Goal: Task Accomplishment & Management: Complete application form

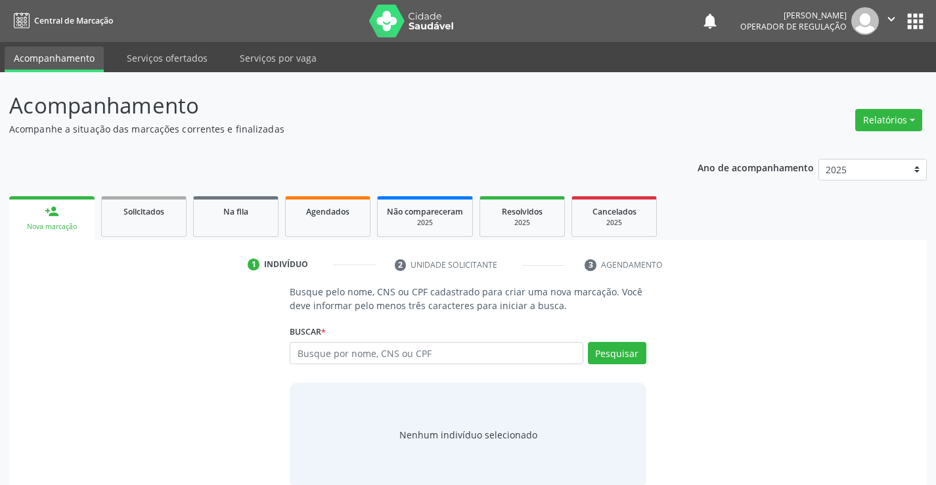
click at [415, 356] on input "text" at bounding box center [436, 353] width 293 height 22
type input "700206465883026"
click at [625, 349] on button "Pesquisar" at bounding box center [617, 353] width 58 height 22
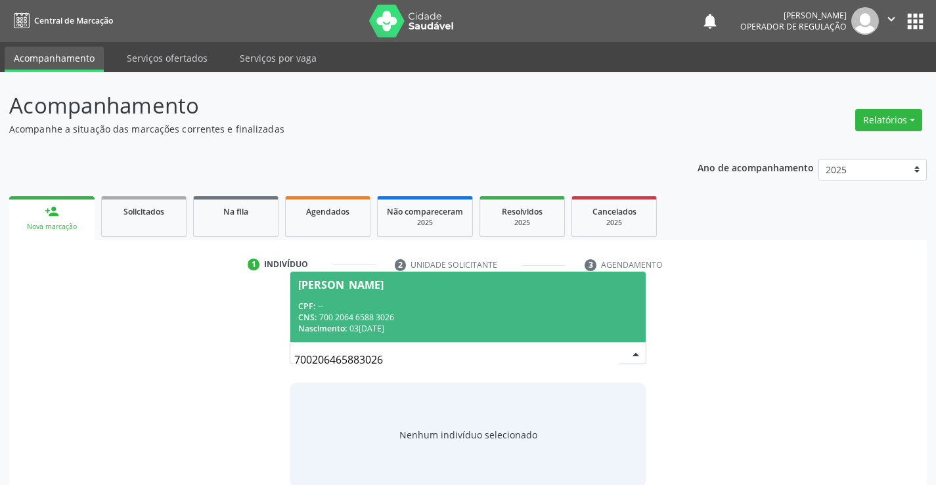
click at [379, 305] on div "CPF: --" at bounding box center [467, 306] width 339 height 11
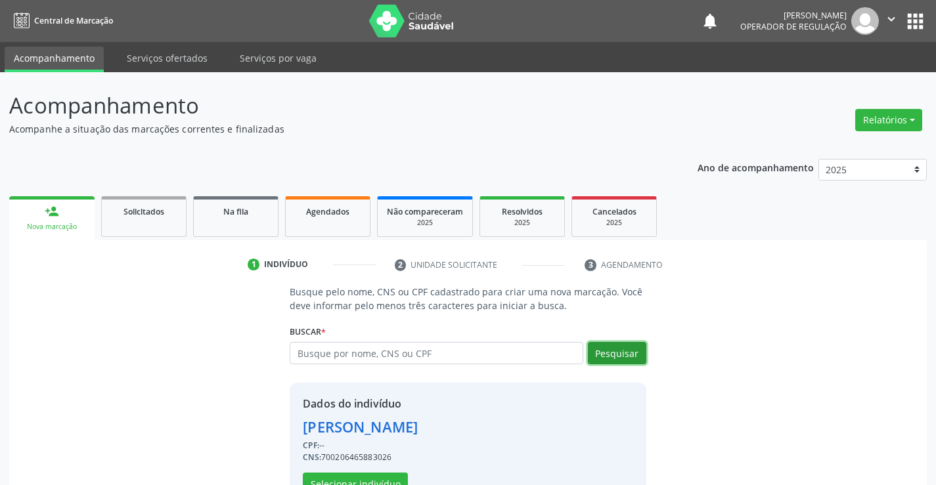
click at [628, 349] on button "Pesquisar" at bounding box center [617, 353] width 58 height 22
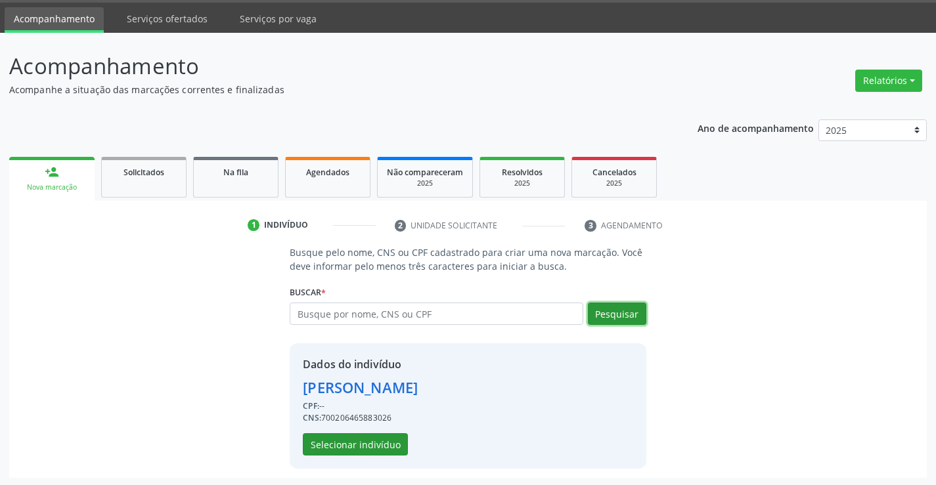
scroll to position [41, 0]
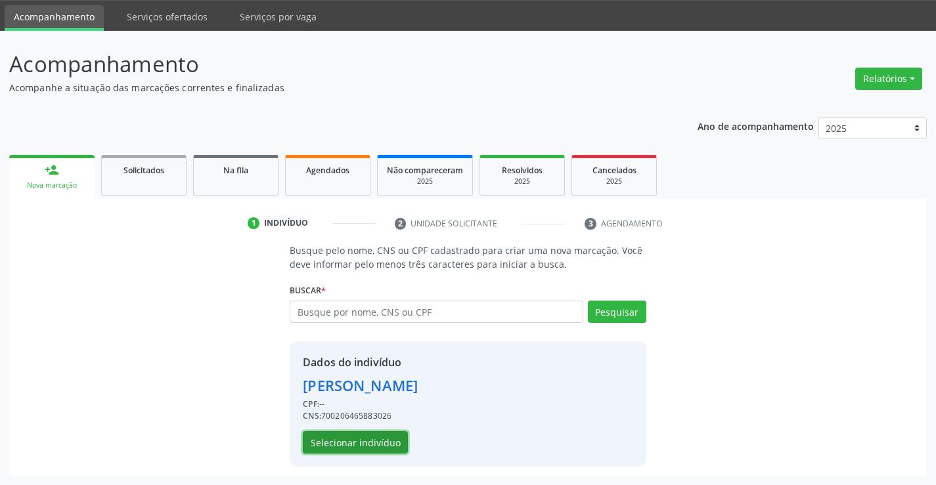
click at [344, 445] on button "Selecionar indivíduo" at bounding box center [355, 442] width 105 height 22
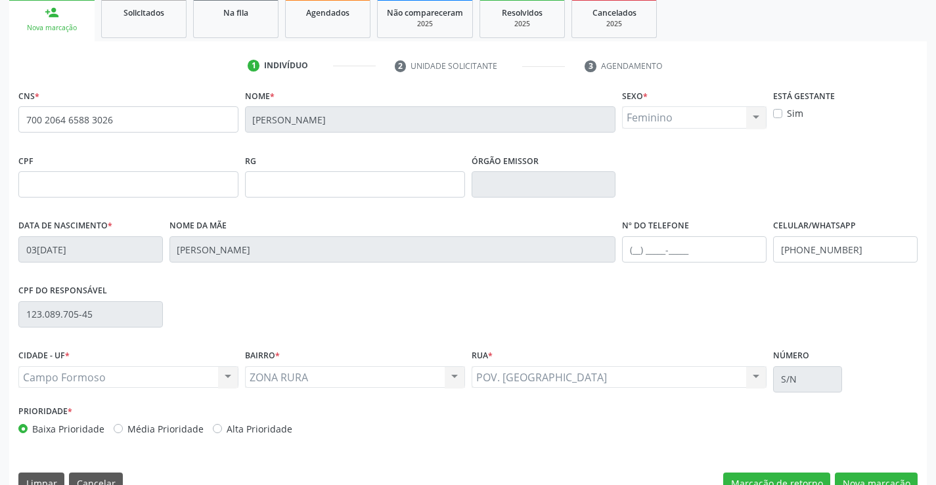
scroll to position [227, 0]
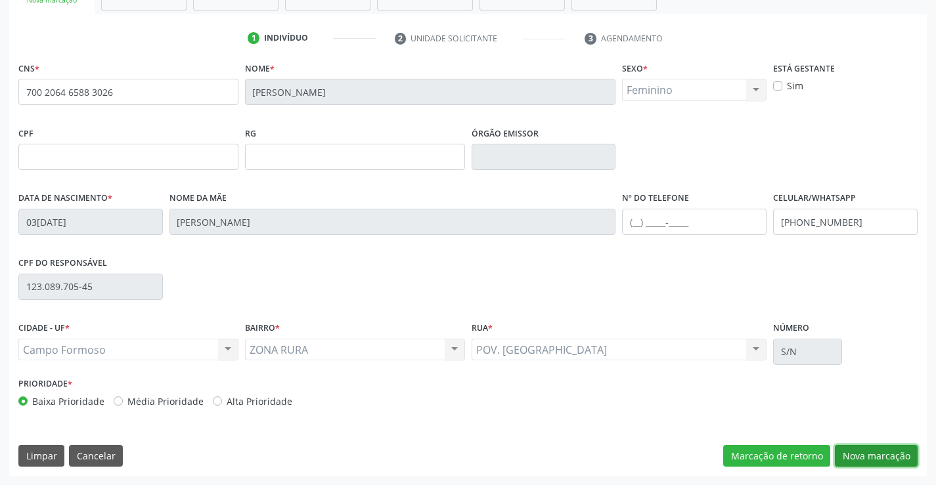
click at [882, 452] on button "Nova marcação" at bounding box center [876, 456] width 83 height 22
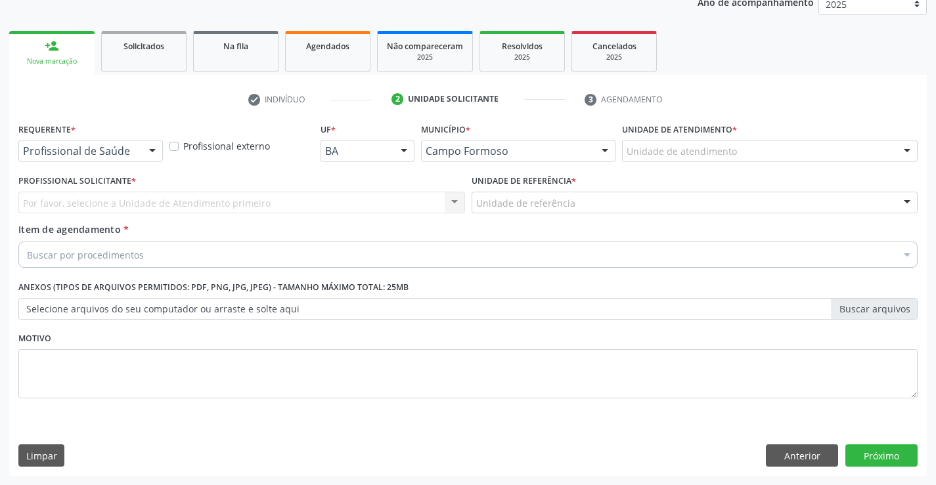
click at [89, 143] on div "Profissional de Saúde" at bounding box center [90, 151] width 144 height 22
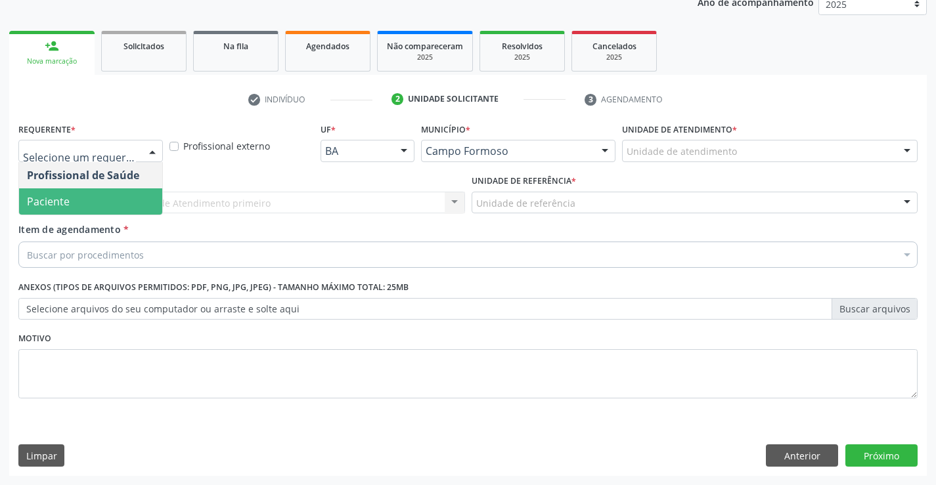
click at [80, 202] on span "Paciente" at bounding box center [90, 201] width 143 height 26
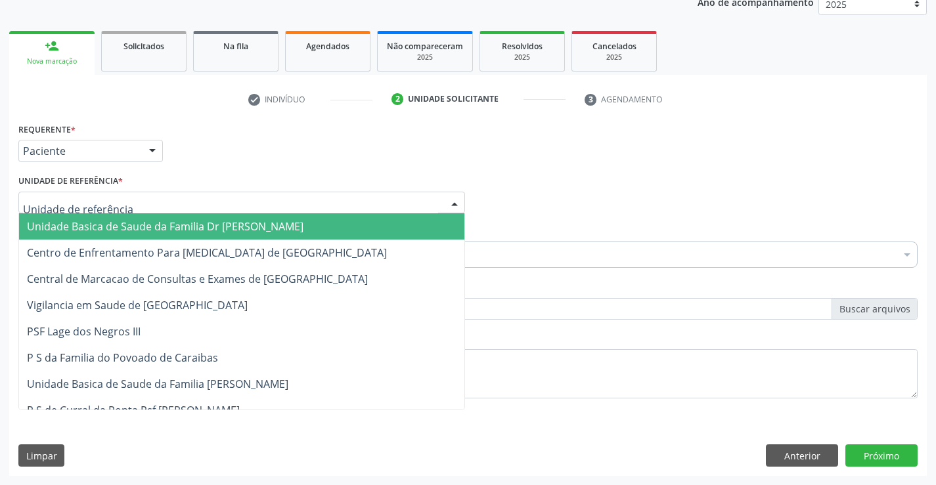
click at [112, 218] on span "Unidade Basica de Saude da Familia Dr [PERSON_NAME]" at bounding box center [241, 226] width 445 height 26
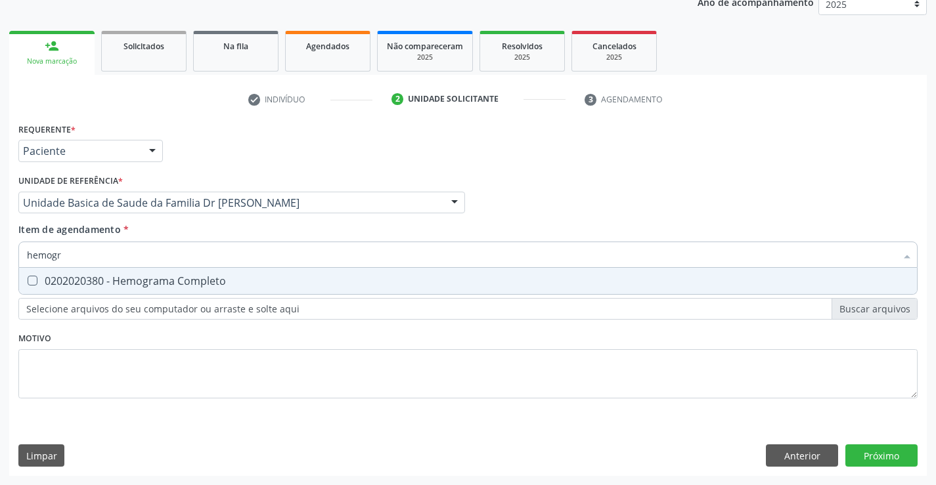
type input "hemogra"
click at [137, 278] on div "0202020380 - Hemograma Completo" at bounding box center [468, 281] width 882 height 11
checkbox Completo "true"
type input "hemogra"
click at [188, 234] on div "Item de agendamento * hemogra Desfazer seleção 0202020380 - Hemograma Completo …" at bounding box center [467, 243] width 899 height 41
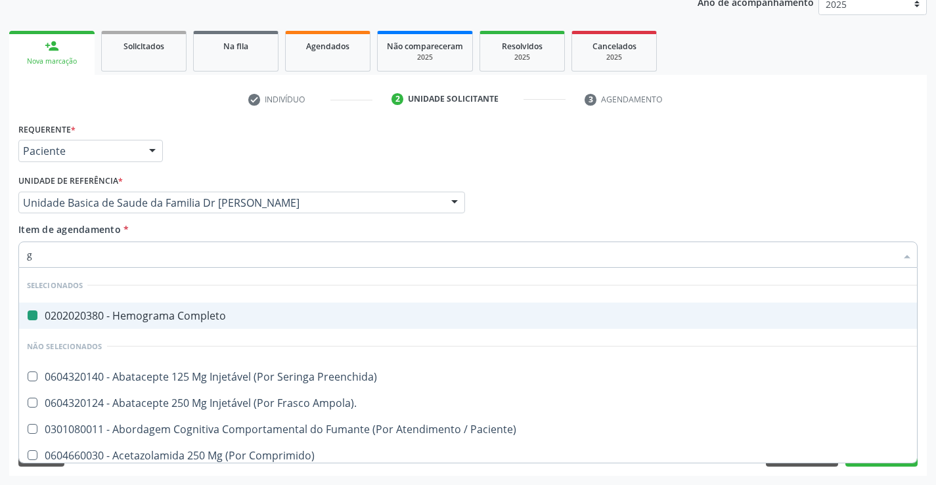
type input "gl"
checkbox Completo "false"
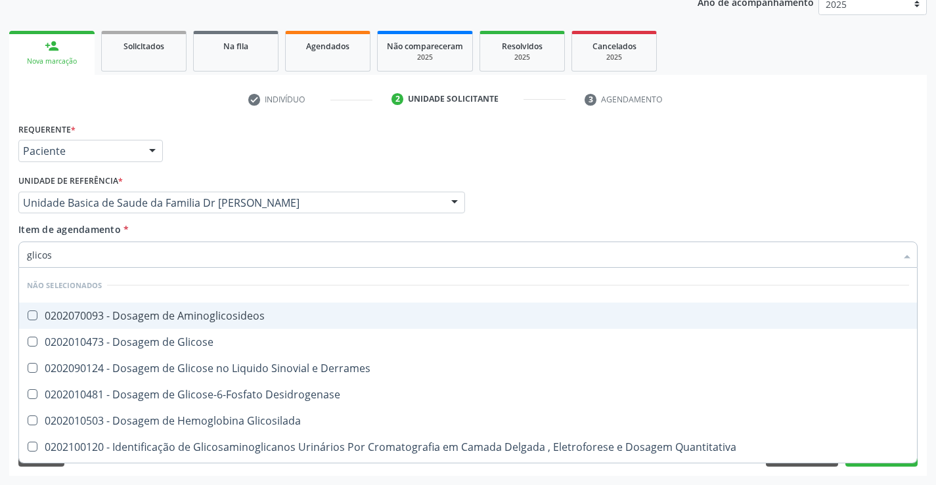
type input "glicose"
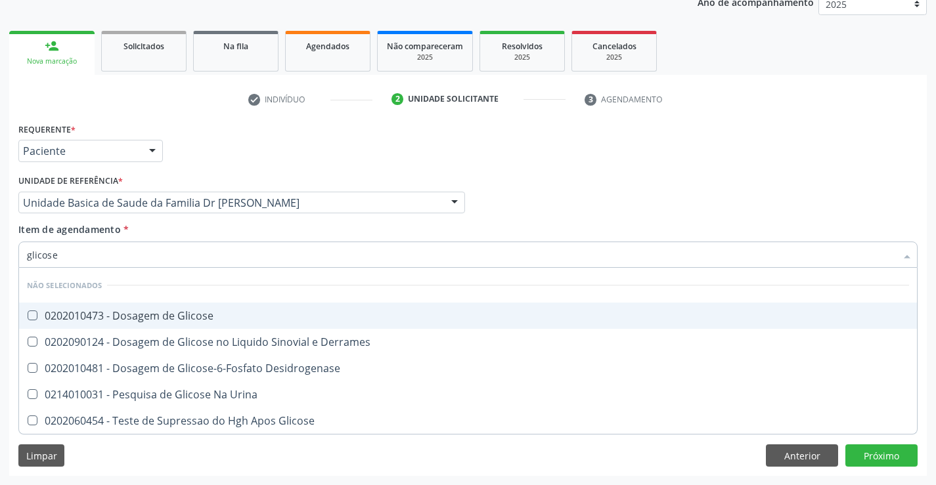
click at [206, 315] on div "0202010473 - Dosagem de Glicose" at bounding box center [468, 316] width 882 height 11
checkbox Glicose "true"
click at [200, 230] on div "Item de agendamento * glicose Desfazer seleção Não selecionados 0202010473 - Do…" at bounding box center [467, 243] width 899 height 41
checkbox Derrames "true"
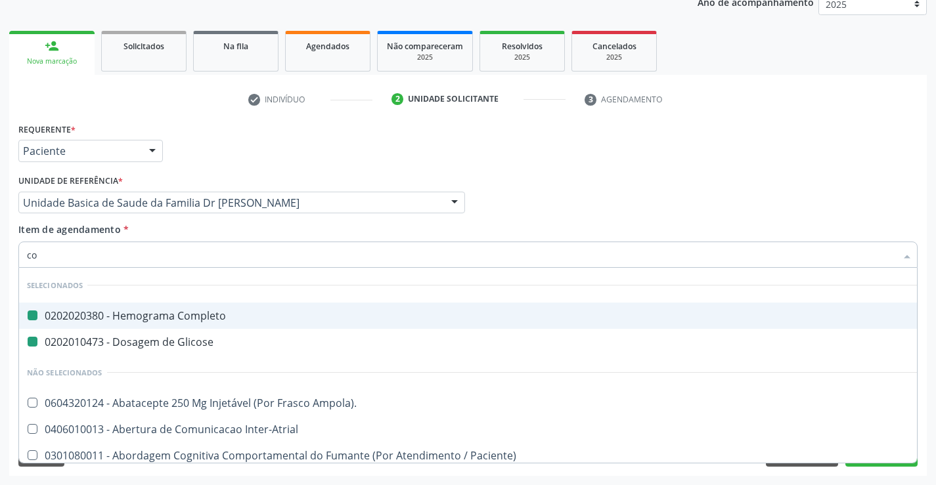
type input "col"
checkbox Completo "false"
checkbox Glicose "false"
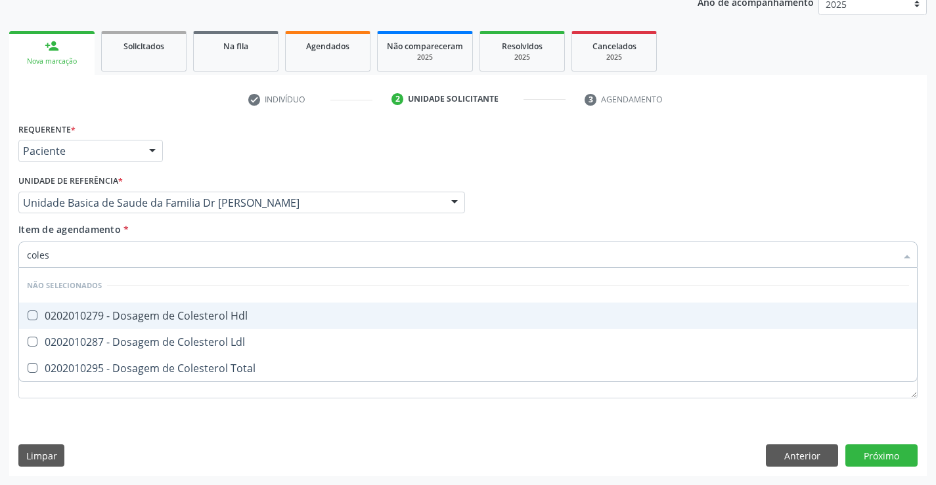
type input "colest"
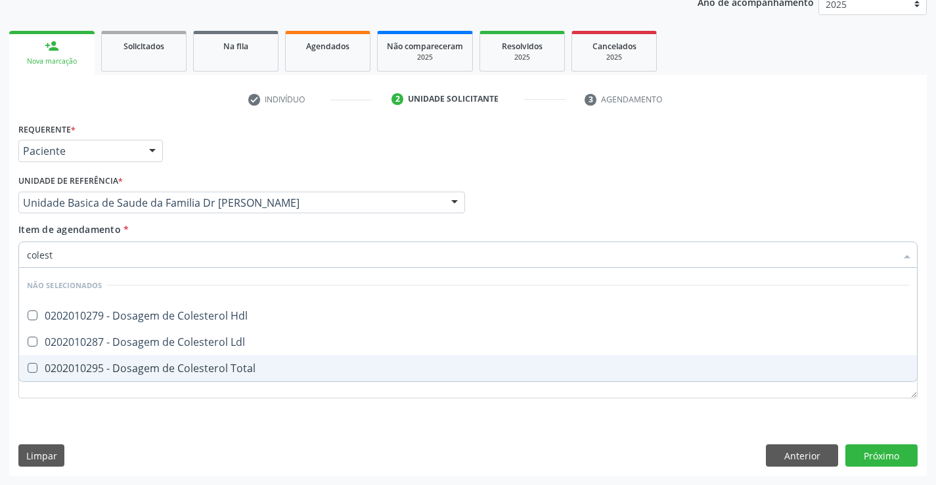
click at [187, 365] on div "0202010295 - Dosagem de Colesterol Total" at bounding box center [468, 368] width 882 height 11
checkbox Total "true"
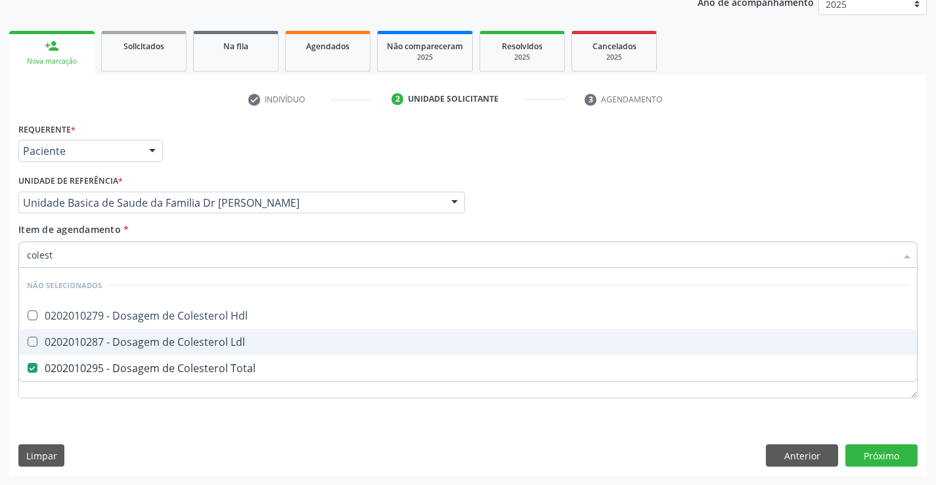
click at [188, 344] on div "0202010287 - Dosagem de Colesterol Ldl" at bounding box center [468, 342] width 882 height 11
checkbox Ldl "true"
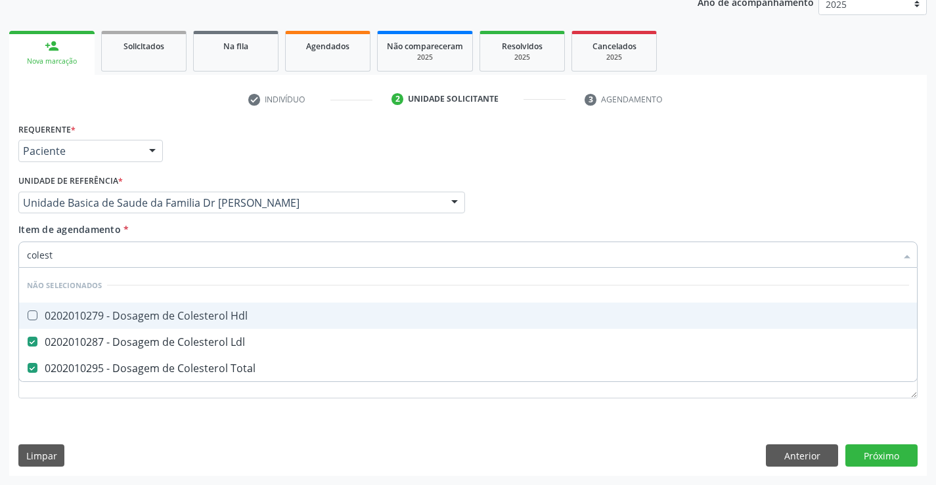
click at [188, 316] on div "0202010279 - Dosagem de Colesterol Hdl" at bounding box center [468, 316] width 882 height 11
checkbox Hdl "true"
click at [188, 223] on div "Item de agendamento * colest Desfazer seleção Não selecionados 0202010279 - Dos…" at bounding box center [467, 243] width 899 height 41
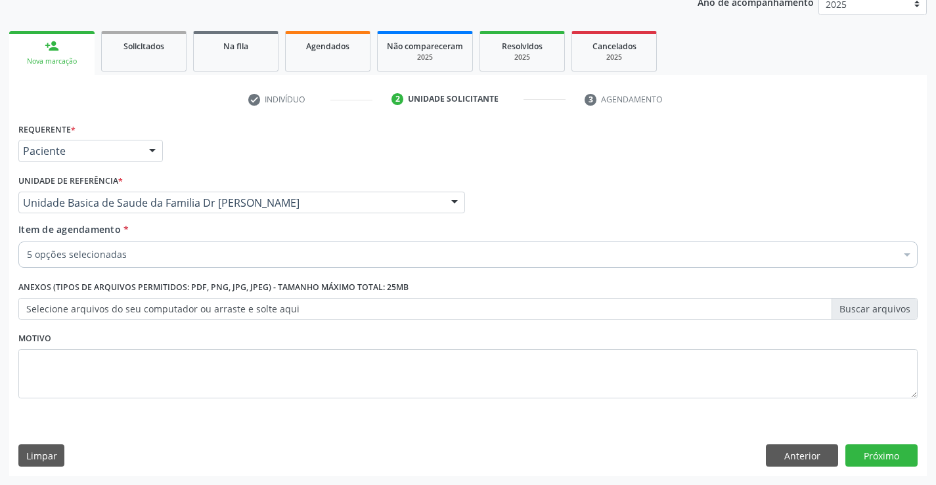
click at [179, 263] on div "5 opções selecionadas" at bounding box center [467, 255] width 899 height 26
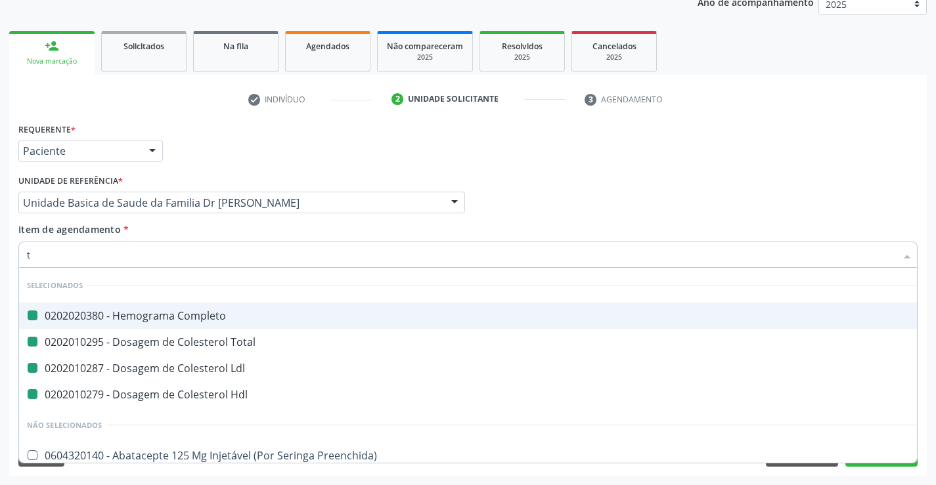
type input "tr"
checkbox Completo "false"
checkbox Total "false"
checkbox Ldl "false"
checkbox Hdl "false"
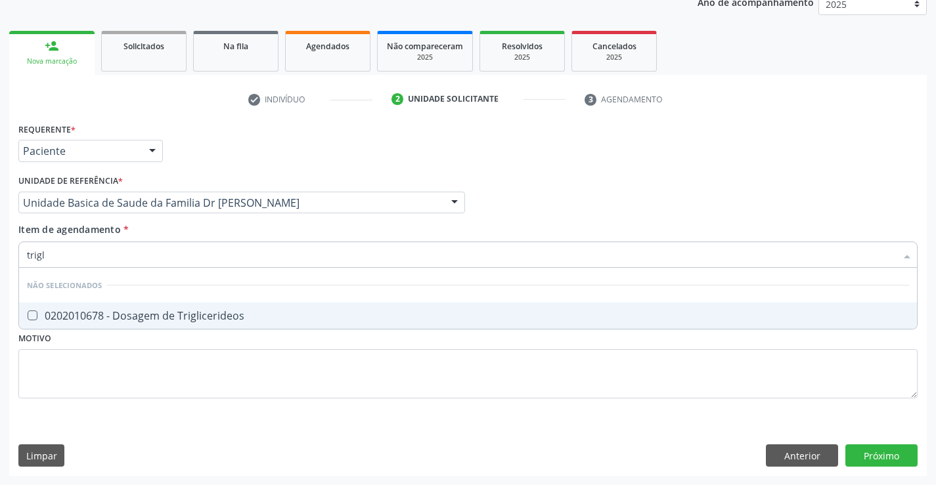
type input "trigli"
click at [180, 316] on div "0202010678 - Dosagem de Triglicerideos" at bounding box center [468, 316] width 882 height 11
checkbox Triglicerideos "true"
click at [196, 227] on div "Item de agendamento * trigli Desfazer seleção Não selecionados 0202010678 - Dos…" at bounding box center [467, 243] width 899 height 41
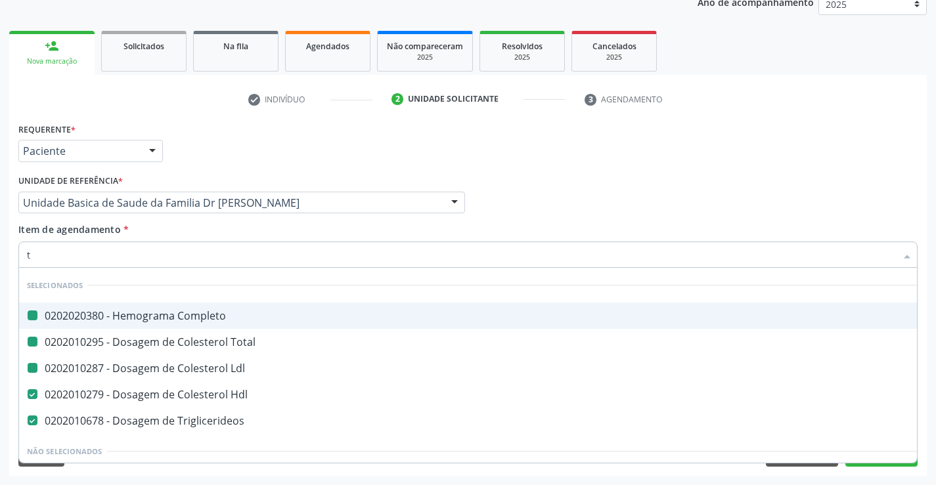
type input "tg"
checkbox Completo "false"
checkbox Total "false"
checkbox Ldl "false"
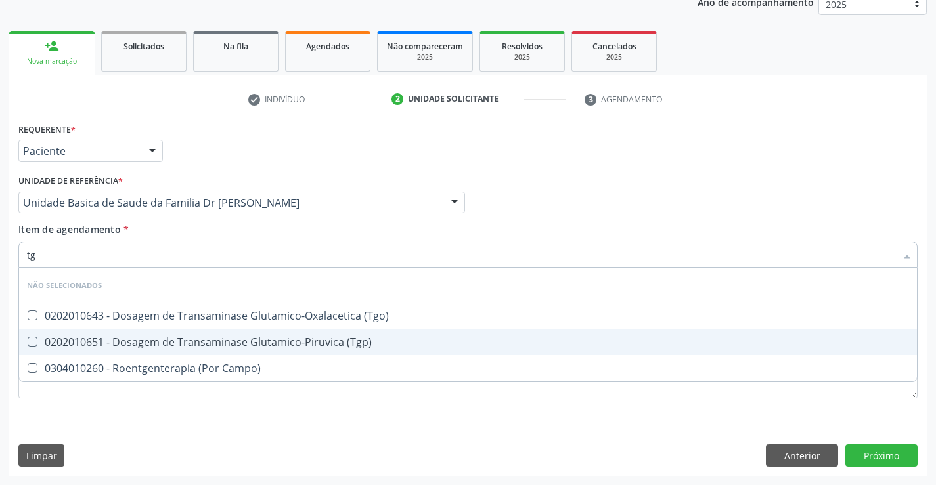
click at [188, 340] on div "0202010651 - Dosagem de Transaminase Glutamico-Piruvica (Tgp)" at bounding box center [468, 342] width 882 height 11
checkbox \(Tgp\) "true"
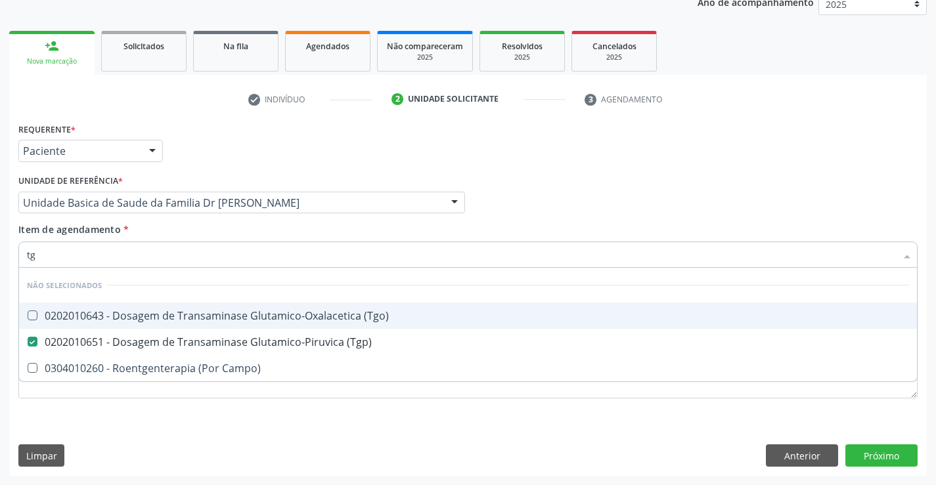
click at [186, 315] on div "0202010643 - Dosagem de Transaminase Glutamico-Oxalacetica (Tgo)" at bounding box center [468, 316] width 882 height 11
checkbox \(Tgo\) "true"
click at [185, 228] on div "Item de agendamento * tg Desfazer seleção Não selecionados 0202010643 - Dosagem…" at bounding box center [467, 243] width 899 height 41
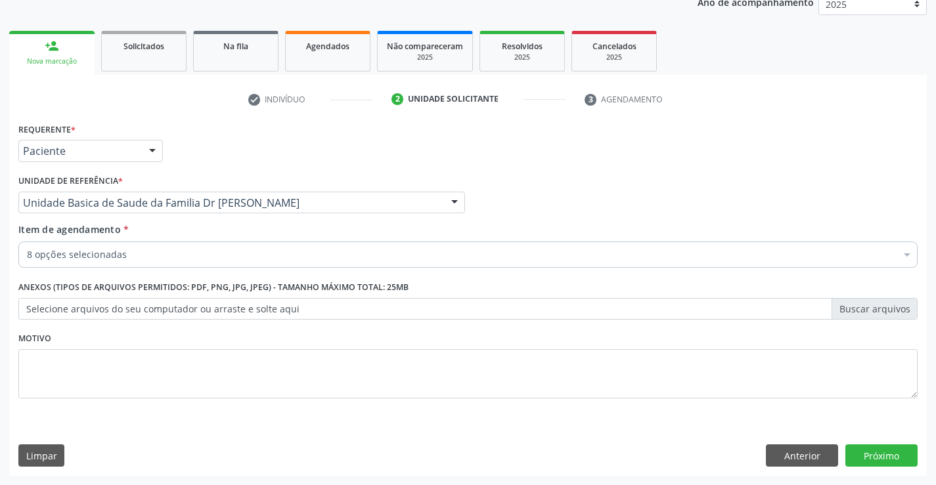
checkbox Total "true"
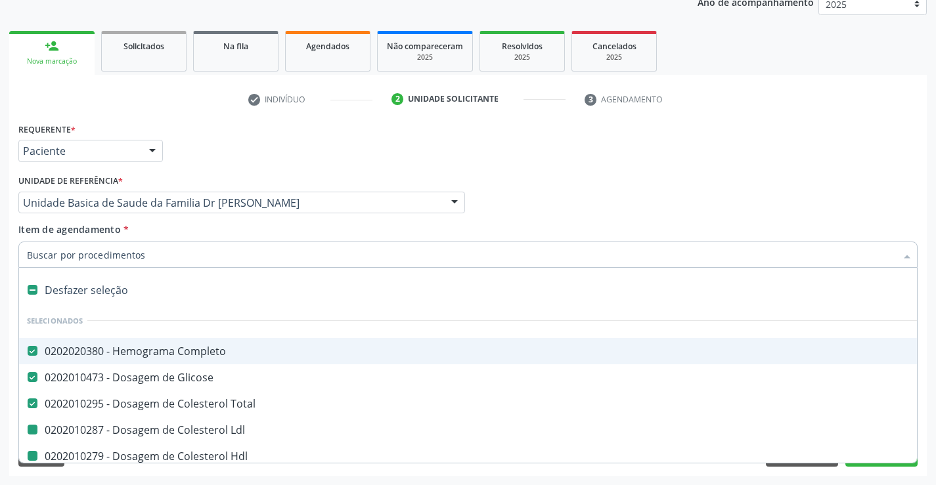
type input "u"
checkbox Ldl "false"
checkbox Hdl "false"
checkbox Triglicerideos "false"
checkbox \(Tgp\) "false"
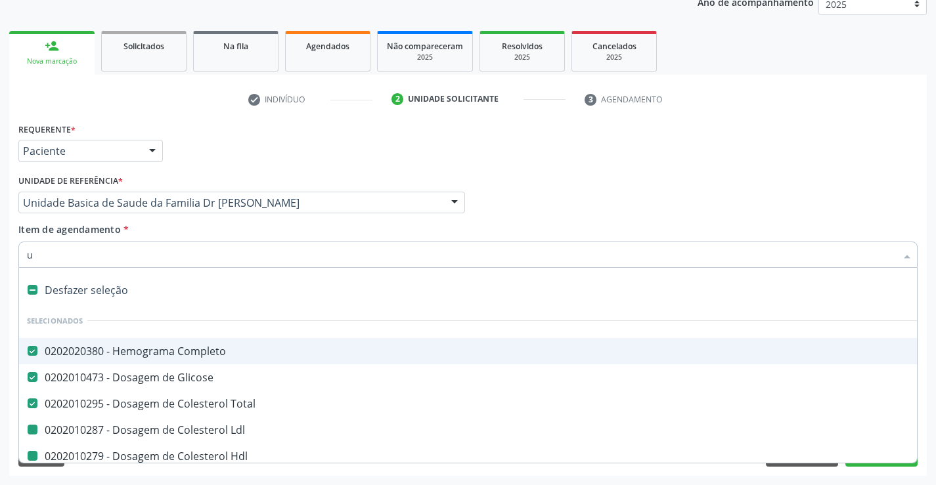
checkbox \(Tgo\) "false"
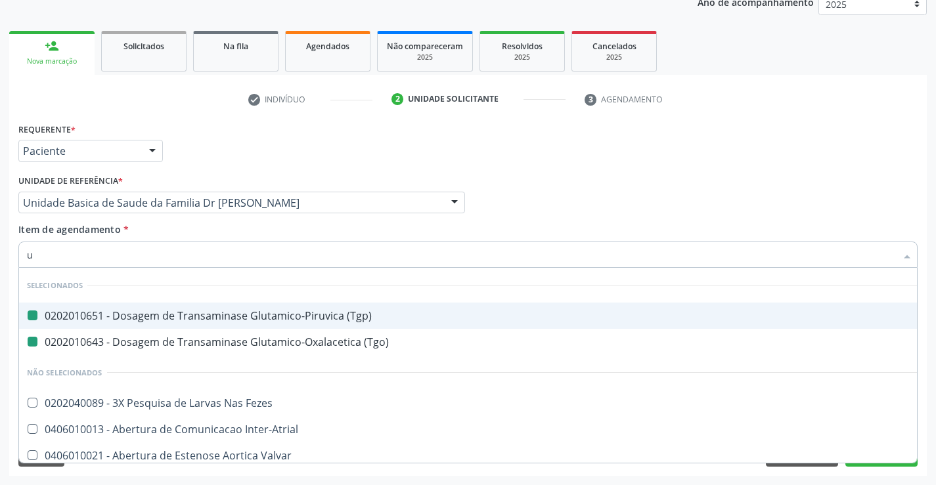
type input "ur"
checkbox \(Tgp\) "false"
checkbox \(Tgo\) "false"
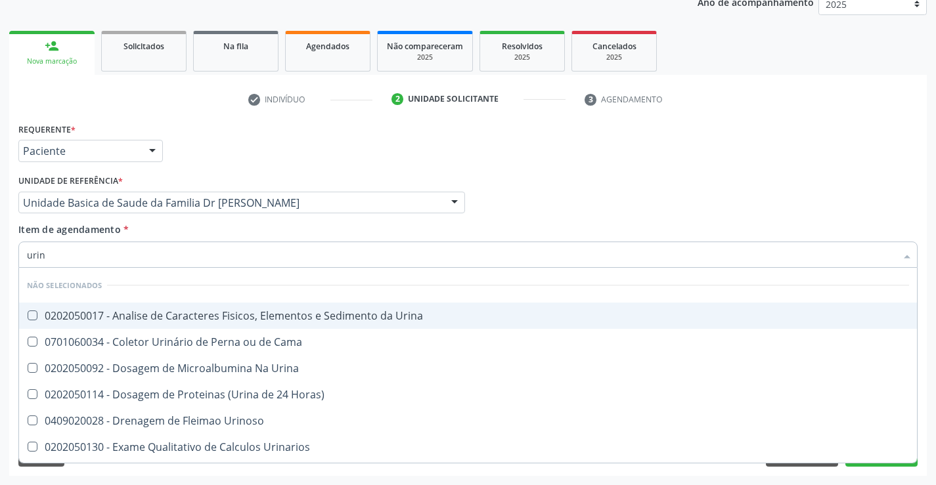
type input "urina"
click at [193, 313] on div "0202050017 - Analise de Caracteres Fisicos, Elementos e Sedimento da Urina" at bounding box center [468, 316] width 882 height 11
checkbox Urina "true"
click at [194, 228] on div "Item de agendamento * urina Desfazer seleção Não selecionados 0202050017 - Anal…" at bounding box center [467, 243] width 899 height 41
checkbox Urina "true"
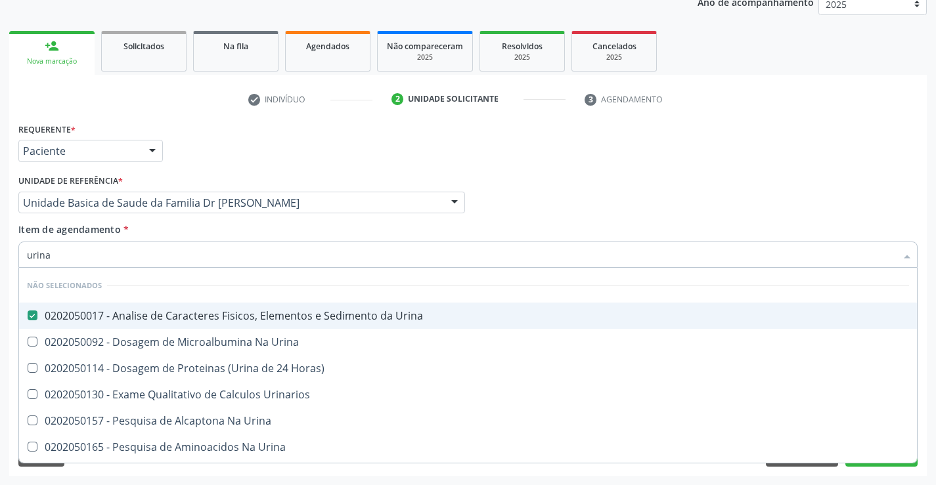
checkbox Urinarios "true"
checkbox Urina "true"
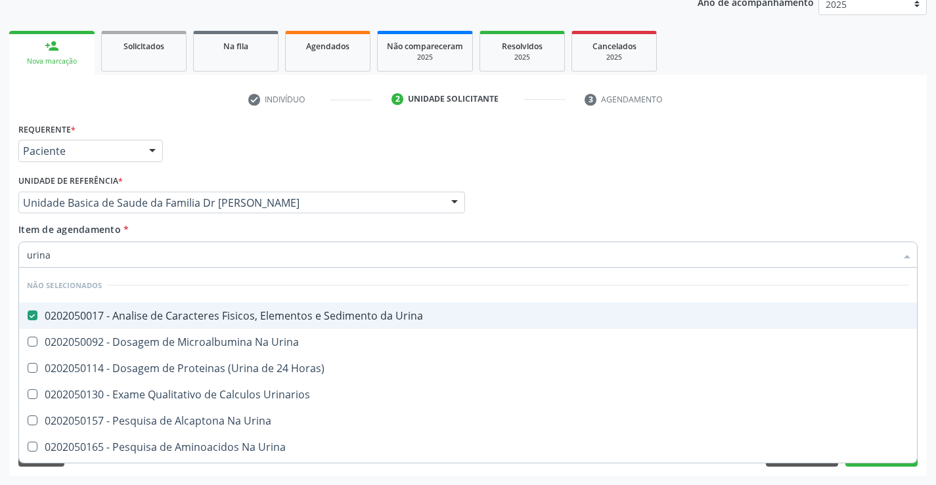
checkbox Urina "true"
checkbox Horas\) "true"
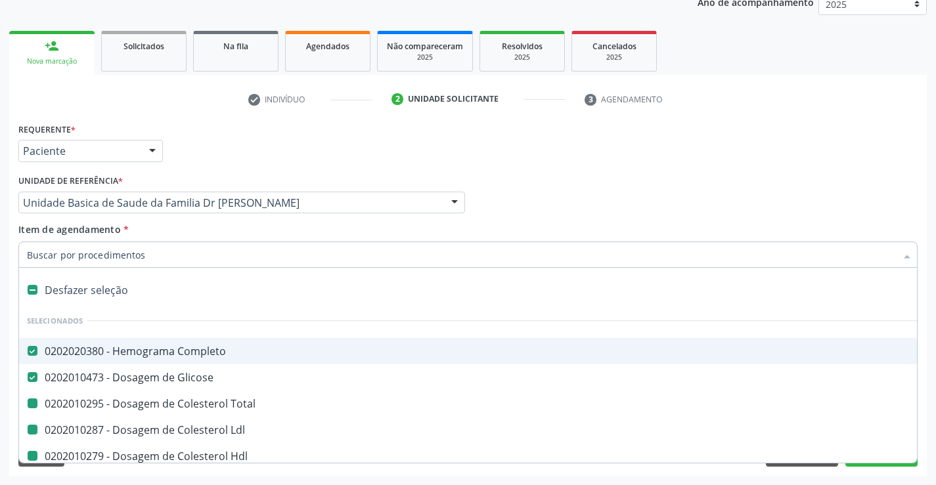
type input "f"
checkbox Ldl "false"
checkbox Hdl "false"
checkbox Triglicerideos "false"
checkbox \(Tgp\) "false"
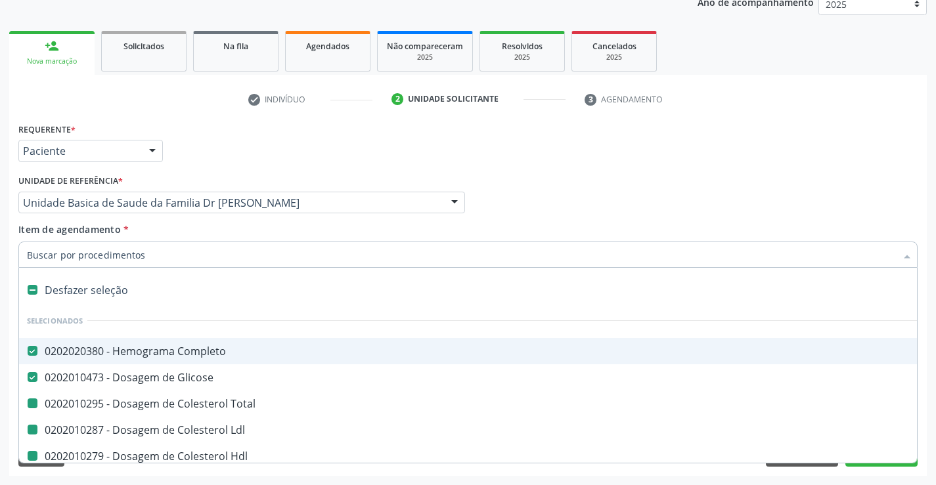
checkbox \(Tgo\) "false"
checkbox Urina "false"
checkbox Total "false"
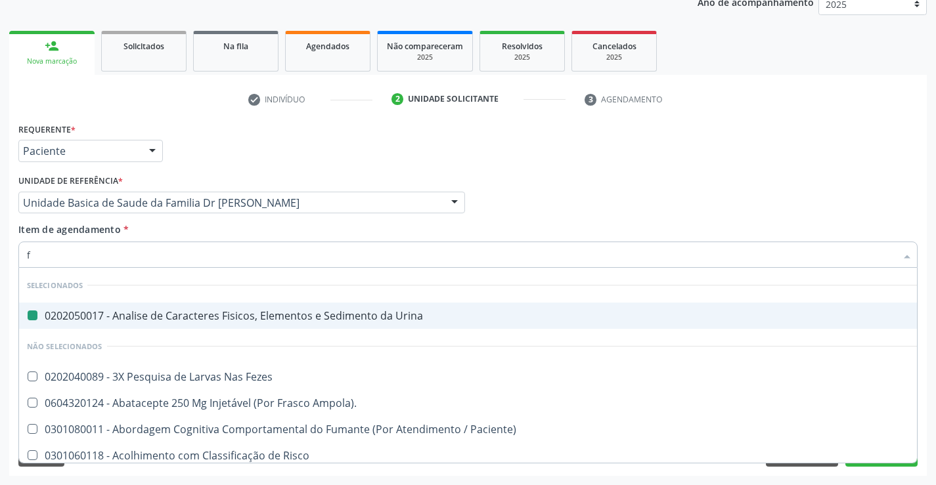
type input "fe"
checkbox Urina "false"
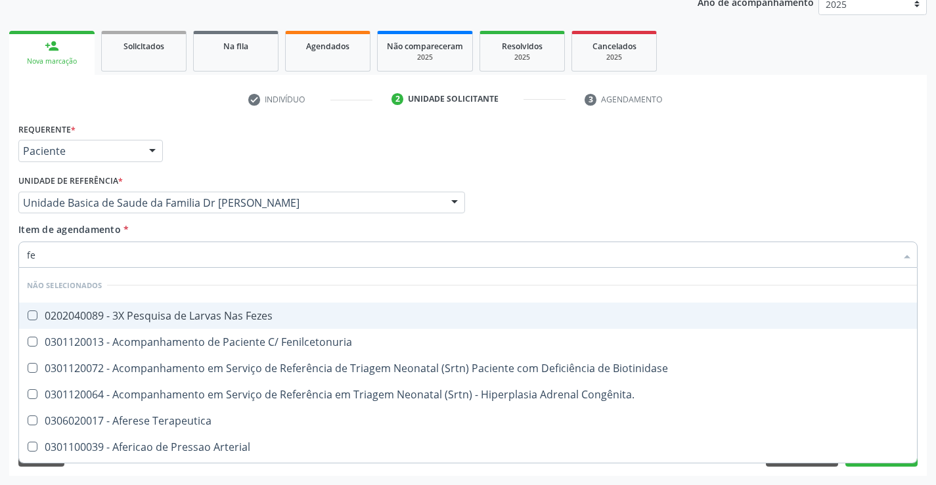
type input "fez"
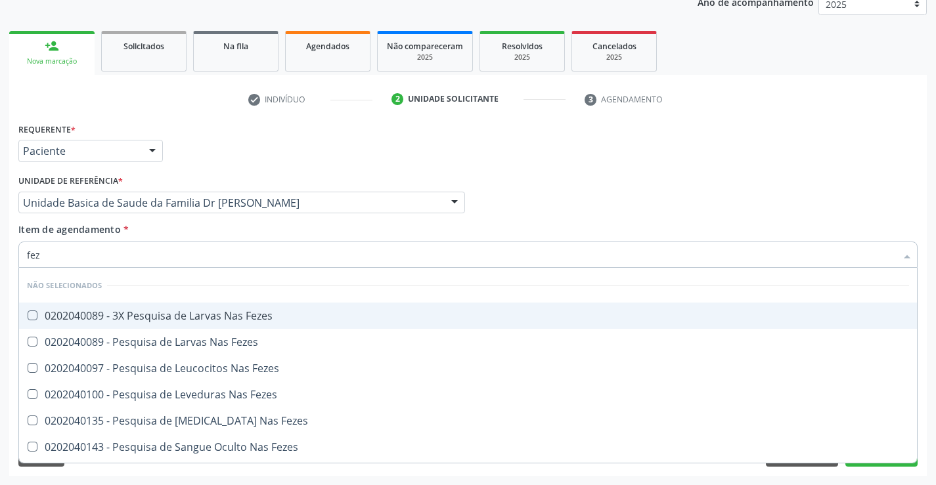
click at [195, 315] on div "0202040089 - 3X Pesquisa de Larvas Nas Fezes" at bounding box center [468, 316] width 882 height 11
checkbox Fezes "true"
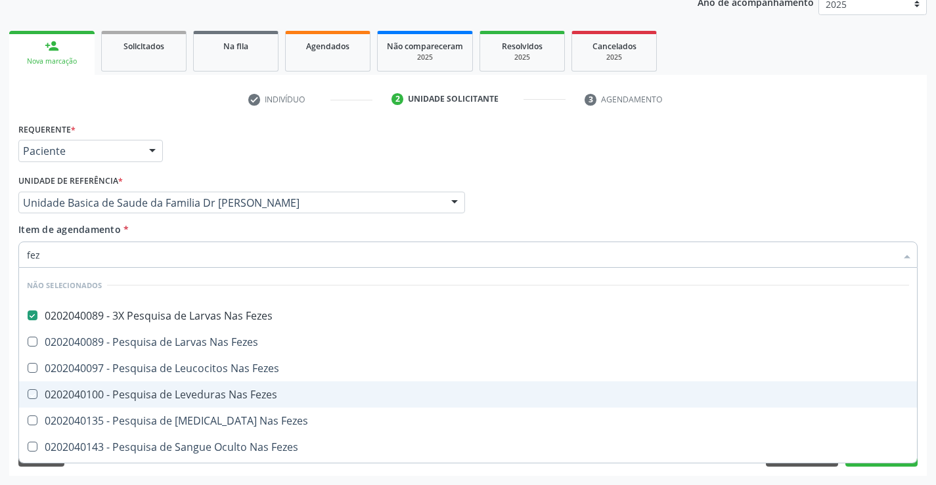
click at [933, 375] on div "Acompanhamento Acompanhe a situação das marcações correntes e finalizadas Relat…" at bounding box center [468, 196] width 936 height 578
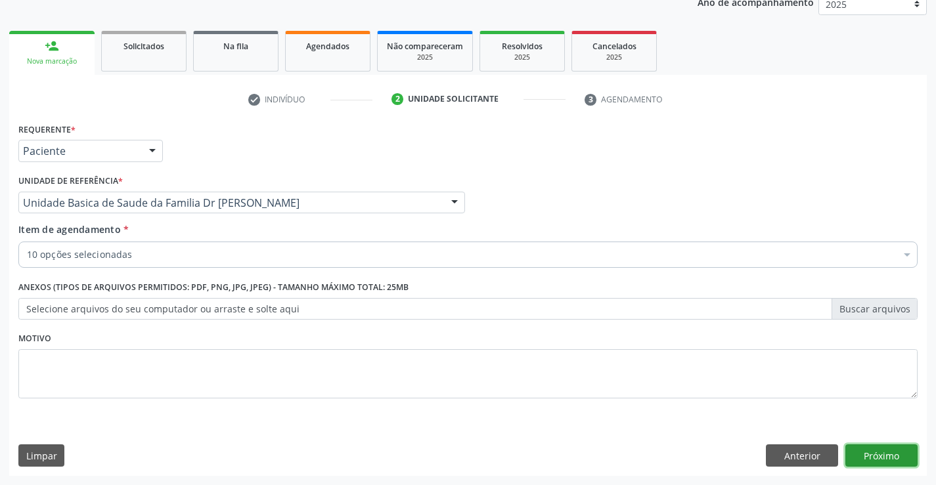
click at [882, 457] on button "Próximo" at bounding box center [881, 456] width 72 height 22
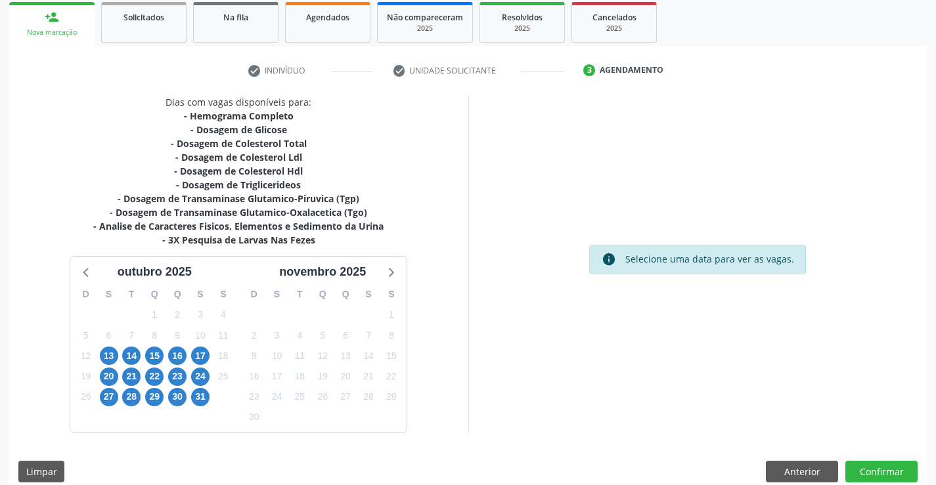
scroll to position [210, 0]
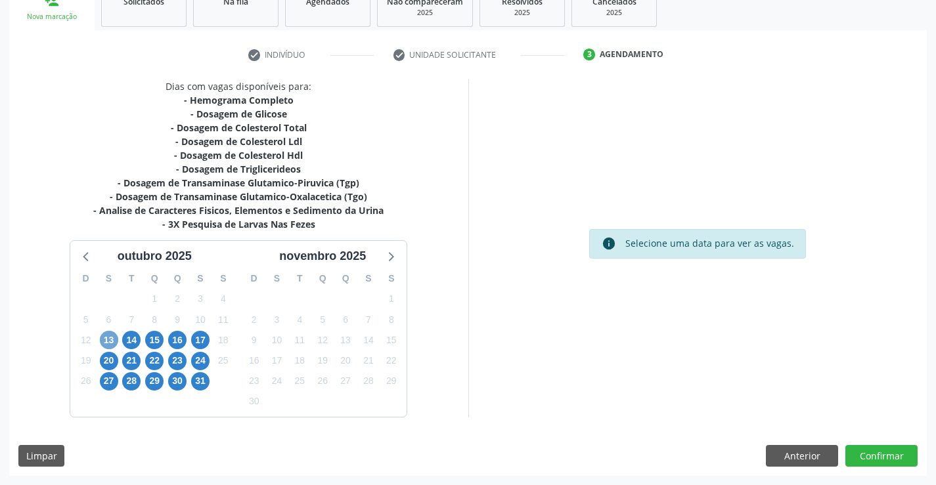
click at [110, 341] on span "13" at bounding box center [109, 340] width 18 height 18
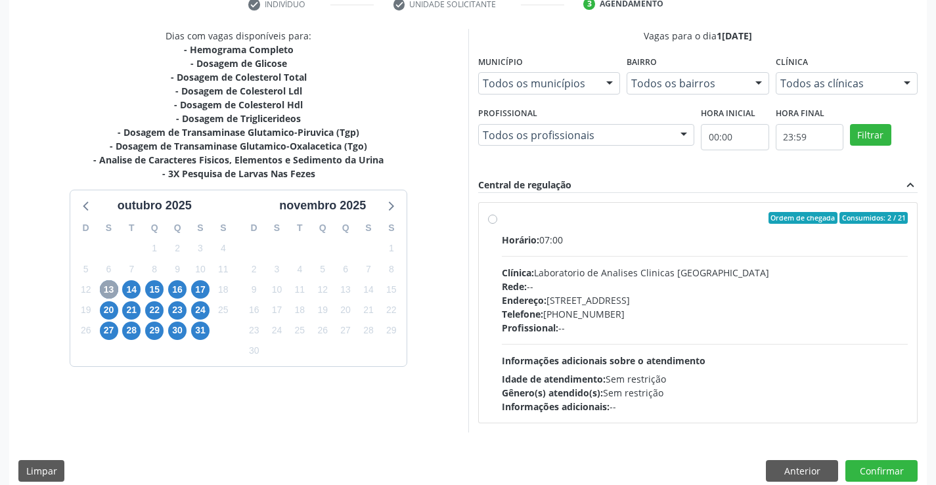
scroll to position [276, 0]
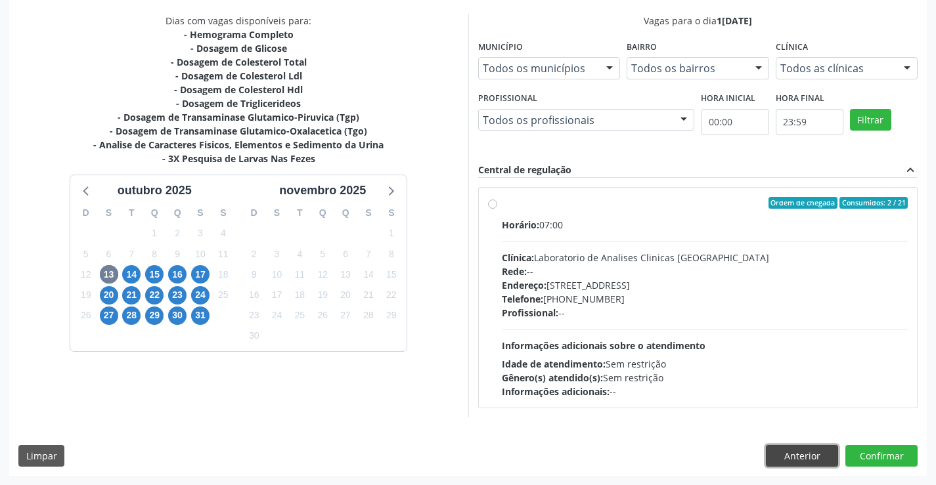
click at [794, 452] on button "Anterior" at bounding box center [802, 456] width 72 height 22
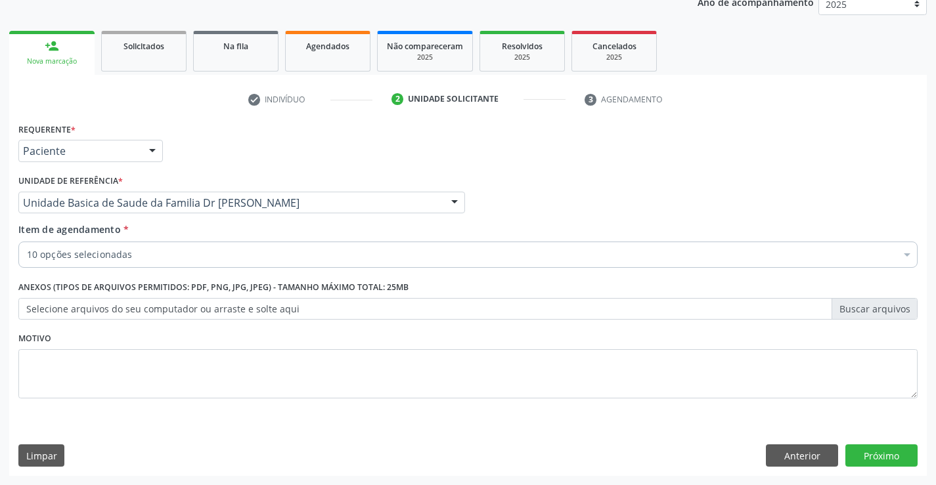
scroll to position [165, 0]
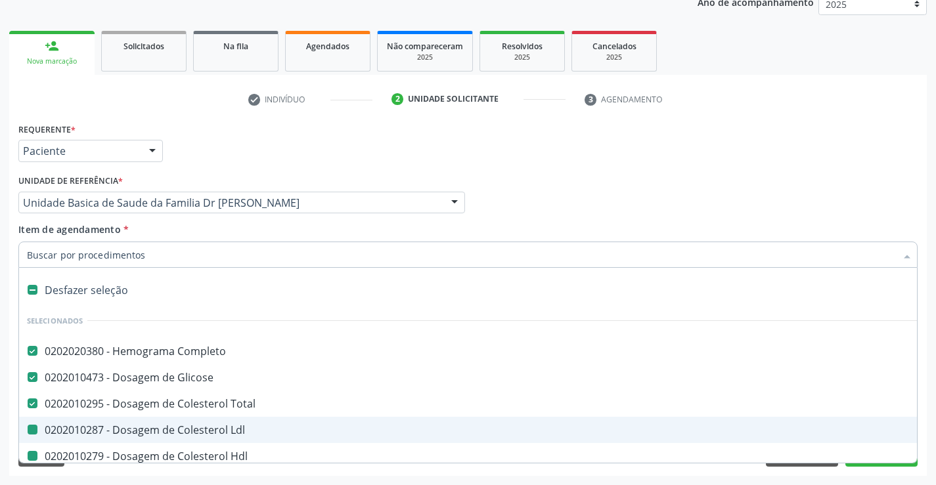
type input "f"
checkbox Ldl "false"
checkbox Hdl "false"
checkbox Triglicerideos "false"
checkbox \(Tgp\) "false"
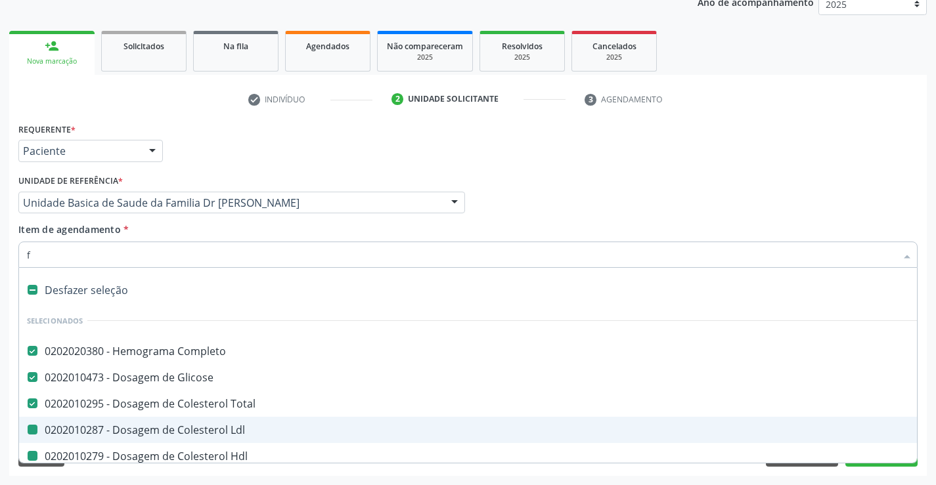
checkbox \(Tgo\) "false"
checkbox Urina "false"
checkbox Fezes "false"
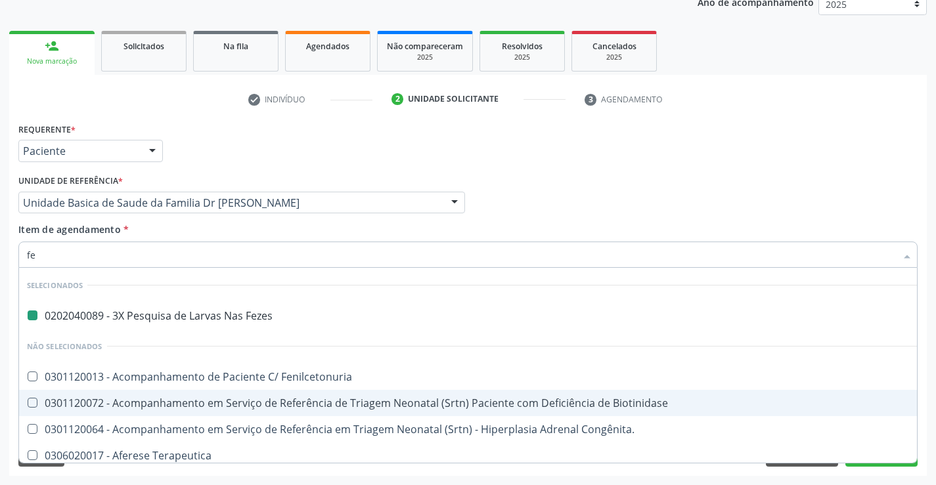
type input "fer"
checkbox Fezes "false"
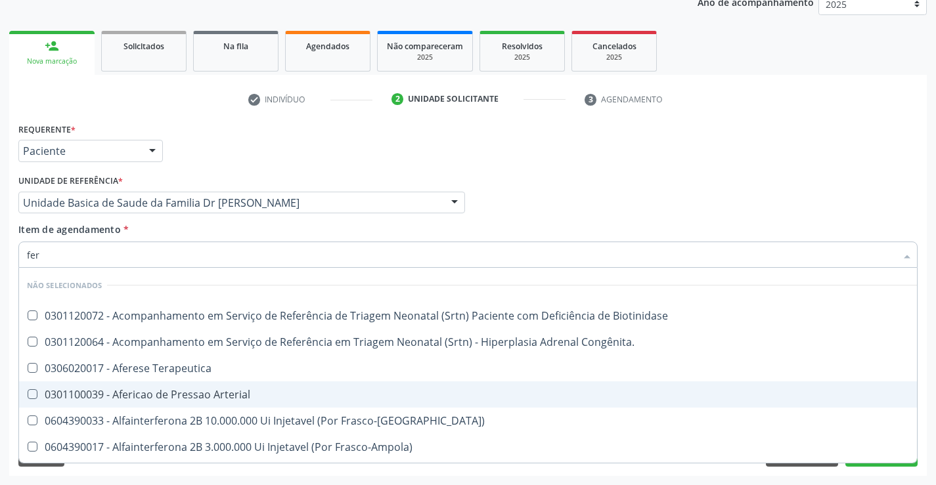
type input "ferr"
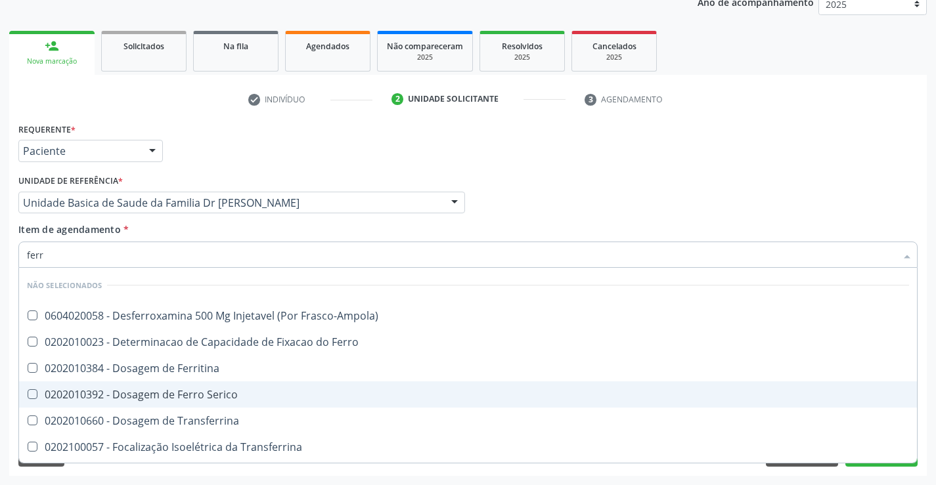
click at [217, 395] on div "0202010392 - Dosagem de Ferro Serico" at bounding box center [468, 394] width 882 height 11
checkbox Serico "true"
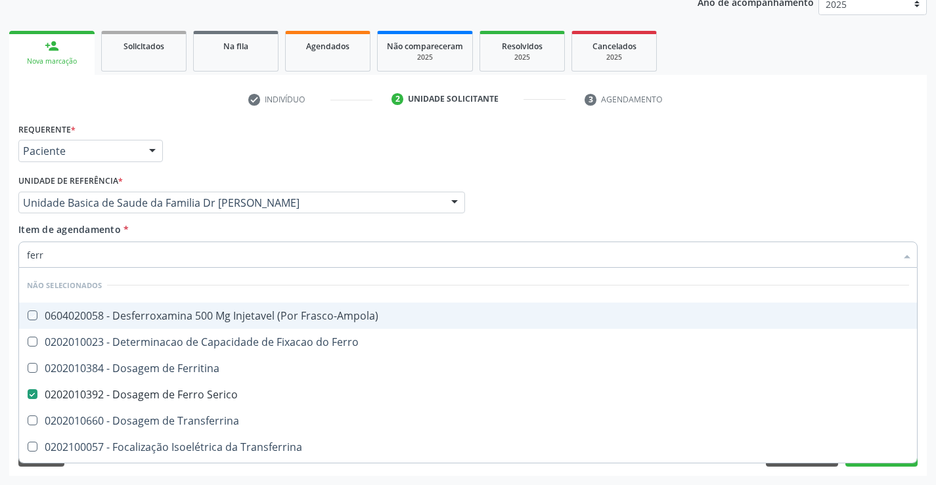
click at [226, 225] on div "Item de agendamento * ferr Desfazer seleção Não selecionados 0604020058 - Desfe…" at bounding box center [467, 243] width 899 height 41
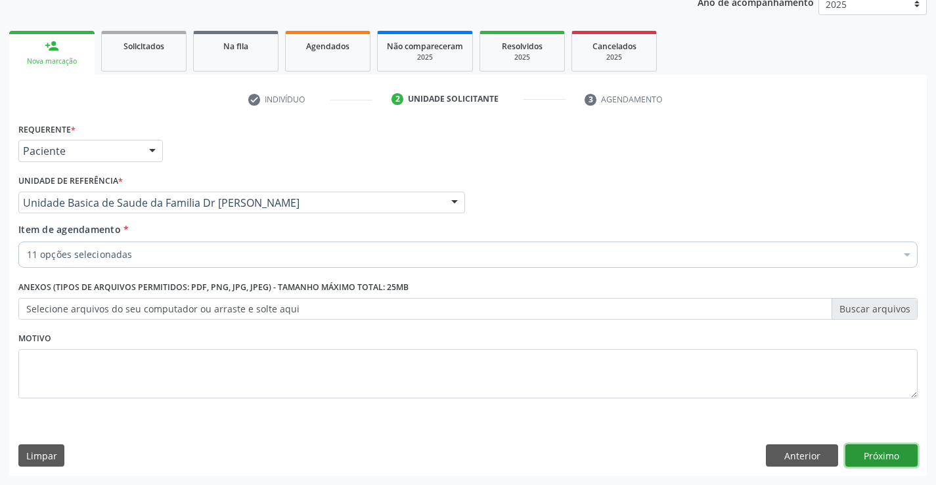
click at [873, 450] on button "Próximo" at bounding box center [881, 456] width 72 height 22
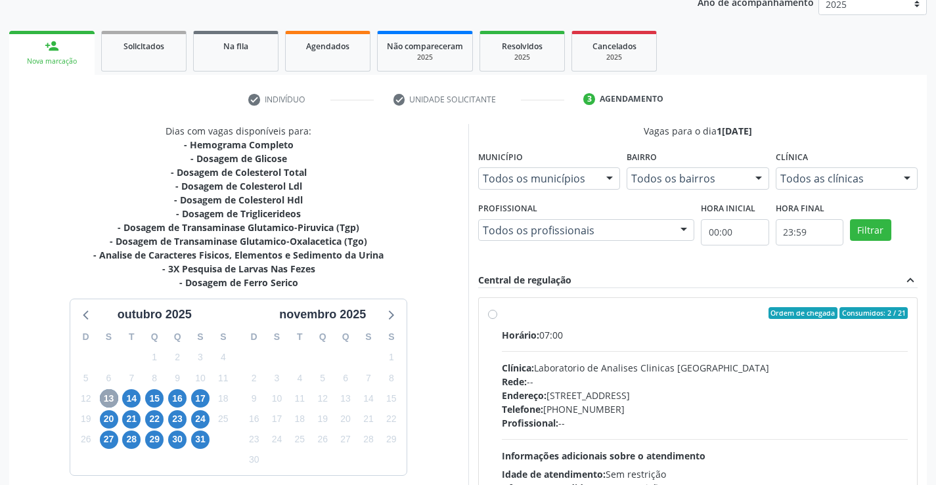
click at [111, 399] on span "13" at bounding box center [109, 398] width 18 height 18
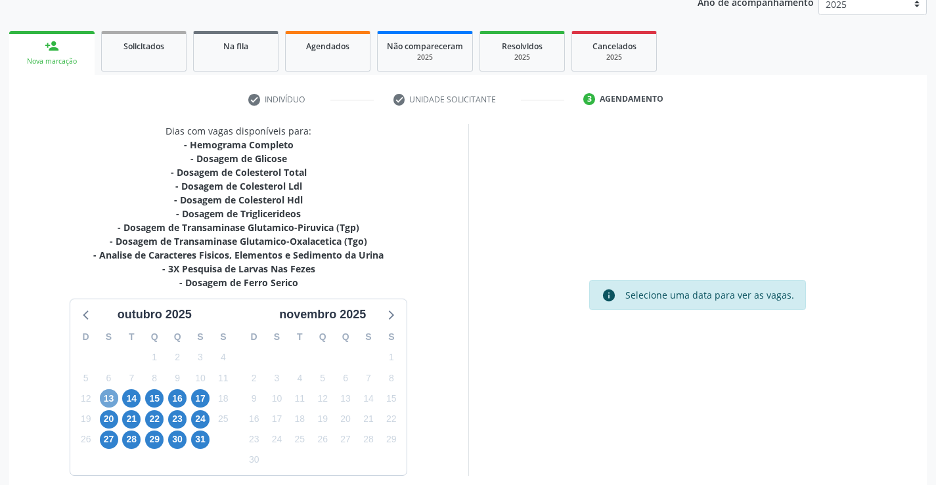
click at [111, 399] on span "13" at bounding box center [109, 398] width 18 height 18
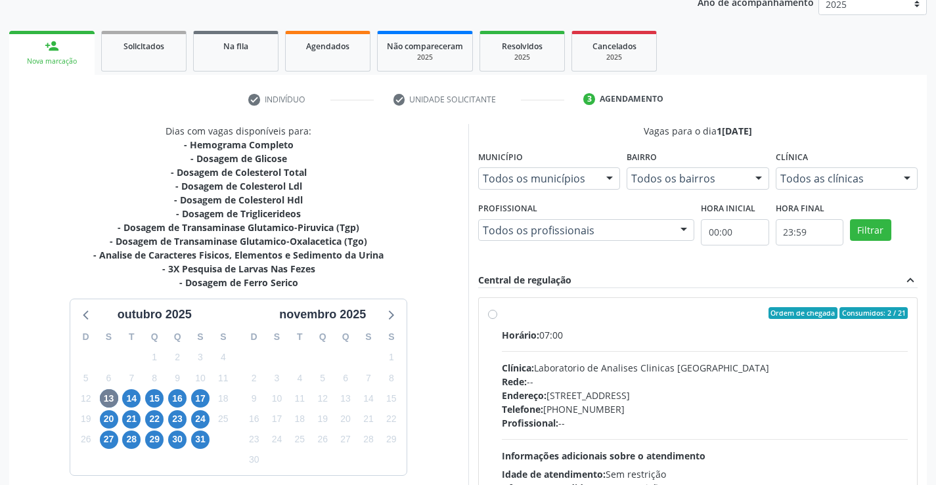
click at [677, 318] on div "Ordem de chegada Consumidos: 2 / 21" at bounding box center [705, 313] width 406 height 12
click at [497, 318] on input "Ordem de chegada Consumidos: 2 / 21 Horário: 07:00 Clínica: Laboratorio de Anal…" at bounding box center [492, 313] width 9 height 12
radio input "true"
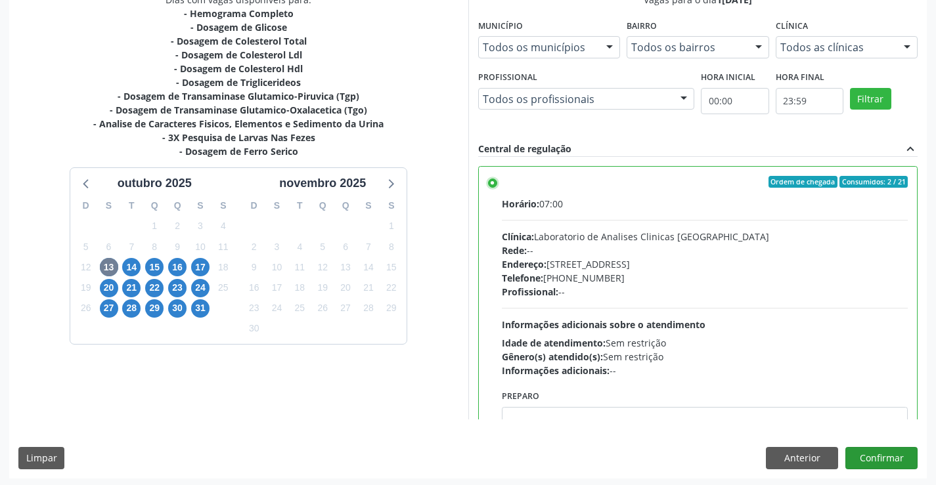
scroll to position [299, 0]
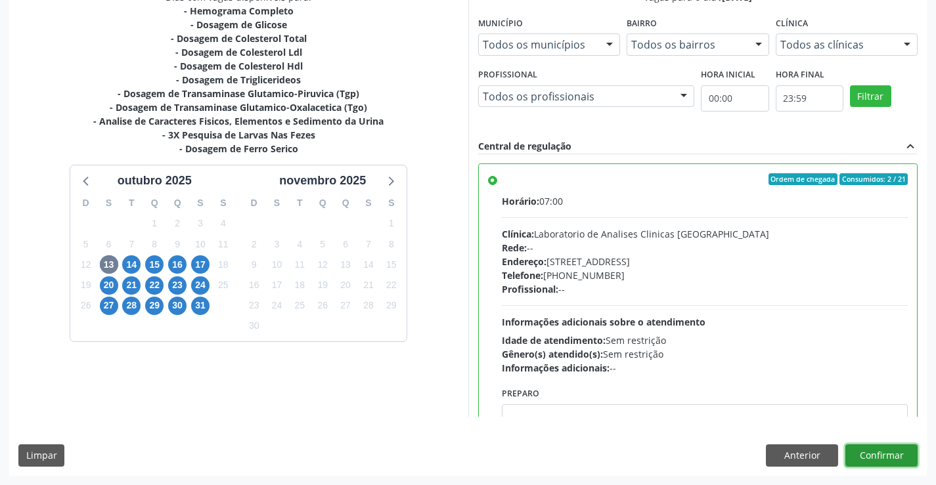
click at [868, 450] on button "Confirmar" at bounding box center [881, 456] width 72 height 22
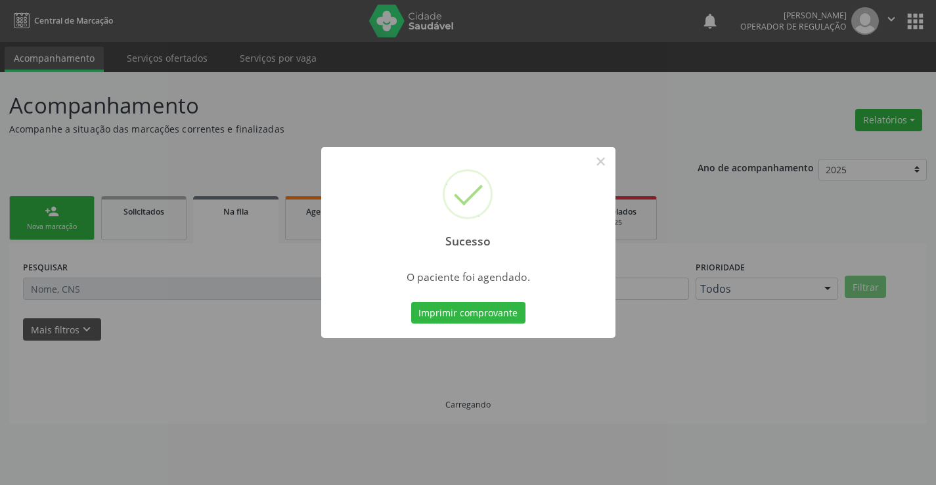
scroll to position [0, 0]
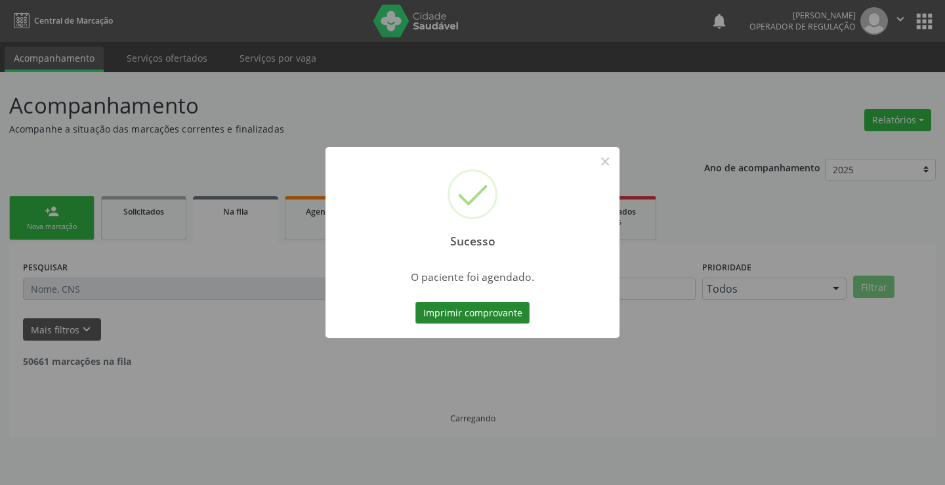
click at [490, 307] on button "Imprimir comprovante" at bounding box center [473, 313] width 114 height 22
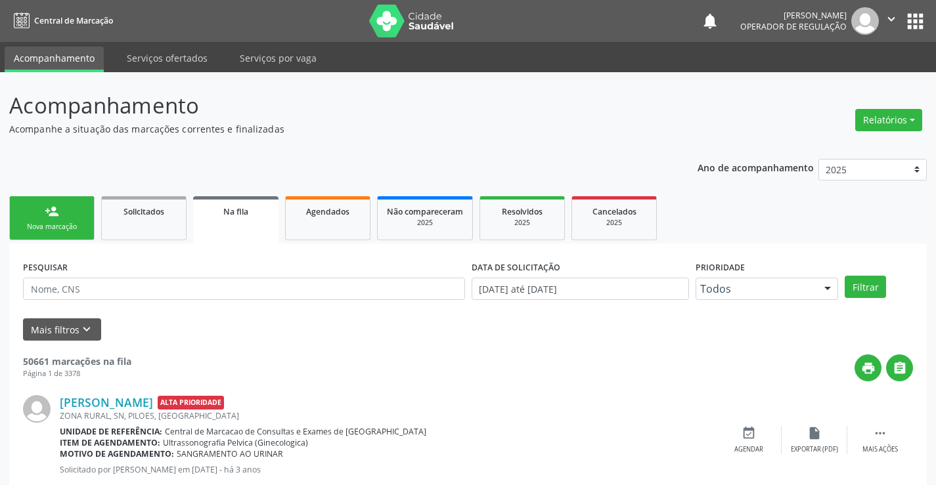
click at [50, 214] on div "person_add" at bounding box center [52, 211] width 14 height 14
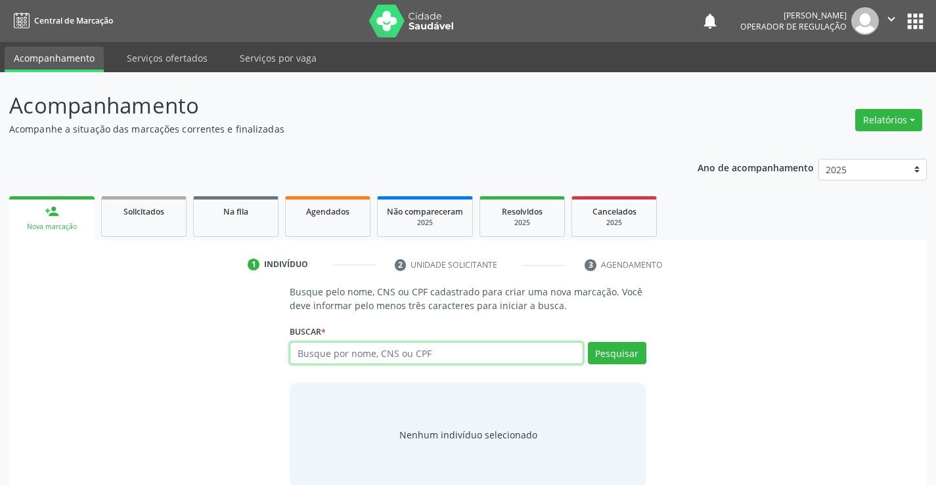
click at [427, 355] on input "text" at bounding box center [436, 353] width 293 height 22
type input "704108700543280"
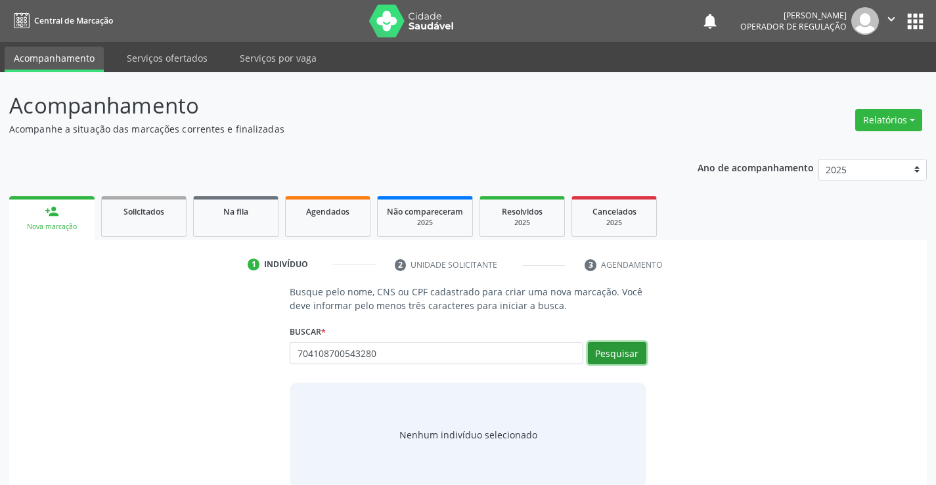
click at [619, 353] on button "Pesquisar" at bounding box center [617, 353] width 58 height 22
type input "704108700543280"
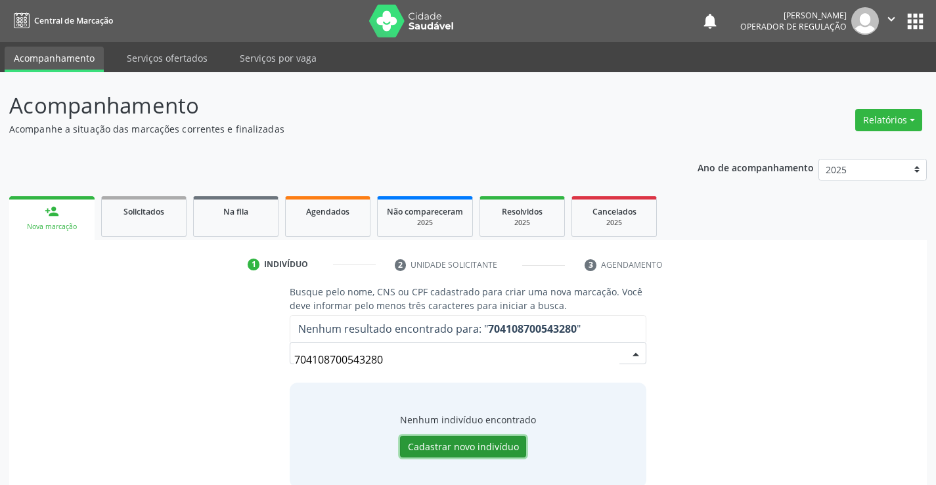
click at [460, 442] on button "Cadastrar novo indivíduo" at bounding box center [463, 447] width 126 height 22
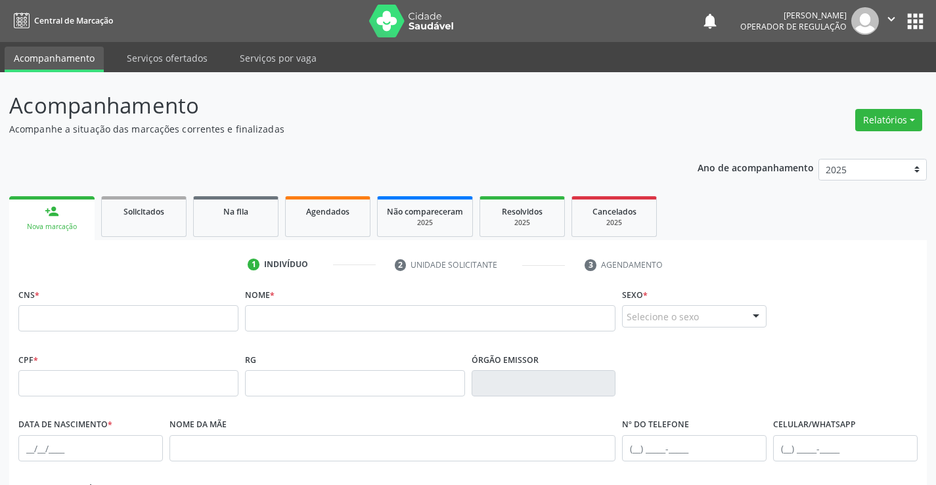
click at [74, 303] on div "CNS *" at bounding box center [128, 308] width 220 height 47
click at [79, 315] on input "text" at bounding box center [128, 318] width 220 height 26
type input "704 1087 0054 3280"
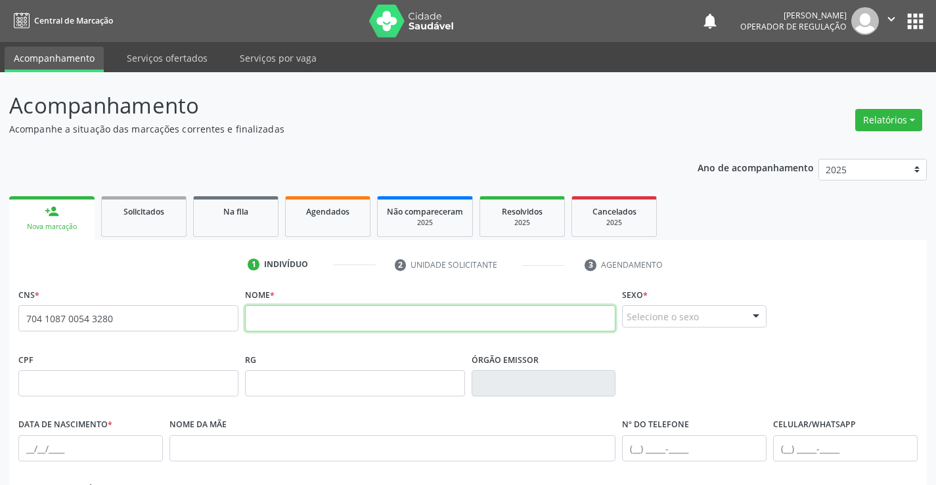
click at [316, 318] on input "text" at bounding box center [430, 318] width 371 height 26
type input "[PERSON_NAME]"
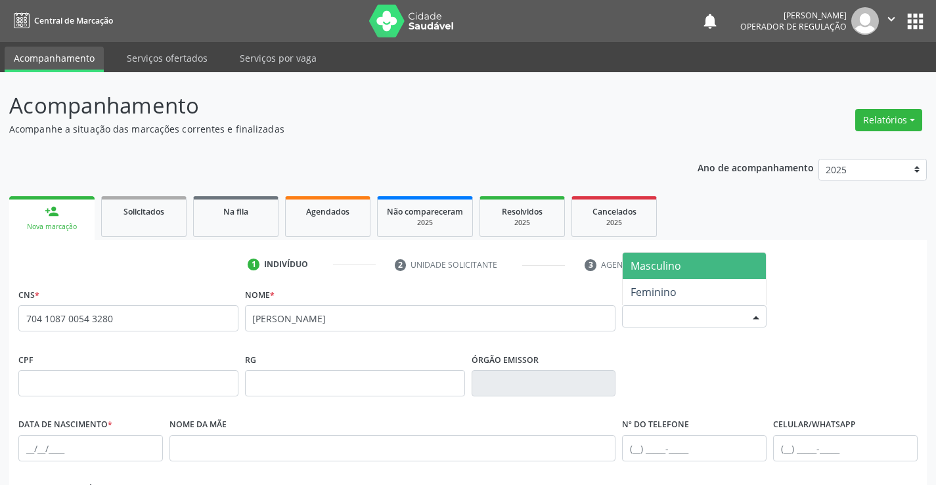
click at [675, 321] on div "Selecione o sexo" at bounding box center [694, 316] width 144 height 22
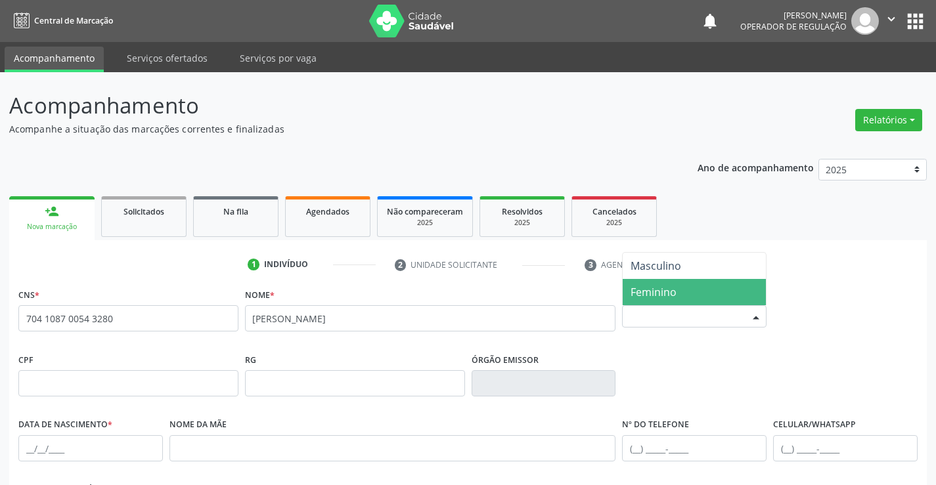
click at [686, 290] on span "Feminino" at bounding box center [693, 292] width 143 height 26
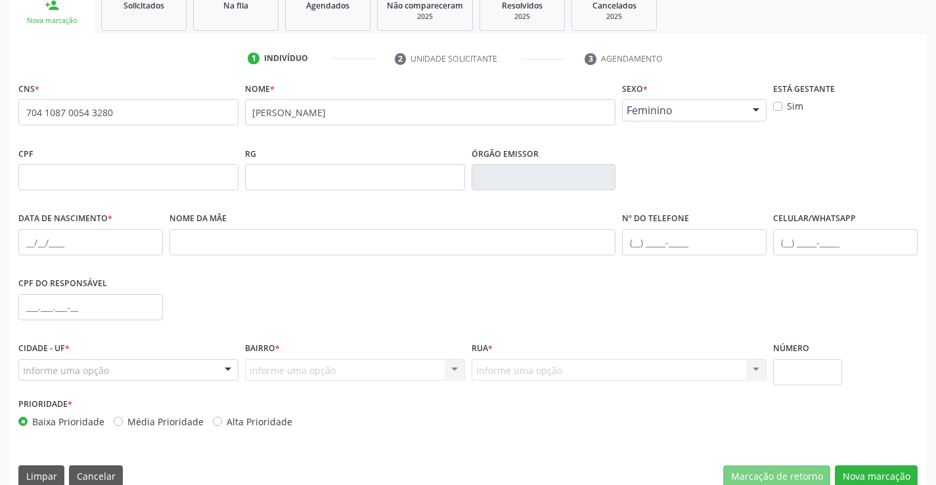
scroll to position [227, 0]
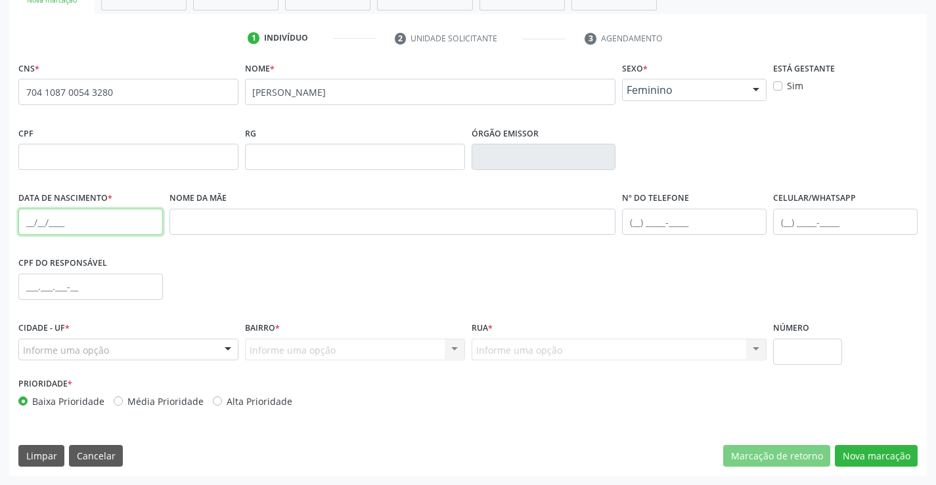
click at [77, 218] on input "text" at bounding box center [90, 222] width 144 height 26
type input "[DATE]"
click at [818, 220] on input "text" at bounding box center [845, 222] width 144 height 26
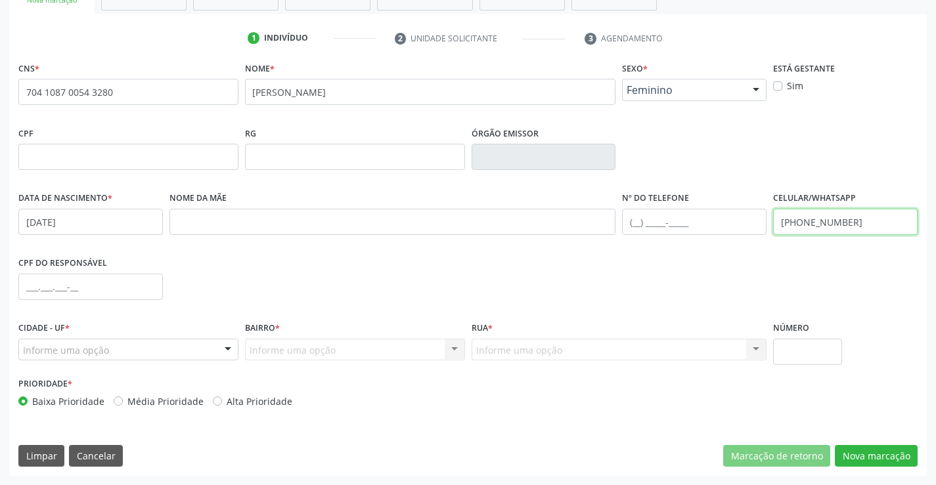
type input "[PHONE_NUMBER]"
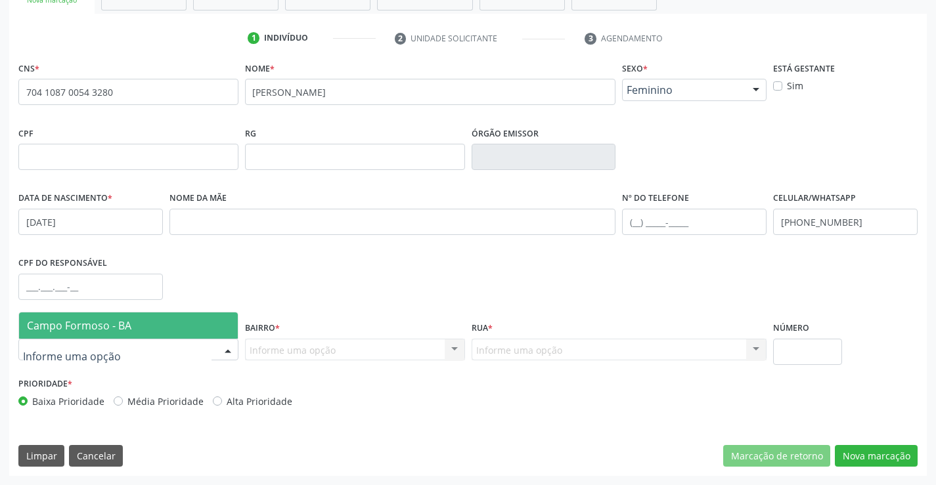
click at [114, 350] on div at bounding box center [128, 350] width 220 height 22
click at [138, 326] on span "Campo Formoso - BA" at bounding box center [128, 326] width 219 height 26
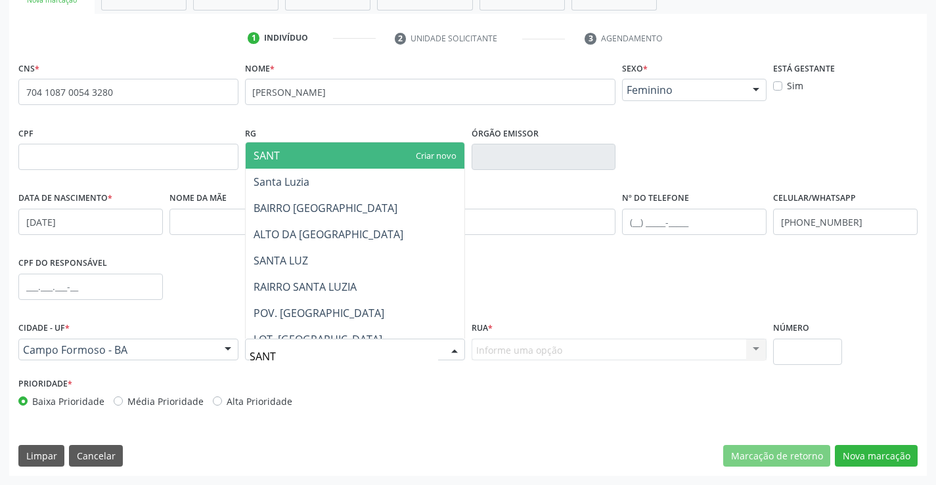
type input "SANTA"
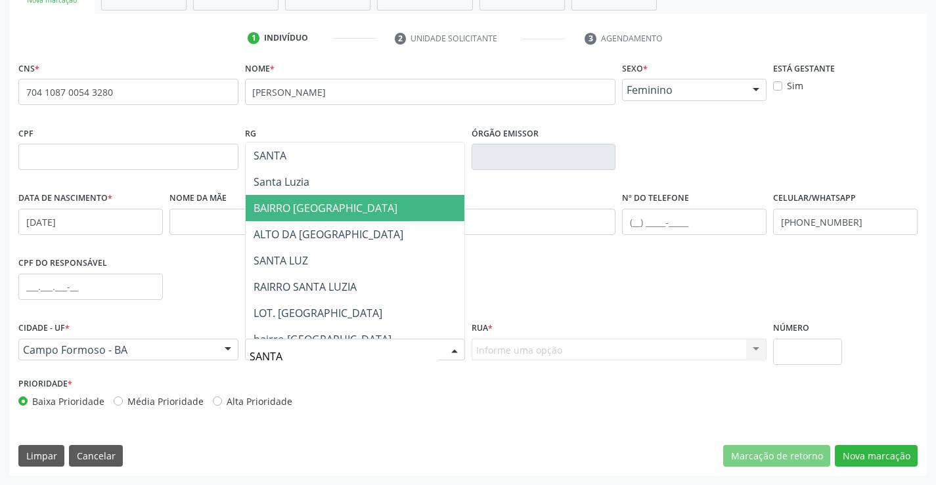
click at [337, 209] on span "BAIRRO [GEOGRAPHIC_DATA]" at bounding box center [325, 208] width 144 height 14
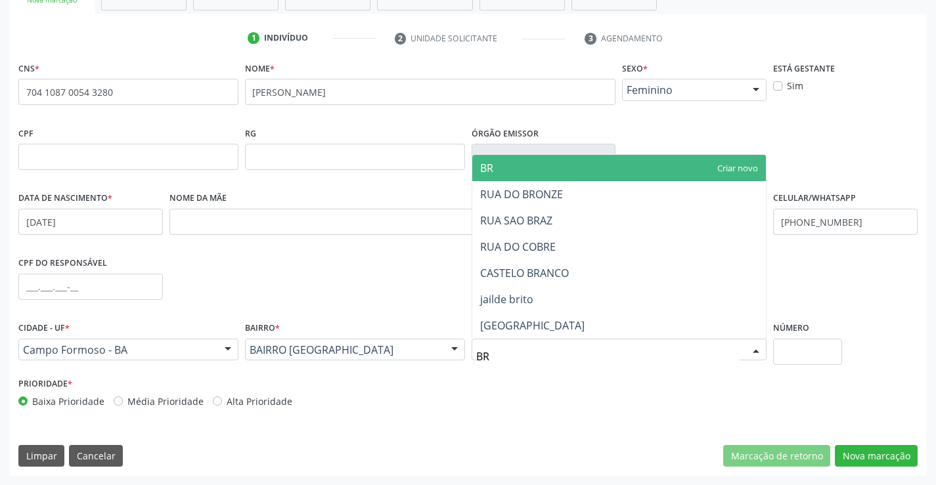
type input "BRO"
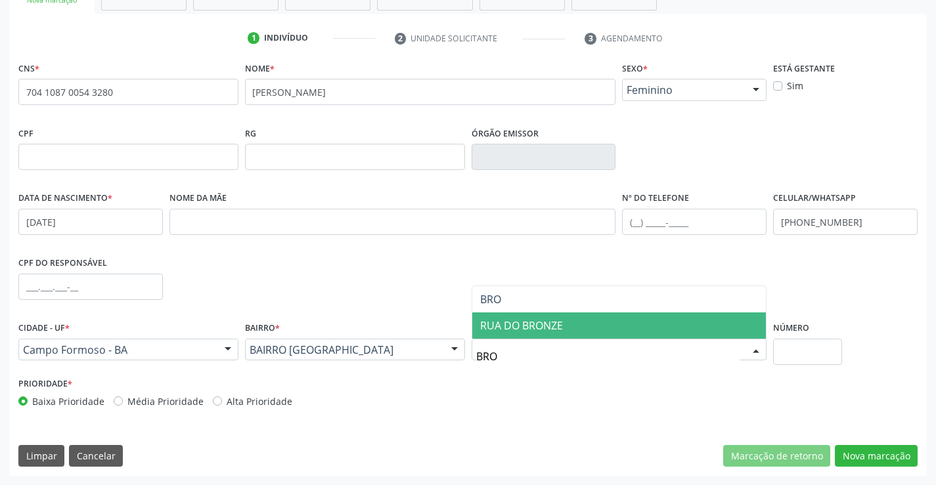
click at [549, 326] on span "RUA DO BRONZE" at bounding box center [521, 325] width 83 height 14
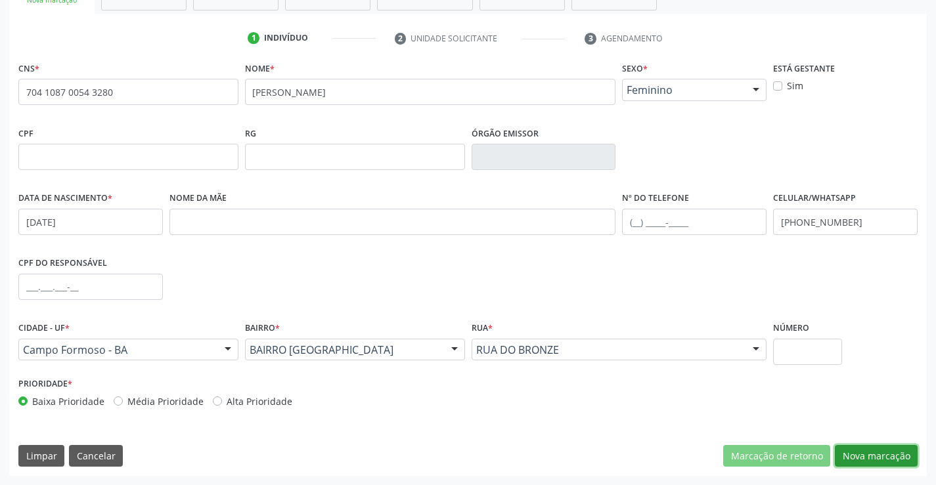
click at [884, 448] on button "Nova marcação" at bounding box center [876, 456] width 83 height 22
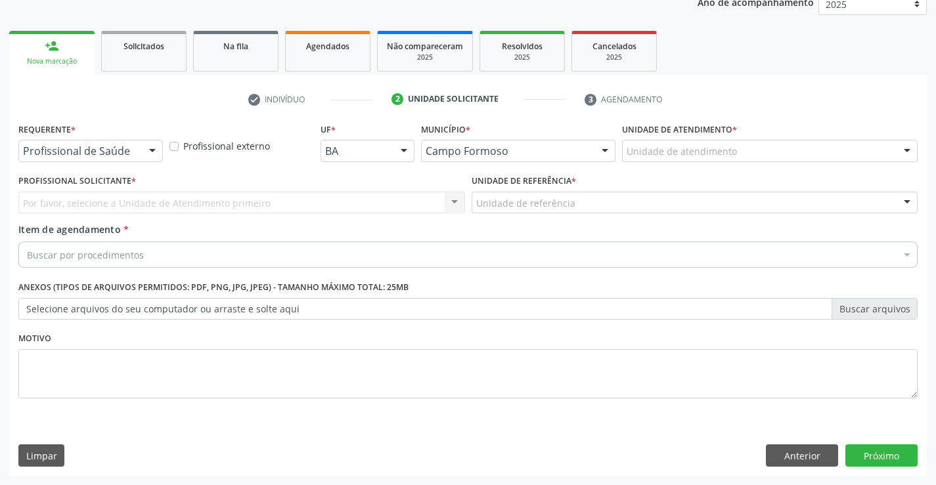
scroll to position [165, 0]
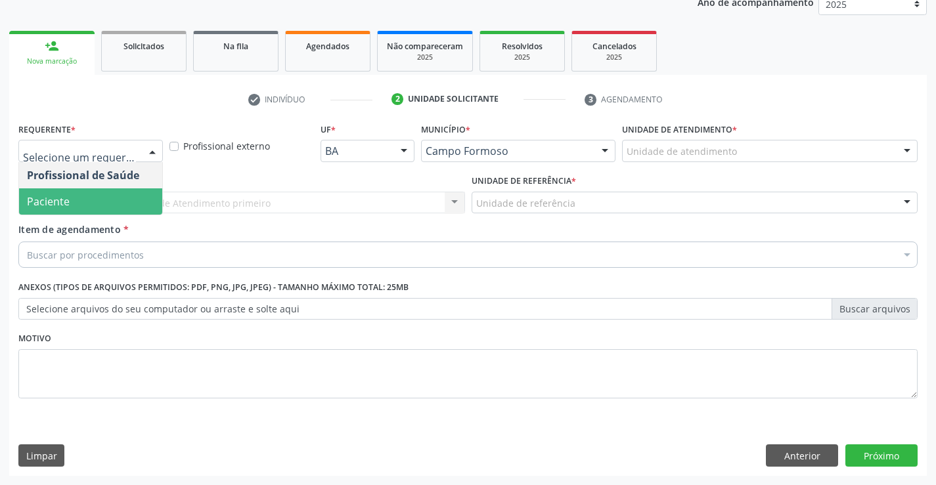
click at [60, 202] on span "Paciente" at bounding box center [48, 201] width 43 height 14
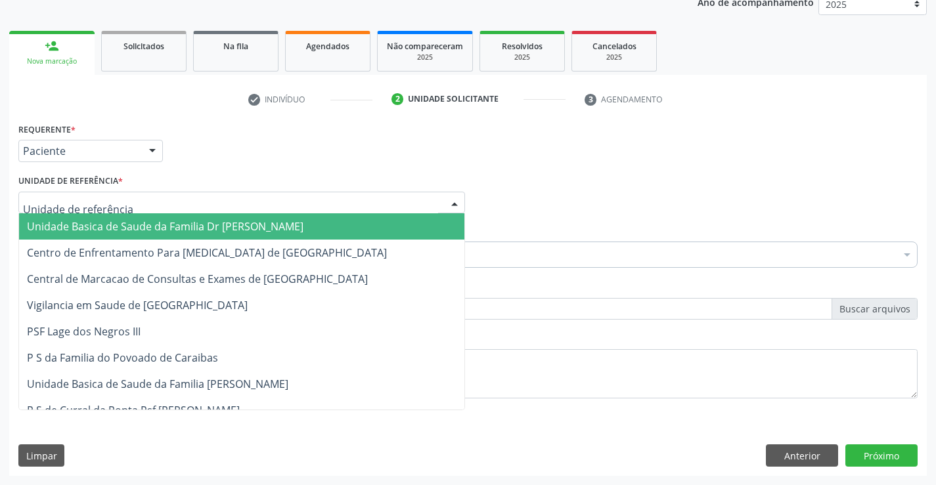
click at [70, 222] on span "Unidade Basica de Saude da Familia Dr [PERSON_NAME]" at bounding box center [165, 226] width 276 height 14
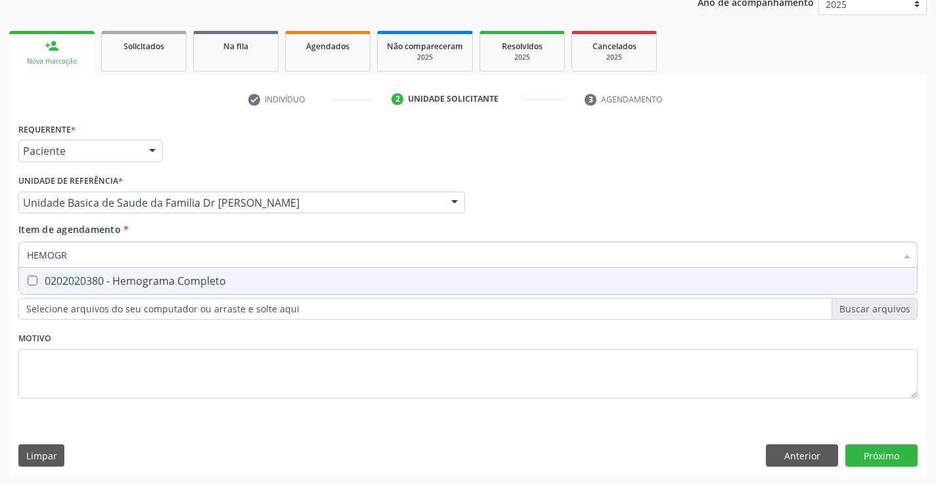
type input "HEMOGRA"
click at [113, 282] on div "0202020380 - Hemograma Completo" at bounding box center [468, 281] width 882 height 11
checkbox Completo "true"
type input "HEMOGRA"
click at [143, 227] on div "Item de agendamento * HEMOGRA Desfazer seleção 0202020380 - Hemograma Completo …" at bounding box center [467, 243] width 899 height 41
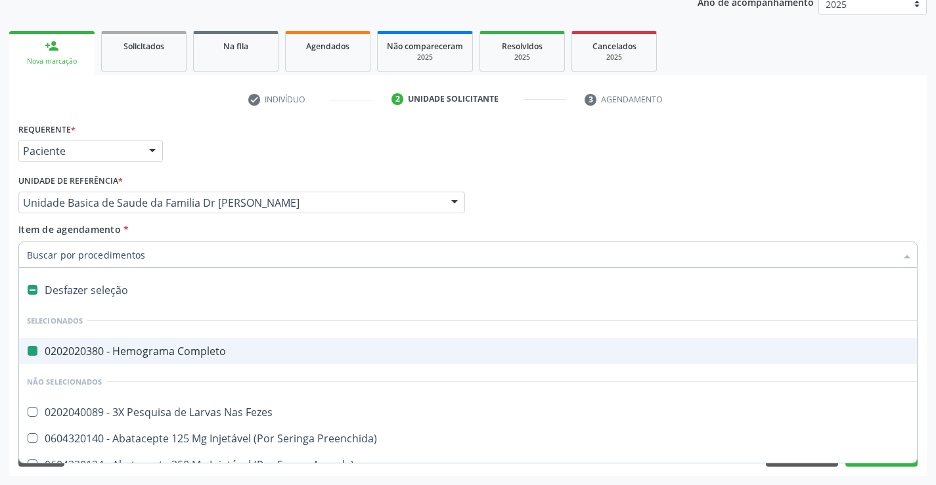
type input "U"
checkbox Completo "false"
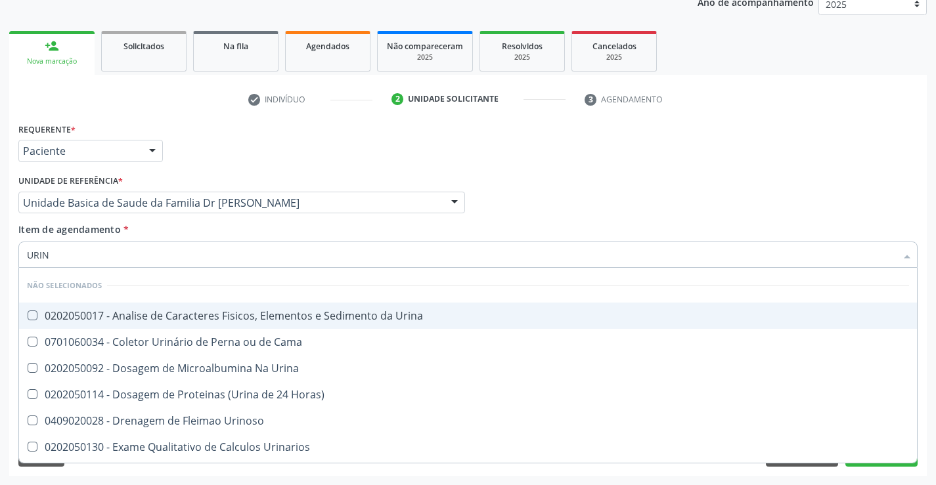
type input "URINA"
click at [174, 321] on div "0202050017 - Analise de Caracteres Fisicos, Elementos e Sedimento da Urina" at bounding box center [468, 316] width 882 height 11
checkbox Urina "true"
type input "URINA"
click at [179, 230] on div "Item de agendamento * URINA Desfazer seleção Não selecionados 0202050017 - Anal…" at bounding box center [467, 243] width 899 height 41
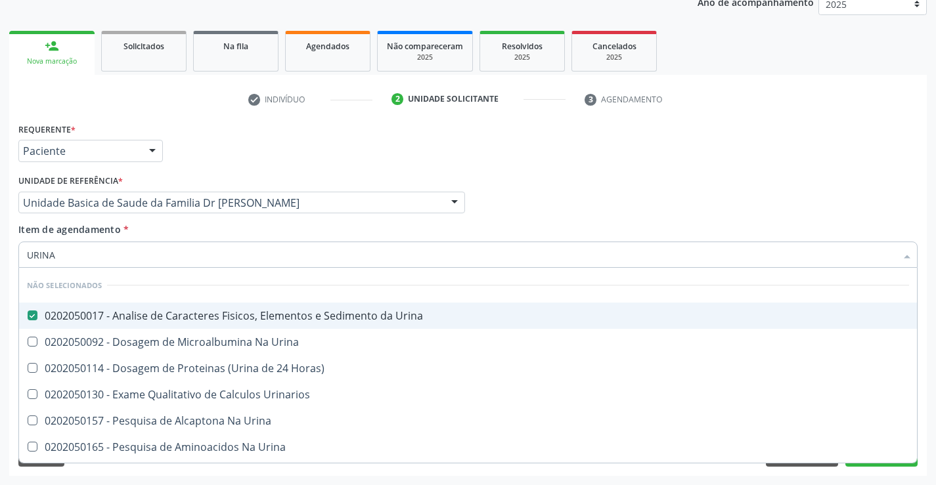
checkbox Urina "true"
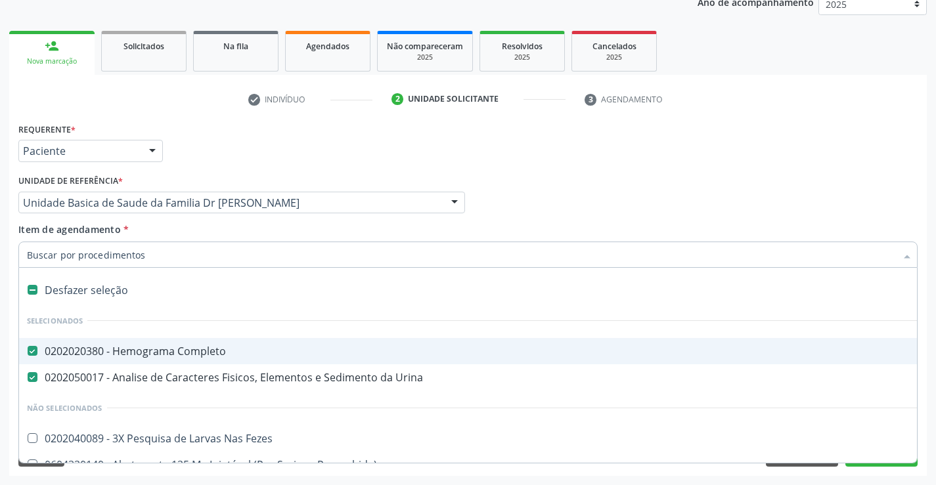
click at [175, 257] on input "Item de agendamento *" at bounding box center [461, 255] width 869 height 26
type input "G"
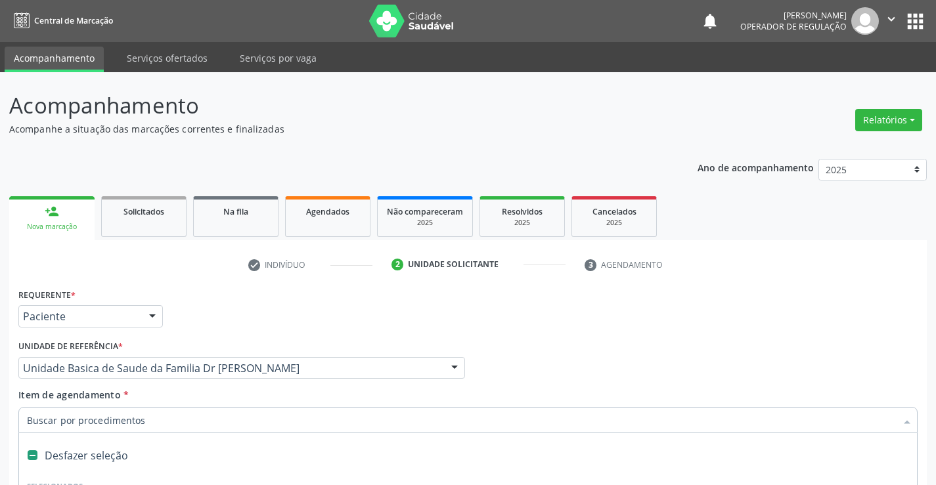
scroll to position [165, 0]
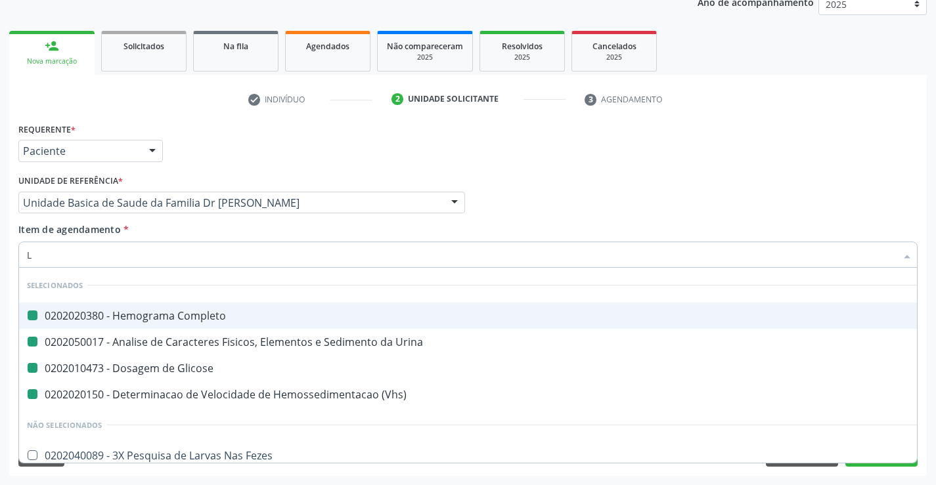
type input "LA"
checkbox Completo "false"
checkbox Urina "false"
checkbox Glicose "false"
checkbox \(Vhs\) "false"
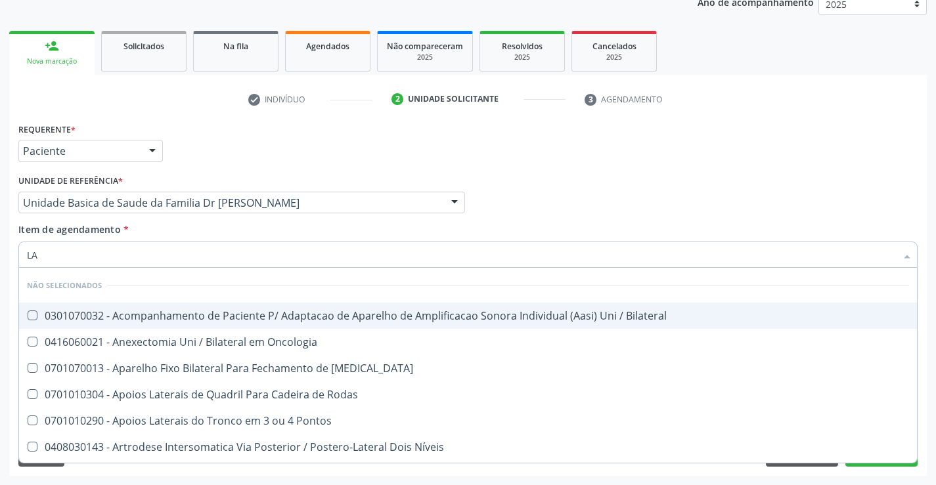
type input "L"
checkbox Bilateral "true"
checkbox Oncologia "true"
checkbox Diastema "true"
checkbox Rodas "true"
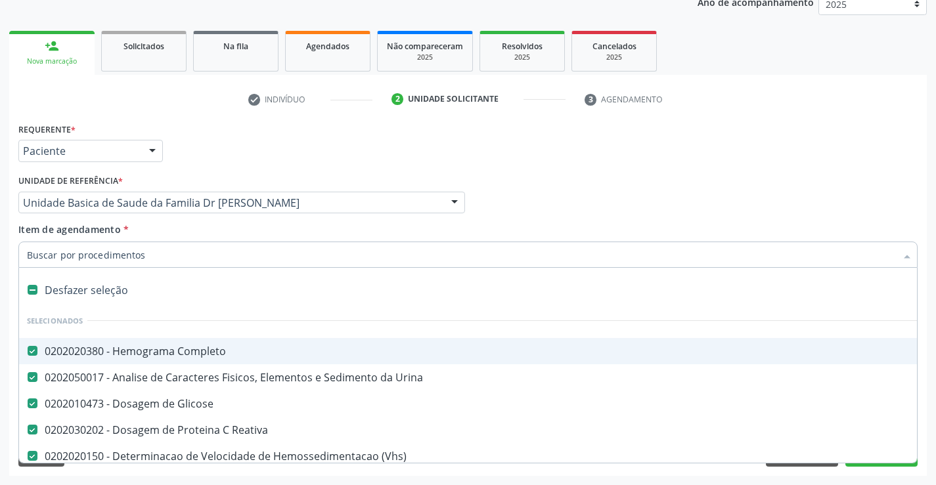
type input "F"
checkbox Glicose "false"
checkbox Reativa "false"
checkbox \(Vhs\) "false"
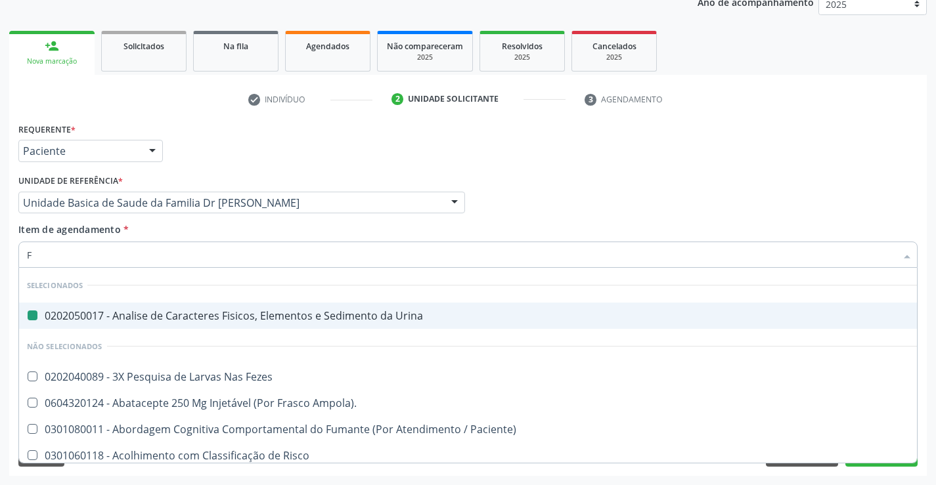
type input "FA"
checkbox Urina "false"
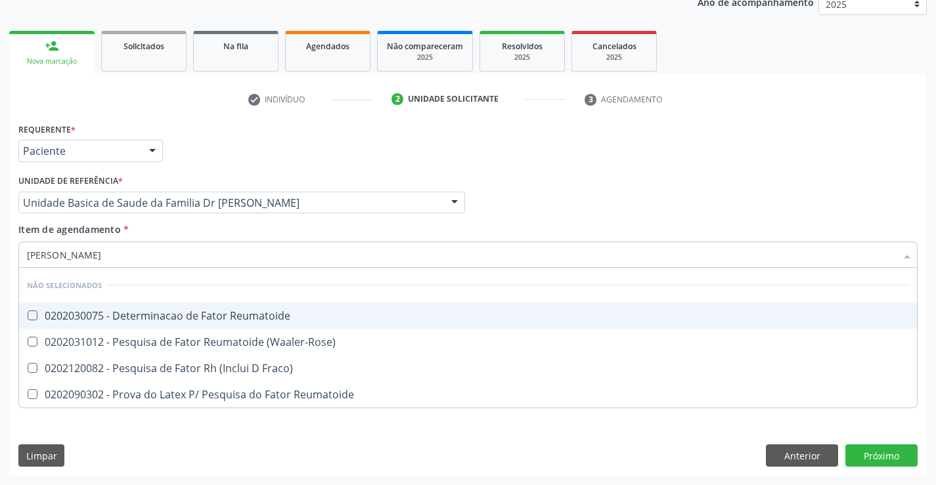
type input "FATOR RE"
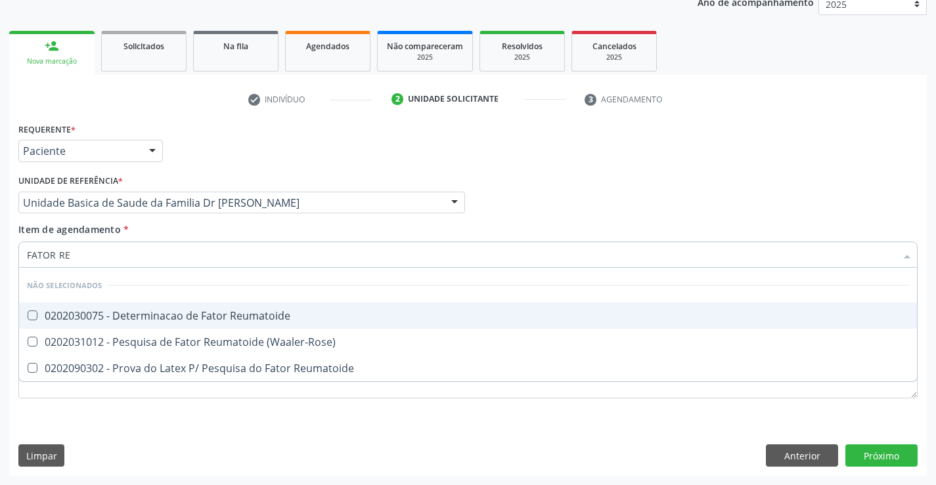
click at [202, 315] on div "0202030075 - Determinacao de Fator Reumatoide" at bounding box center [468, 316] width 882 height 11
checkbox Reumatoide "true"
type input "FATOR RE"
click at [211, 228] on div "Item de agendamento * FATOR RE [PERSON_NAME] seleção Não selecionados 020203007…" at bounding box center [467, 243] width 899 height 41
checkbox Reumatoide "true"
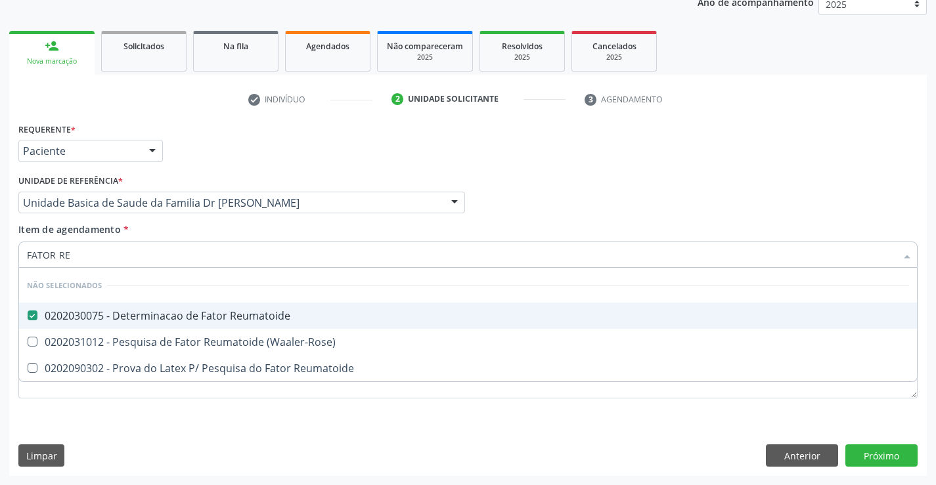
checkbox \(Waaler-Rose\) "true"
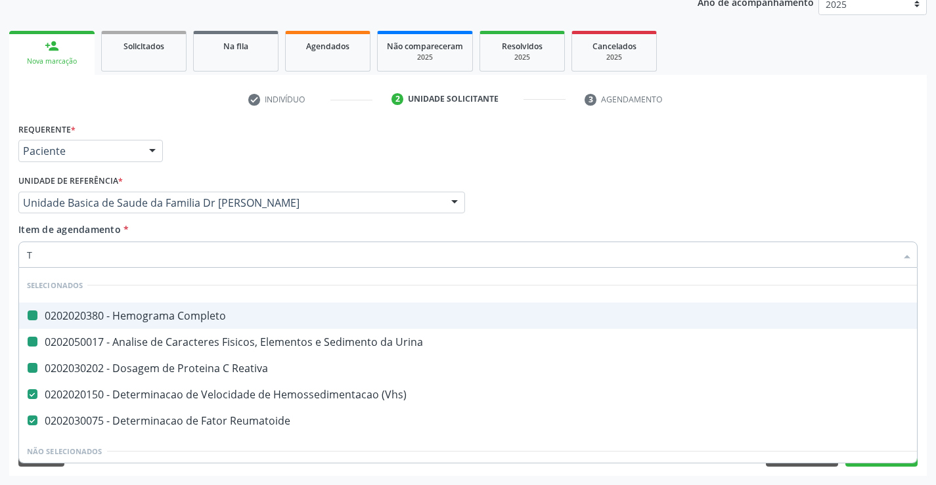
type input "TG"
checkbox Completo "false"
checkbox Reativa "false"
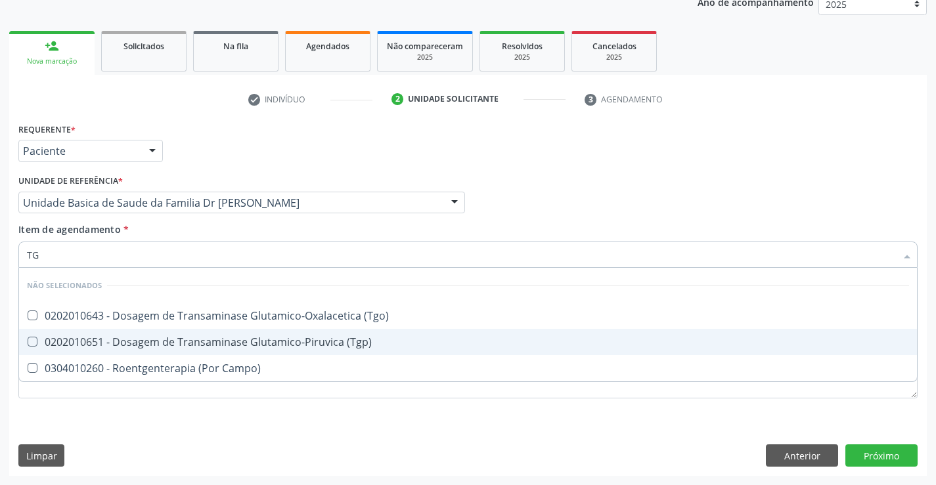
click at [188, 337] on div "0202010651 - Dosagem de Transaminase Glutamico-Piruvica (Tgp)" at bounding box center [468, 342] width 882 height 11
checkbox \(Tgp\) "true"
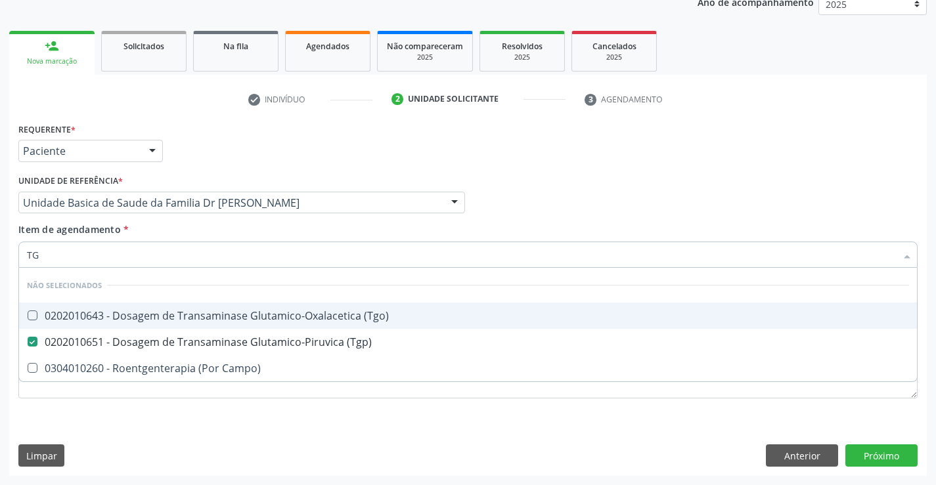
click at [190, 314] on div "0202010643 - Dosagem de Transaminase Glutamico-Oxalacetica (Tgo)" at bounding box center [468, 316] width 882 height 11
checkbox \(Tgo\) "true"
click at [171, 226] on div "Item de agendamento * TG Desfazer seleção Não selecionados 0202010643 - Dosagem…" at bounding box center [467, 243] width 899 height 41
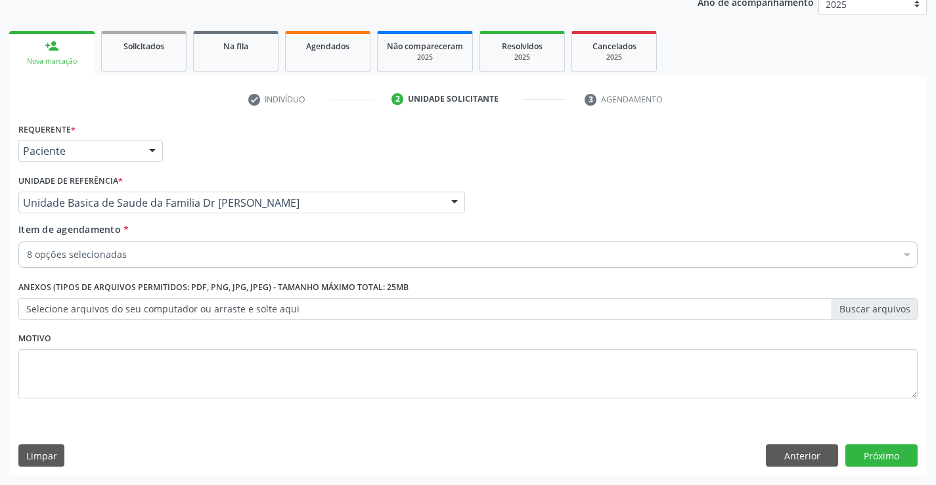
checkbox Glicose "true"
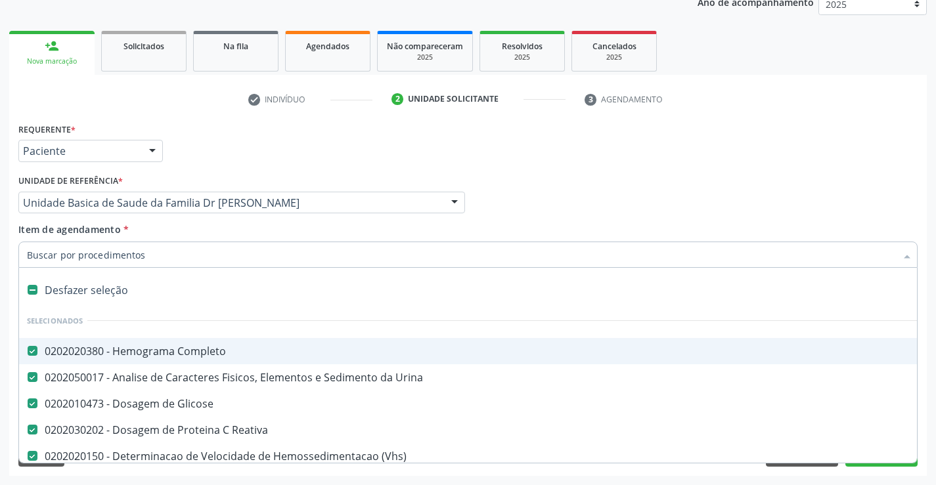
type input "G"
checkbox \(Tgp\) "false"
checkbox \(Tgo\) "false"
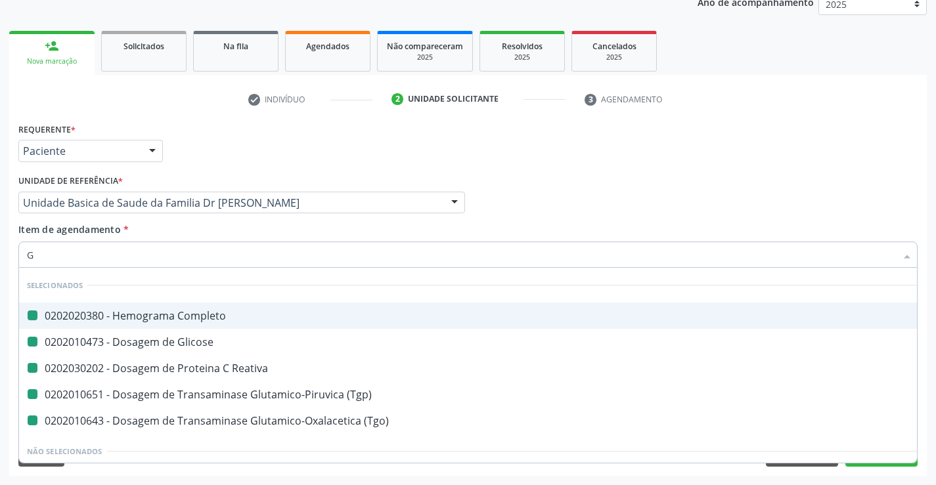
type input "GA"
checkbox Completo "false"
checkbox Reativa "false"
checkbox Glicose "false"
checkbox \(Tgp\) "false"
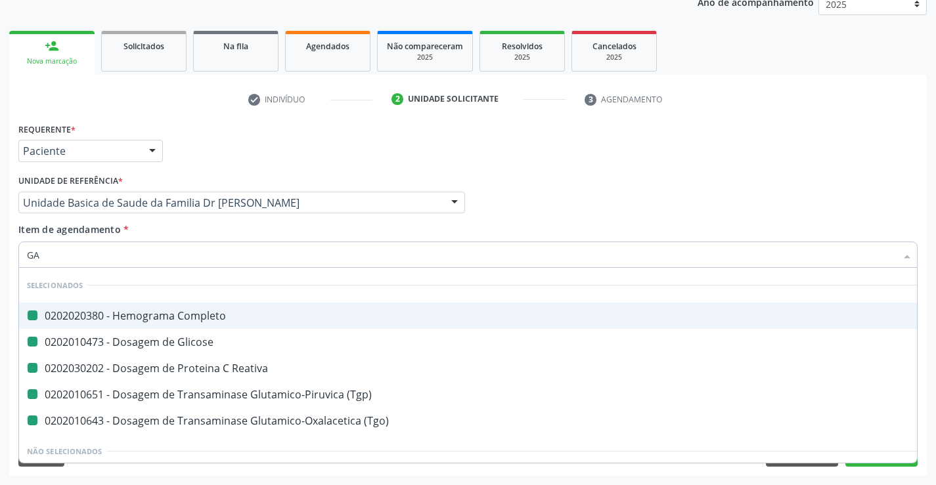
checkbox \(Tgo\) "false"
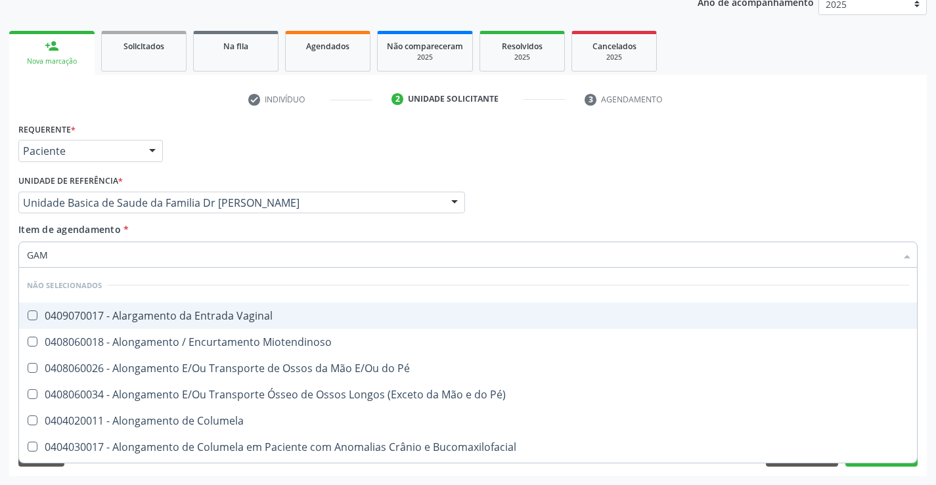
type input "GAMA"
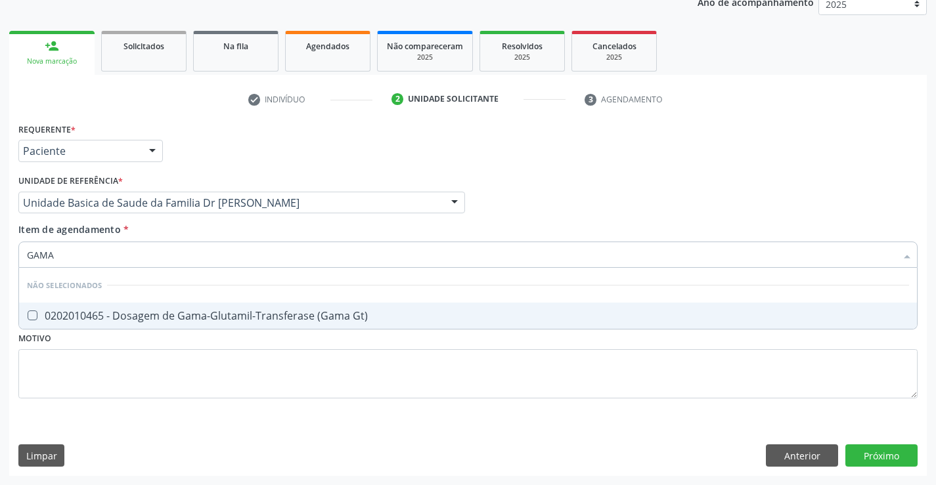
click at [174, 315] on div "0202010465 - Dosagem de Gama-Glutamil-Transferase (Gama Gt)" at bounding box center [468, 316] width 882 height 11
checkbox Gt\) "true"
click at [174, 230] on div "Item de agendamento * GAMA Desfazer seleção Não selecionados 0202010465 - Dosag…" at bounding box center [467, 243] width 899 height 41
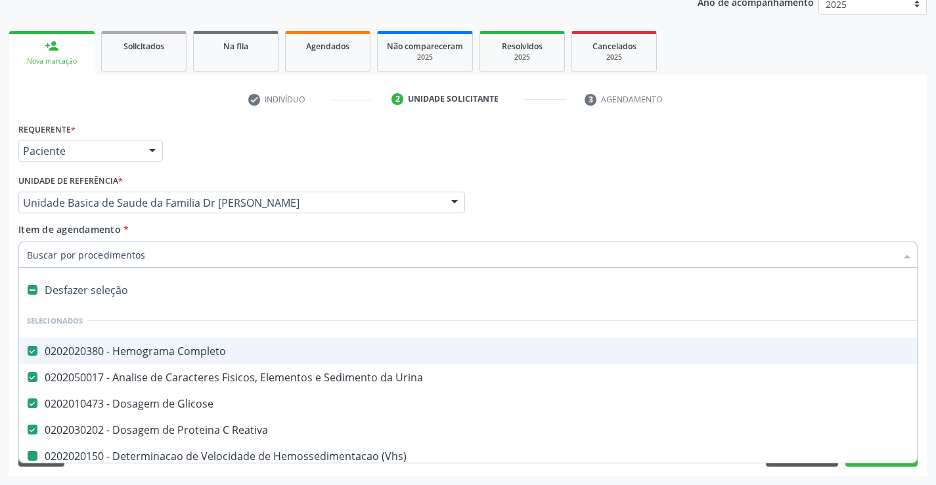
type input "F"
checkbox \(Vhs\) "false"
checkbox Reumatoide "false"
checkbox \(Tgp\) "false"
checkbox \(Tgo\) "false"
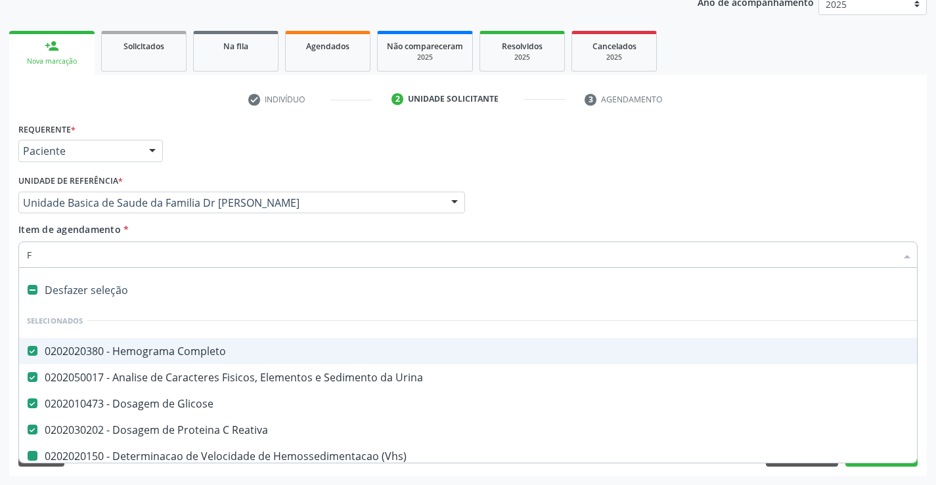
checkbox Gt\) "false"
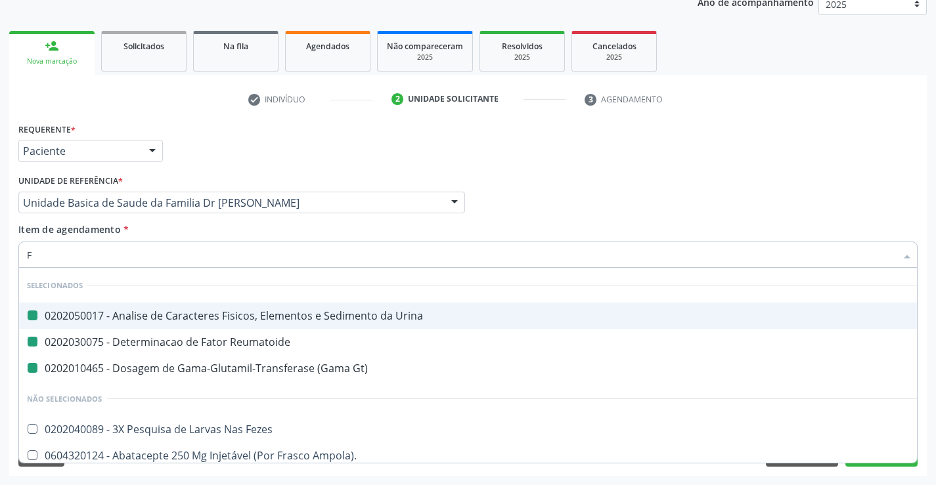
type input "FO"
checkbox Urina "false"
checkbox Reumatoide "false"
checkbox Gt\) "false"
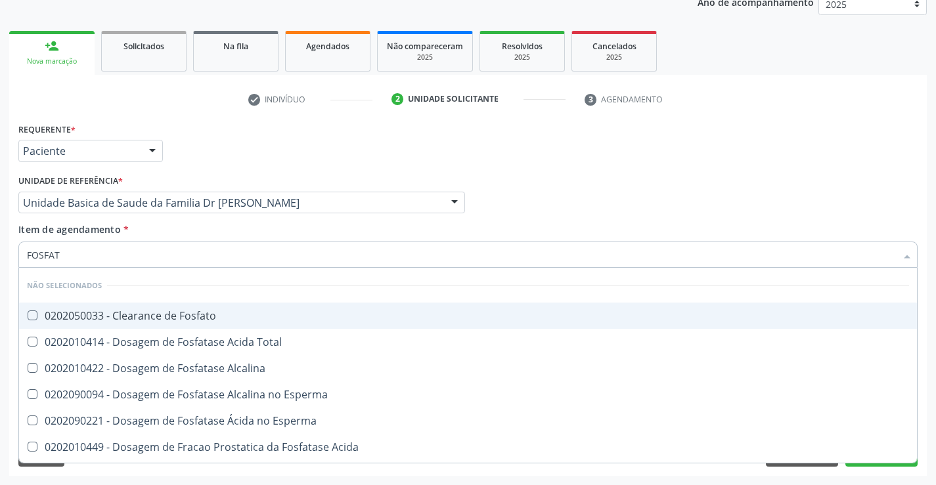
type input "FOSFATA"
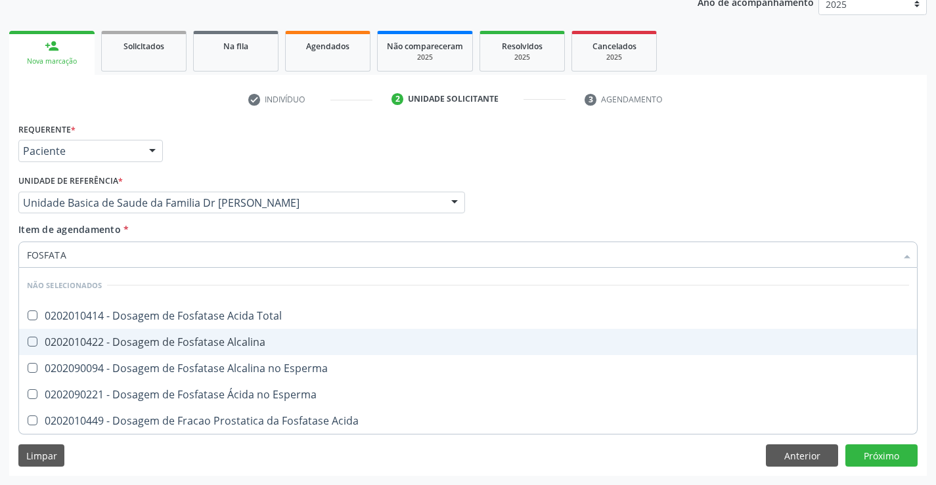
click at [194, 342] on div "0202010422 - Dosagem de Fosfatase Alcalina" at bounding box center [468, 342] width 882 height 11
checkbox Alcalina "true"
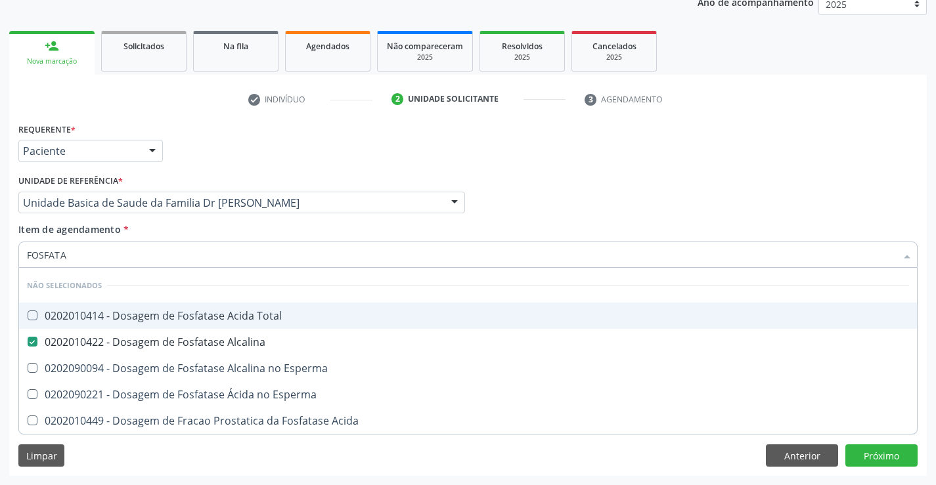
type input "FOSFATA"
click at [186, 234] on div "Item de agendamento * FOSFATA Desfazer seleção Não selecionados 0202010414 - Do…" at bounding box center [467, 243] width 899 height 41
checkbox Total "true"
checkbox Esperma "true"
checkbox Acida "true"
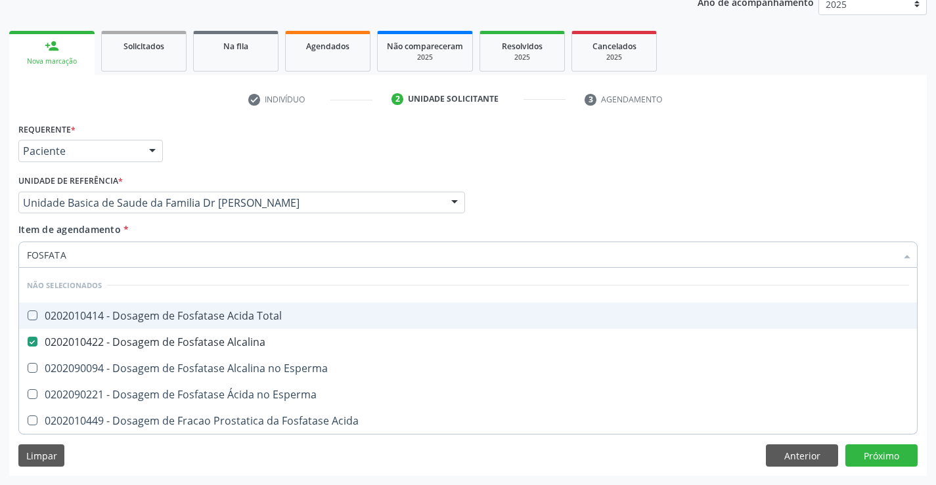
checkbox Esperma "true"
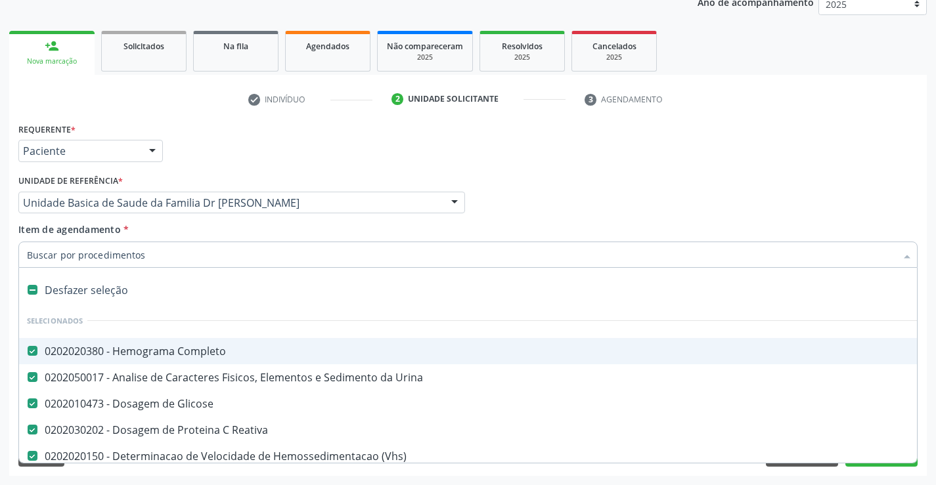
type input "U"
checkbox \(Tgp\) "false"
checkbox \(Tgo\) "false"
checkbox Gt\) "false"
checkbox Alcalina "false"
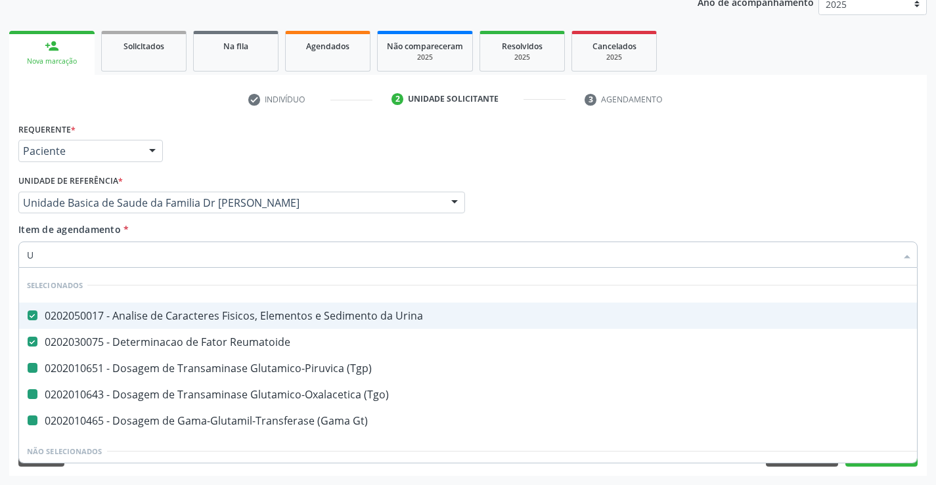
type input "UR"
checkbox \(Tgp\) "false"
checkbox Gt\) "false"
checkbox \(Tgo\) "false"
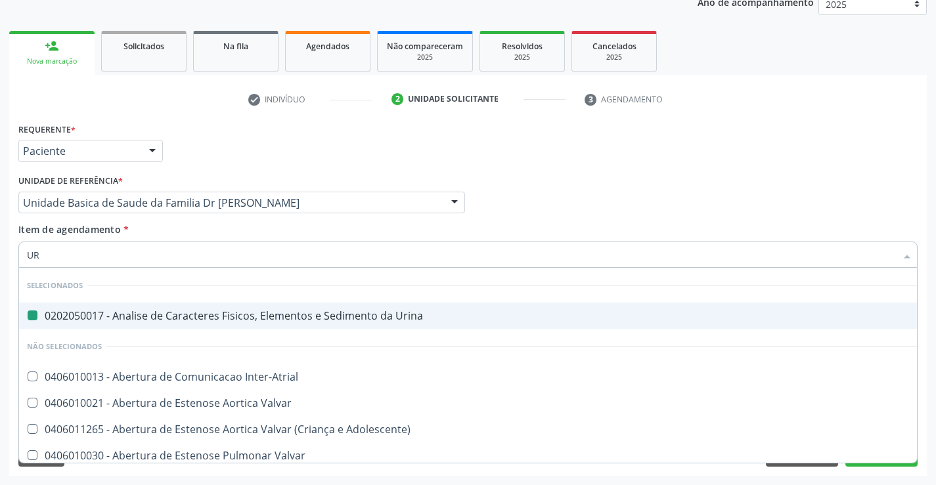
type input "URE"
checkbox Urina "false"
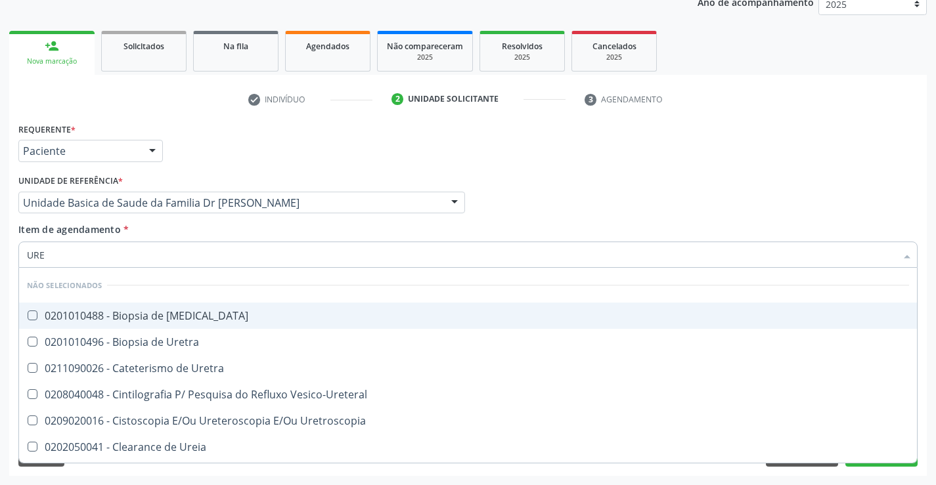
type input "UREI"
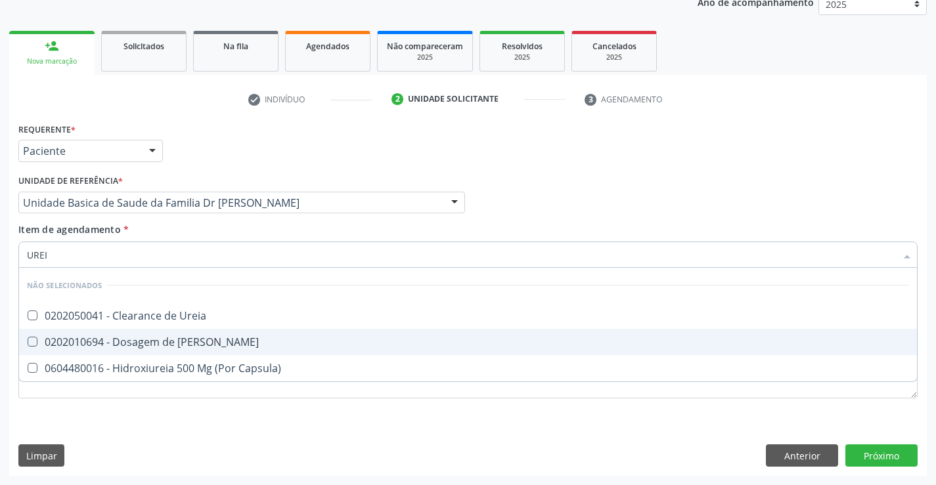
click at [186, 343] on div "0202010694 - Dosagem de [PERSON_NAME]" at bounding box center [468, 342] width 882 height 11
checkbox Ureia "true"
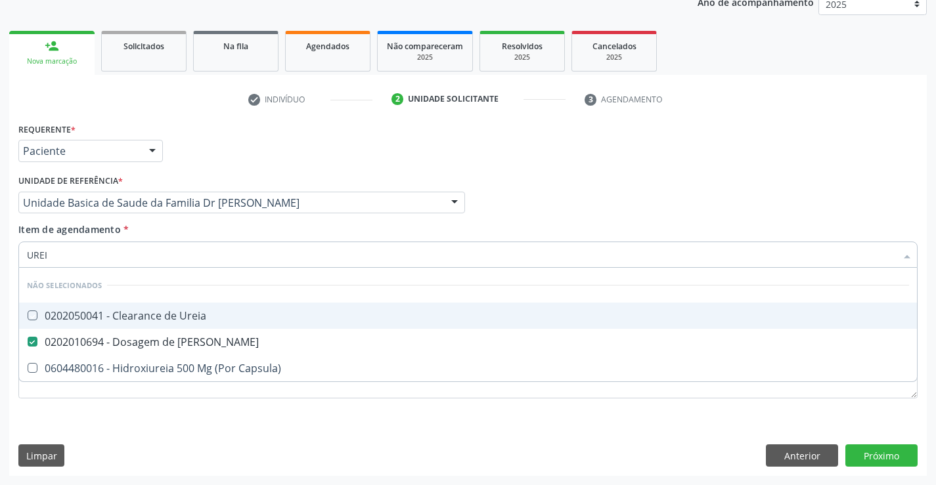
click at [171, 230] on div "Item de agendamento * UREI Desfazer seleção Não selecionados 0202050041 - Clear…" at bounding box center [467, 243] width 899 height 41
checkbox Ureia "true"
checkbox Capsula\) "true"
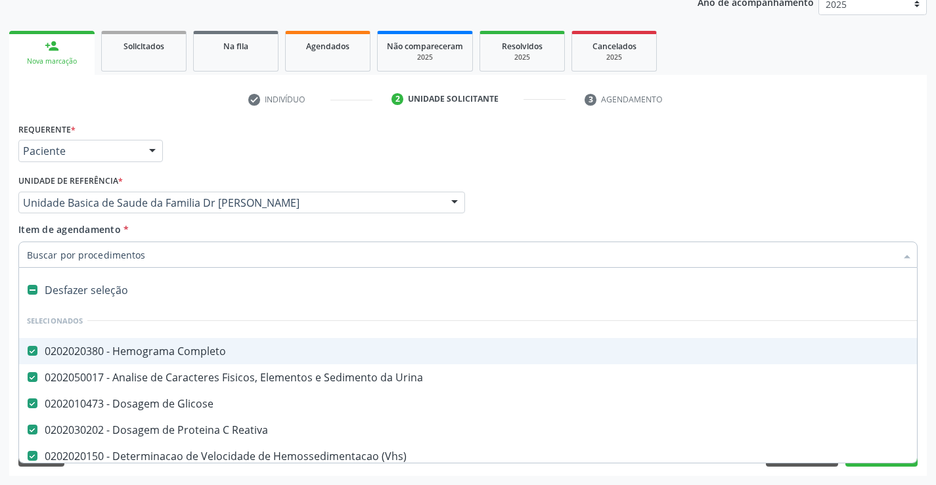
type input "C"
checkbox Ureia "false"
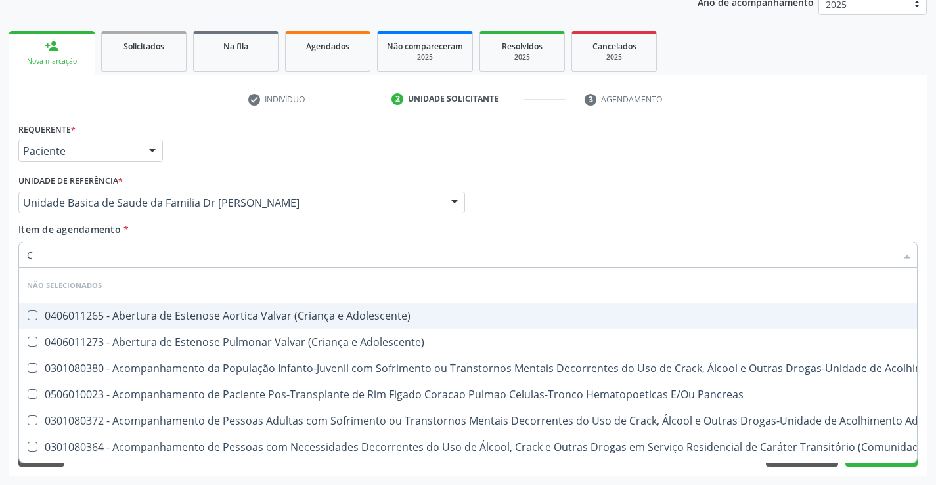
type input "CR"
checkbox Adolescente\) "false"
checkbox \(Uai\)\ "false"
checkbox Adolescente\) "false"
checkbox Pancreas "false"
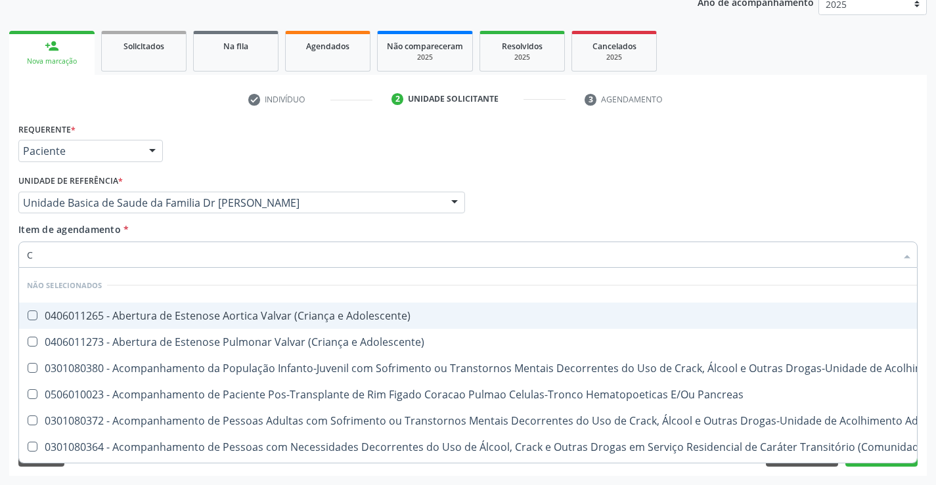
checkbox \(Uaa\)\ "false"
checkbox Terapêuticas\)\ "false"
checkbox Craniano "false"
checkbox Bucomaxilofacial "false"
checkbox Crâniofacial "false"
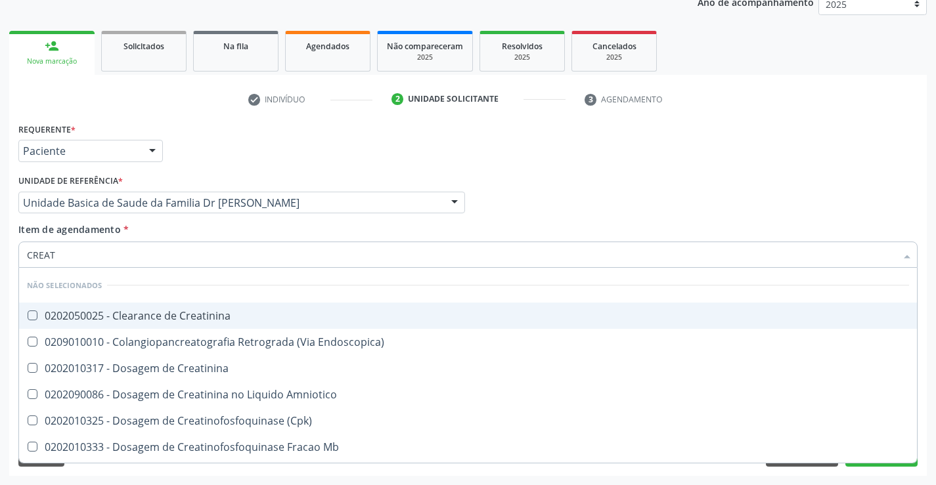
type input "CREATI"
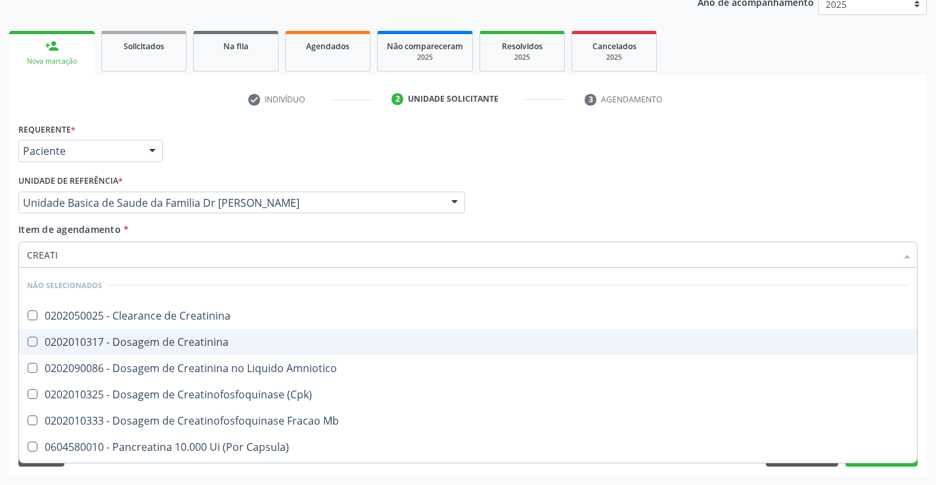
click at [177, 343] on div "0202010317 - Dosagem de Creatinina" at bounding box center [468, 342] width 882 height 11
checkbox Creatinina "true"
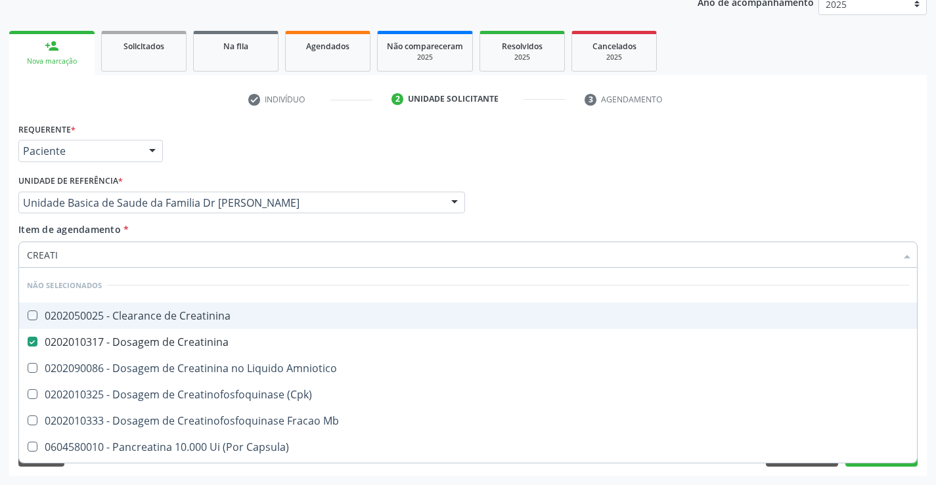
click at [163, 229] on div "Item de agendamento * CREATI Desfazer seleção Não selecionados 0202050025 - Cle…" at bounding box center [467, 243] width 899 height 41
checkbox Creatinina "true"
checkbox Amniotico "true"
checkbox \(Cpk\) "true"
checkbox Mb "true"
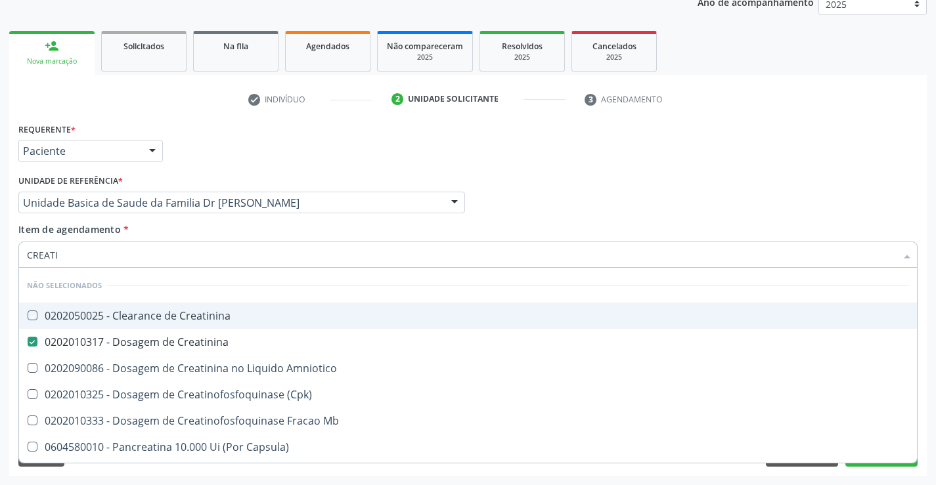
checkbox Capsula\) "true"
checkbox Pancreaticos "true"
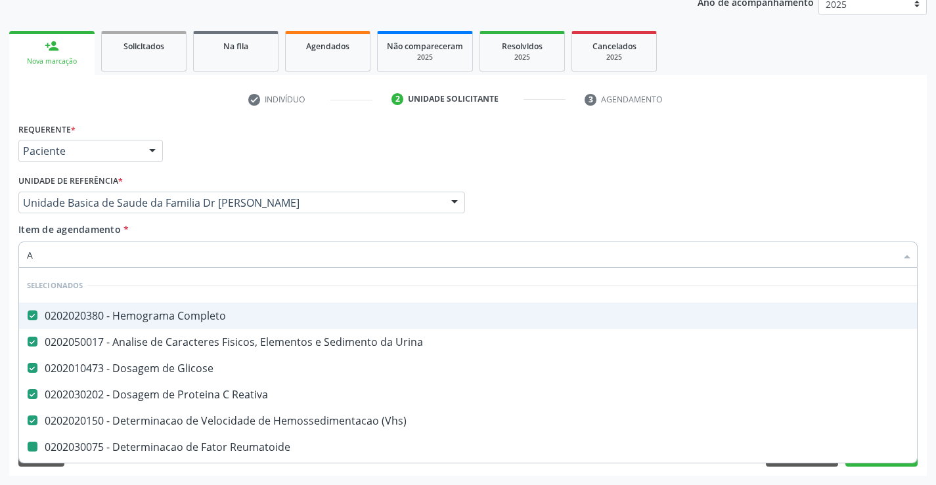
type input "AC"
checkbox Reumatoide "false"
checkbox \(Tgp\) "false"
checkbox \(Tgo\) "false"
checkbox Gt\) "false"
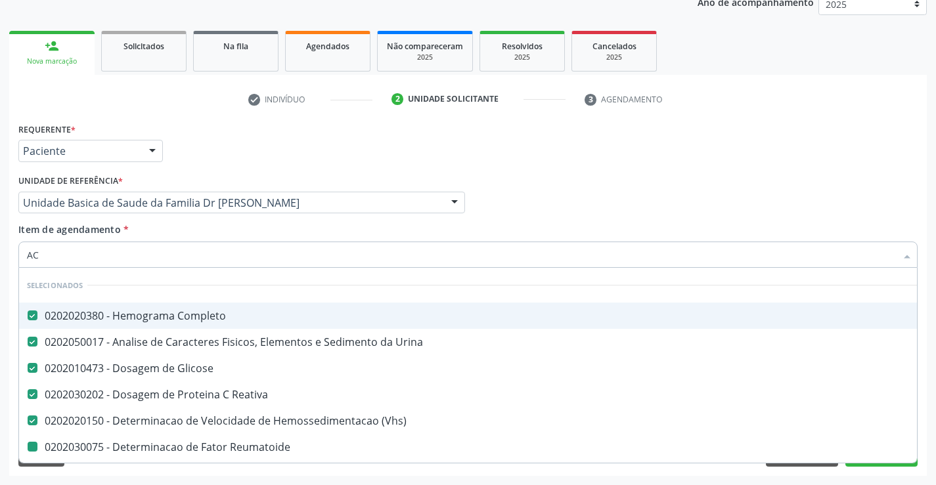
checkbox Alcalina "false"
checkbox Ureia "false"
checkbox Creatinina "false"
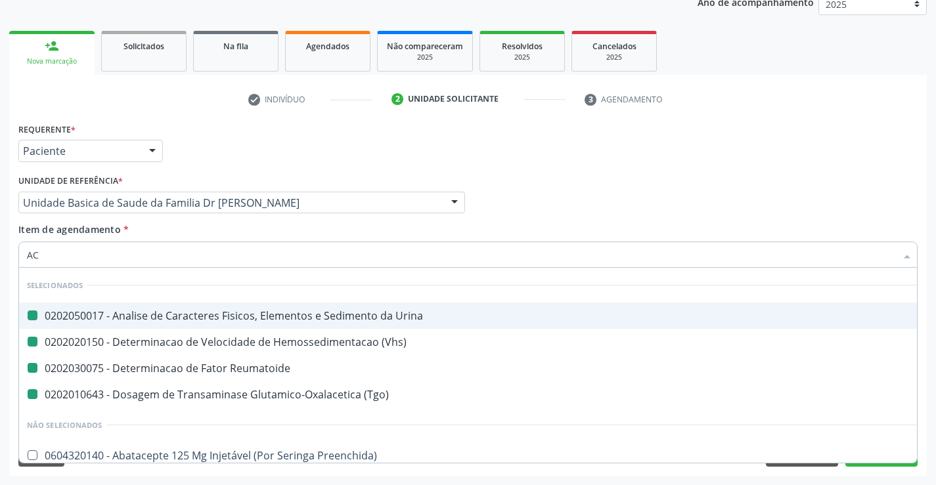
type input "ACI"
checkbox Urina "false"
checkbox Reumatoide "false"
checkbox \(Vhs\) "false"
checkbox \(Tgo\) "false"
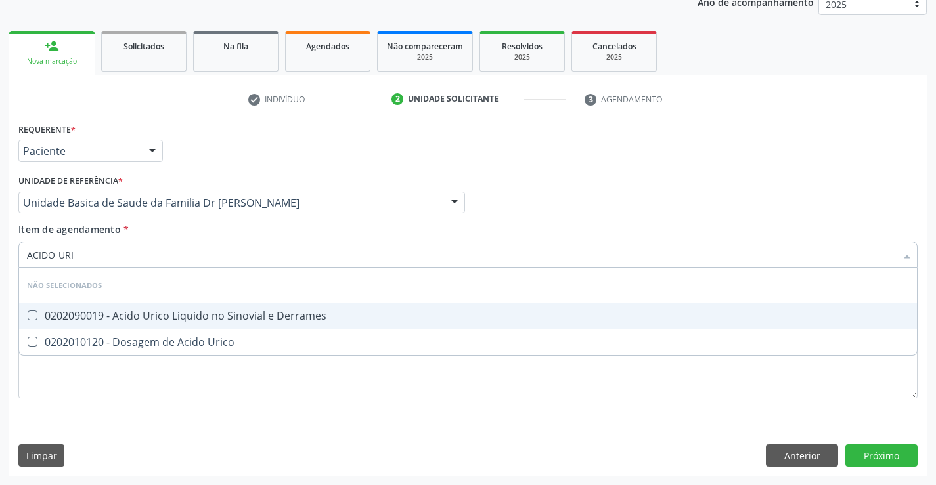
type input "ACIDO URIC"
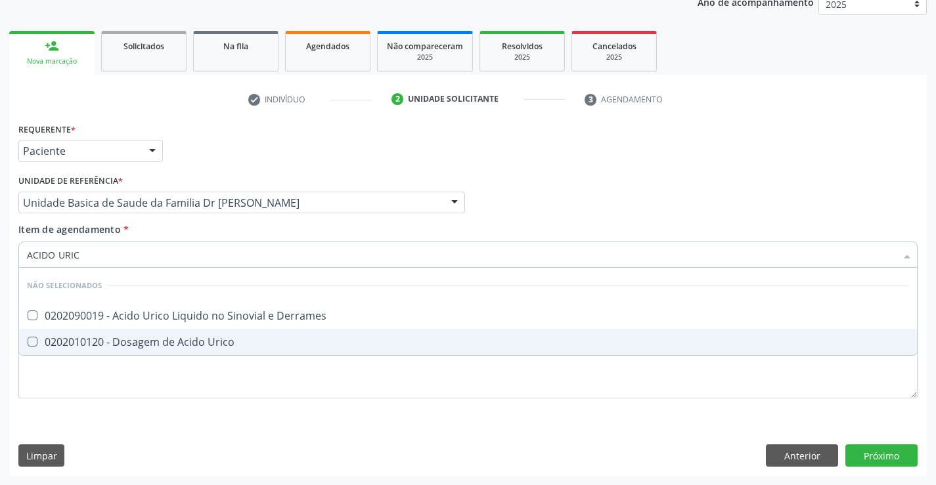
click at [179, 345] on div "0202010120 - Dosagem de Acido Urico" at bounding box center [468, 342] width 882 height 11
checkbox Urico "true"
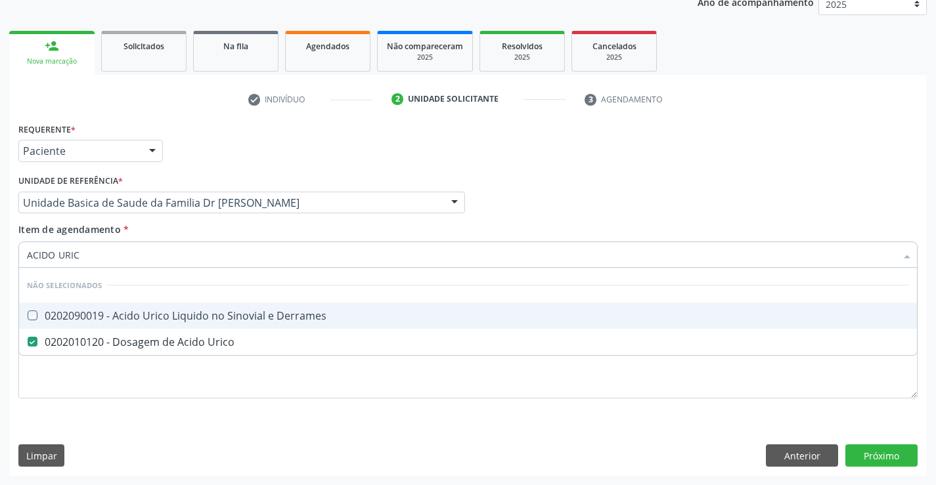
click at [158, 223] on div "Item de agendamento * ACIDO URIC Desfazer seleção Não selecionados 0202090019 -…" at bounding box center [467, 243] width 899 height 41
checkbox Derrames "true"
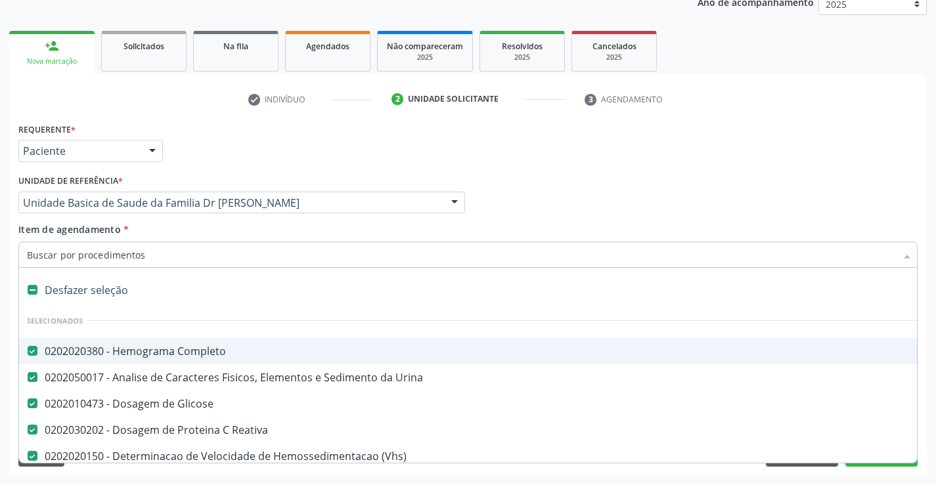
type input "C"
checkbox Urico "false"
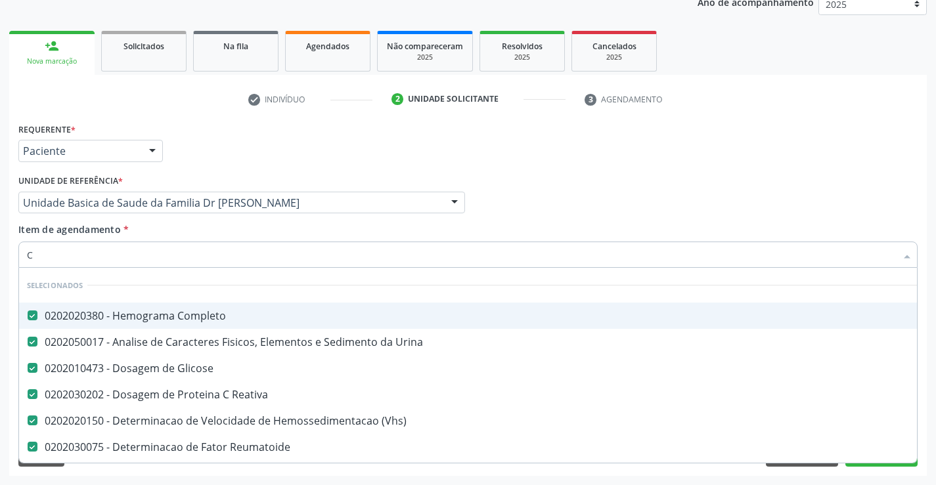
type input "CO"
checkbox \(Tgo\) "false"
checkbox Alcalina "false"
checkbox Creatinina "false"
checkbox Urico "false"
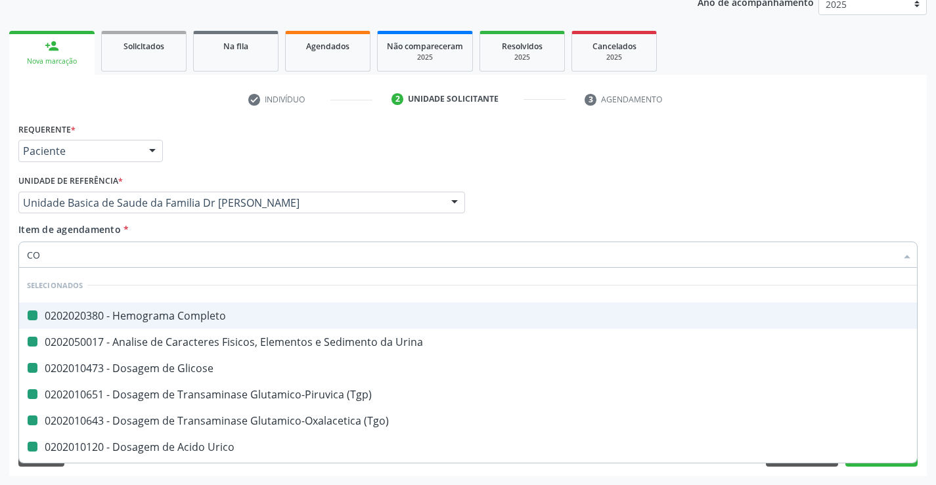
type input "COL"
checkbox Completo "false"
checkbox Urina "false"
checkbox Glicose "false"
checkbox \(Tgp\) "false"
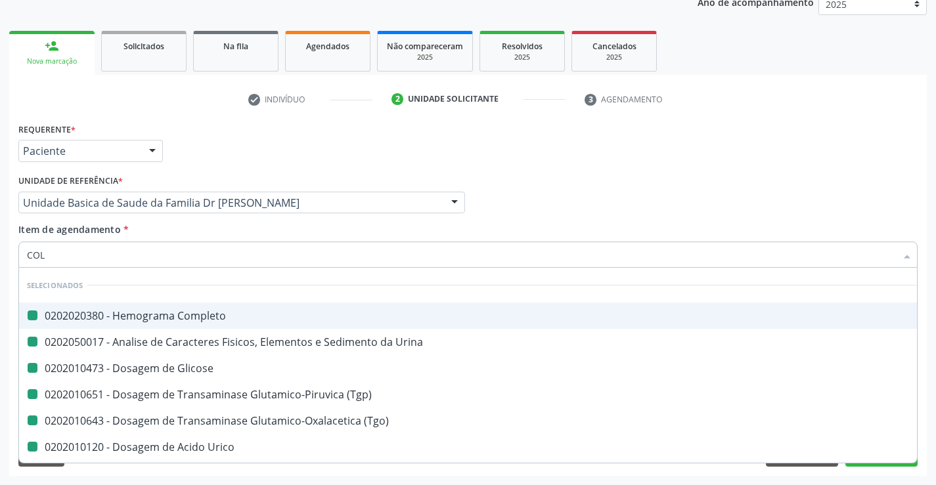
checkbox \(Tgo\) "false"
checkbox Urico "false"
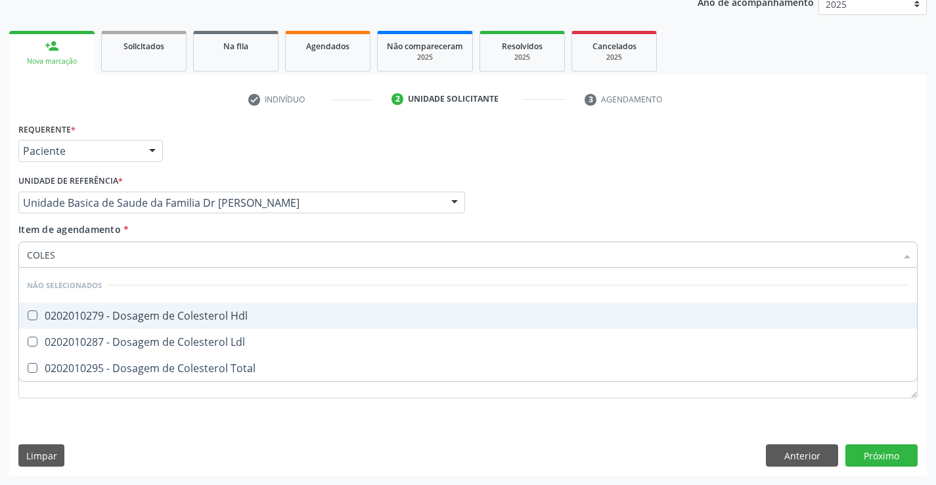
type input "COLEST"
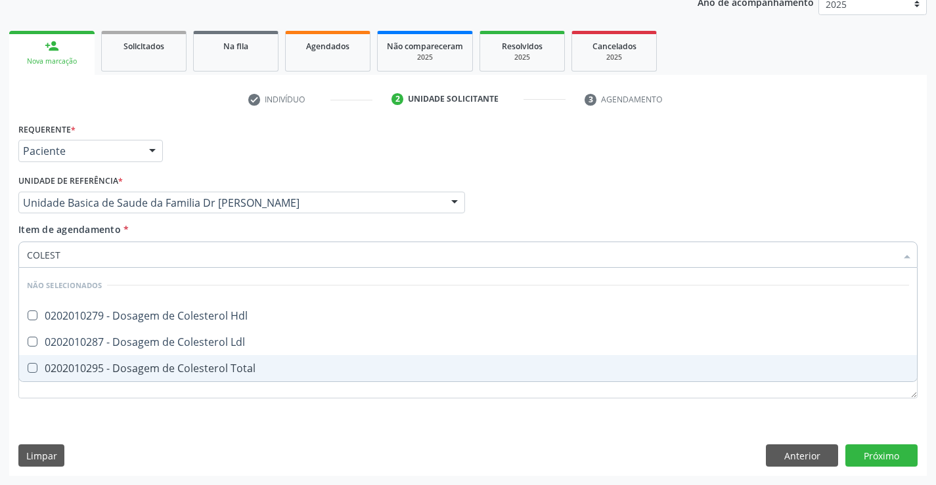
click at [138, 371] on div "0202010295 - Dosagem de Colesterol Total" at bounding box center [468, 368] width 882 height 11
checkbox Total "true"
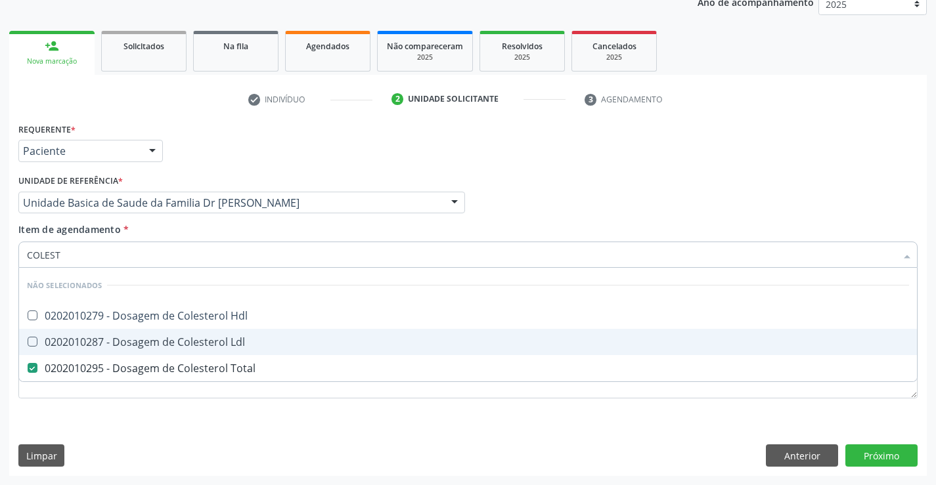
click at [134, 344] on div "0202010287 - Dosagem de Colesterol Ldl" at bounding box center [468, 342] width 882 height 11
checkbox Ldl "true"
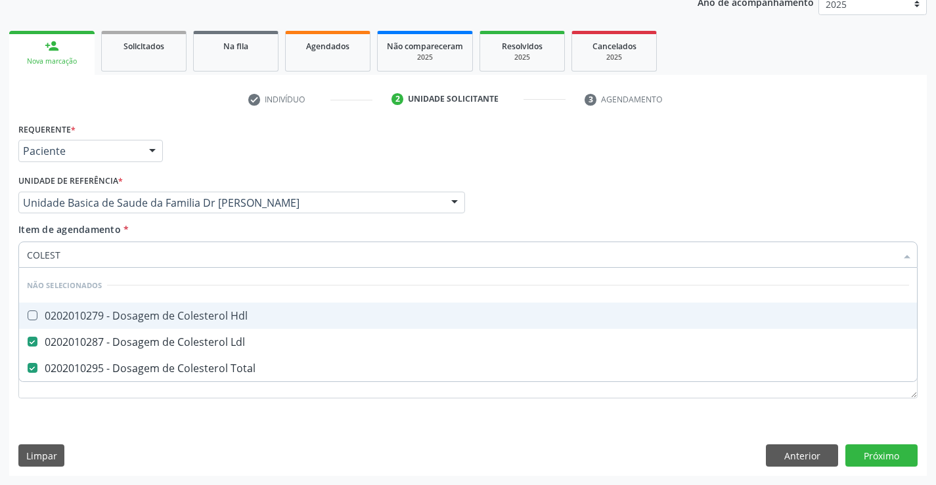
click at [134, 316] on div "0202010279 - Dosagem de Colesterol Hdl" at bounding box center [468, 316] width 882 height 11
checkbox Hdl "true"
click at [143, 221] on div "Unidade de referência * Unidade Basica de Saude da Familia Dr Paulo Sudre Unida…" at bounding box center [241, 196] width 453 height 51
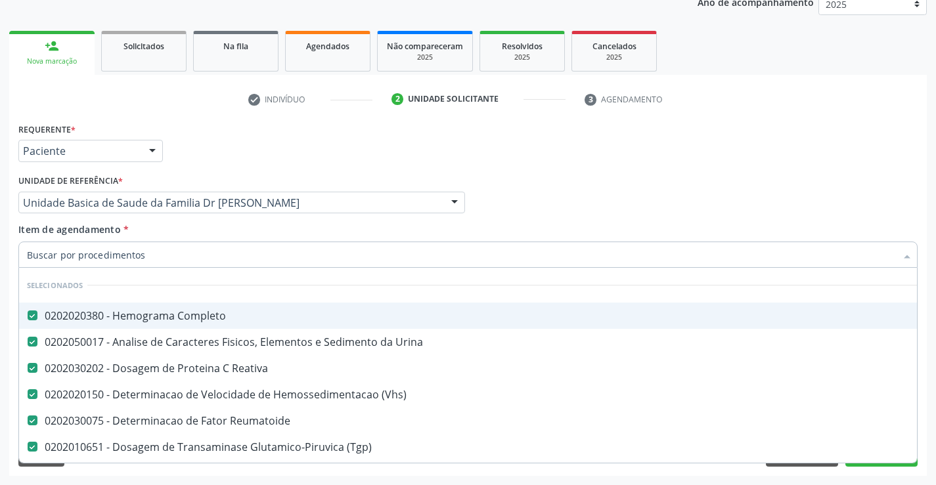
type input "T"
checkbox Preenchida\) "false"
checkbox Ampola\)\ "false"
type input "TR"
checkbox Reumatoide "false"
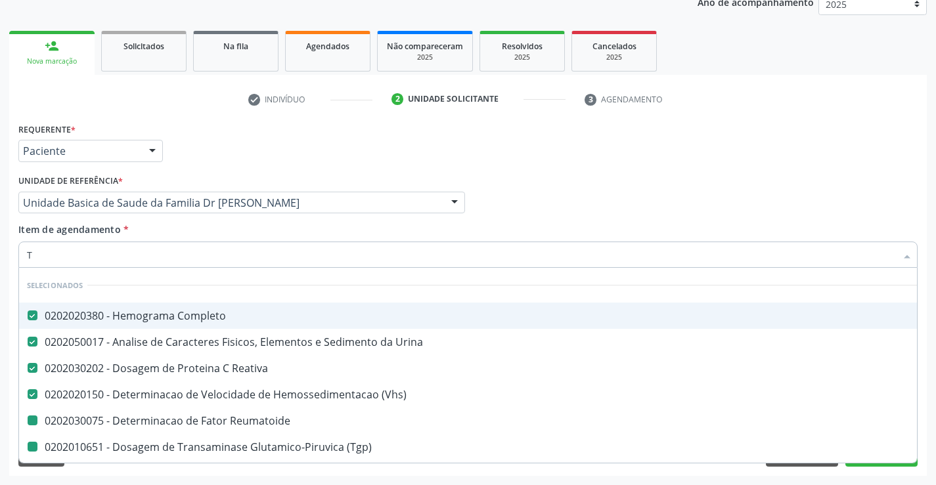
checkbox \(Tgp\) "false"
checkbox \(Tgo\) "false"
checkbox Gt\) "false"
checkbox Alcalina "false"
checkbox Creatinina "false"
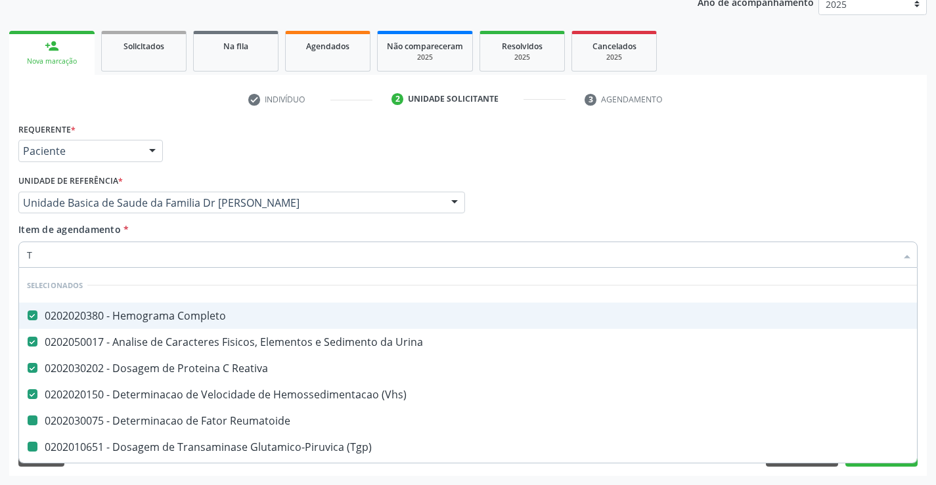
checkbox Total "false"
checkbox Ldl "false"
checkbox Hdl "false"
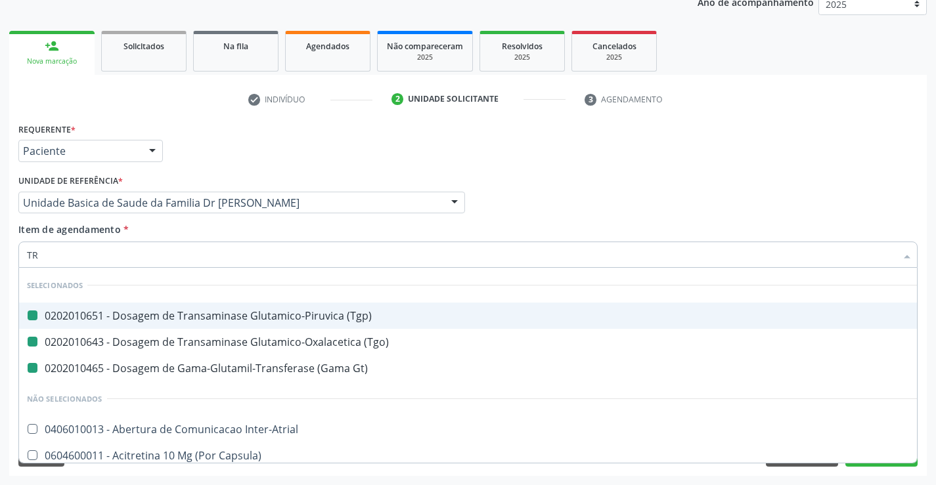
type input "TRI"
checkbox \(Tgp\) "false"
checkbox \(Tgo\) "false"
checkbox Gt\) "false"
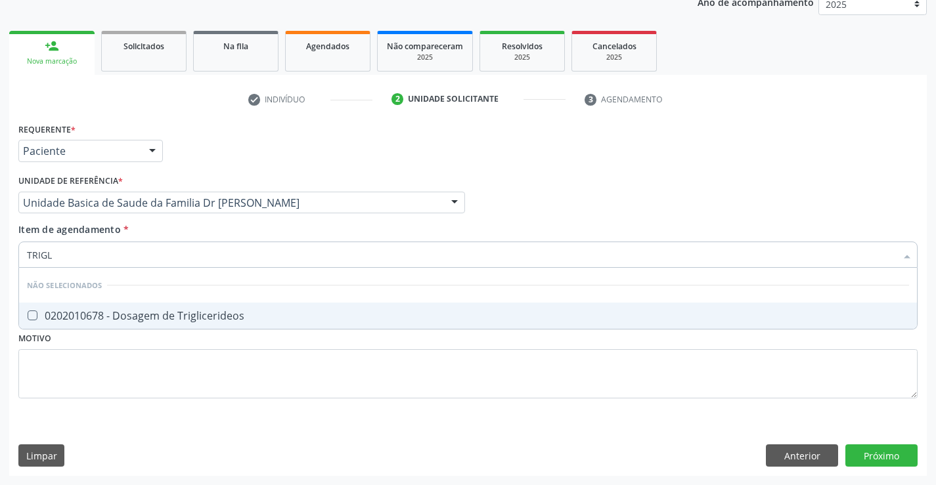
type input "TRIGLI"
click at [146, 312] on div "0202010678 - Dosagem de Triglicerideos" at bounding box center [468, 316] width 882 height 11
checkbox Triglicerideos "true"
click at [147, 231] on div "Item de agendamento * TRIGLI Desfazer seleção Não selecionados 0202010678 - Dos…" at bounding box center [467, 243] width 899 height 41
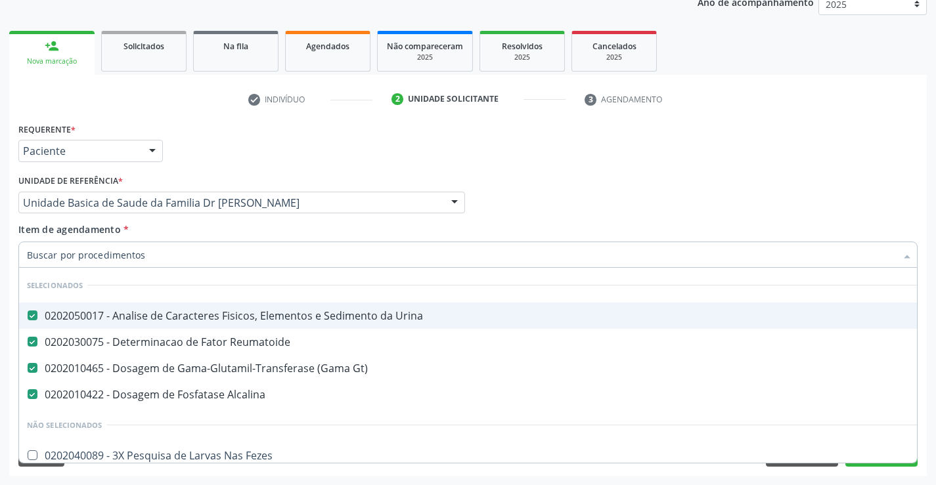
type input "F"
checkbox Fezes "false"
checkbox Ampola\)\ "false"
checkbox Paciente\) "false"
checkbox Risco "false"
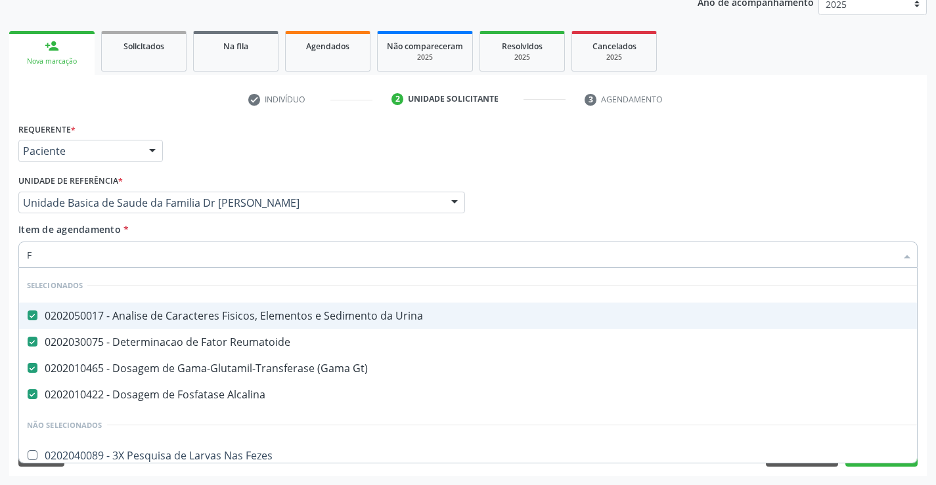
checkbox Diálise "false"
checkbox \(Uai\)\ "false"
checkbox Rim "false"
checkbox Fenilcetonuria "false"
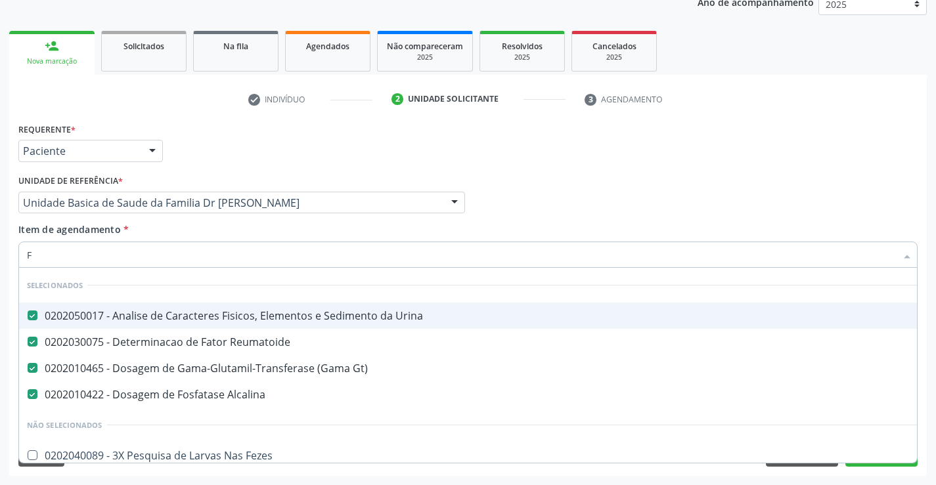
checkbox Cistica "false"
checkbox Bilateral "false"
checkbox Multiprofissional "false"
type input "FE"
checkbox Gt\) "false"
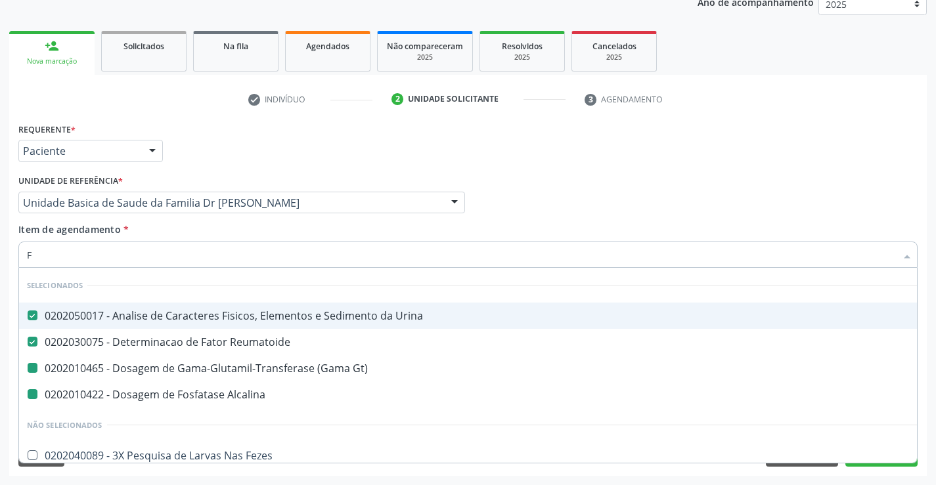
checkbox Alcalina "false"
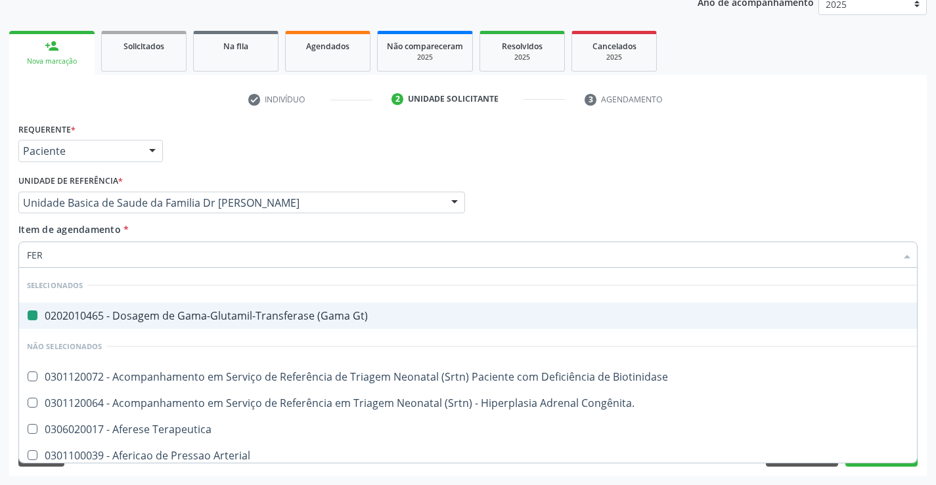
type input "FERR"
checkbox Gt\) "false"
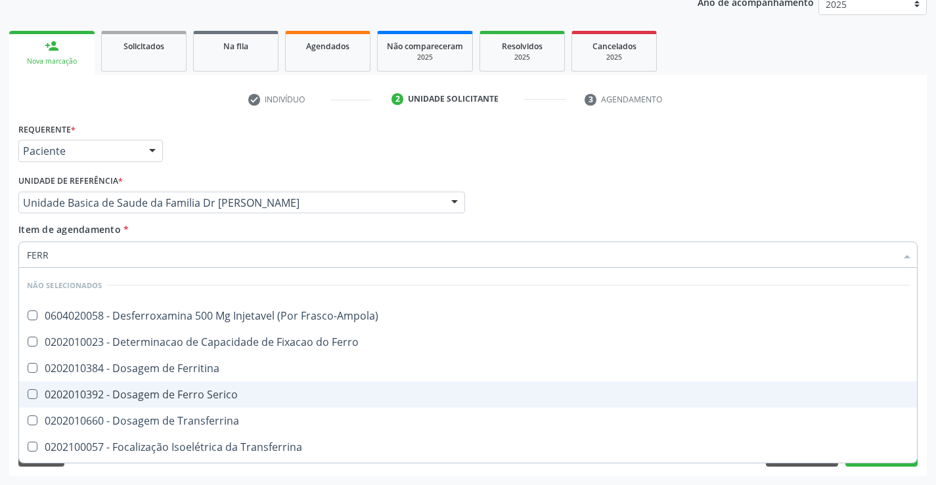
click at [174, 392] on div "0202010392 - Dosagem de Ferro Serico" at bounding box center [468, 394] width 882 height 11
checkbox Serico "true"
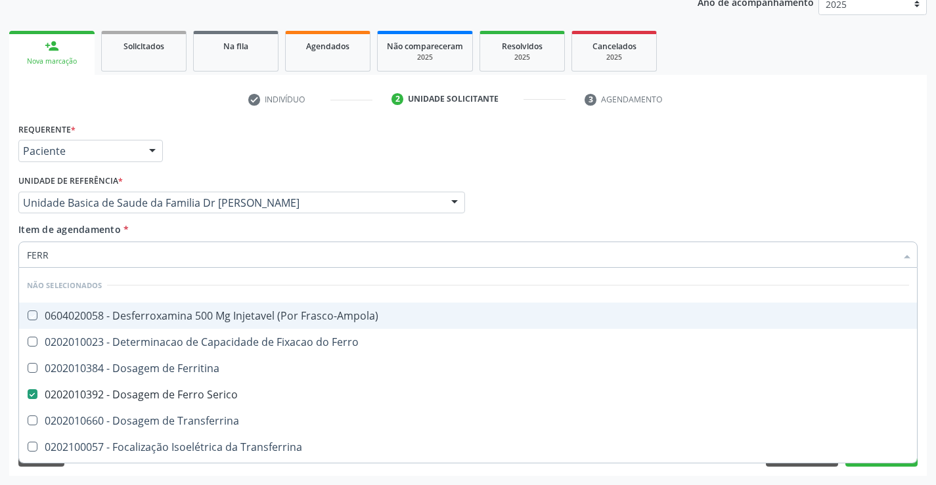
click at [163, 228] on div "Item de agendamento * FERR Desfazer seleção Não selecionados 0604020058 - Desfe…" at bounding box center [467, 243] width 899 height 41
checkbox Frasco-Ampola\) "true"
checkbox Ferritina "true"
checkbox Transferrina "true"
checkbox Ml\) "true"
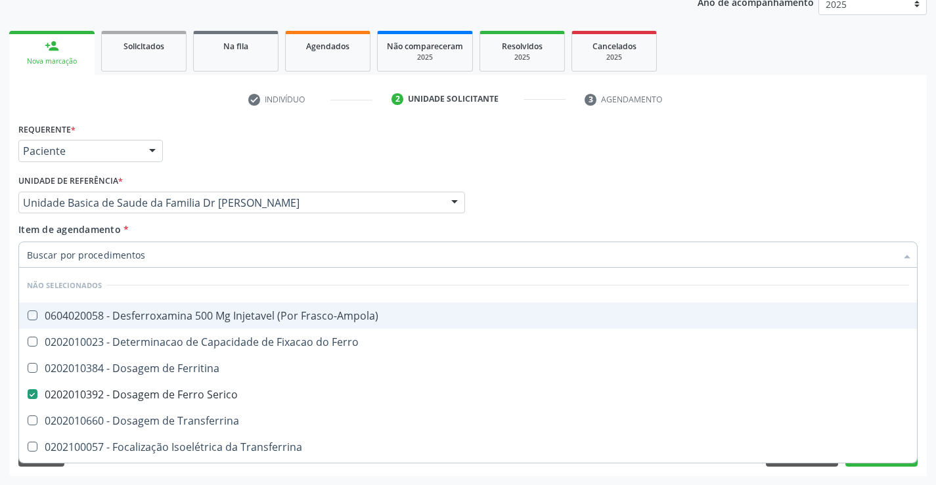
checkbox \(Nefroplastia\) "true"
checkbox Transferrina "true"
checkbox Ferro "true"
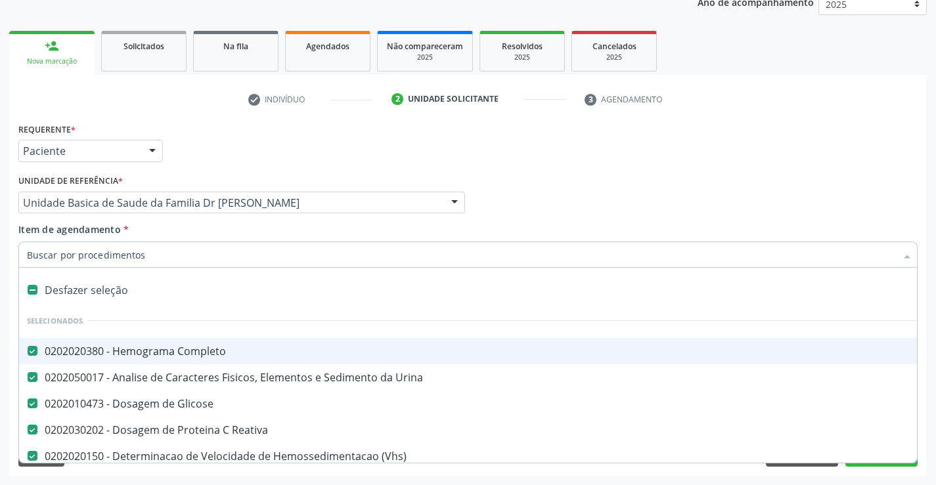
click at [160, 264] on div at bounding box center [467, 255] width 899 height 26
click at [927, 376] on div "Acompanhamento Acompanhe a situação das marcações correntes e finalizadas Relat…" at bounding box center [468, 196] width 936 height 578
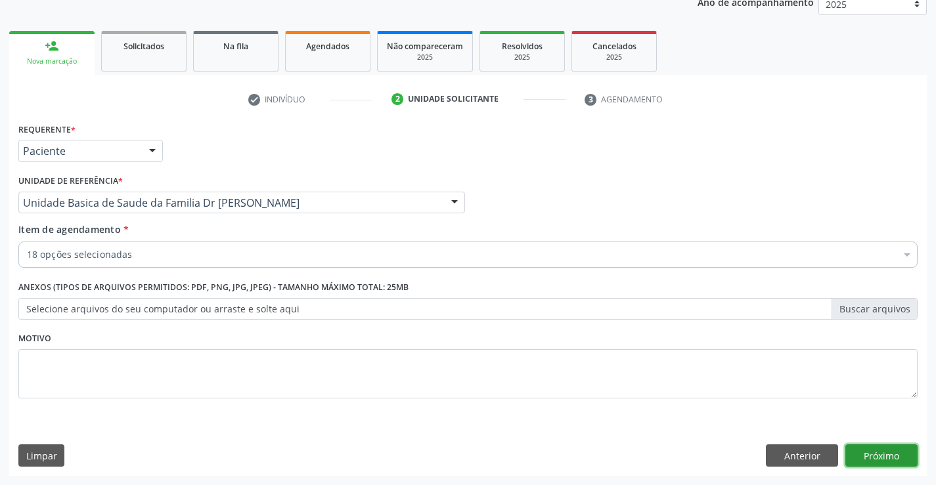
click at [878, 449] on button "Próximo" at bounding box center [881, 456] width 72 height 22
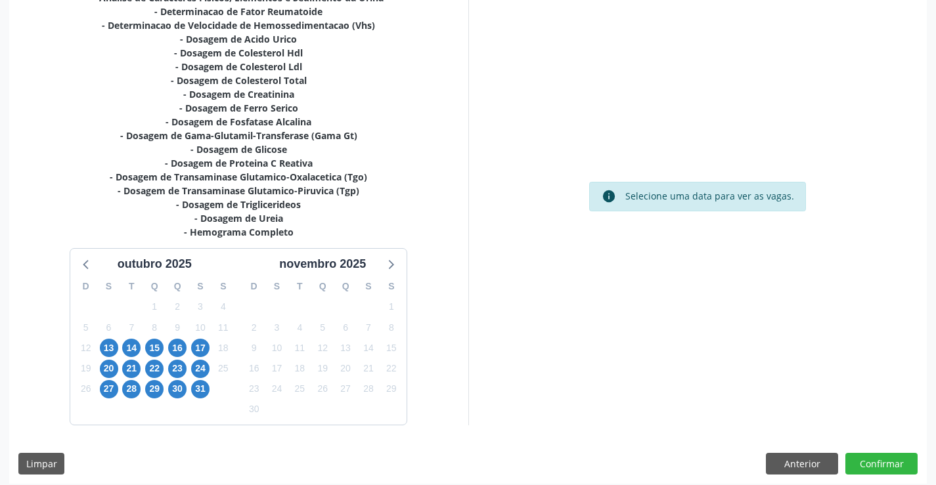
scroll to position [320, 0]
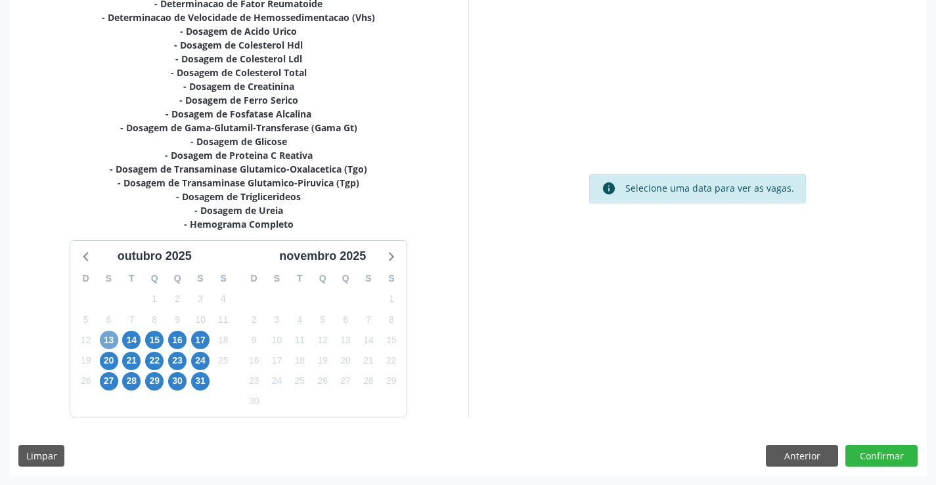
click at [112, 338] on span "13" at bounding box center [109, 340] width 18 height 18
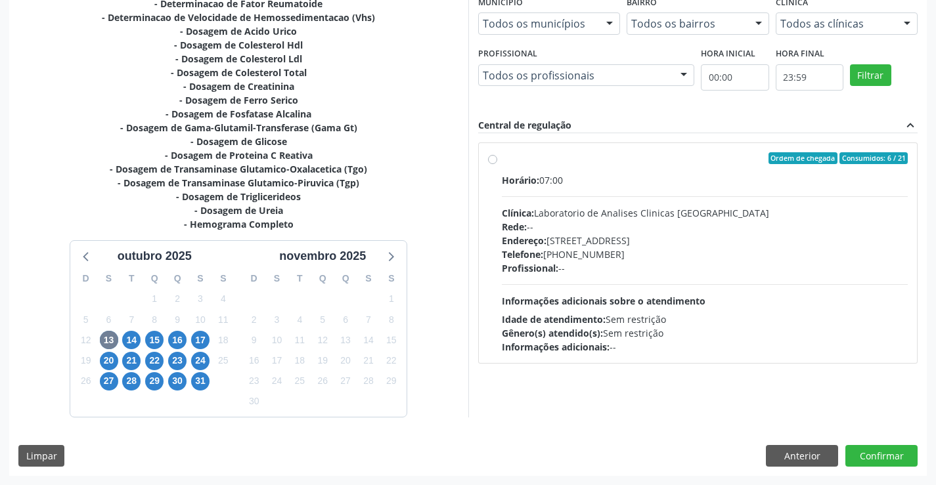
click at [601, 175] on div "Horário: 07:00" at bounding box center [705, 180] width 406 height 14
click at [497, 164] on input "Ordem de chegada Consumidos: 6 / 21 Horário: 07:00 Clínica: Laboratorio de Anal…" at bounding box center [492, 158] width 9 height 12
radio input "true"
click at [875, 456] on button "Confirmar" at bounding box center [881, 456] width 72 height 22
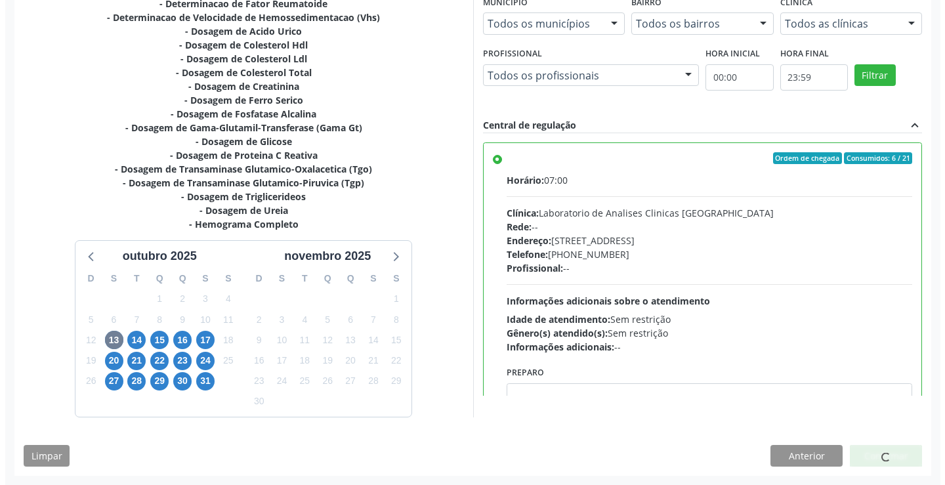
scroll to position [0, 0]
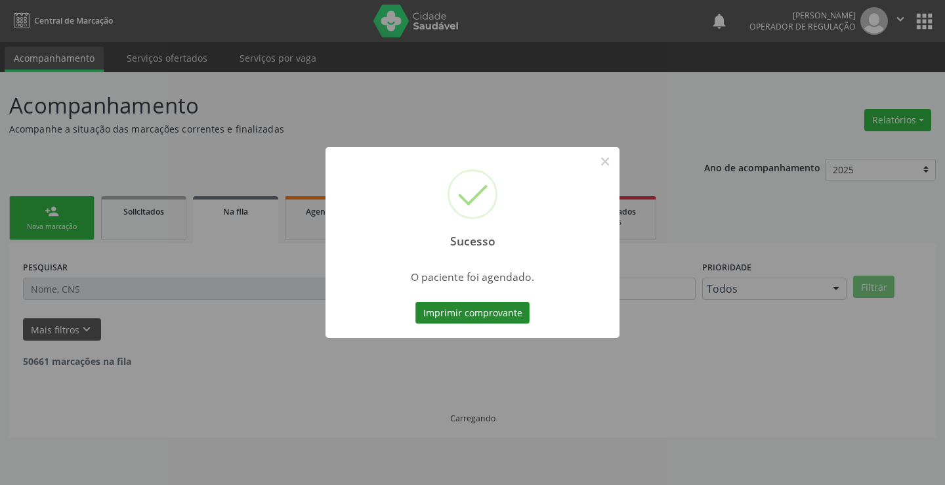
click at [492, 315] on button "Imprimir comprovante" at bounding box center [473, 313] width 114 height 22
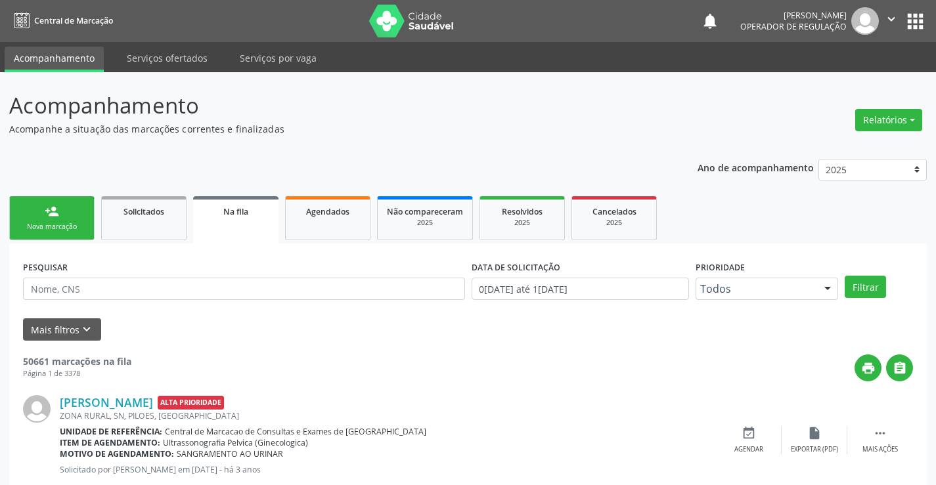
click at [60, 219] on link "person_add Nova marcação" at bounding box center [51, 218] width 85 height 44
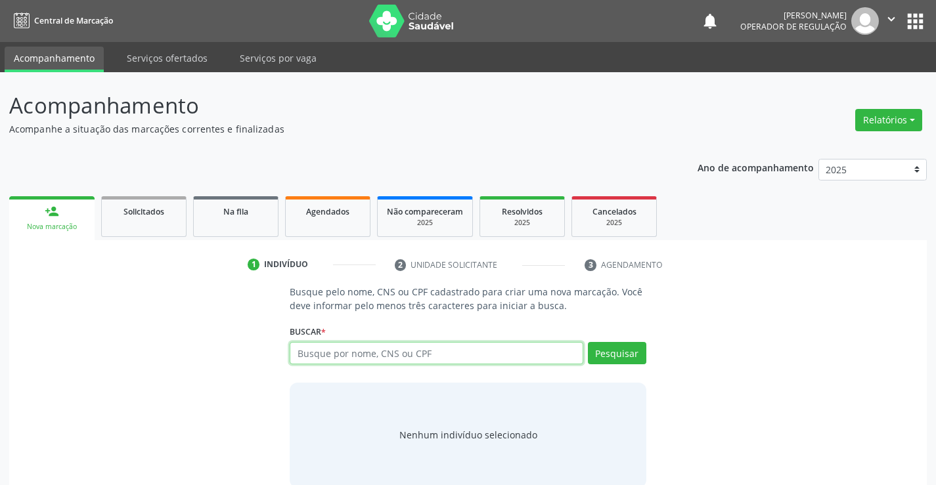
click at [442, 359] on input "text" at bounding box center [436, 353] width 293 height 22
type input "706305747337476"
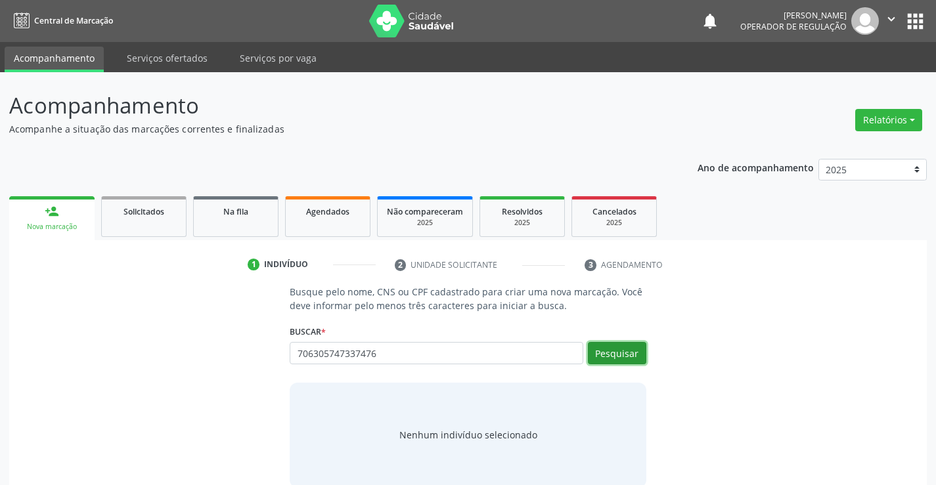
click at [614, 351] on button "Pesquisar" at bounding box center [617, 353] width 58 height 22
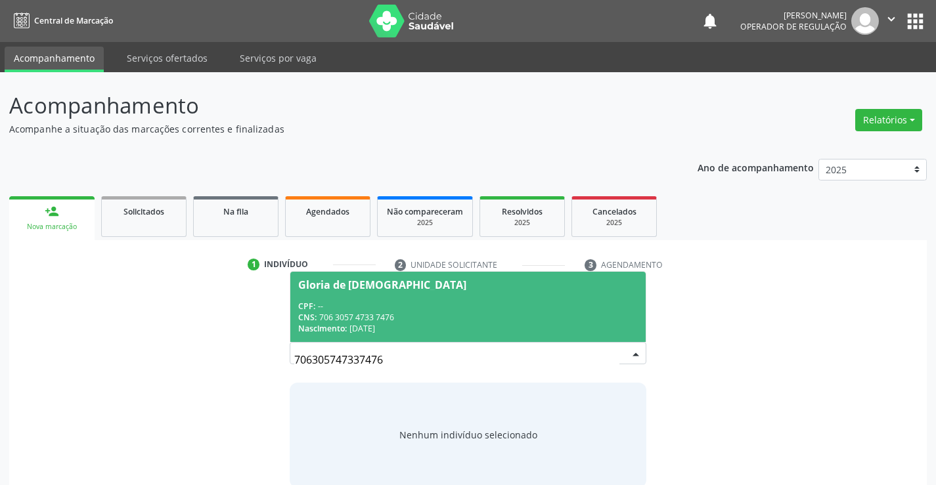
click at [435, 309] on div "CPF: --" at bounding box center [467, 306] width 339 height 11
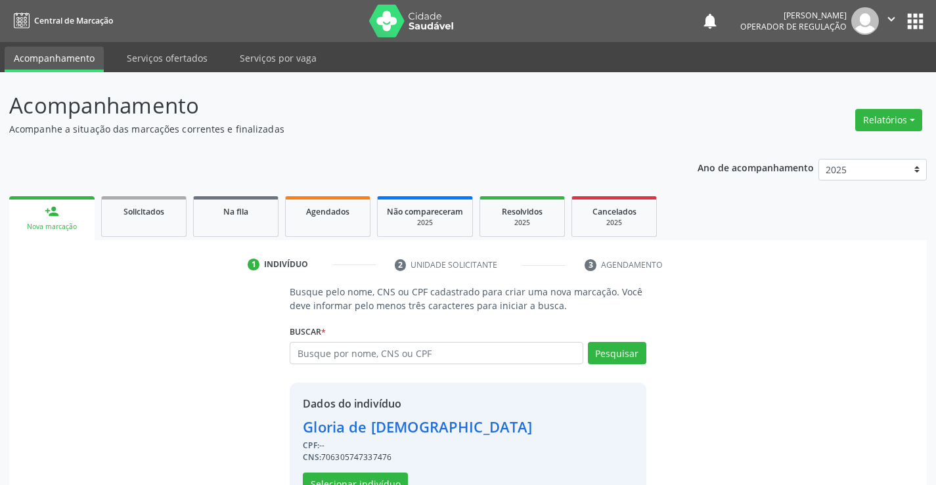
scroll to position [41, 0]
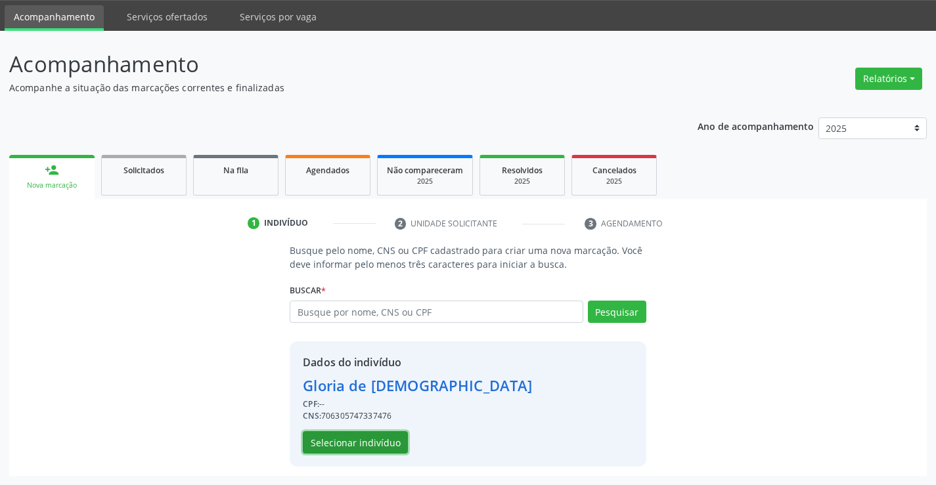
click at [354, 438] on button "Selecionar indivíduo" at bounding box center [355, 442] width 105 height 22
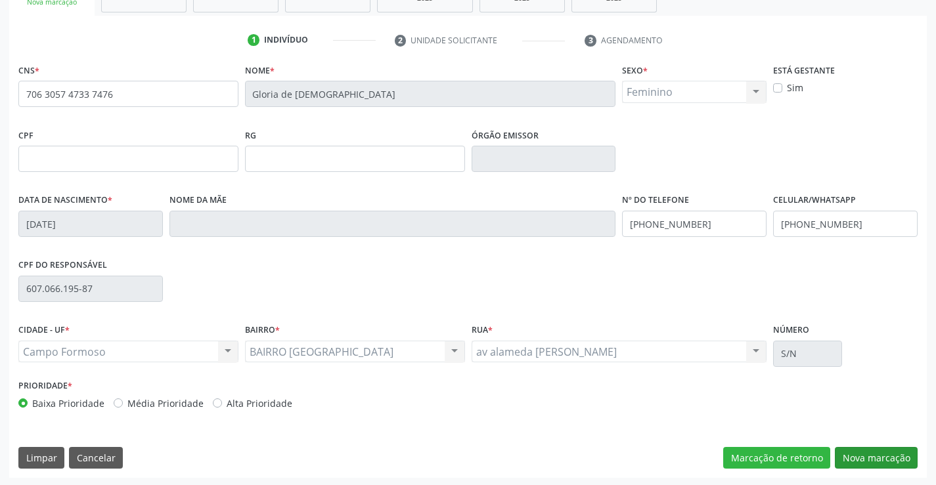
scroll to position [227, 0]
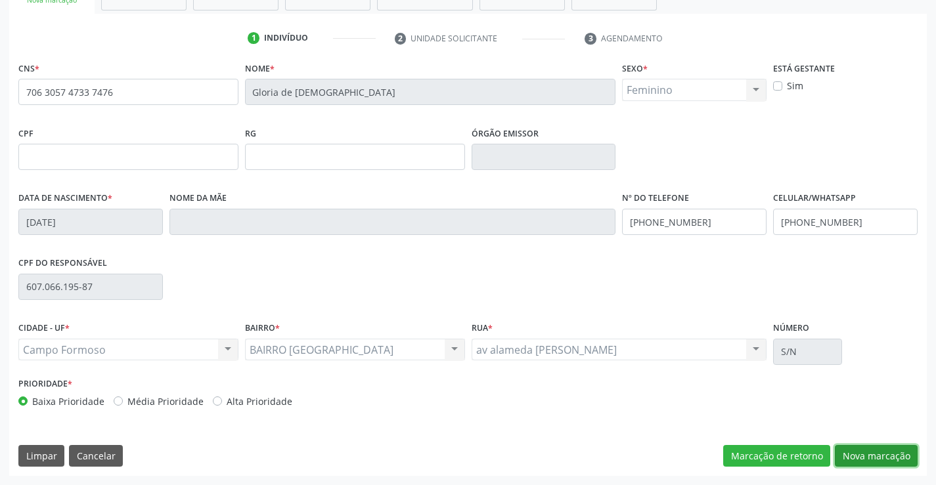
click at [869, 454] on button "Nova marcação" at bounding box center [876, 456] width 83 height 22
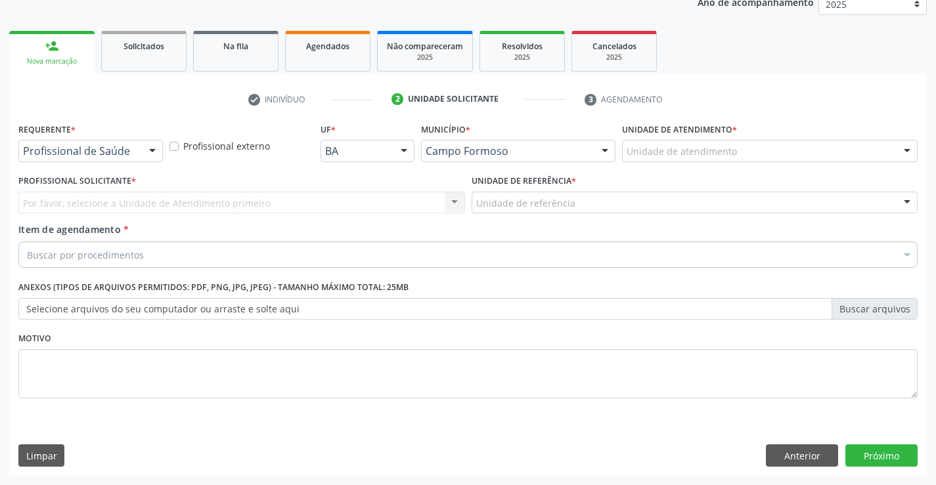
scroll to position [165, 0]
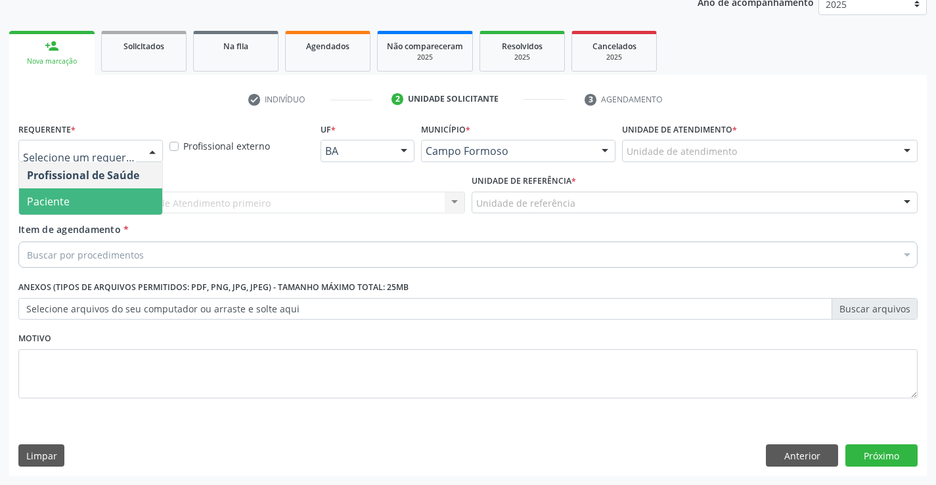
click at [68, 200] on span "Paciente" at bounding box center [48, 201] width 43 height 14
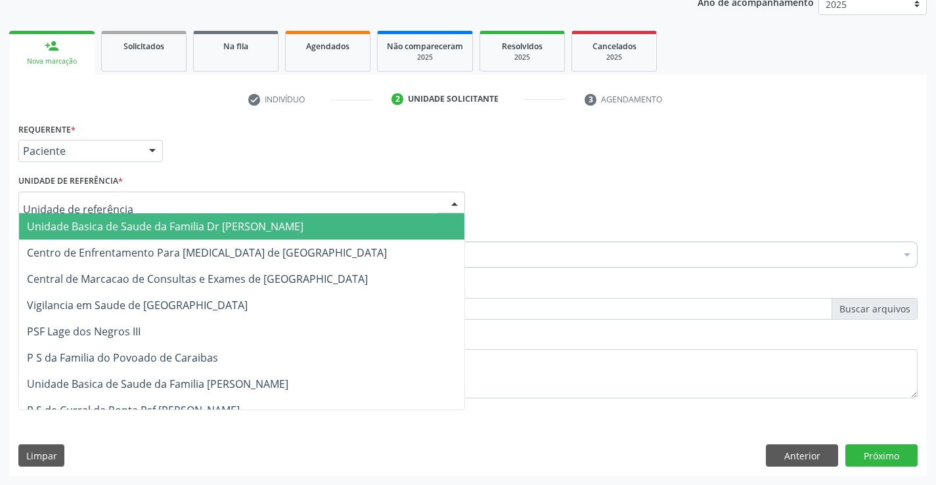
click at [116, 227] on span "Unidade Basica de Saude da Familia Dr [PERSON_NAME]" at bounding box center [165, 226] width 276 height 14
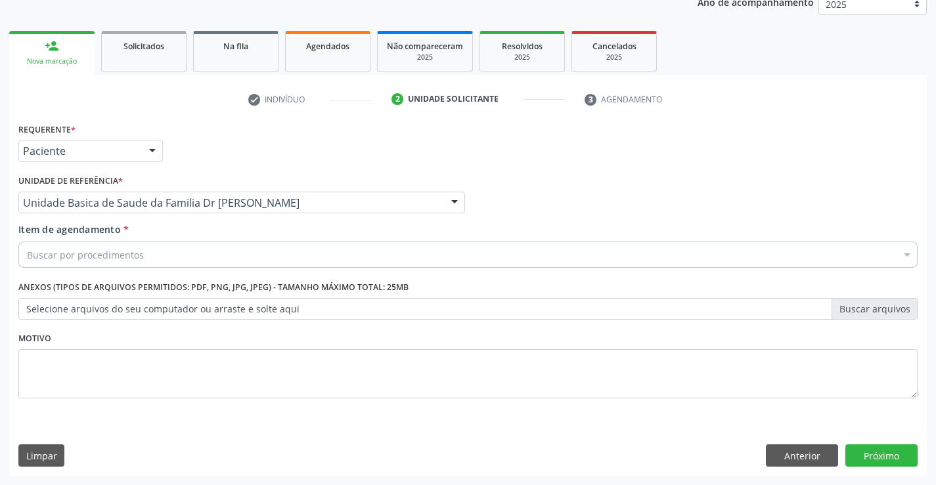
click at [180, 258] on div "Buscar por procedimentos" at bounding box center [467, 255] width 899 height 26
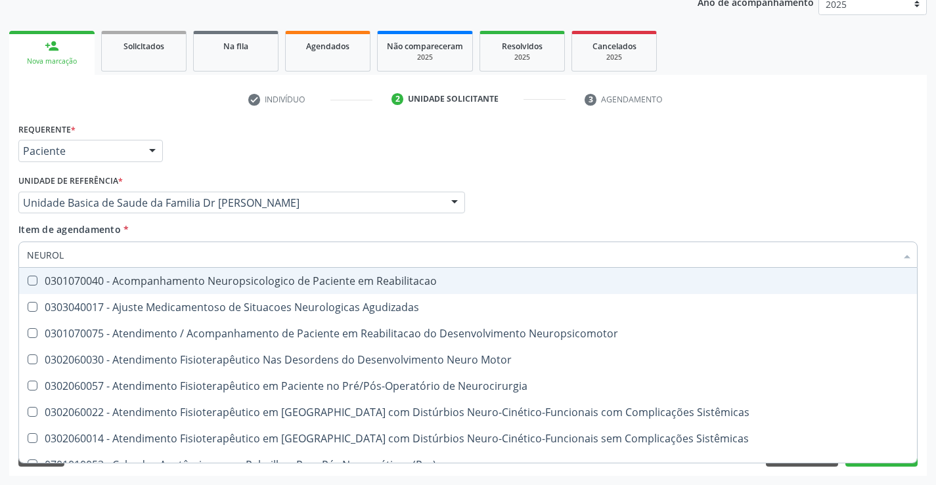
type input "NEUROLO"
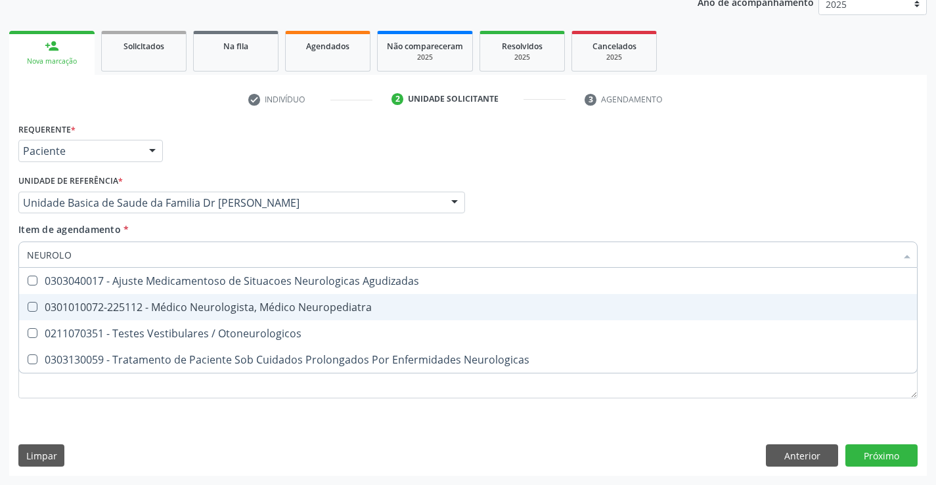
click at [232, 308] on div "0301010072-225112 - Médico Neurologista, Médico Neuropediatra" at bounding box center [468, 307] width 882 height 11
checkbox Neuropediatra "true"
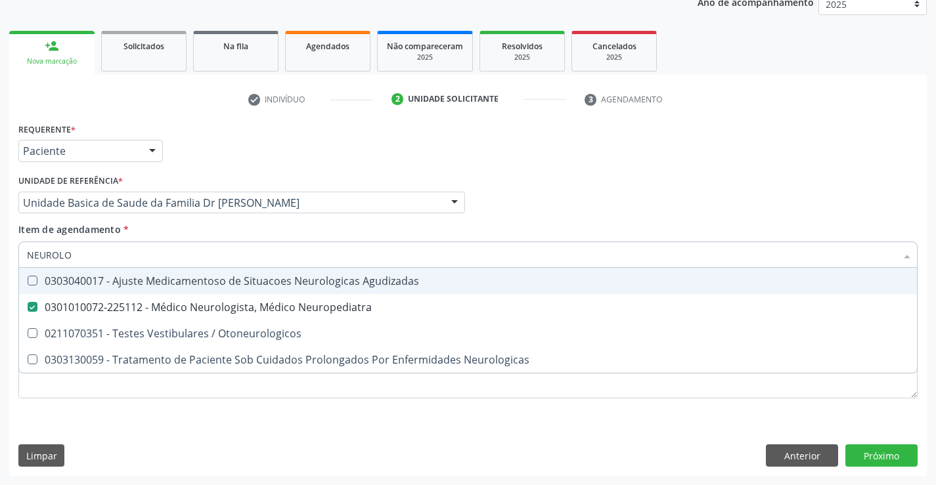
click at [206, 228] on div "Item de agendamento * NEUROLO Desfazer seleção 0303040017 - Ajuste Medicamentos…" at bounding box center [467, 243] width 899 height 41
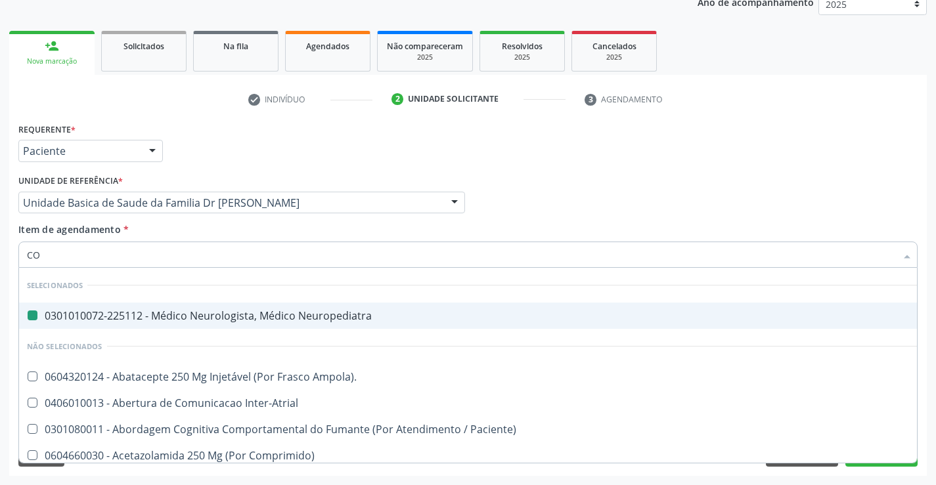
type input "COL"
checkbox Neuropediatra "false"
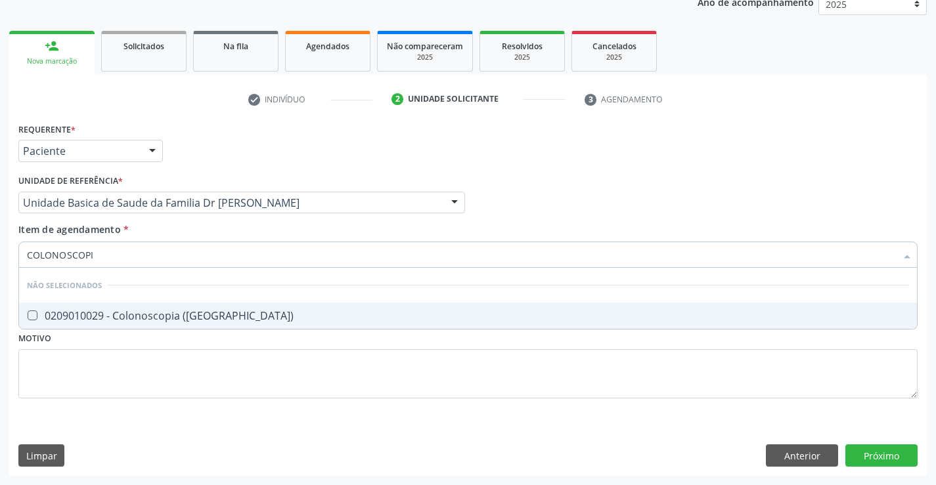
type input "COLONOSCOPIA"
click at [250, 318] on div "0209010029 - Colonoscopia ([GEOGRAPHIC_DATA])" at bounding box center [468, 316] width 882 height 11
checkbox \(Coloscopia\) "true"
click at [883, 456] on div "Requerente * Paciente Profissional de Saúde Paciente Nenhum resultado encontrad…" at bounding box center [467, 298] width 917 height 357
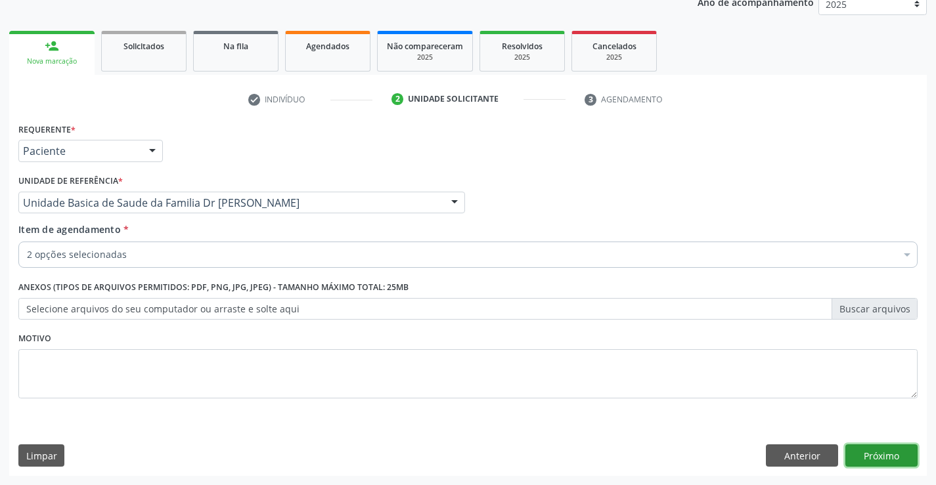
click at [876, 449] on button "Próximo" at bounding box center [881, 456] width 72 height 22
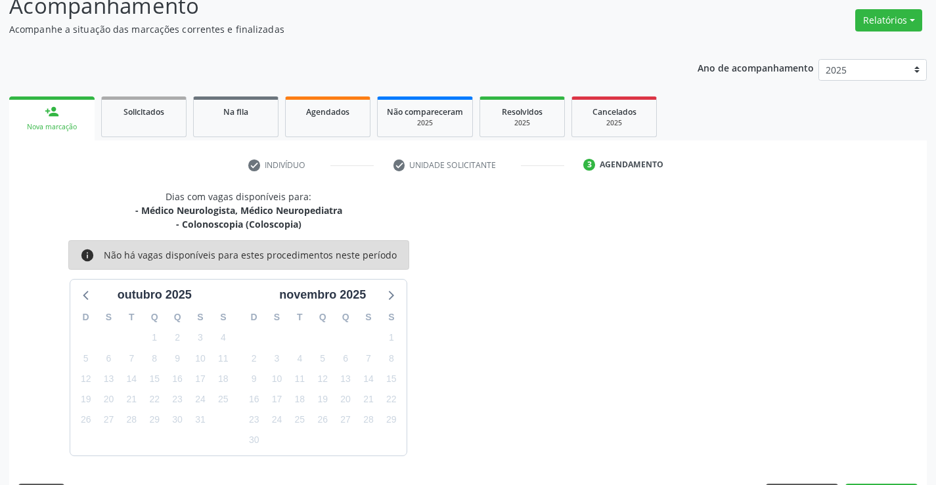
scroll to position [139, 0]
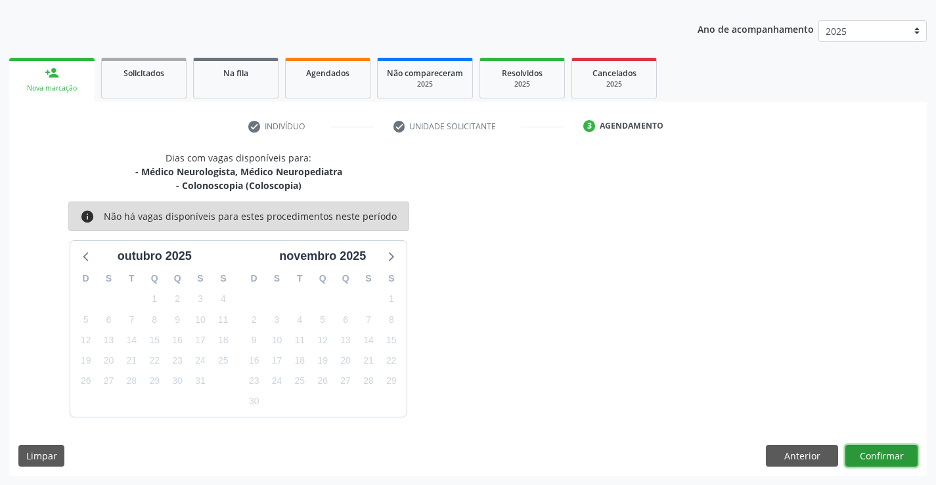
click at [878, 450] on button "Confirmar" at bounding box center [881, 456] width 72 height 22
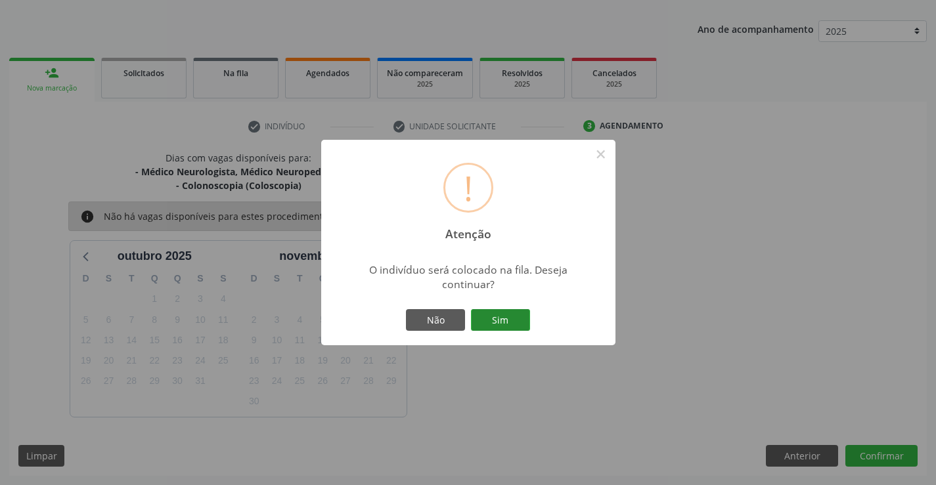
click at [507, 320] on button "Sim" at bounding box center [500, 320] width 59 height 22
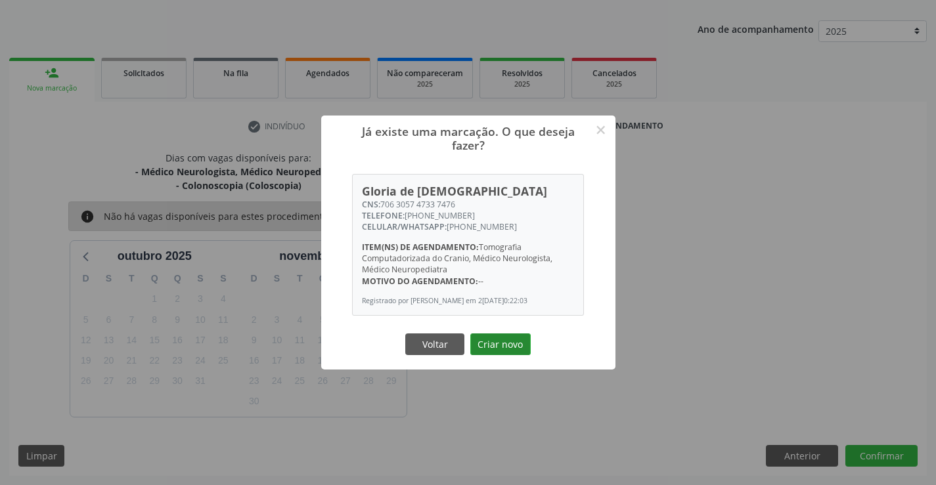
click at [497, 347] on button "Criar novo" at bounding box center [500, 345] width 60 height 22
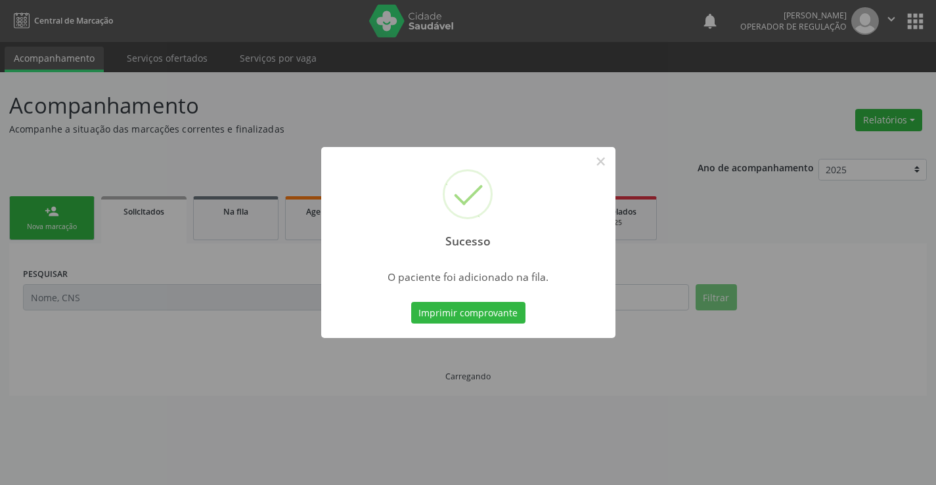
scroll to position [0, 0]
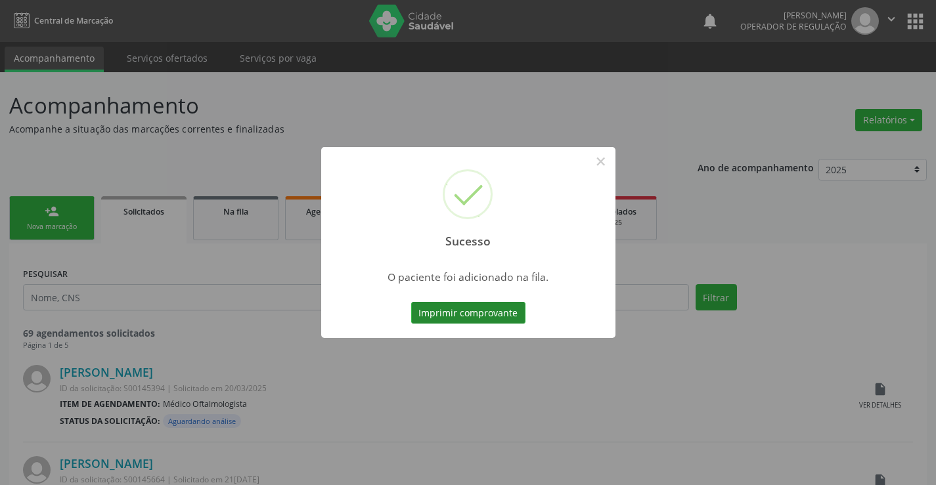
click at [474, 304] on button "Imprimir comprovante" at bounding box center [468, 313] width 114 height 22
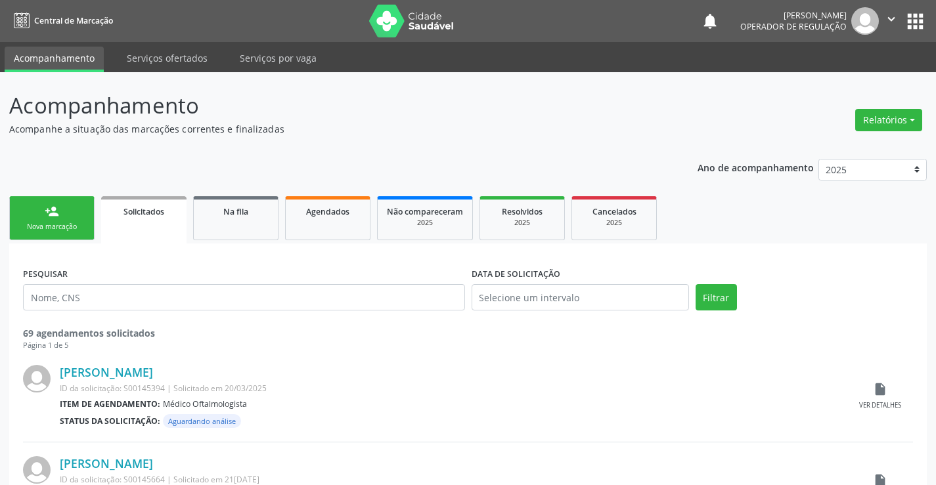
click at [55, 215] on div "person_add" at bounding box center [52, 211] width 14 height 14
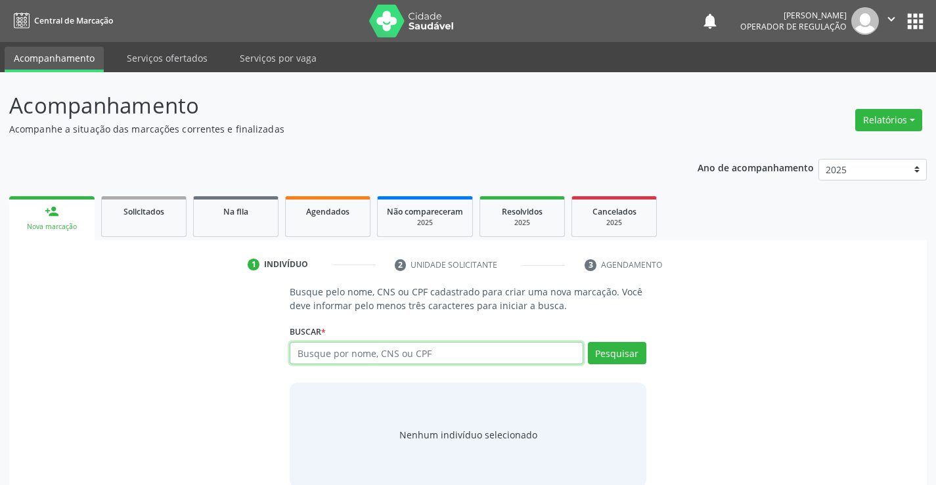
click at [460, 355] on input "text" at bounding box center [436, 353] width 293 height 22
type input "700009719015300"
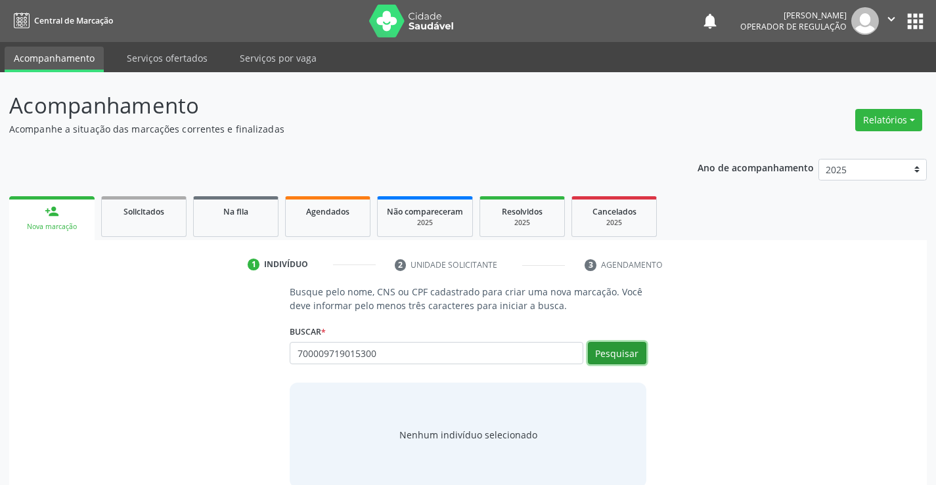
click at [630, 348] on button "Pesquisar" at bounding box center [617, 353] width 58 height 22
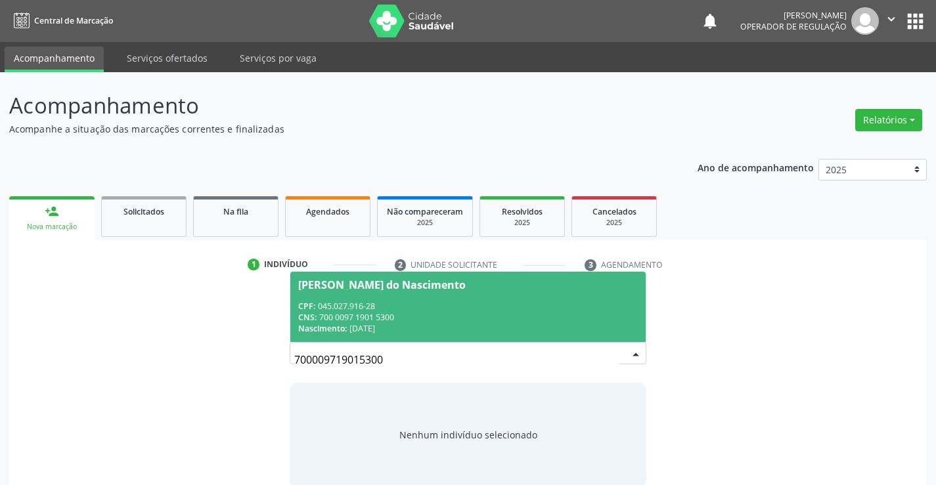
click at [400, 295] on span "Marinalva Bispo do Nascimento CPF: 045.027.916-28 CNS: 700 0097 1901 5300 Nasci…" at bounding box center [467, 307] width 355 height 70
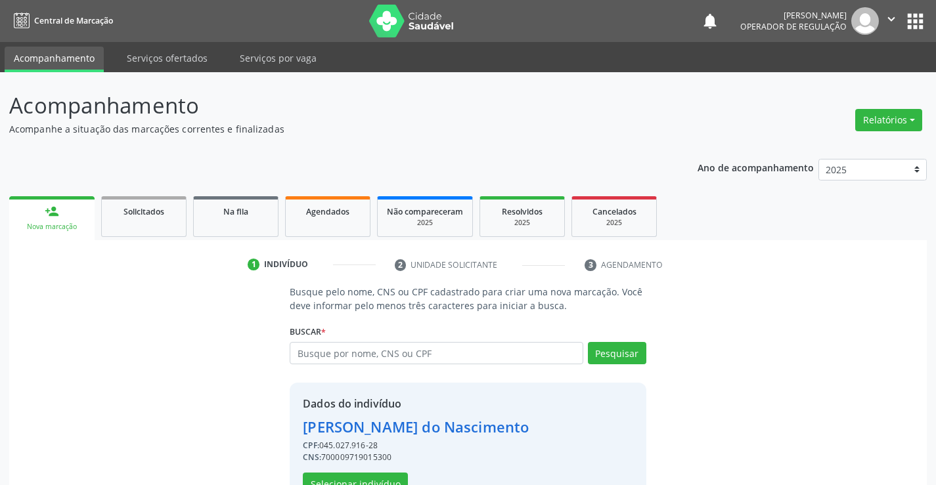
scroll to position [41, 0]
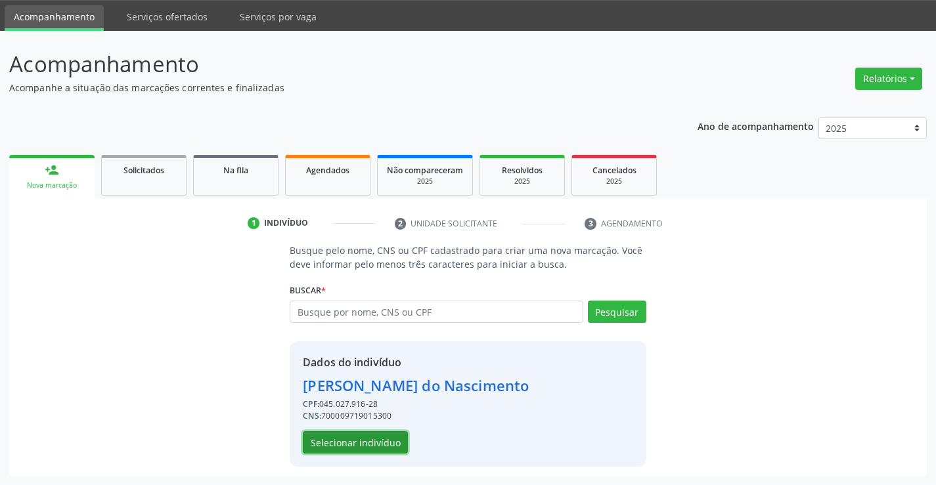
click at [343, 438] on button "Selecionar indivíduo" at bounding box center [355, 442] width 105 height 22
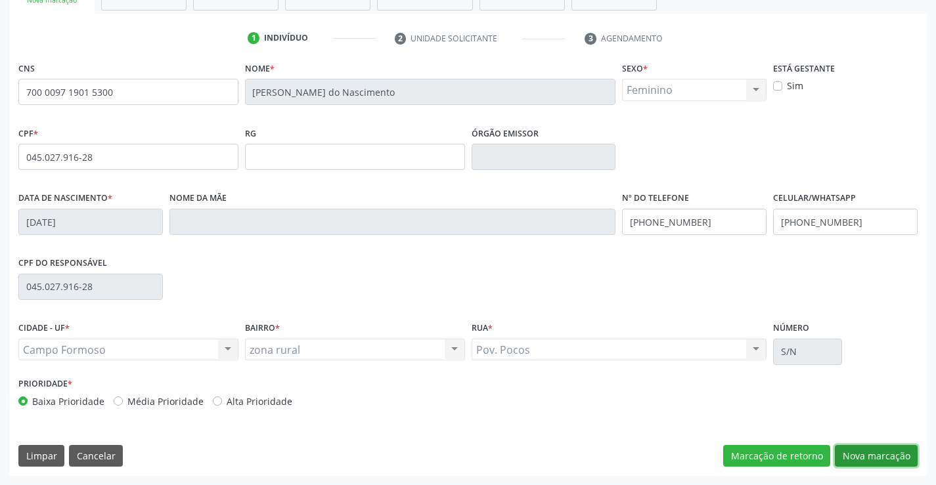
click at [886, 448] on button "Nova marcação" at bounding box center [876, 456] width 83 height 22
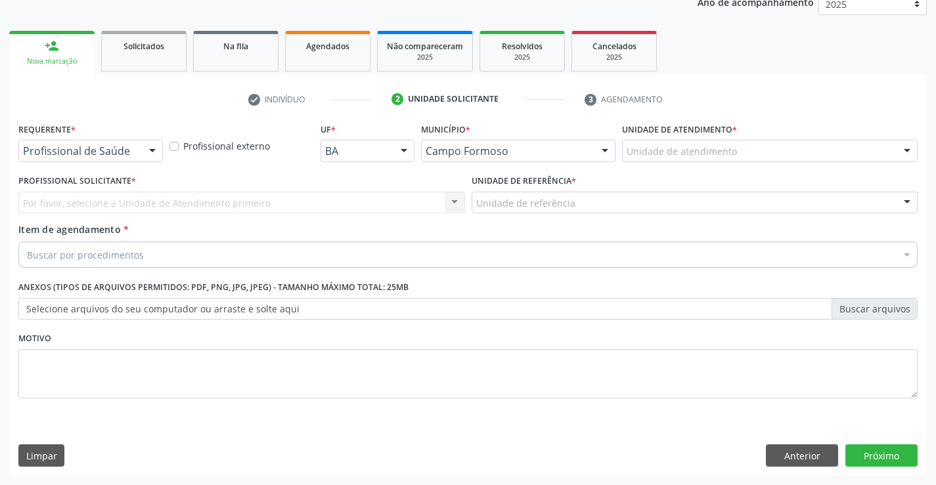
scroll to position [165, 0]
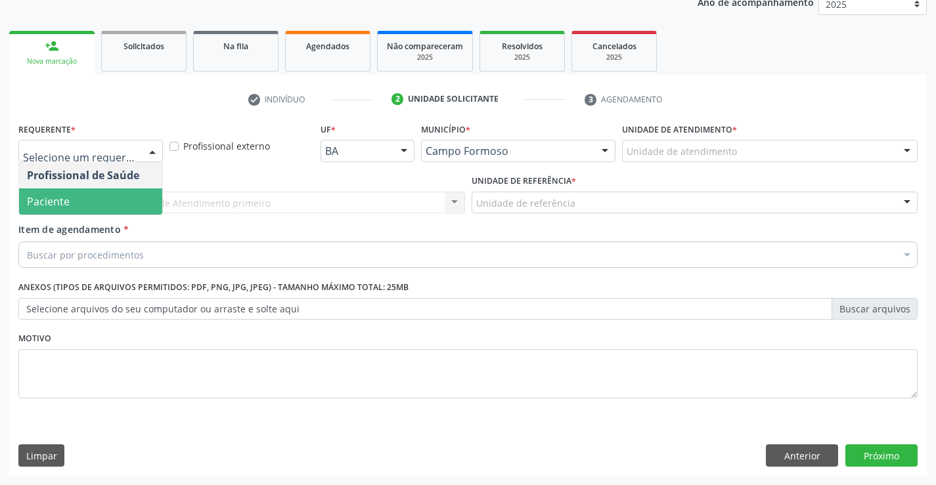
click at [62, 194] on span "Paciente" at bounding box center [48, 201] width 43 height 14
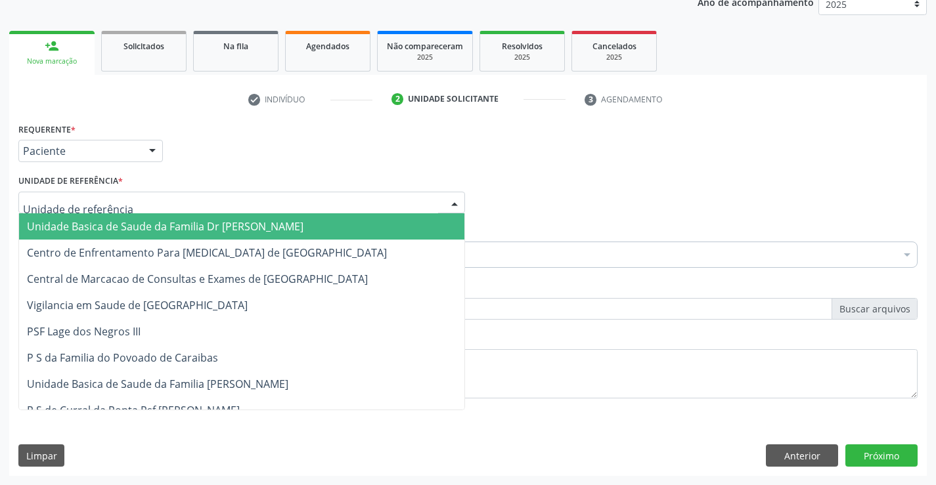
click at [70, 195] on div at bounding box center [241, 203] width 446 height 22
click at [117, 231] on span "Unidade Basica de Saude da Familia Dr [PERSON_NAME]" at bounding box center [165, 226] width 276 height 14
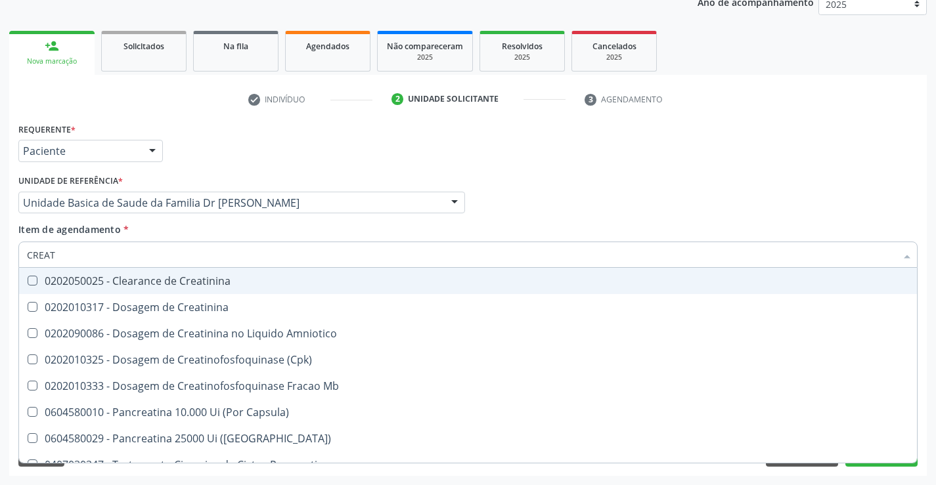
type input "CREATI"
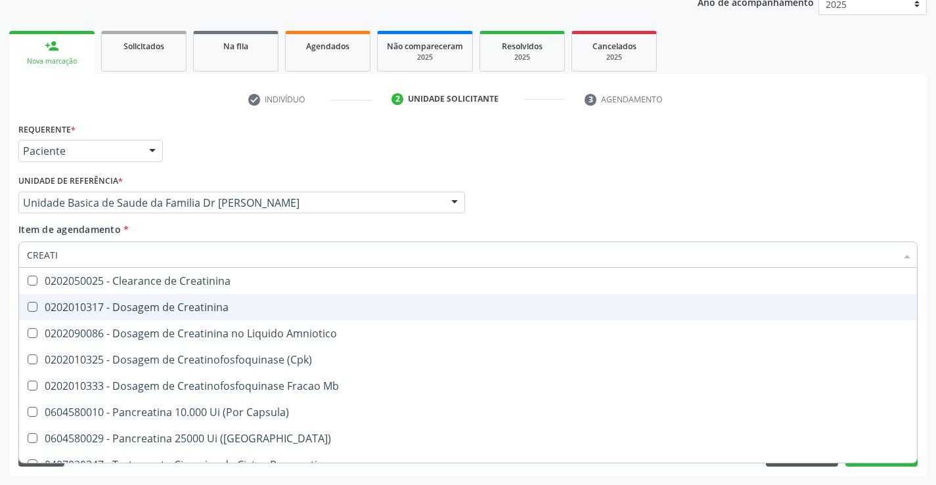
click at [161, 306] on div "0202010317 - Dosagem de Creatinina" at bounding box center [468, 307] width 882 height 11
checkbox Creatinina "true"
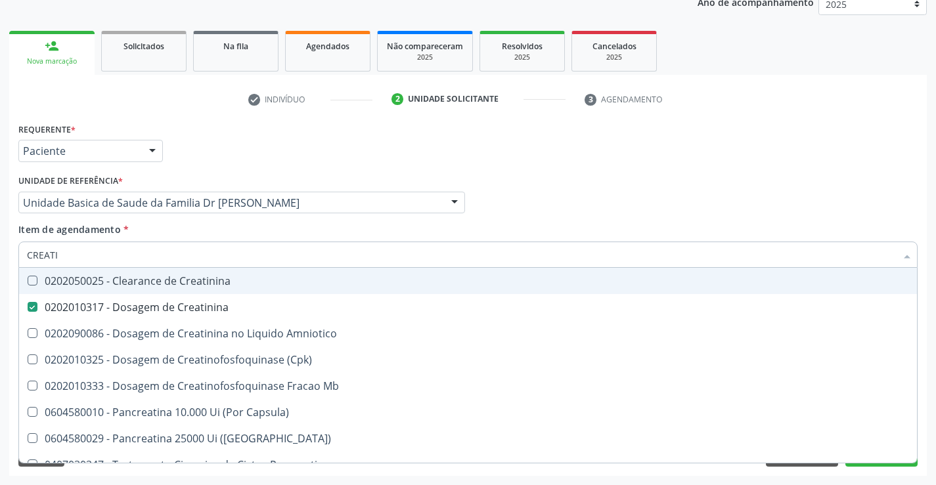
type input "CREATI"
click at [221, 226] on div "Item de agendamento * CREATI Desfazer seleção 0202050025 - Clearance de Creatin…" at bounding box center [467, 243] width 899 height 41
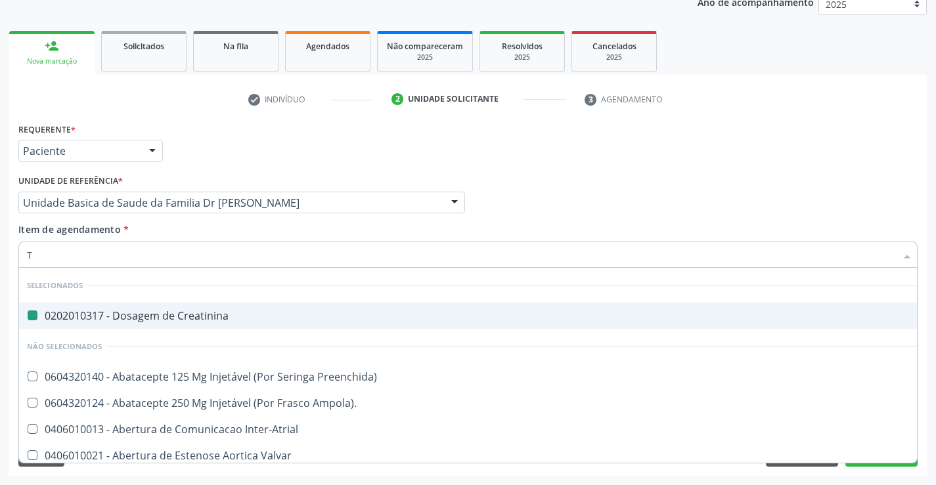
type input "TG"
checkbox Creatinina "false"
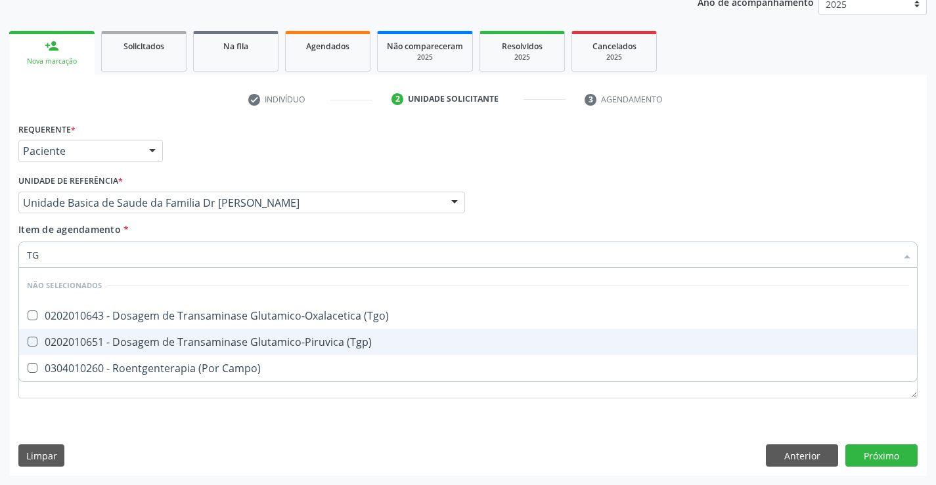
click at [224, 340] on div "0202010651 - Dosagem de Transaminase Glutamico-Piruvica (Tgp)" at bounding box center [468, 342] width 882 height 11
checkbox \(Tgp\) "true"
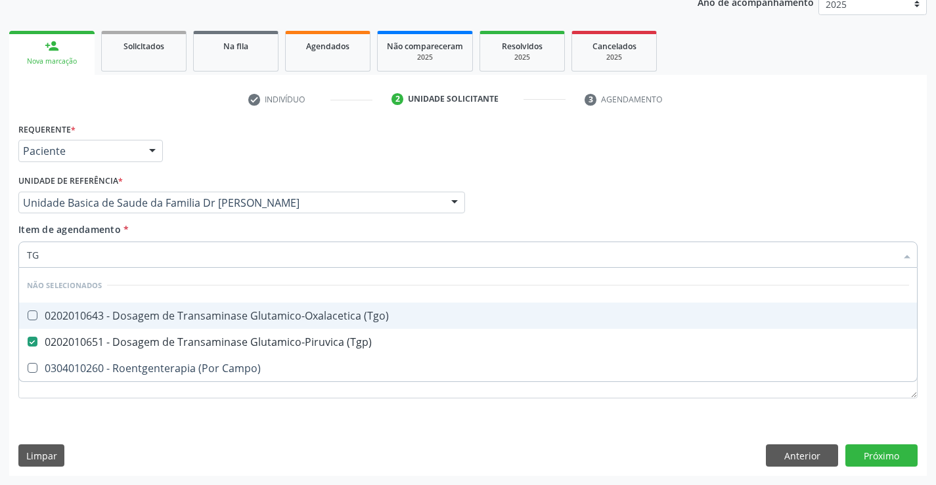
click at [225, 320] on div "0202010643 - Dosagem de Transaminase Glutamico-Oxalacetica (Tgo)" at bounding box center [468, 316] width 882 height 11
checkbox \(Tgo\) "true"
type input "TG"
click at [222, 233] on div "Item de agendamento * TG Desfazer seleção Não selecionados 0202010643 - Dosagem…" at bounding box center [467, 243] width 899 height 41
checkbox Campo\) "true"
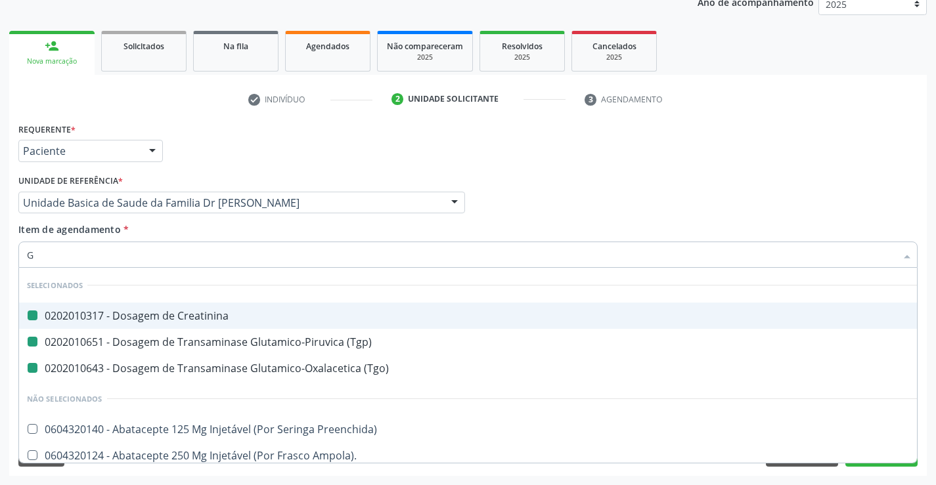
type input "GA"
checkbox Creatinina "false"
checkbox \(Tgo\) "false"
checkbox \(Tgp\) "false"
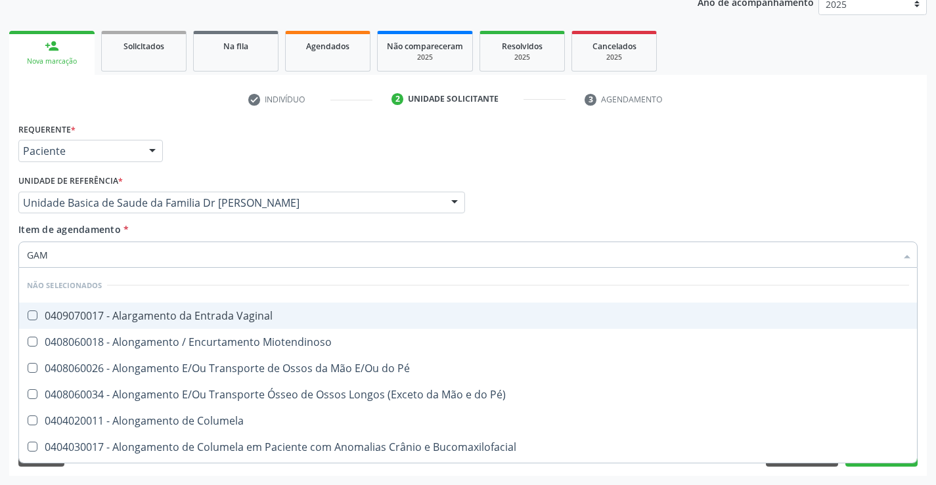
type input "GAMA"
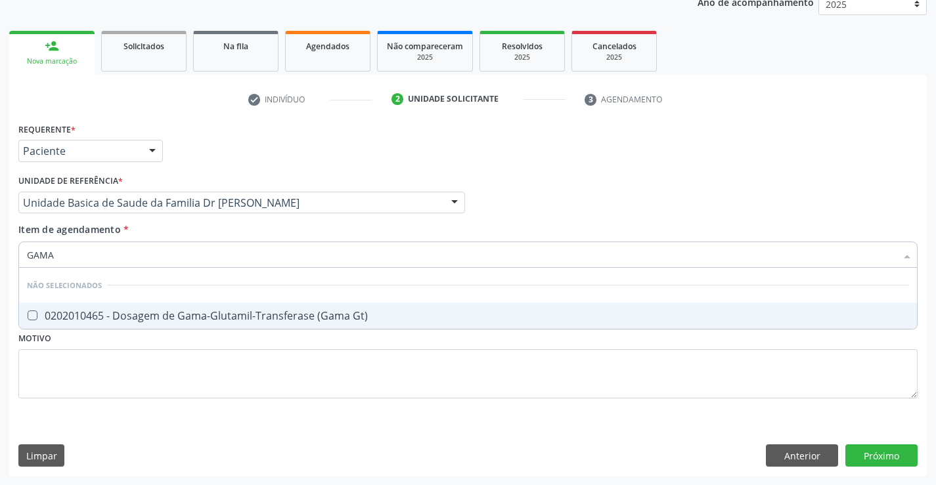
click at [200, 315] on div "0202010465 - Dosagem de Gama-Glutamil-Transferase (Gama Gt)" at bounding box center [468, 316] width 882 height 11
checkbox Gt\) "true"
type input "GAMA"
click at [200, 228] on div "Item de agendamento * GAMA Desfazer seleção Não selecionados 0202010465 - Dosag…" at bounding box center [467, 243] width 899 height 41
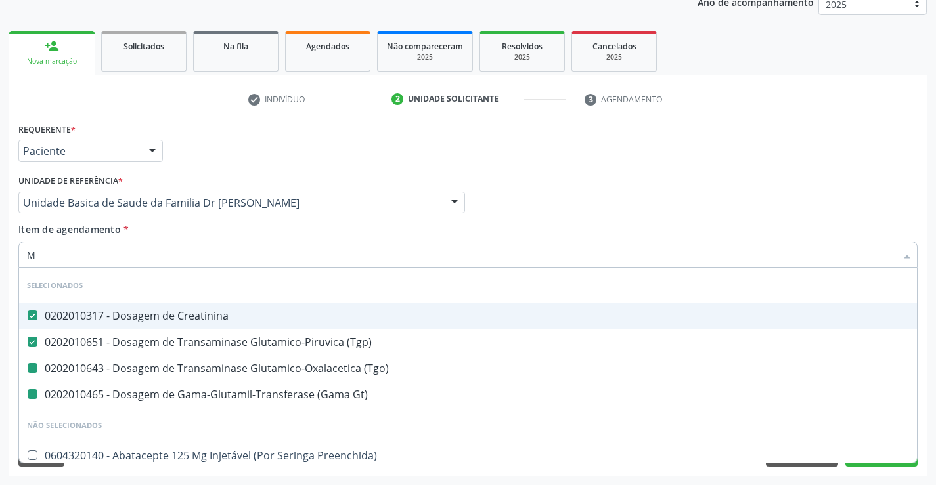
type input "MA"
checkbox \(Tgo\) "false"
checkbox Gt\) "false"
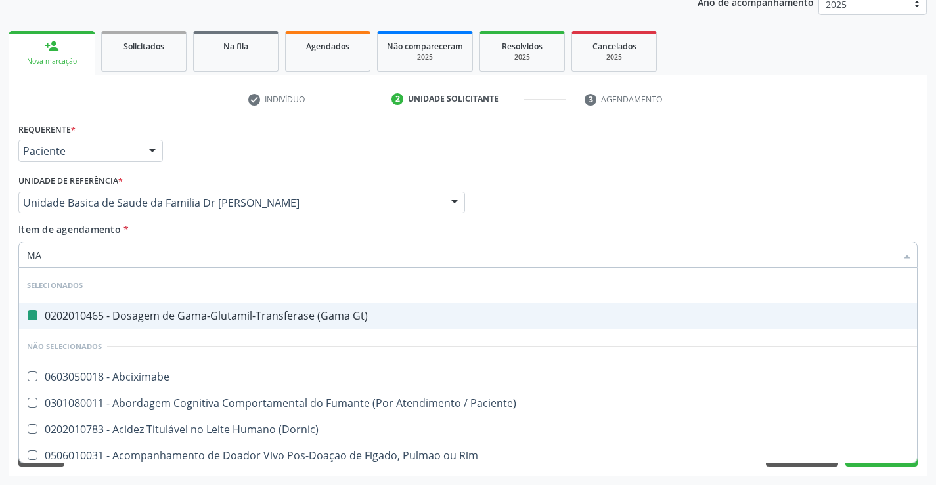
type input "MAG"
checkbox Gt\) "false"
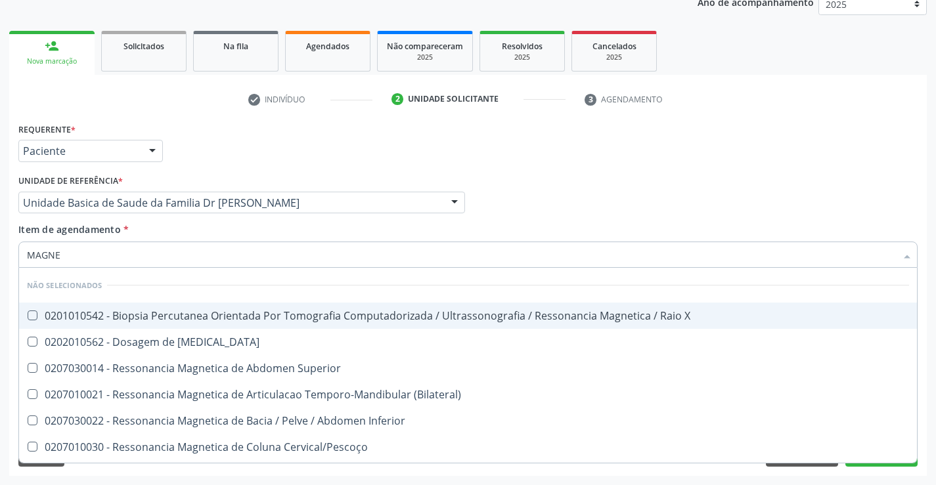
type input "MAGNES"
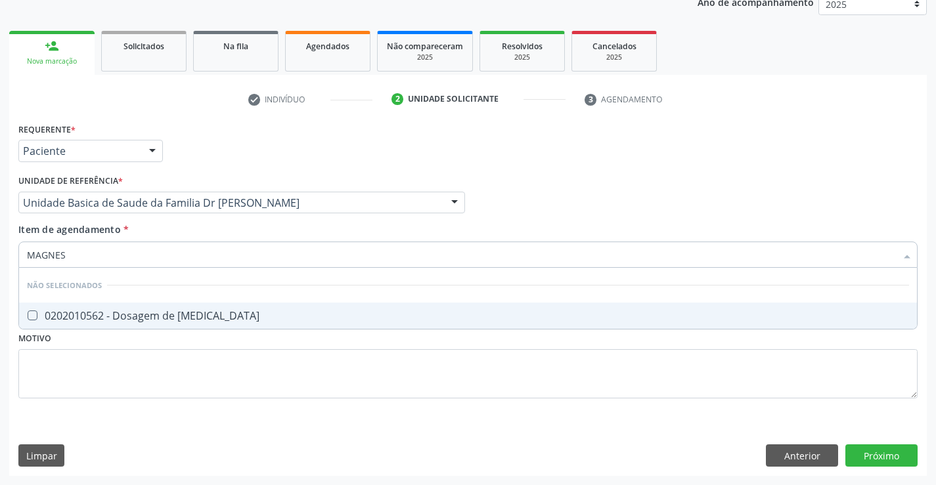
click at [189, 320] on div "0202010562 - Dosagem de [MEDICAL_DATA]" at bounding box center [468, 316] width 882 height 11
checkbox Magnesio "true"
type input "MAGNES"
click at [197, 229] on div "Item de agendamento * MAGNES Desfazer seleção Não selecionados 0202010562 - Dos…" at bounding box center [467, 243] width 899 height 41
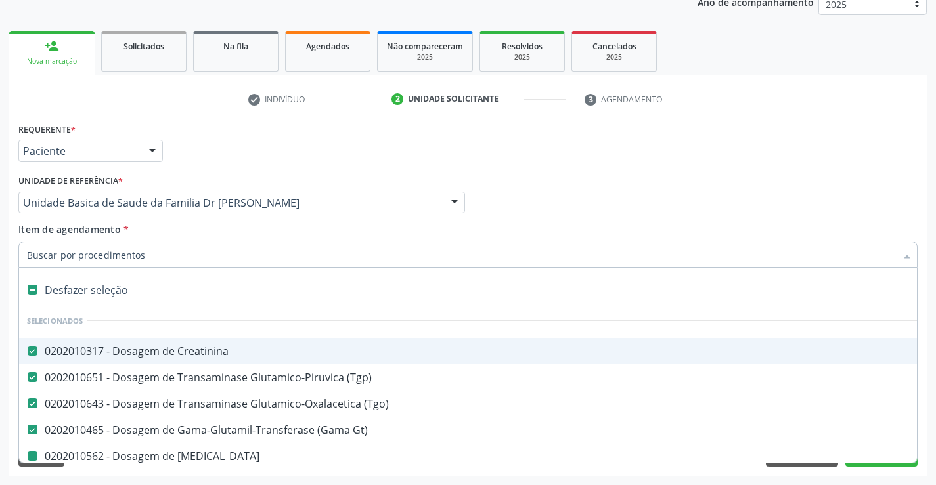
type input "C"
checkbox Magnesio "false"
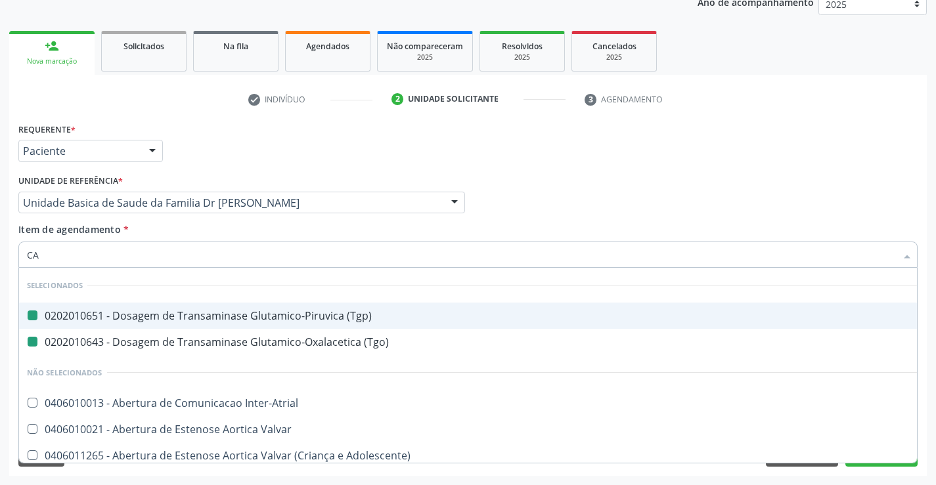
type input "CAL"
checkbox \(Tgp\) "false"
checkbox \(Tgo\) "false"
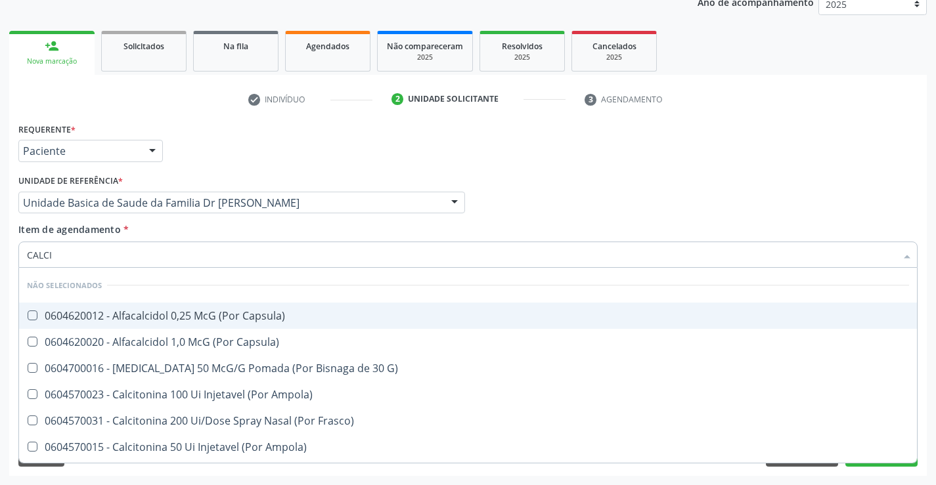
type input "CALCIO"
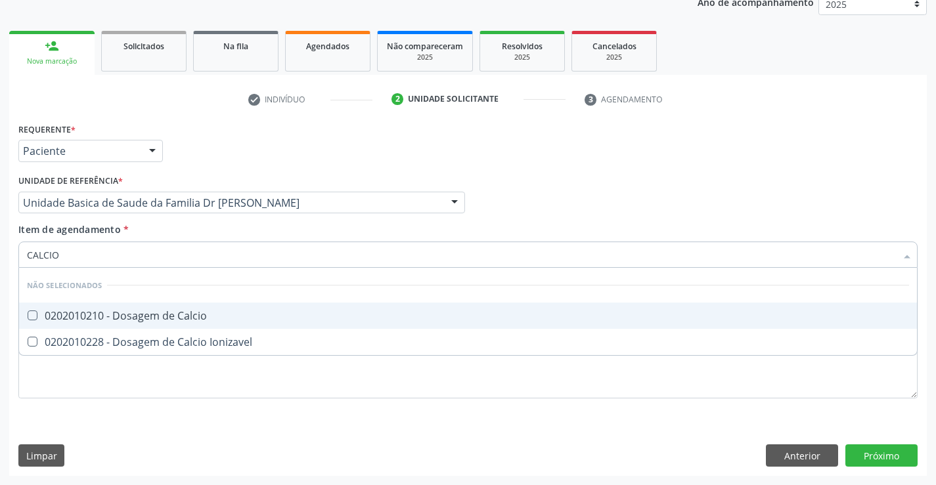
click at [200, 313] on div "0202010210 - Dosagem de Calcio" at bounding box center [468, 316] width 882 height 11
checkbox Calcio "true"
click at [199, 227] on div "Item de agendamento * CALCIO Desfazer seleção Não selecionados 0202010210 - Dos…" at bounding box center [467, 243] width 899 height 41
checkbox Ionizavel "true"
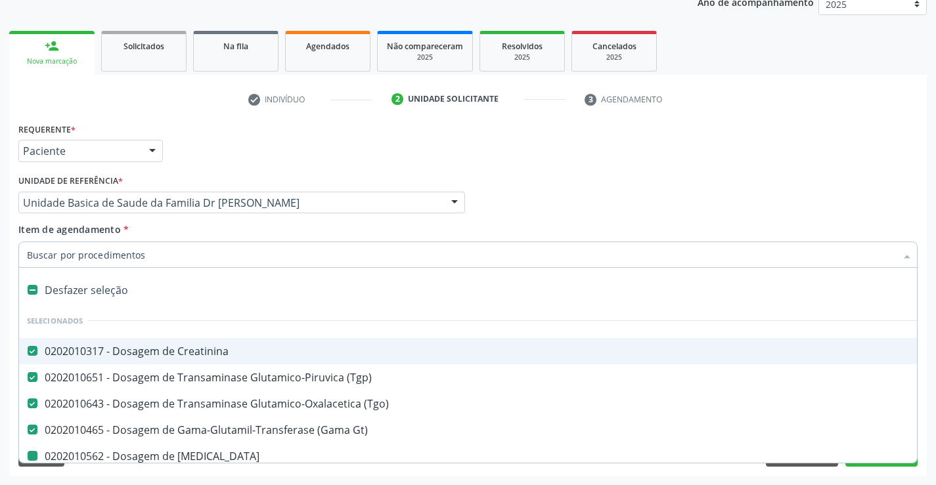
type input "U"
checkbox Magnesio "false"
checkbox Calcio "false"
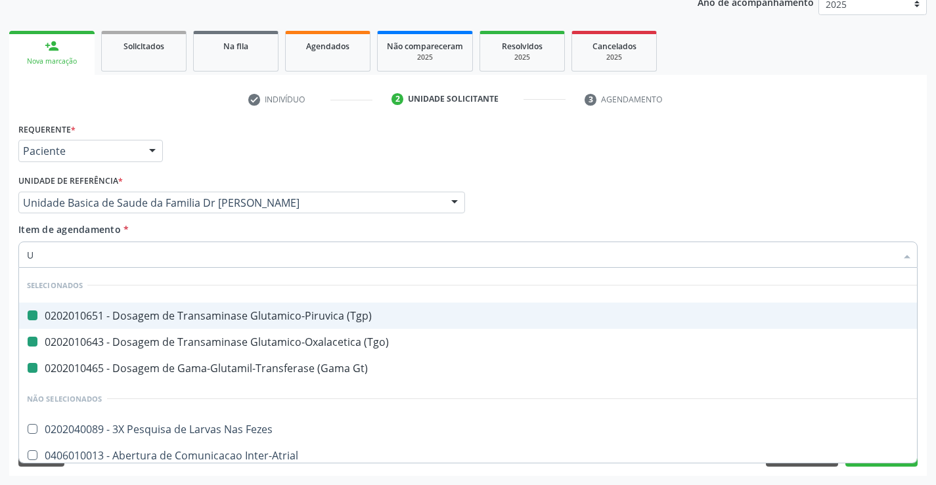
type input "UR"
checkbox \(Tgp\) "false"
checkbox \(Tgo\) "false"
checkbox Gt\) "false"
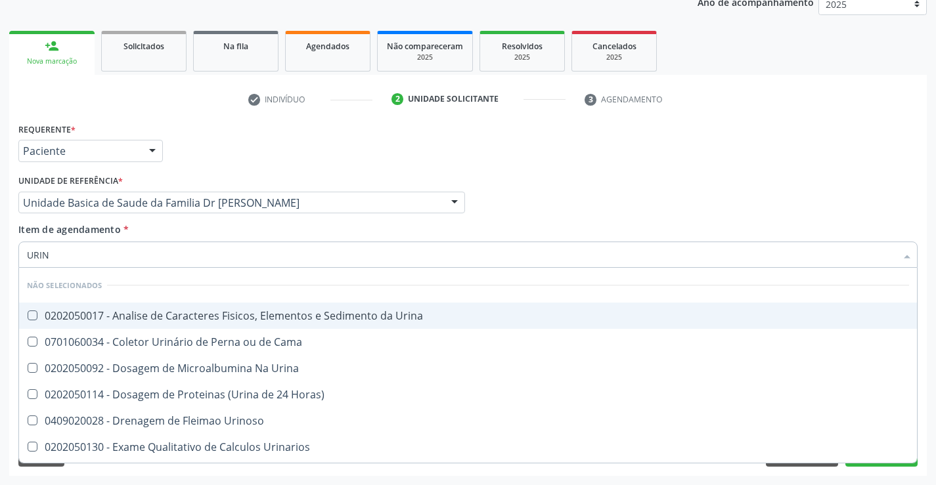
type input "URINA"
click at [203, 305] on span "0202050017 - Analise de Caracteres Fisicos, Elementos e Sedimento da Urina" at bounding box center [468, 316] width 898 height 26
checkbox Urina "true"
click at [207, 233] on div "Item de agendamento * URINA Desfazer seleção Não selecionados 0202050017 - Anal…" at bounding box center [467, 243] width 899 height 41
checkbox Urina "true"
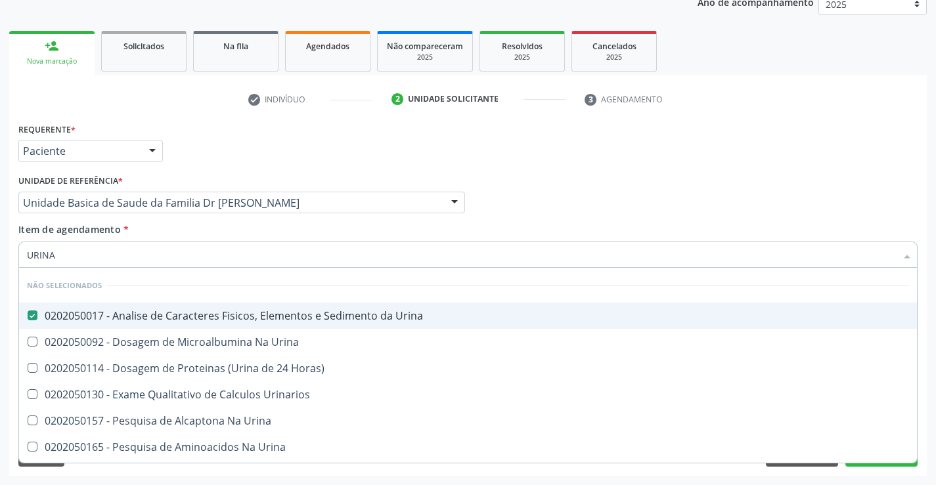
checkbox Horas\) "true"
checkbox Urina "true"
checkbox Urinarios "true"
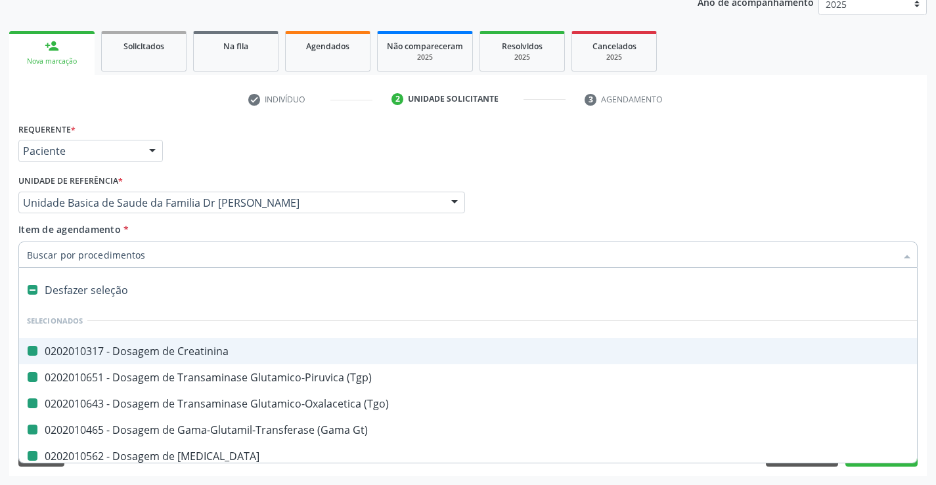
type input "H"
checkbox Creatinina "false"
checkbox \(Tgp\) "false"
checkbox \(Tgo\) "false"
checkbox Magnesio "false"
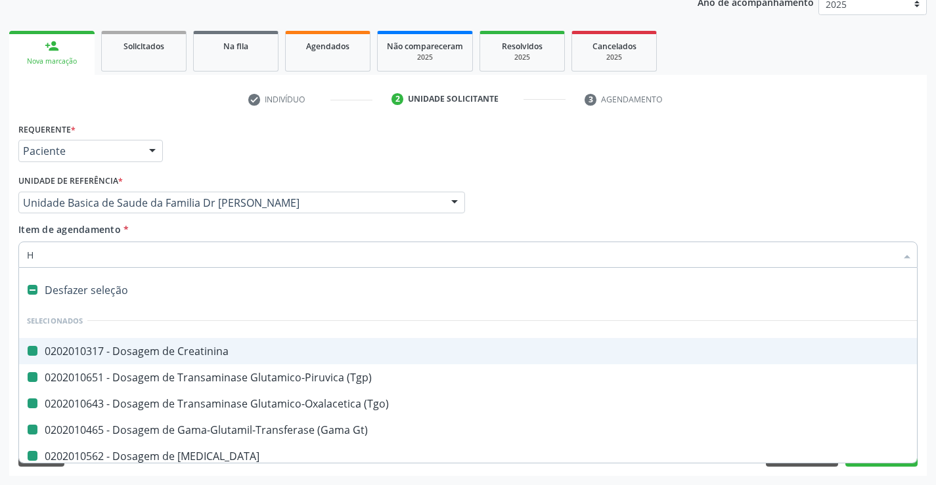
checkbox Calcio "false"
checkbox Urina "false"
checkbox Gt\) "false"
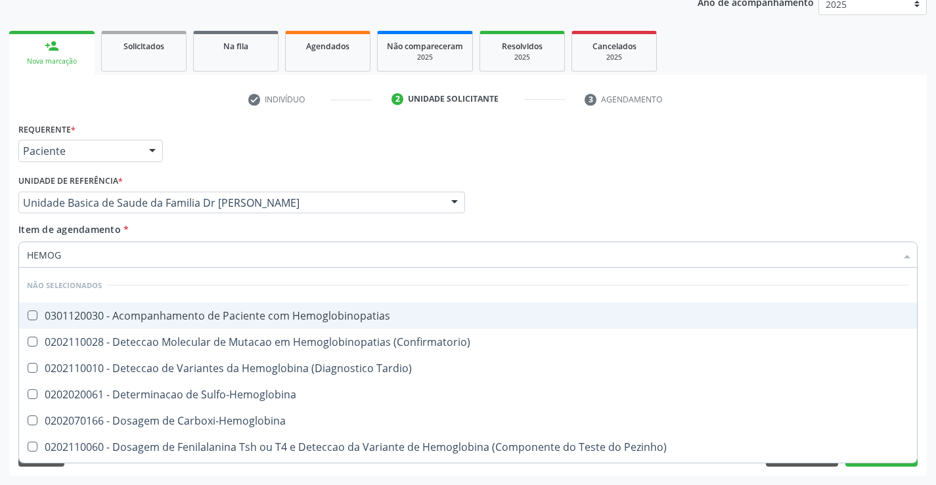
type input "HEMOGR"
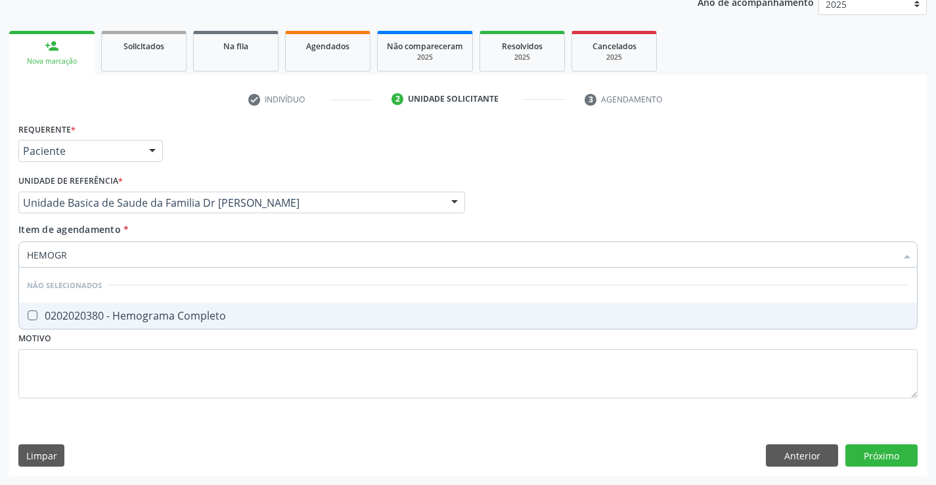
click at [217, 316] on div "0202020380 - Hemograma Completo" at bounding box center [468, 316] width 882 height 11
checkbox Completo "true"
click at [207, 226] on div "Item de agendamento * HEMOGR Desfazer seleção Não selecionados 0202020380 - Hem…" at bounding box center [467, 243] width 899 height 41
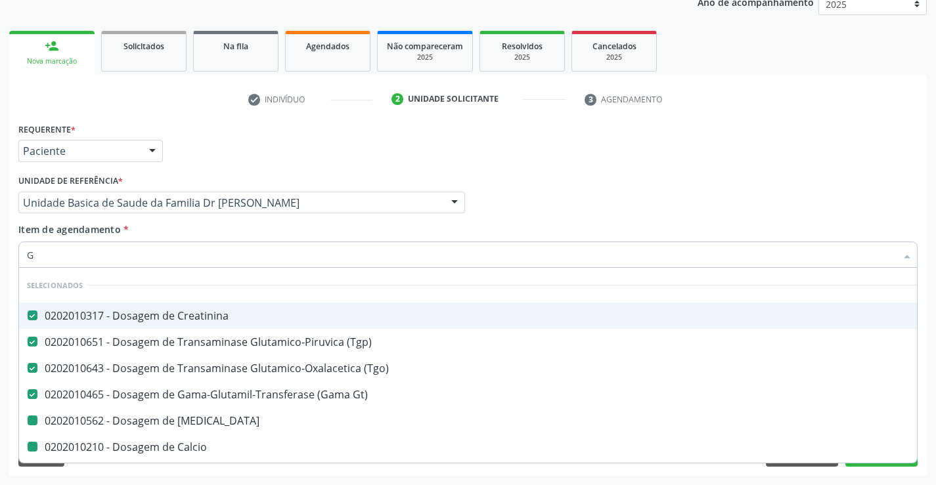
type input "GL"
checkbox Magnesio "false"
checkbox Calcio "false"
checkbox Completo "false"
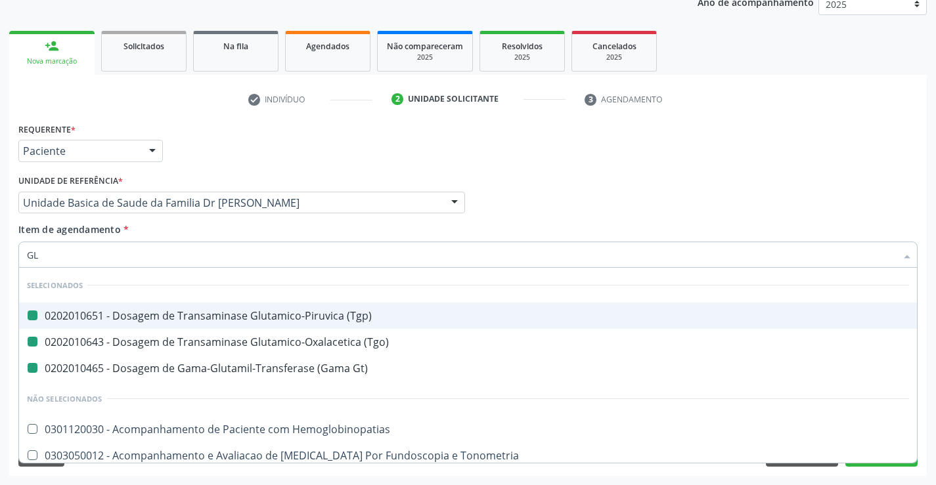
type input "GLI"
checkbox \(Tgp\) "false"
checkbox \(Tgo\) "false"
checkbox Gt\) "false"
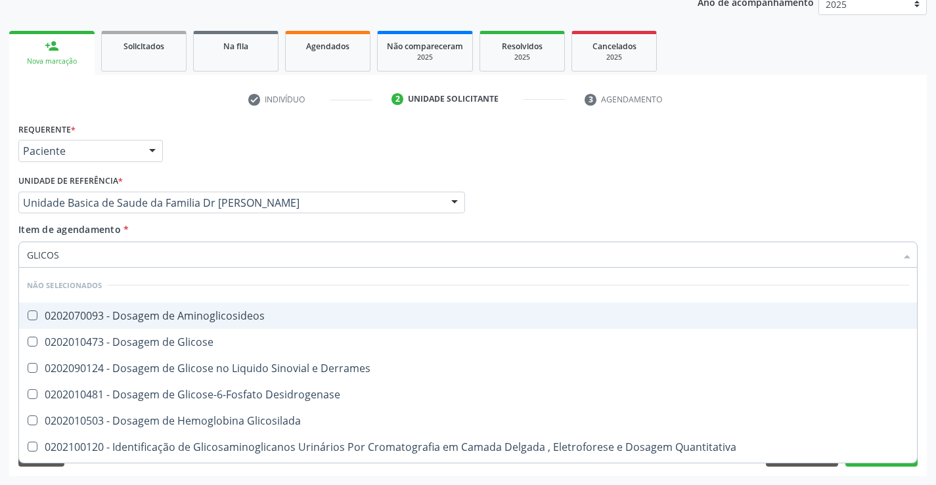
type input "GLICOSE"
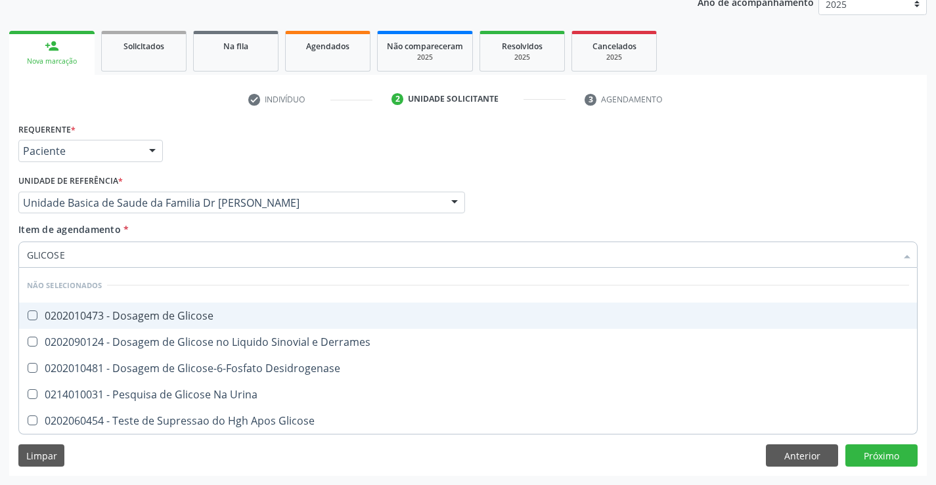
click at [215, 314] on div "0202010473 - Dosagem de Glicose" at bounding box center [468, 316] width 882 height 11
checkbox Glicose "true"
click at [207, 231] on div "Item de agendamento * GLICOSE Desfazer seleção Não selecionados 0202010473 - Do…" at bounding box center [467, 243] width 899 height 41
checkbox Derrames "true"
checkbox Desidrogenase "true"
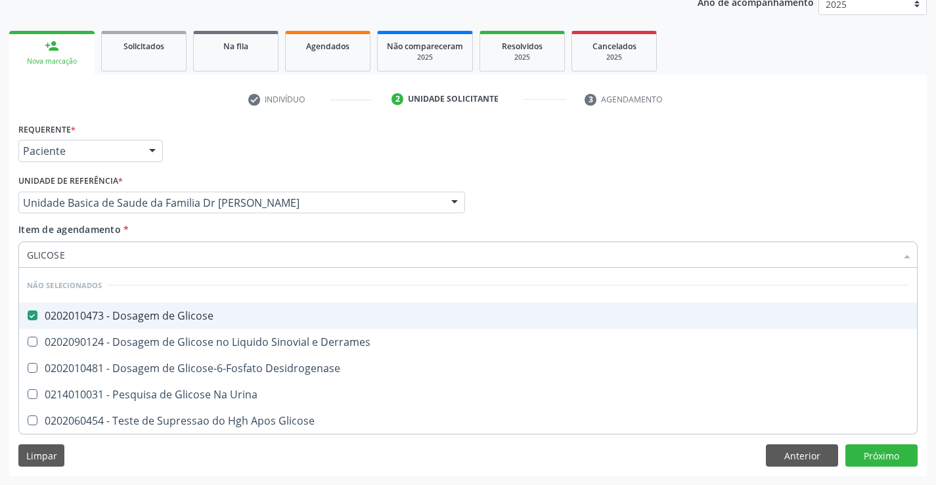
checkbox Glicose "true"
checkbox Urina "true"
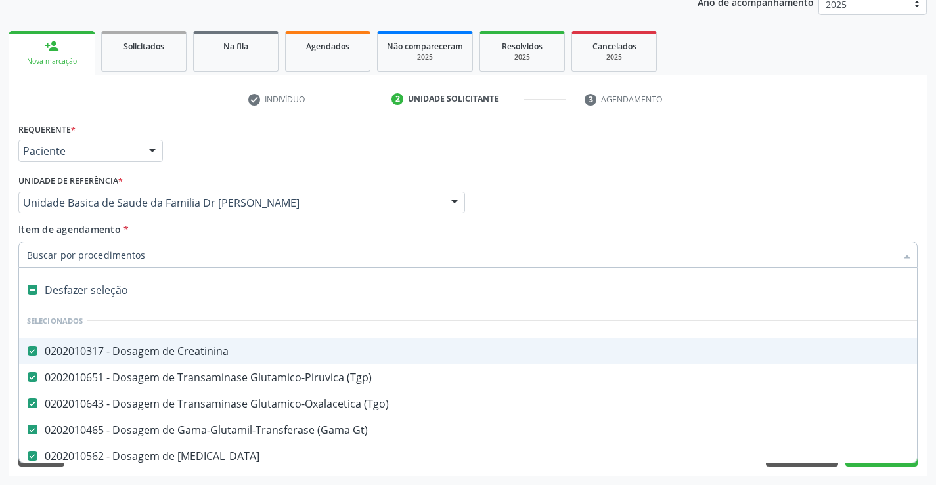
type input "C"
checkbox Glicose "false"
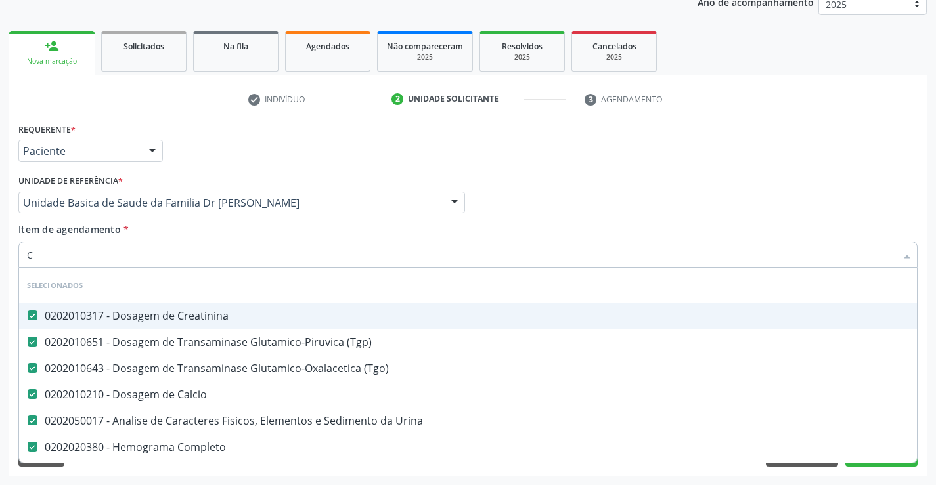
type input "CO"
checkbox Glicose "false"
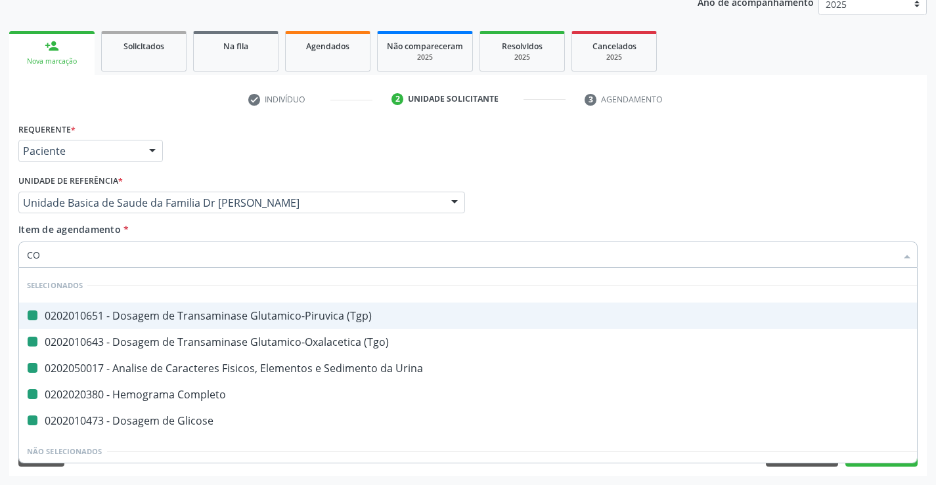
type input "COL"
checkbox \(Tgp\) "false"
checkbox \(Tgo\) "false"
checkbox Urina "false"
checkbox Glicose "false"
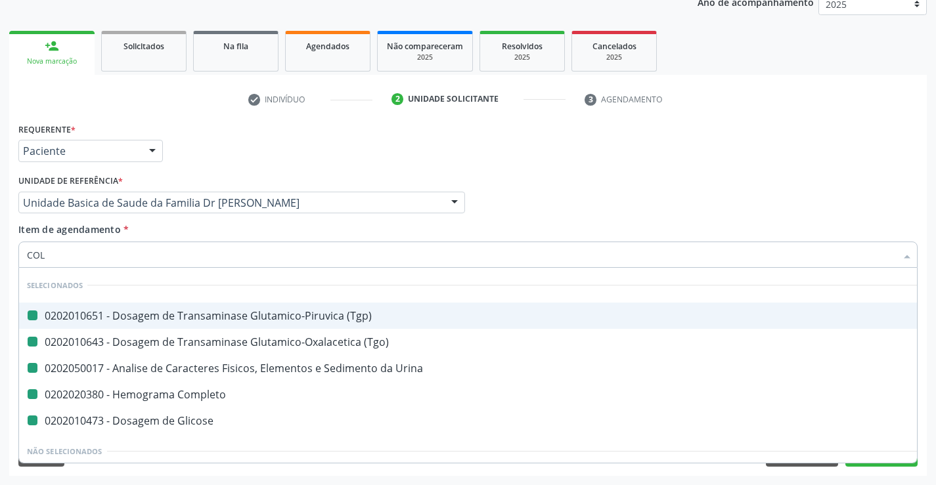
checkbox Completo "false"
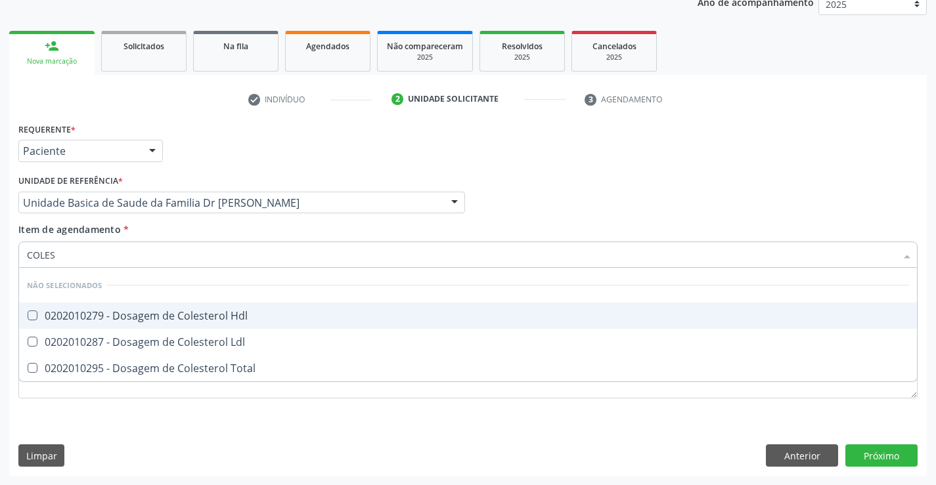
type input "COLEST"
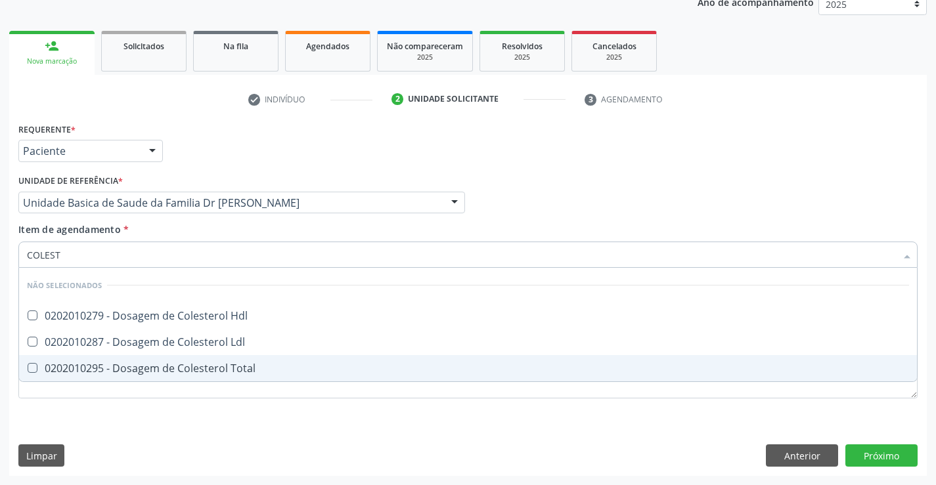
click at [232, 367] on div "0202010295 - Dosagem de Colesterol Total" at bounding box center [468, 368] width 882 height 11
checkbox Total "true"
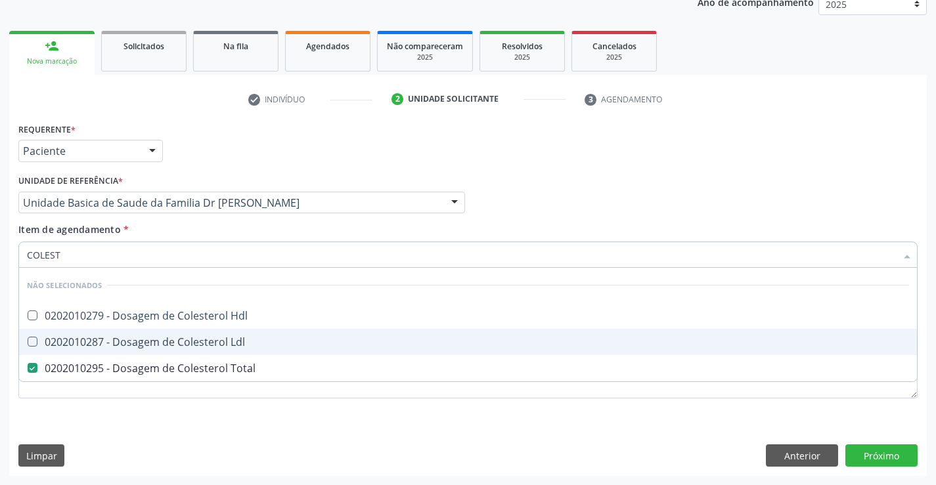
click at [232, 343] on div "0202010287 - Dosagem de Colesterol Ldl" at bounding box center [468, 342] width 882 height 11
checkbox Ldl "true"
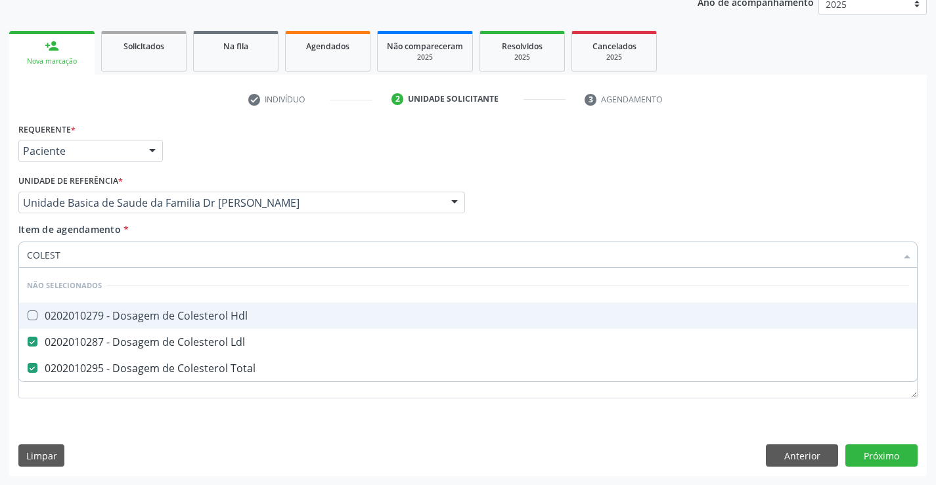
click at [228, 318] on div "0202010279 - Dosagem de Colesterol Hdl" at bounding box center [468, 316] width 882 height 11
checkbox Hdl "true"
click at [220, 233] on div "Item de agendamento * COLEST Desfazer seleção Não selecionados 0202010279 - Dos…" at bounding box center [467, 243] width 899 height 41
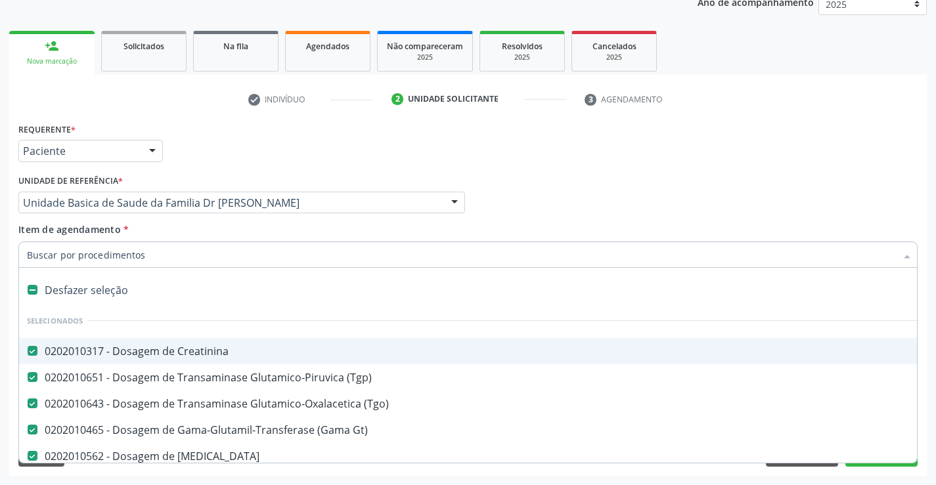
type input "T"
checkbox Ldl "false"
checkbox Hdl "false"
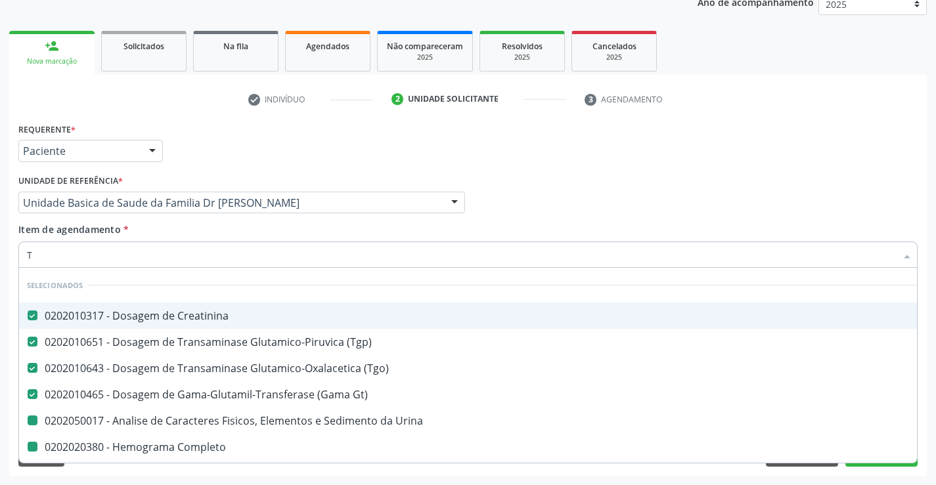
type input "TR"
checkbox Urina "false"
checkbox Completo "false"
checkbox Total "false"
checkbox Ldl "false"
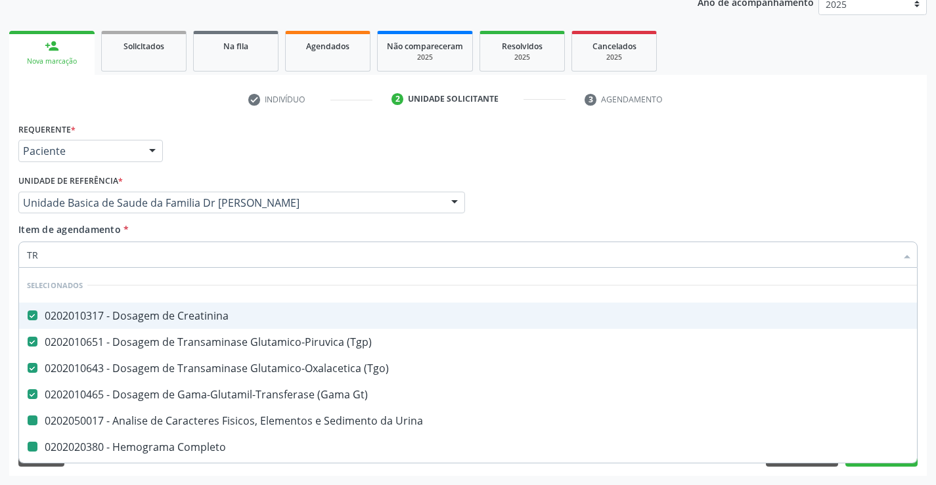
checkbox Hdl "false"
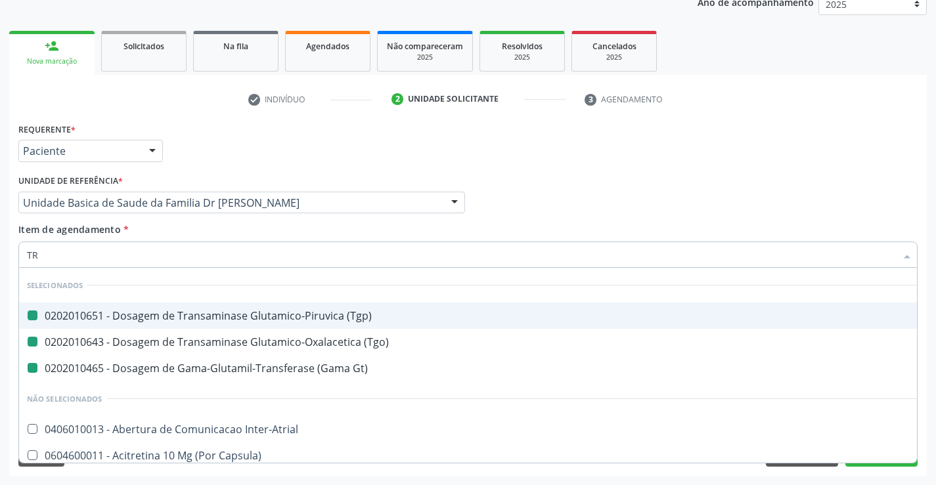
type input "TRI"
checkbox \(Tgp\) "false"
checkbox \(Tgo\) "false"
checkbox Gt\) "false"
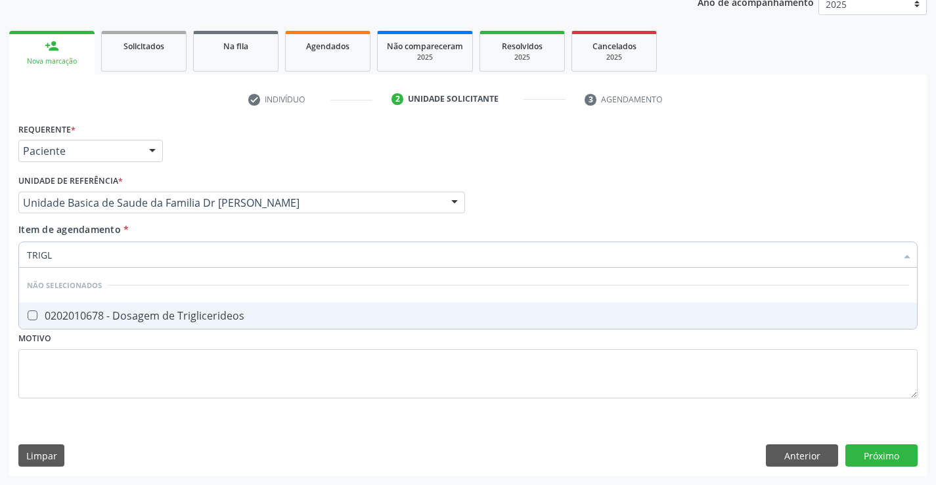
type input "TRIGLI"
click at [209, 313] on div "0202010678 - Dosagem de Triglicerideos" at bounding box center [468, 316] width 882 height 11
checkbox Triglicerideos "true"
click at [189, 223] on div "Item de agendamento * TRIGLI Desfazer seleção Não selecionados 0202010678 - Dos…" at bounding box center [467, 243] width 899 height 41
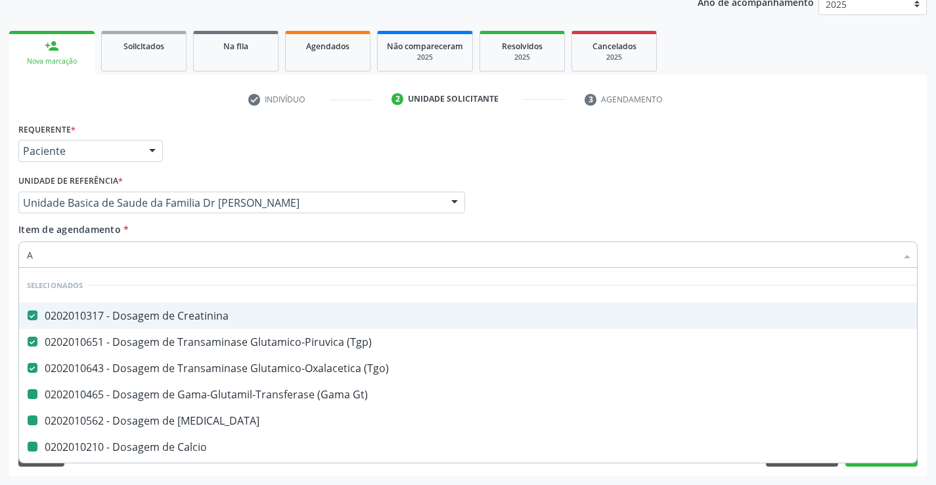
type input "AC"
checkbox Gt\) "false"
checkbox Magnesio "false"
checkbox Calcio "false"
checkbox Urina "false"
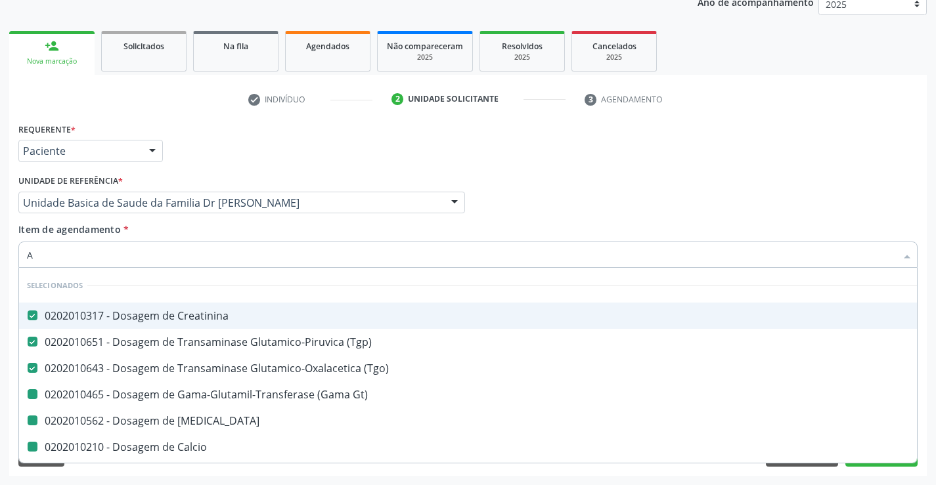
checkbox Completo "false"
checkbox Glicose "false"
checkbox Total "false"
checkbox Ldl "false"
checkbox Hdl "false"
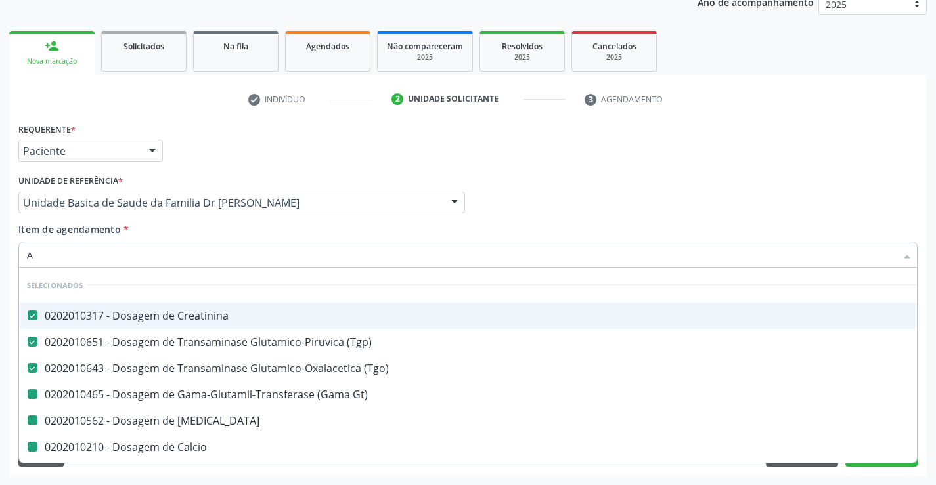
checkbox Triglicerideos "false"
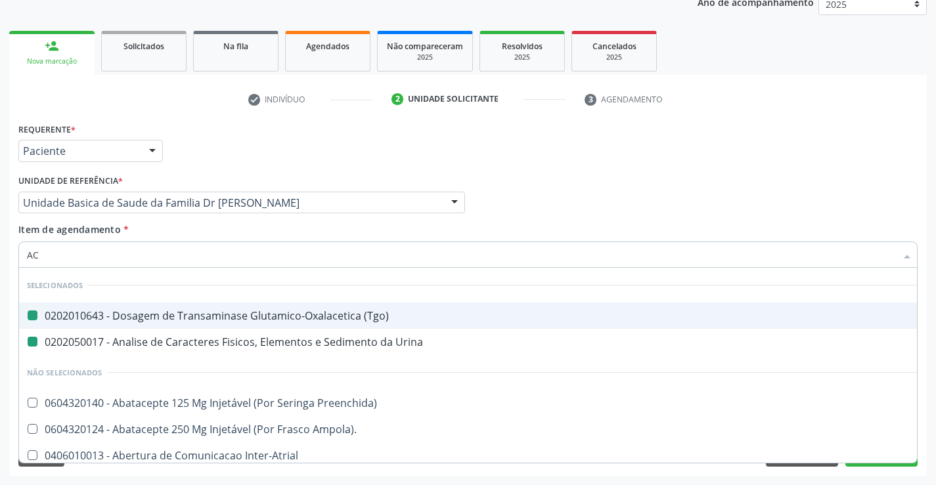
type input "ACI"
checkbox \(Tgo\) "false"
checkbox Urina "false"
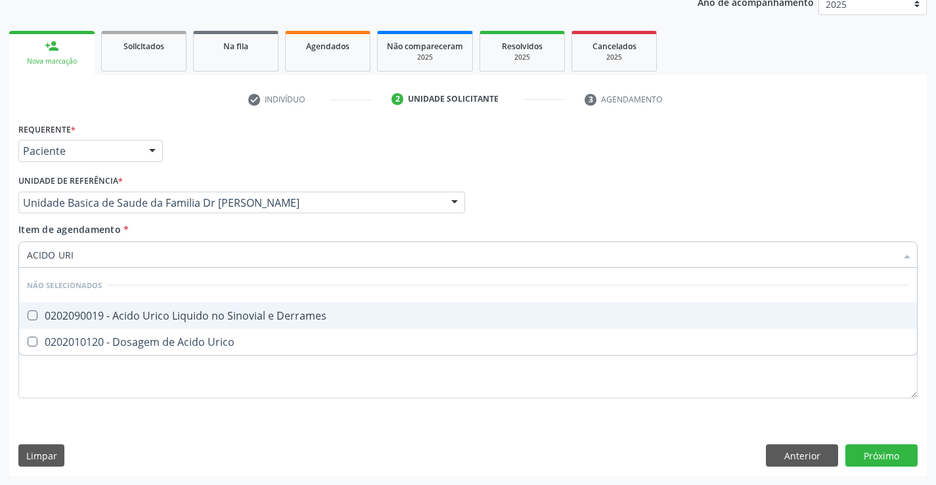
type input "ACIDO URIC"
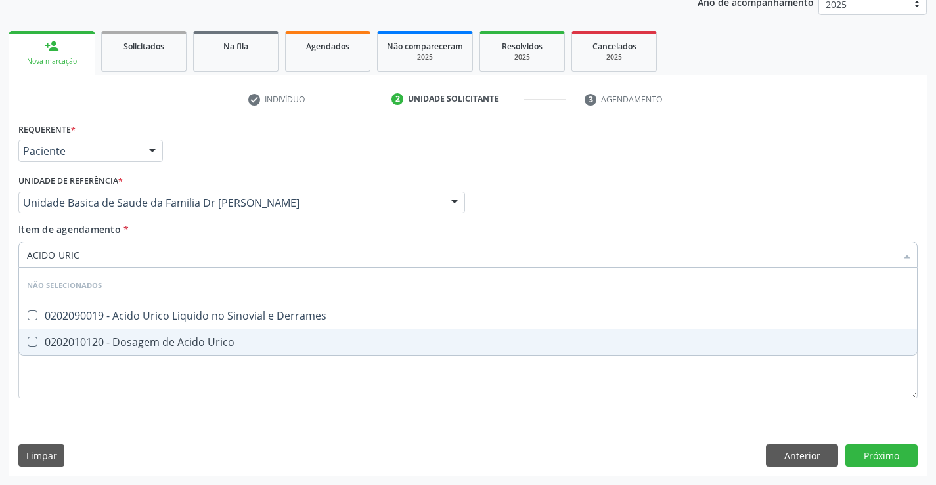
click at [217, 347] on div "0202010120 - Dosagem de Acido Urico" at bounding box center [468, 342] width 882 height 11
checkbox Urico "true"
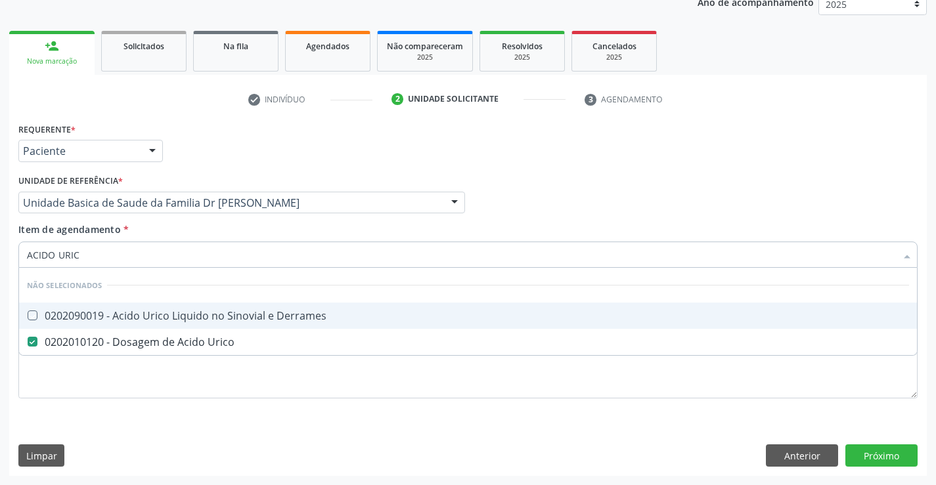
click at [189, 221] on div "Unidade de referência * Unidade Basica de Saude da Familia Dr Paulo Sudre Unida…" at bounding box center [241, 196] width 453 height 51
checkbox Derrames "true"
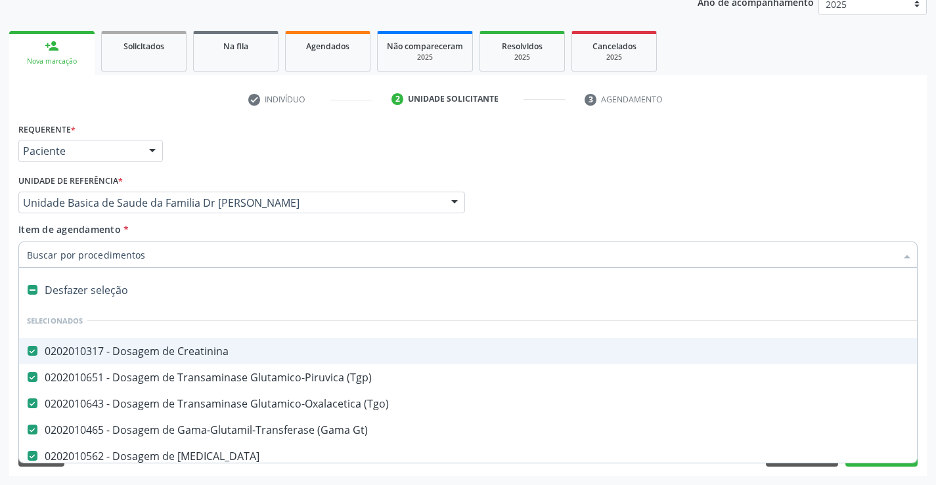
type input "U"
checkbox Urina "false"
checkbox Completo "false"
checkbox Glicose "false"
checkbox Total "false"
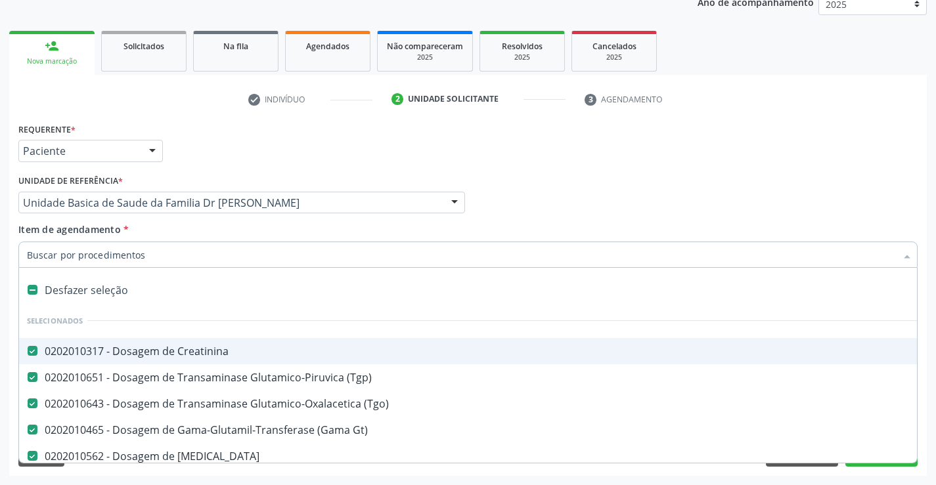
checkbox Ldl "false"
checkbox Hdl "false"
checkbox Triglicerideos "false"
checkbox Urico "false"
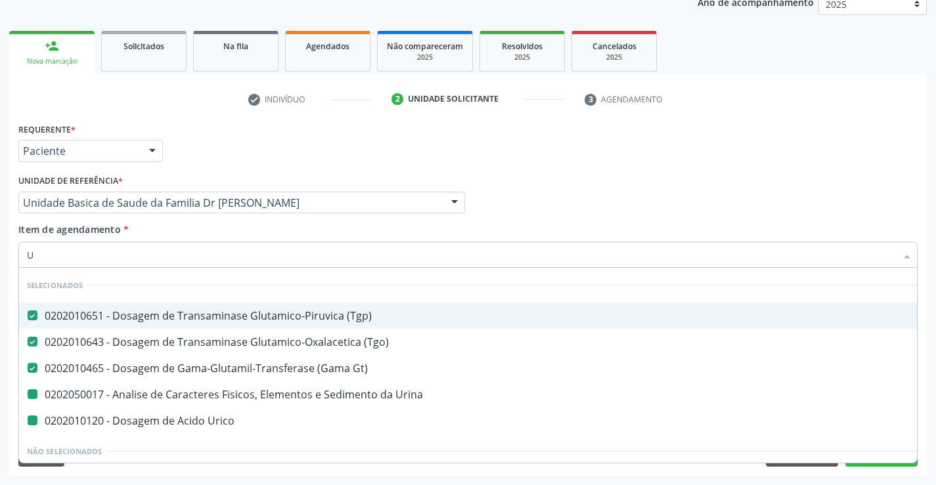
type input "UR"
checkbox Urina "false"
checkbox Urico "false"
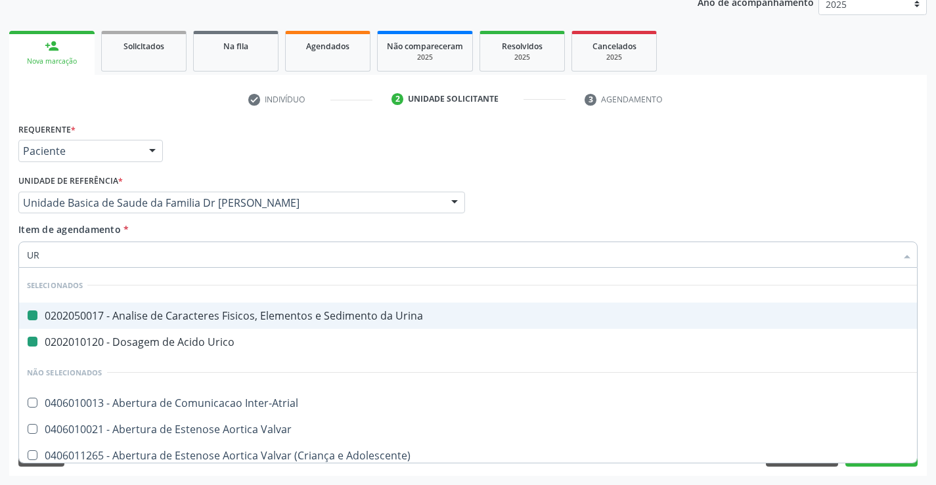
type input "URE"
checkbox Urina "false"
checkbox Urico "false"
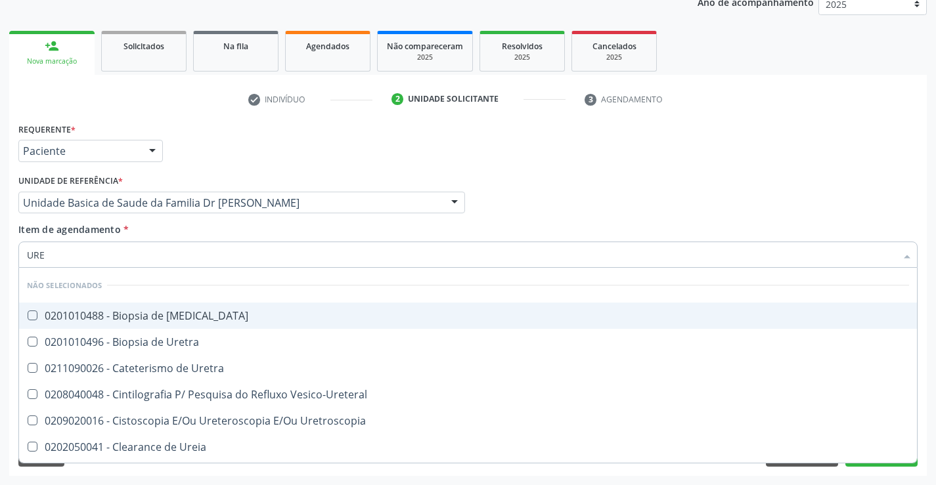
type input "UREI"
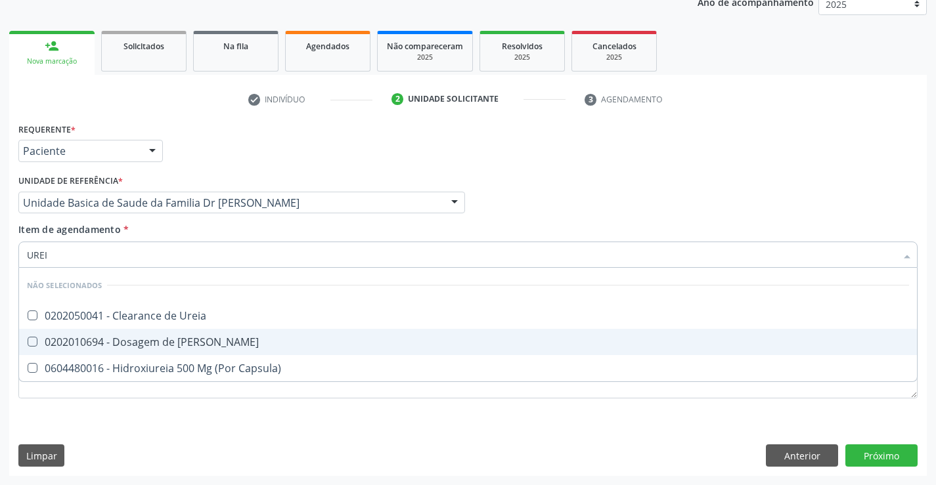
click at [200, 340] on div "0202010694 - Dosagem de [PERSON_NAME]" at bounding box center [468, 342] width 882 height 11
checkbox Ureia "true"
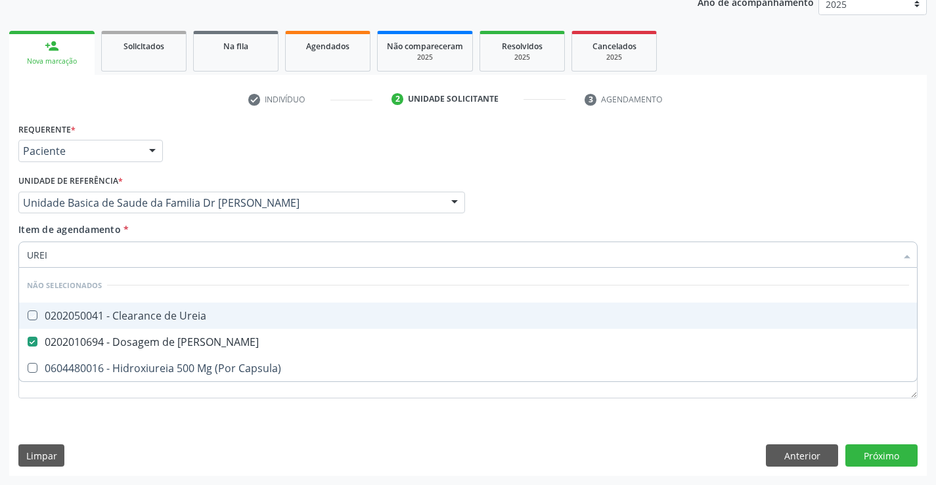
click at [189, 228] on div "Item de agendamento * UREI Desfazer seleção Não selecionados 0202050041 - Clear…" at bounding box center [467, 243] width 899 height 41
checkbox Ureia "true"
checkbox Capsula\) "true"
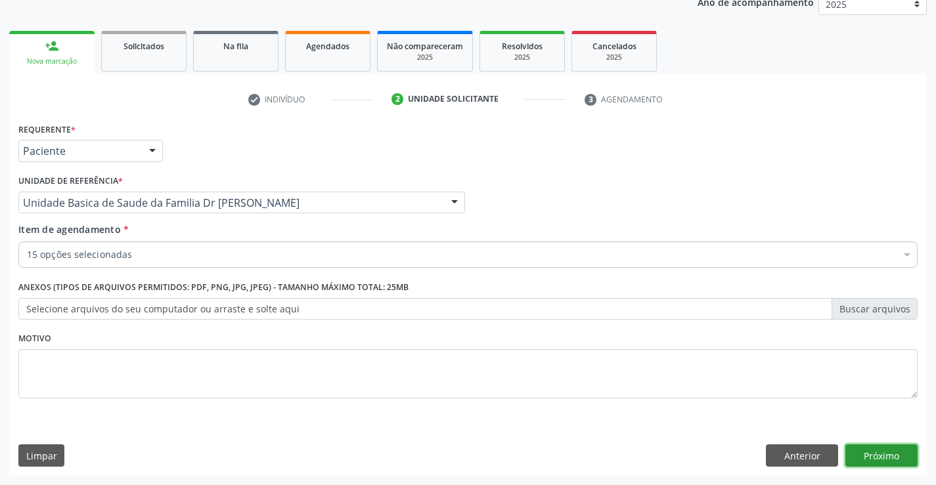
click at [883, 450] on button "Próximo" at bounding box center [881, 456] width 72 height 22
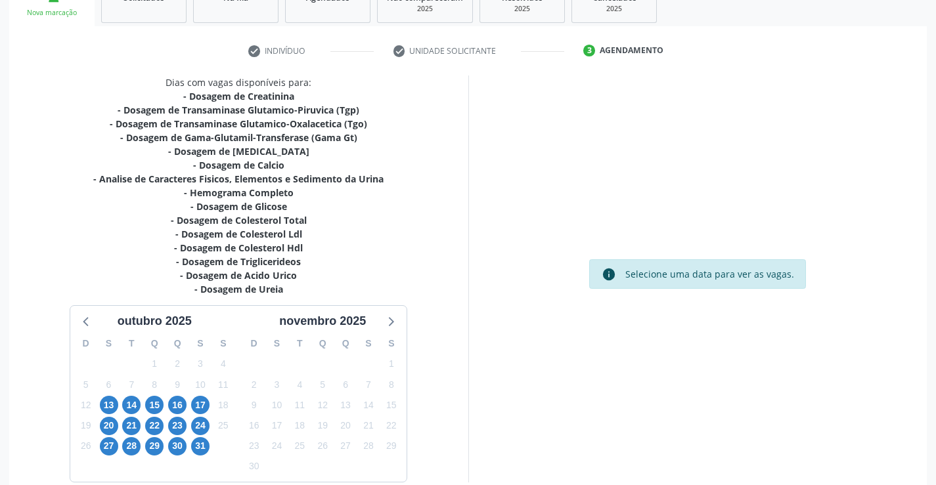
scroll to position [279, 0]
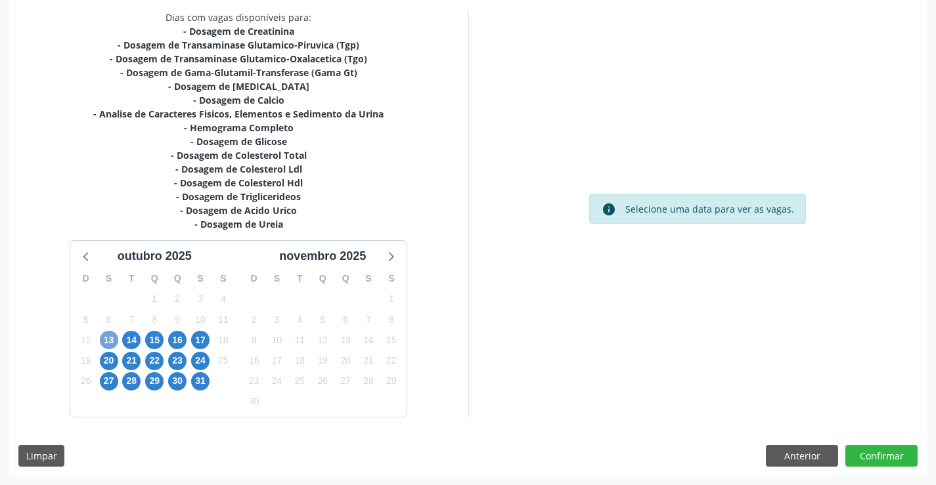
click at [104, 339] on span "13" at bounding box center [109, 340] width 18 height 18
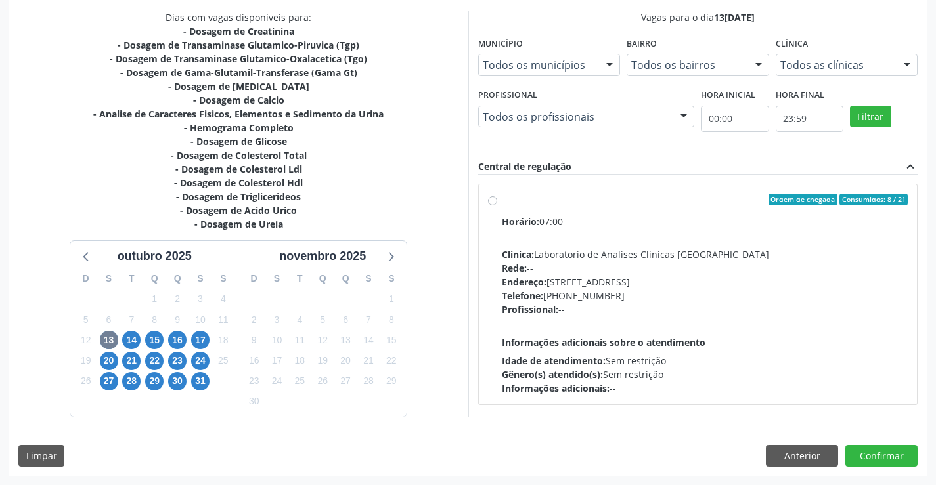
click at [625, 215] on div "Horário: 07:00" at bounding box center [705, 222] width 406 height 14
click at [497, 206] on input "Ordem de chegada Consumidos: 8 / 21 Horário: 07:00 Clínica: Laboratorio de Anal…" at bounding box center [492, 200] width 9 height 12
radio input "true"
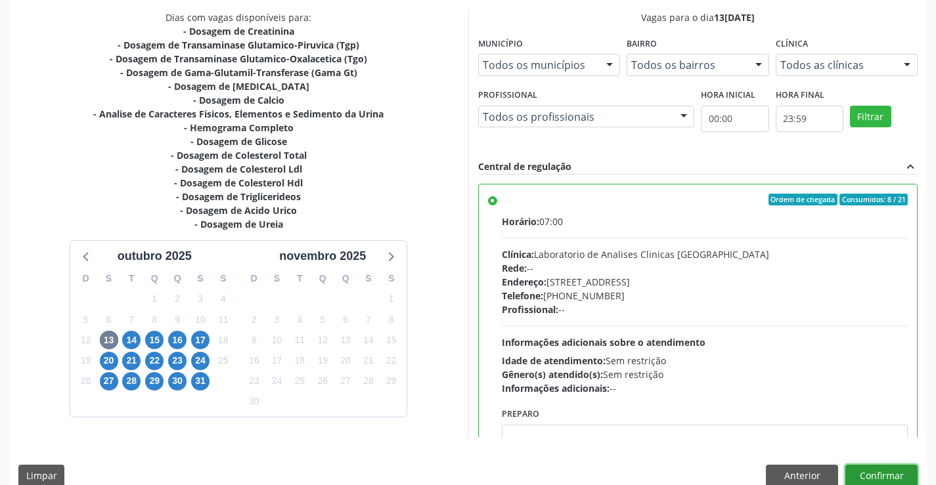
click at [873, 471] on button "Confirmar" at bounding box center [881, 476] width 72 height 22
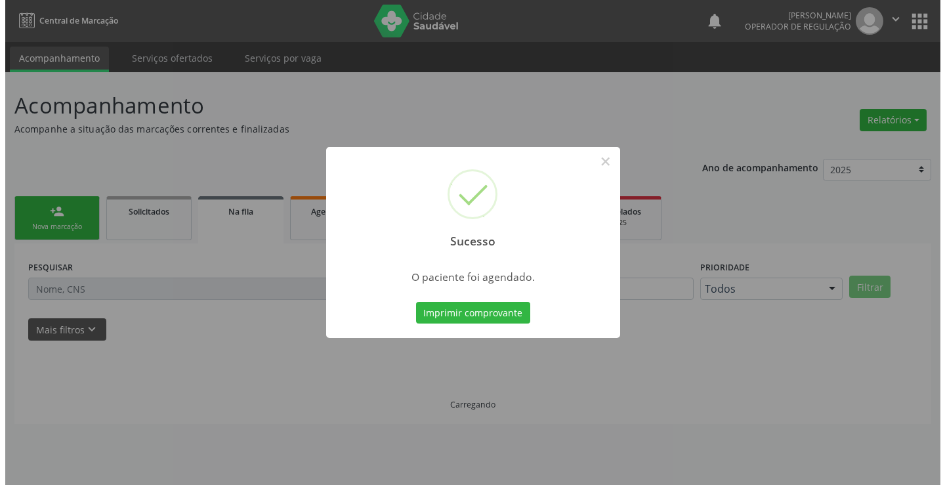
scroll to position [0, 0]
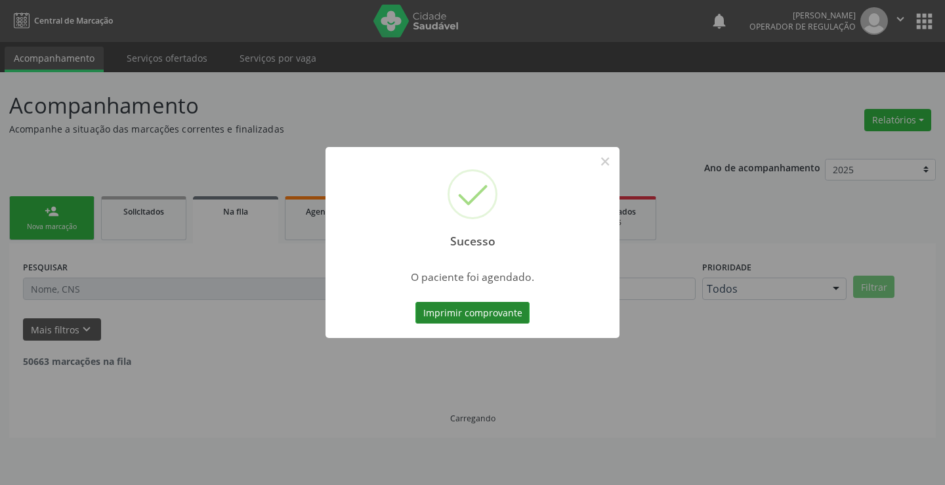
click at [480, 307] on button "Imprimir comprovante" at bounding box center [473, 313] width 114 height 22
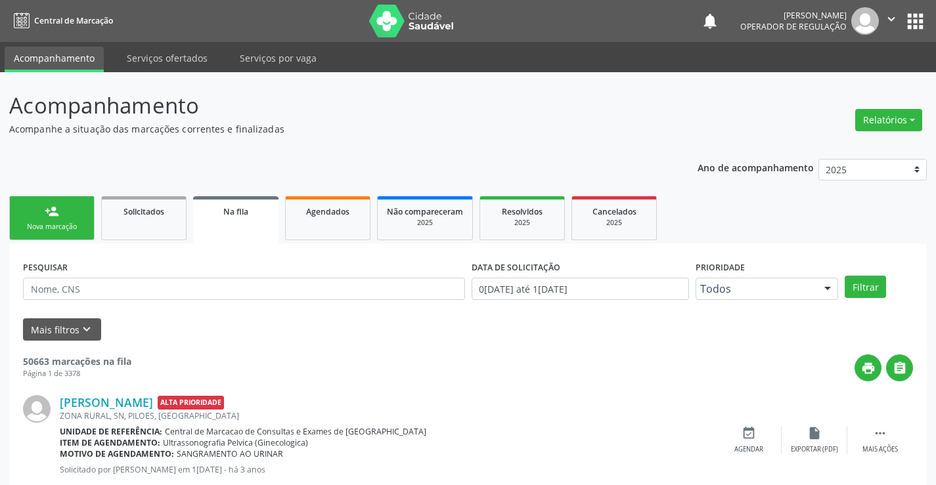
click at [62, 217] on link "person_add Nova marcação" at bounding box center [51, 218] width 85 height 44
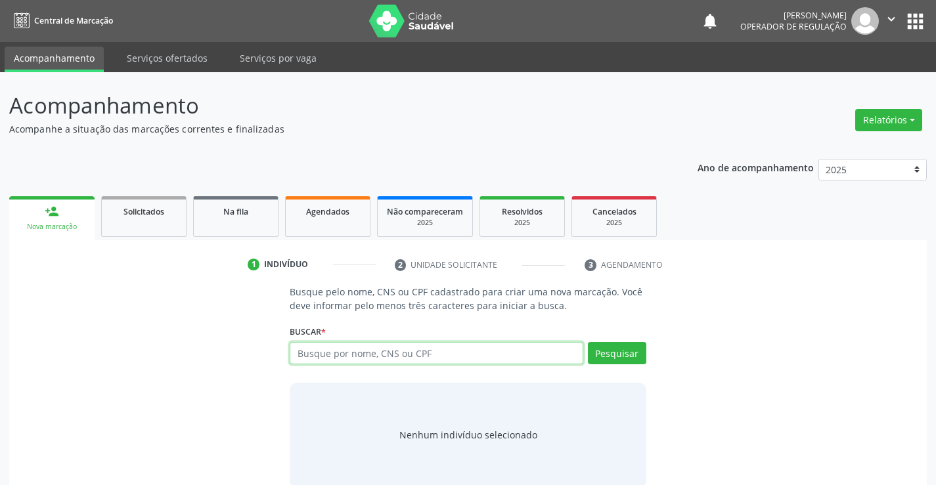
click at [414, 354] on input "text" at bounding box center [436, 353] width 293 height 22
type input "705609436798911"
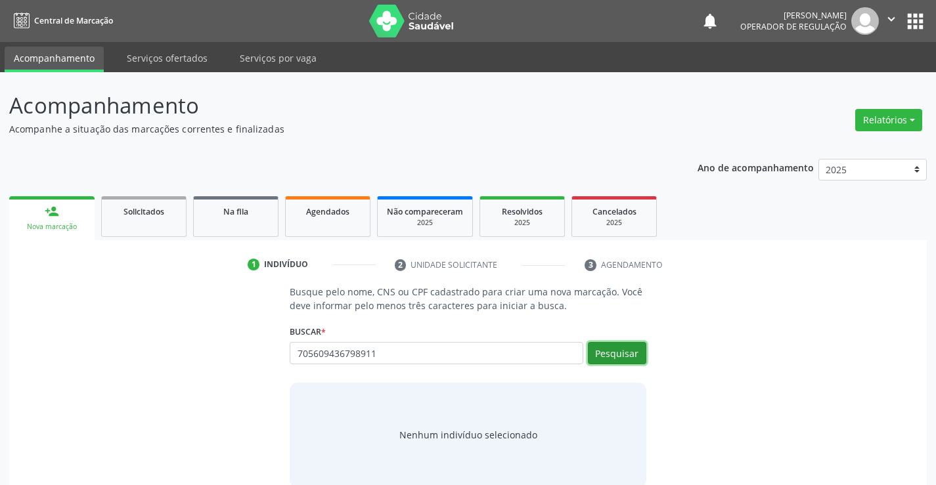
click at [622, 357] on button "Pesquisar" at bounding box center [617, 353] width 58 height 22
type input "705609436798911"
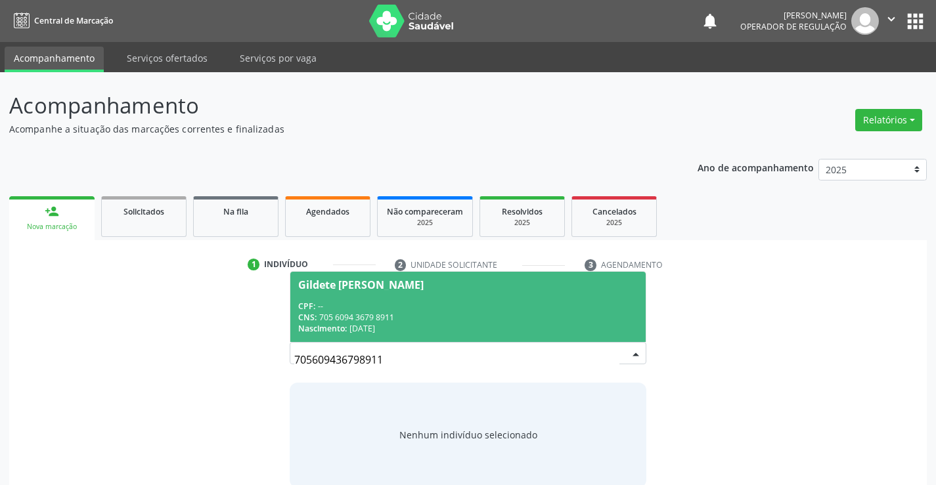
click at [435, 298] on span "Gildete Ferreira de Carvalho Santos CPF: -- CNS: 705 6094 3679 8911 Nascimento:…" at bounding box center [467, 307] width 355 height 70
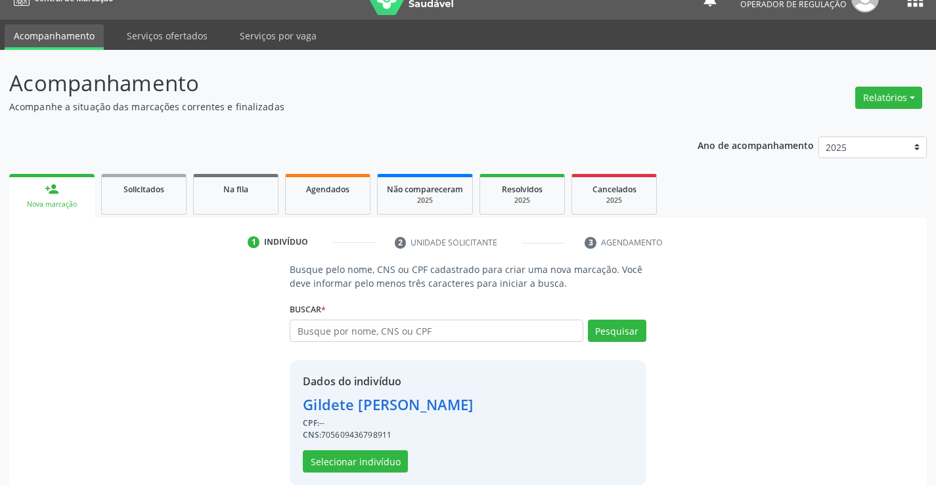
scroll to position [41, 0]
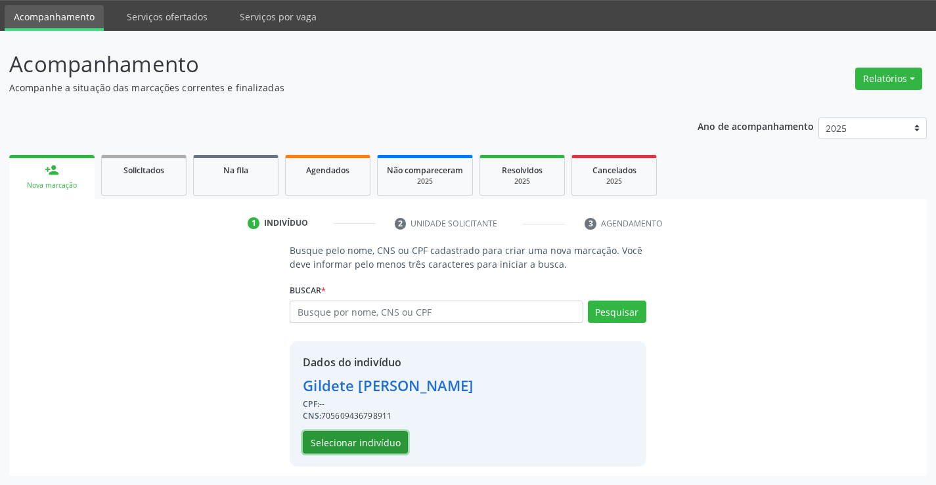
click at [344, 446] on button "Selecionar indivíduo" at bounding box center [355, 442] width 105 height 22
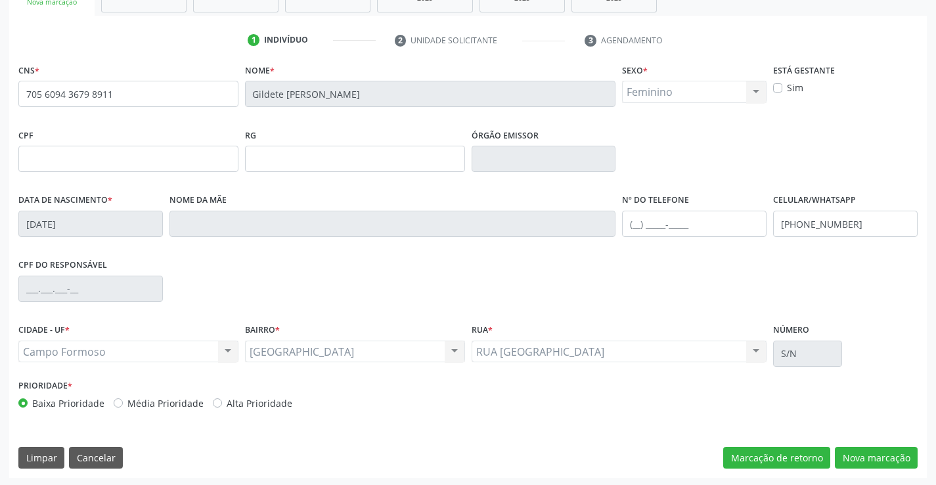
scroll to position [227, 0]
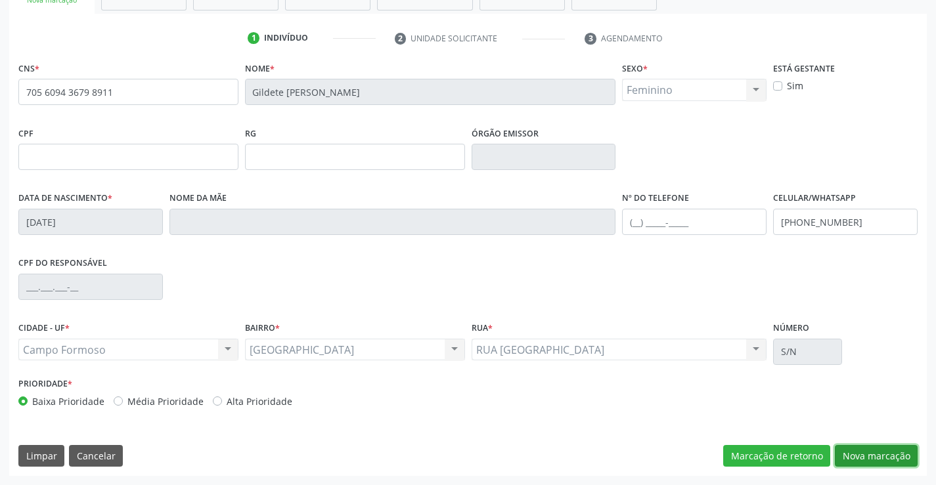
click at [876, 449] on button "Nova marcação" at bounding box center [876, 456] width 83 height 22
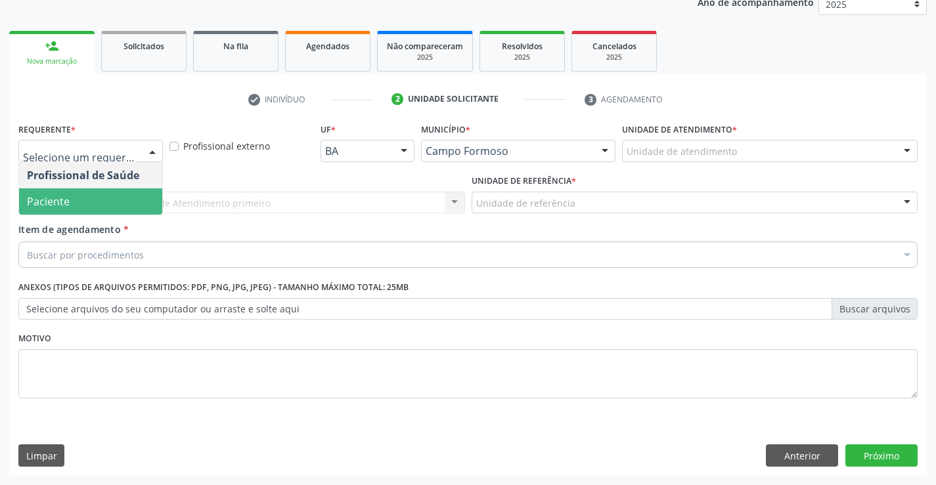
click at [66, 195] on span "Paciente" at bounding box center [48, 201] width 43 height 14
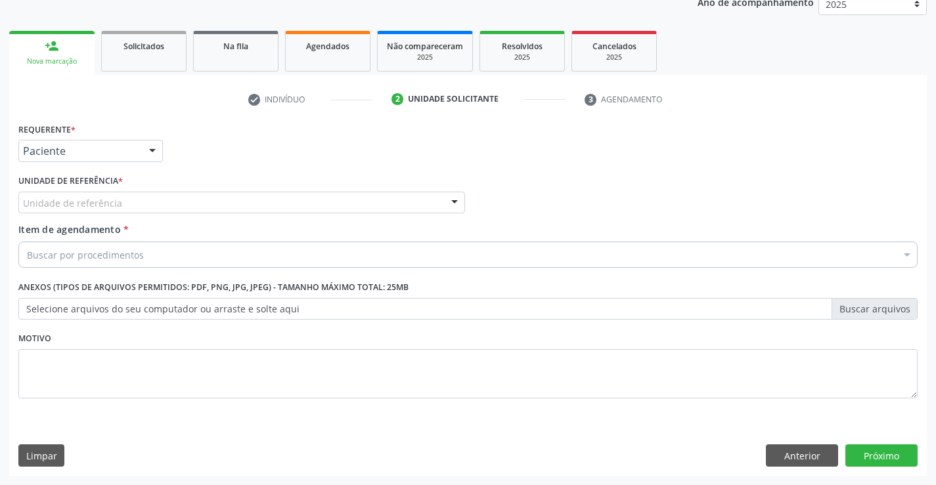
click at [66, 195] on div "Unidade de referência" at bounding box center [241, 203] width 446 height 22
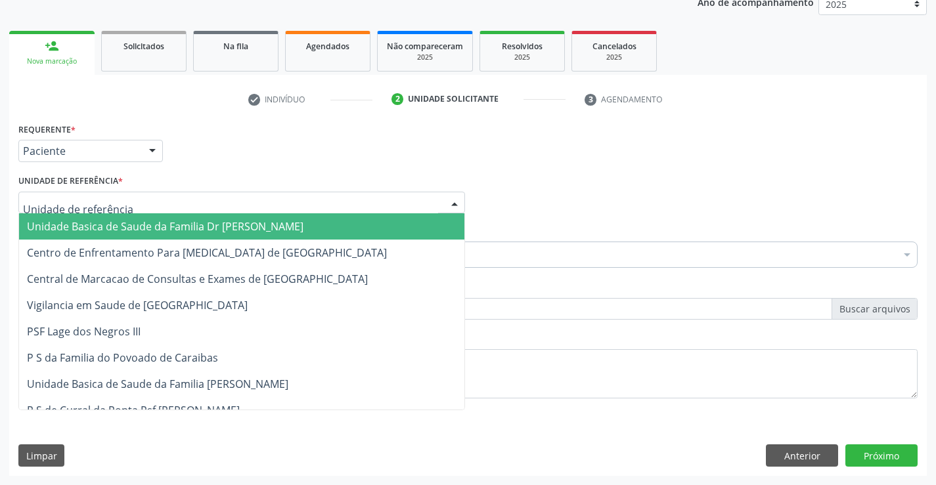
click at [98, 223] on span "Unidade Basica de Saude da Familia Dr [PERSON_NAME]" at bounding box center [165, 226] width 276 height 14
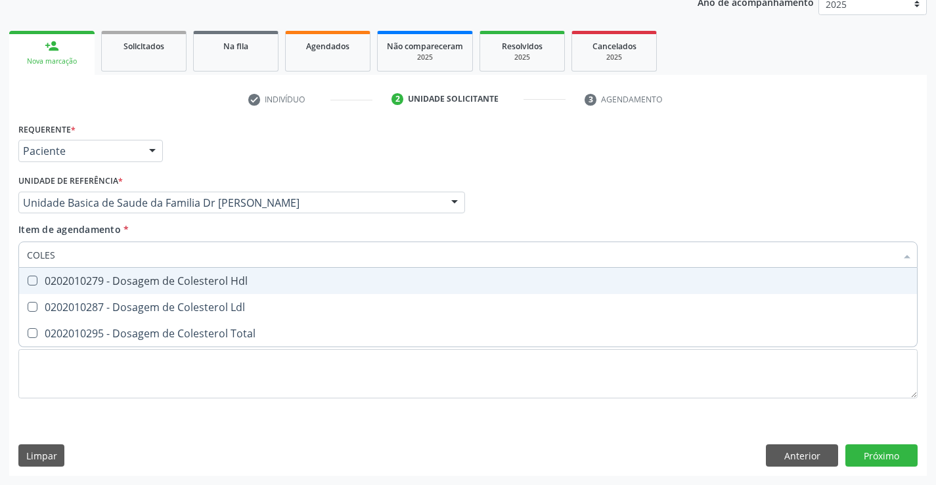
type input "COLEST"
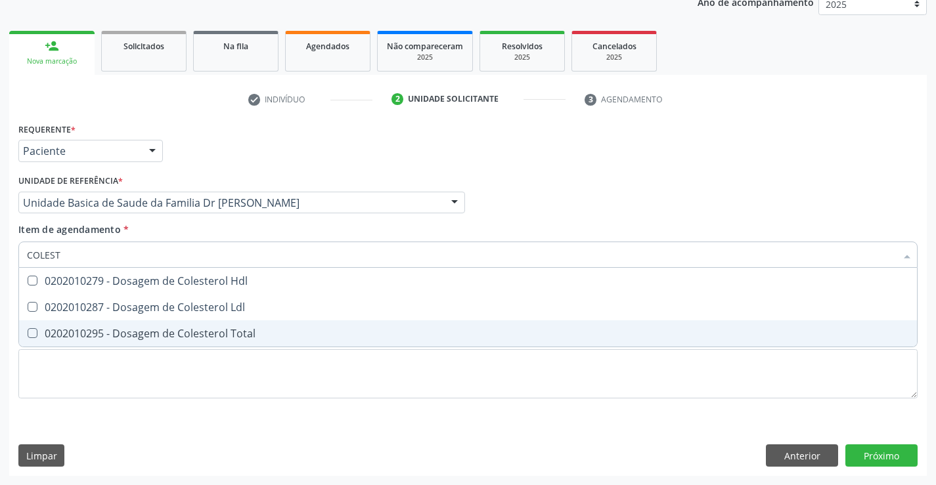
click at [164, 336] on div "0202010295 - Dosagem de Colesterol Total" at bounding box center [468, 333] width 882 height 11
checkbox Total "true"
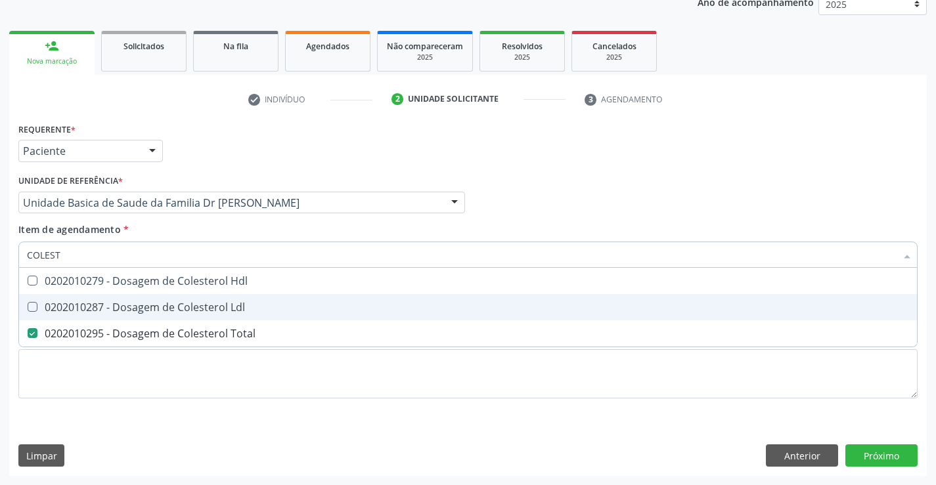
click at [169, 309] on div "0202010287 - Dosagem de Colesterol Ldl" at bounding box center [468, 307] width 882 height 11
checkbox Ldl "true"
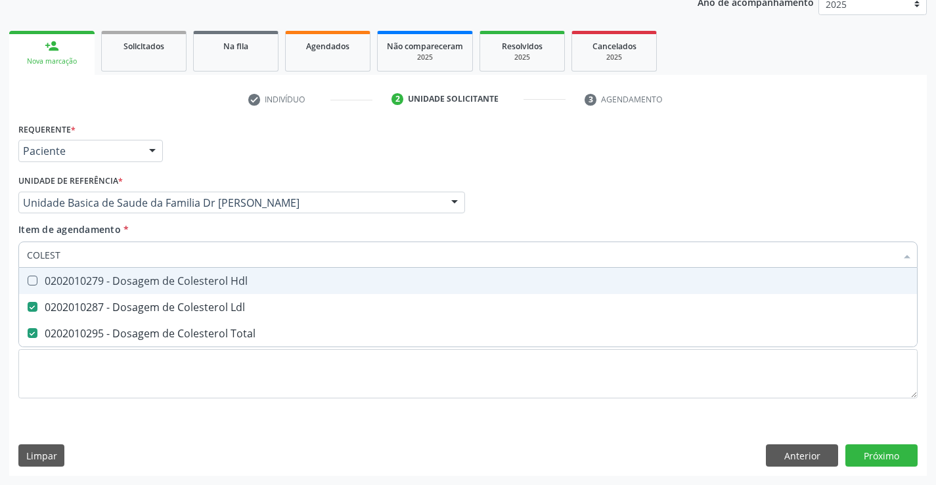
click at [173, 280] on div "0202010279 - Dosagem de Colesterol Hdl" at bounding box center [468, 281] width 882 height 11
checkbox Hdl "true"
type input "COLEST"
click at [177, 230] on div "Item de agendamento * COLEST Desfazer seleção 0202010279 - Dosagem de Colestero…" at bounding box center [467, 243] width 899 height 41
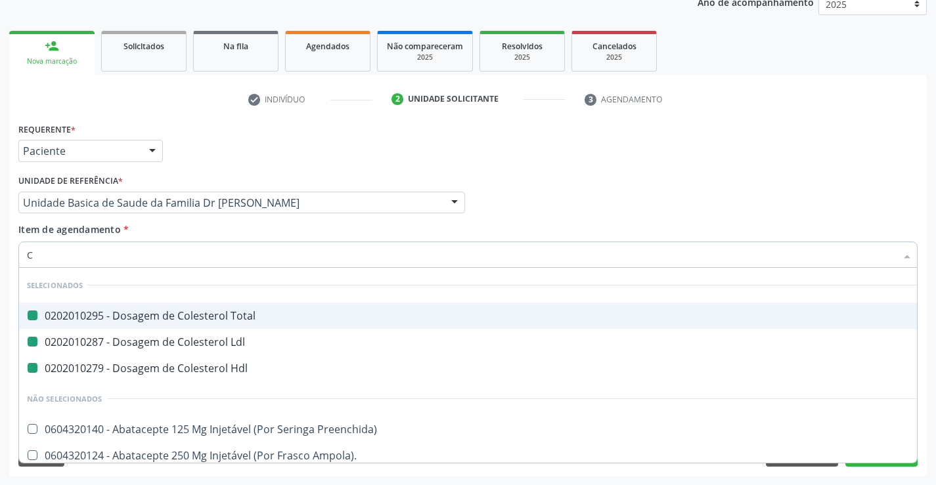
type input "CR"
checkbox Total "false"
checkbox Ldl "false"
checkbox Hdl "false"
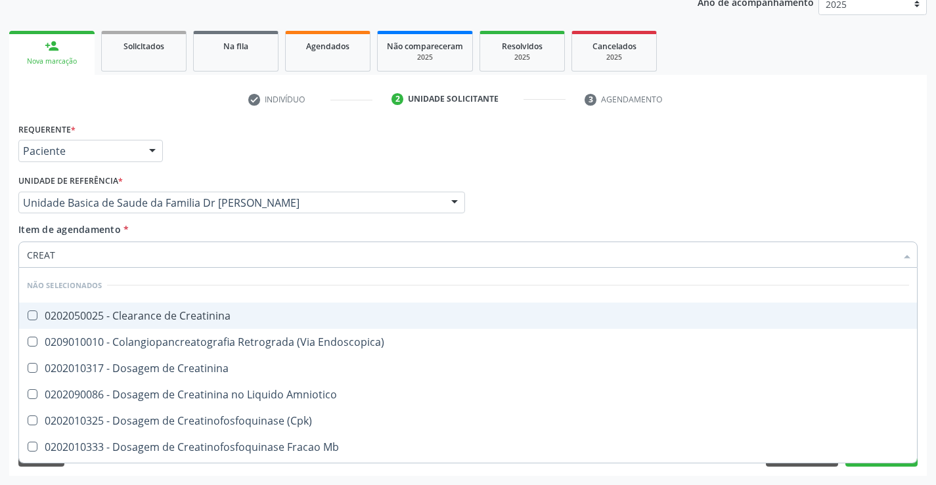
type input "CREATI"
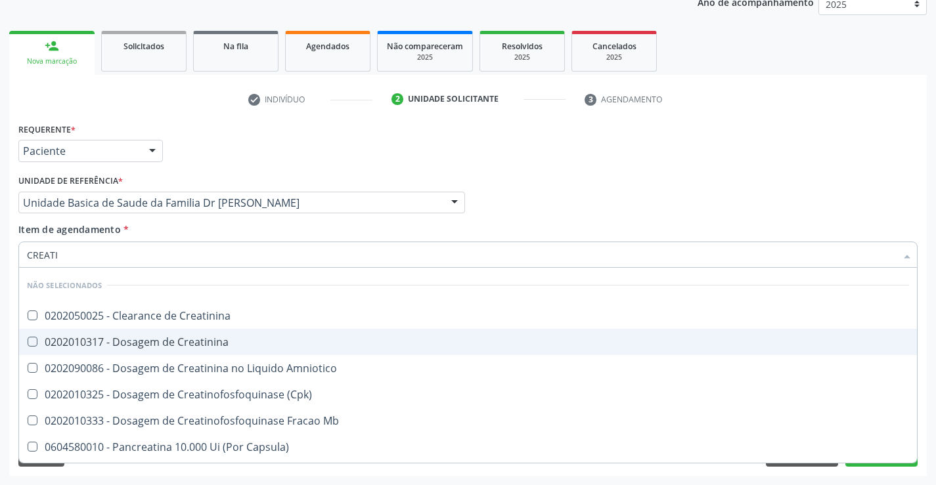
click at [198, 343] on div "0202010317 - Dosagem de Creatinina" at bounding box center [468, 342] width 882 height 11
checkbox Creatinina "true"
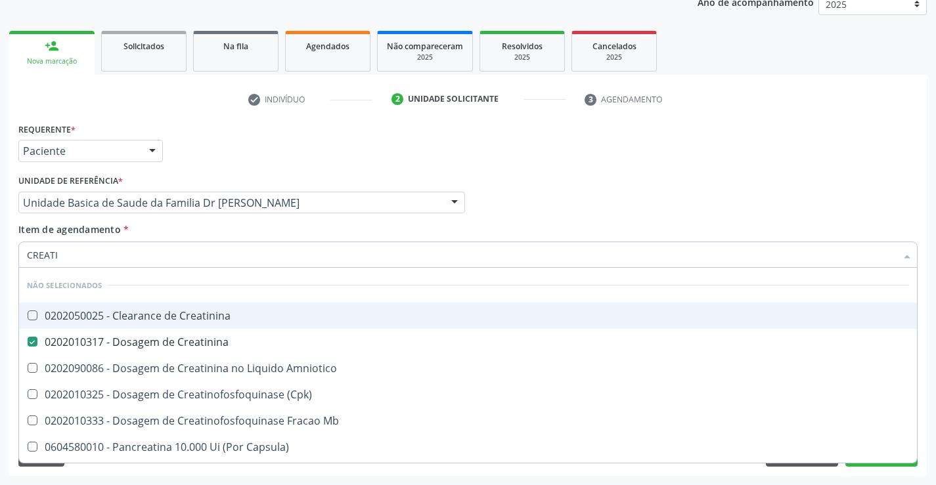
click at [215, 229] on div "Item de agendamento * CREATI Desfazer seleção Não selecionados 0202050025 - Cle…" at bounding box center [467, 243] width 899 height 41
checkbox Creatinina "true"
checkbox Amniotico "true"
checkbox \(Cpk\) "true"
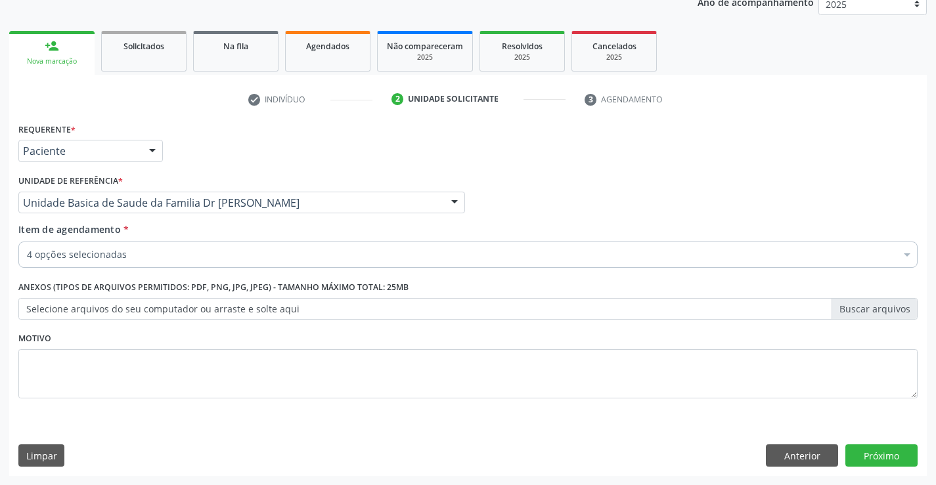
click at [207, 263] on div "4 opções selecionadas" at bounding box center [467, 255] width 899 height 26
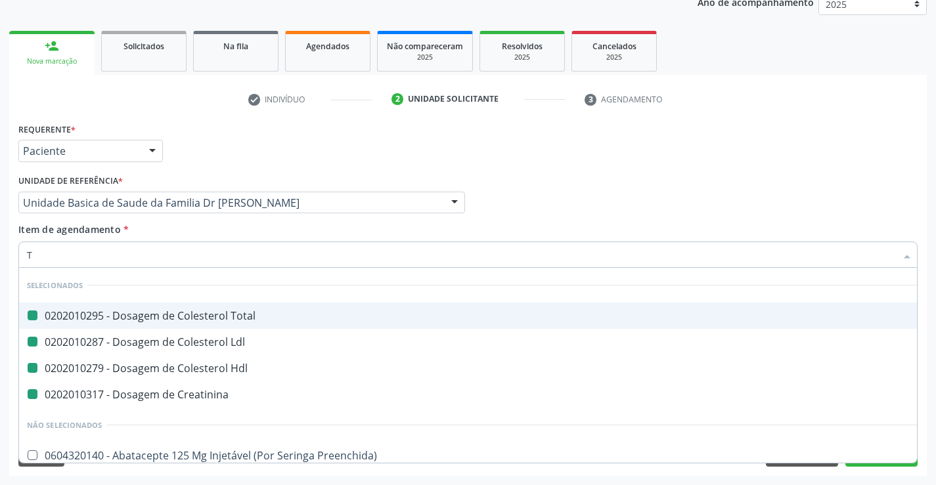
type input "TR"
checkbox Total "false"
checkbox Ldl "false"
checkbox Hdl "false"
checkbox Creatinina "false"
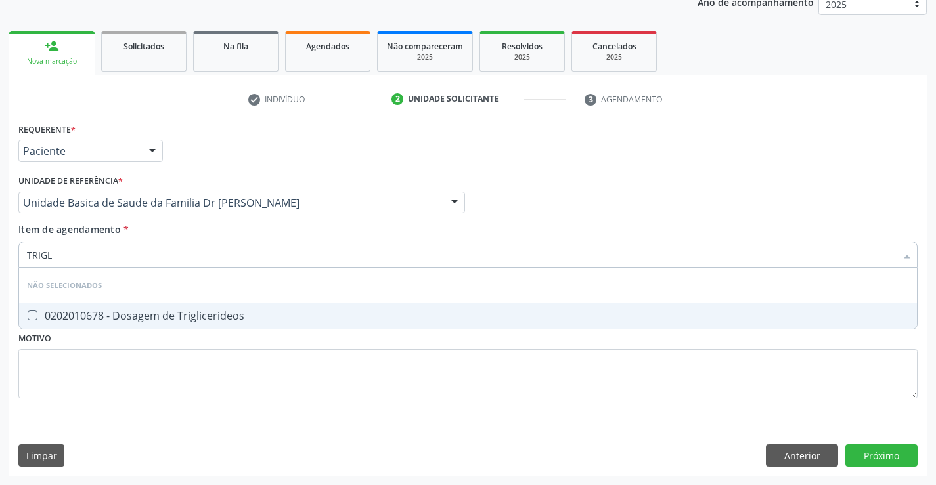
type input "TRIGLI"
click at [207, 313] on div "0202010678 - Dosagem de Triglicerideos" at bounding box center [468, 316] width 882 height 11
checkbox Triglicerideos "true"
click at [211, 228] on div "Item de agendamento * TRIGLI Desfazer seleção Não selecionados 0202010678 - Dos…" at bounding box center [467, 243] width 899 height 41
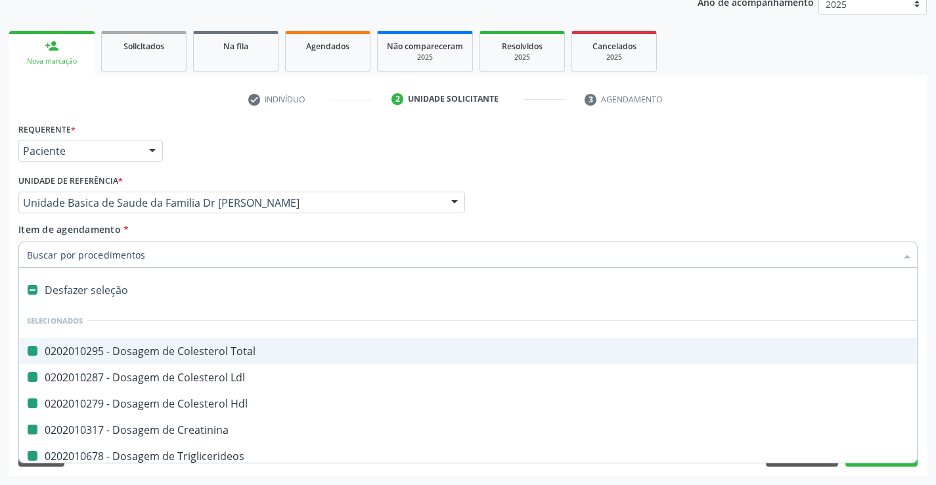
type input "U"
checkbox Total "false"
checkbox Ldl "false"
checkbox Hdl "false"
checkbox Creatinina "false"
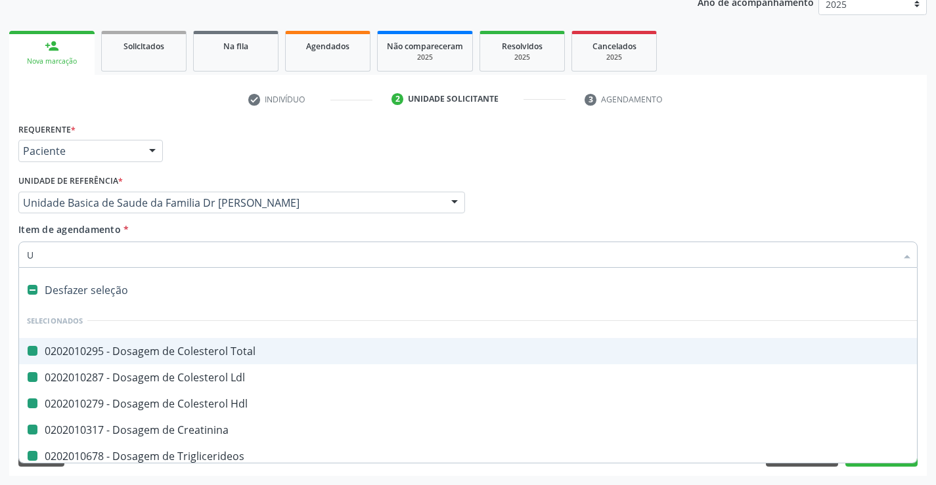
checkbox Triglicerideos "false"
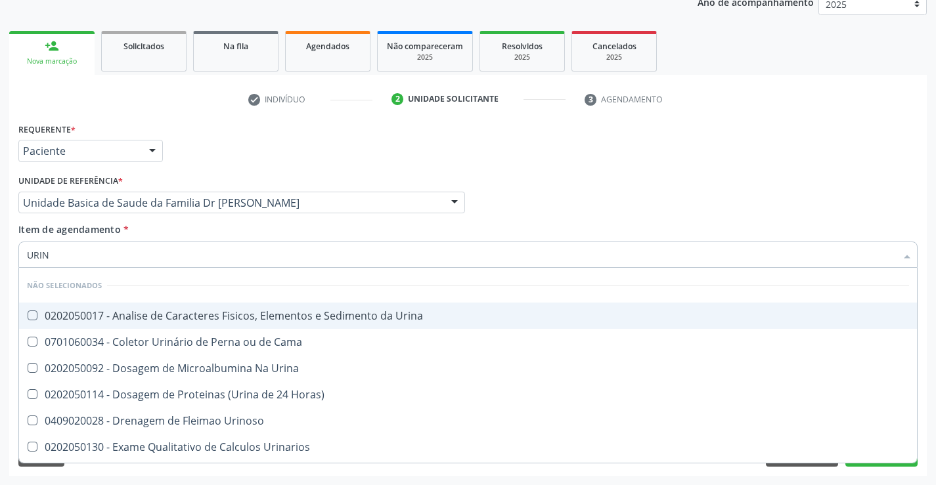
type input "URINA"
click at [220, 313] on div "0202050017 - Analise de Caracteres Fisicos, Elementos e Sedimento da Urina" at bounding box center [468, 316] width 882 height 11
checkbox Urina "true"
click at [204, 232] on div "Item de agendamento * URINA Desfazer seleção Não selecionados 0202050017 - Anal…" at bounding box center [467, 243] width 899 height 41
checkbox Urina "true"
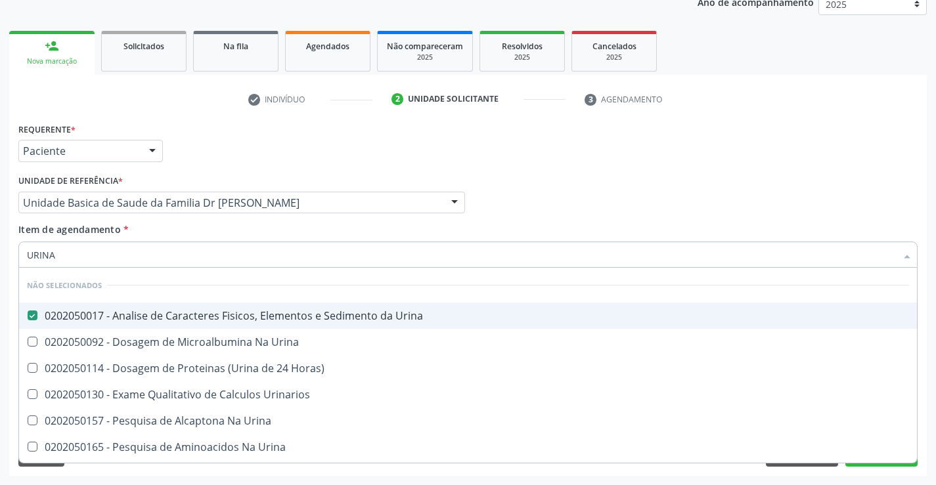
checkbox Horas\) "true"
checkbox Urinarios "true"
checkbox Urina "true"
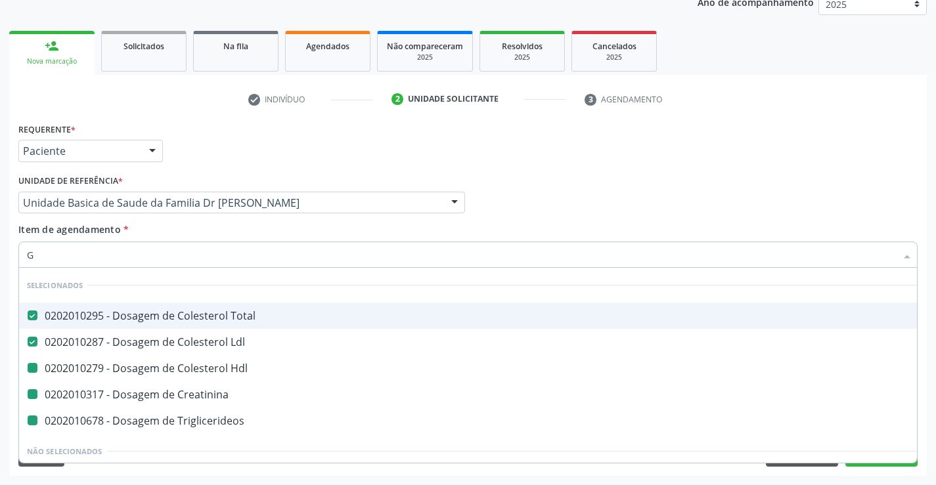
type input "GL"
checkbox Hdl "false"
checkbox Creatinina "false"
checkbox Triglicerideos "false"
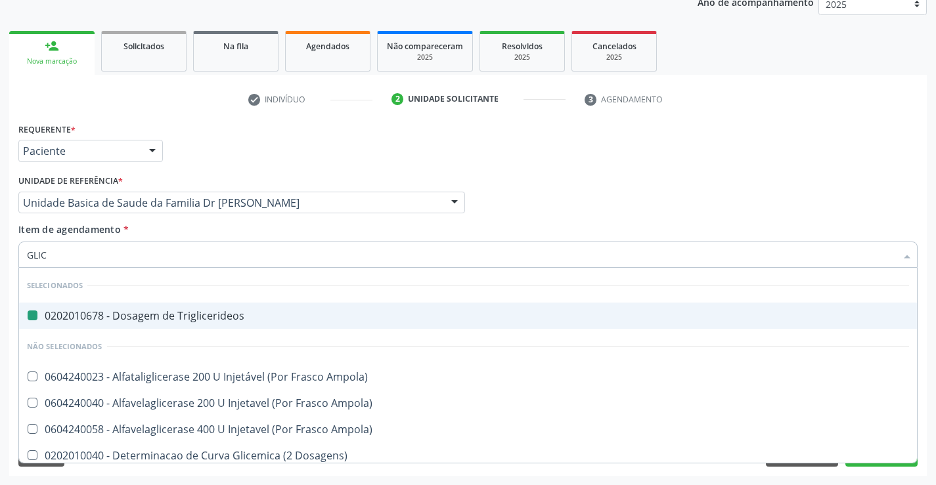
type input "GLICO"
checkbox Triglicerideos "false"
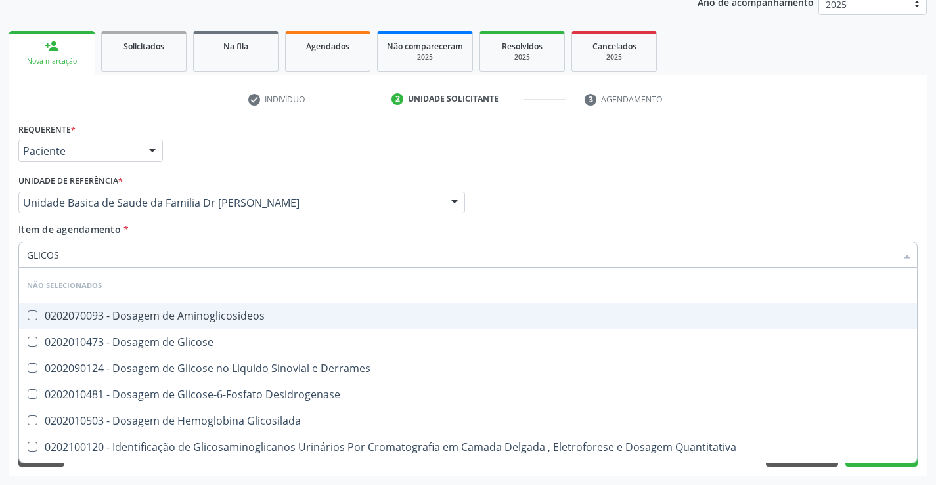
type input "GLICOSE"
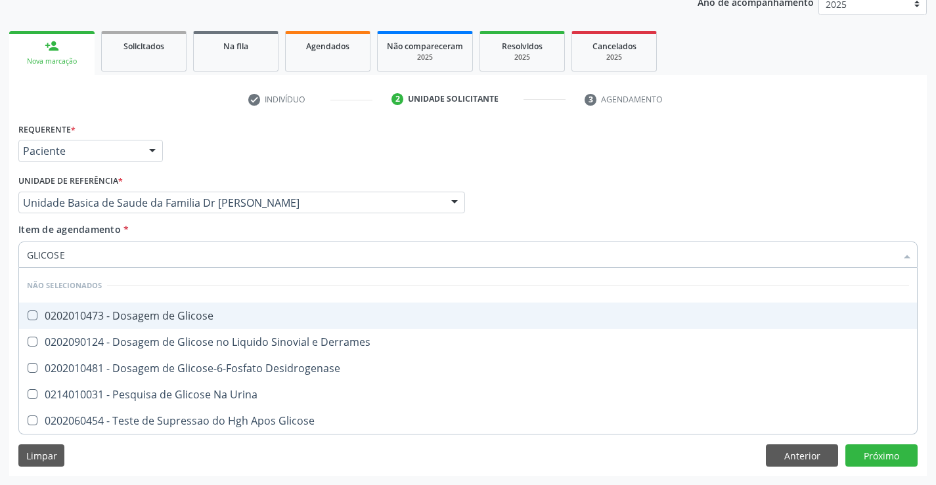
click at [196, 315] on div "0202010473 - Dosagem de Glicose" at bounding box center [468, 316] width 882 height 11
checkbox Glicose "true"
click at [188, 230] on div "Item de agendamento * GLICOSE Desfazer seleção Não selecionados 0202010473 - Do…" at bounding box center [467, 243] width 899 height 41
checkbox Desidrogenase "true"
checkbox Urina "true"
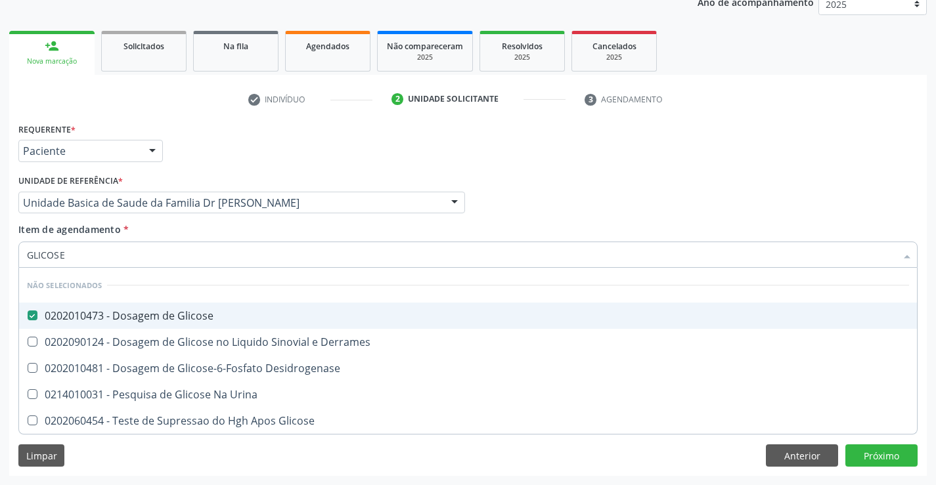
checkbox Glicose "true"
checkbox Derrames "true"
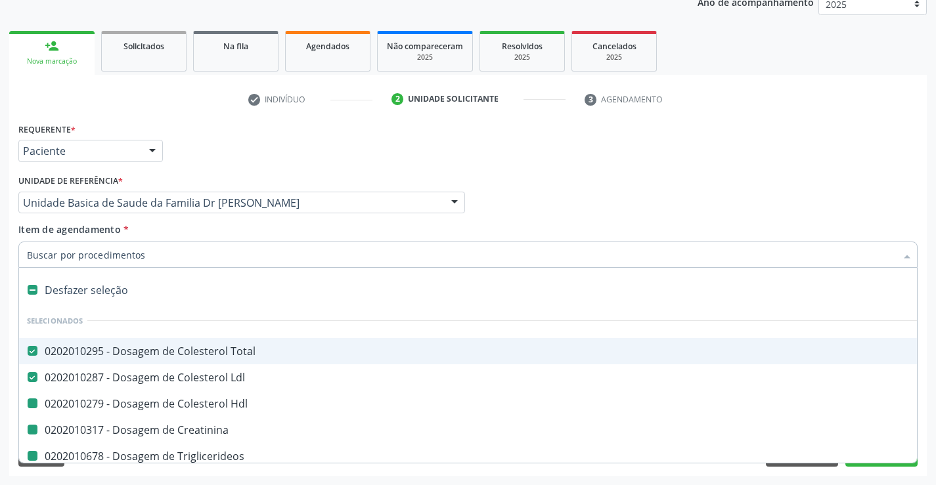
type input "H"
checkbox Hdl "false"
checkbox Creatinina "false"
checkbox Triglicerideos "false"
checkbox Urina "false"
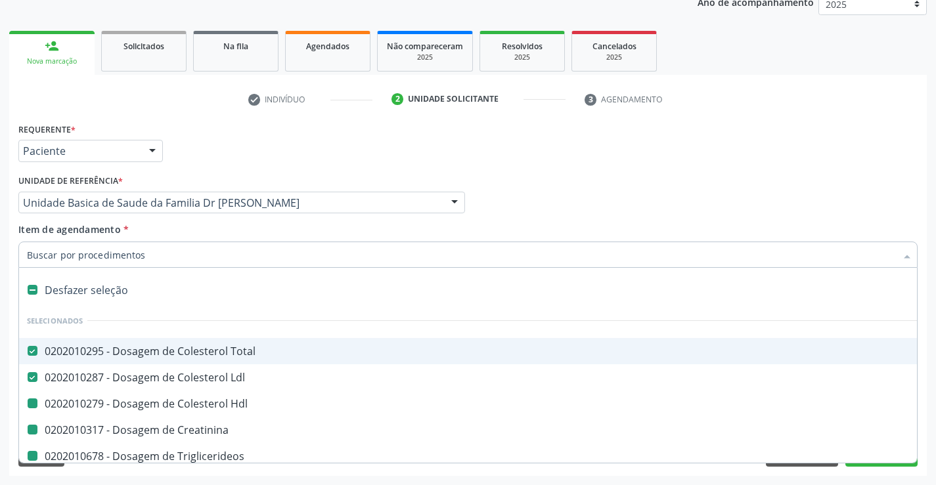
checkbox Glicose "false"
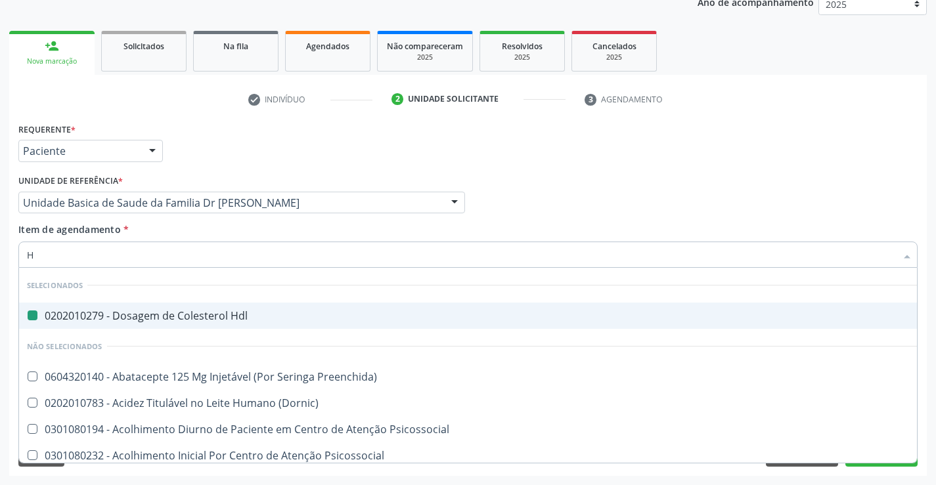
type input "HE"
checkbox Hdl "false"
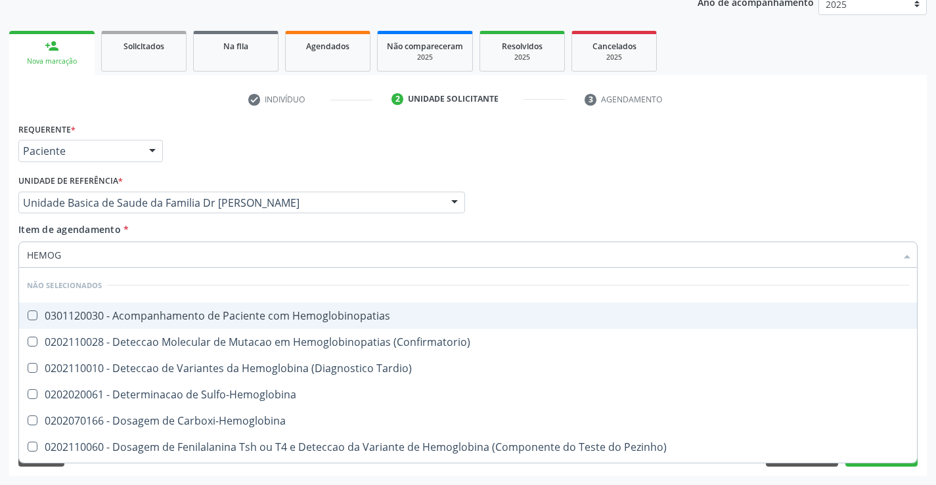
type input "HEMOGR"
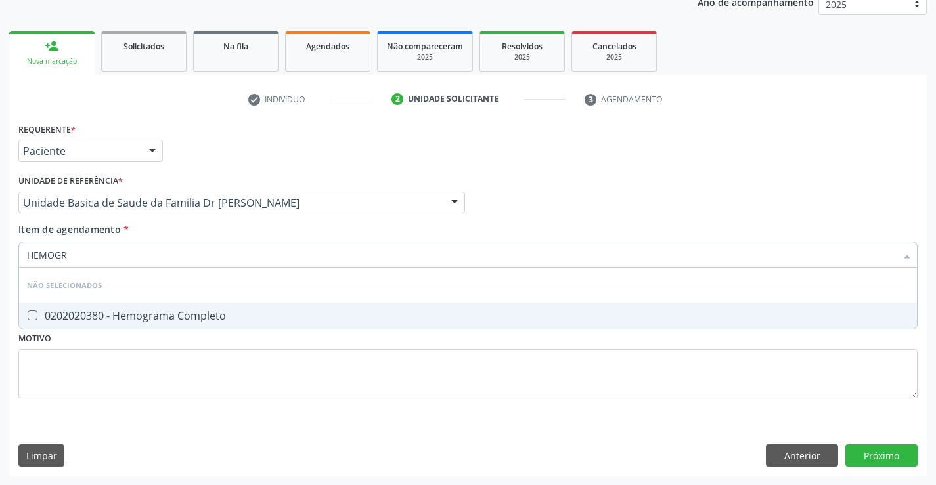
click at [201, 311] on div "0202020380 - Hemograma Completo" at bounding box center [468, 316] width 882 height 11
checkbox Completo "true"
click at [195, 221] on div "Unidade de referência * Unidade Basica de Saude da Familia Dr [PERSON_NAME] Uni…" at bounding box center [241, 196] width 453 height 51
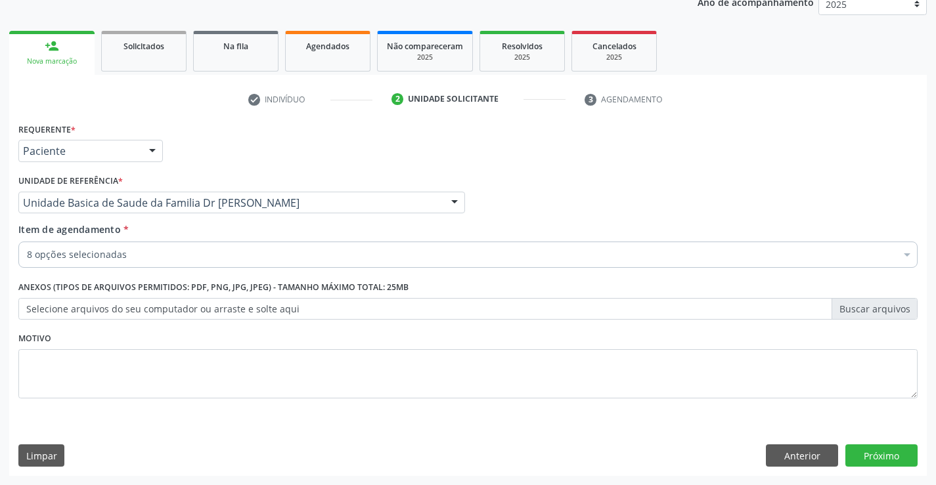
click at [930, 420] on div "Acompanhamento Acompanhe a situação das marcações correntes e finalizadas Relat…" at bounding box center [468, 196] width 936 height 578
click at [889, 450] on button "Próximo" at bounding box center [881, 456] width 72 height 22
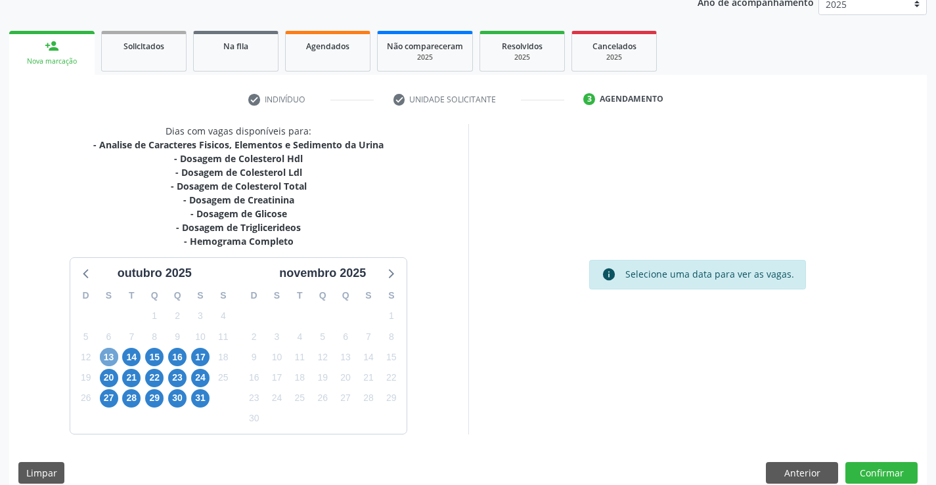
click at [105, 355] on span "13" at bounding box center [109, 357] width 18 height 18
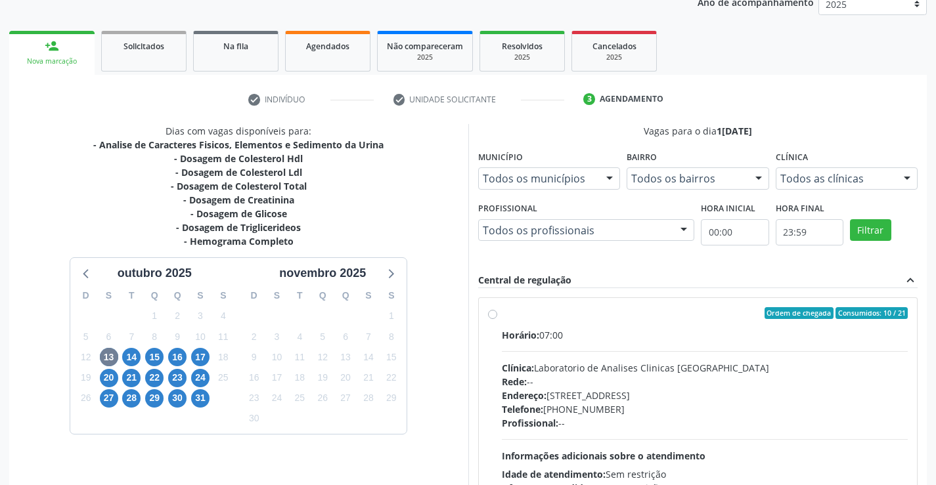
click at [674, 323] on label "Ordem de chegada Consumidos: 10 / 21 Horário: 07:00 Clínica: Laboratorio de Ana…" at bounding box center [705, 408] width 406 height 202
click at [497, 319] on input "Ordem de chegada Consumidos: 10 / 21 Horário: 07:00 Clínica: Laboratorio de Ana…" at bounding box center [492, 313] width 9 height 12
radio input "true"
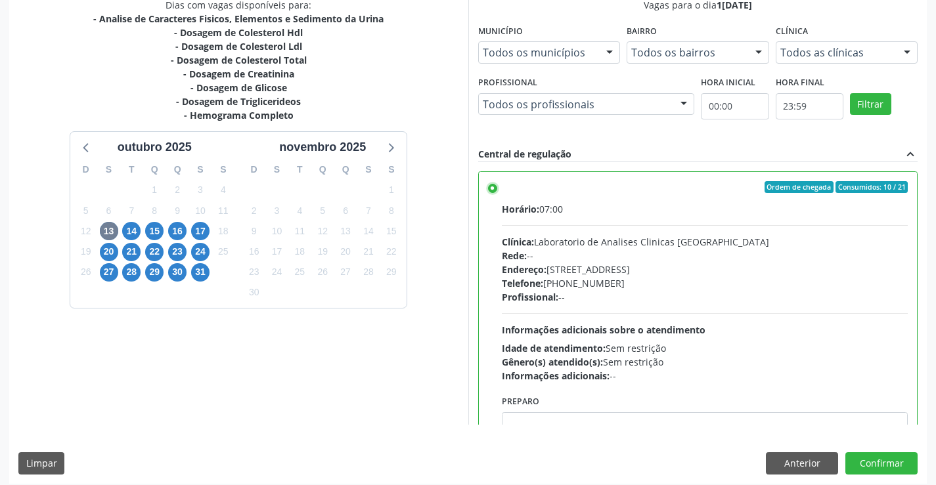
scroll to position [299, 0]
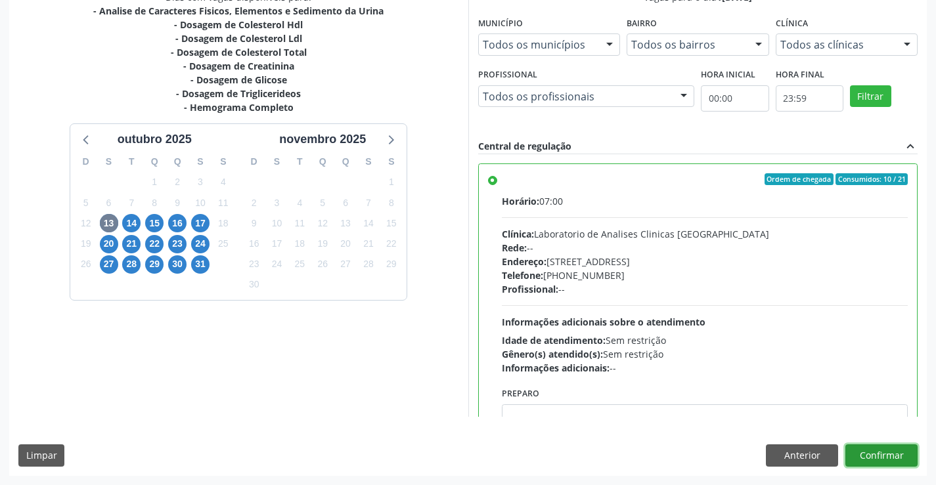
click at [882, 455] on button "Confirmar" at bounding box center [881, 456] width 72 height 22
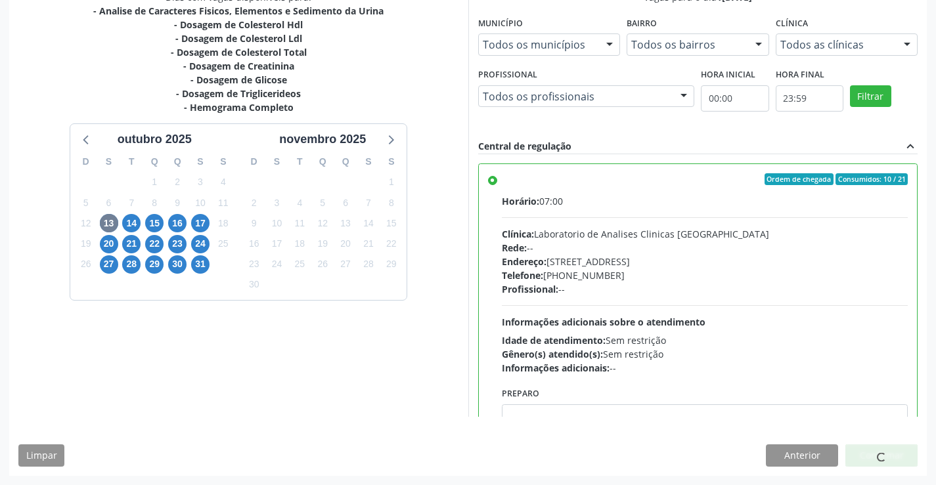
scroll to position [0, 0]
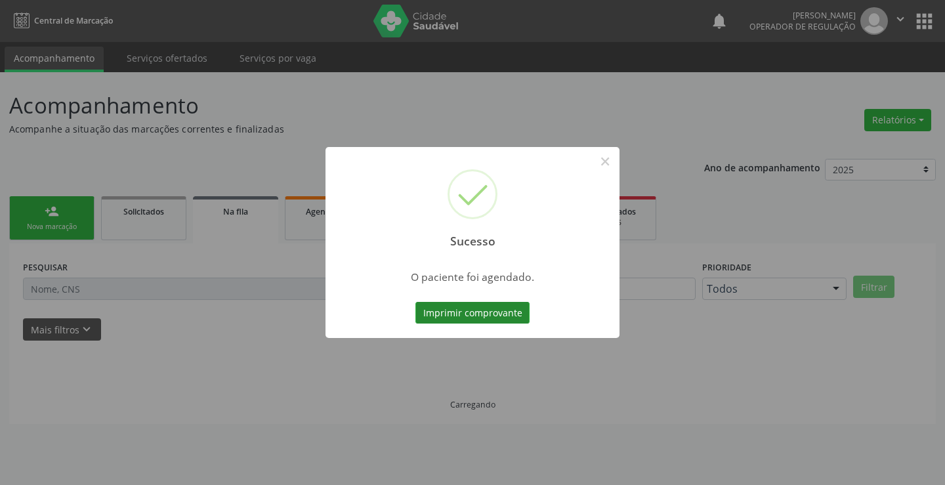
click at [481, 311] on button "Imprimir comprovante" at bounding box center [473, 313] width 114 height 22
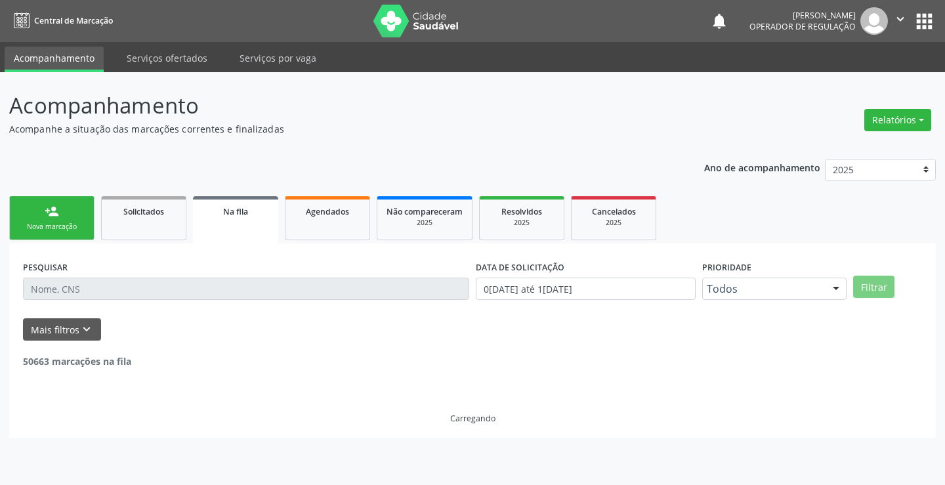
click at [33, 208] on link "person_add Nova marcação" at bounding box center [51, 218] width 85 height 44
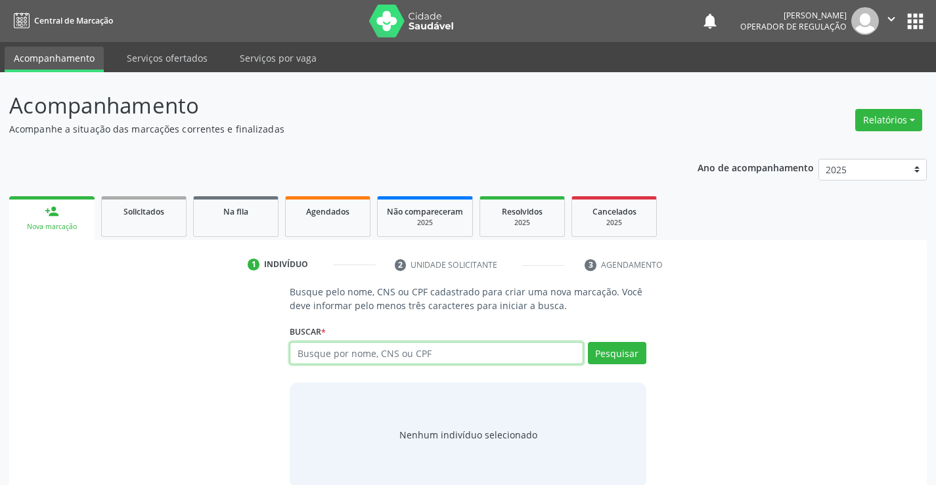
click at [432, 353] on input "text" at bounding box center [436, 353] width 293 height 22
type input "702300194210810"
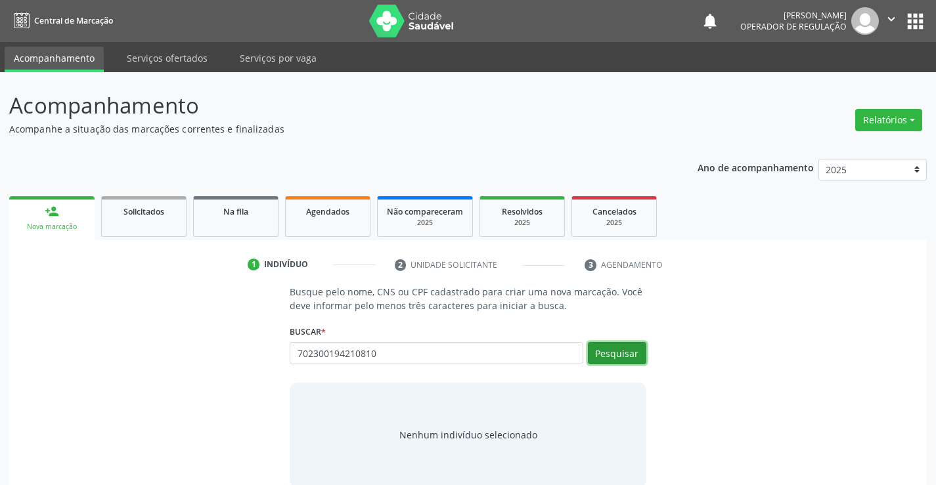
click at [622, 353] on button "Pesquisar" at bounding box center [617, 353] width 58 height 22
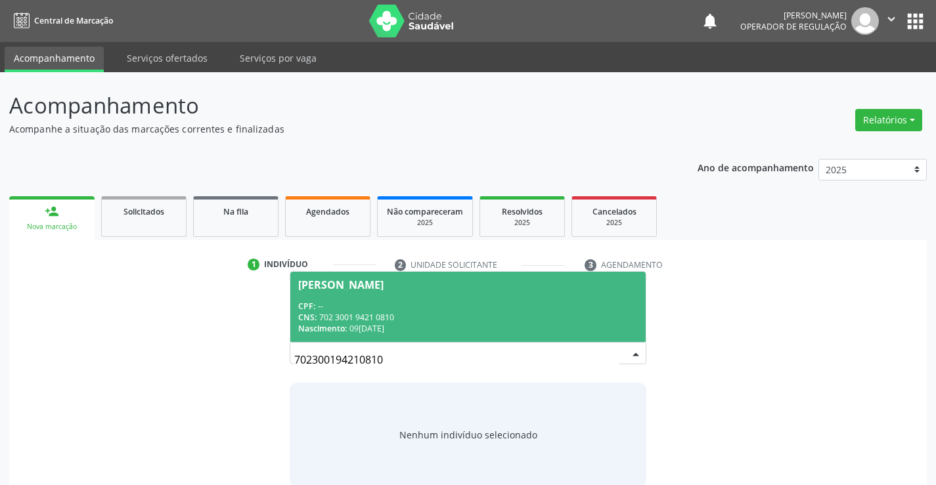
click at [463, 301] on div "CPF: --" at bounding box center [467, 306] width 339 height 11
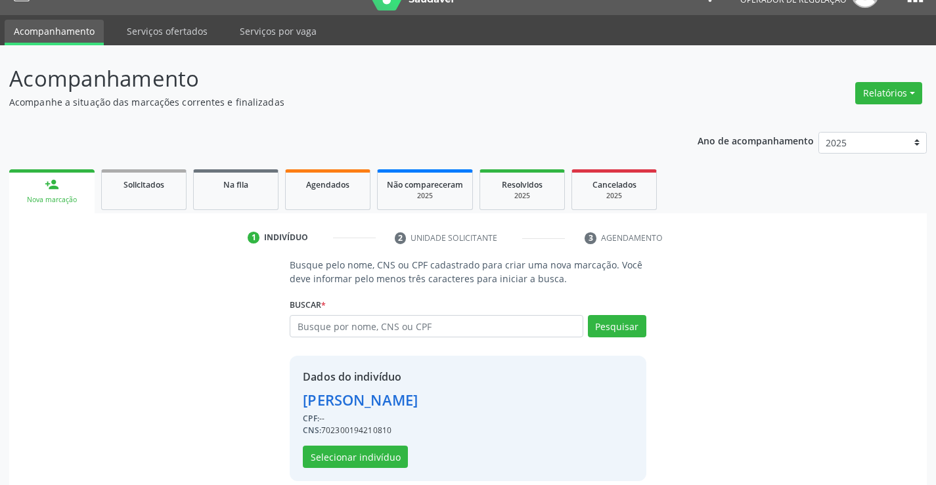
scroll to position [41, 0]
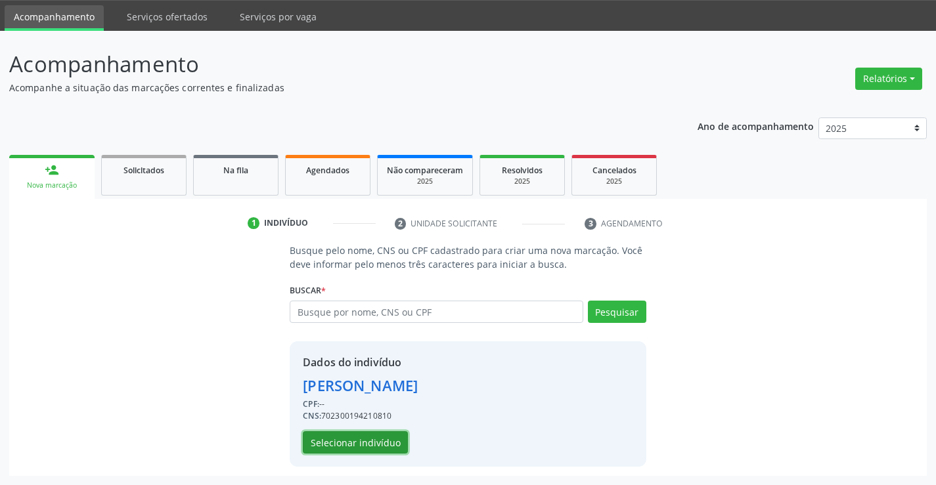
click at [347, 445] on button "Selecionar indivíduo" at bounding box center [355, 442] width 105 height 22
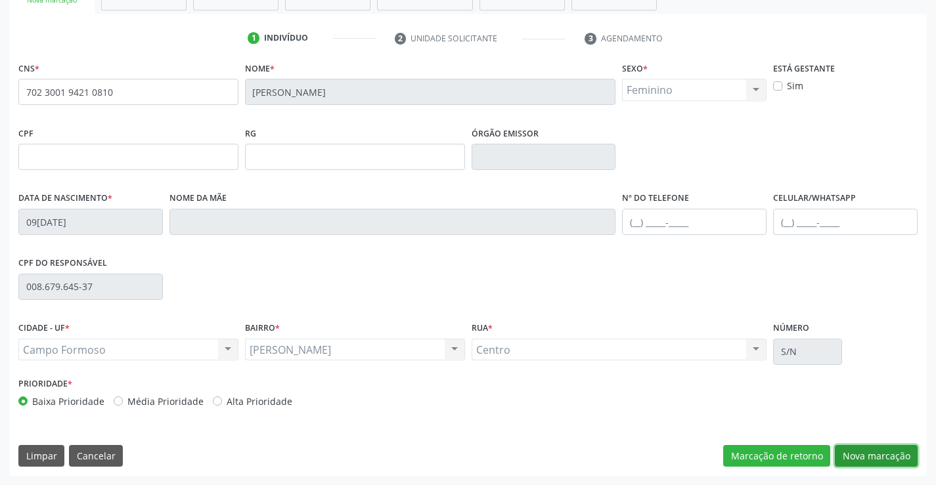
click at [865, 454] on button "Nova marcação" at bounding box center [876, 456] width 83 height 22
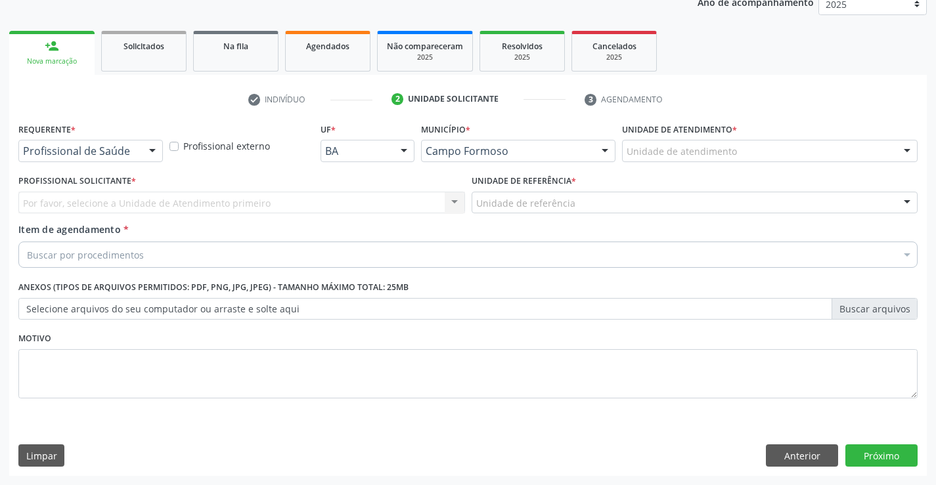
scroll to position [165, 0]
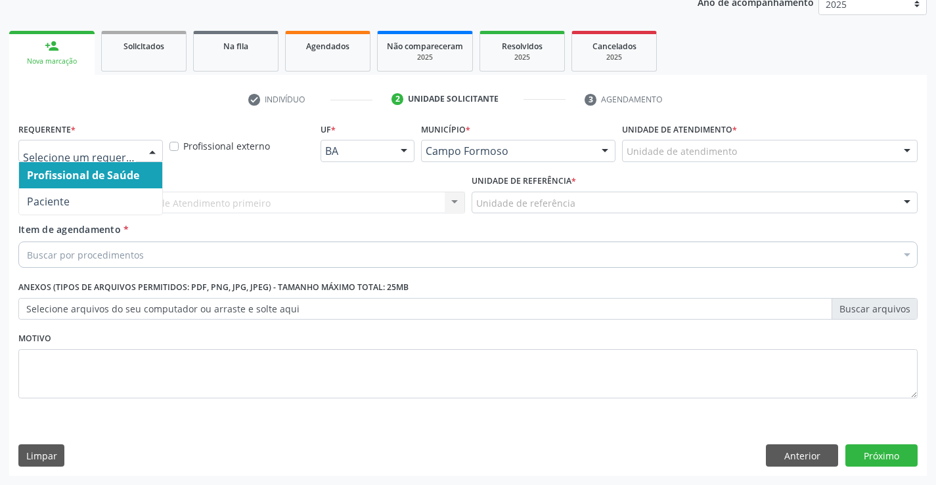
click at [77, 171] on span "Profissional de Saúde" at bounding box center [83, 175] width 112 height 14
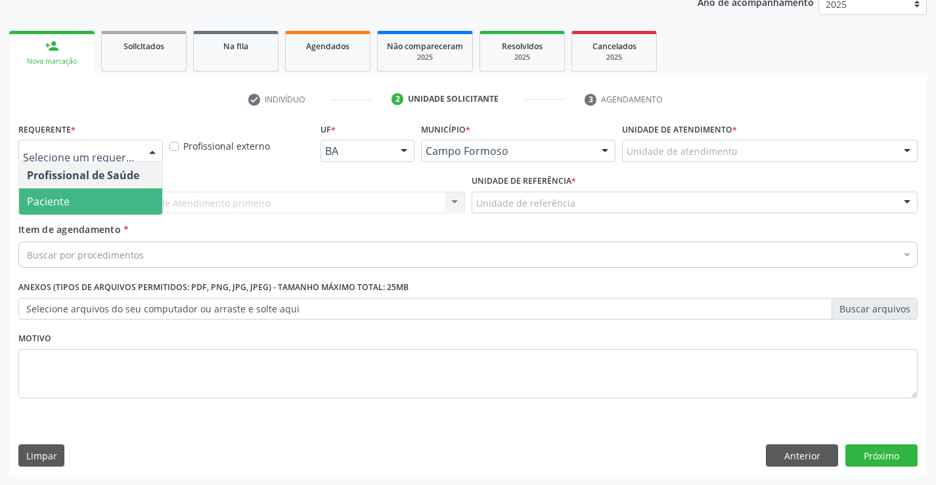
click at [79, 197] on span "Paciente" at bounding box center [90, 201] width 143 height 26
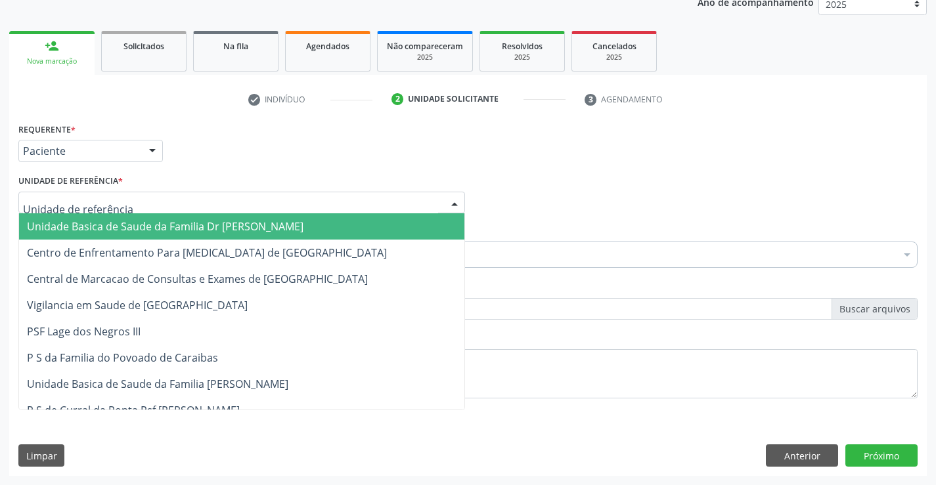
click at [90, 230] on span "Unidade Basica de Saude da Familia Dr [PERSON_NAME]" at bounding box center [165, 226] width 276 height 14
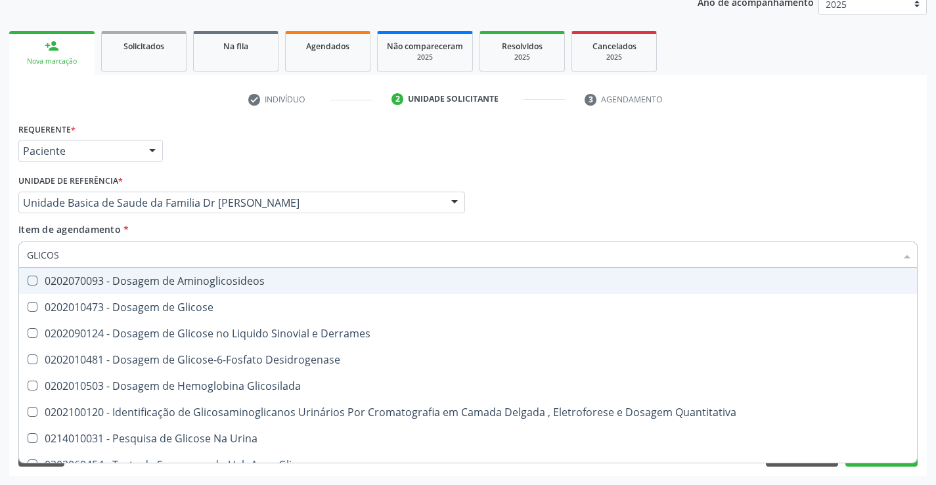
type input "GLICOSE"
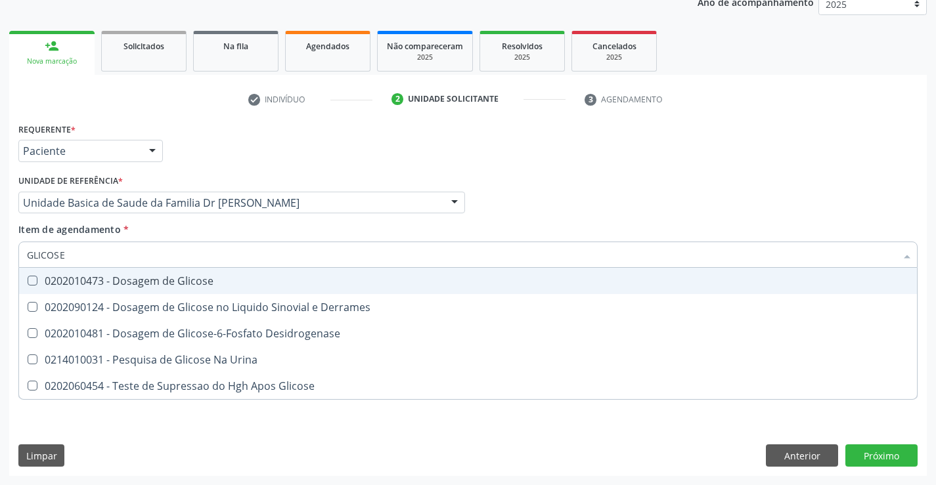
click at [152, 285] on div "0202010473 - Dosagem de Glicose" at bounding box center [468, 281] width 882 height 11
checkbox Glicose "true"
type input "GLICOSE"
click at [172, 230] on div "Item de agendamento * GLICOSE Desfazer seleção 0202010473 - Dosagem de Glicose …" at bounding box center [467, 243] width 899 height 41
checkbox Derrames "true"
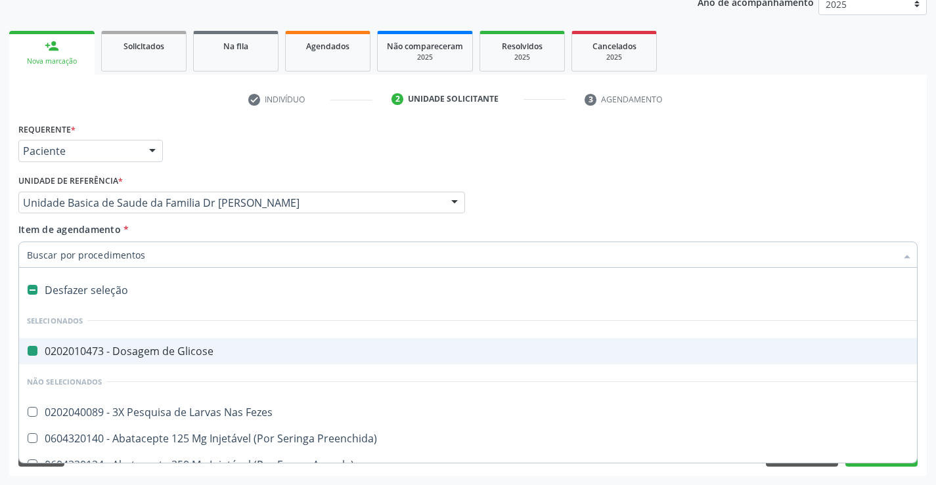
type input "H"
checkbox Glicose "false"
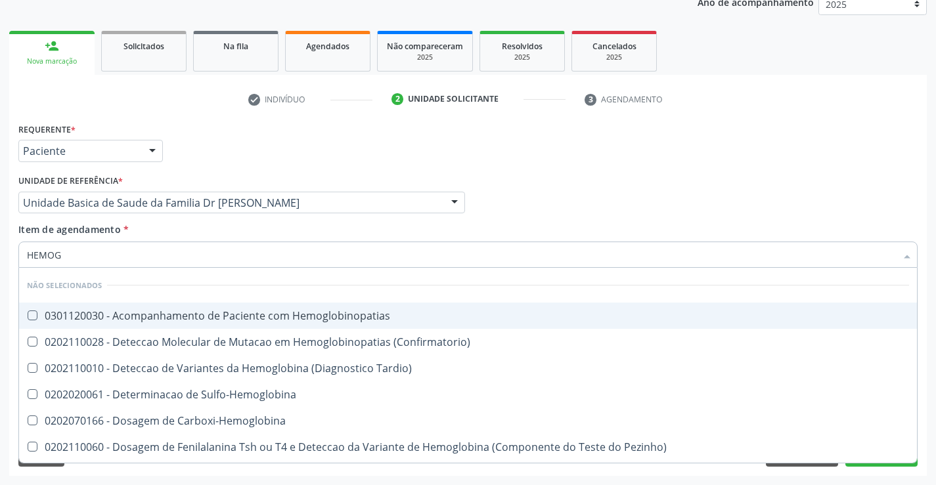
type input "HEMOGR"
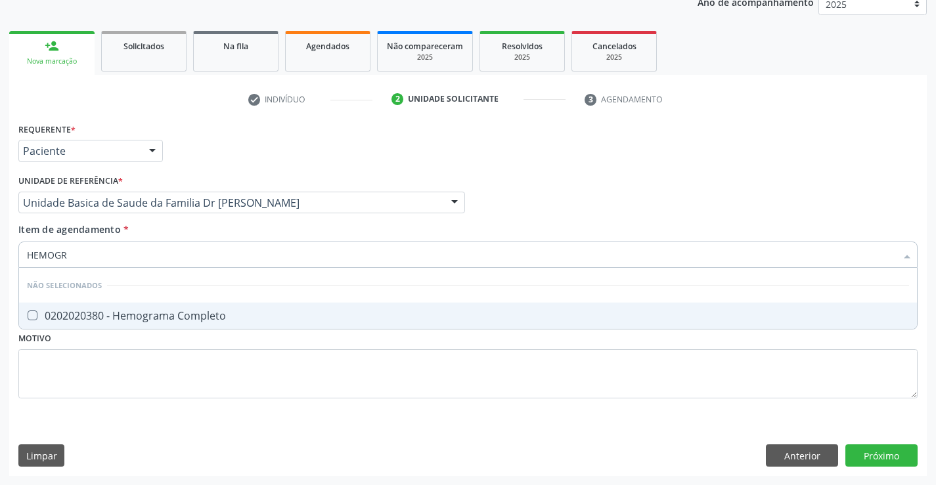
click at [192, 312] on div "0202020380 - Hemograma Completo" at bounding box center [468, 316] width 882 height 11
checkbox Completo "true"
click at [180, 230] on div "Item de agendamento * HEMOGR Desfazer seleção Não selecionados 0202020380 - Hem…" at bounding box center [467, 243] width 899 height 41
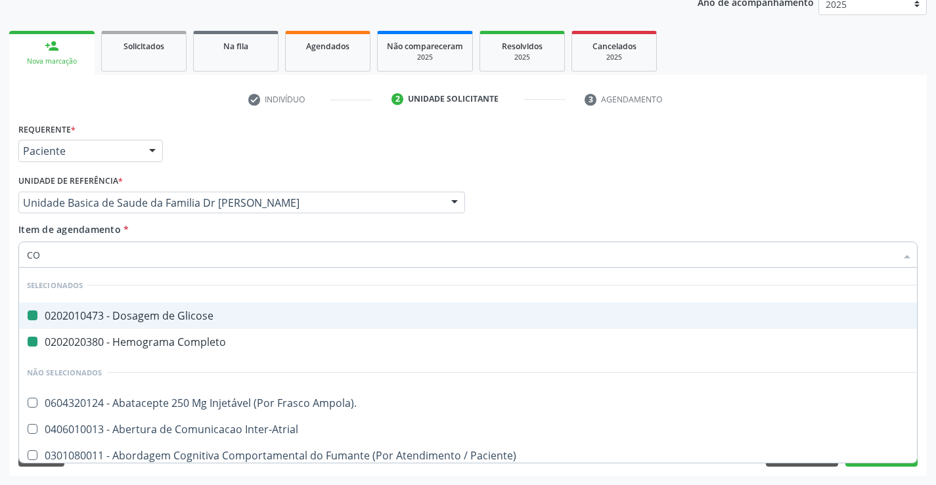
type input "COL"
checkbox Glicose "false"
checkbox Completo "false"
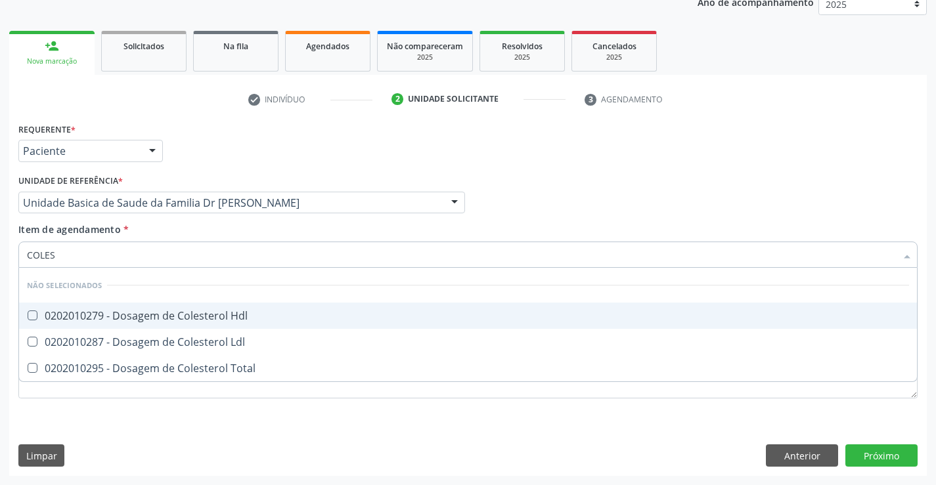
type input "COLEST"
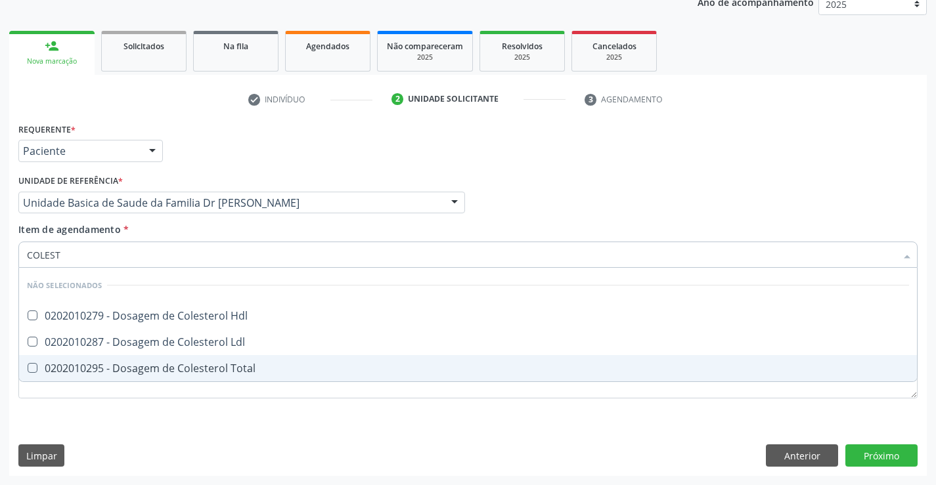
click at [185, 365] on div "0202010295 - Dosagem de Colesterol Total" at bounding box center [468, 368] width 882 height 11
checkbox Total "true"
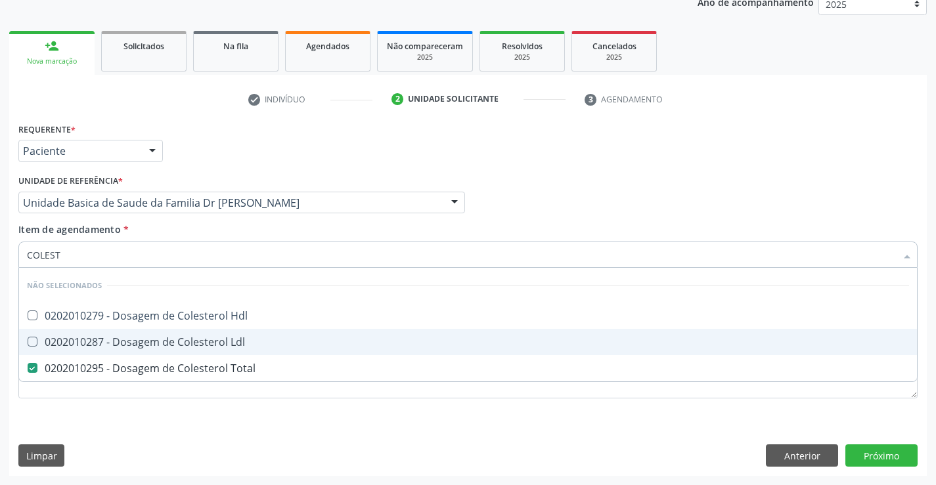
click at [185, 344] on div "0202010287 - Dosagem de Colesterol Ldl" at bounding box center [468, 342] width 882 height 11
checkbox Ldl "true"
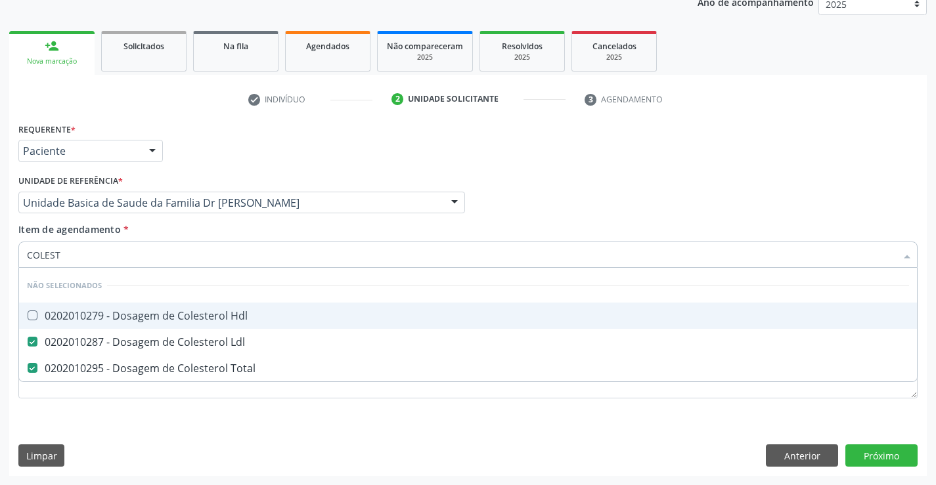
click at [186, 324] on span "0202010279 - Dosagem de Colesterol Hdl" at bounding box center [468, 316] width 898 height 26
checkbox Hdl "true"
type input "COLEST"
click at [186, 230] on div "Item de agendamento * COLEST Desfazer seleção Não selecionados 0202010279 - Dos…" at bounding box center [467, 243] width 899 height 41
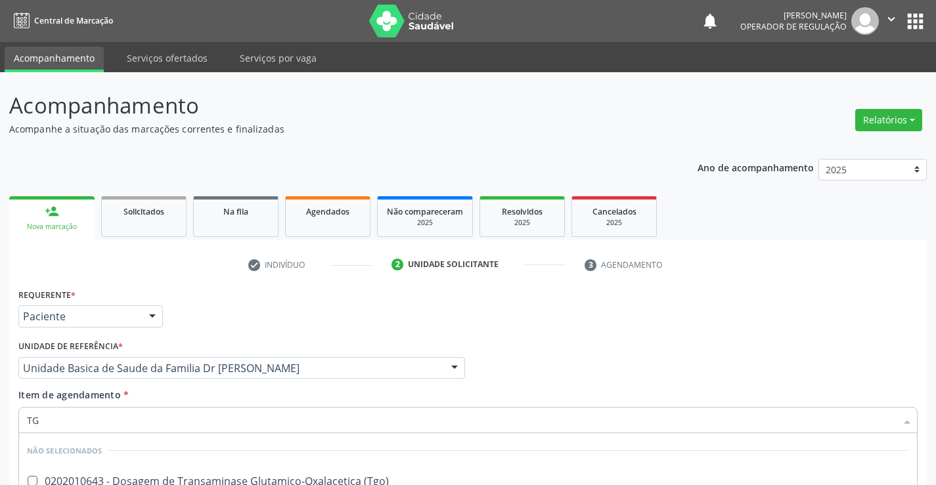
scroll to position [165, 0]
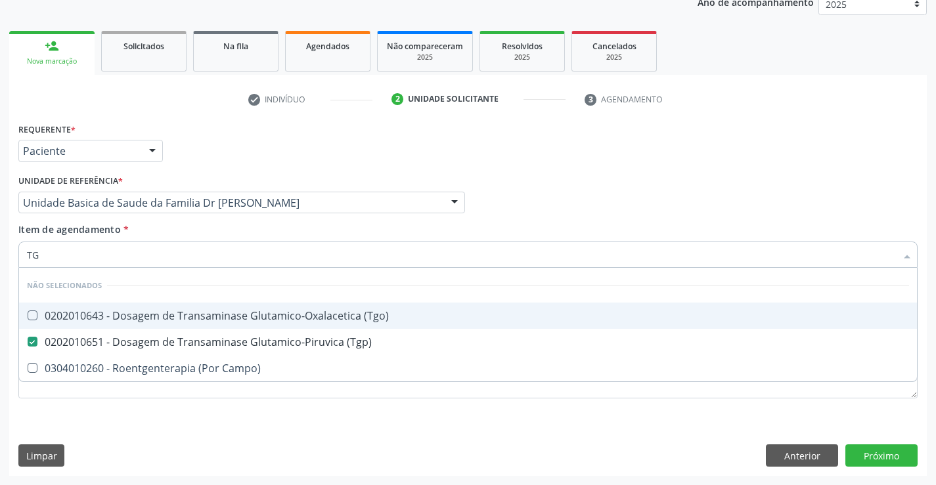
click at [197, 316] on div "0202010643 - Dosagem de Transaminase Glutamico-Oxalacetica (Tgo)" at bounding box center [468, 316] width 882 height 11
checkbox \(Tgo\) "true"
type input "TG"
click at [194, 230] on div "Item de agendamento * TG Desfazer seleção Não selecionados 0202010643 - Dosagem…" at bounding box center [467, 243] width 899 height 41
checkbox Campo\) "true"
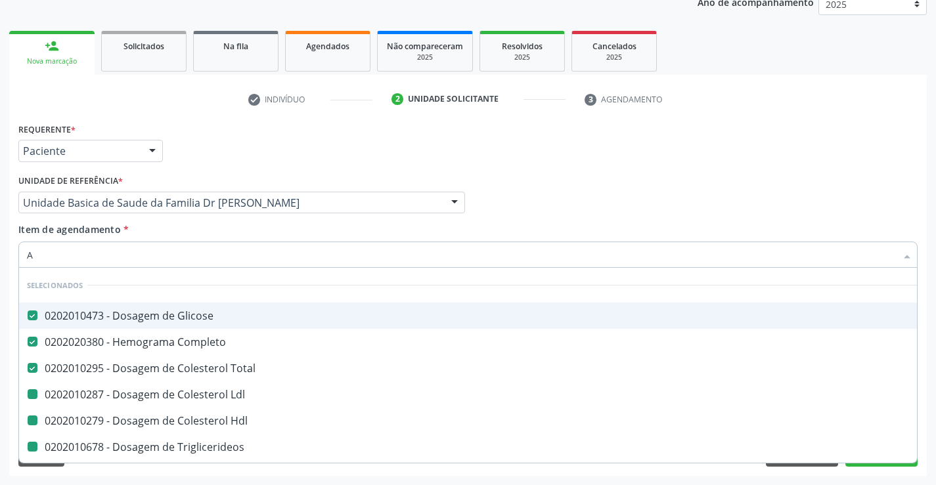
type input "AC"
checkbox Ldl "false"
checkbox Hdl "false"
checkbox Triglicerideos "false"
checkbox Serico "false"
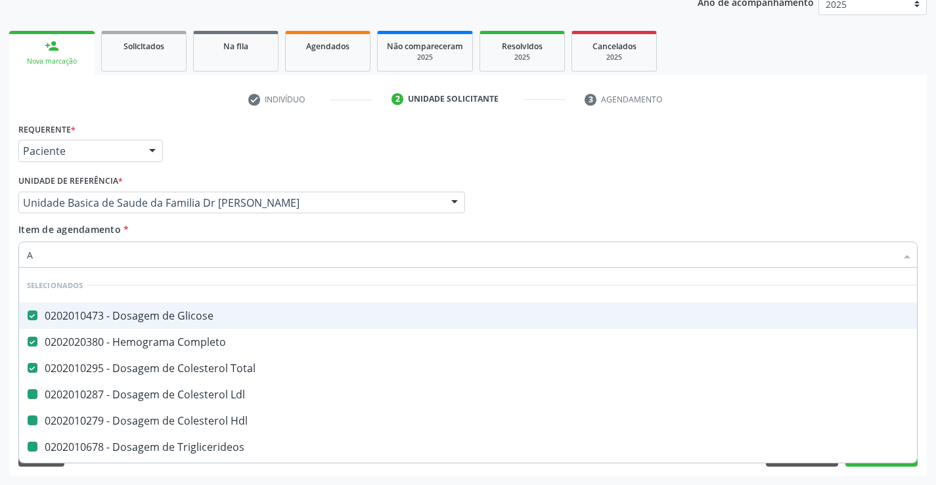
checkbox Fezes "false"
checkbox Calcio "false"
checkbox Ureia "false"
checkbox Creatinina "false"
checkbox Urina "false"
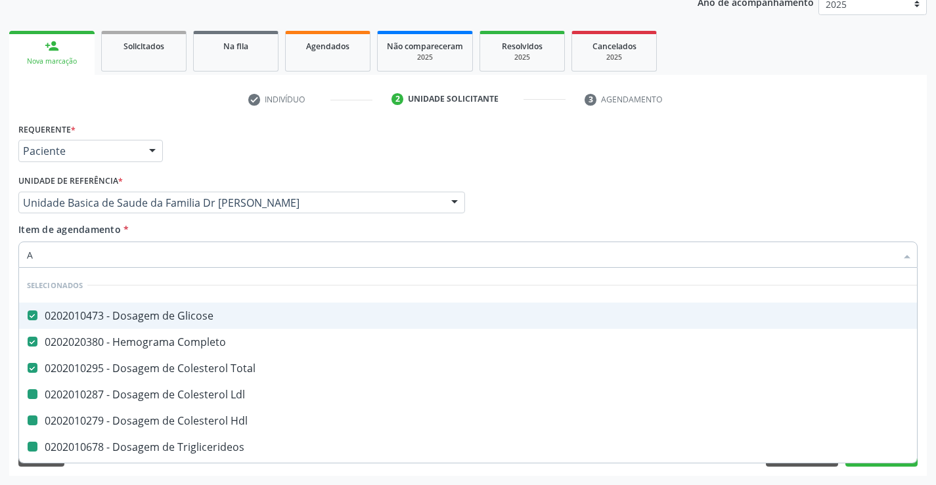
checkbox \(Tgp\) "false"
checkbox \(Tgo\) "false"
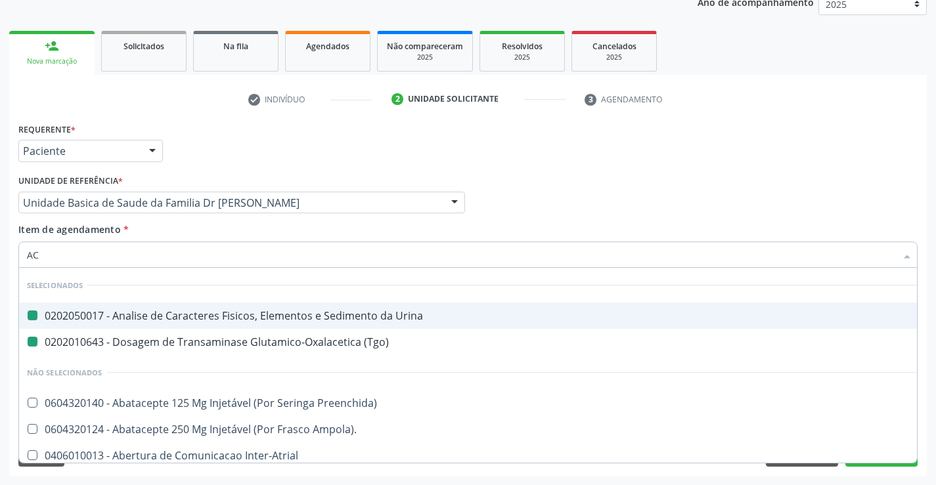
type input "ACI"
checkbox Urina "false"
checkbox \(Tgo\) "false"
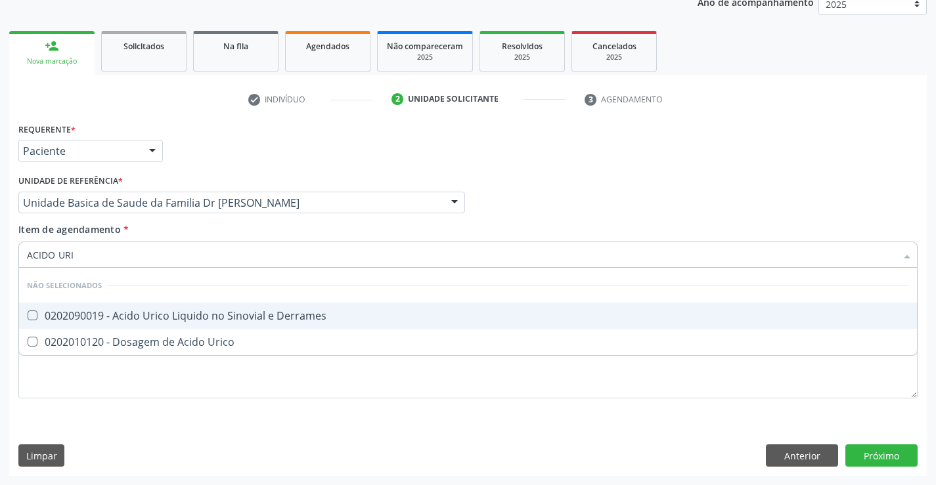
type input "ACIDO URIC"
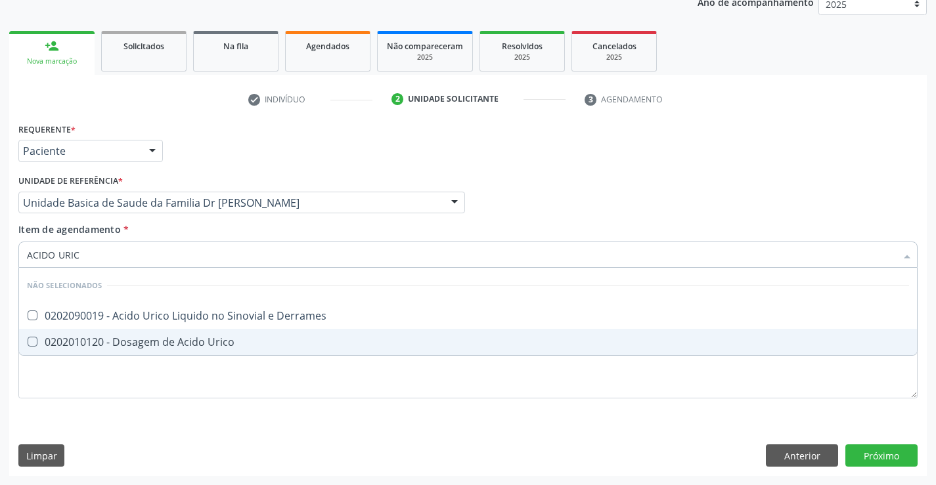
click at [234, 343] on div "0202010120 - Dosagem de Acido Urico" at bounding box center [468, 342] width 882 height 11
checkbox Urico "true"
click at [886, 453] on div "Requerente * Paciente Profissional de Saúde Paciente Nenhum resultado encontrad…" at bounding box center [467, 298] width 917 height 357
checkbox Derrames "true"
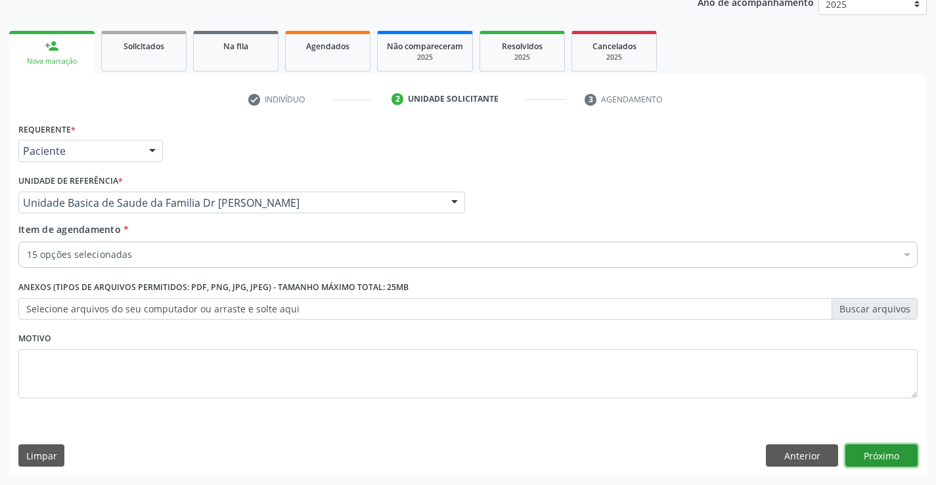
click at [885, 453] on button "Próximo" at bounding box center [881, 456] width 72 height 22
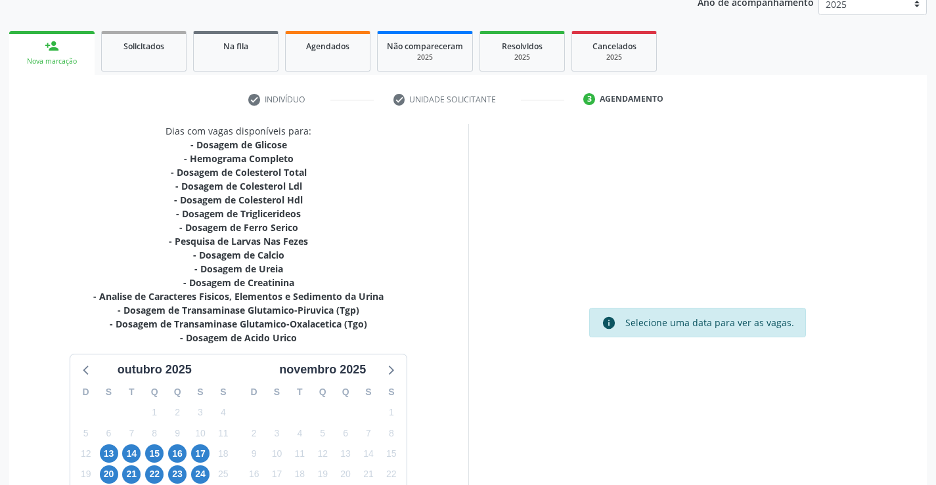
scroll to position [279, 0]
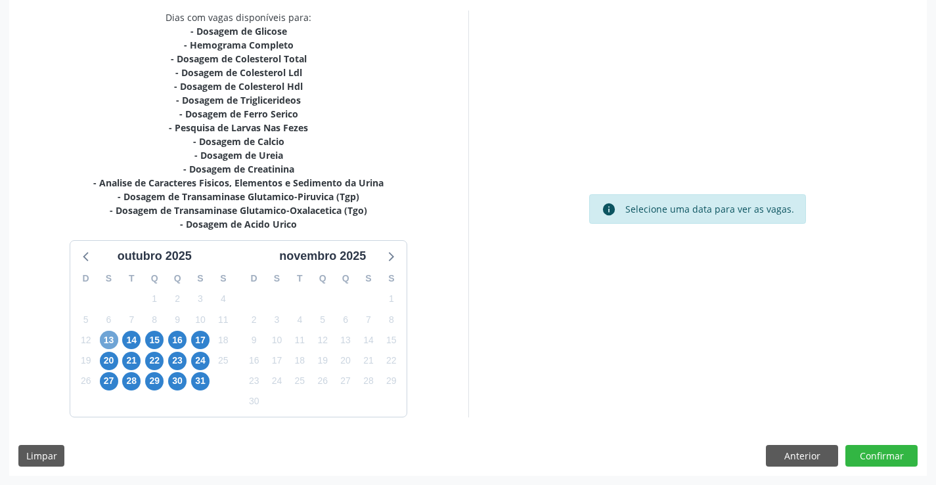
click at [110, 340] on span "13" at bounding box center [109, 340] width 18 height 18
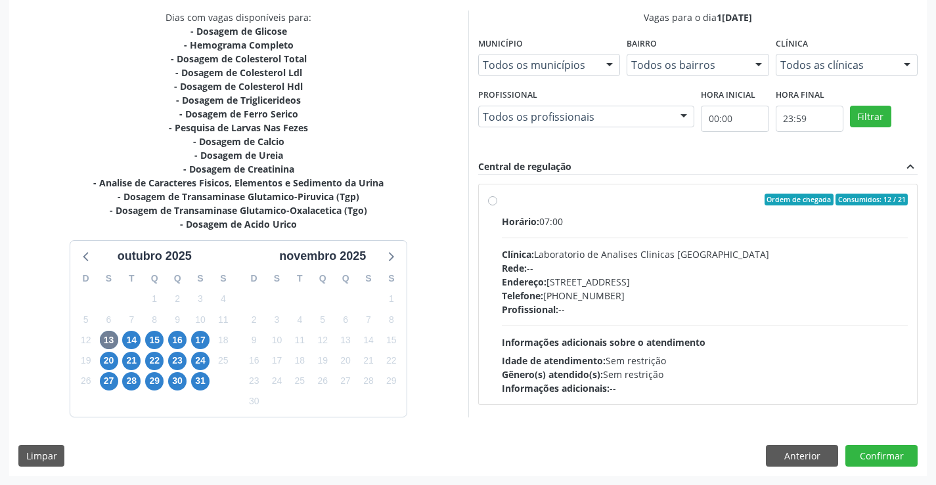
click at [665, 196] on div "Ordem de chegada Consumidos: 12 / 21" at bounding box center [705, 200] width 406 height 12
click at [497, 196] on input "Ordem de chegada Consumidos: 12 / 21 Horário: 07:00 Clínica: Laboratorio de Ana…" at bounding box center [492, 200] width 9 height 12
radio input "true"
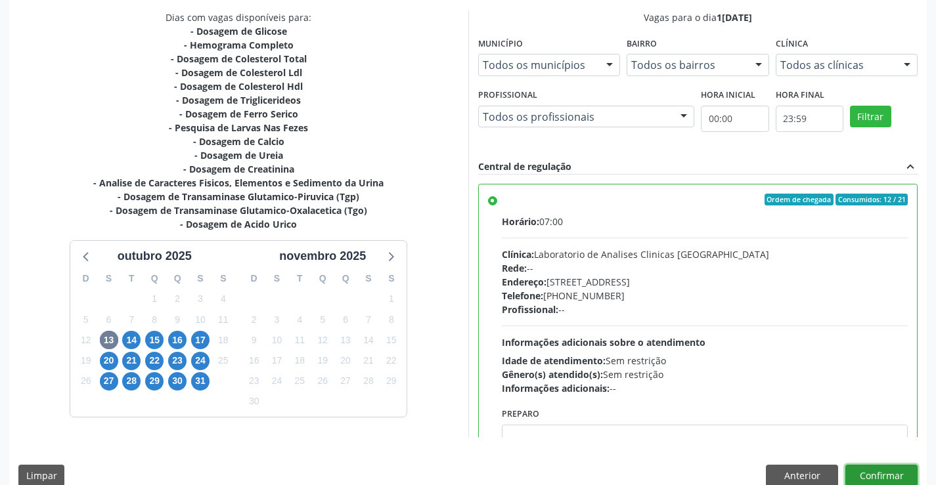
click at [873, 469] on button "Confirmar" at bounding box center [881, 476] width 72 height 22
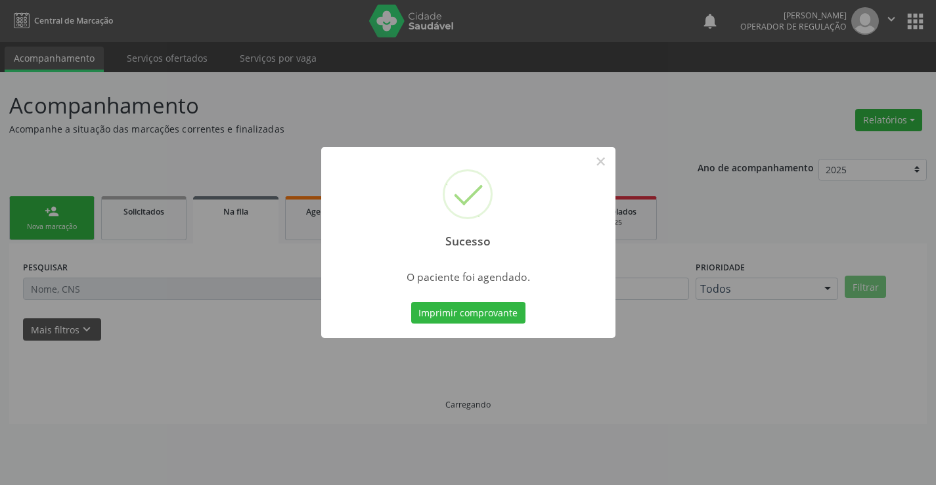
scroll to position [0, 0]
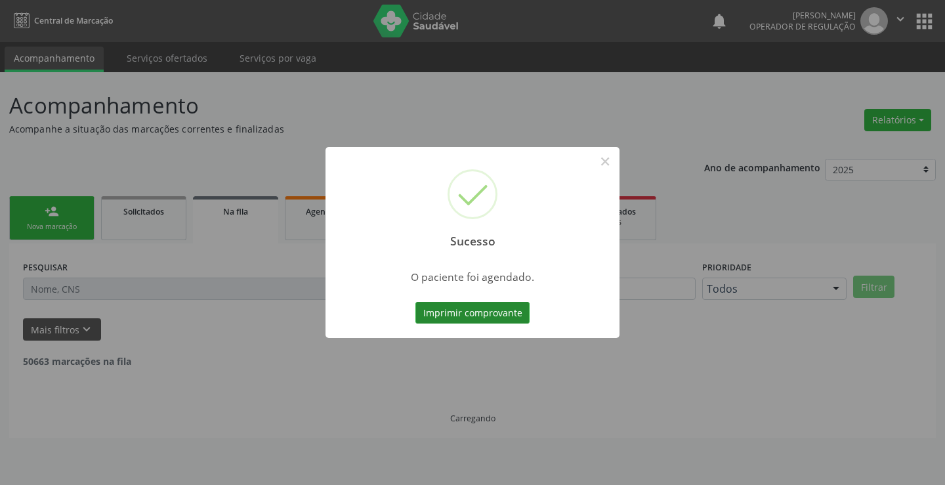
click at [468, 310] on button "Imprimir comprovante" at bounding box center [473, 313] width 114 height 22
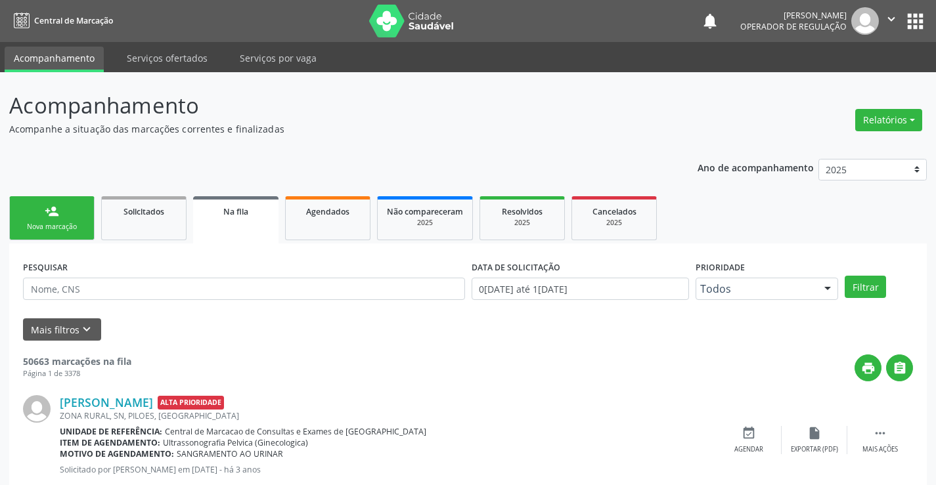
click at [56, 213] on div "person_add" at bounding box center [52, 211] width 14 height 14
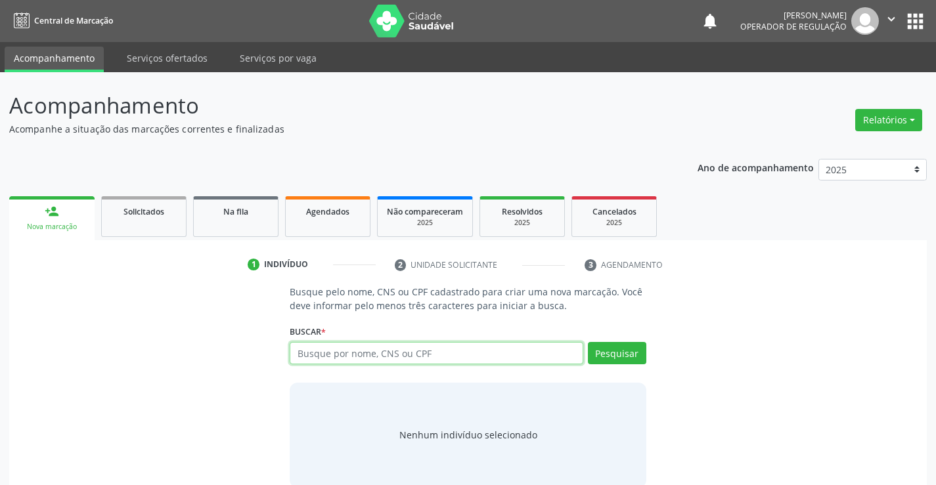
click at [383, 345] on input "text" at bounding box center [436, 353] width 293 height 22
click at [426, 353] on input "text" at bounding box center [436, 353] width 293 height 22
type input "702505390432831"
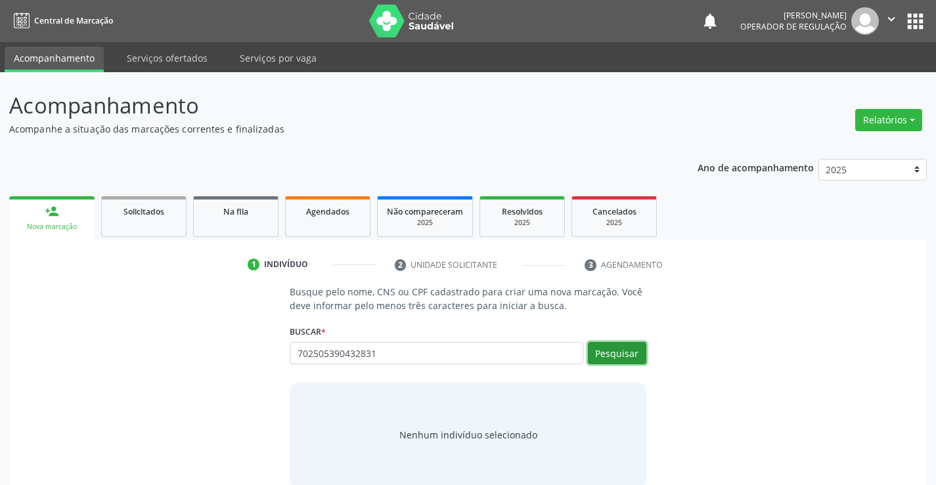
click at [617, 353] on button "Pesquisar" at bounding box center [617, 353] width 58 height 22
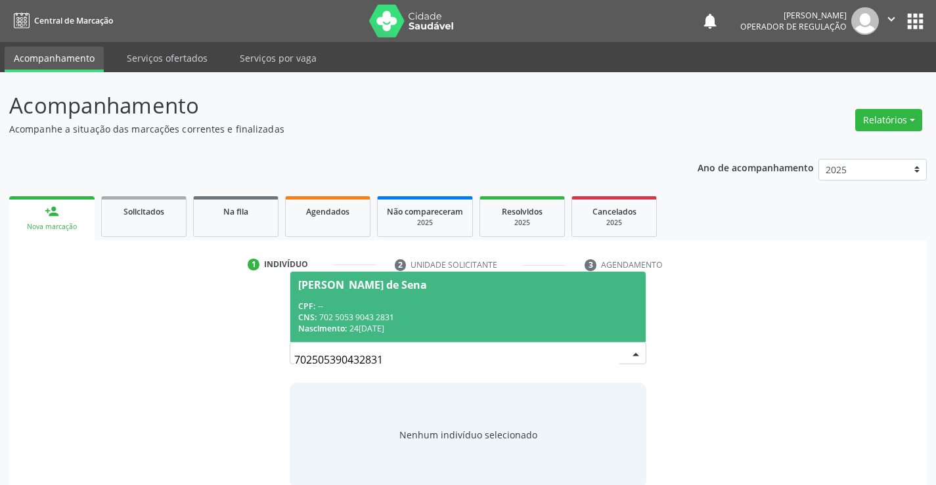
click at [429, 296] on span "Antonia Aparecida de Sena CPF: -- CNS: 702 5053 9043 2831 Nascimento: 24/05/1969" at bounding box center [467, 307] width 355 height 70
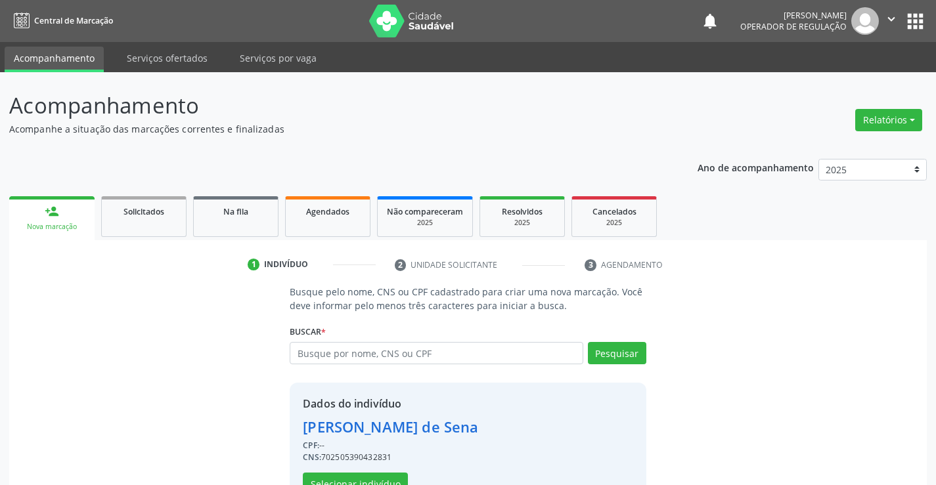
scroll to position [41, 0]
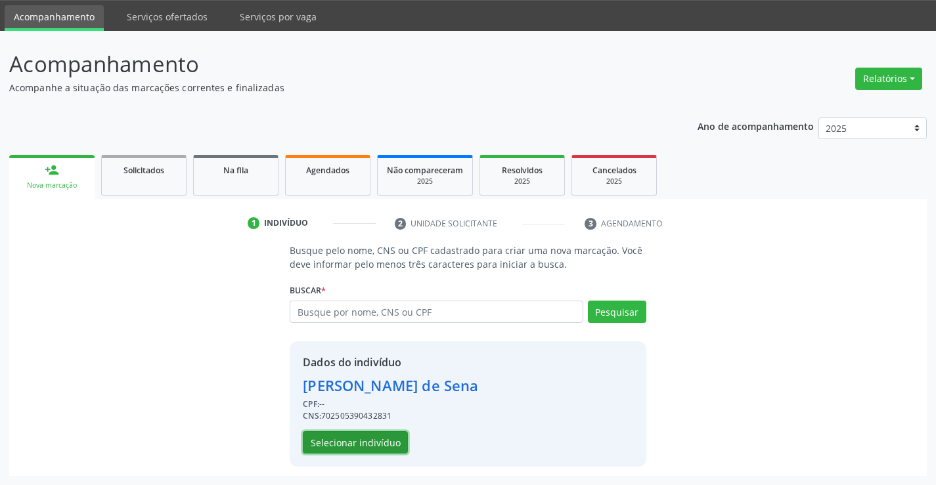
click at [351, 441] on button "Selecionar indivíduo" at bounding box center [355, 442] width 105 height 22
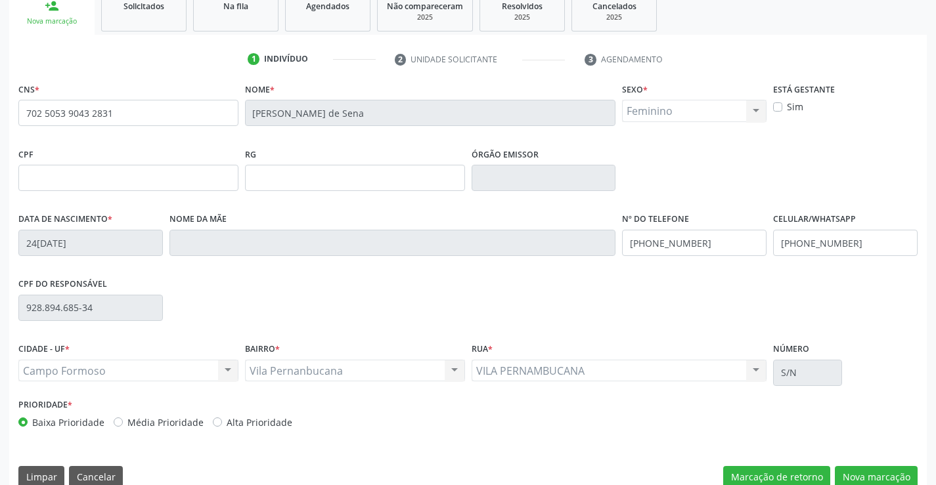
scroll to position [227, 0]
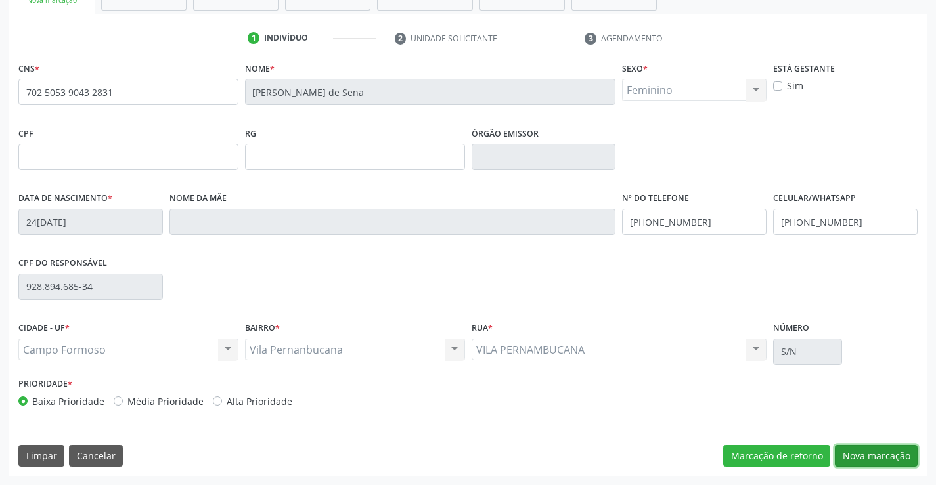
click at [871, 456] on button "Nova marcação" at bounding box center [876, 456] width 83 height 22
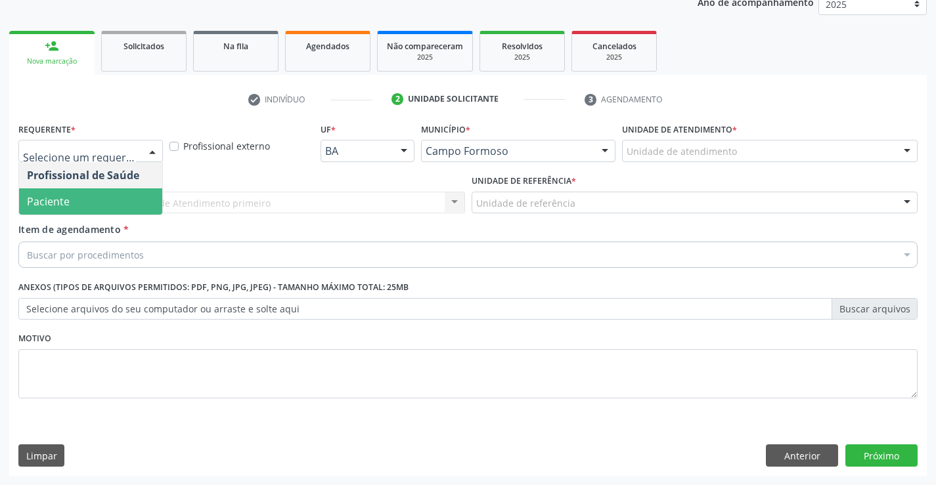
click at [103, 198] on span "Paciente" at bounding box center [90, 201] width 143 height 26
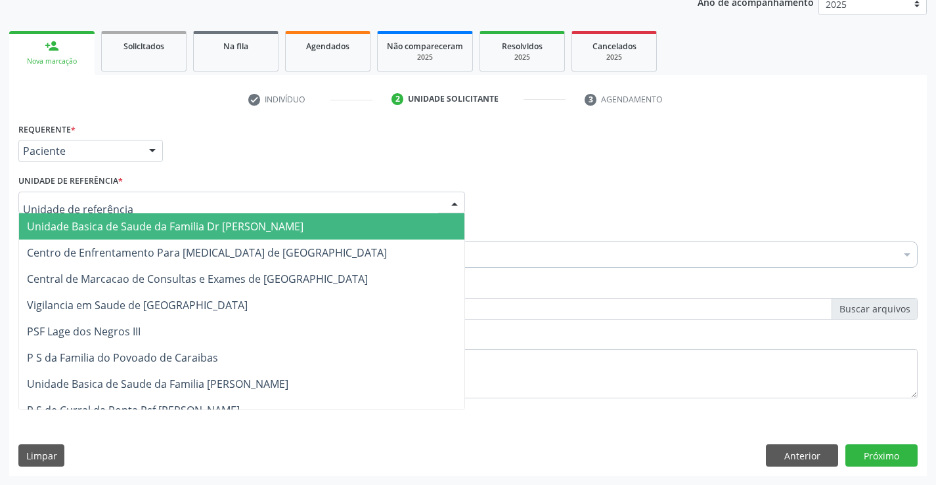
click at [120, 225] on span "Unidade Basica de Saude da Familia Dr [PERSON_NAME]" at bounding box center [165, 226] width 276 height 14
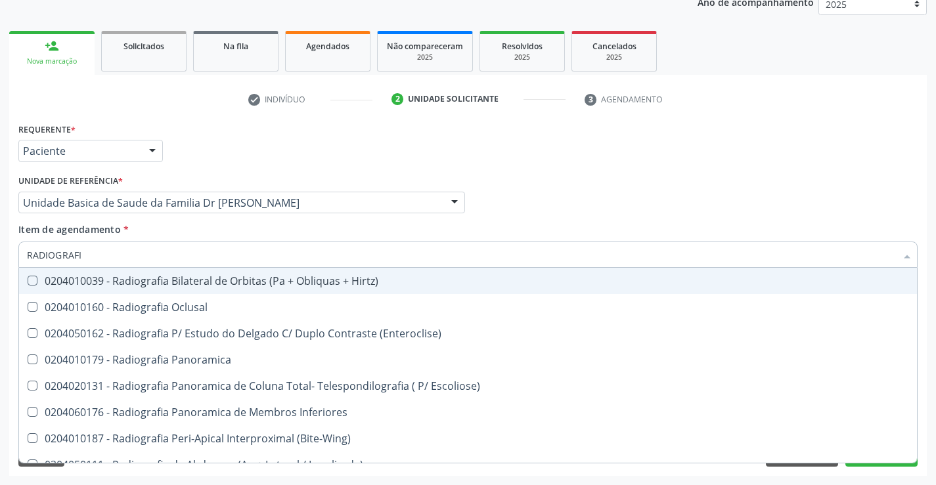
type input "RADIOGRAFIA"
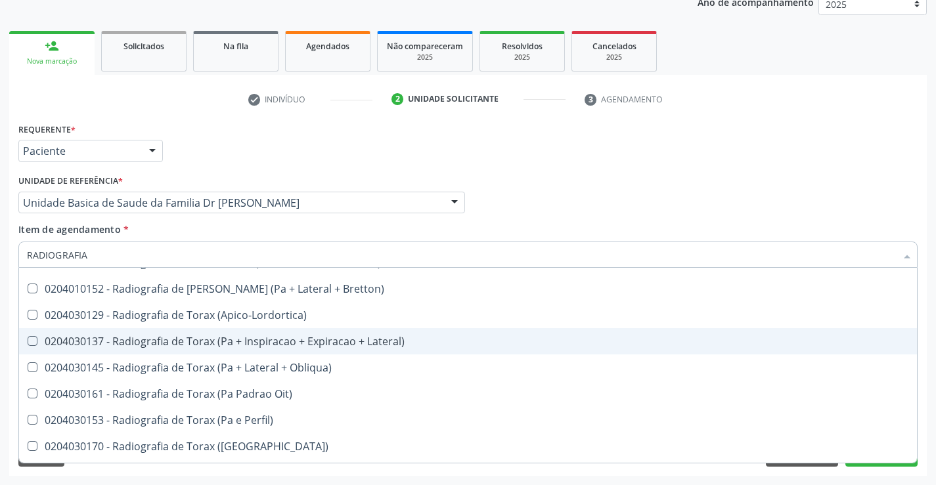
scroll to position [1670, 0]
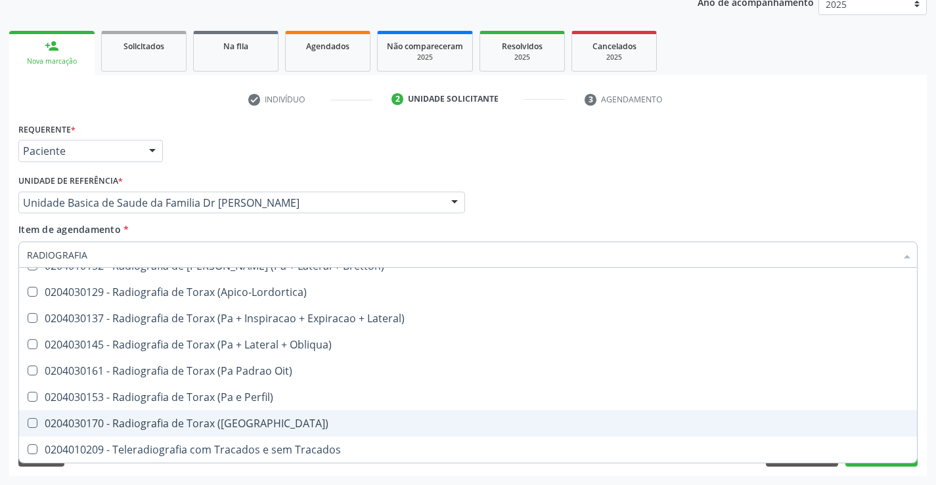
click at [213, 422] on div "0204030170 - Radiografia de Torax ([GEOGRAPHIC_DATA])" at bounding box center [468, 423] width 882 height 11
checkbox \(Pa\) "true"
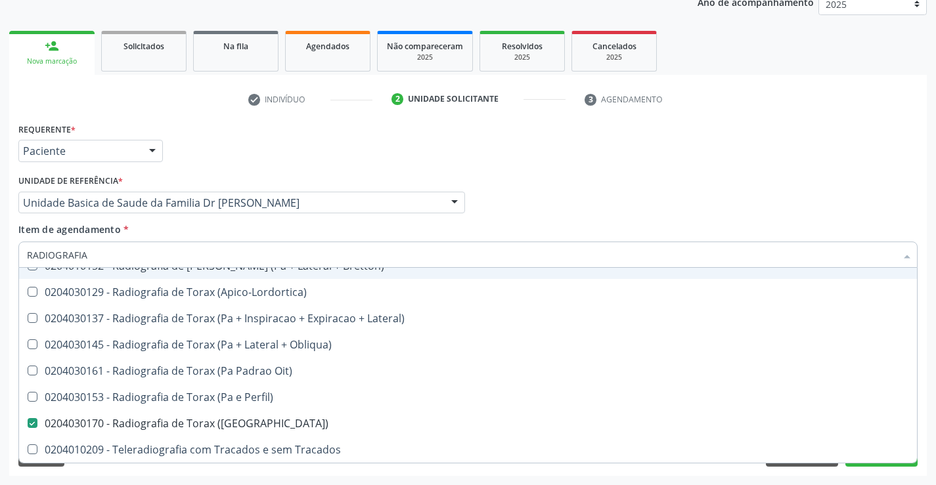
type input "RADIOGRAFIA"
click at [162, 223] on div "Item de agendamento * RADIOGRAFIA Desfazer seleção 0204010039 - Radiografia Bil…" at bounding box center [467, 243] width 899 height 41
checkbox Oclusal "true"
checkbox \(Pa\) "false"
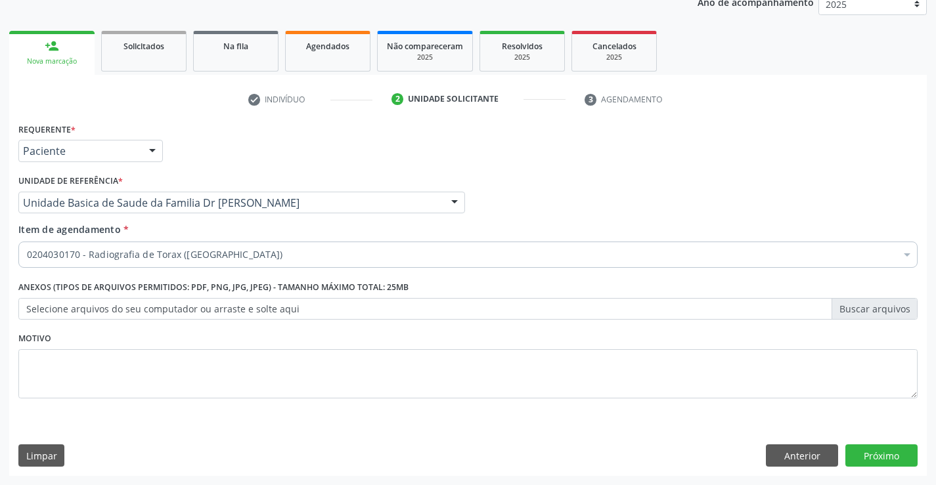
scroll to position [0, 0]
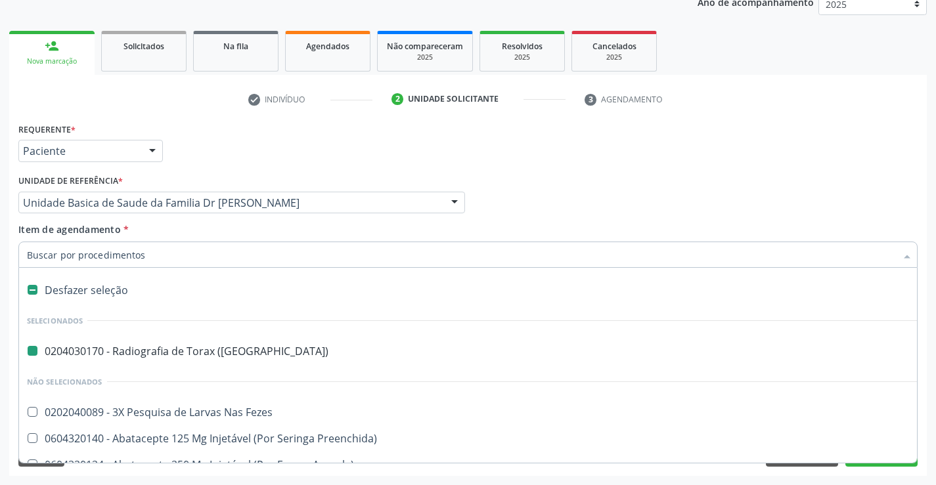
type input "M"
checkbox \(Pa\) "false"
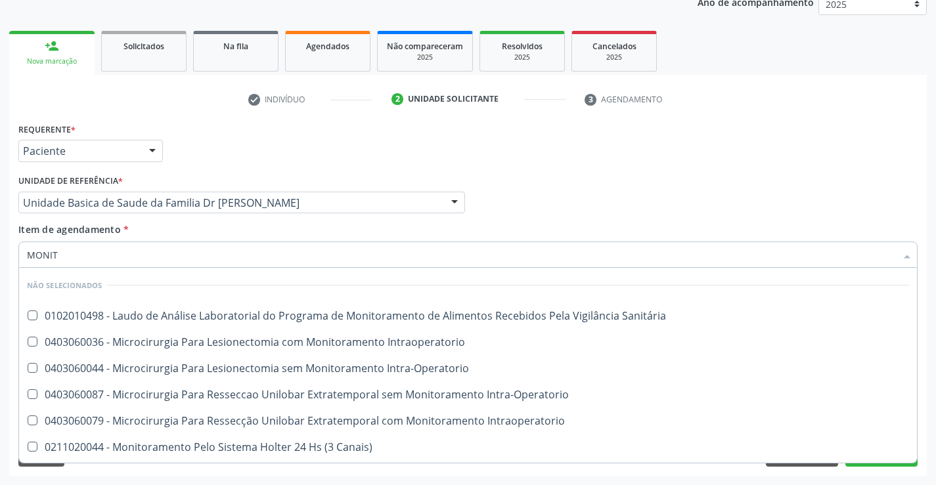
type input "MONITO"
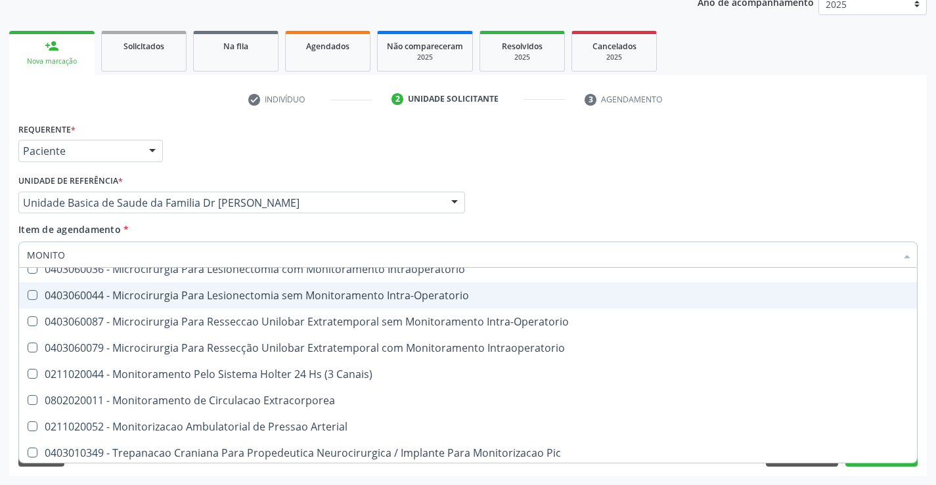
scroll to position [76, 0]
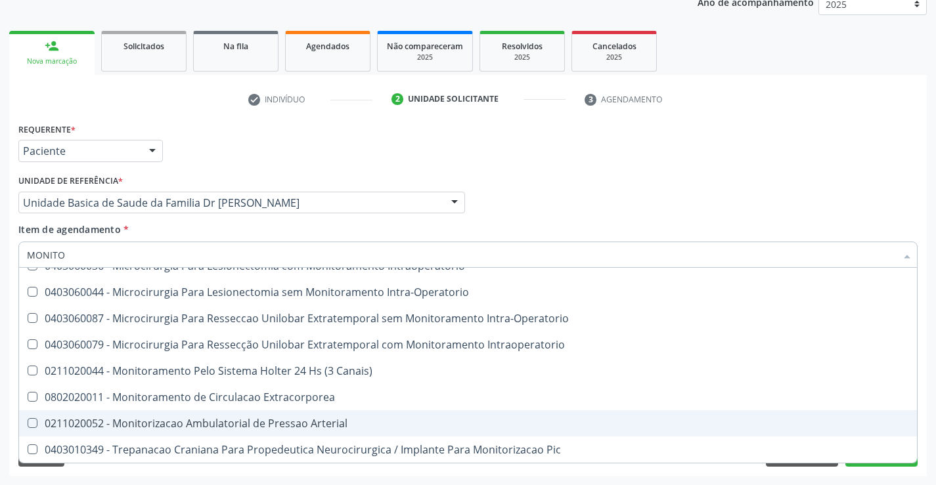
click at [345, 422] on div "0211020052 - Monitorizacao Ambulatorial de Pressao Arterial" at bounding box center [468, 423] width 882 height 11
checkbox Arterial "true"
click at [924, 417] on div "Requerente * Paciente Profissional de Saúde Paciente Nenhum resultado encontrad…" at bounding box center [467, 298] width 917 height 357
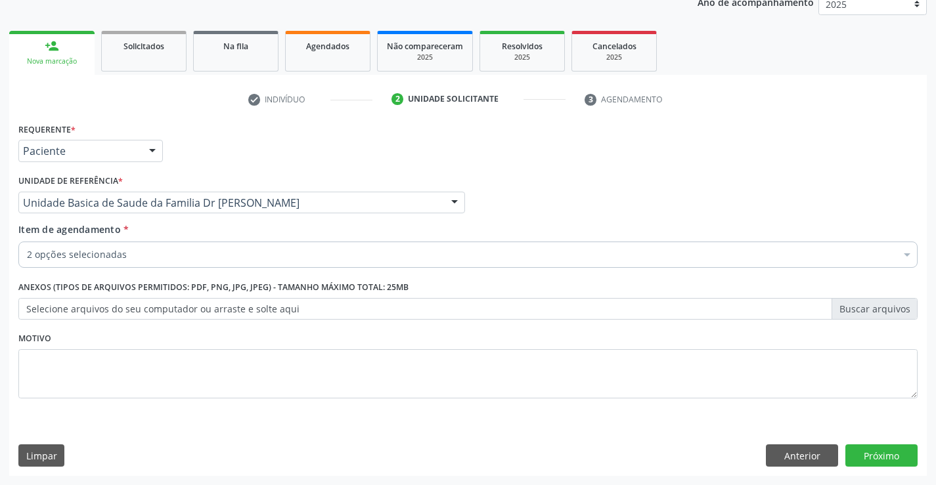
scroll to position [0, 0]
click at [886, 456] on div "Requerente * Paciente Profissional de Saúde Paciente Nenhum resultado encontrad…" at bounding box center [467, 298] width 917 height 357
click at [882, 451] on button "Próximo" at bounding box center [881, 456] width 72 height 22
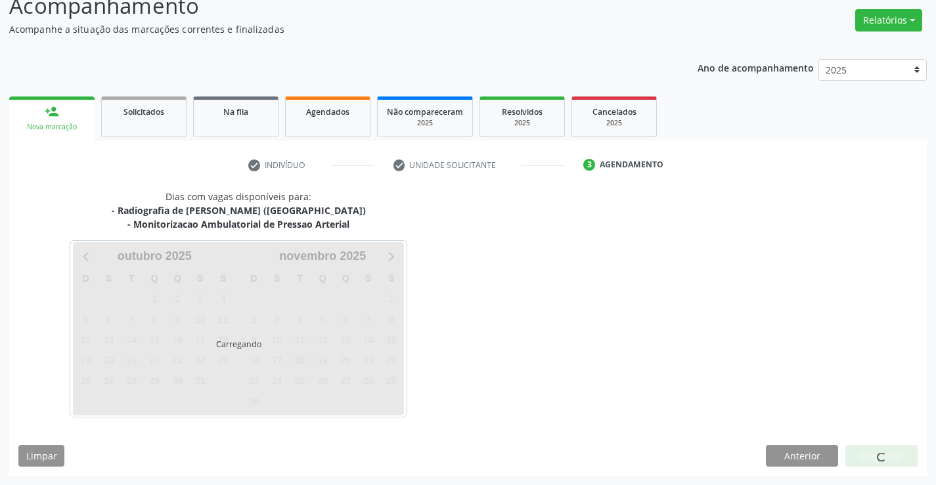
scroll to position [139, 0]
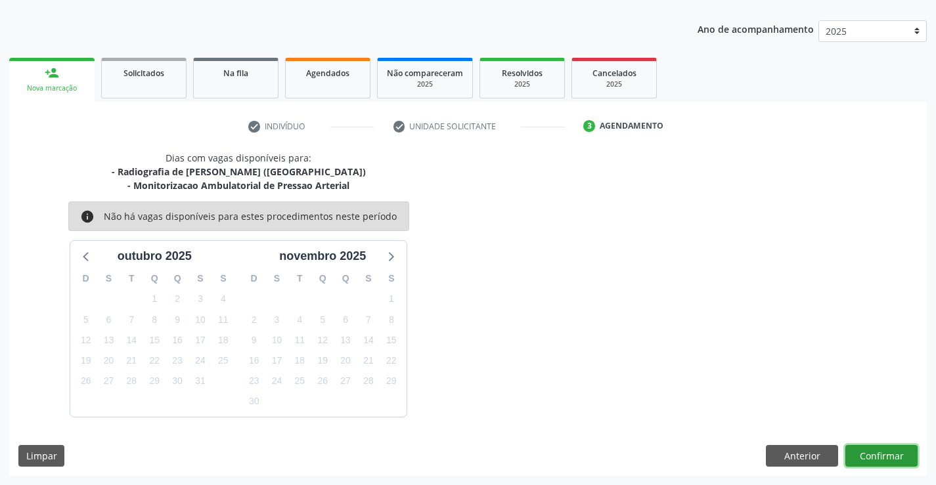
click at [882, 451] on button "Confirmar" at bounding box center [881, 456] width 72 height 22
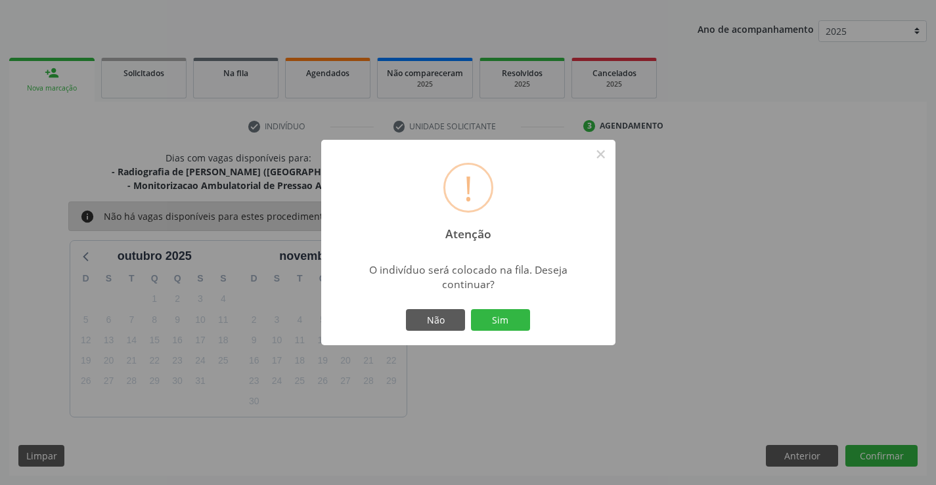
click at [492, 304] on div "! Atenção × O indivíduo será colocado na fila. Deseja continuar? Não Sim" at bounding box center [468, 243] width 294 height 206
click at [491, 317] on button "Sim" at bounding box center [500, 320] width 59 height 22
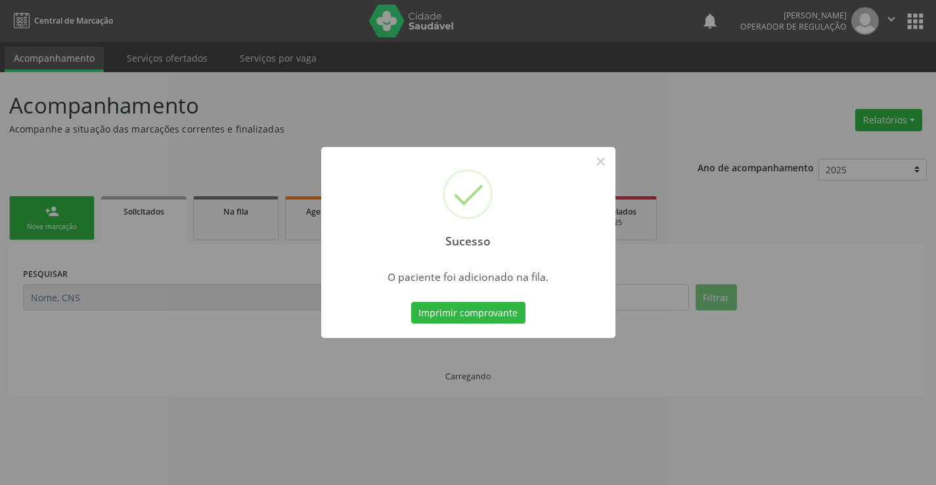
scroll to position [0, 0]
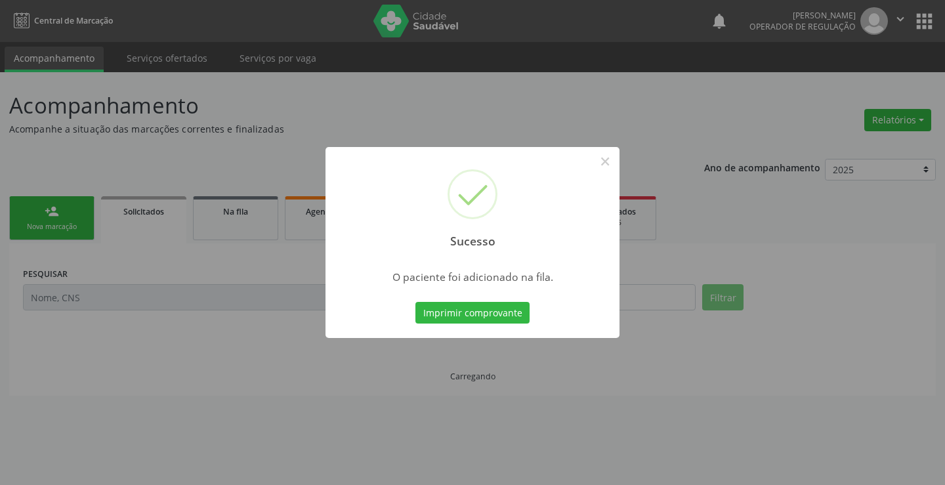
click at [491, 317] on button "Imprimir comprovante" at bounding box center [473, 313] width 114 height 22
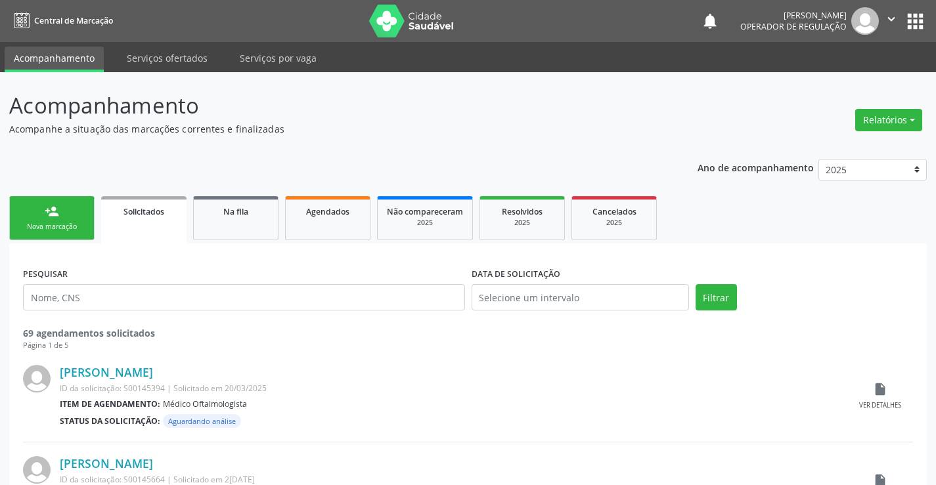
click at [66, 213] on link "person_add Nova marcação" at bounding box center [51, 218] width 85 height 44
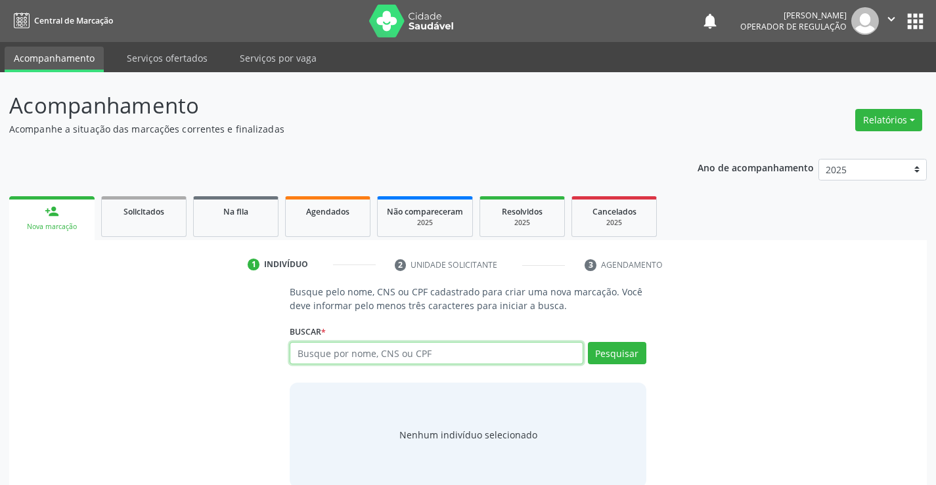
click at [392, 354] on input "text" at bounding box center [436, 353] width 293 height 22
type input "701203020322716"
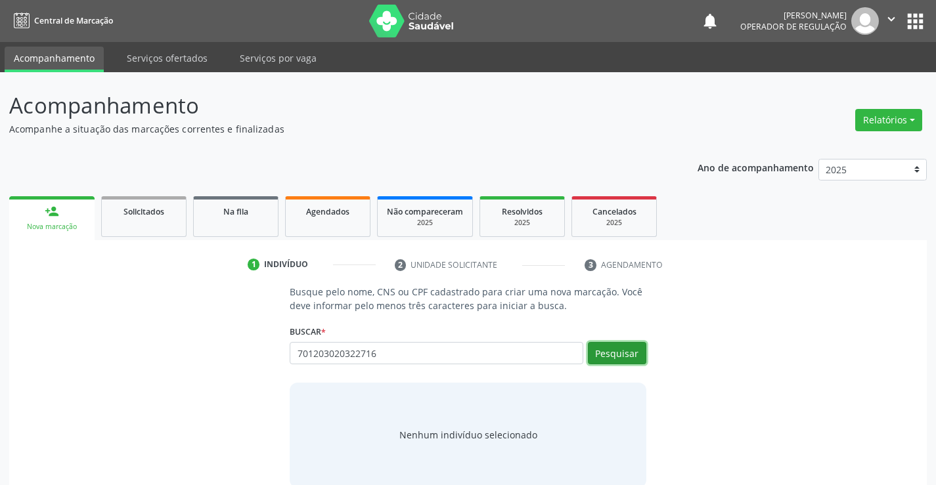
click at [621, 347] on button "Pesquisar" at bounding box center [617, 353] width 58 height 22
type input "701203020322716"
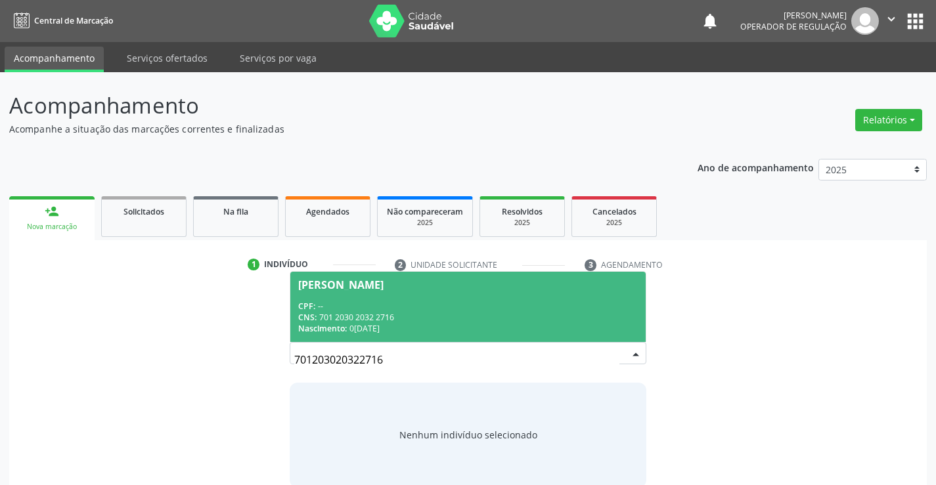
click at [418, 303] on div "CPF: --" at bounding box center [467, 306] width 339 height 11
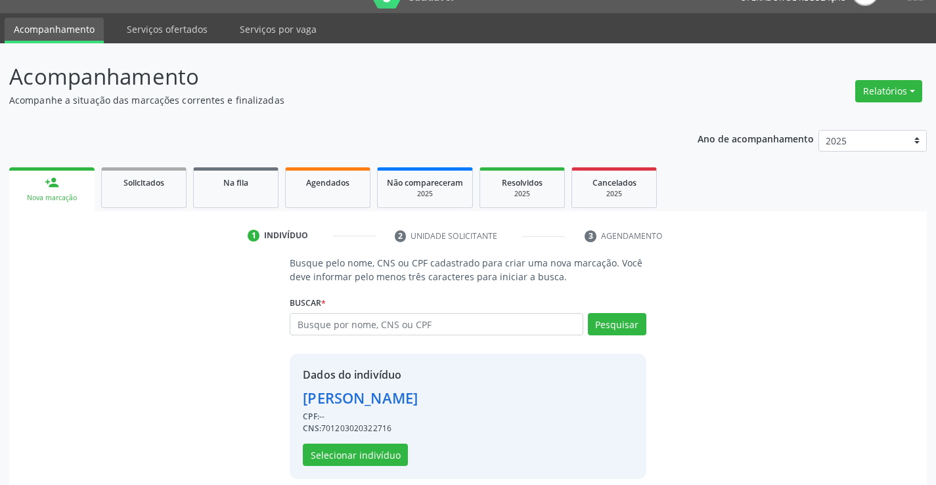
scroll to position [41, 0]
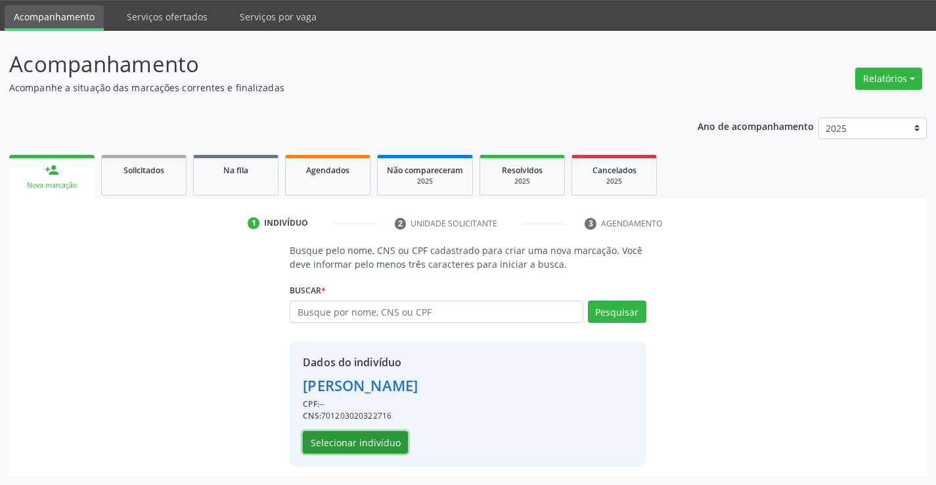
click at [343, 441] on button "Selecionar indivíduo" at bounding box center [355, 442] width 105 height 22
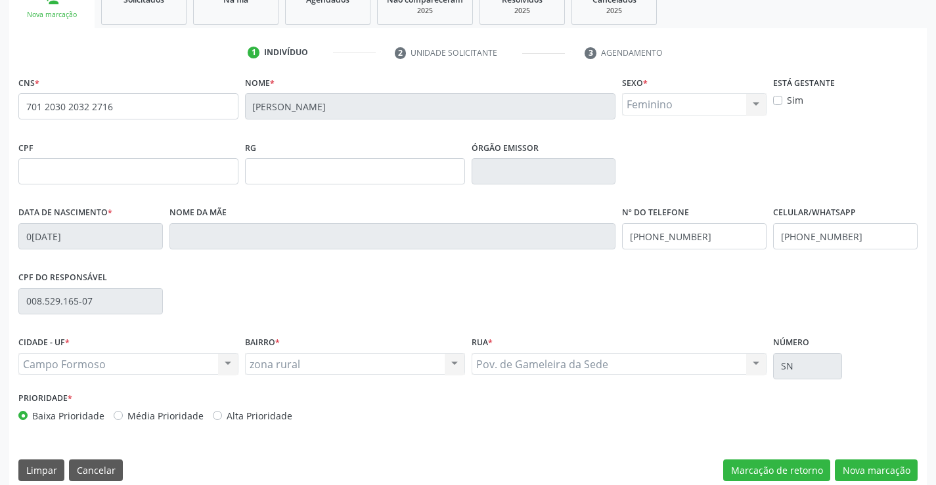
scroll to position [227, 0]
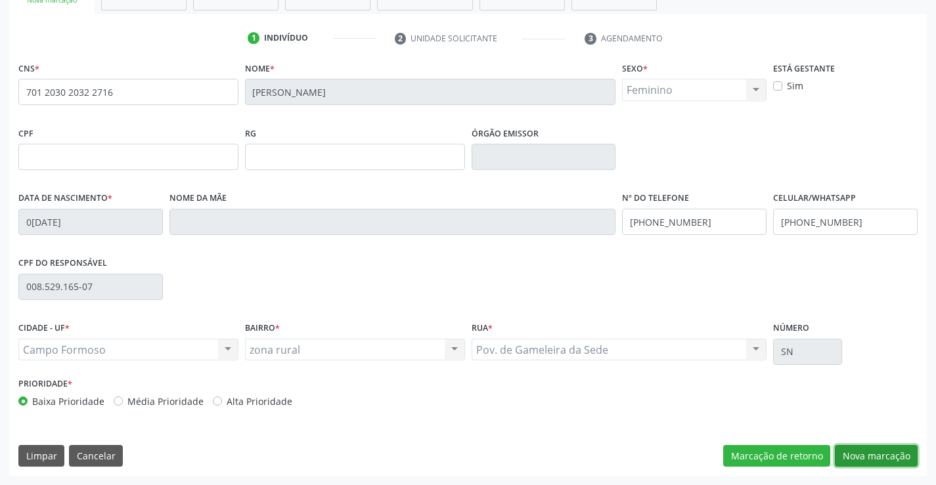
click at [886, 454] on button "Nova marcação" at bounding box center [876, 456] width 83 height 22
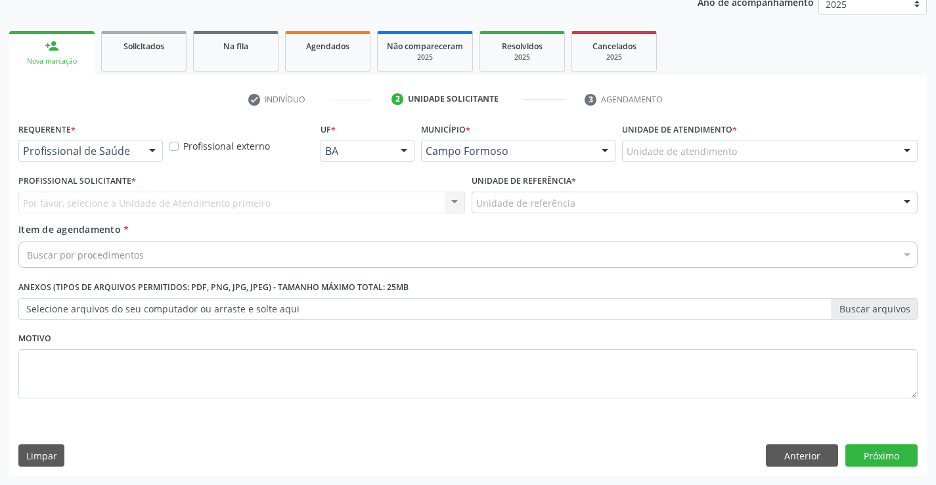
scroll to position [165, 0]
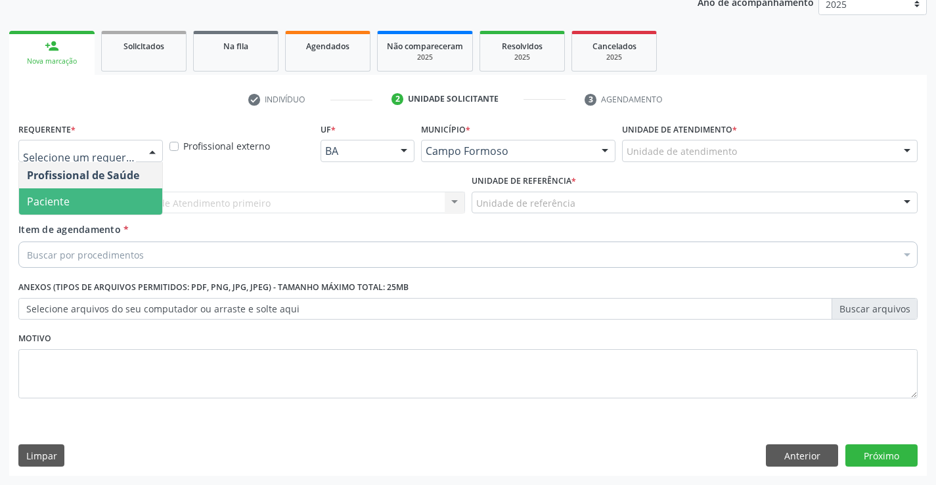
click at [64, 200] on span "Paciente" at bounding box center [48, 201] width 43 height 14
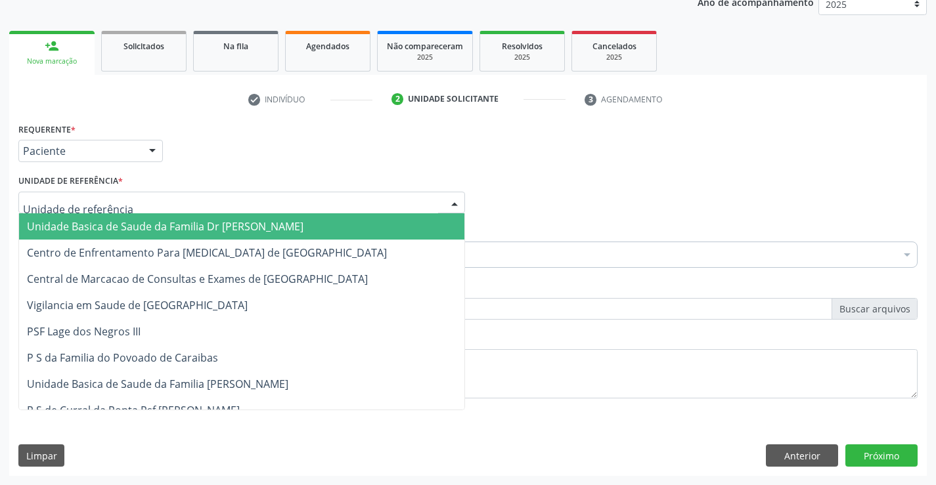
click at [106, 227] on span "Unidade Basica de Saude da Familia Dr [PERSON_NAME]" at bounding box center [165, 226] width 276 height 14
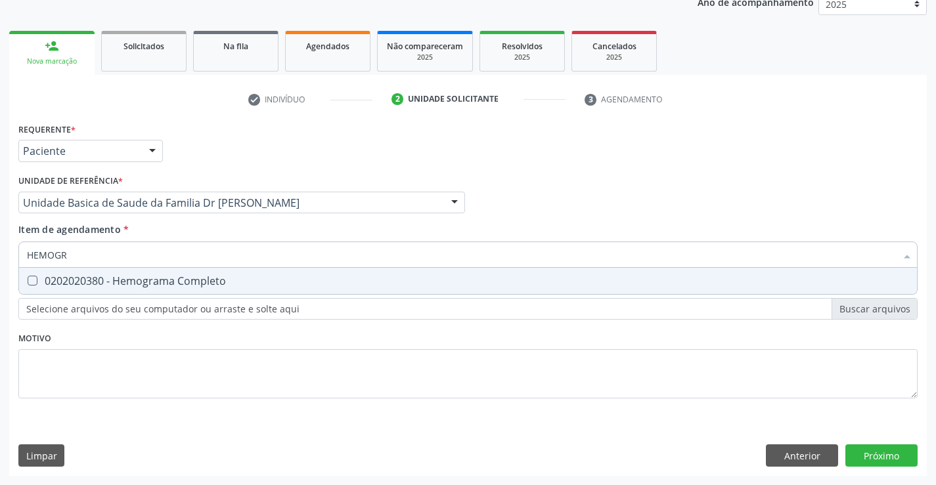
type input "HEMOGRA"
drag, startPoint x: 129, startPoint y: 278, endPoint x: 143, endPoint y: 271, distance: 16.2
click at [131, 278] on div "0202020380 - Hemograma Completo" at bounding box center [468, 281] width 882 height 11
checkbox Completo "true"
type input "HEMOGRA"
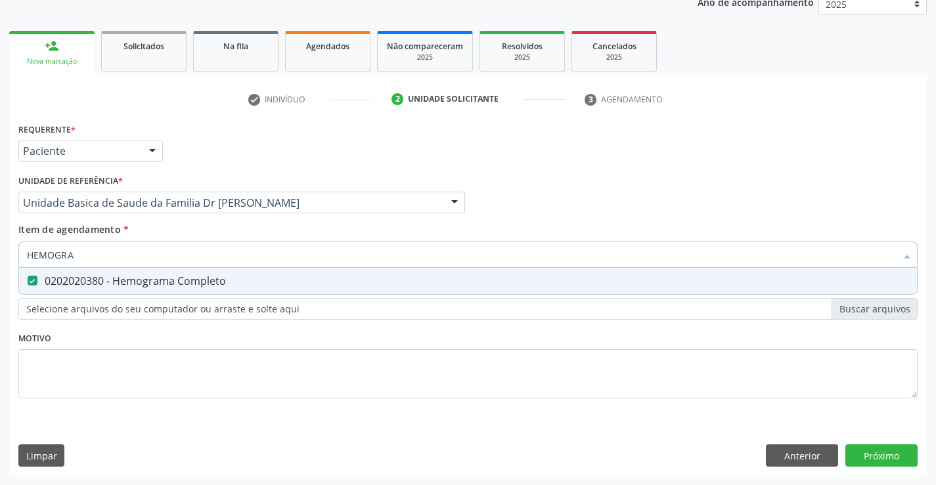
click at [165, 231] on div "Item de agendamento * HEMOGRA Desfazer seleção 0202020380 - Hemograma Completo …" at bounding box center [467, 243] width 899 height 41
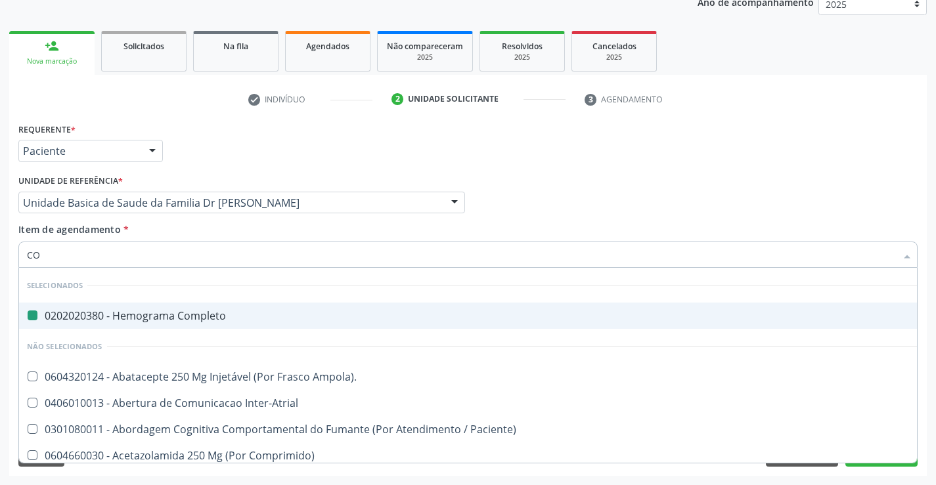
type input "COL"
checkbox Completo "false"
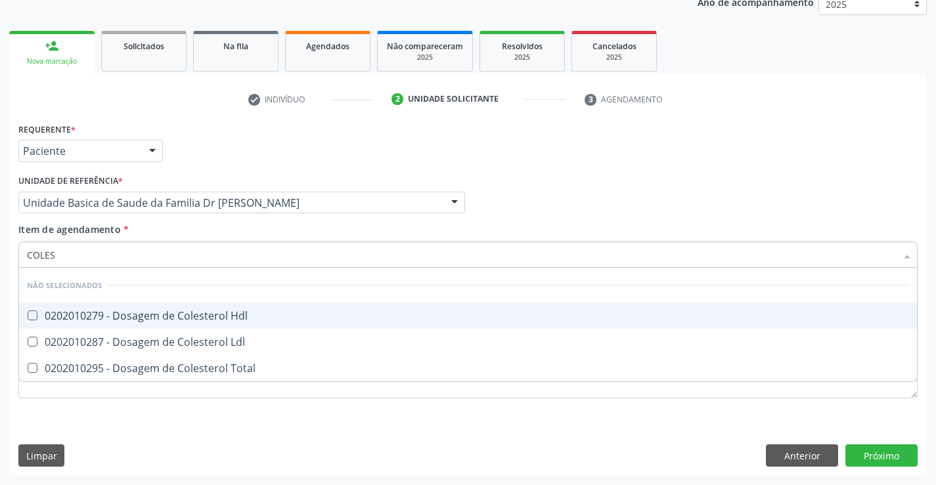
type input "COLEST"
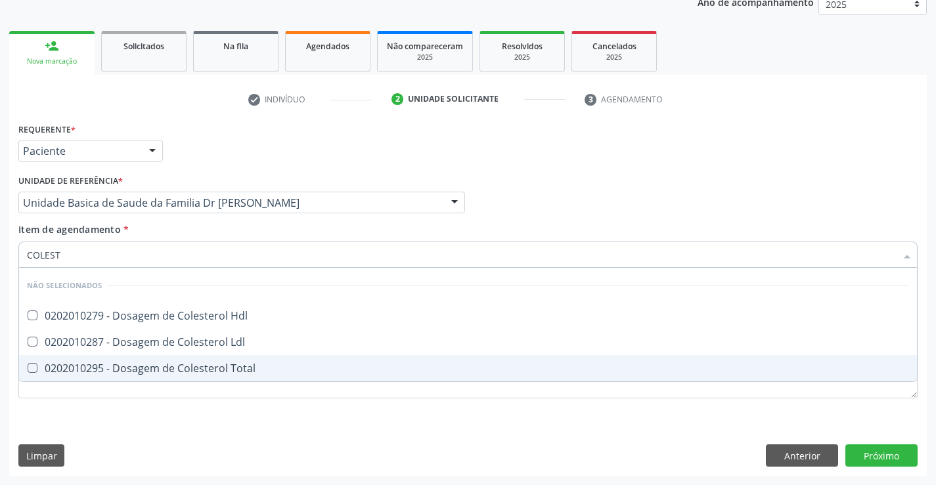
click at [157, 364] on div "0202010295 - Dosagem de Colesterol Total" at bounding box center [468, 368] width 882 height 11
checkbox Total "true"
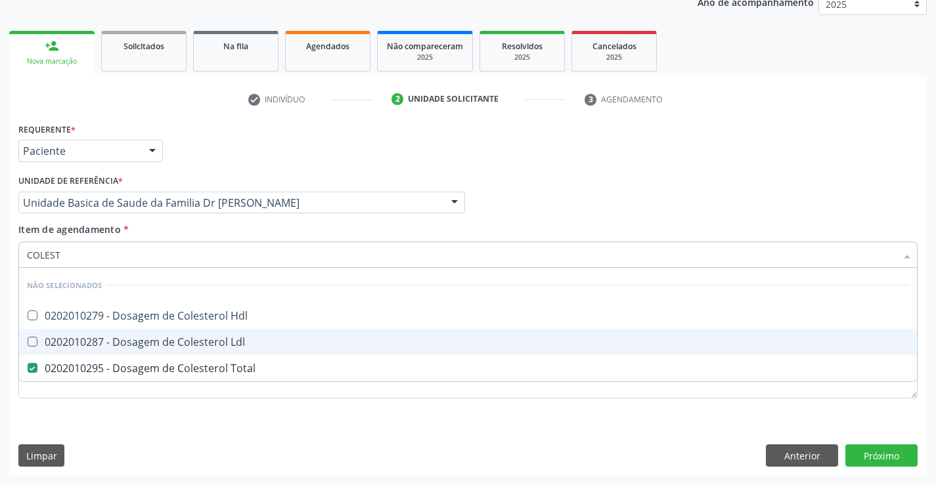
click at [161, 350] on span "0202010287 - Dosagem de Colesterol Ldl" at bounding box center [468, 342] width 898 height 26
checkbox Ldl "true"
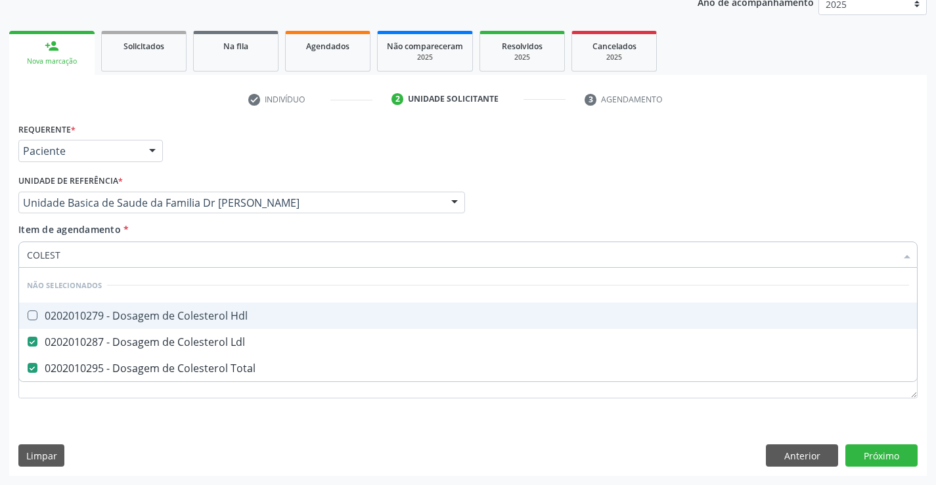
click at [170, 323] on span "0202010279 - Dosagem de Colesterol Hdl" at bounding box center [468, 316] width 898 height 26
checkbox Hdl "true"
type input "COLEST"
click at [184, 224] on div "Item de agendamento * COLEST Desfazer seleção Não selecionados 0202010279 - Dos…" at bounding box center [467, 243] width 899 height 41
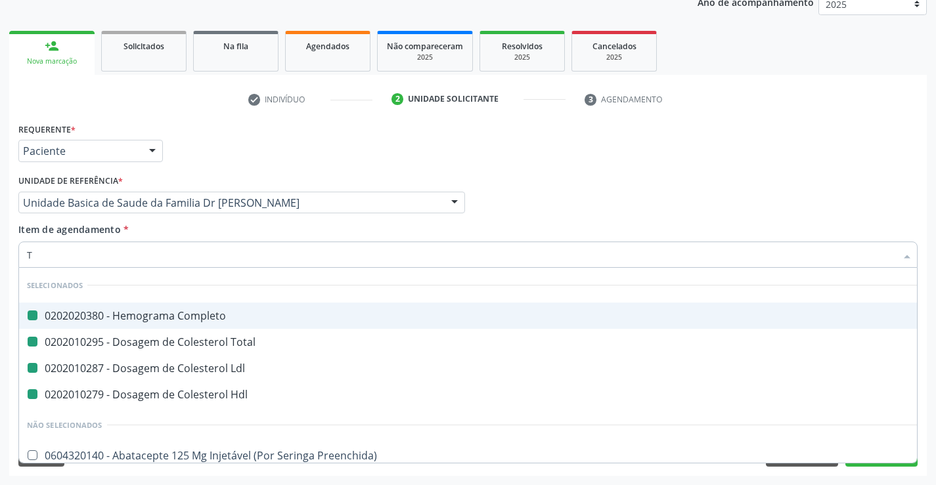
type input "TR"
checkbox Completo "false"
checkbox Ldl "false"
checkbox Total "false"
checkbox Hdl "false"
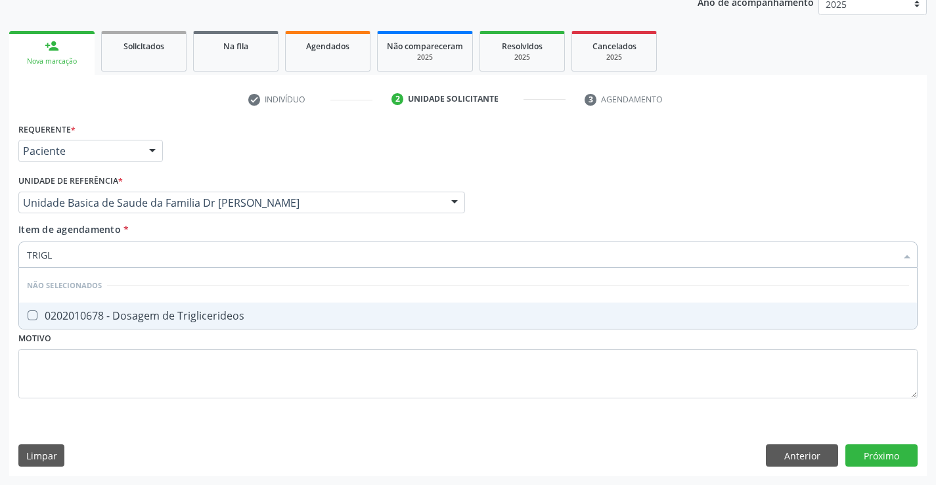
type input "TRIGLI"
click at [170, 312] on div "0202010678 - Dosagem de Triglicerideos" at bounding box center [468, 316] width 882 height 11
checkbox Triglicerideos "true"
type input "TRIGLI"
click at [201, 228] on div "Item de agendamento * TRIGLI Desfazer seleção Não selecionados 0202010678 - Dos…" at bounding box center [467, 243] width 899 height 41
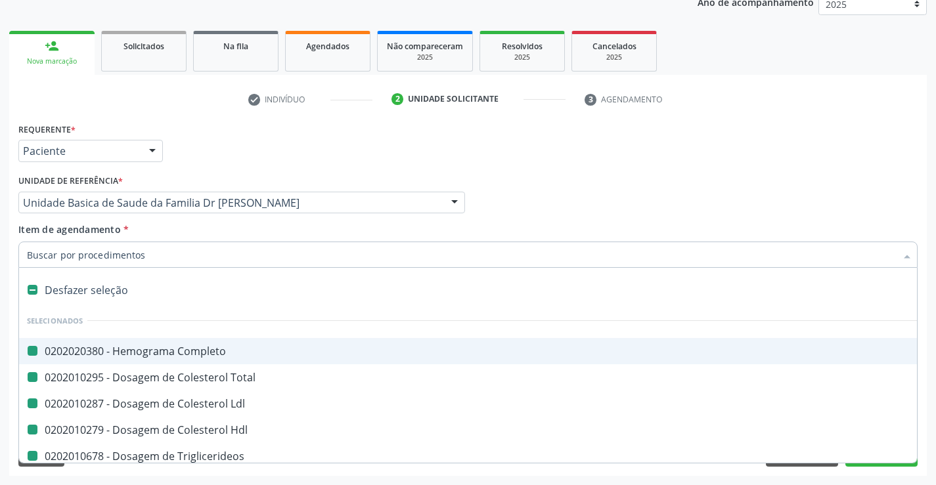
type input "U"
checkbox Completo "false"
checkbox Total "false"
checkbox Ldl "false"
checkbox Hdl "false"
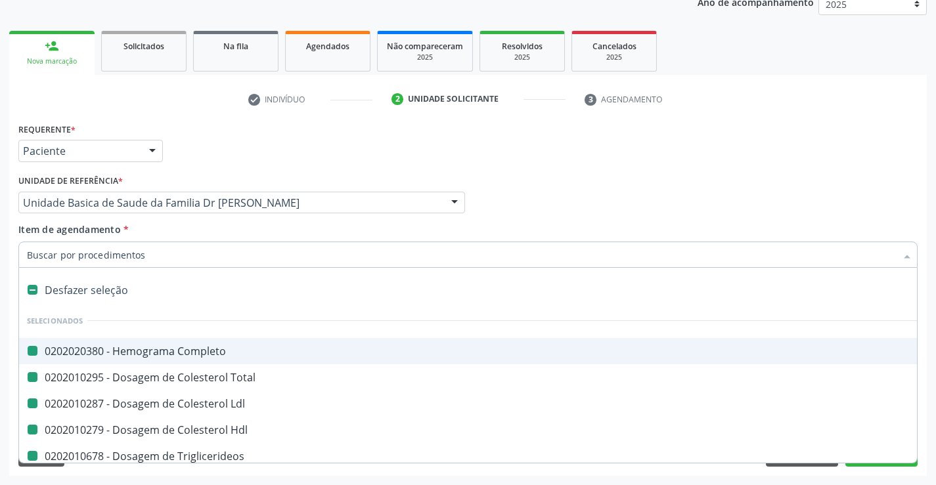
checkbox Triglicerideos "false"
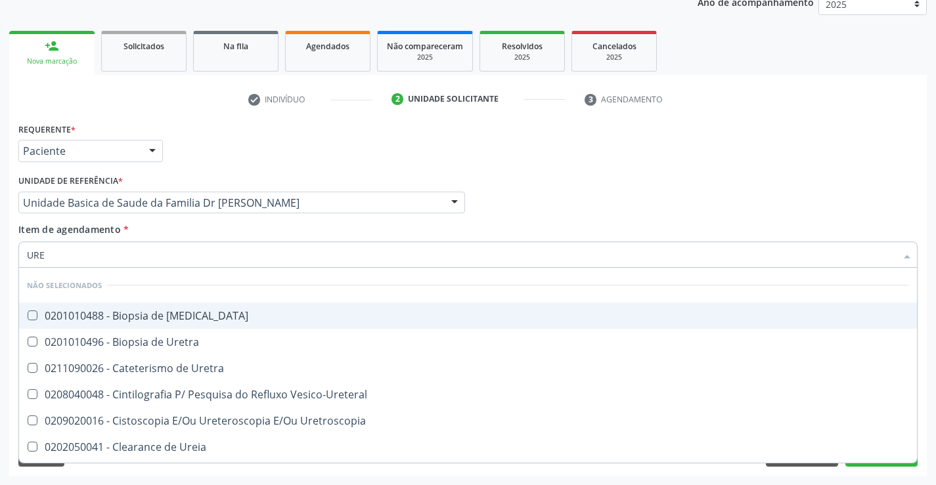
type input "UREI"
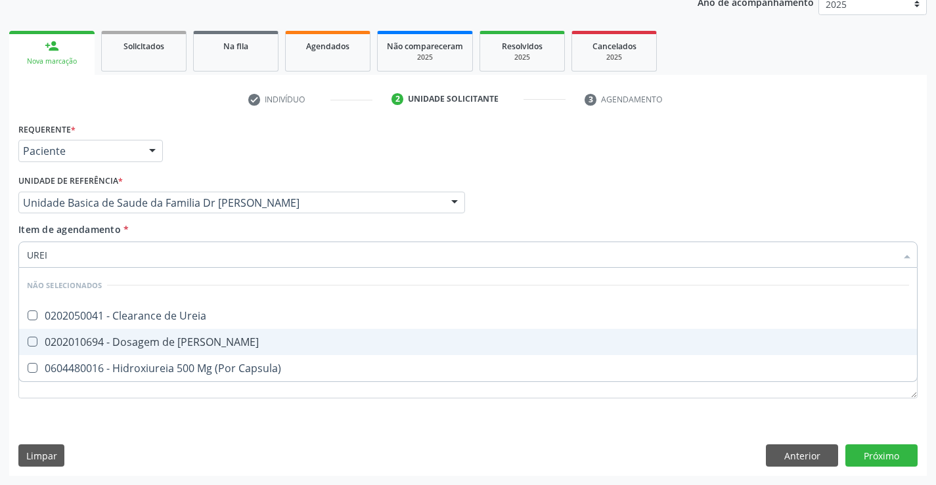
click at [214, 346] on div "0202010694 - Dosagem de [PERSON_NAME]" at bounding box center [468, 342] width 882 height 11
checkbox Ureia "true"
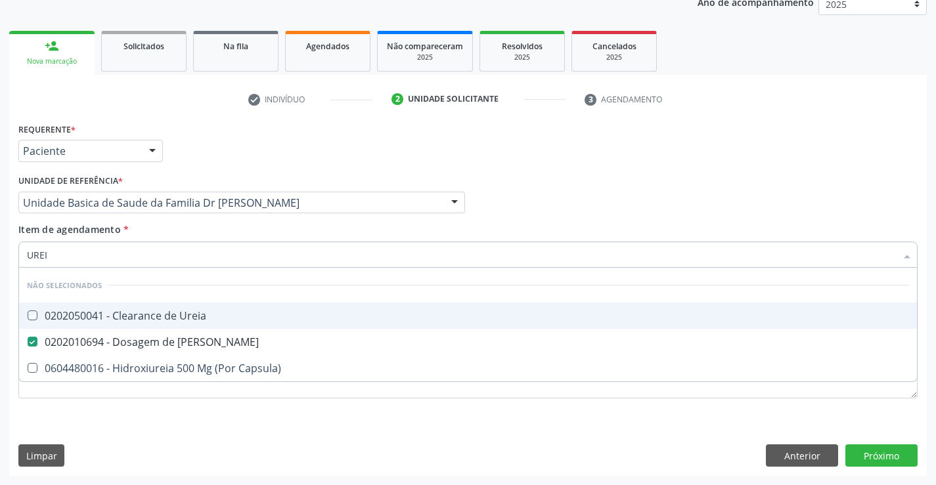
click at [208, 234] on div "Item de agendamento * UREI Desfazer seleção Não selecionados 0202050041 - Clear…" at bounding box center [467, 243] width 899 height 41
checkbox Ureia "true"
checkbox Capsula\) "true"
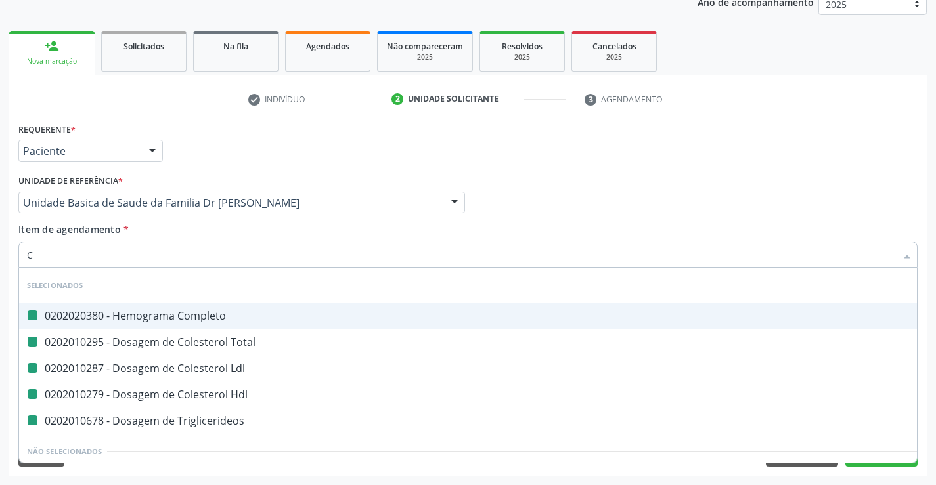
type input "CR"
checkbox Completo "false"
checkbox Total "false"
checkbox Ldl "false"
checkbox Hdl "false"
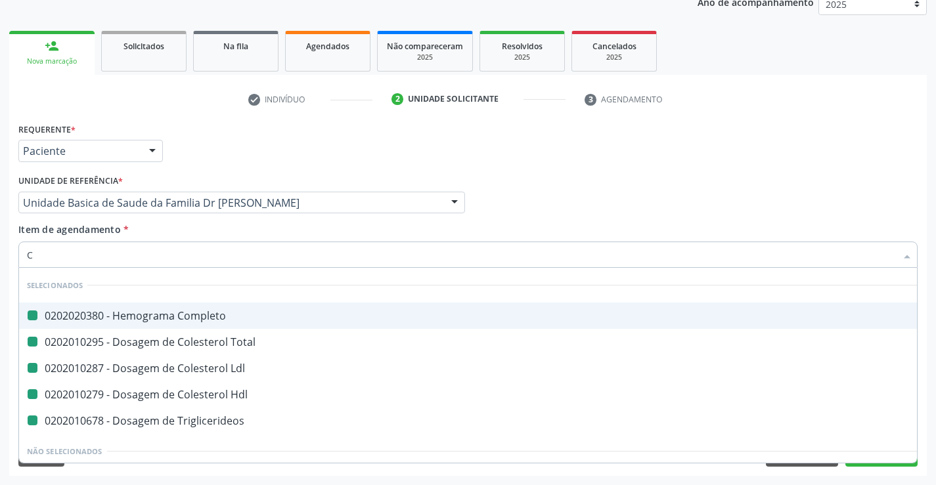
checkbox Triglicerideos "false"
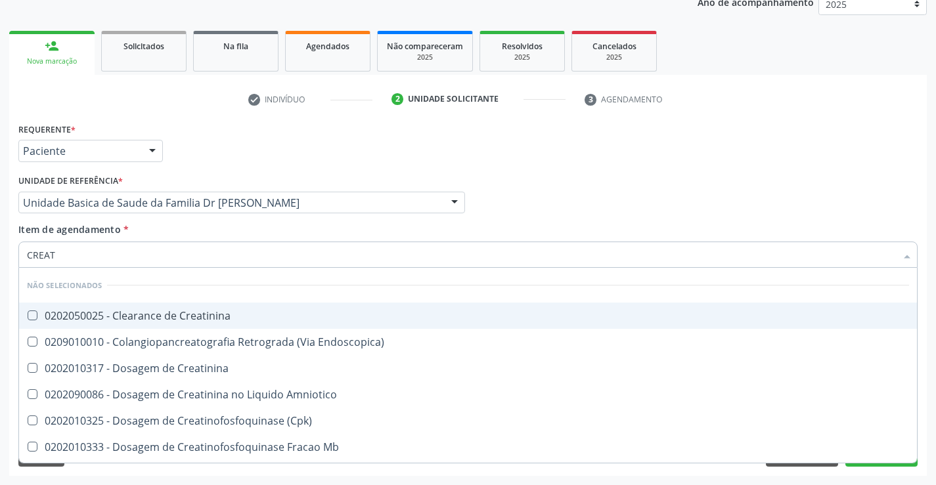
type input "CREATI"
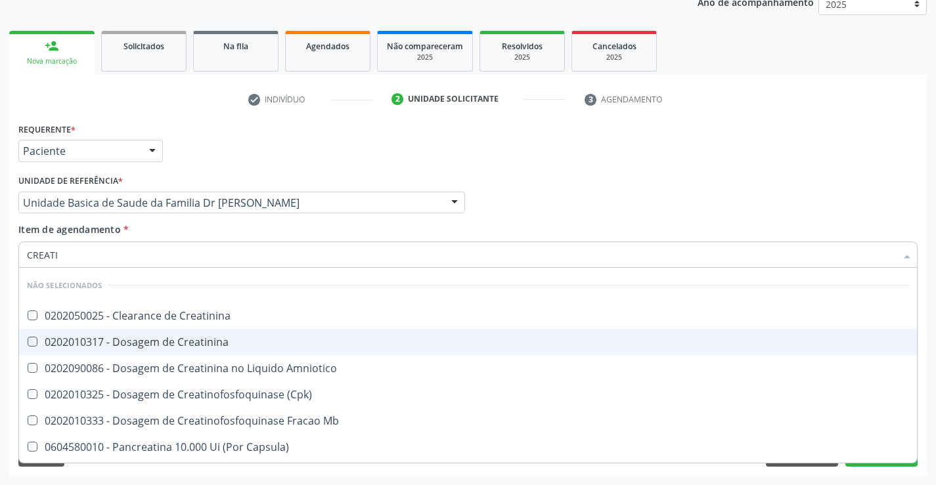
click at [207, 341] on div "0202010317 - Dosagem de Creatinina" at bounding box center [468, 342] width 882 height 11
checkbox Creatinina "true"
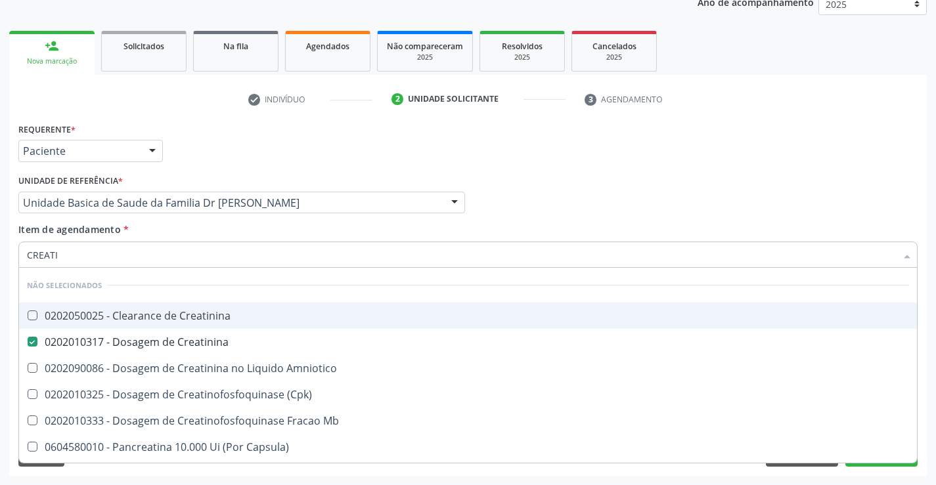
click at [191, 216] on div "Unidade de referência * Unidade Basica de Saude da Familia Dr Paulo Sudre Unida…" at bounding box center [241, 196] width 453 height 51
checkbox Creatinina "true"
checkbox Amniotico "true"
checkbox \(Cpk\) "true"
checkbox Mb "true"
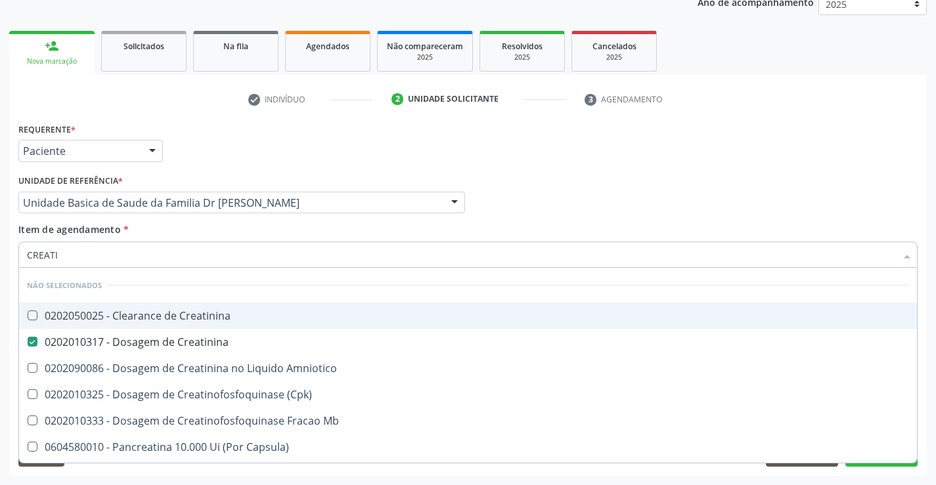
checkbox Capsula\) "true"
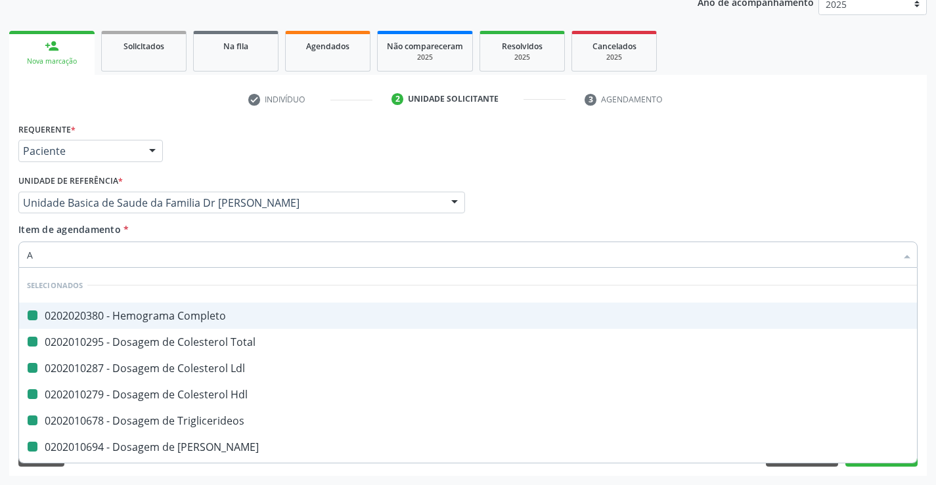
type input "AC"
checkbox Completo "false"
checkbox Total "false"
checkbox Ldl "false"
checkbox Hdl "false"
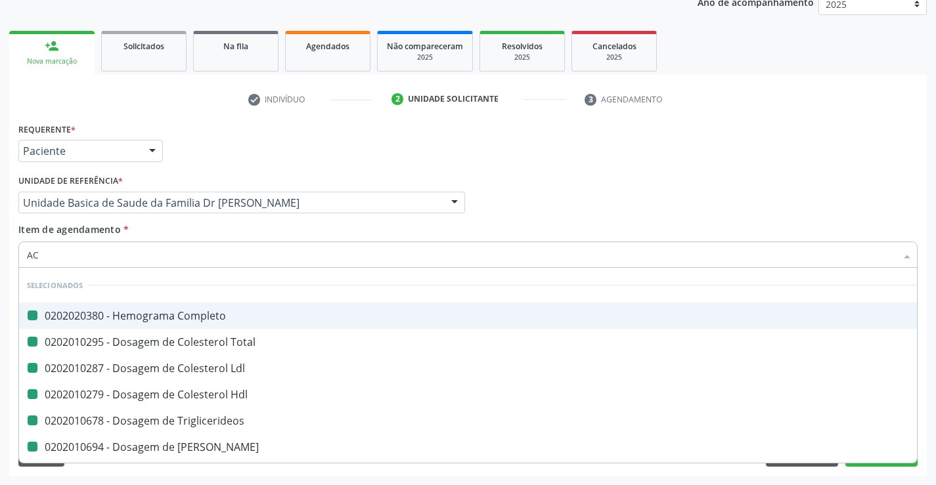
checkbox Triglicerideos "false"
checkbox Creatinina "false"
checkbox Ureia "false"
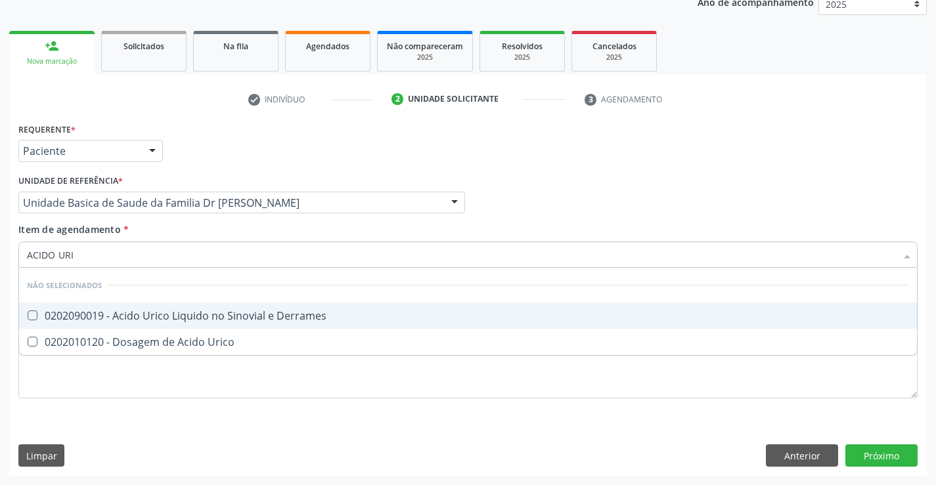
type input "ACIDO URIC"
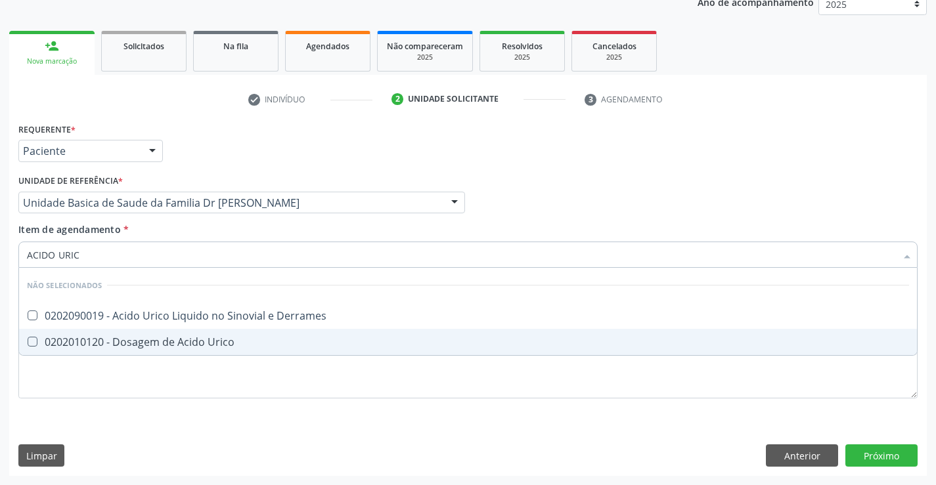
click at [203, 337] on div "0202010120 - Dosagem de Acido Urico" at bounding box center [468, 342] width 882 height 11
checkbox Urico "true"
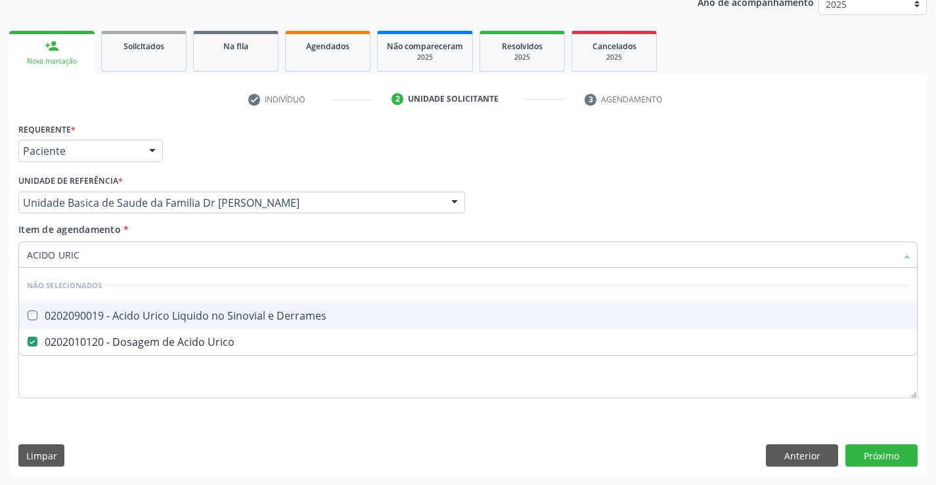
click at [177, 229] on div "Item de agendamento * ACIDO URIC Desfazer seleção Não selecionados 0202090019 -…" at bounding box center [467, 243] width 899 height 41
checkbox Derrames "true"
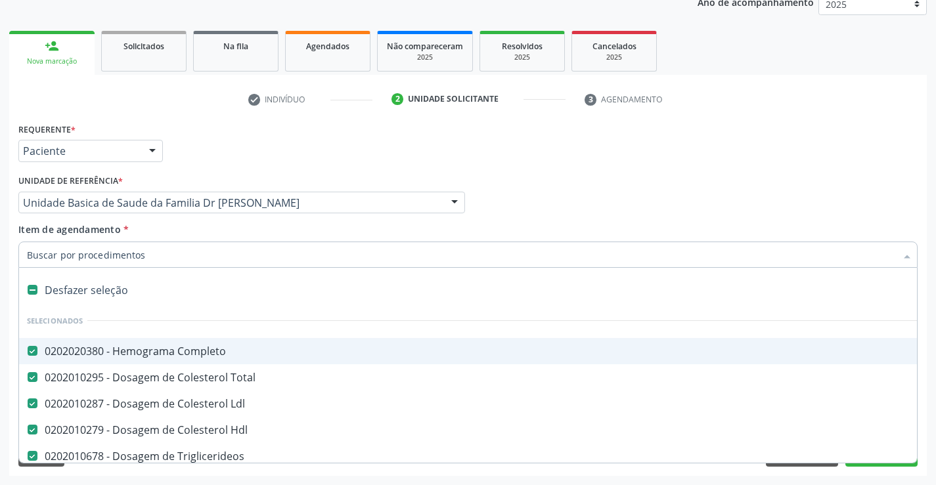
type input "T"
checkbox Urico "false"
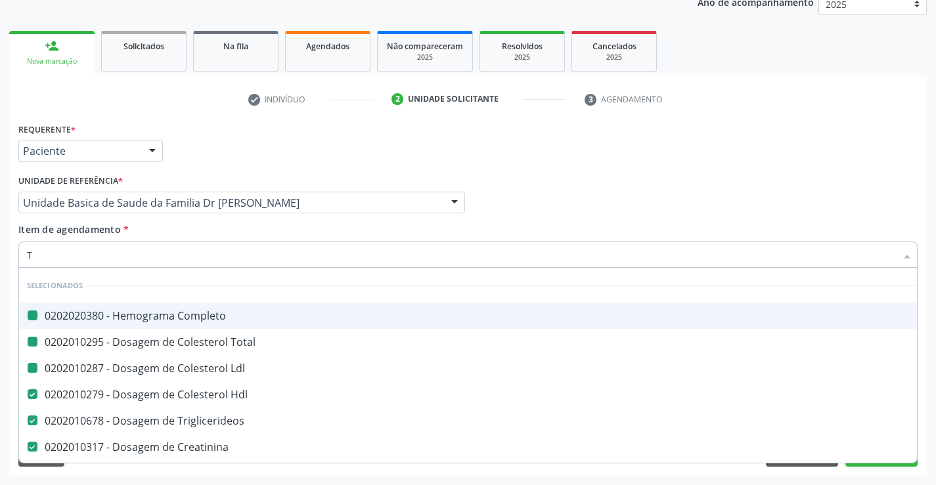
type input "TG"
checkbox Completo "false"
checkbox Total "false"
checkbox Ldl "false"
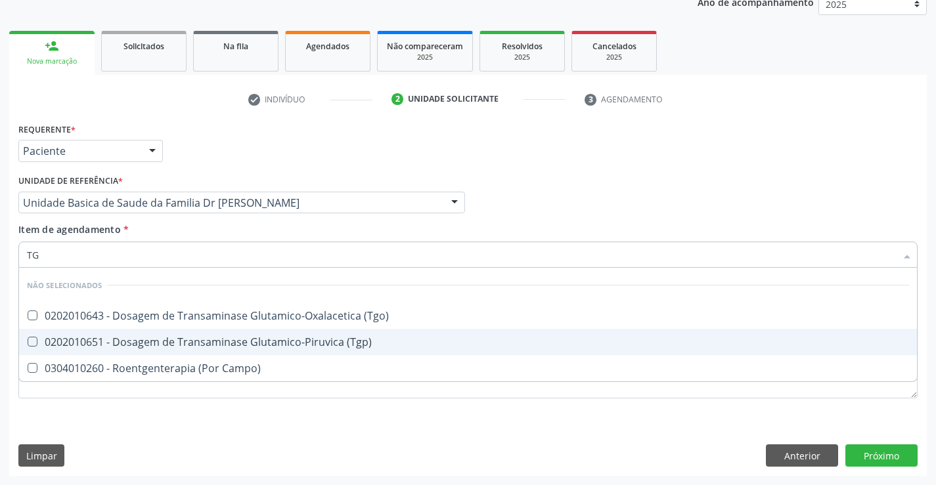
click at [207, 339] on div "0202010651 - Dosagem de Transaminase Glutamico-Piruvica (Tgp)" at bounding box center [468, 342] width 882 height 11
checkbox \(Tgp\) "true"
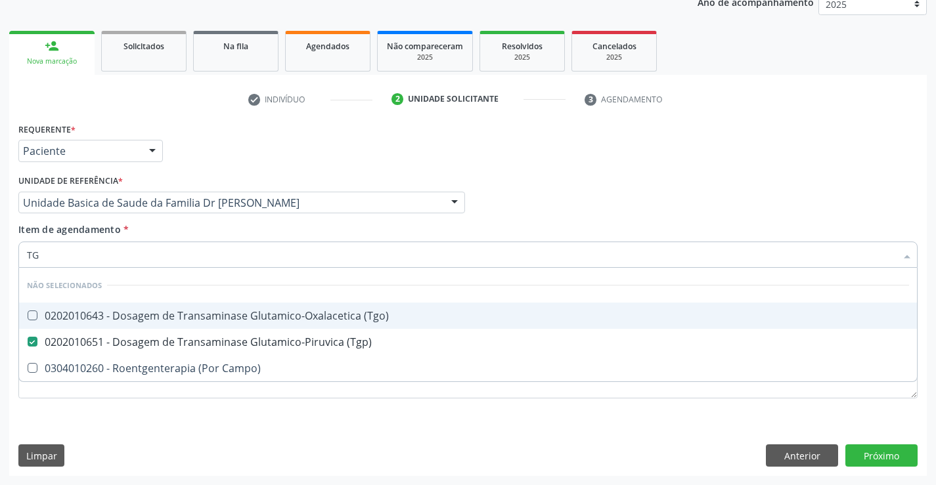
click at [207, 318] on div "0202010643 - Dosagem de Transaminase Glutamico-Oxalacetica (Tgo)" at bounding box center [468, 316] width 882 height 11
checkbox \(Tgo\) "true"
click at [194, 232] on div "Item de agendamento * TG Desfazer seleção Não selecionados 0202010643 - Dosagem…" at bounding box center [467, 243] width 899 height 41
checkbox Campo\) "true"
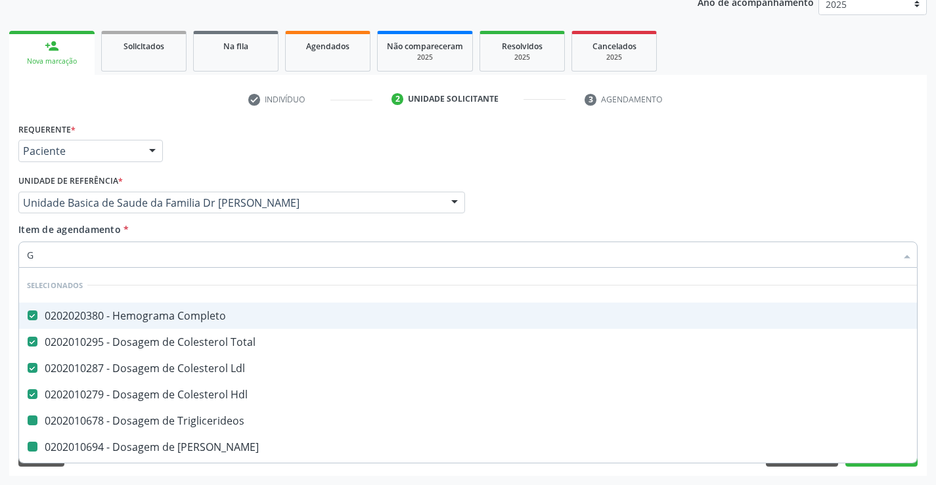
type input "GL"
checkbox Triglicerideos "false"
checkbox Ureia "false"
checkbox Creatinina "false"
checkbox Urico "false"
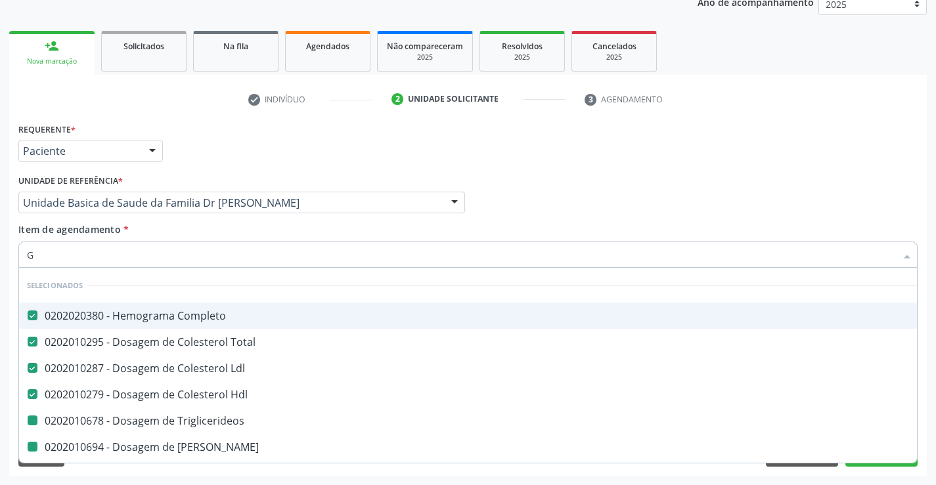
checkbox \(Tgp\) "false"
checkbox \(Tgo\) "false"
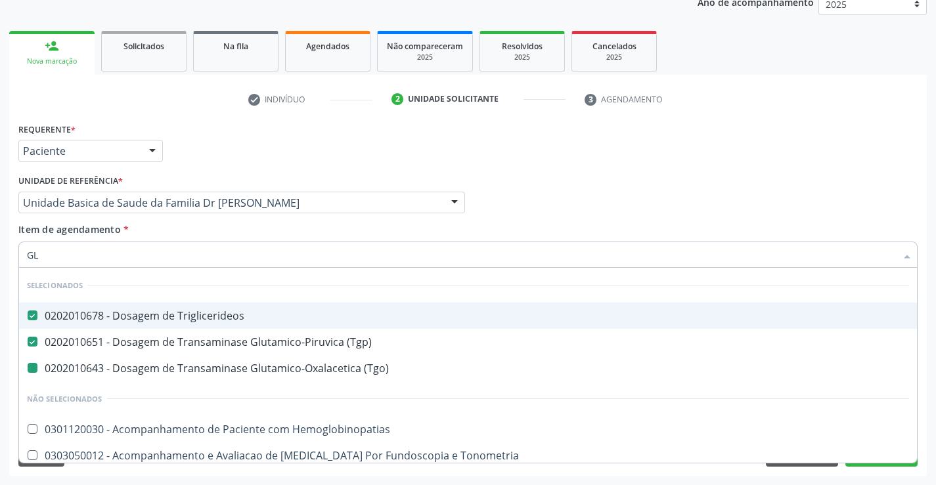
type input "GLI"
checkbox \(Tgo\) "false"
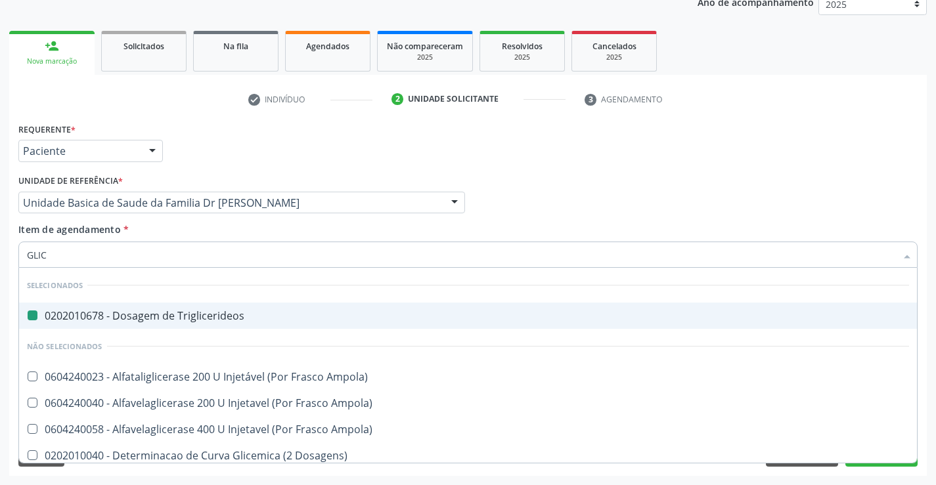
type input "GLICO"
checkbox Triglicerideos "false"
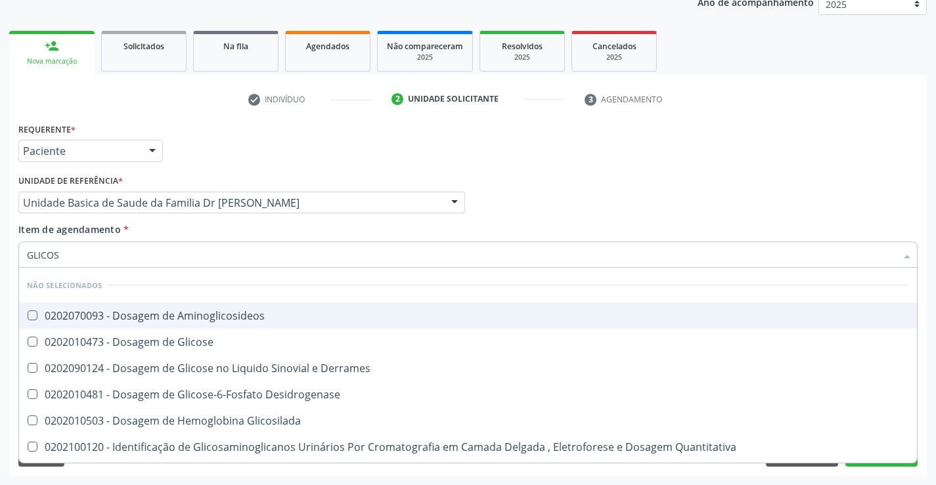
type input "GLICOSE"
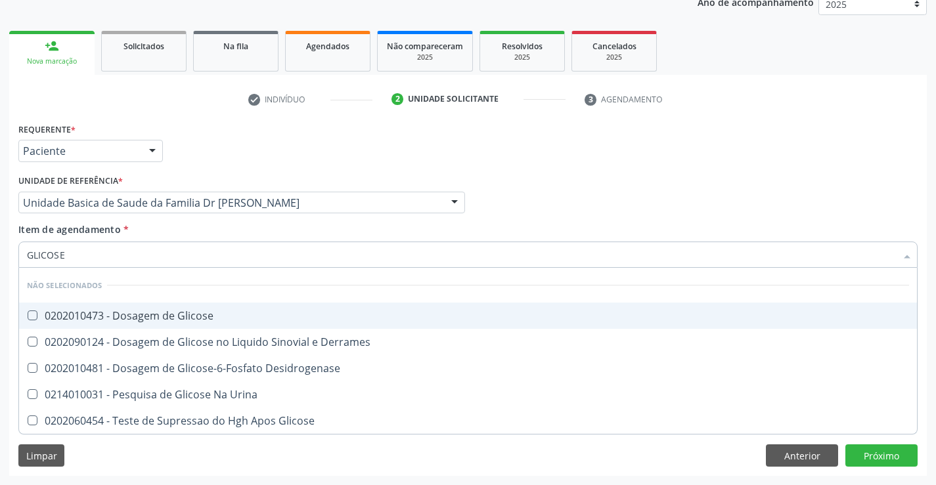
click at [202, 315] on div "0202010473 - Dosagem de Glicose" at bounding box center [468, 316] width 882 height 11
checkbox Glicose "true"
click at [206, 230] on div "Item de agendamento * GLICOSE Desfazer seleção Não selecionados 0202010473 - Do…" at bounding box center [467, 243] width 899 height 41
checkbox Desidrogenase "true"
checkbox Glicose "true"
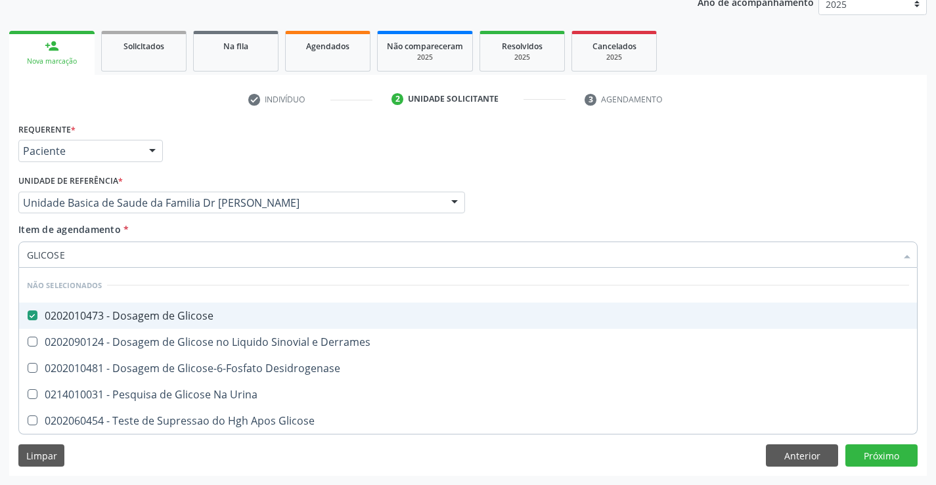
checkbox Urina "true"
checkbox Derrames "true"
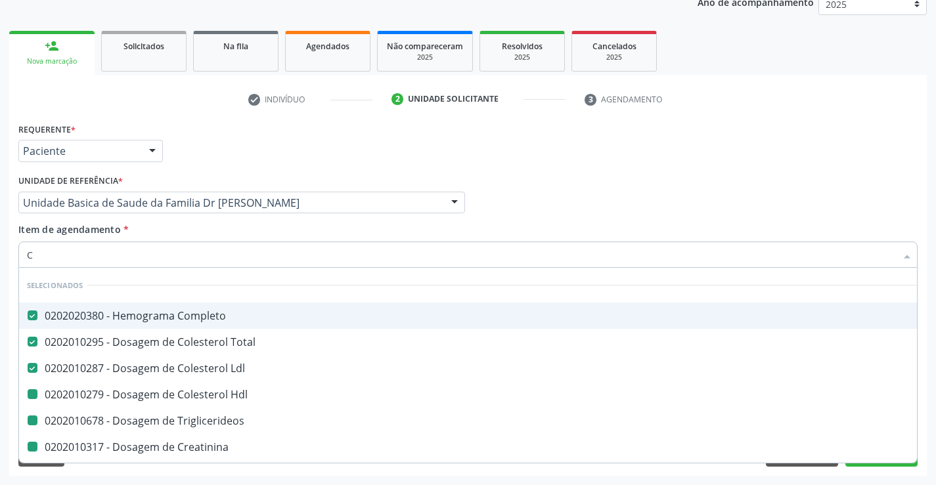
type input "CA"
checkbox Triglicerideos "false"
checkbox Hdl "false"
checkbox Creatinina "false"
checkbox Urico "false"
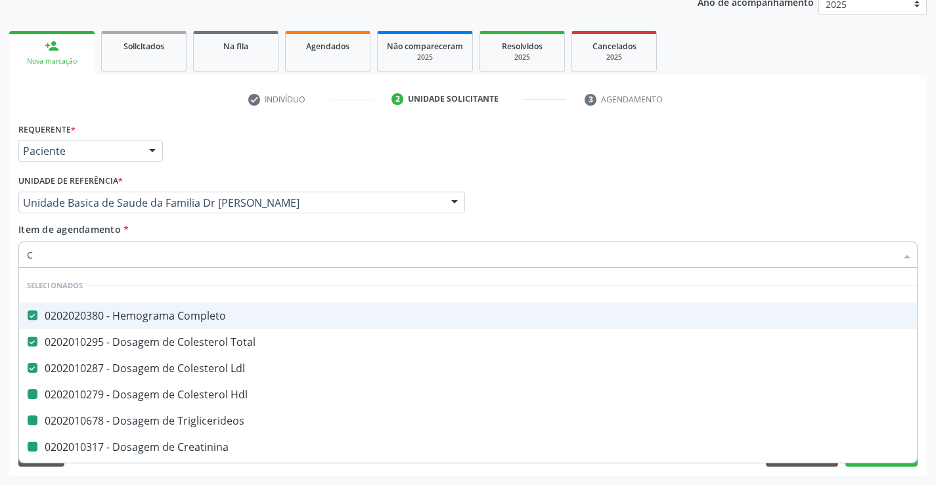
checkbox \(Tgp\) "false"
checkbox \(Tgo\) "false"
checkbox Glicose "false"
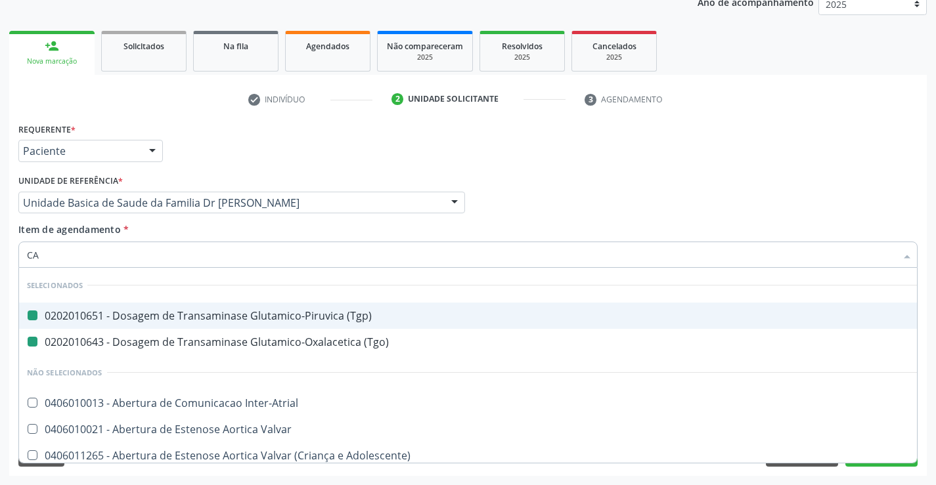
type input "CAL"
checkbox \(Tgp\) "false"
checkbox \(Tgo\) "false"
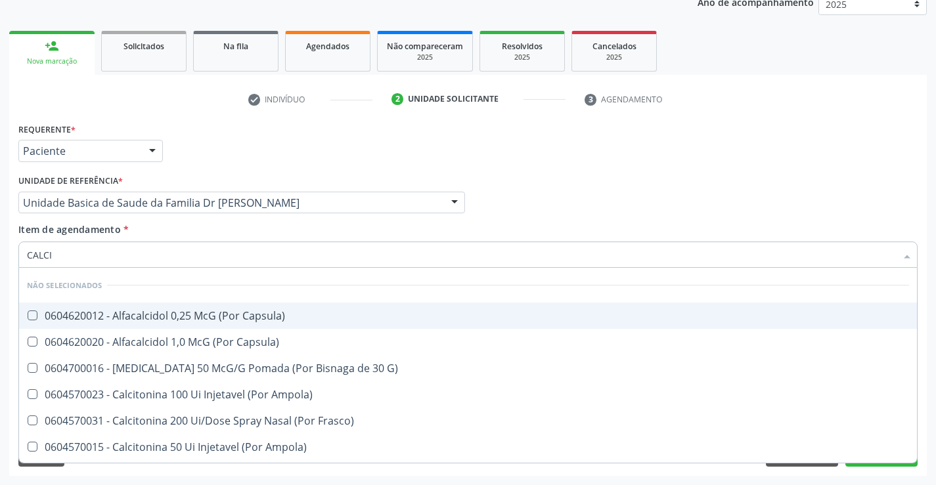
type input "CALCIO"
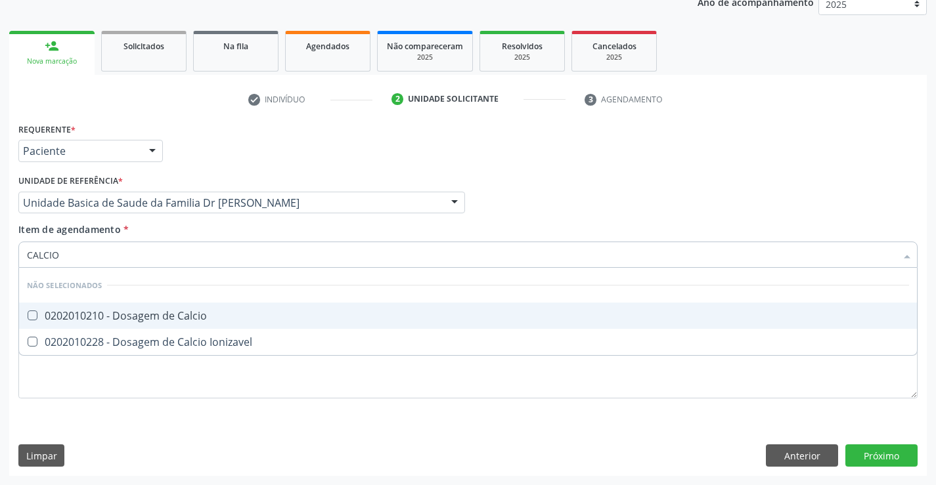
click at [152, 317] on div "0202010210 - Dosagem de Calcio" at bounding box center [468, 316] width 882 height 11
checkbox Calcio "true"
type input "CALCIO"
click at [143, 232] on div "Item de agendamento * CALCIO Desfazer seleção Não selecionados 0202010210 - Dos…" at bounding box center [467, 243] width 899 height 41
checkbox Ionizavel "true"
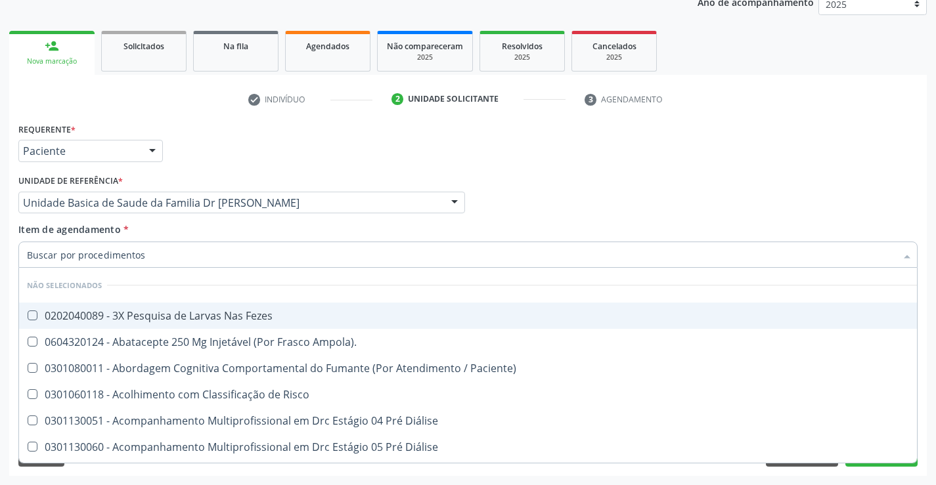
type input "F"
checkbox Fezes "false"
checkbox Ampola\)\ "false"
checkbox Paciente\) "false"
checkbox Risco "false"
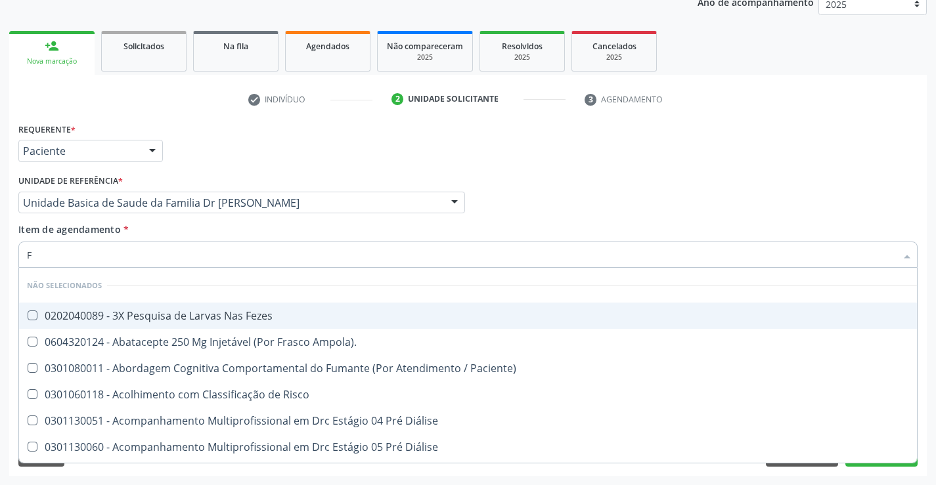
checkbox Diálise "false"
checkbox \(Uai\)\ "false"
checkbox Rim "false"
checkbox Fenilcetonuria "false"
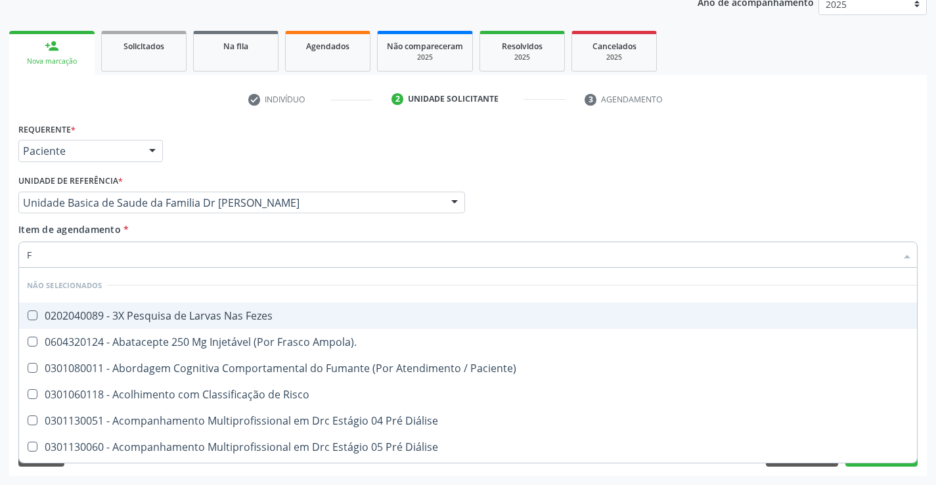
checkbox Cistica "false"
checkbox Bilateral "false"
checkbox Multiprofissional "false"
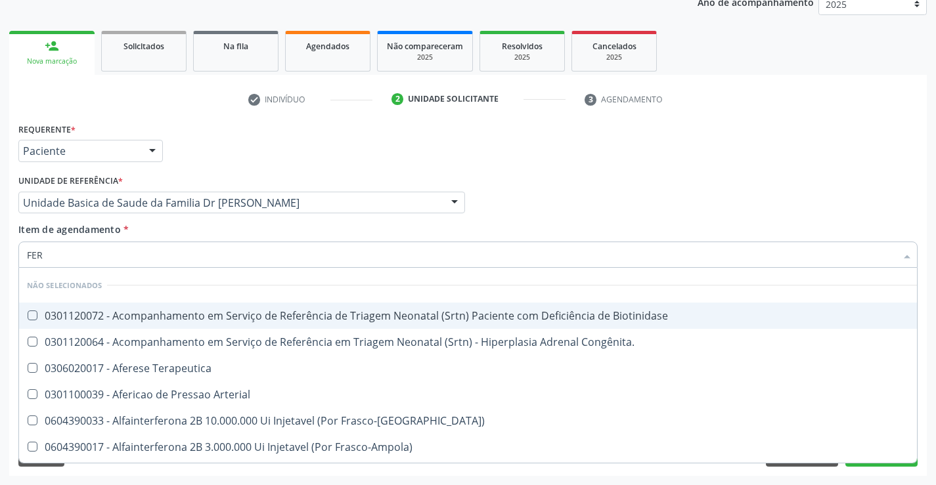
type input "FERR"
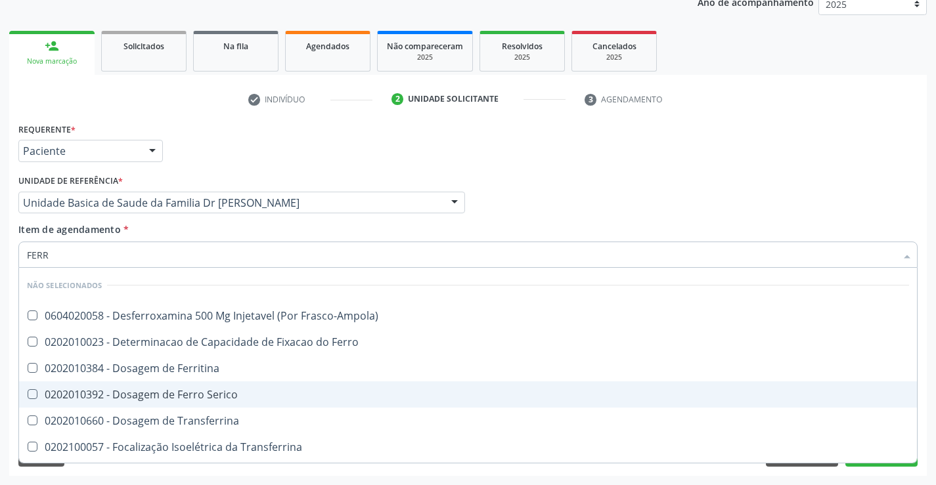
click at [209, 391] on div "0202010392 - Dosagem de Ferro Serico" at bounding box center [468, 394] width 882 height 11
checkbox Serico "true"
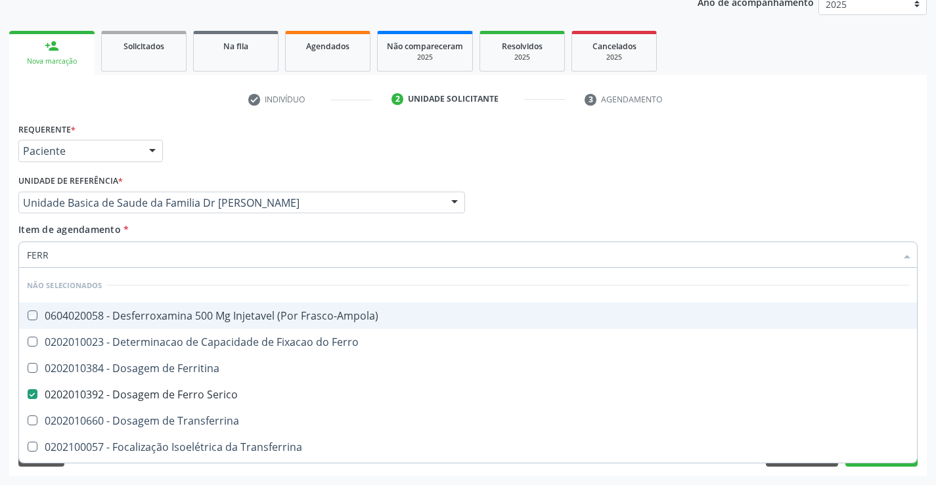
click at [204, 227] on div "Item de agendamento * FERR Desfazer seleção Não selecionados 0604020058 - Desfe…" at bounding box center [467, 243] width 899 height 41
checkbox Frasco-Ampola\) "true"
checkbox Ferro "true"
checkbox Ferritina "true"
checkbox Transferrina "true"
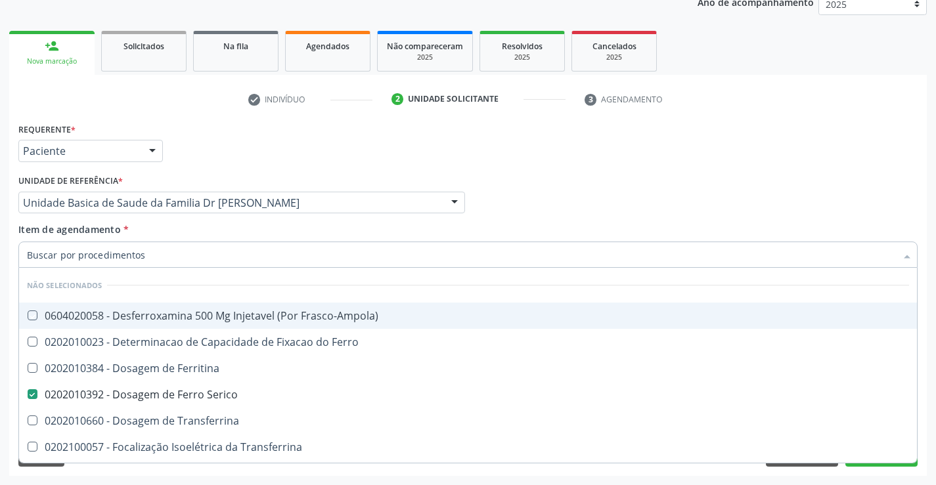
checkbox Transferrina "true"
checkbox Ml\) "true"
checkbox \(Nefroplastia\) "true"
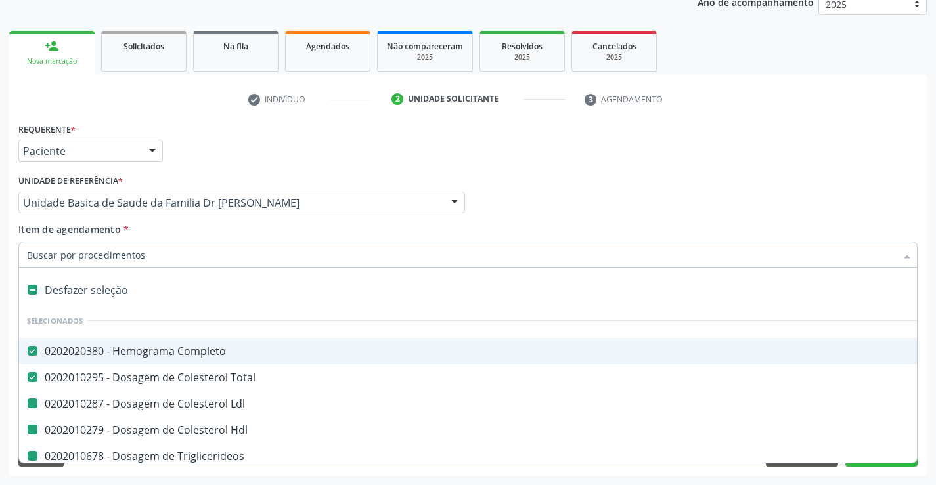
type input "V"
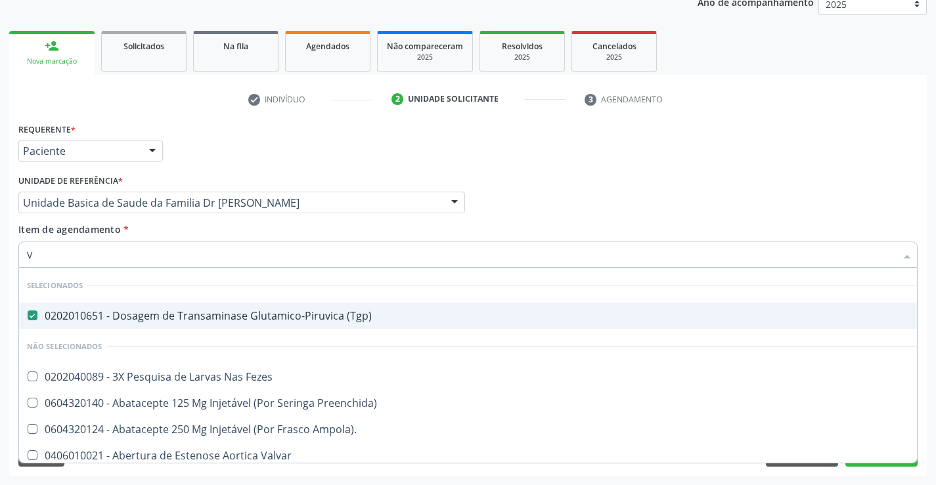
checkbox Fezes "false"
checkbox Preenchida\) "false"
checkbox Ampola\)\ "false"
checkbox Valvar "false"
checkbox Adolescente\) "false"
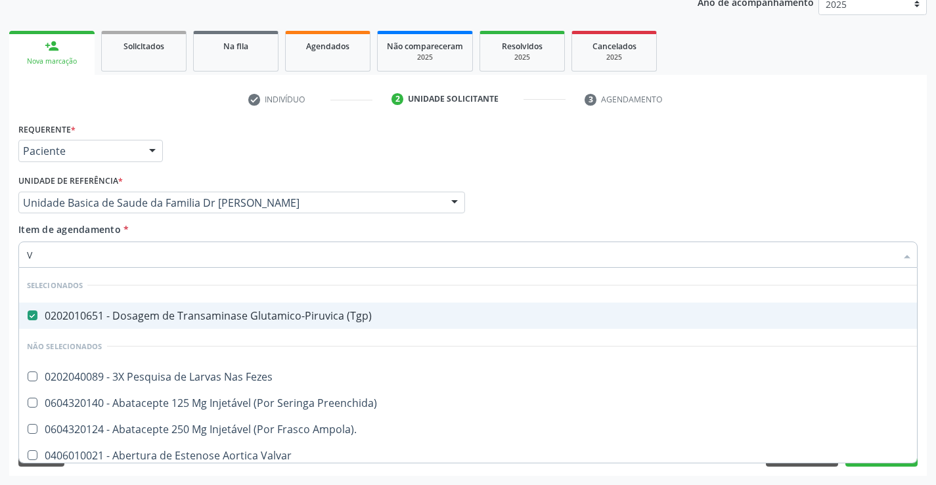
checkbox Valvar "false"
checkbox Adolescente\) "false"
checkbox Paciente\) "false"
checkbox \(Dornic\) "false"
checkbox Derrames "false"
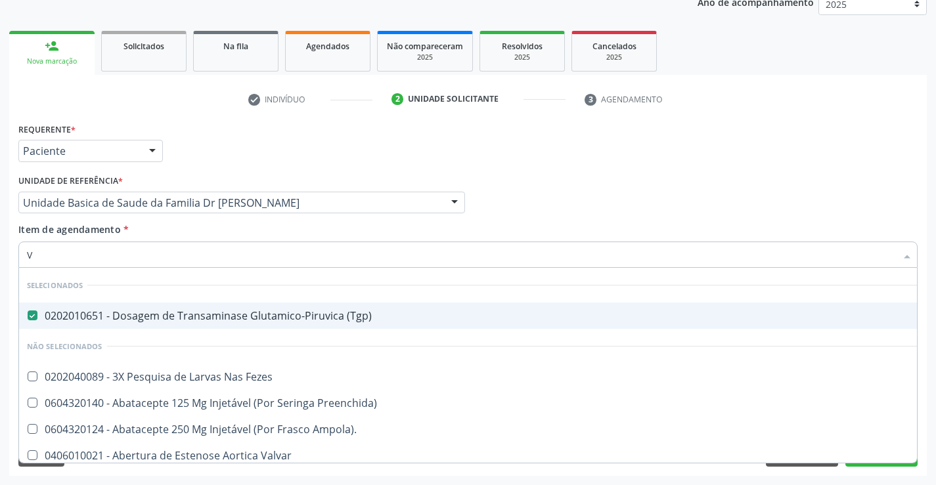
checkbox \(Uai\)\ "false"
type input "VH"
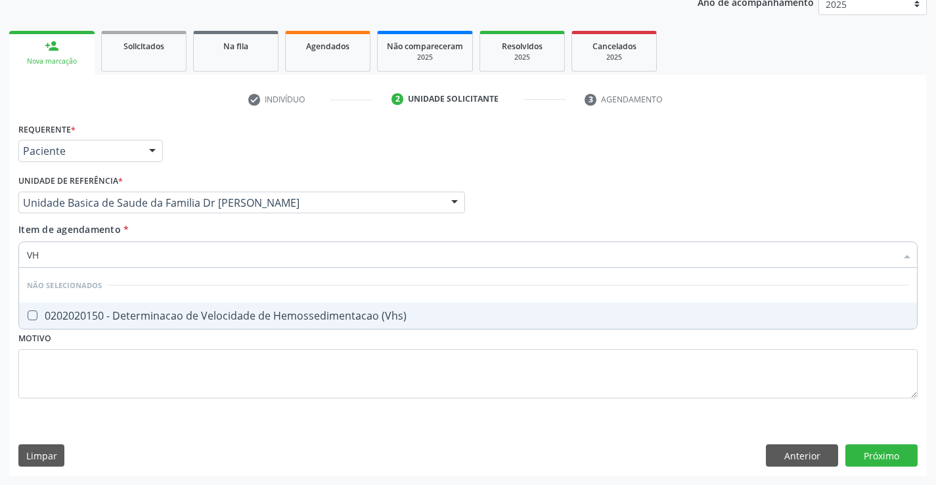
click at [187, 312] on div "0202020150 - Determinacao de Velocidade de Hemossedimentacao (Vhs)" at bounding box center [468, 316] width 882 height 11
checkbox \(Vhs\) "true"
click at [200, 230] on div "Item de agendamento * VH Desfazer seleção Não selecionados 0202020150 - Determi…" at bounding box center [467, 243] width 899 height 41
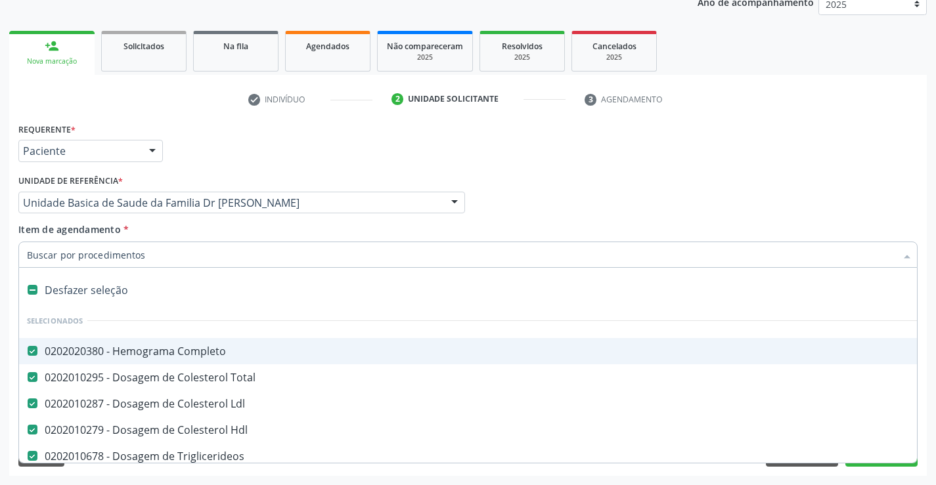
type input "R"
checkbox \(Vhs\) "false"
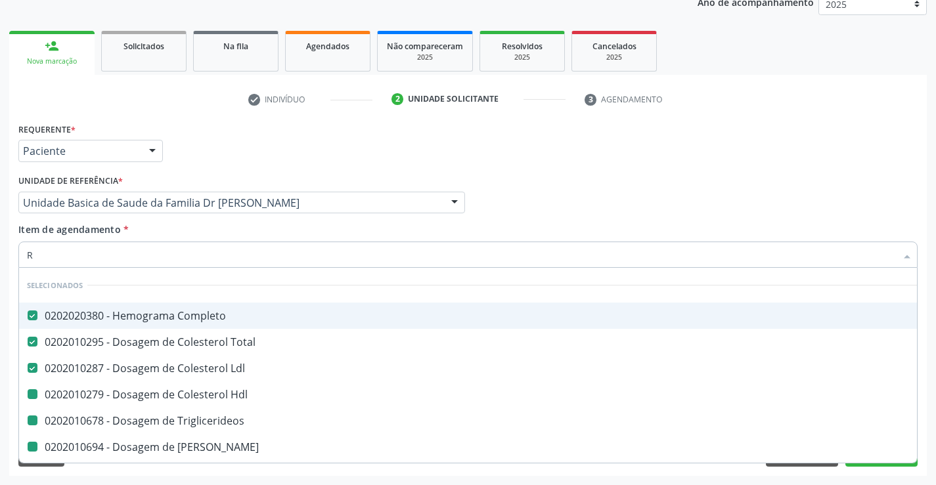
type input "RE"
checkbox Hdl "false"
checkbox Triglicerideos "false"
checkbox Ureia "false"
checkbox Creatinina "false"
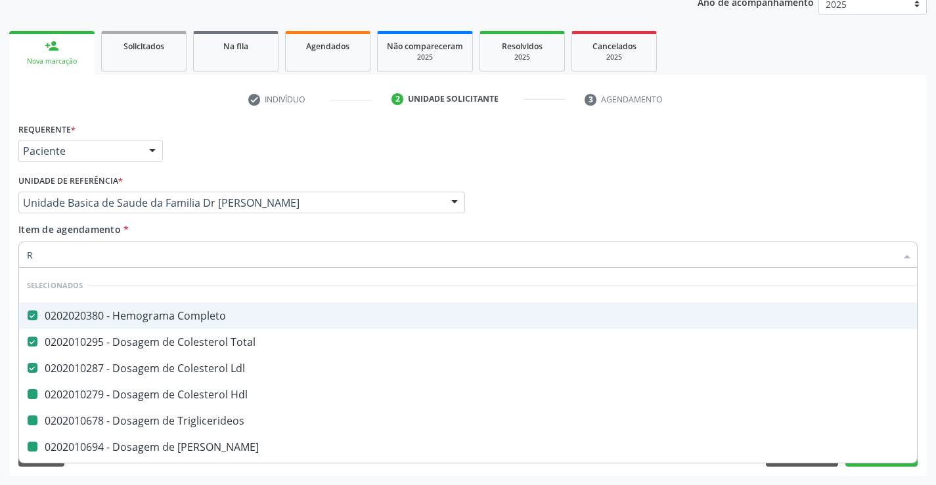
checkbox Urico "false"
checkbox \(Tgp\) "false"
checkbox \(Tgo\) "false"
checkbox Serico "false"
checkbox \(Vhs\) "false"
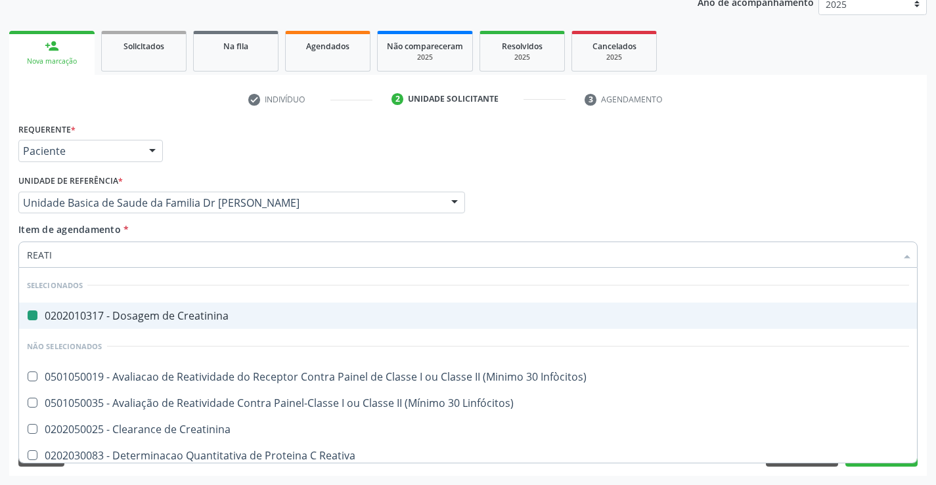
type input "REATIV"
checkbox Creatinina "false"
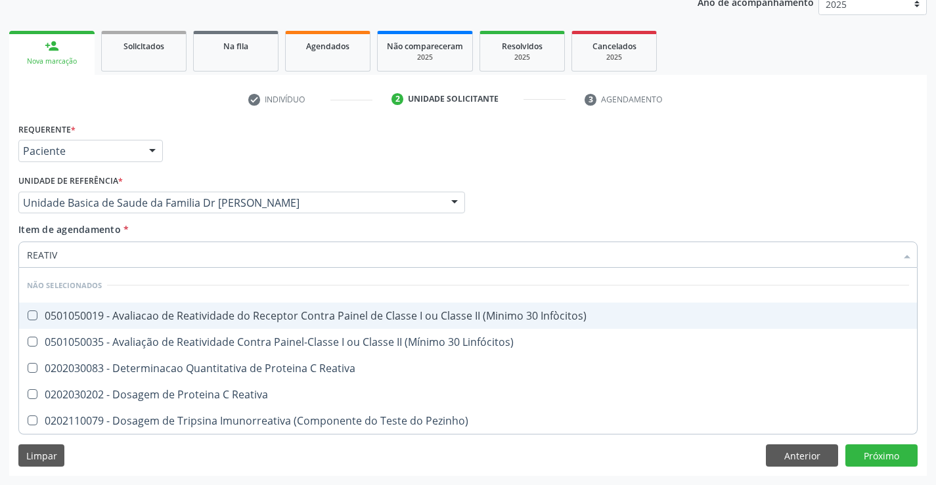
type input "REATIVA"
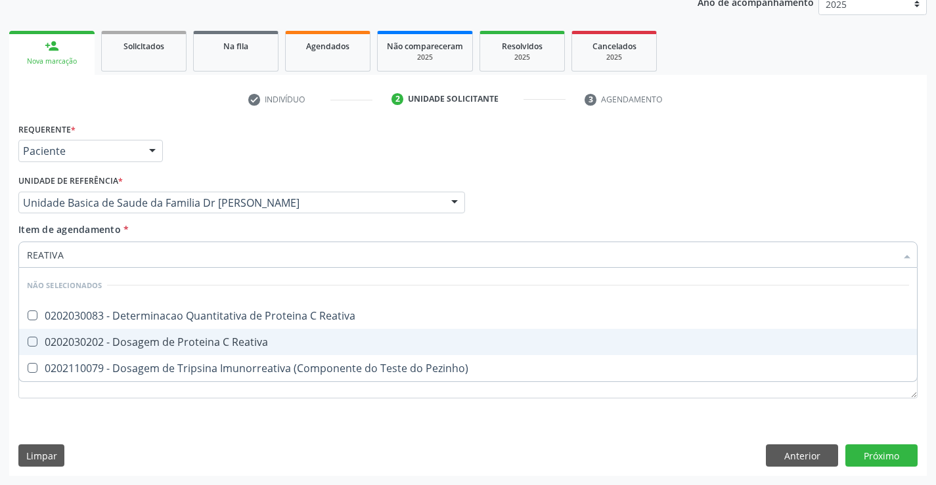
click at [212, 342] on div "0202030202 - Dosagem de Proteina C Reativa" at bounding box center [468, 342] width 882 height 11
checkbox Reativa "true"
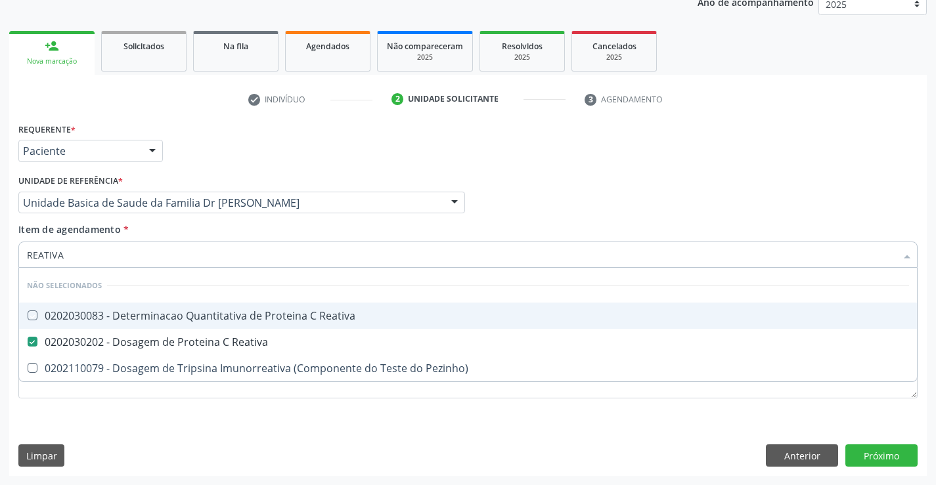
click at [221, 231] on div "Item de agendamento * REATIVA Desfazer seleção Não selecionados 0202030083 - De…" at bounding box center [467, 243] width 899 height 41
checkbox Reativa "true"
checkbox Pezinho\) "true"
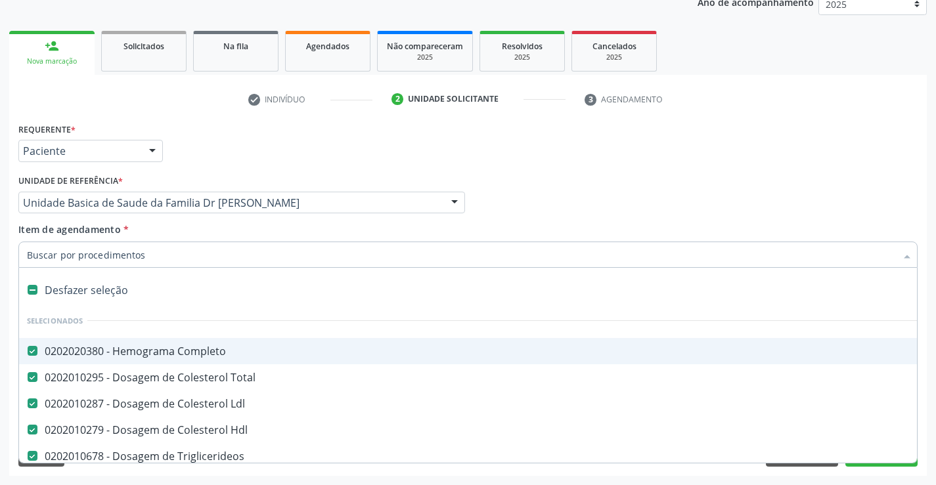
type input "U"
checkbox Ureia "false"
checkbox Creatinina "false"
checkbox Urico "false"
checkbox \(Tgp\) "false"
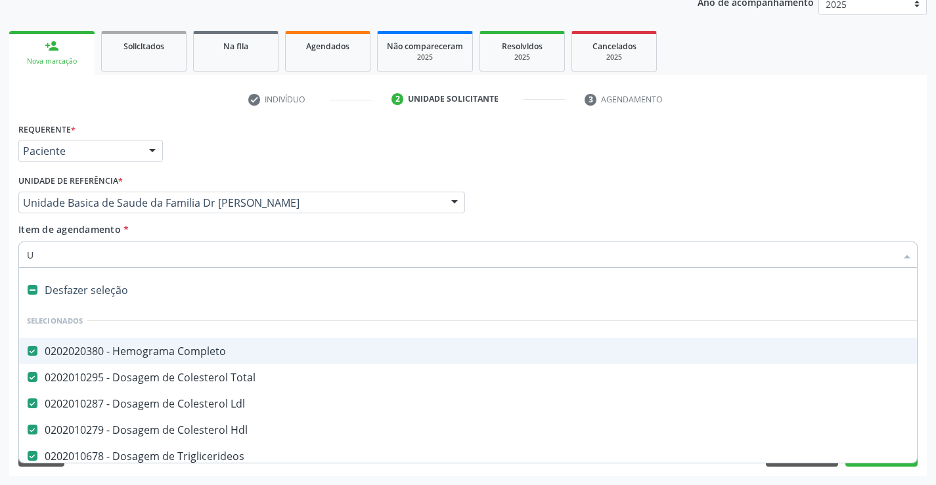
checkbox \(Tgo\) "false"
checkbox Glicose "false"
checkbox Calcio "false"
checkbox Serico "false"
checkbox \(Vhs\) "false"
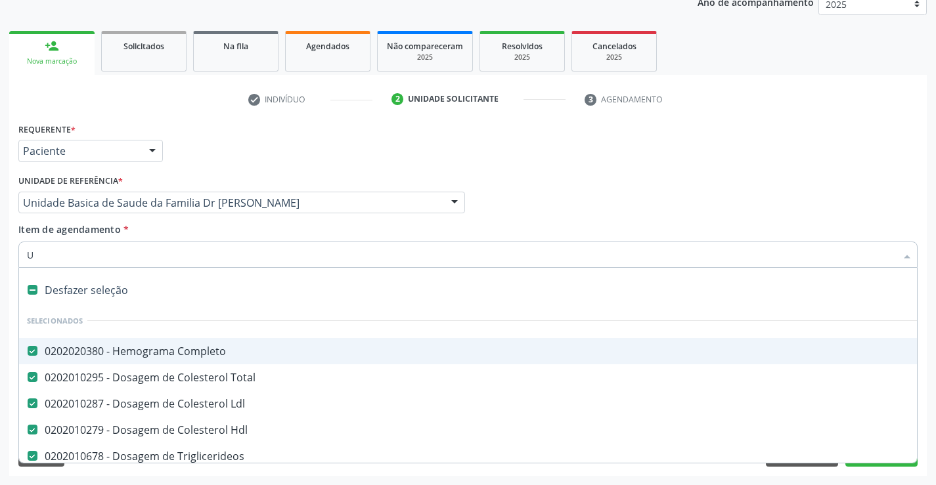
checkbox Reativa "false"
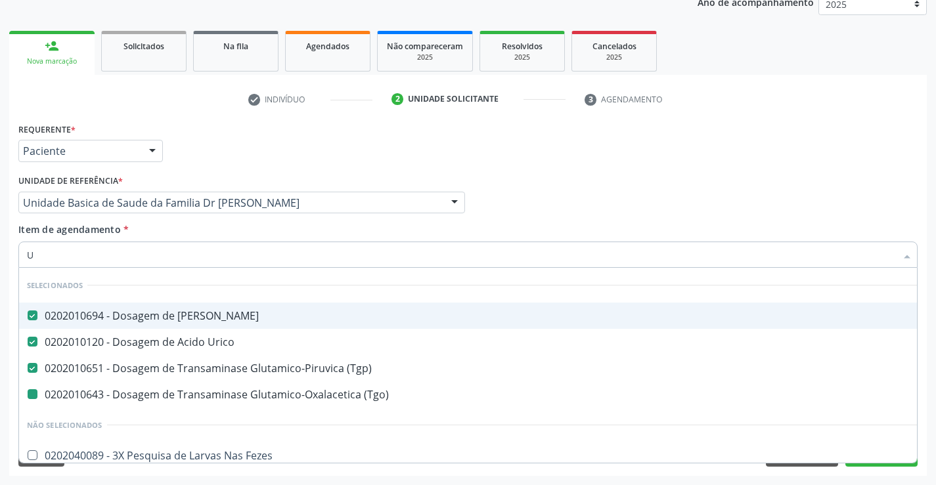
type input "UR"
checkbox \(Tgo\) "false"
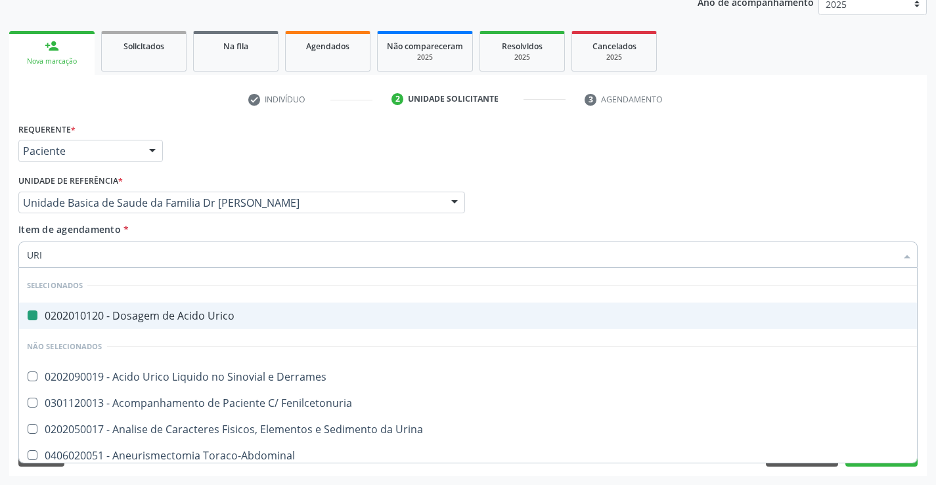
type input "URIN"
checkbox Urico "false"
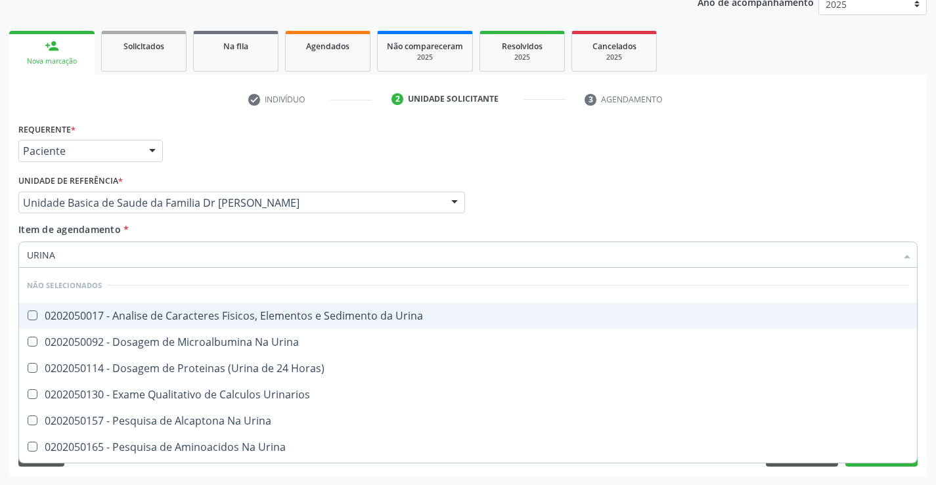
click at [228, 316] on div "0202050017 - Analise de Caracteres Fisicos, Elementos e Sedimento da Urina" at bounding box center [468, 316] width 882 height 11
click at [232, 238] on div "Item de agendamento * URINA Desfazer seleção Não selecionados 0202050017 - Anal…" at bounding box center [467, 243] width 899 height 41
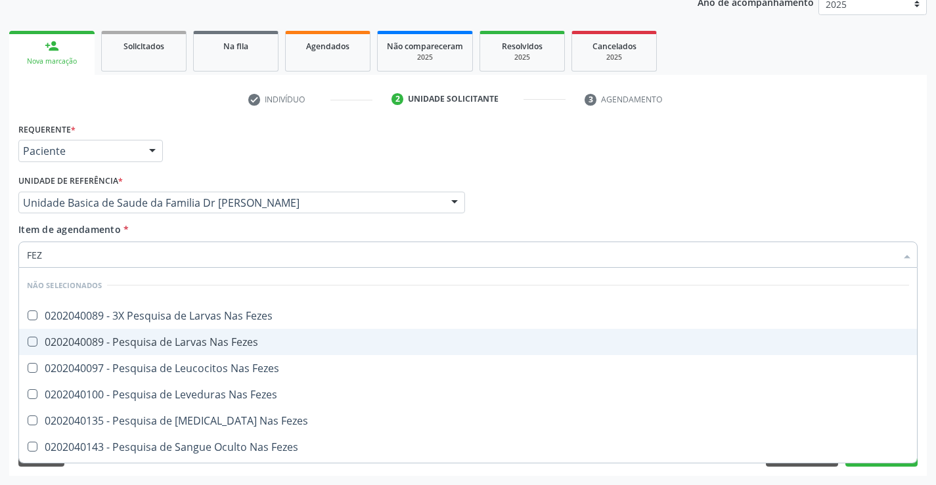
click at [244, 343] on div "0202040089 - Pesquisa de Larvas Nas Fezes" at bounding box center [468, 342] width 882 height 11
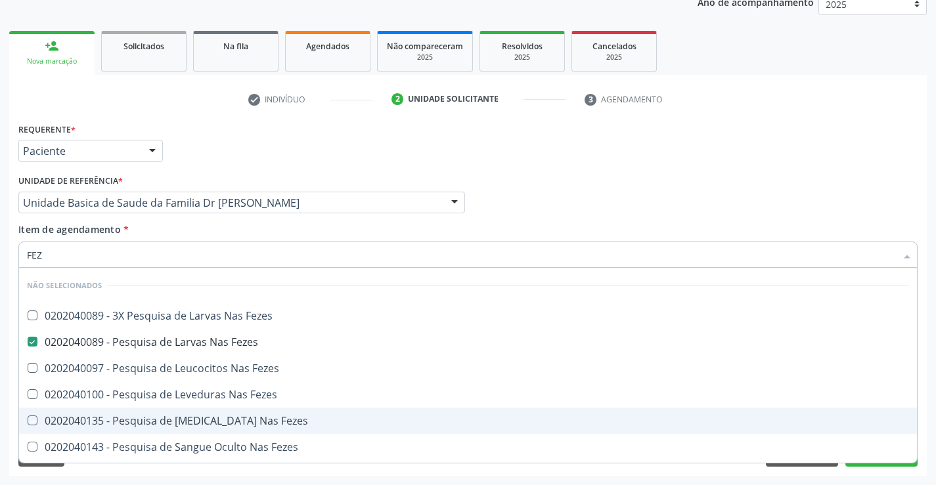
click at [928, 414] on div "Acompanhamento Acompanhe a situação das marcações correntes e finalizadas Relat…" at bounding box center [468, 196] width 936 height 578
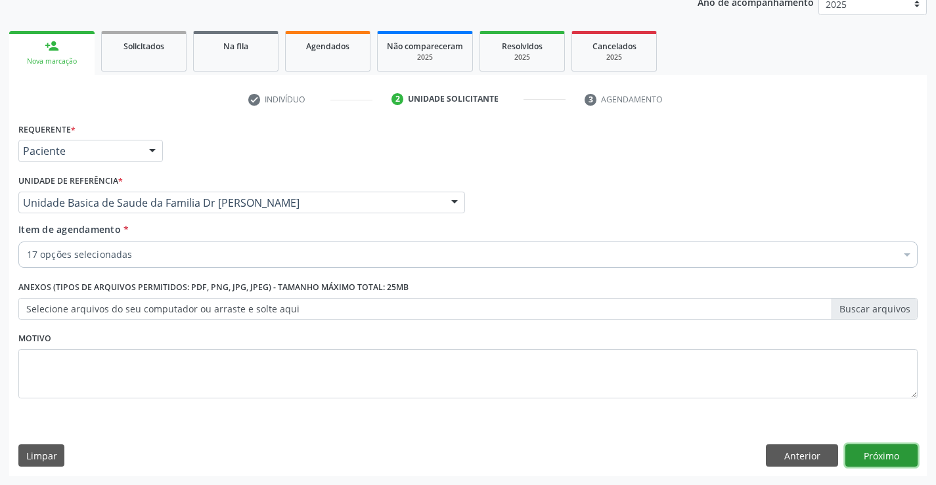
click at [884, 448] on button "Próximo" at bounding box center [881, 456] width 72 height 22
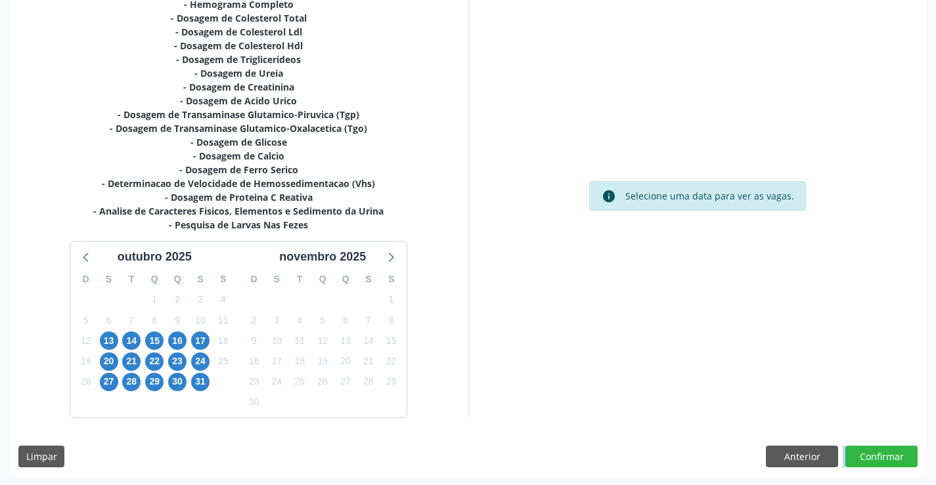
scroll to position [307, 0]
click at [108, 341] on span "13" at bounding box center [109, 340] width 18 height 18
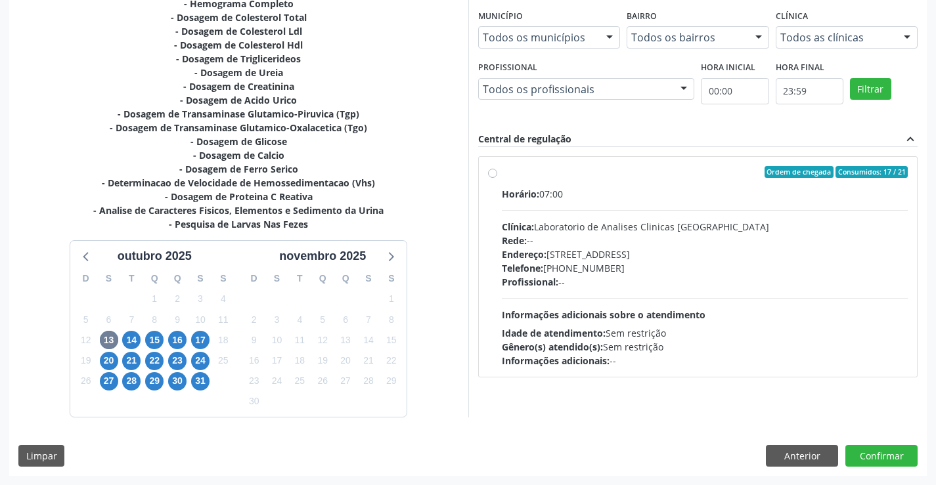
click at [689, 185] on label "Ordem de chegada Consumidos: 17 / 21 Horário: 07:00 Clínica: Laboratorio de Ana…" at bounding box center [705, 267] width 406 height 202
click at [497, 178] on input "Ordem de chegada Consumidos: 17 / 21 Horário: 07:00 Clínica: Laboratorio de Ana…" at bounding box center [492, 172] width 9 height 12
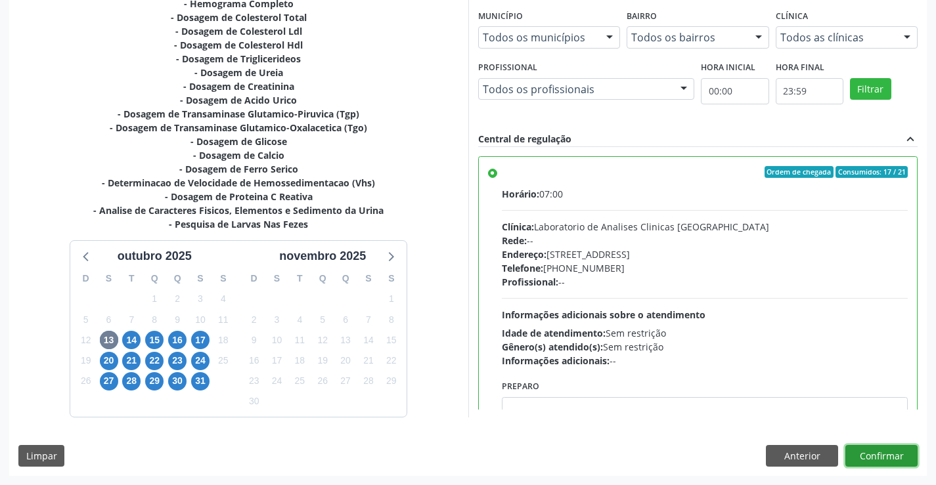
click at [870, 452] on button "Confirmar" at bounding box center [881, 456] width 72 height 22
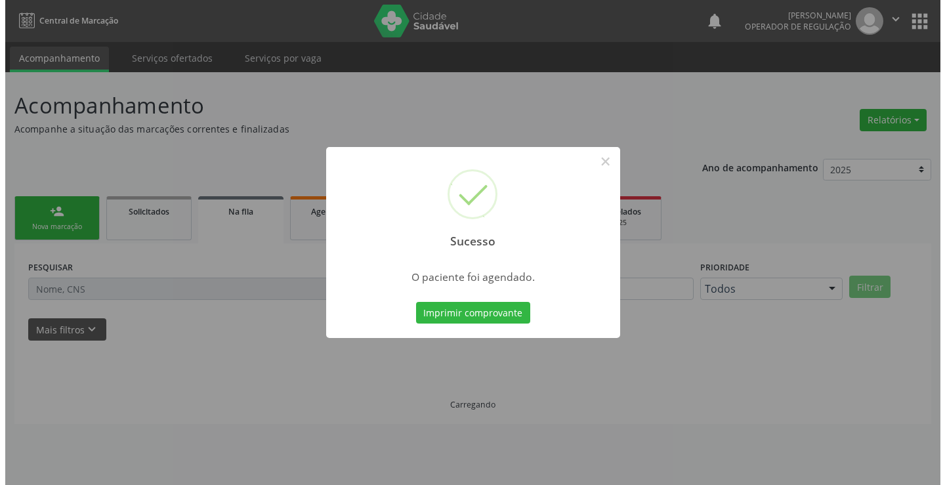
scroll to position [0, 0]
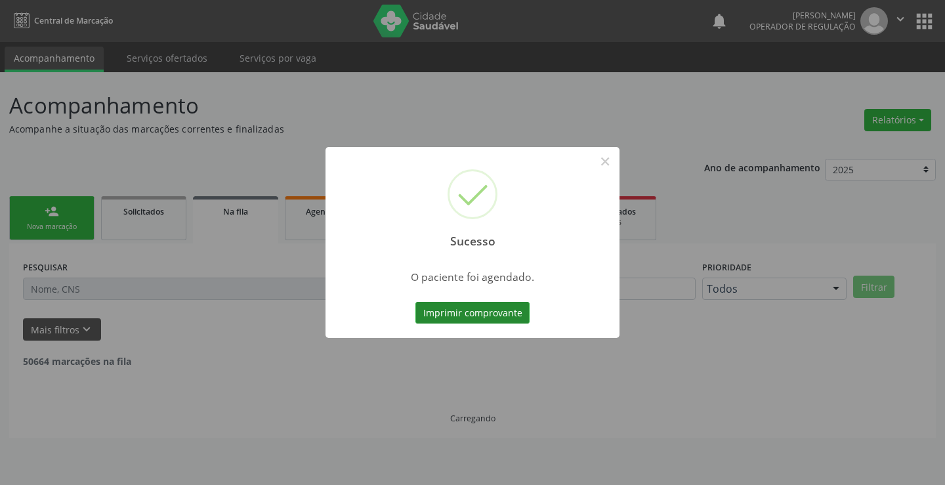
click at [472, 302] on button "Imprimir comprovante" at bounding box center [473, 313] width 114 height 22
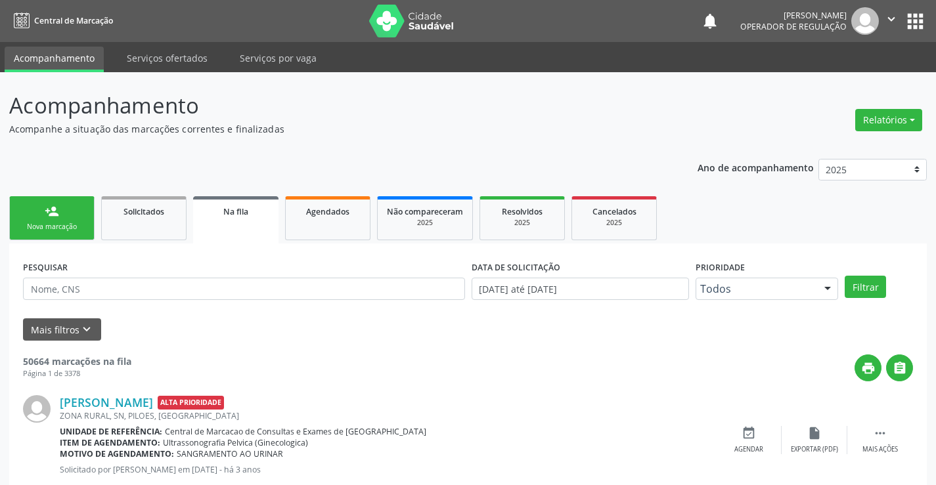
click at [47, 226] on div "Nova marcação" at bounding box center [52, 227] width 66 height 10
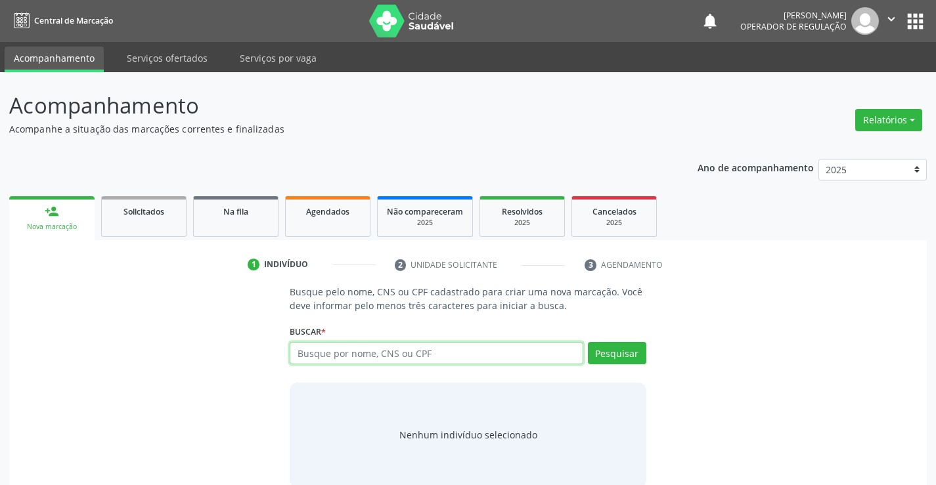
click at [443, 359] on input "text" at bounding box center [436, 353] width 293 height 22
click at [481, 356] on input "text" at bounding box center [436, 353] width 293 height 22
click at [477, 359] on input "text" at bounding box center [436, 353] width 293 height 22
type input "702002831919585"
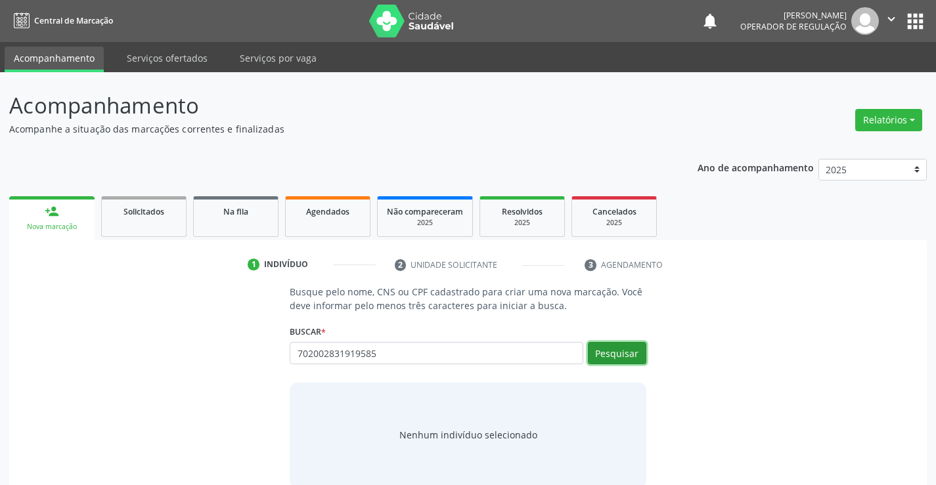
click at [611, 348] on button "Pesquisar" at bounding box center [617, 353] width 58 height 22
type input "702002831919585"
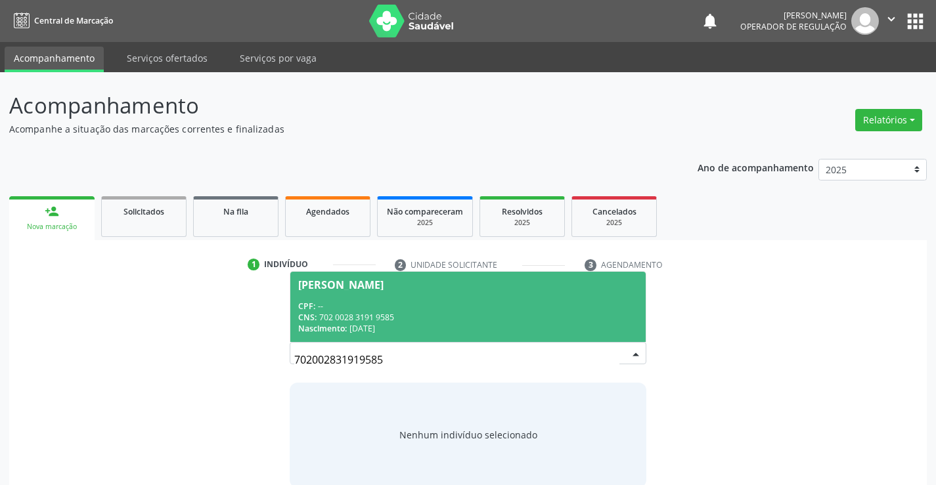
click at [443, 315] on div "CNS: 702 0028 3191 9585" at bounding box center [467, 317] width 339 height 11
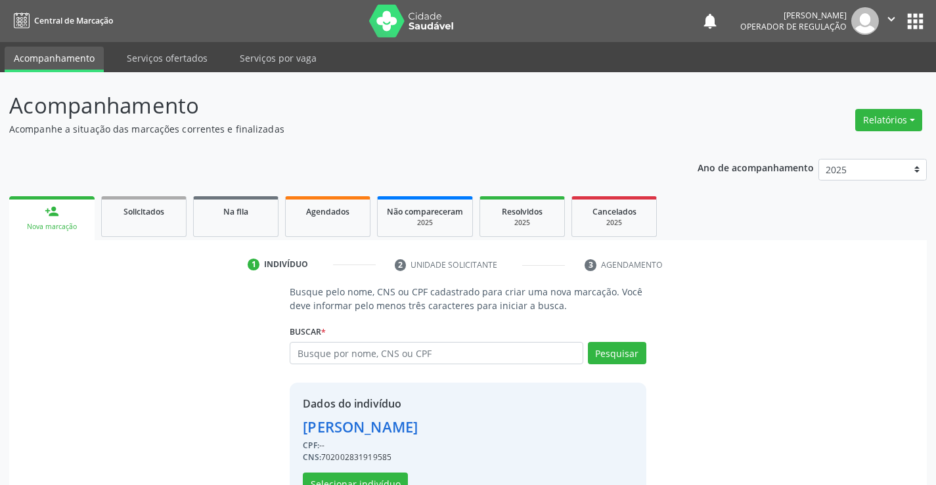
scroll to position [41, 0]
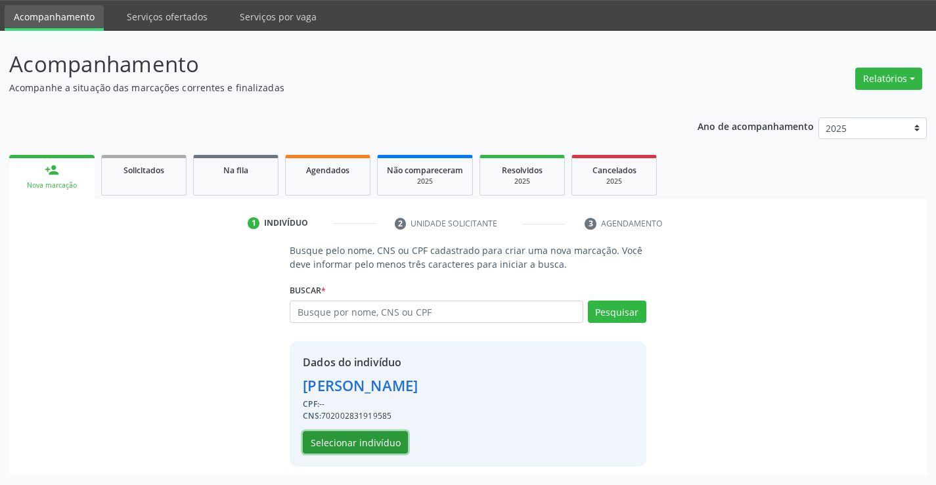
click at [358, 439] on button "Selecionar indivíduo" at bounding box center [355, 442] width 105 height 22
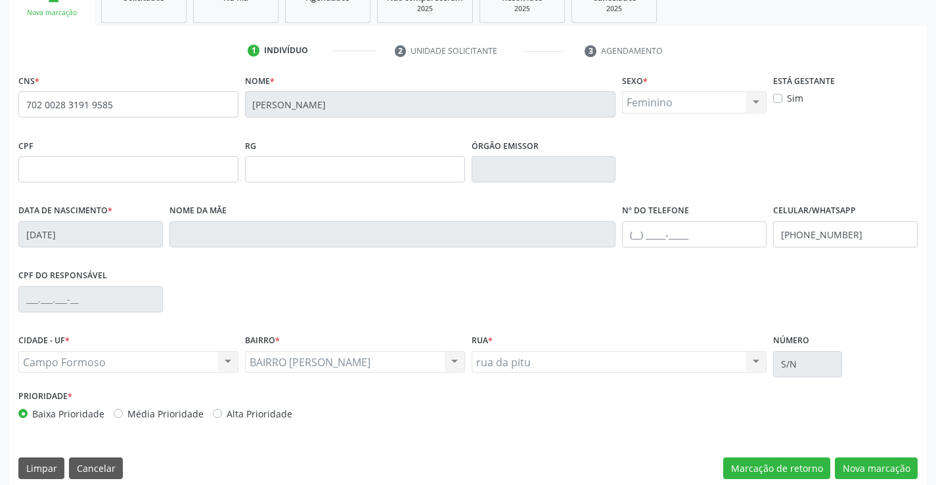
scroll to position [227, 0]
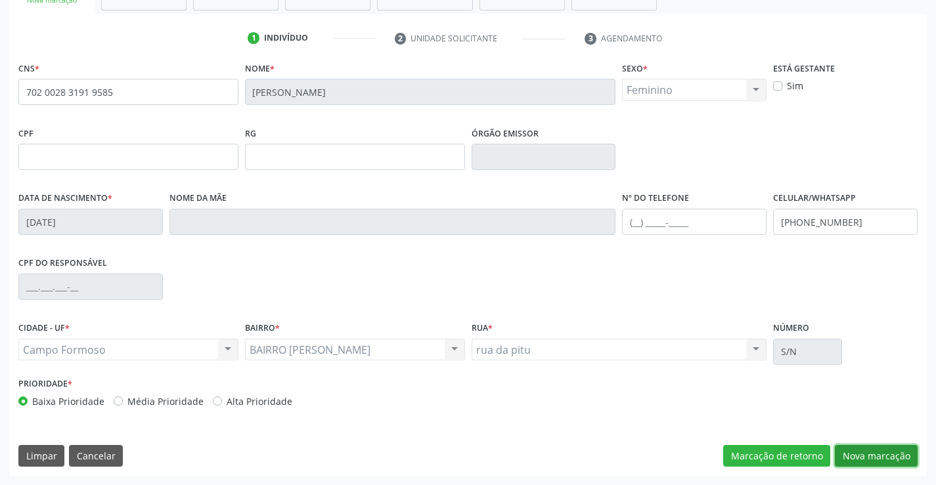
click at [884, 451] on button "Nova marcação" at bounding box center [876, 456] width 83 height 22
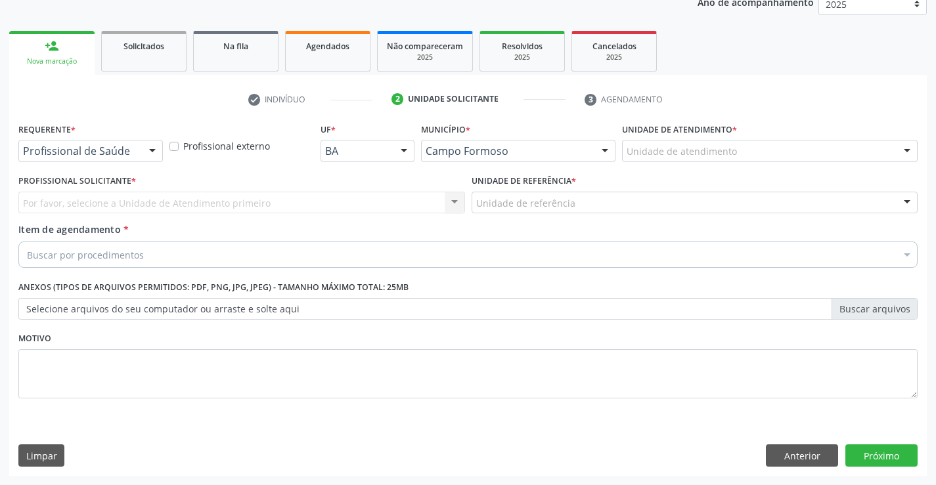
scroll to position [165, 0]
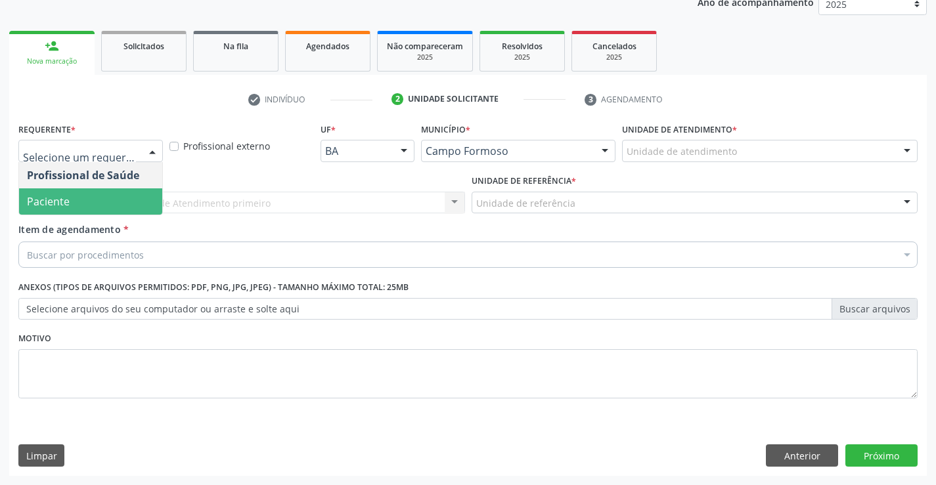
click at [60, 196] on span "Paciente" at bounding box center [48, 201] width 43 height 14
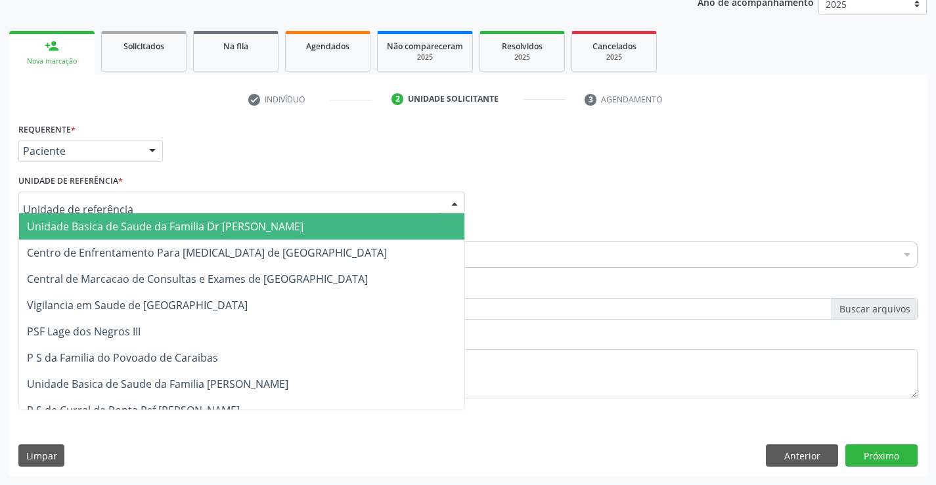
click at [84, 218] on span "Unidade Basica de Saude da Familia Dr [PERSON_NAME]" at bounding box center [241, 226] width 445 height 26
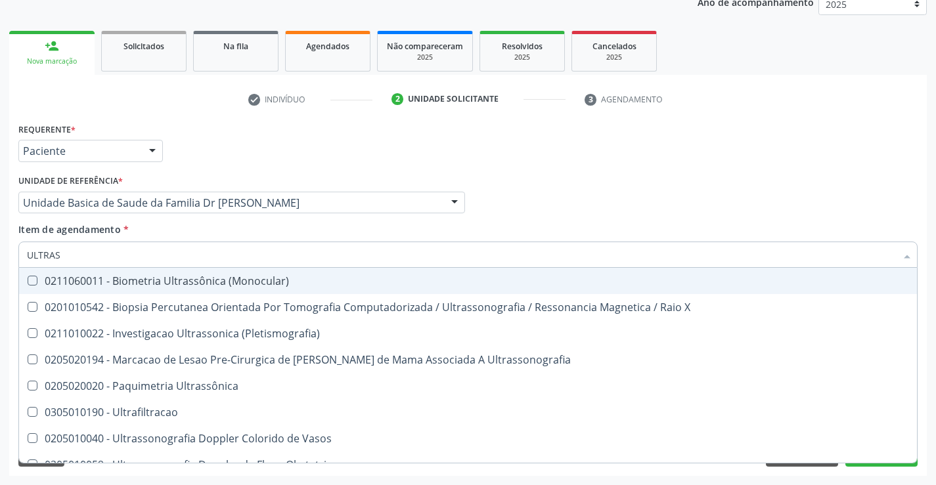
type input "ULTRASS"
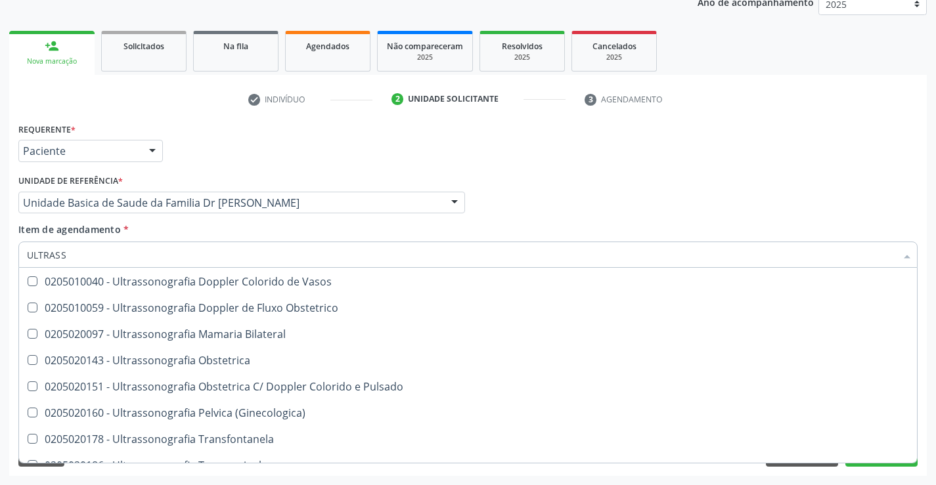
scroll to position [131, 0]
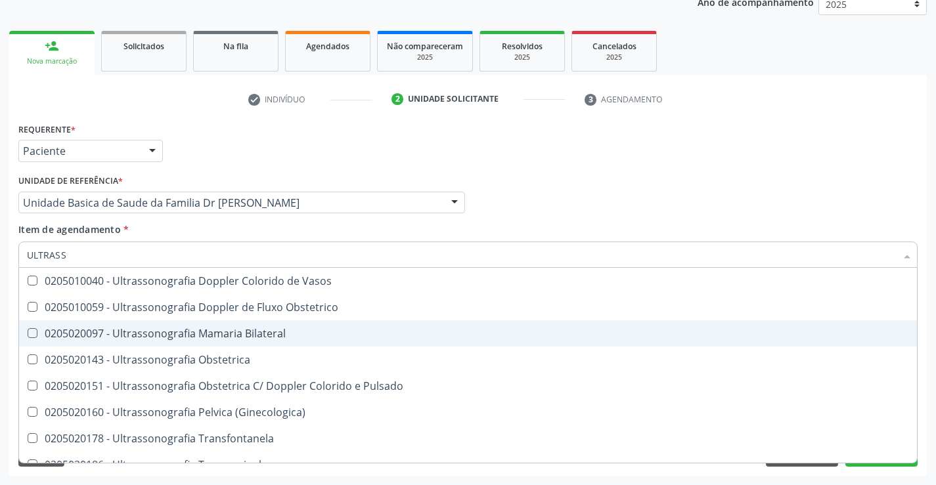
click at [305, 334] on div "0205020097 - Ultrassonografia Mamaria Bilateral" at bounding box center [468, 333] width 882 height 11
checkbox Bilateral "true"
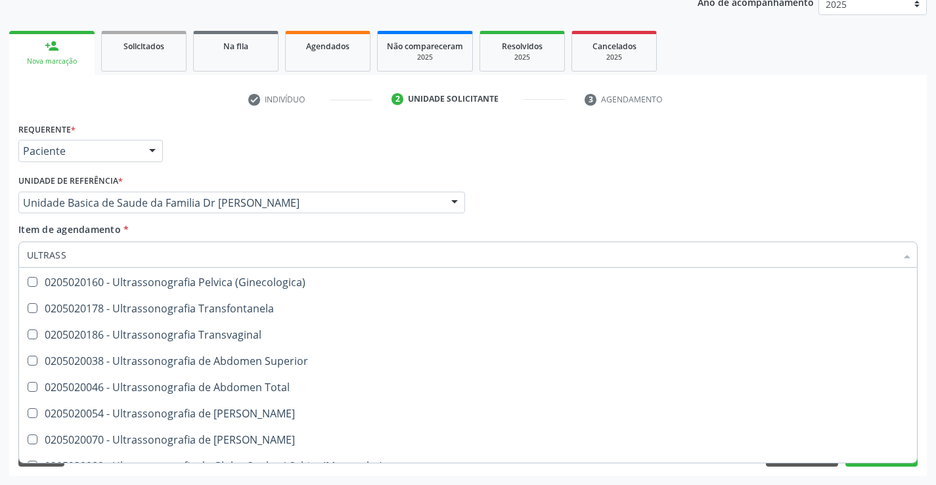
scroll to position [263, 0]
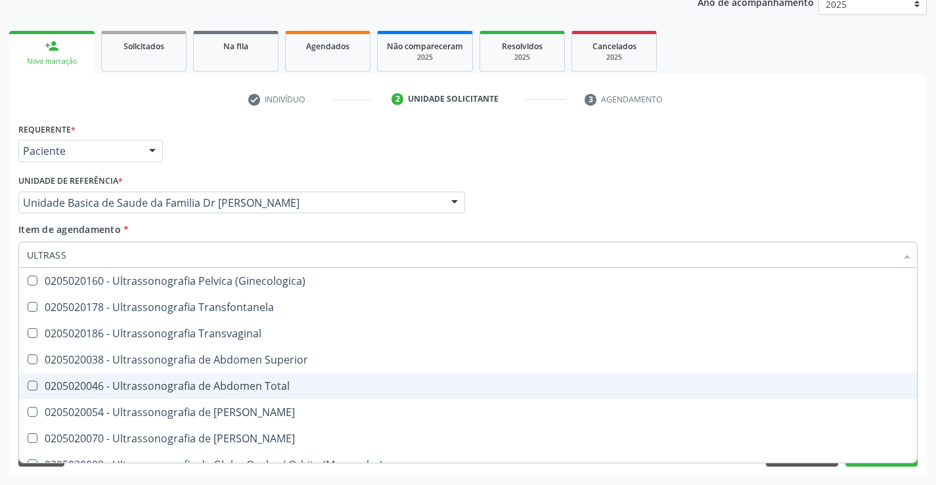
click at [300, 391] on div "0205020046 - Ultrassonografia de Abdomen Total" at bounding box center [468, 386] width 882 height 11
checkbox Total "true"
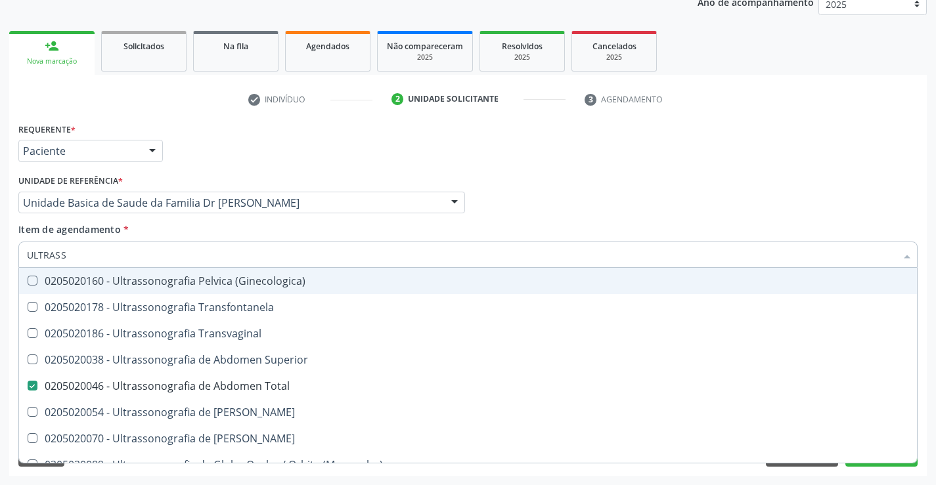
type input "ULTRASS"
click at [144, 234] on div "Item de agendamento * ULTRASS Desfazer seleção 0211060011 - Biometria Ultrassôn…" at bounding box center [467, 243] width 899 height 41
checkbox X "true"
checkbox \(Pletismografia\) "true"
checkbox Bilateral "false"
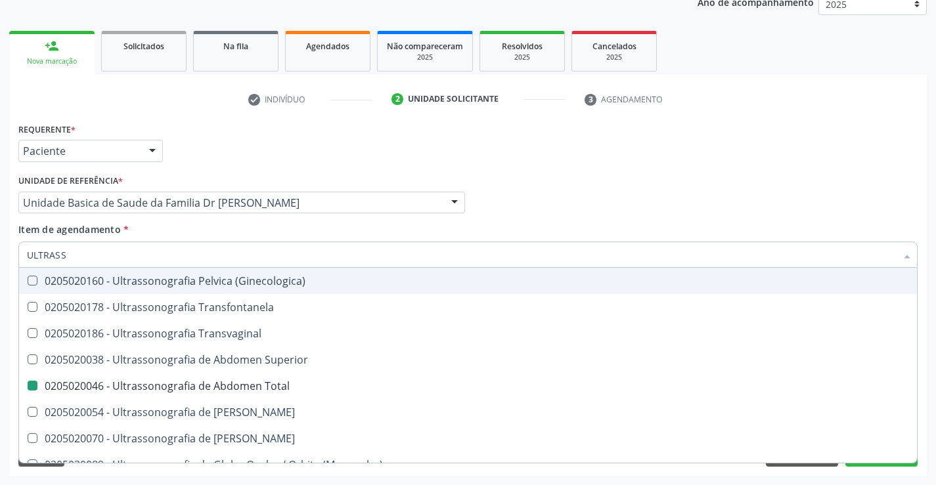
checkbox Total "false"
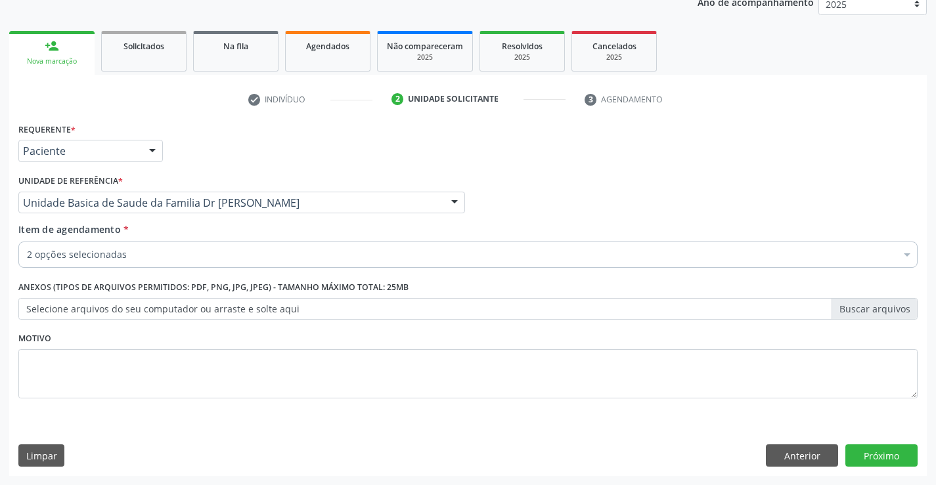
scroll to position [0, 0]
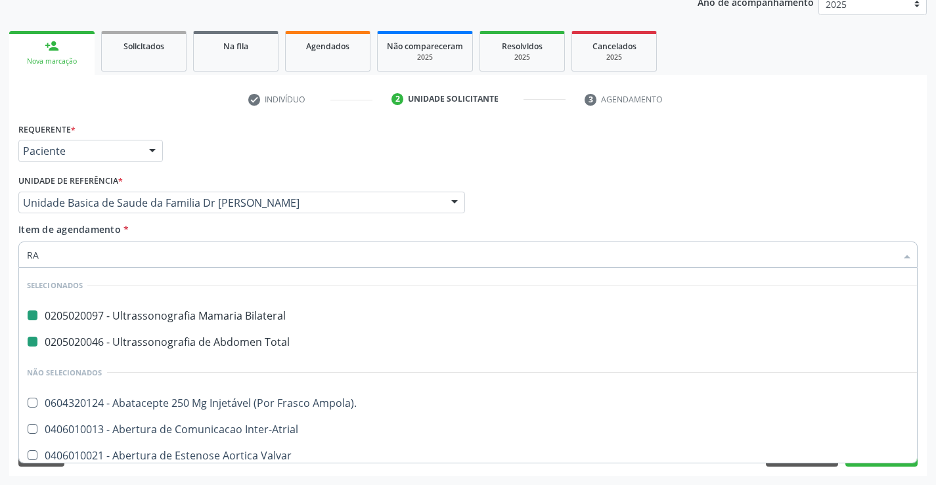
type input "RAD"
checkbox Bilateral "false"
checkbox Total "false"
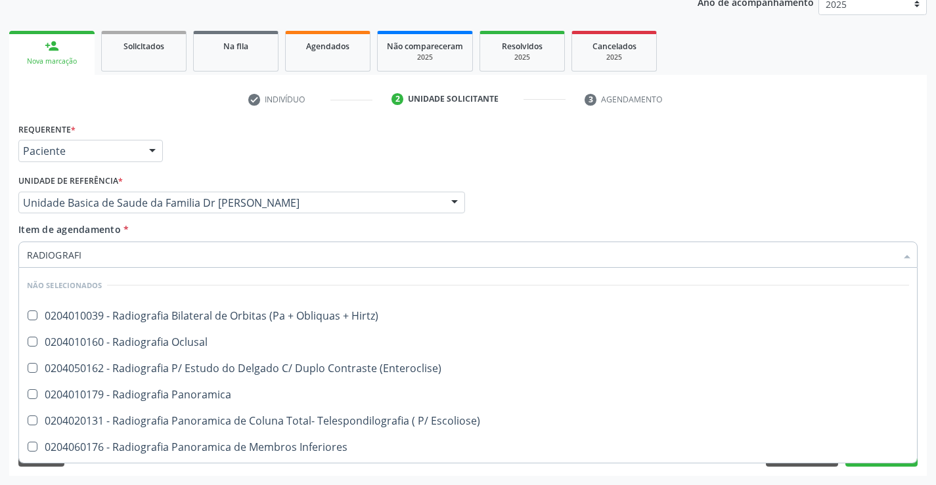
type input "RADIOGRAFIA"
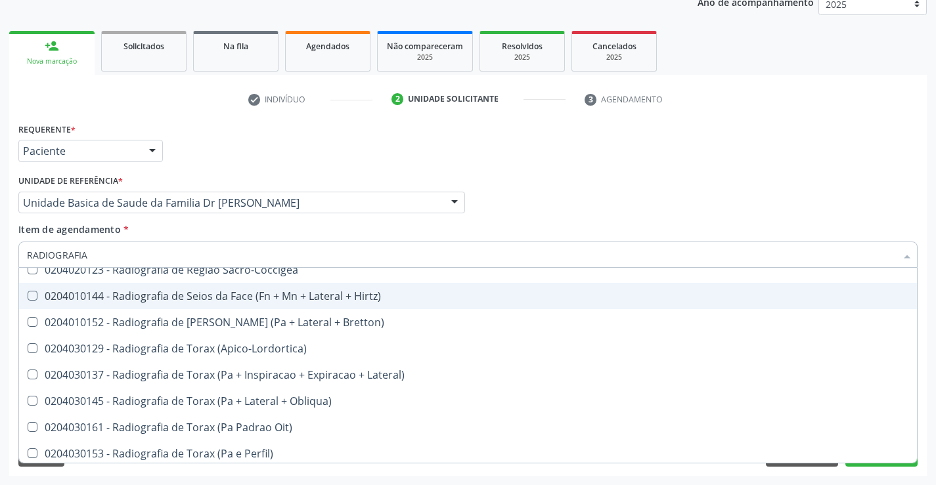
scroll to position [1705, 0]
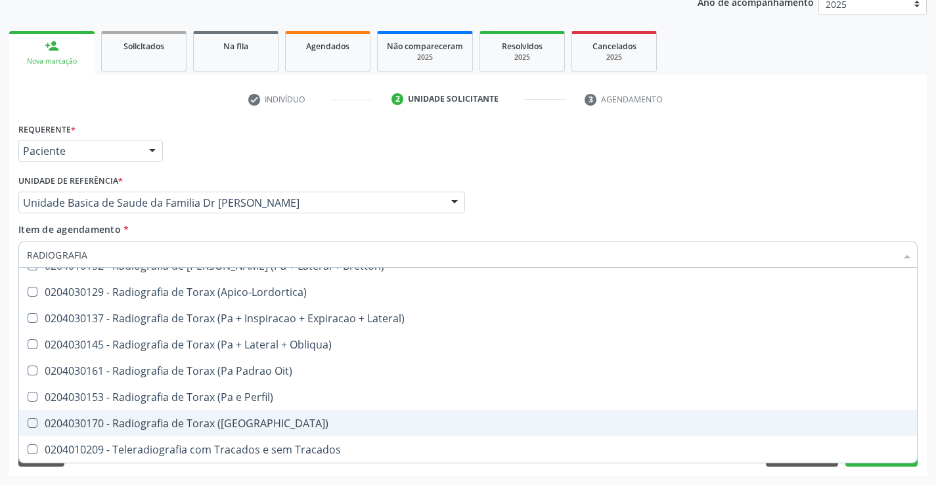
click at [244, 424] on div "0204030170 - Radiografia de Torax (Pa)" at bounding box center [468, 423] width 882 height 11
checkbox \(Pa\) "true"
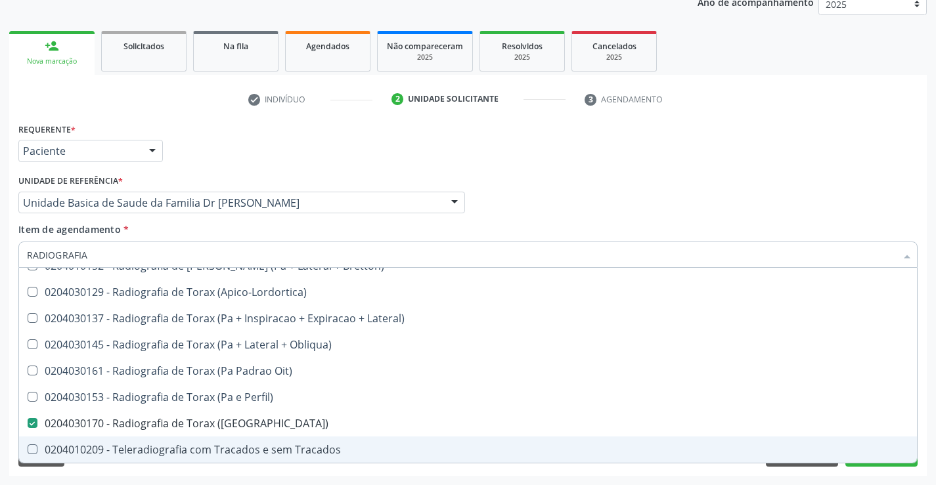
click at [929, 438] on div "Acompanhamento Acompanhe a situação das marcações correntes e finalizadas Relat…" at bounding box center [468, 196] width 936 height 578
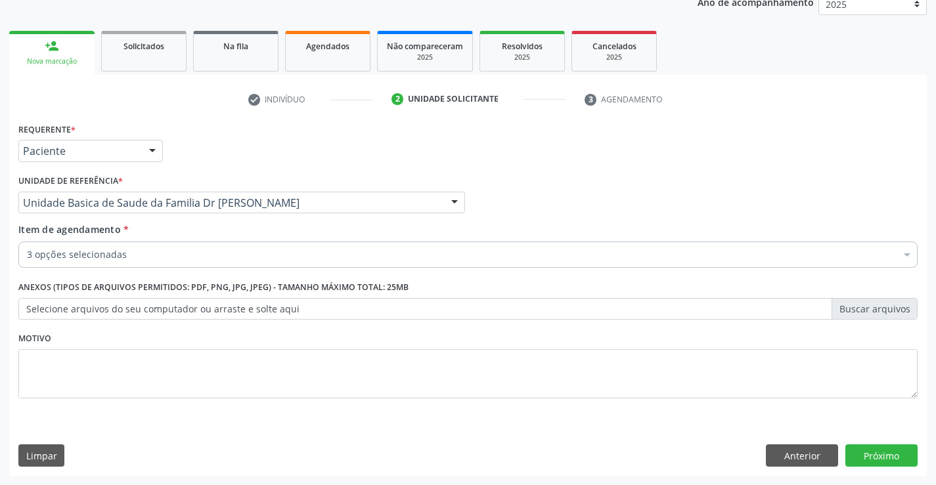
scroll to position [0, 0]
click at [881, 454] on button "Próximo" at bounding box center [881, 456] width 72 height 22
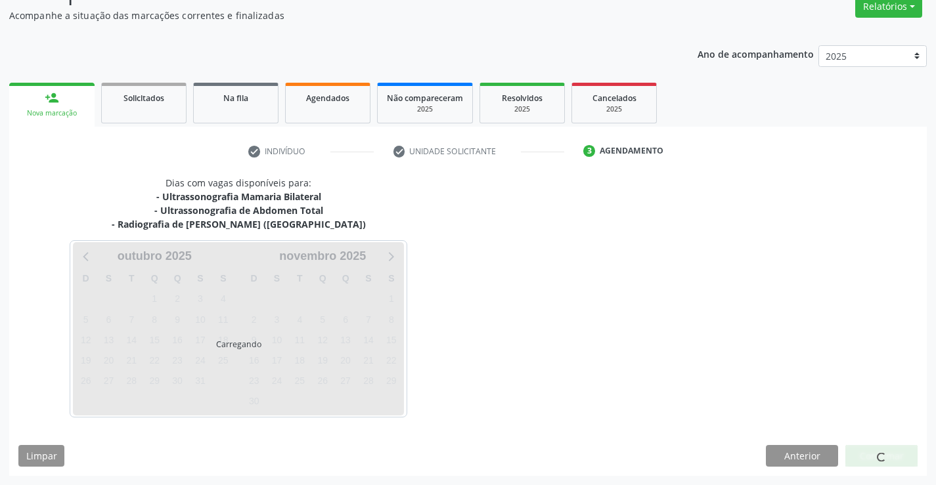
scroll to position [152, 0]
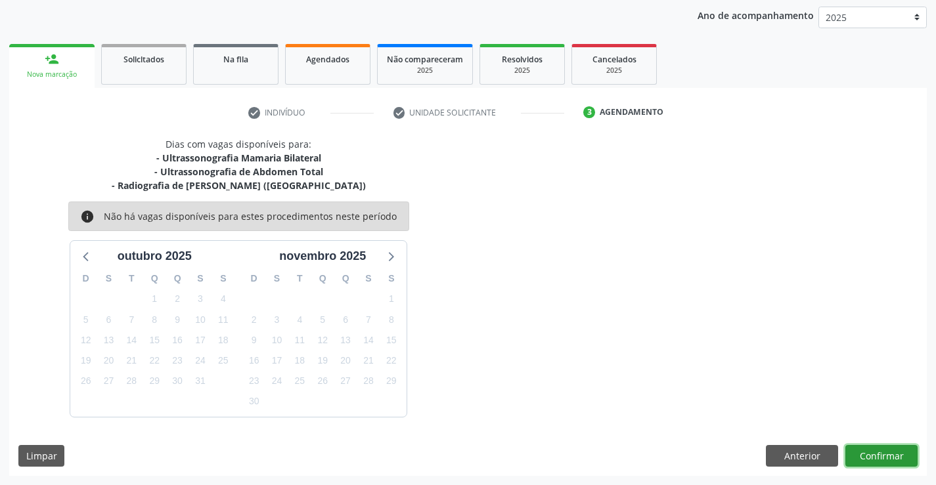
click at [881, 454] on button "Confirmar" at bounding box center [881, 456] width 72 height 22
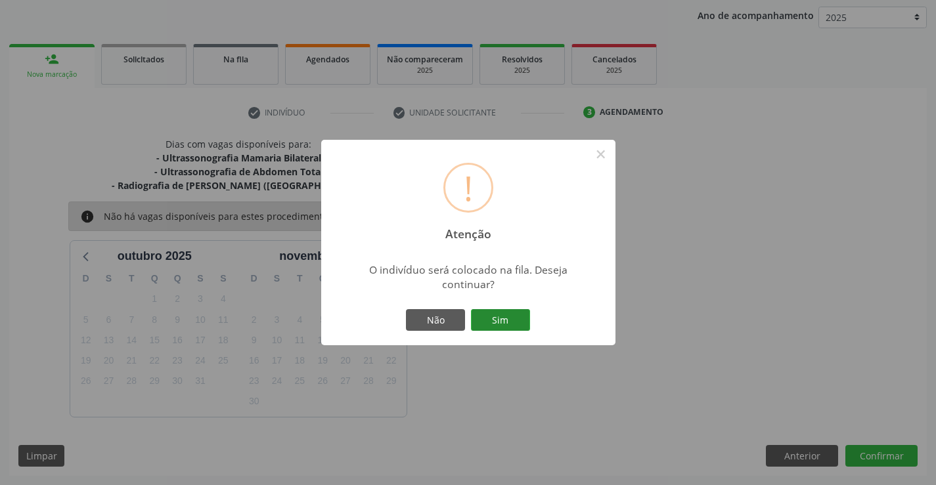
click at [491, 313] on button "Sim" at bounding box center [500, 320] width 59 height 22
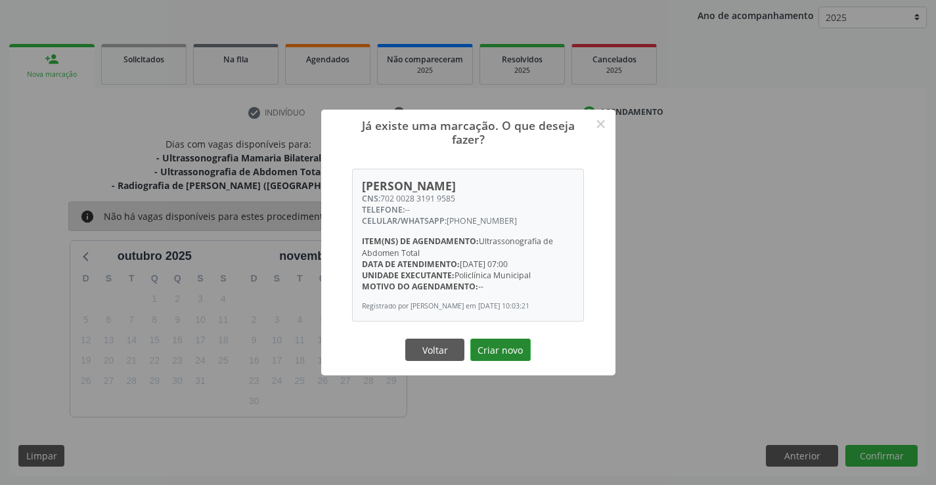
click at [497, 352] on button "Criar novo" at bounding box center [500, 350] width 60 height 22
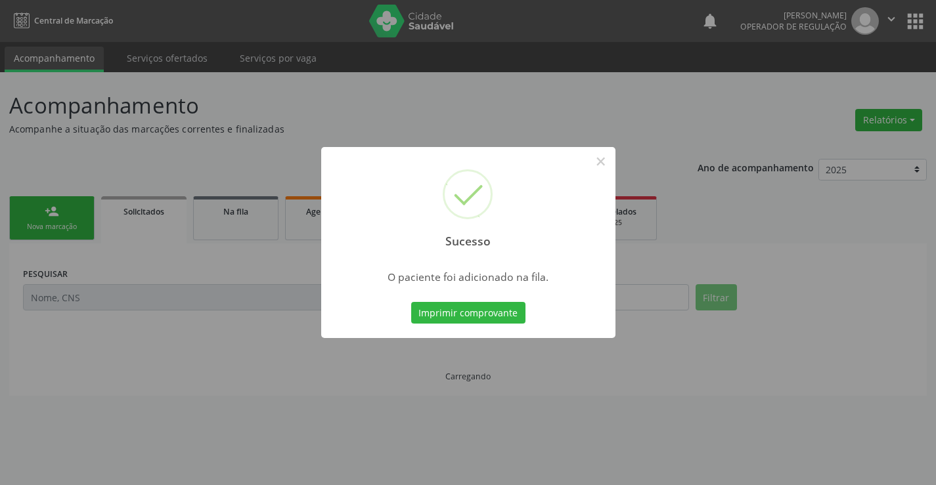
scroll to position [0, 0]
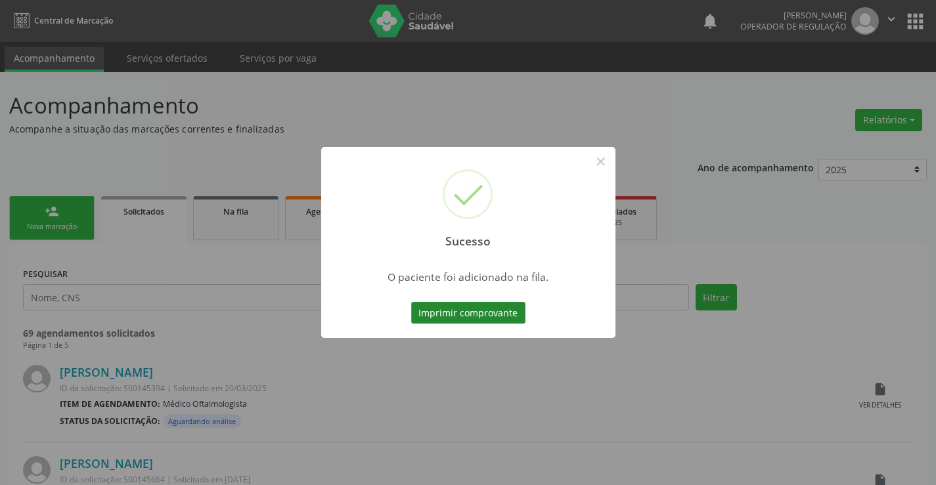
click at [479, 312] on button "Imprimir comprovante" at bounding box center [468, 313] width 114 height 22
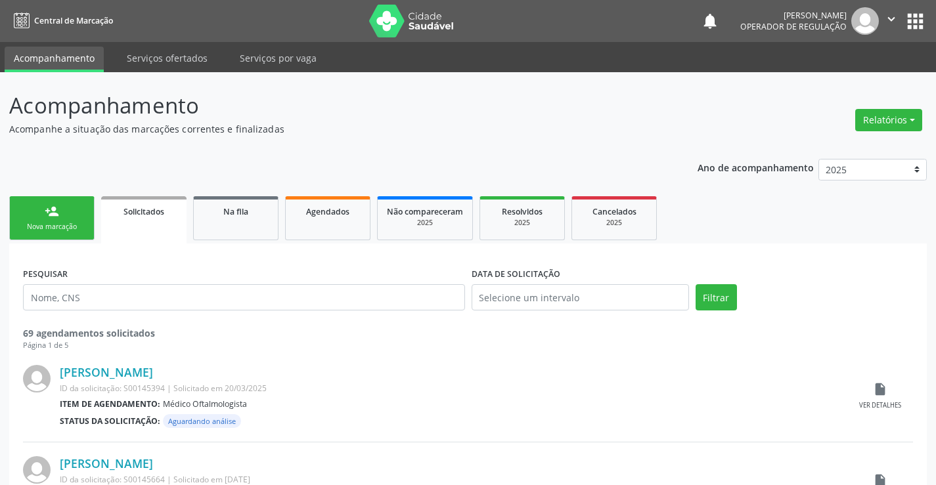
click at [54, 215] on div "person_add" at bounding box center [52, 211] width 14 height 14
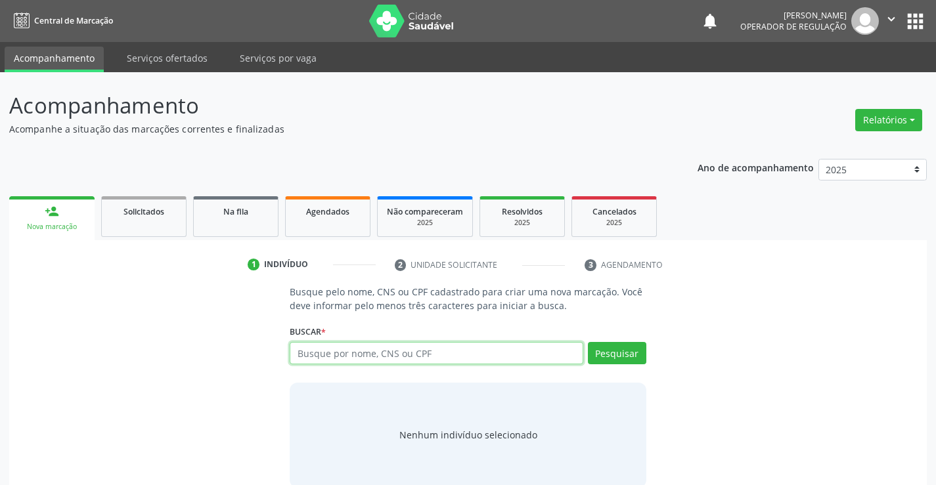
click at [435, 359] on input "text" at bounding box center [436, 353] width 293 height 22
click at [437, 357] on input "text" at bounding box center [436, 353] width 293 height 22
type input "700002228034708"
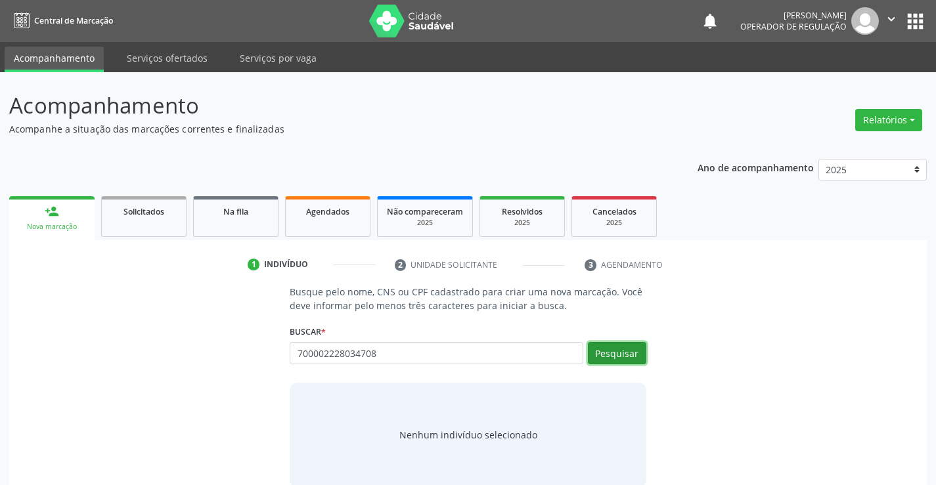
click at [624, 351] on button "Pesquisar" at bounding box center [617, 353] width 58 height 22
type input "700002228034708"
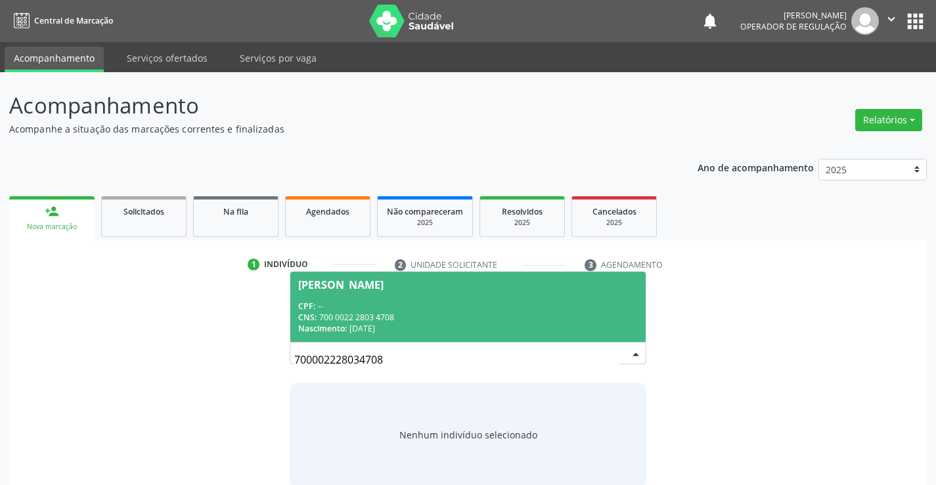
click at [401, 305] on div "CPF: --" at bounding box center [467, 306] width 339 height 11
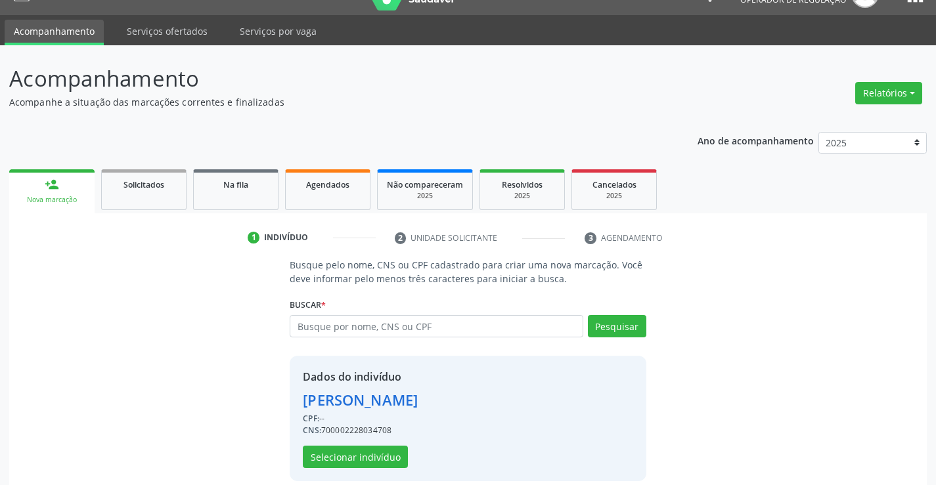
scroll to position [41, 0]
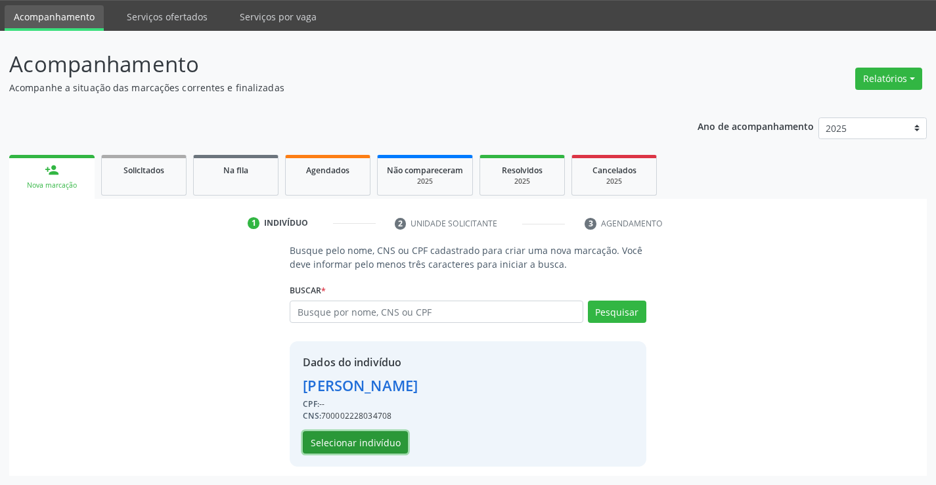
click at [353, 438] on button "Selecionar indivíduo" at bounding box center [355, 442] width 105 height 22
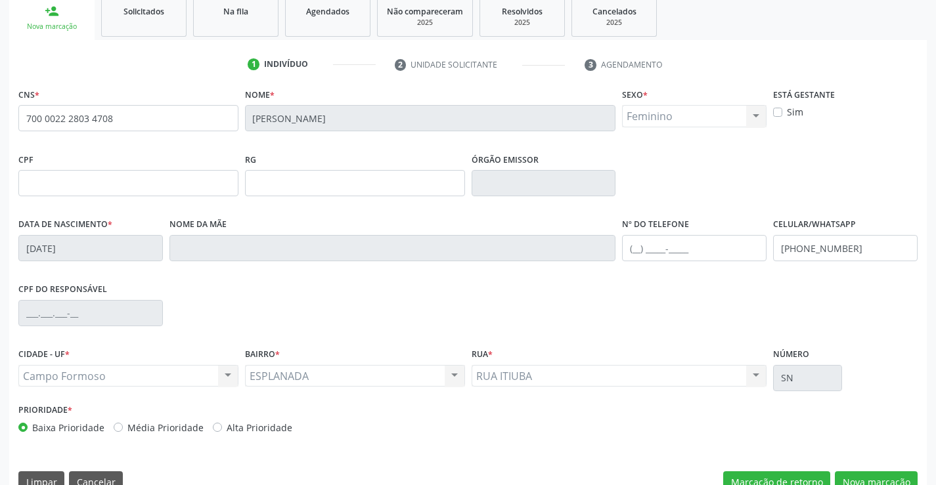
scroll to position [227, 0]
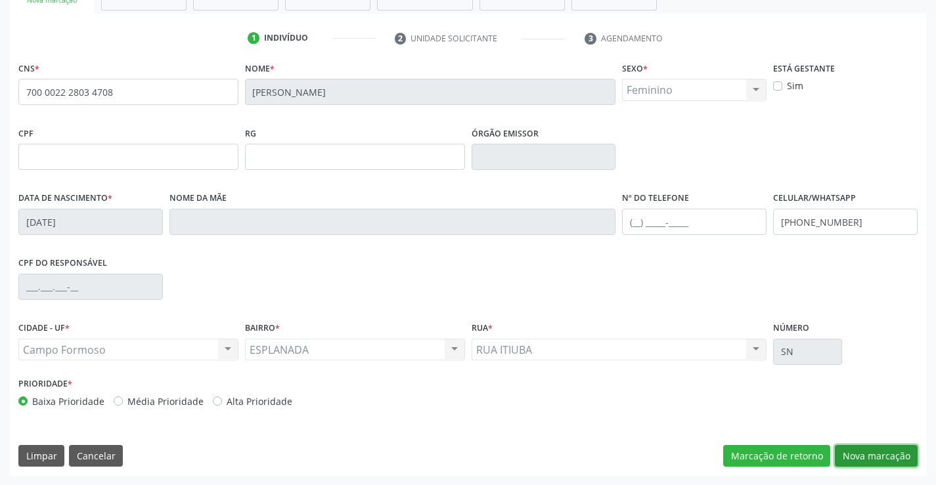
click at [861, 457] on button "Nova marcação" at bounding box center [876, 456] width 83 height 22
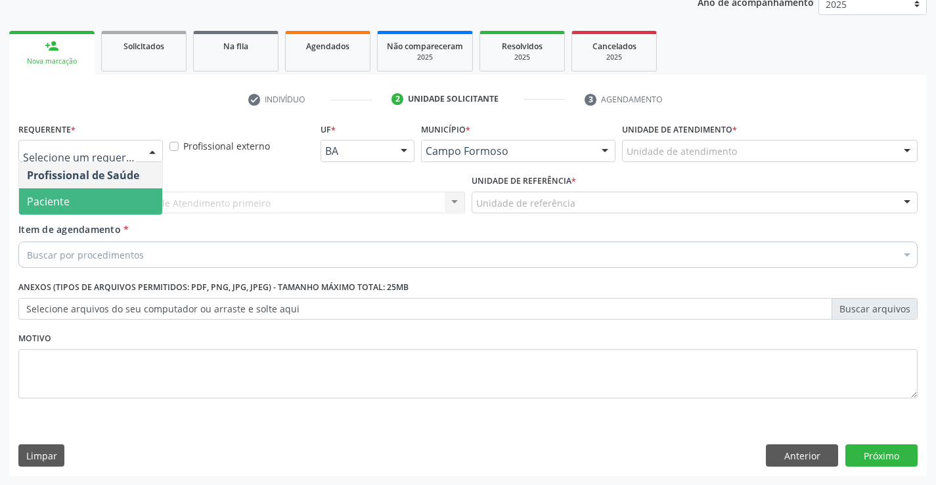
click at [66, 194] on span "Paciente" at bounding box center [48, 201] width 43 height 14
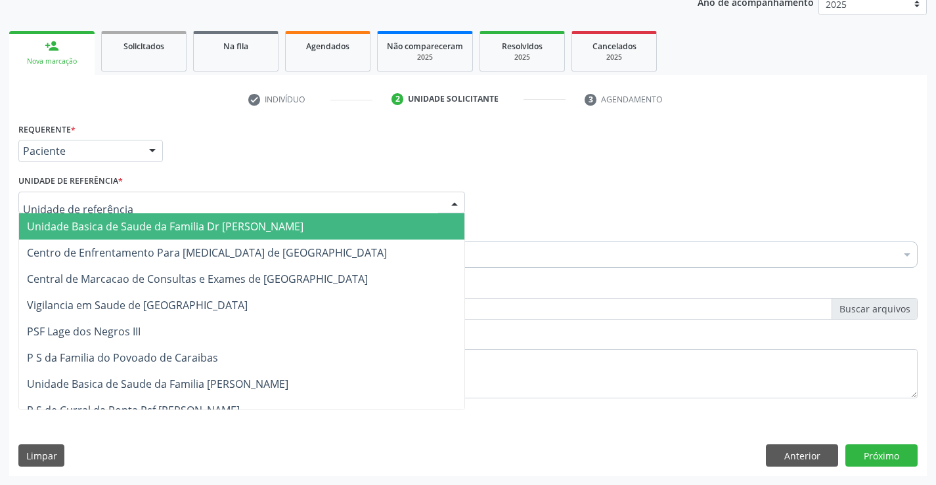
click at [71, 192] on div at bounding box center [241, 203] width 446 height 22
click at [125, 229] on span "Unidade Basica de Saude da Familia Dr [PERSON_NAME]" at bounding box center [165, 226] width 276 height 14
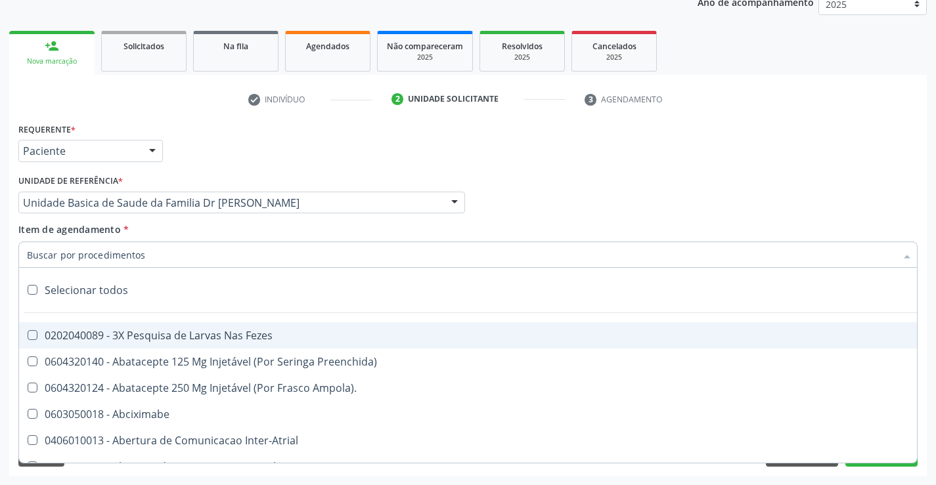
click at [165, 255] on div at bounding box center [467, 255] width 899 height 26
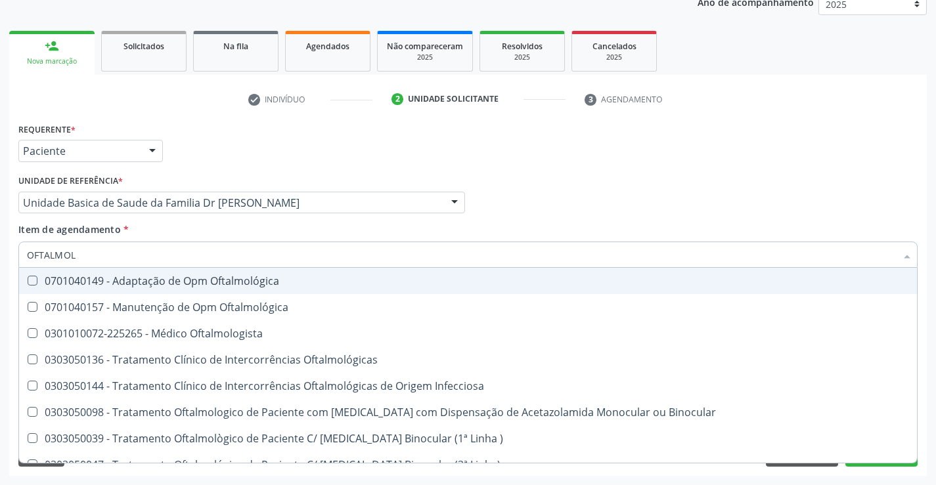
type input "OFTALMOLO"
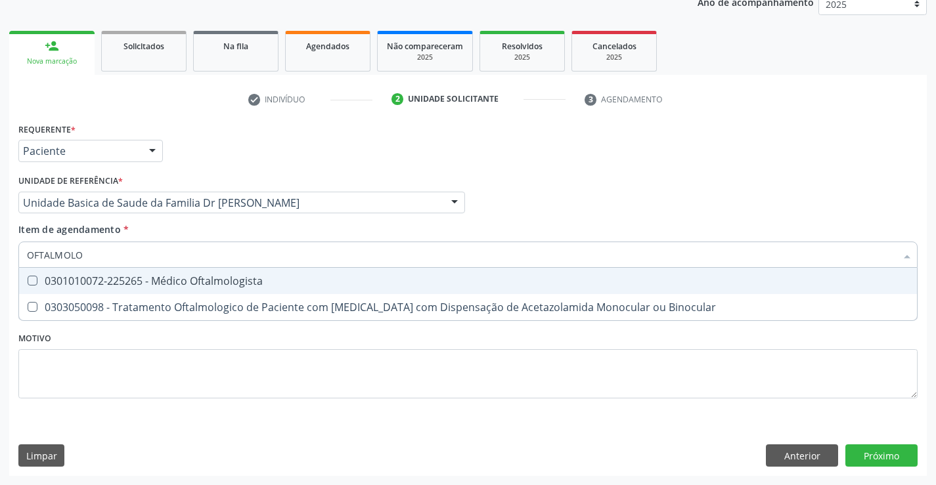
click at [167, 279] on div "0301010072-225265 - Médico Oftalmologista" at bounding box center [468, 281] width 882 height 11
checkbox Oftalmologista "true"
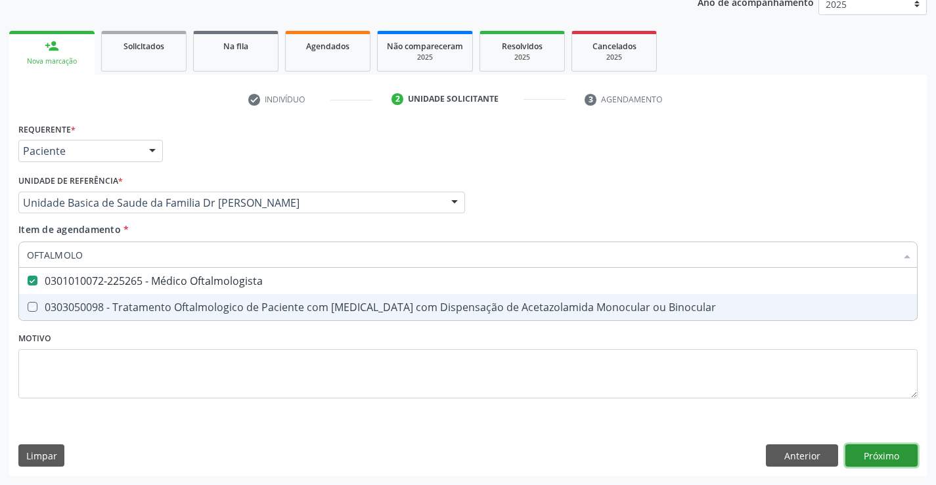
click at [880, 448] on div "Requerente * Paciente Profissional de Saúde Paciente Nenhum resultado encontrad…" at bounding box center [467, 298] width 917 height 357
checkbox Binocular "true"
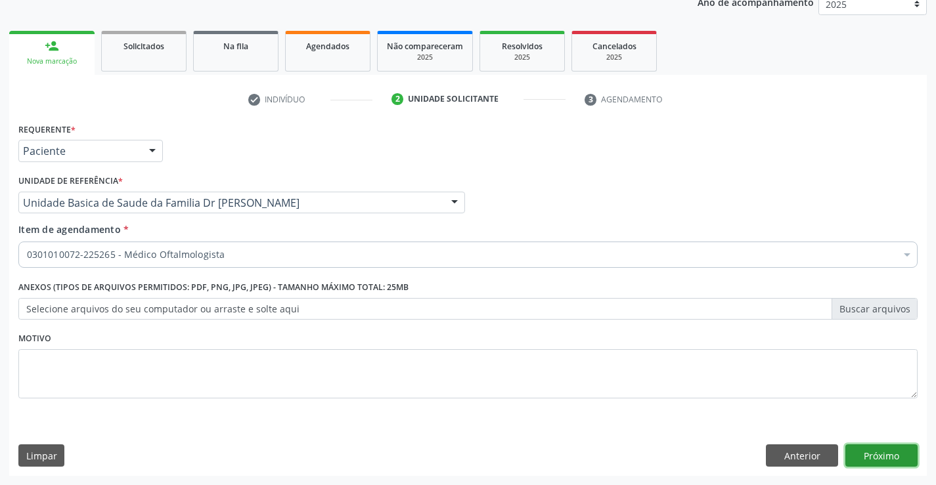
click at [879, 453] on button "Próximo" at bounding box center [881, 456] width 72 height 22
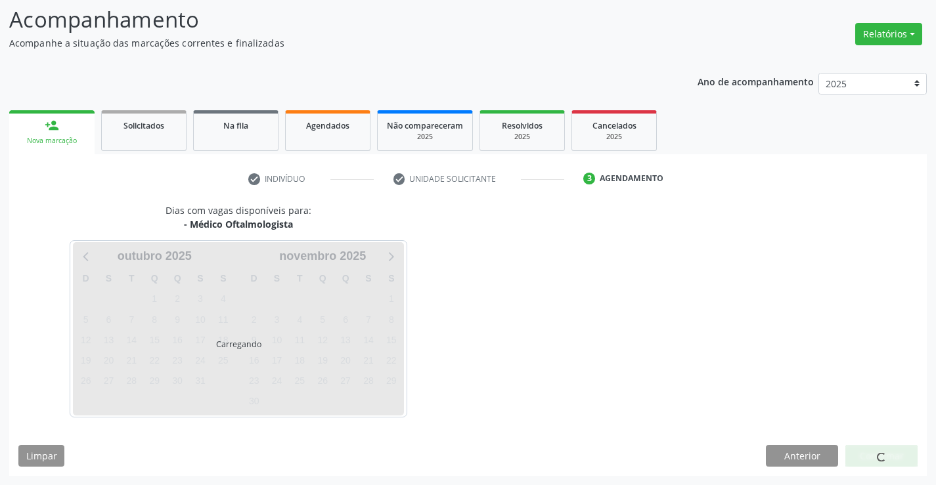
scroll to position [86, 0]
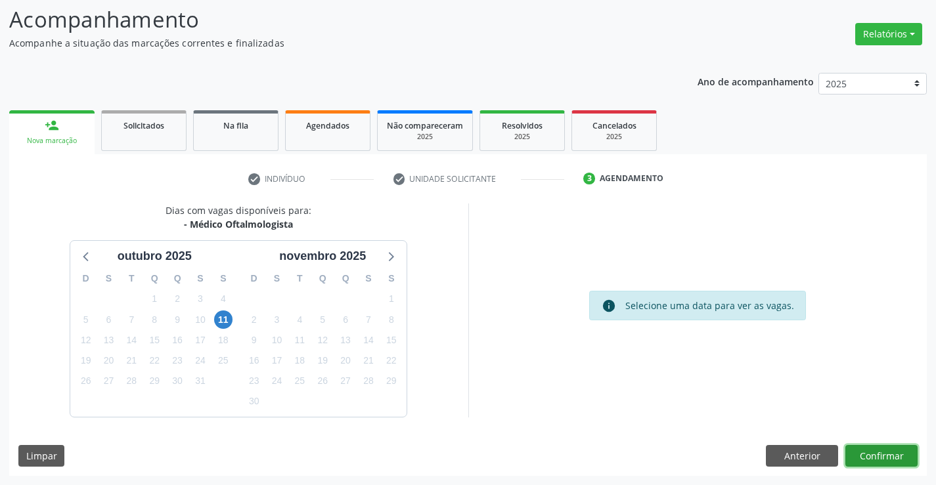
click at [879, 453] on button "Confirmar" at bounding box center [881, 456] width 72 height 22
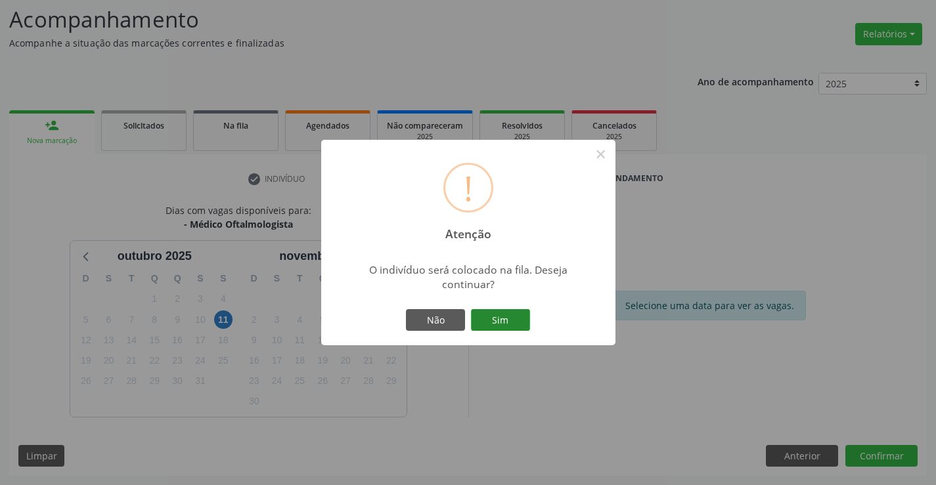
click at [503, 315] on button "Sim" at bounding box center [500, 320] width 59 height 22
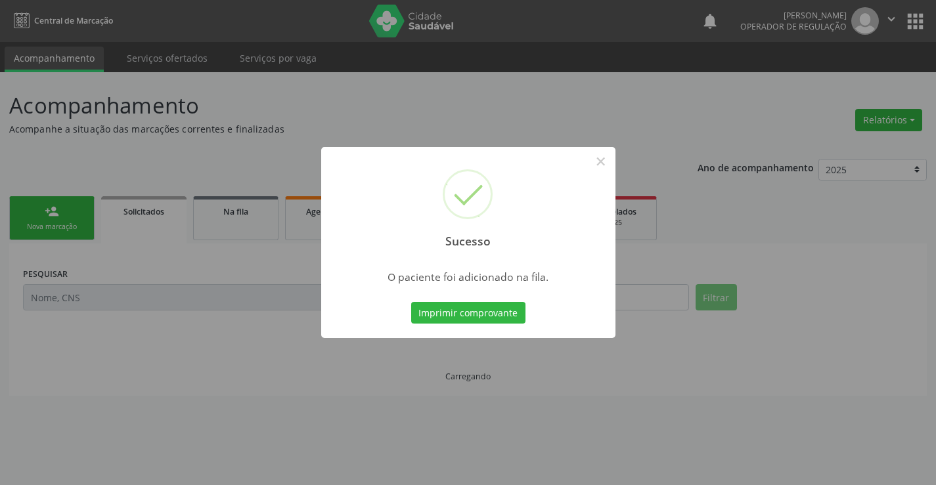
scroll to position [0, 0]
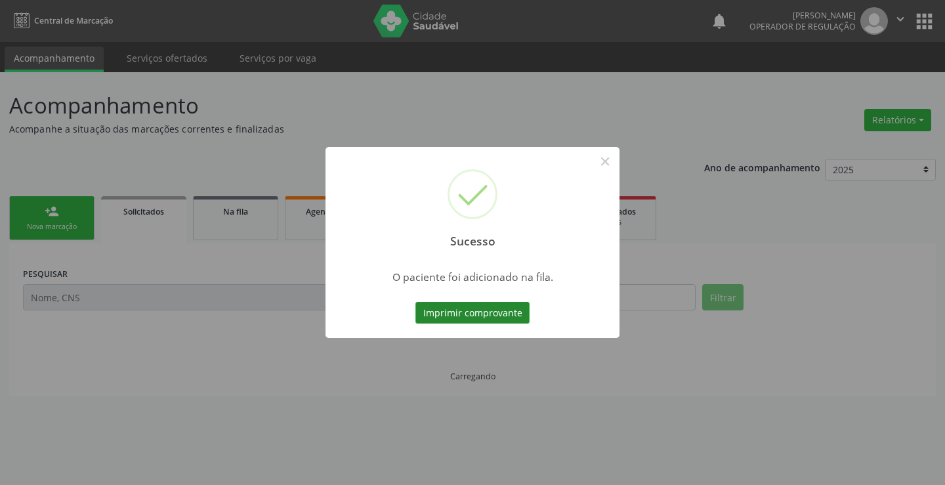
click at [500, 313] on button "Imprimir comprovante" at bounding box center [473, 313] width 114 height 22
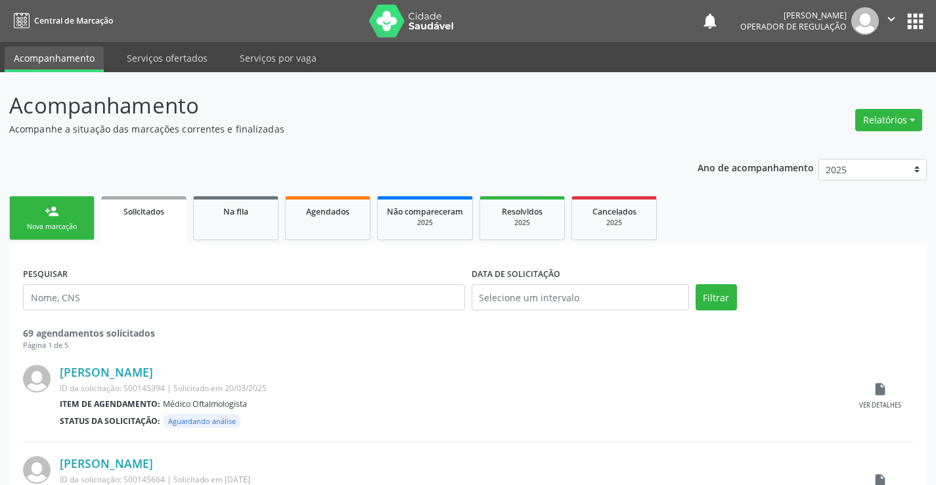
click at [58, 223] on div "Nova marcação" at bounding box center [52, 227] width 66 height 10
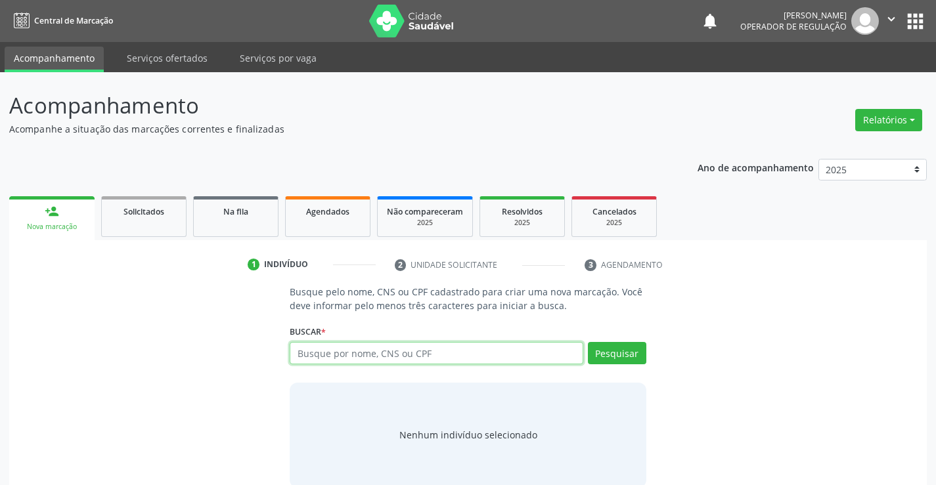
click at [418, 357] on input "text" at bounding box center [436, 353] width 293 height 22
type input "700905908039299"
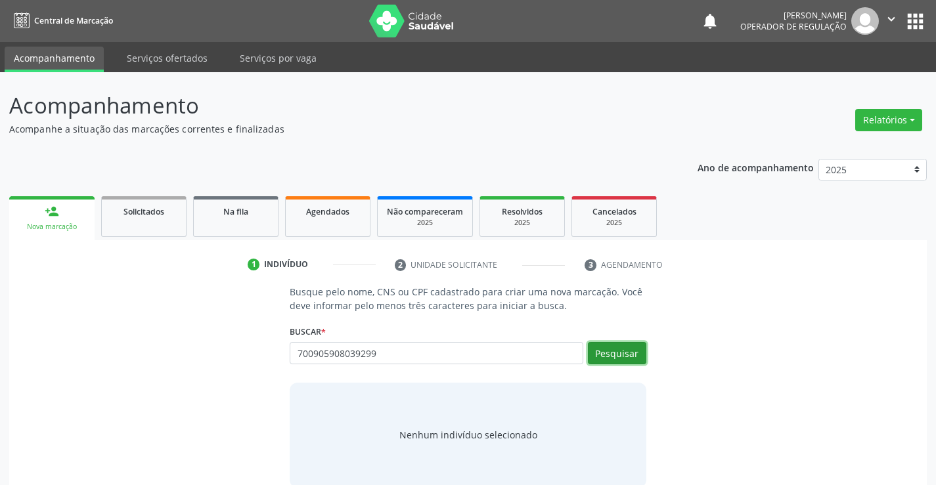
click at [614, 351] on button "Pesquisar" at bounding box center [617, 353] width 58 height 22
type input "700905908039299"
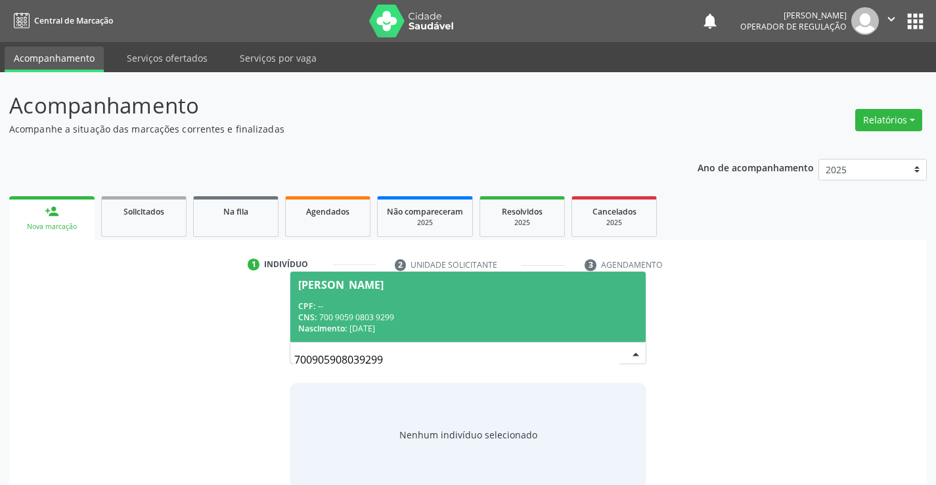
click at [473, 319] on div "CNS: 700 9059 0803 9299" at bounding box center [467, 317] width 339 height 11
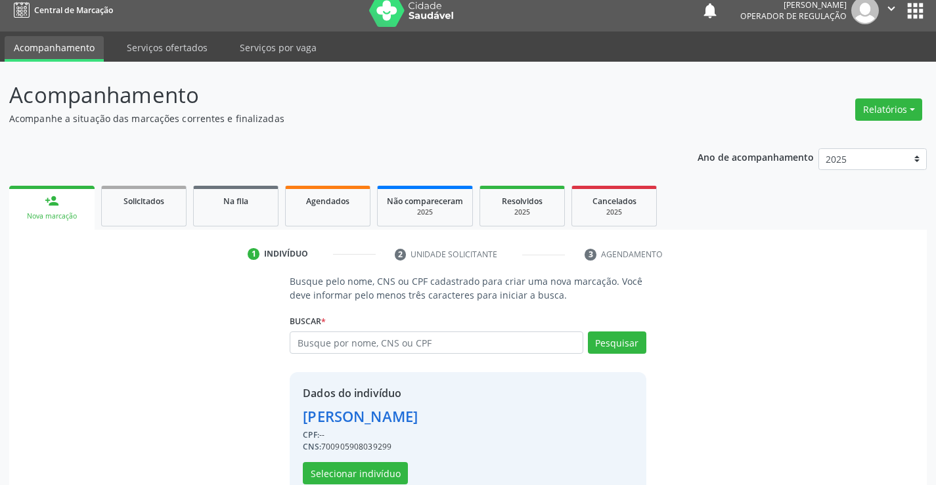
scroll to position [41, 0]
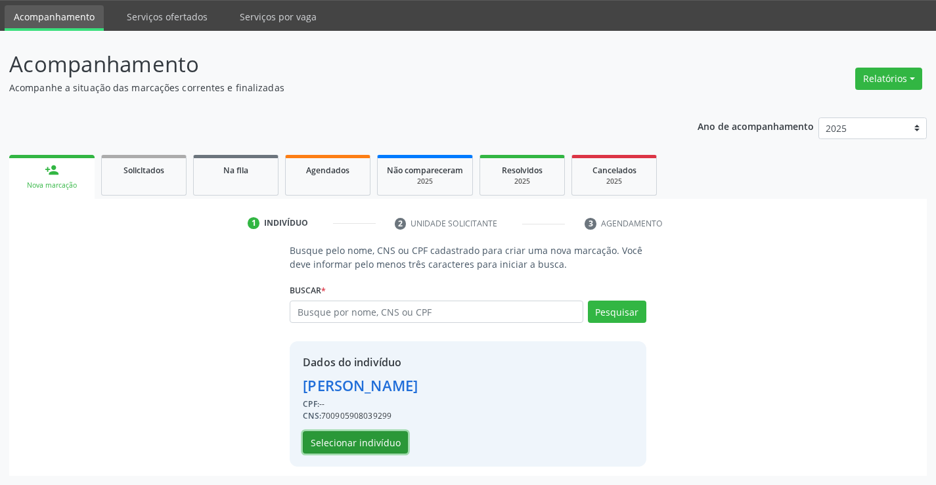
click at [358, 441] on button "Selecionar indivíduo" at bounding box center [355, 442] width 105 height 22
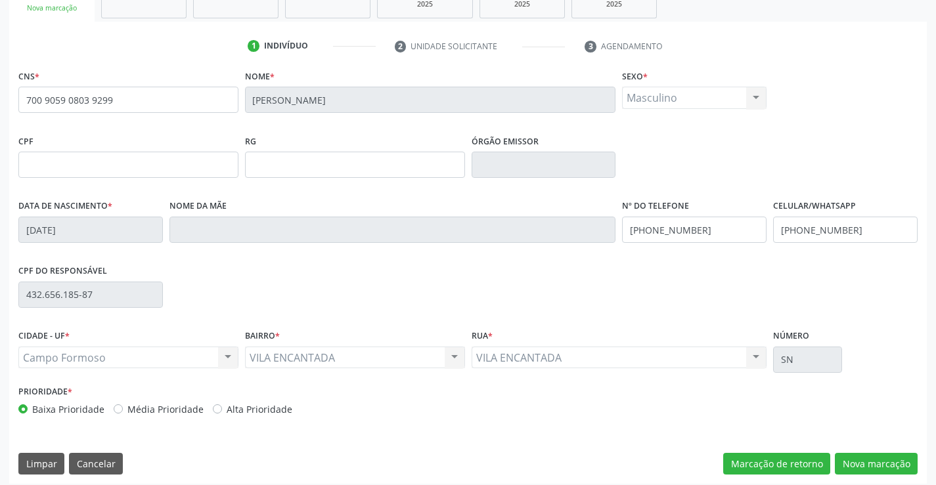
scroll to position [227, 0]
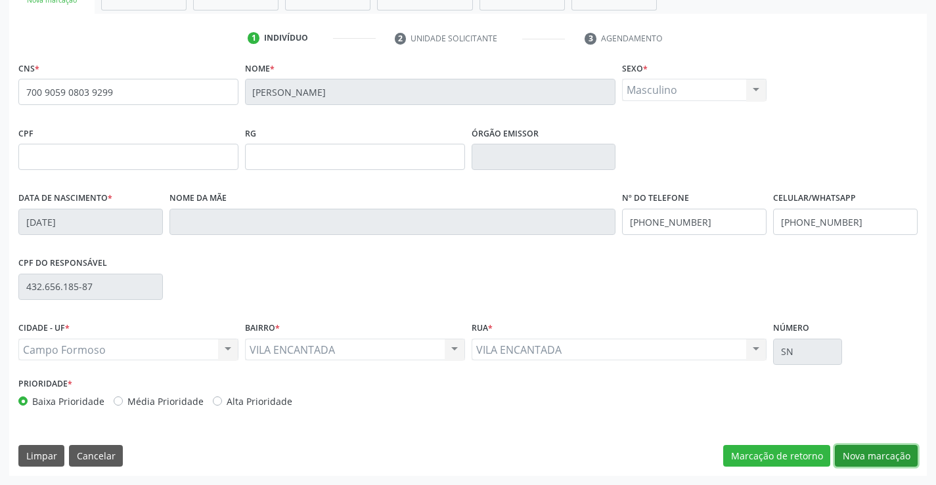
click at [877, 453] on button "Nova marcação" at bounding box center [876, 456] width 83 height 22
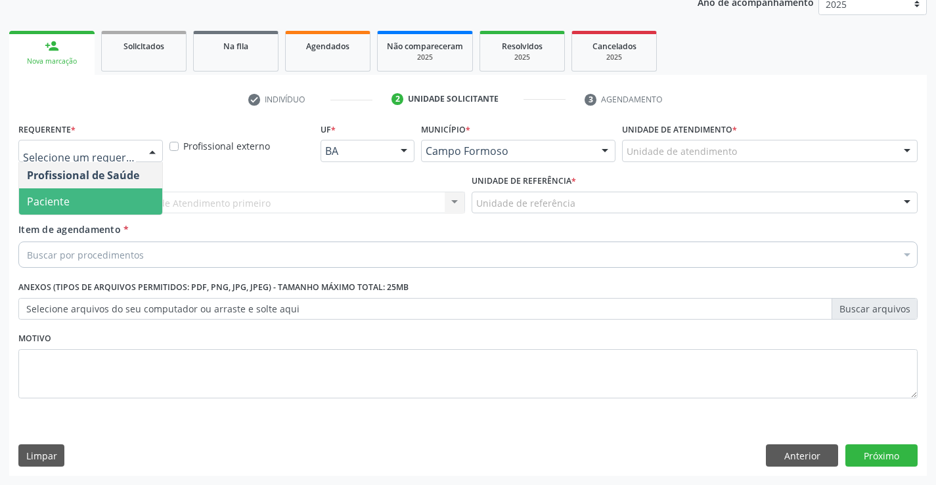
click at [64, 200] on span "Paciente" at bounding box center [48, 201] width 43 height 14
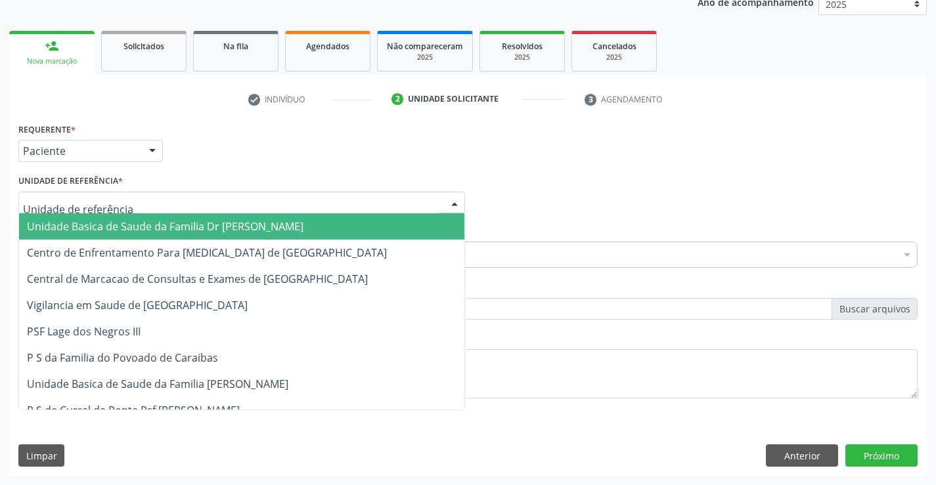
click at [149, 225] on span "Unidade Basica de Saude da Familia Dr [PERSON_NAME]" at bounding box center [165, 226] width 276 height 14
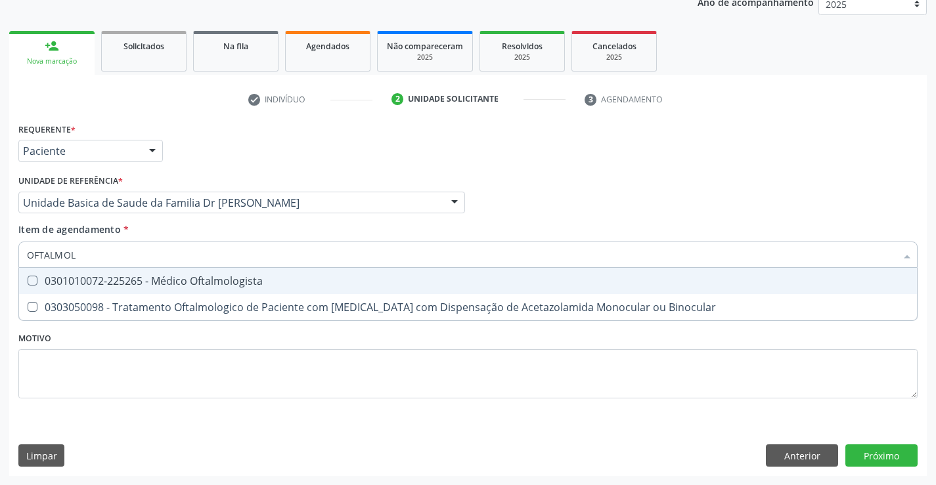
type input "OFTALMOLO"
click at [215, 278] on div "0301010072-225265 - Médico Oftalmologista" at bounding box center [468, 281] width 882 height 11
checkbox Oftalmologista "true"
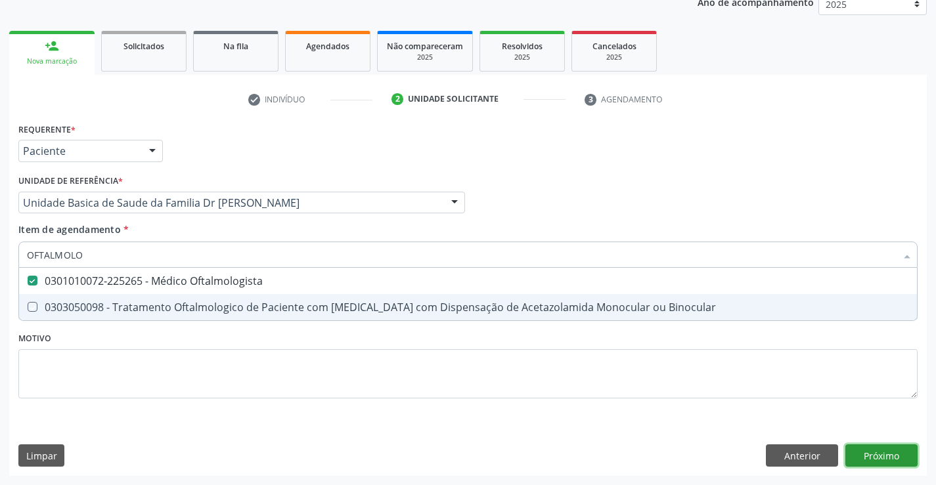
click at [882, 457] on div "Requerente * Paciente Profissional de Saúde Paciente Nenhum resultado encontrad…" at bounding box center [467, 298] width 917 height 357
checkbox Binocular "true"
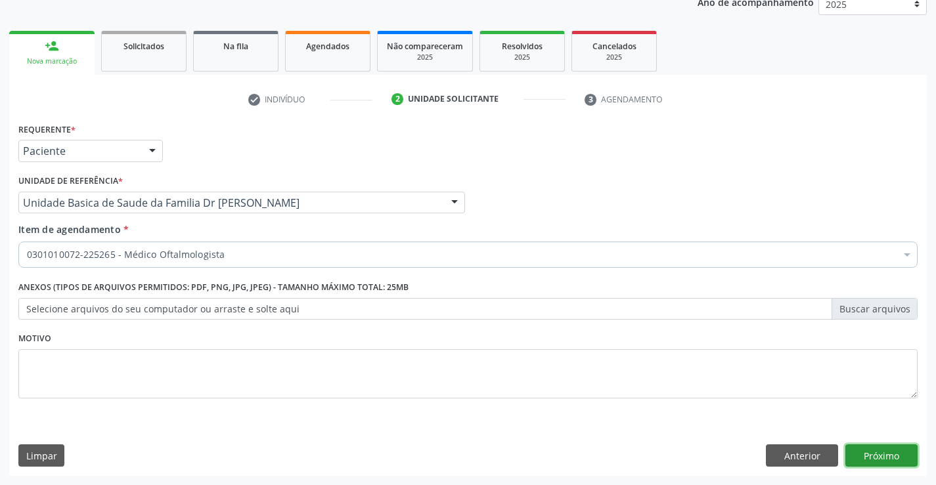
click at [882, 457] on button "Próximo" at bounding box center [881, 456] width 72 height 22
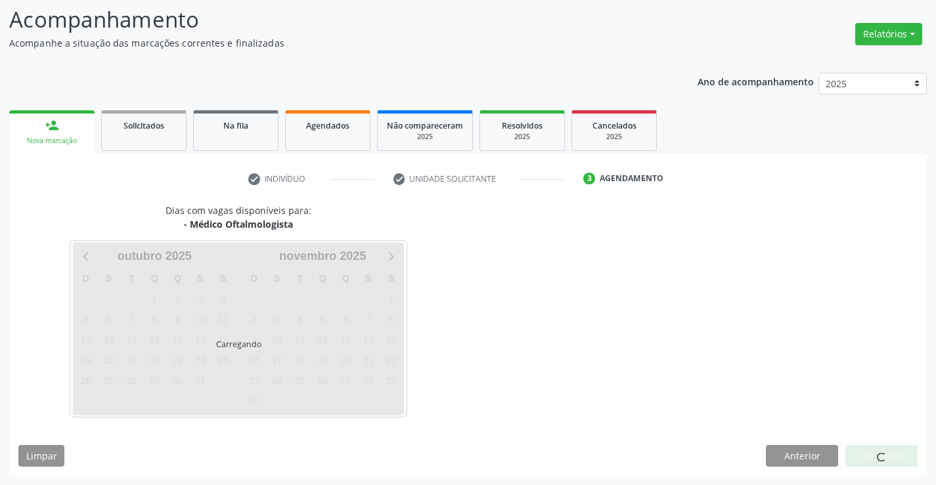
scroll to position [86, 0]
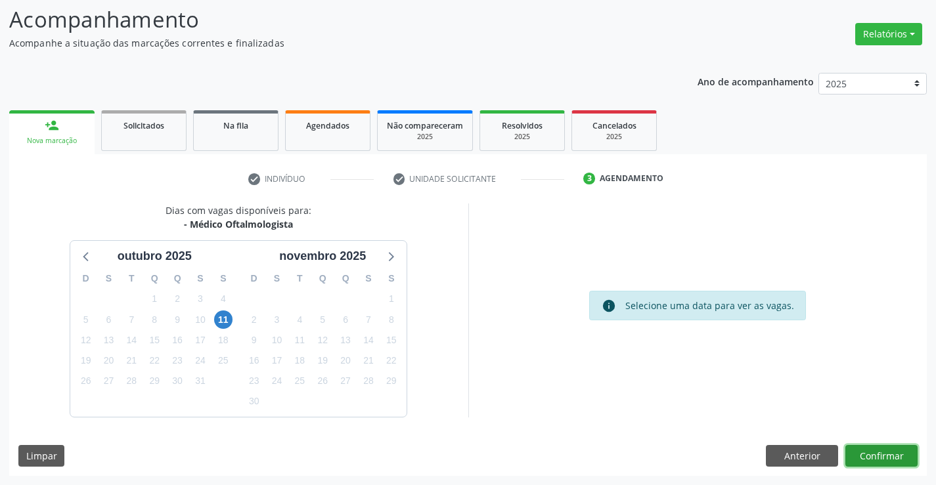
click at [875, 456] on button "Confirmar" at bounding box center [881, 456] width 72 height 22
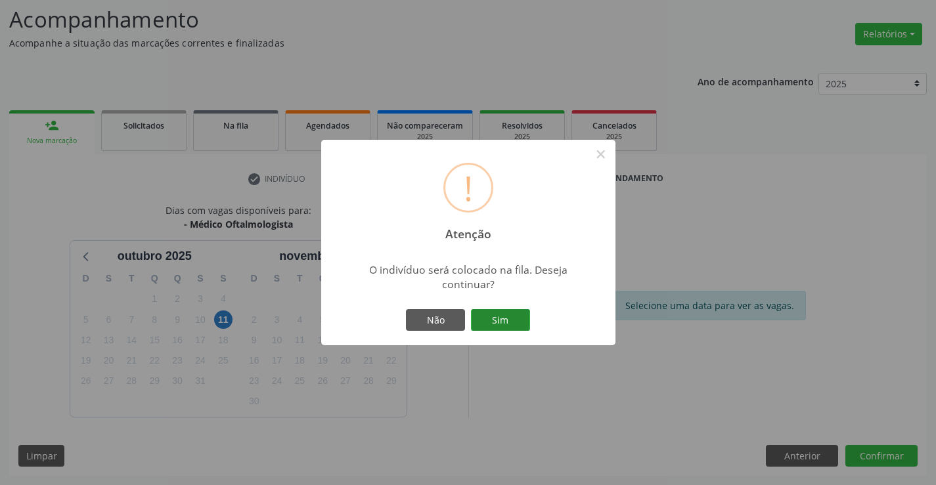
click at [496, 318] on button "Sim" at bounding box center [500, 320] width 59 height 22
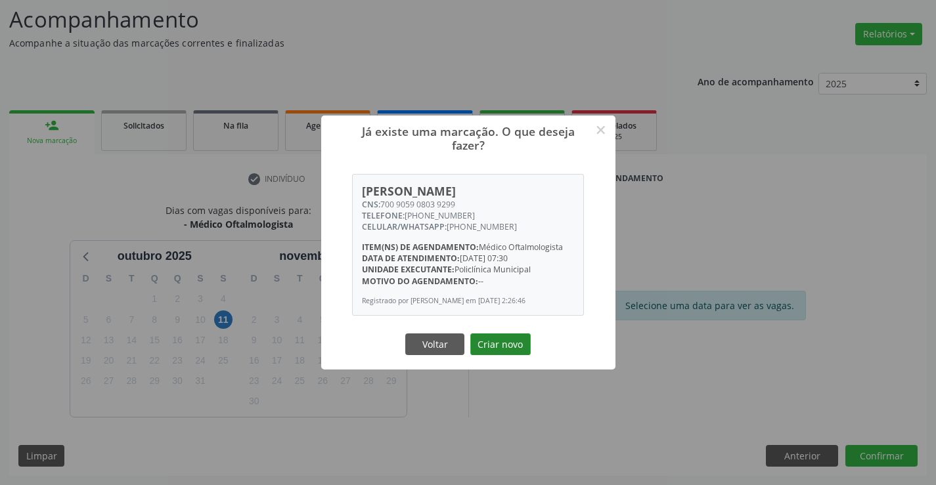
click at [497, 351] on button "Criar novo" at bounding box center [500, 345] width 60 height 22
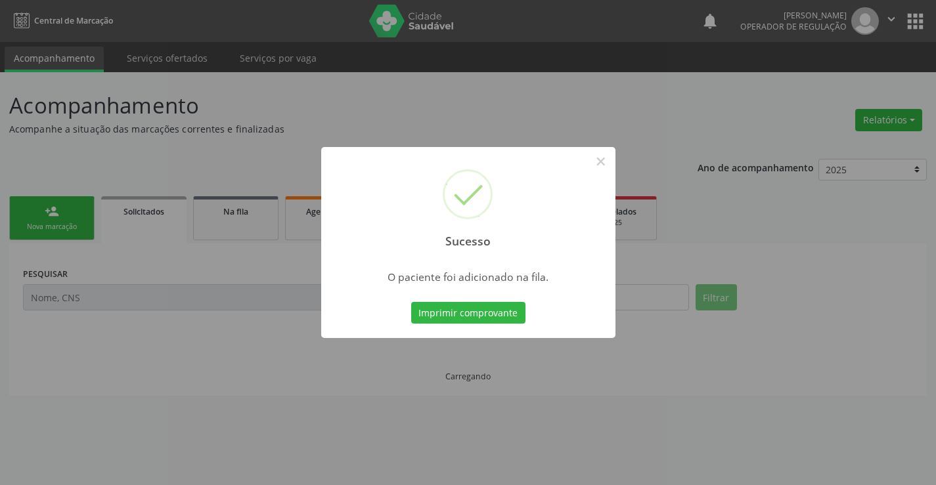
scroll to position [0, 0]
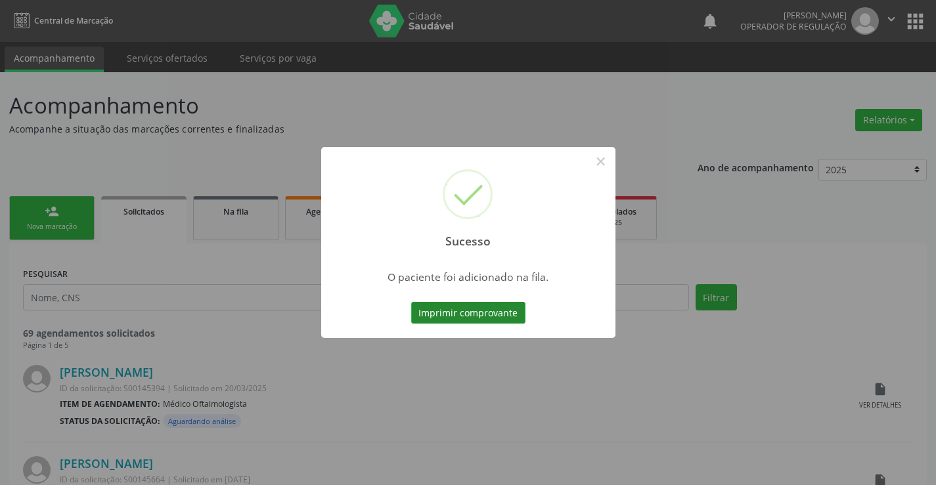
click at [471, 312] on button "Imprimir comprovante" at bounding box center [468, 313] width 114 height 22
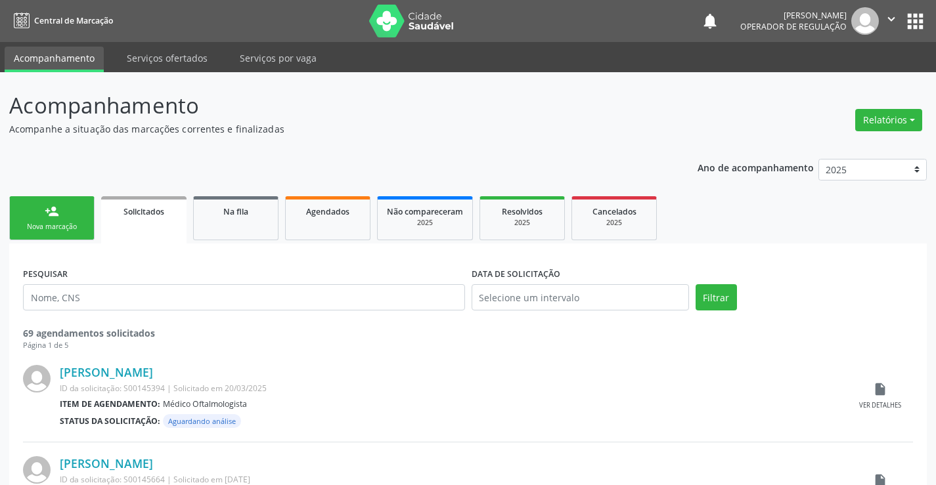
click at [49, 219] on link "person_add Nova marcação" at bounding box center [51, 218] width 85 height 44
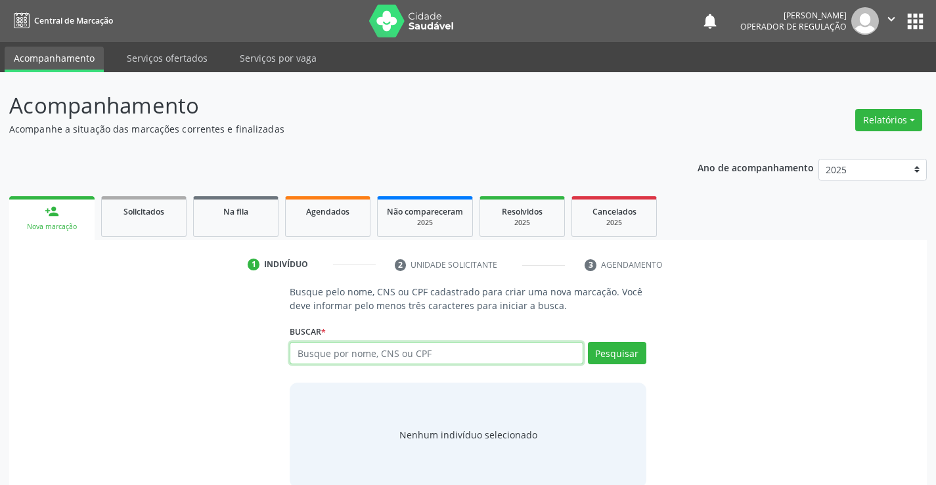
click at [430, 355] on input "text" at bounding box center [436, 353] width 293 height 22
type input "706308760591979"
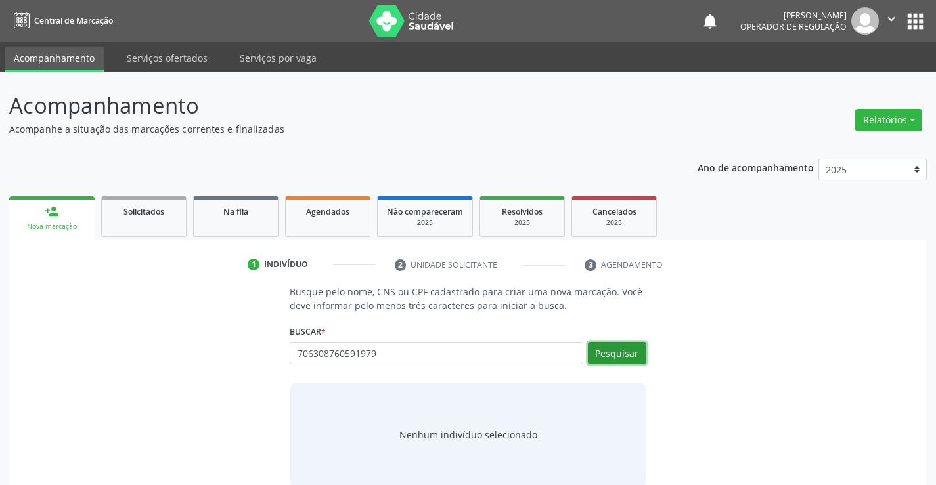
click at [622, 350] on button "Pesquisar" at bounding box center [617, 353] width 58 height 22
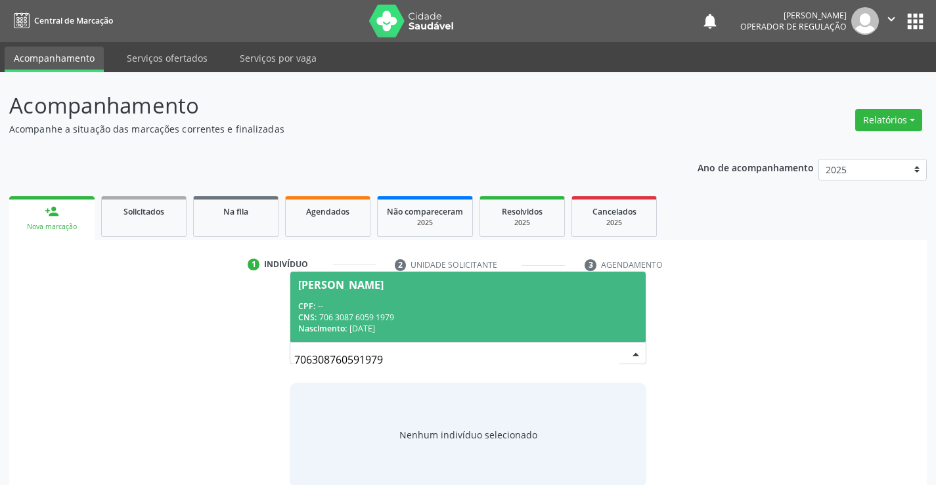
click at [444, 301] on div "CPF: --" at bounding box center [467, 306] width 339 height 11
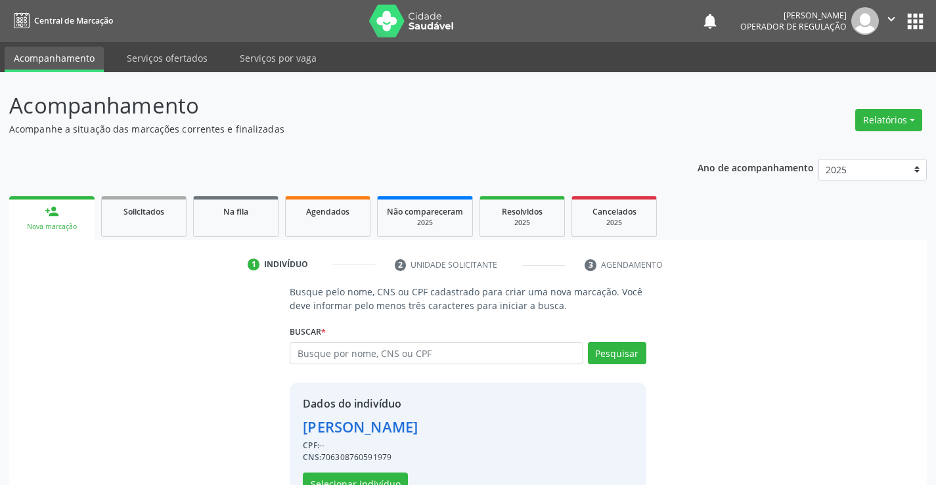
scroll to position [41, 0]
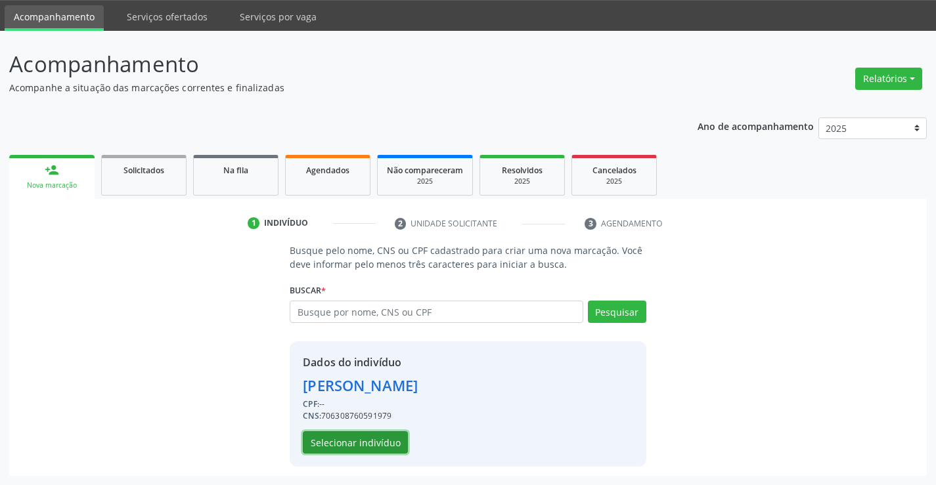
click at [355, 437] on button "Selecionar indivíduo" at bounding box center [355, 442] width 105 height 22
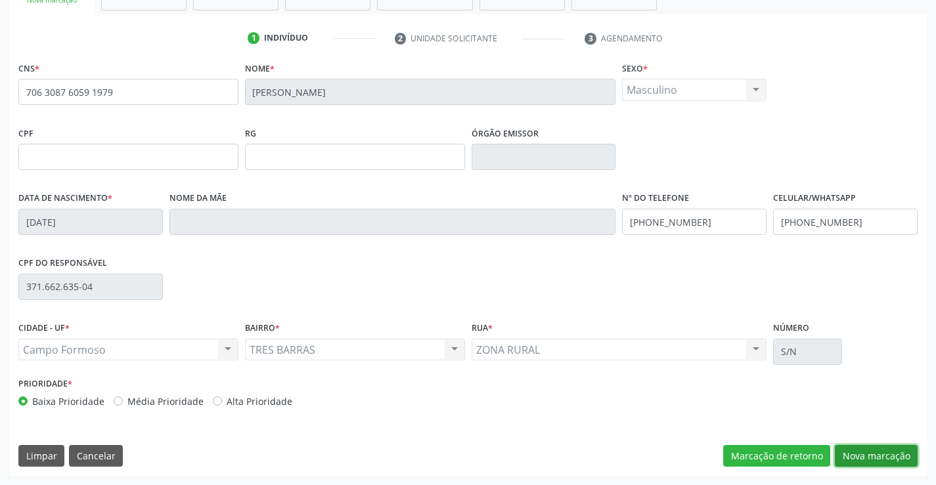
click at [872, 456] on button "Nova marcação" at bounding box center [876, 456] width 83 height 22
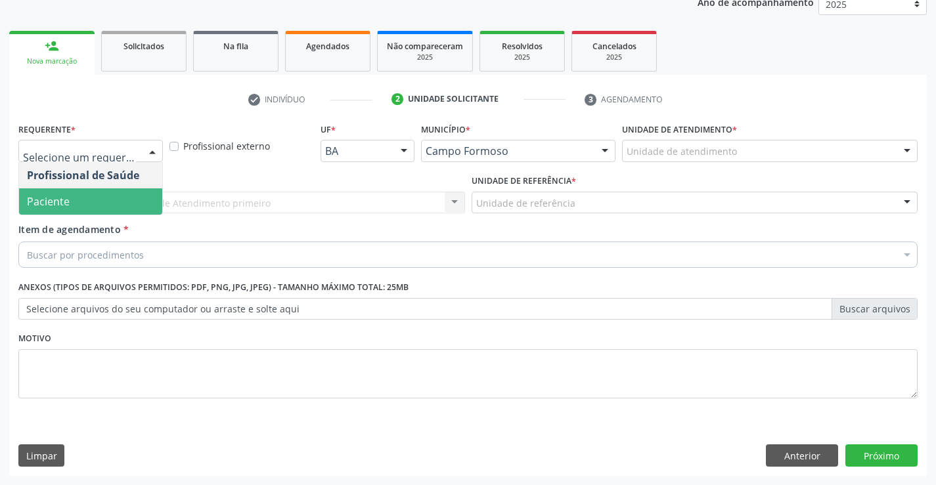
click at [64, 197] on span "Paciente" at bounding box center [48, 201] width 43 height 14
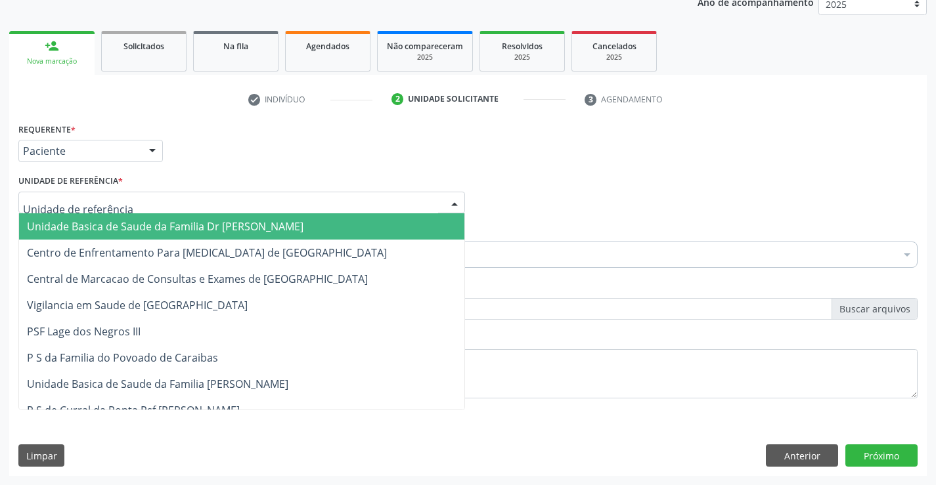
click at [121, 228] on span "Unidade Basica de Saude da Familia Dr [PERSON_NAME]" at bounding box center [165, 226] width 276 height 14
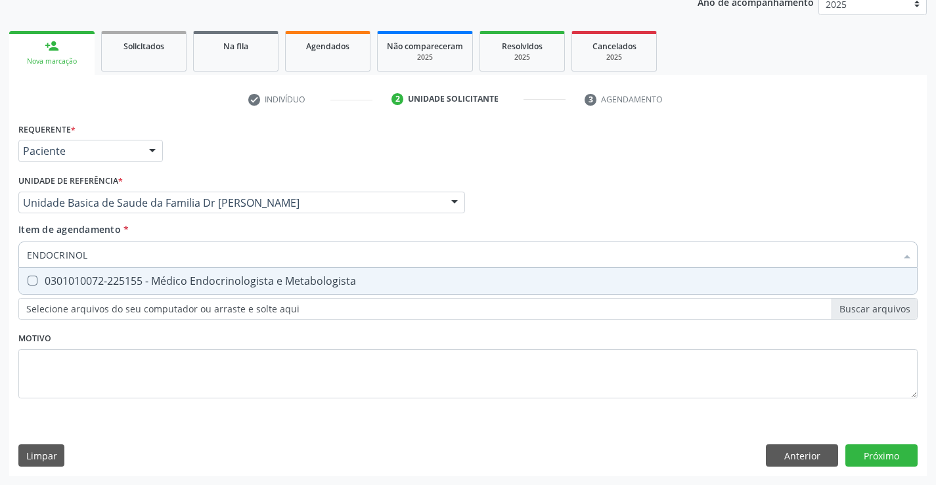
type input "ENDOCRINOLO"
click at [212, 276] on div "0301010072-225155 - Médico Endocrinologista e Metabologista" at bounding box center [468, 281] width 882 height 11
checkbox Metabologista "true"
click at [874, 454] on div "Requerente * Paciente Profissional de Saúde Paciente Nenhum resultado encontrad…" at bounding box center [467, 298] width 917 height 357
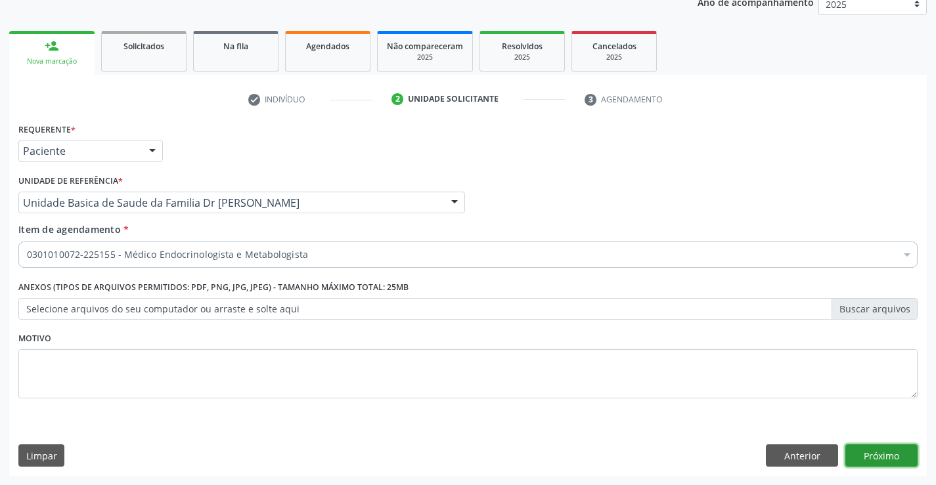
click at [874, 454] on button "Próximo" at bounding box center [881, 456] width 72 height 22
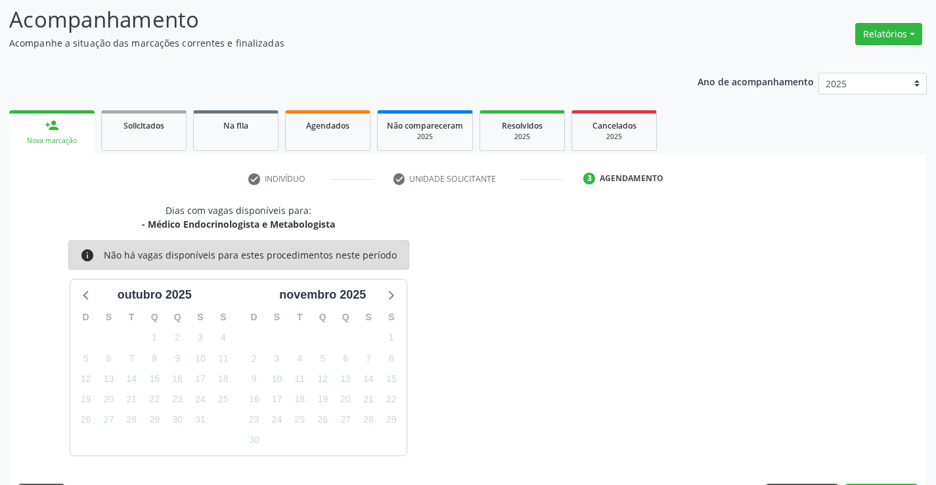
scroll to position [125, 0]
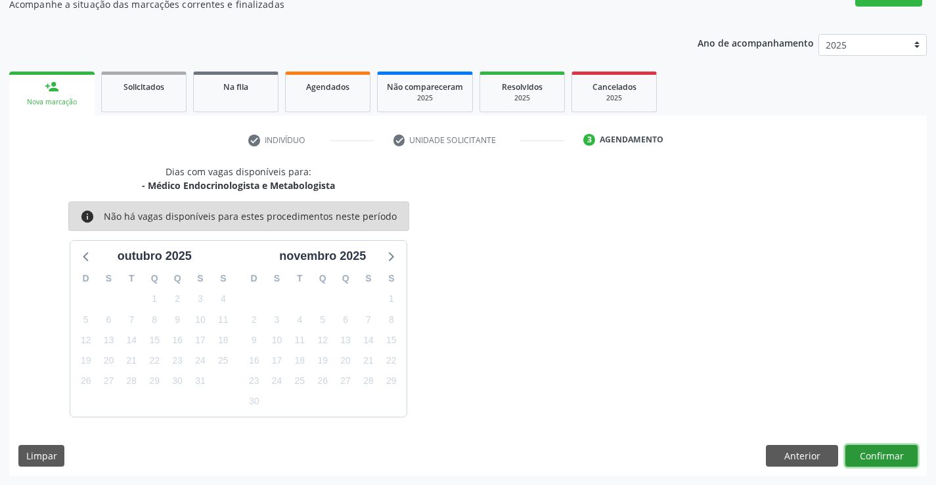
click at [880, 456] on button "Confirmar" at bounding box center [881, 456] width 72 height 22
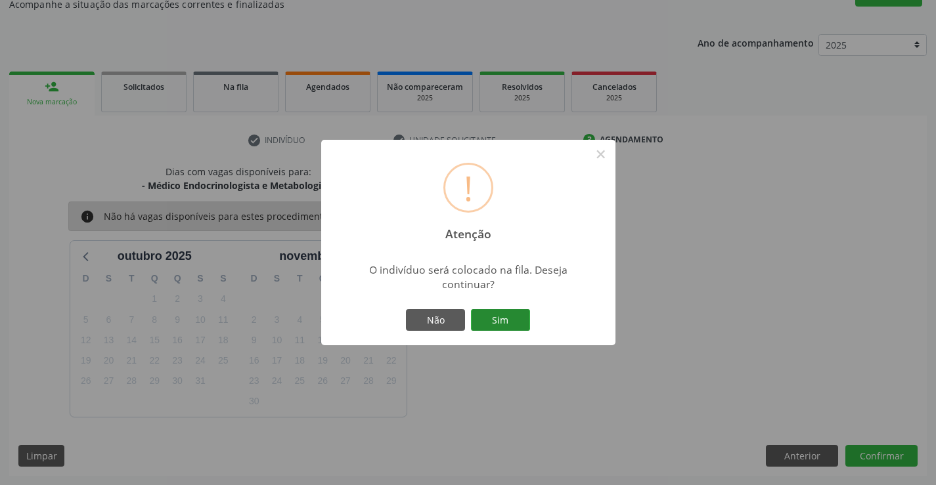
click at [492, 309] on button "Sim" at bounding box center [500, 320] width 59 height 22
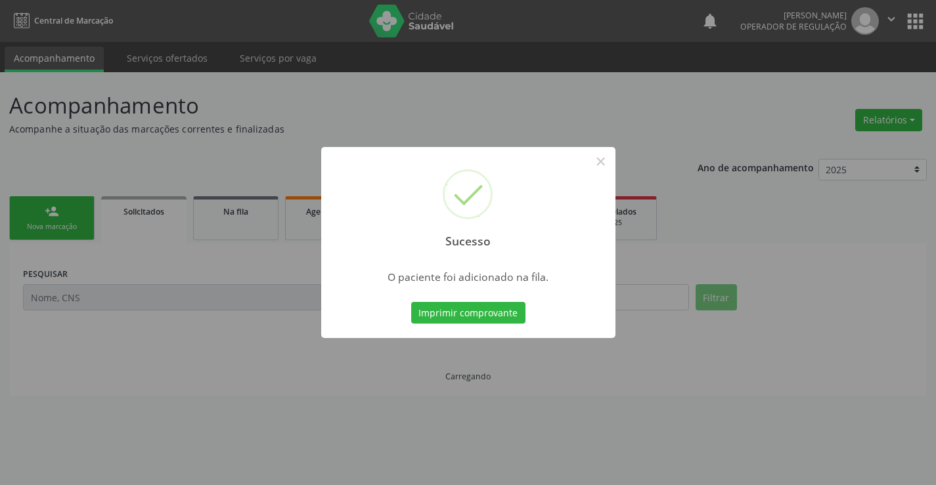
scroll to position [0, 0]
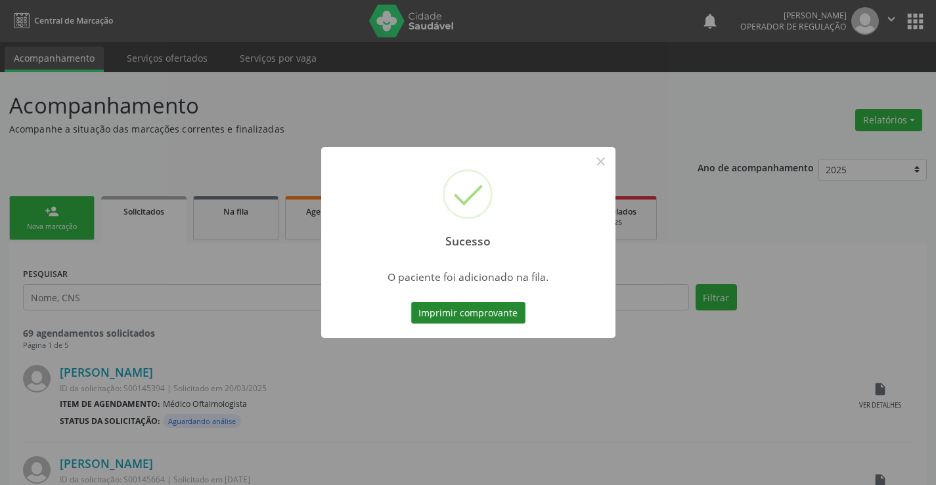
click at [479, 311] on button "Imprimir comprovante" at bounding box center [468, 313] width 114 height 22
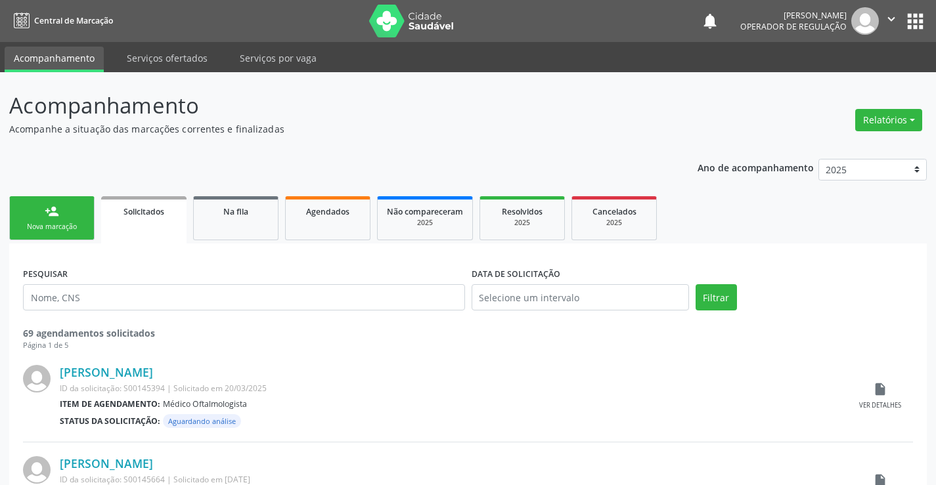
click at [44, 221] on link "person_add Nova marcação" at bounding box center [51, 218] width 85 height 44
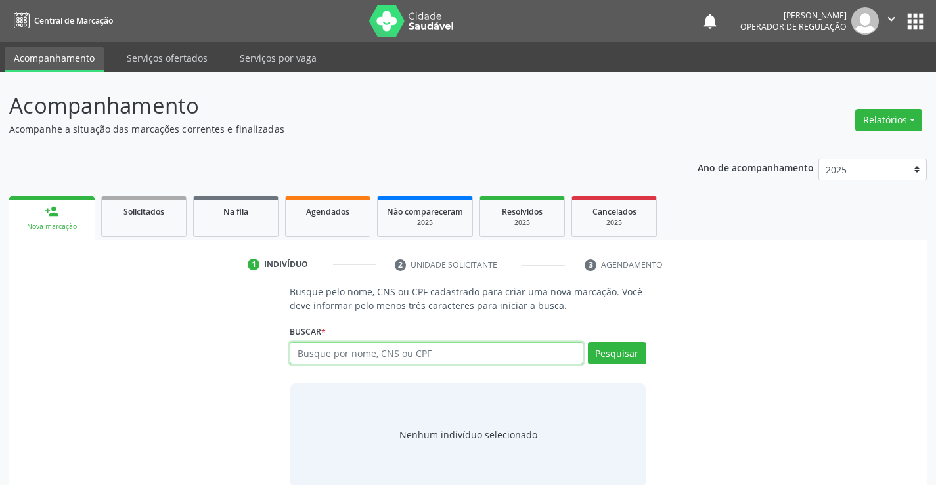
click at [468, 353] on input "text" at bounding box center [436, 353] width 293 height 22
type input "700006081473907"
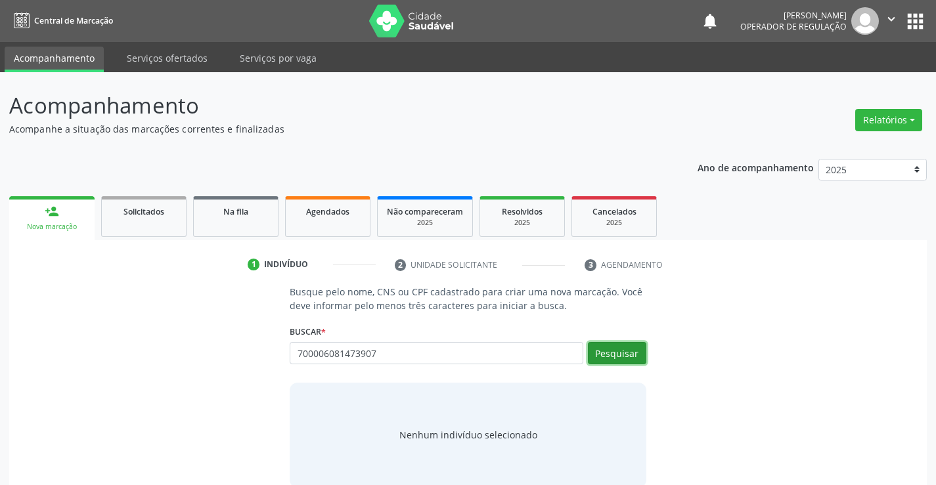
click at [620, 352] on button "Pesquisar" at bounding box center [617, 353] width 58 height 22
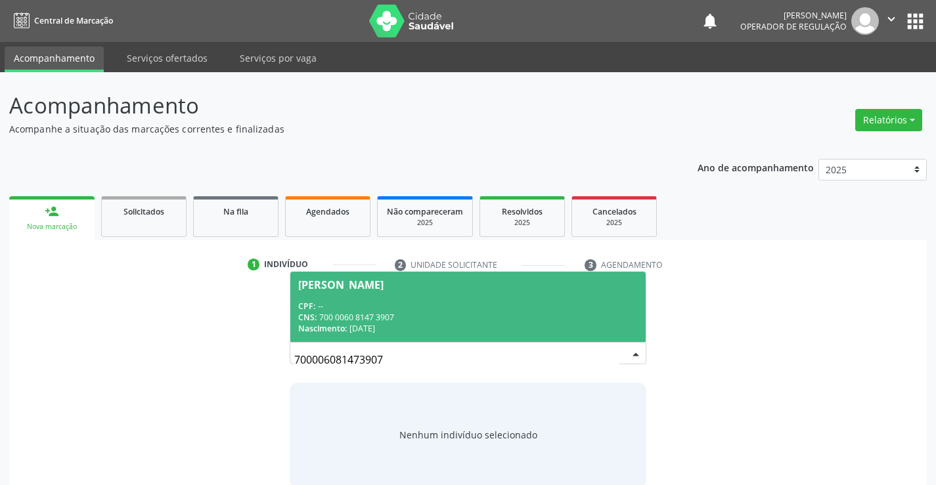
click at [432, 297] on span "Alvenice da Silva Rodrigues CPF: -- CNS: 700 0060 8147 3907 Nascimento: 22/02/1…" at bounding box center [467, 307] width 355 height 70
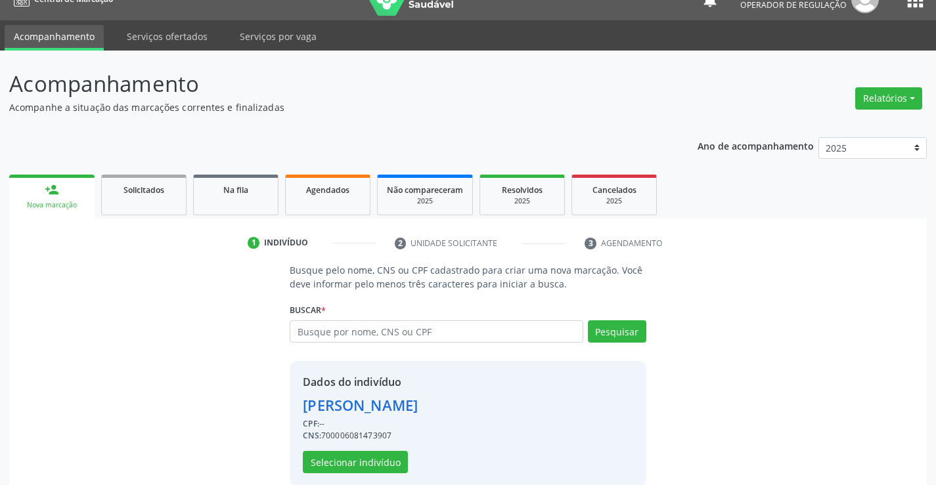
scroll to position [41, 0]
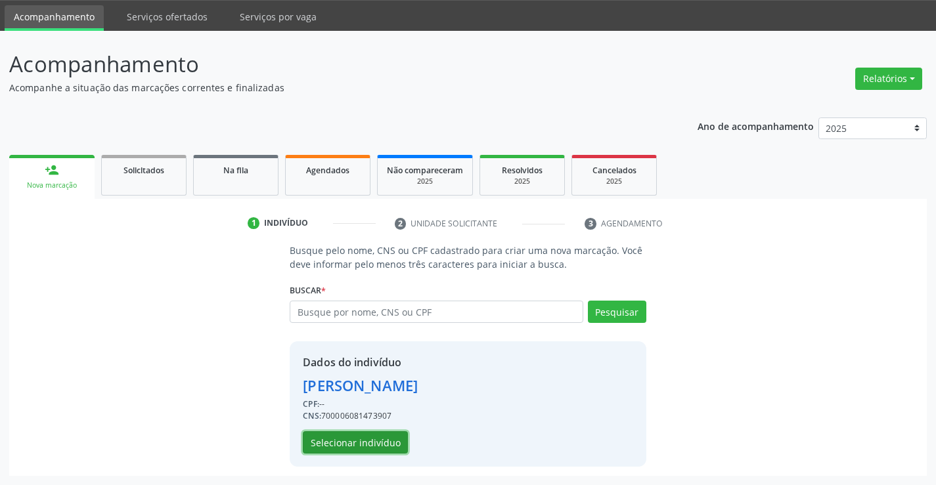
click at [370, 445] on button "Selecionar indivíduo" at bounding box center [355, 442] width 105 height 22
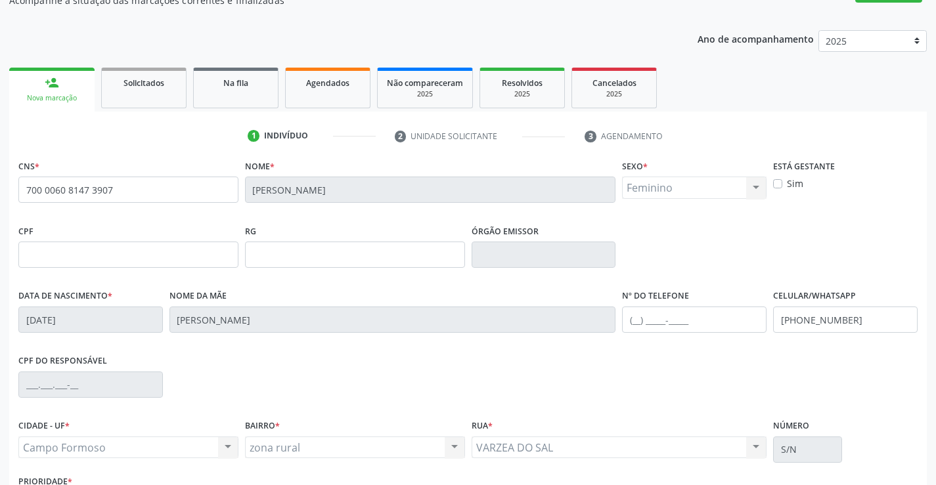
scroll to position [227, 0]
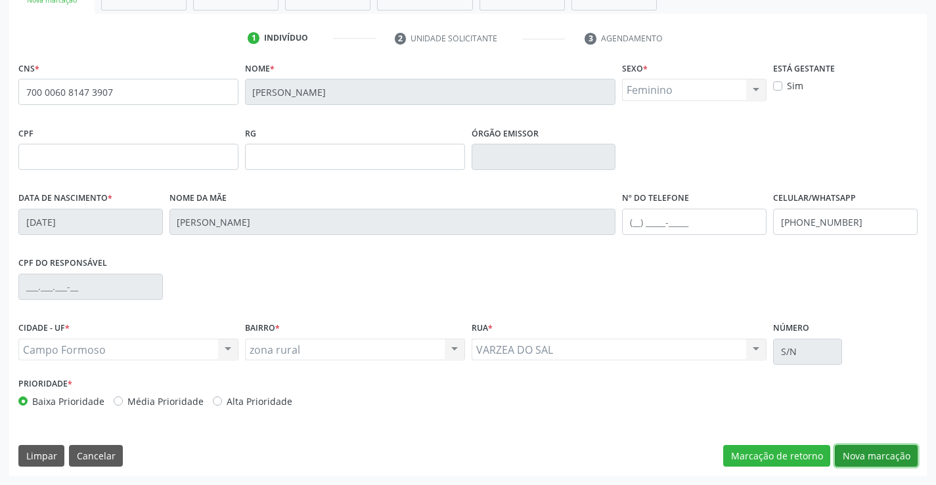
click at [867, 456] on button "Nova marcação" at bounding box center [876, 456] width 83 height 22
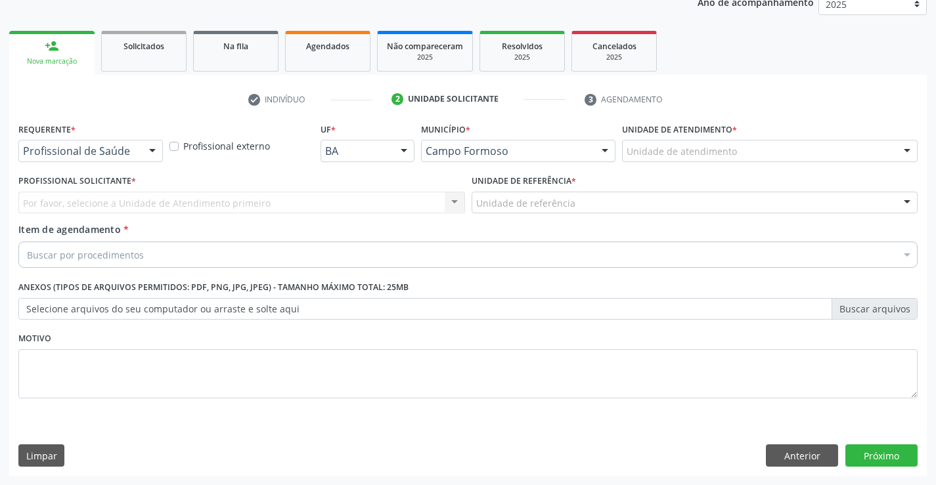
scroll to position [165, 0]
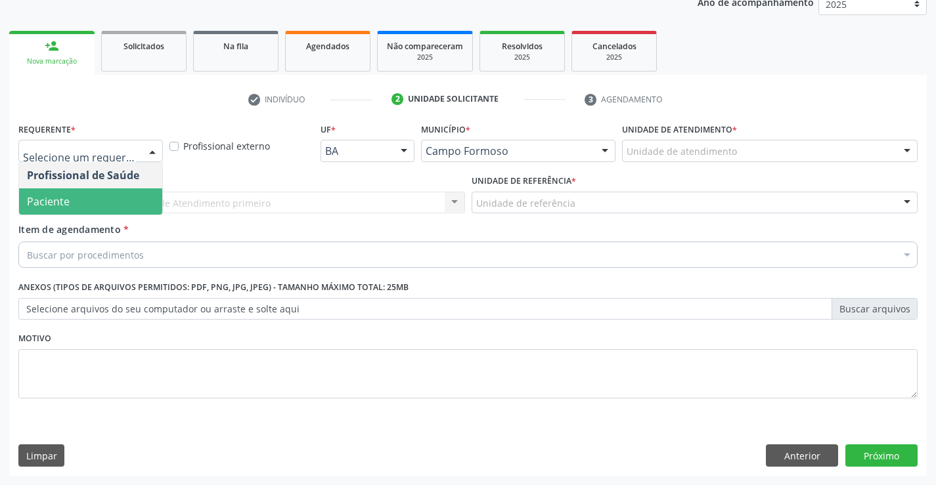
click at [90, 197] on span "Paciente" at bounding box center [90, 201] width 143 height 26
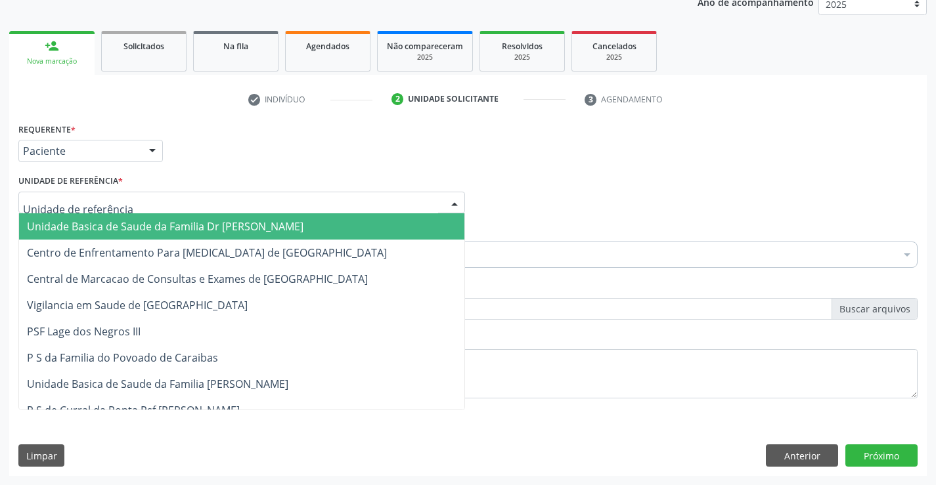
click at [105, 224] on span "Unidade Basica de Saude da Familia Dr [PERSON_NAME]" at bounding box center [165, 226] width 276 height 14
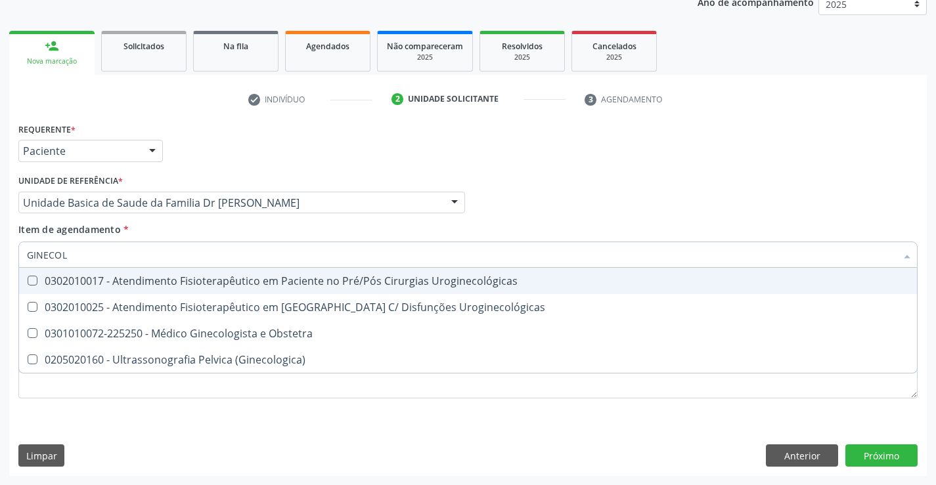
type input "GINECOLO"
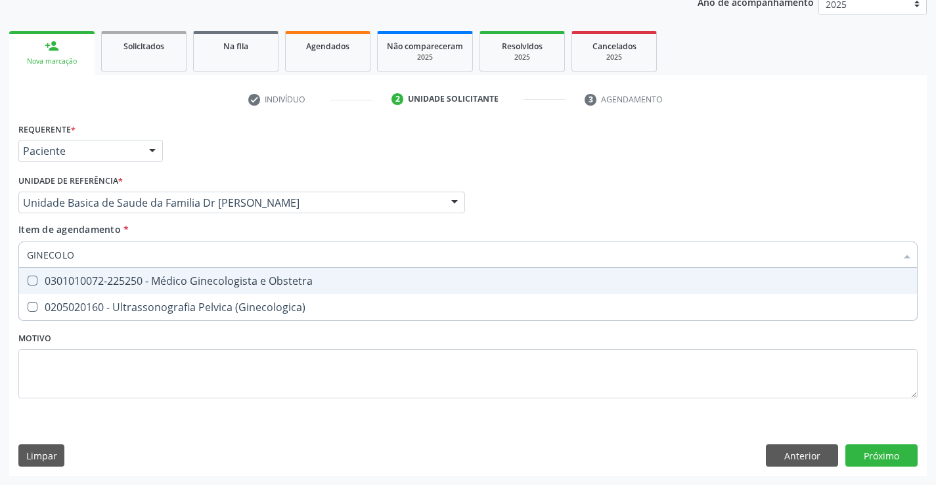
click at [206, 280] on div "0301010072-225250 - Médico Ginecologista e Obstetra" at bounding box center [468, 281] width 882 height 11
checkbox Obstetra "true"
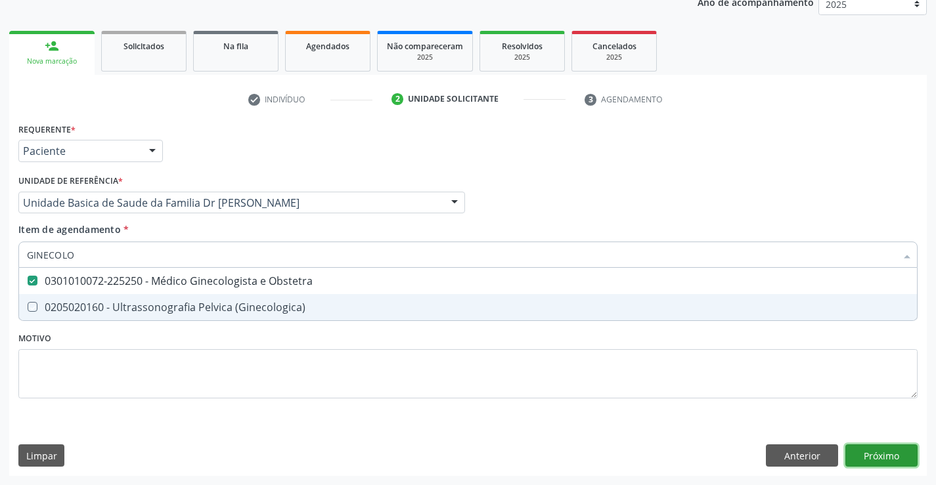
click at [887, 455] on div "Requerente * Paciente Profissional de Saúde Paciente Nenhum resultado encontrad…" at bounding box center [467, 298] width 917 height 357
checkbox \(Ginecologica\) "true"
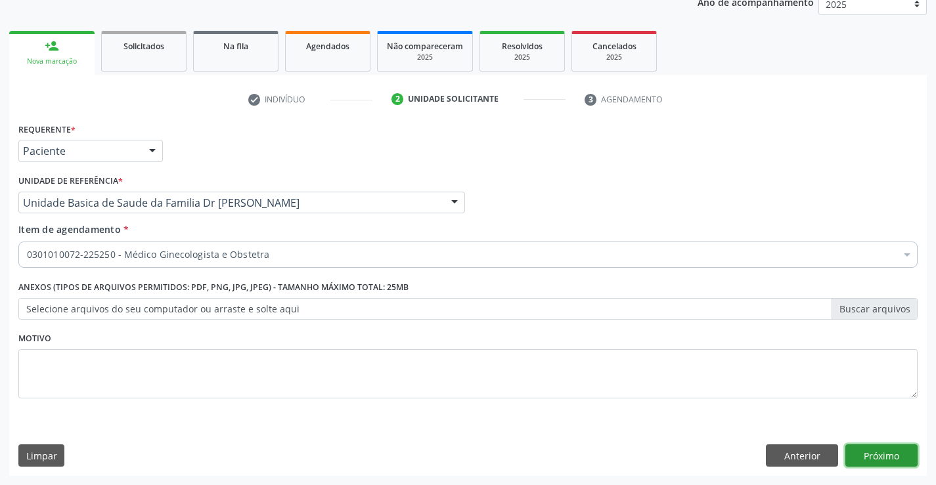
click at [887, 455] on button "Próximo" at bounding box center [881, 456] width 72 height 22
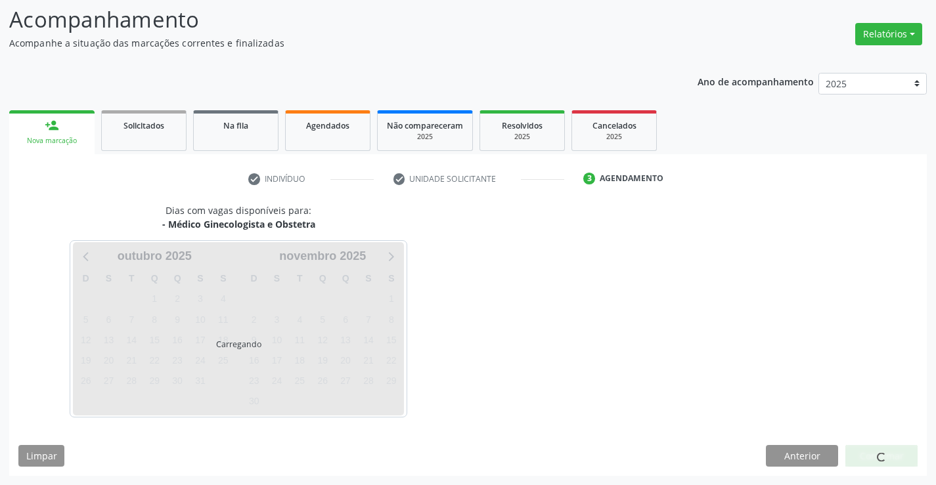
scroll to position [86, 0]
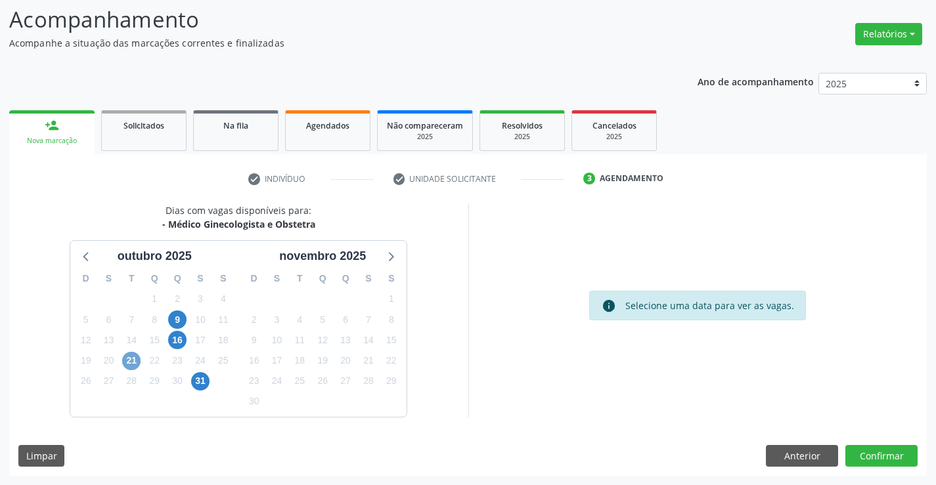
click at [131, 362] on span "21" at bounding box center [131, 361] width 18 height 18
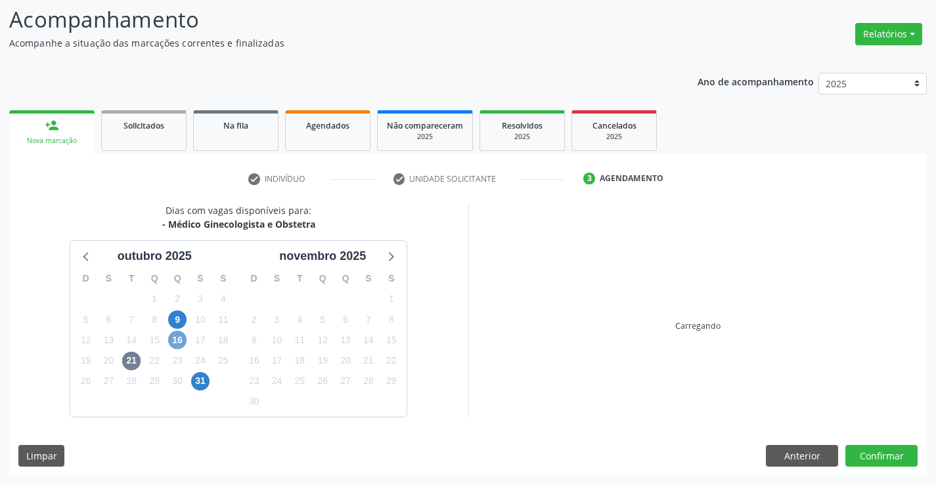
click at [183, 339] on span "16" at bounding box center [177, 340] width 18 height 18
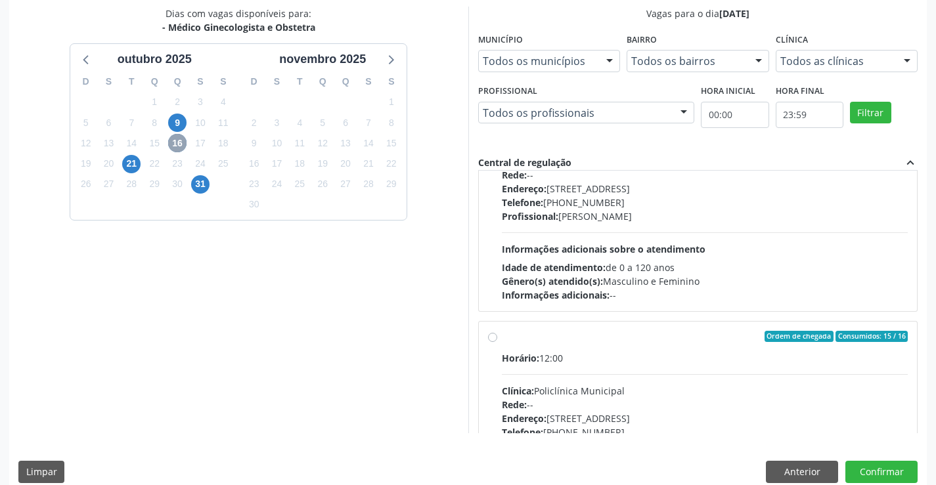
scroll to position [197, 0]
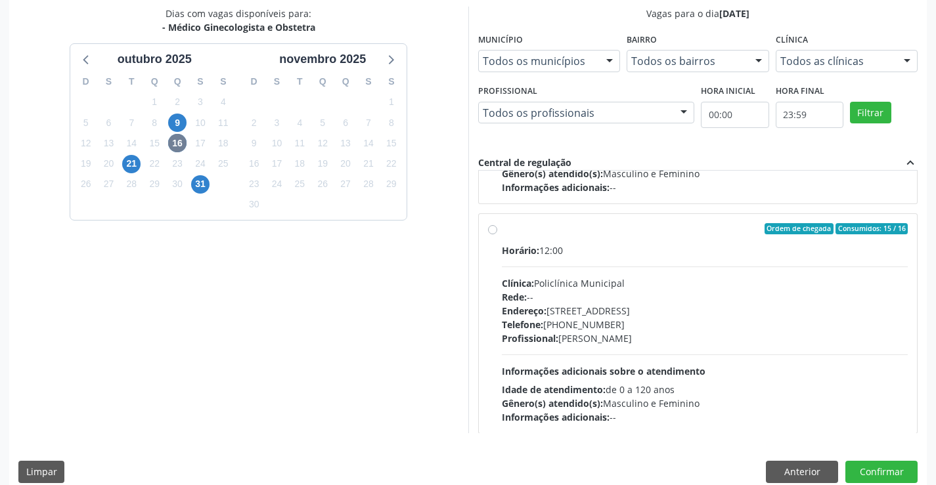
click at [595, 242] on label "Ordem de chegada Consumidos: 15 / 16 Horário: 12:00 Clínica: Policlínica Munici…" at bounding box center [705, 324] width 406 height 202
click at [497, 235] on input "Ordem de chegada Consumidos: 15 / 16 Horário: 12:00 Clínica: Policlínica Munici…" at bounding box center [492, 229] width 9 height 12
radio input "true"
click at [878, 469] on button "Confirmar" at bounding box center [881, 472] width 72 height 22
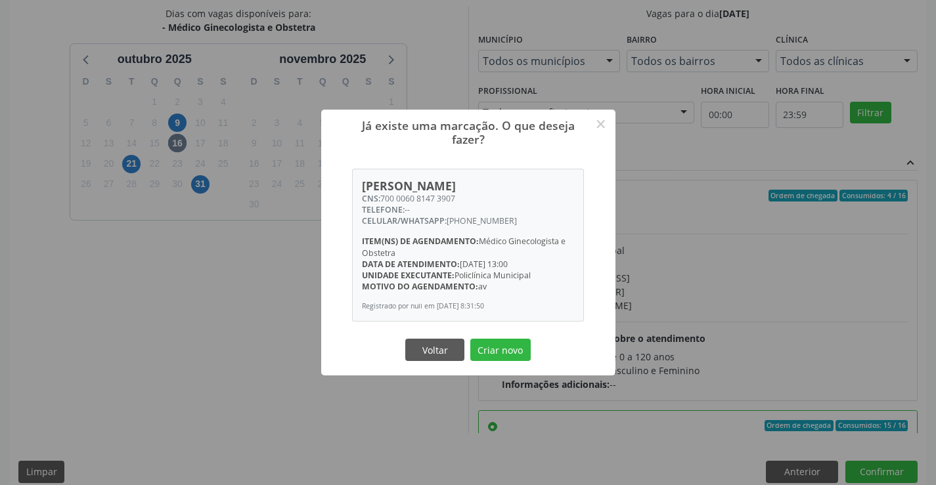
scroll to position [197, 0]
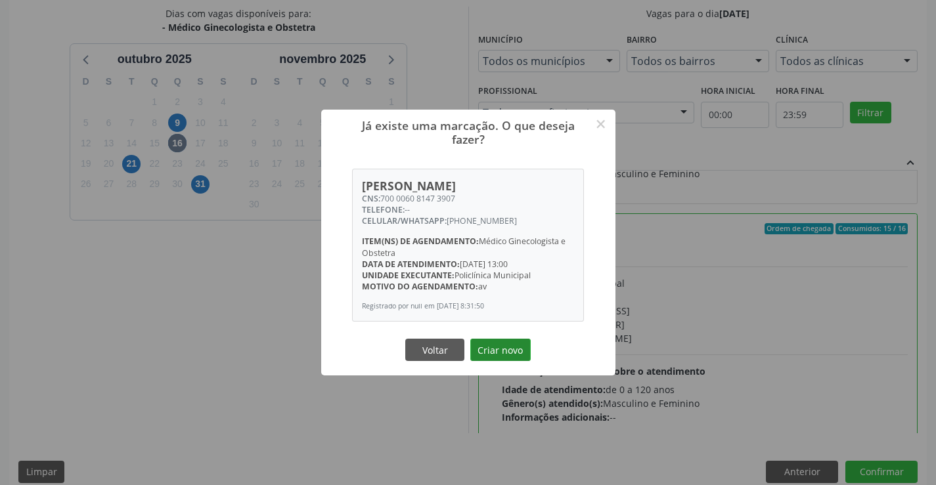
click at [496, 353] on button "Criar novo" at bounding box center [500, 350] width 60 height 22
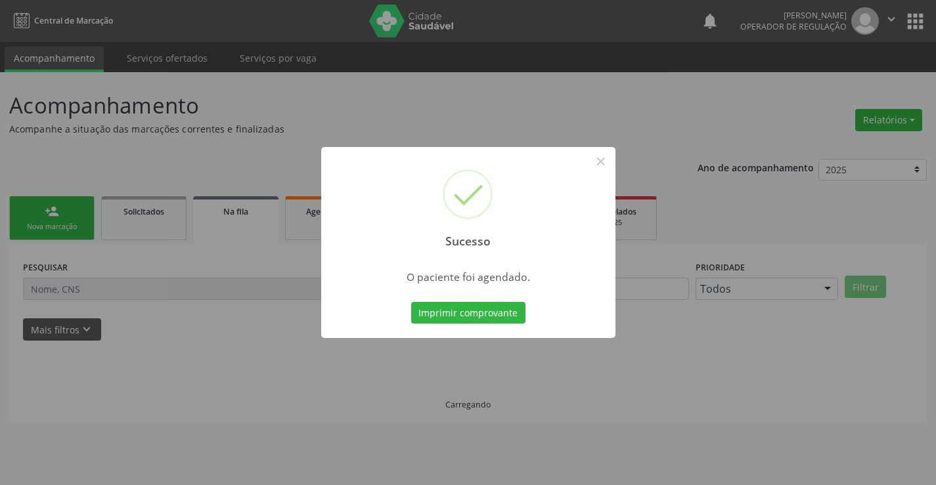
scroll to position [0, 0]
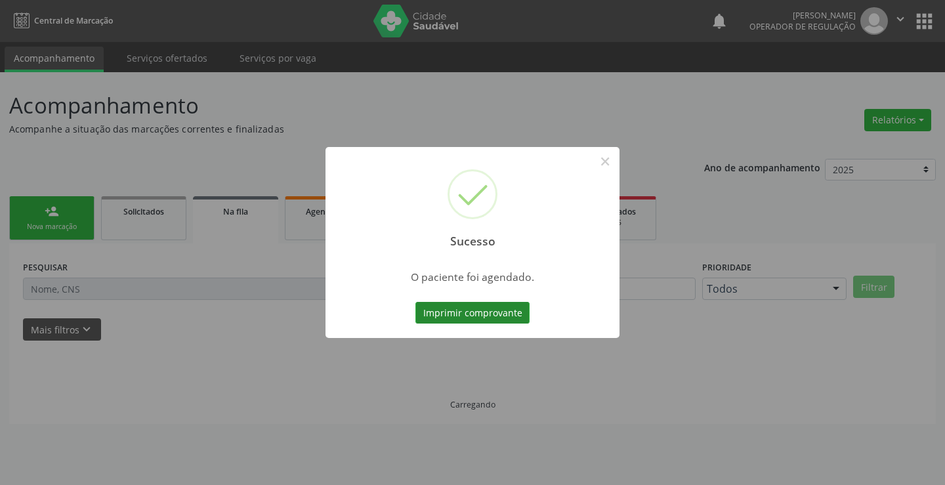
click at [494, 303] on button "Imprimir comprovante" at bounding box center [473, 313] width 114 height 22
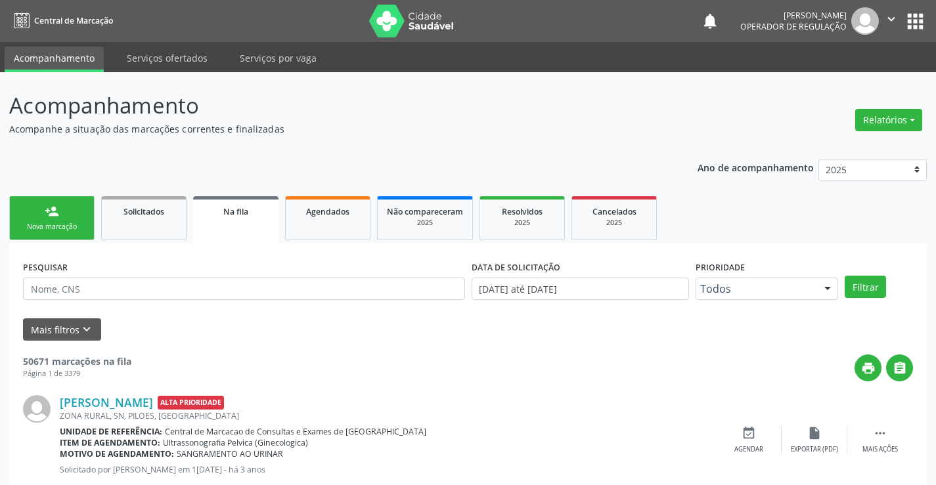
click at [66, 217] on link "person_add Nova marcação" at bounding box center [51, 218] width 85 height 44
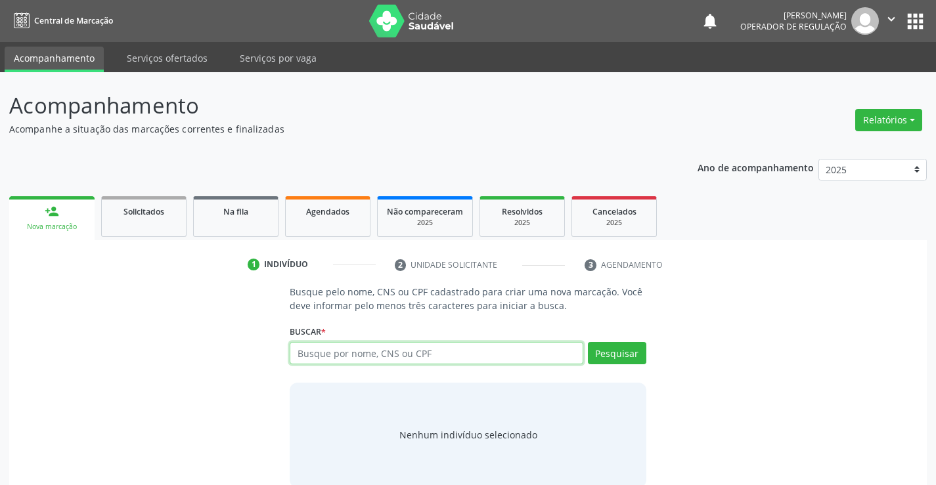
click at [427, 354] on input "text" at bounding box center [436, 353] width 293 height 22
drag, startPoint x: 297, startPoint y: 355, endPoint x: 386, endPoint y: 359, distance: 88.7
click at [385, 359] on input "702006305571180" at bounding box center [436, 353] width 293 height 22
type input "702006305571180"
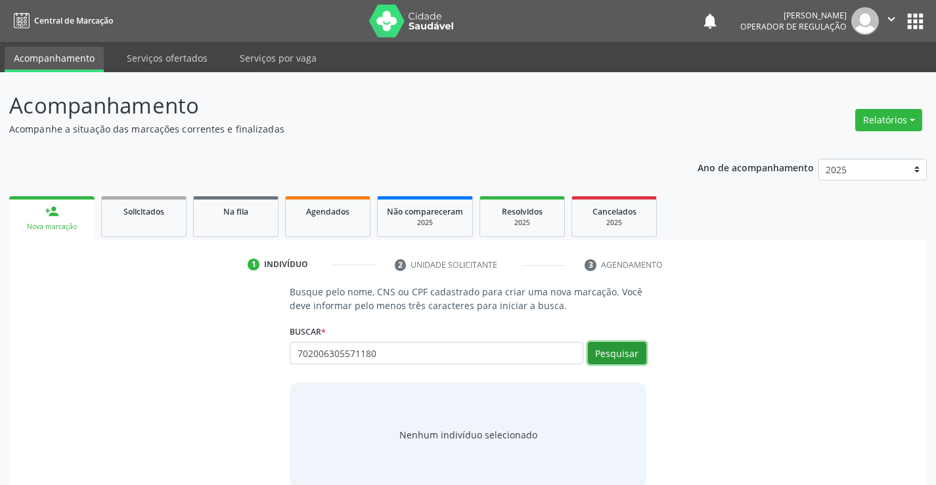
click at [619, 351] on button "Pesquisar" at bounding box center [617, 353] width 58 height 22
type input "702006305571180"
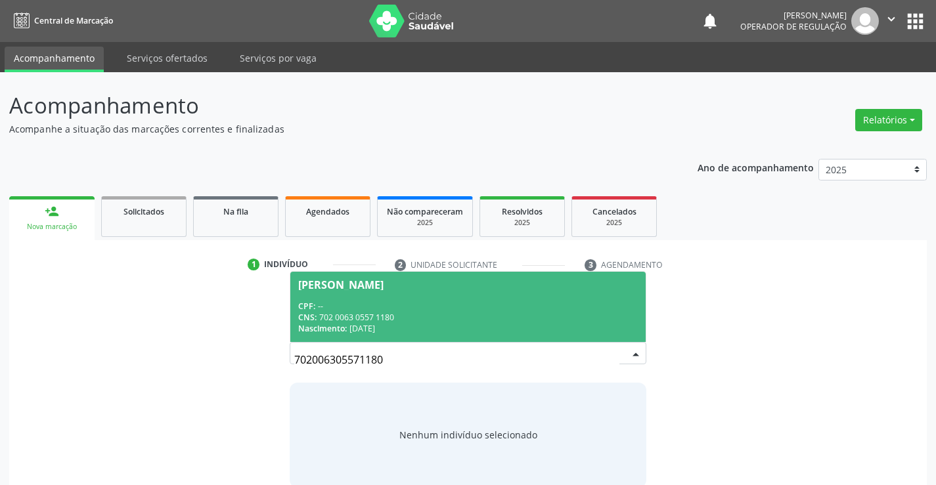
click at [408, 312] on div "CNS: 702 0063 0557 1180" at bounding box center [467, 317] width 339 height 11
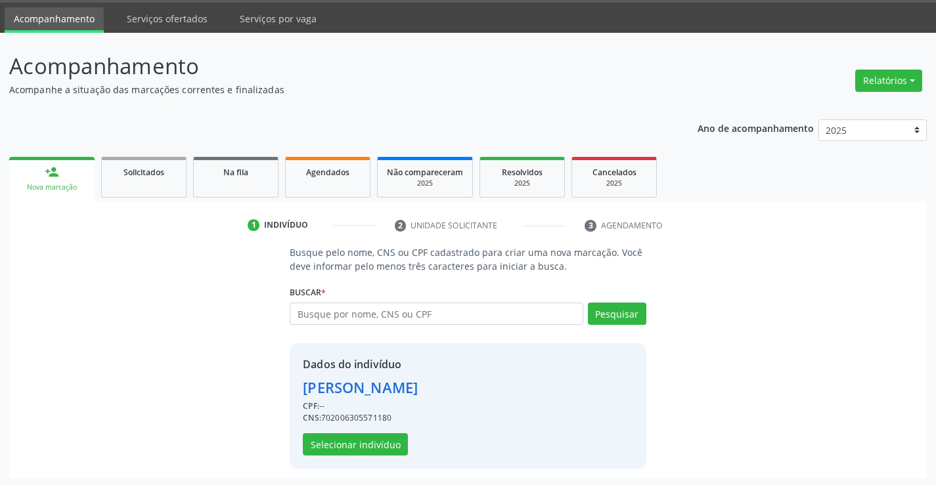
scroll to position [41, 0]
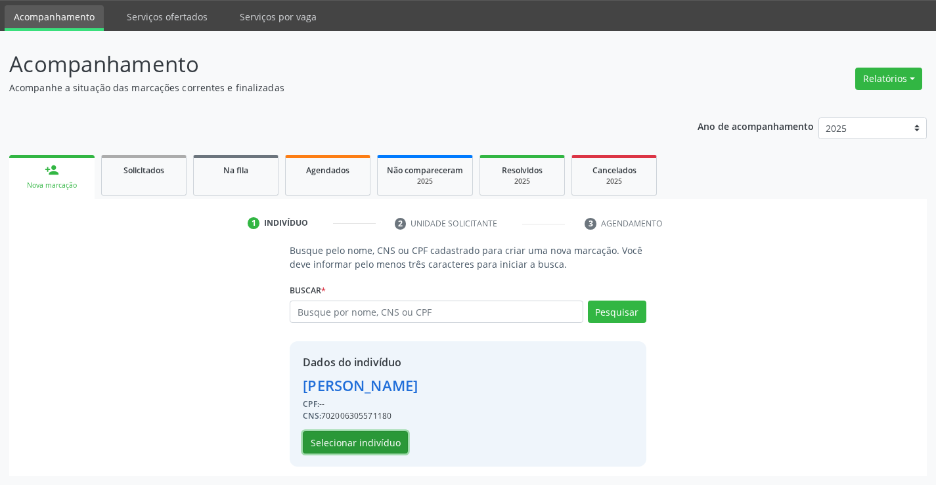
click at [355, 452] on button "Selecionar indivíduo" at bounding box center [355, 442] width 105 height 22
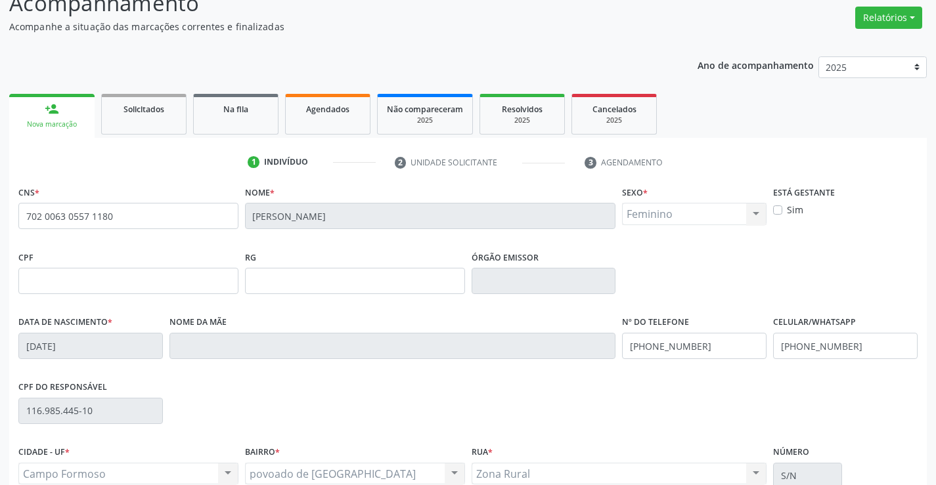
scroll to position [227, 0]
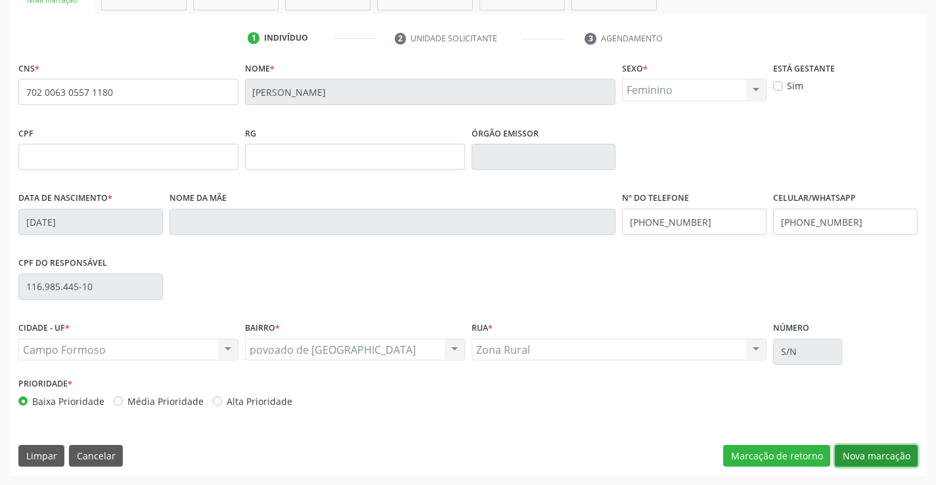
click at [875, 452] on button "Nova marcação" at bounding box center [876, 456] width 83 height 22
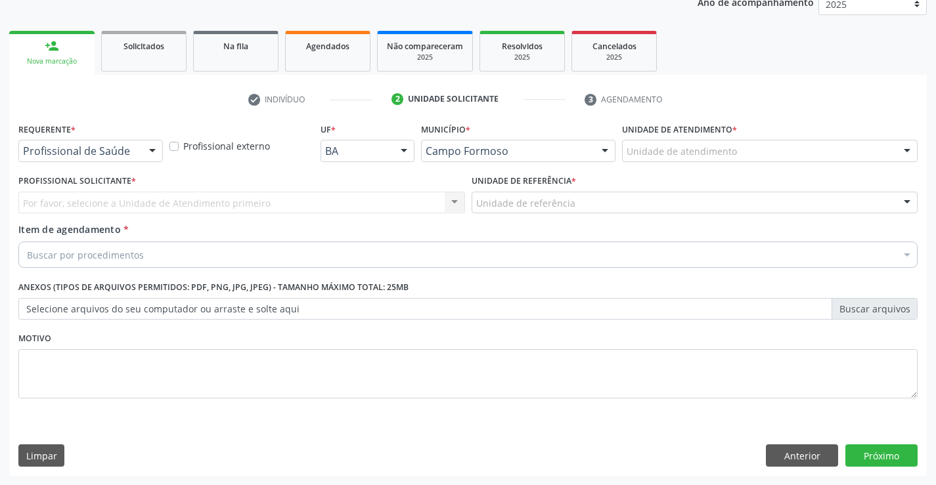
scroll to position [165, 0]
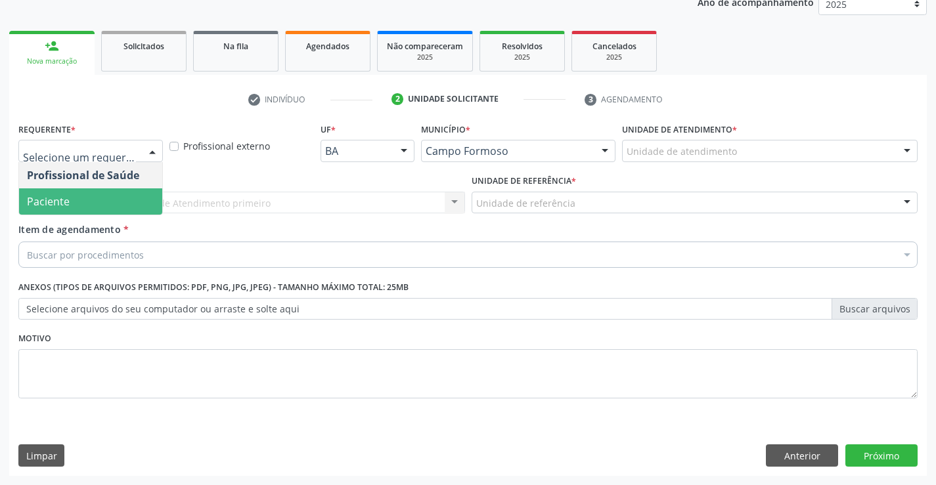
click at [72, 198] on span "Paciente" at bounding box center [90, 201] width 143 height 26
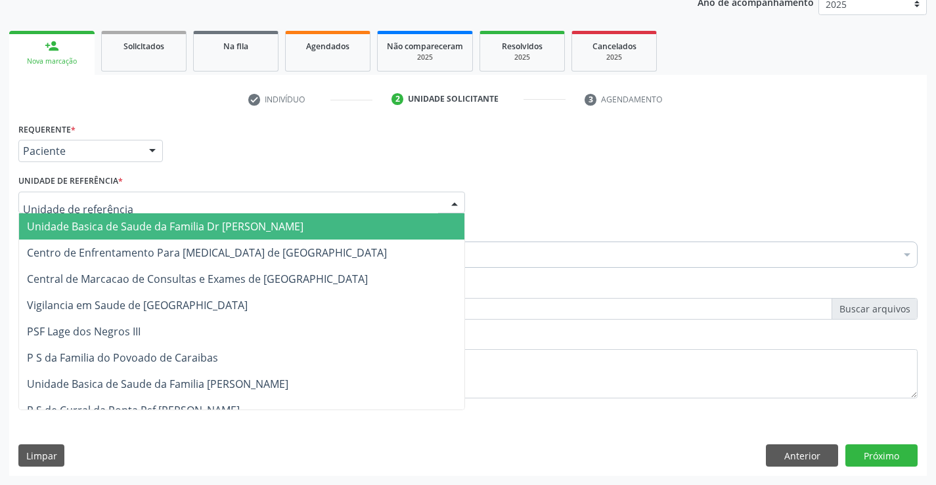
click at [88, 217] on span "Unidade Basica de Saude da Familia Dr [PERSON_NAME]" at bounding box center [241, 226] width 445 height 26
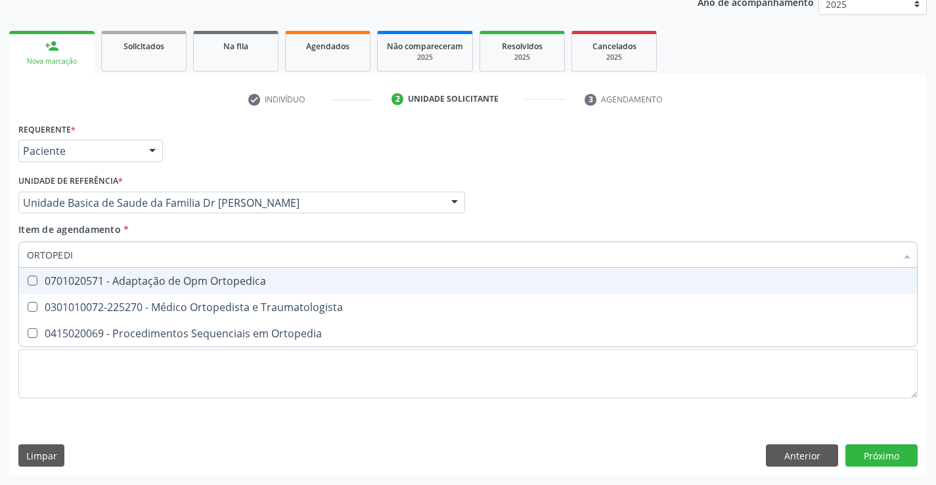
type input "ORTOPEDIS"
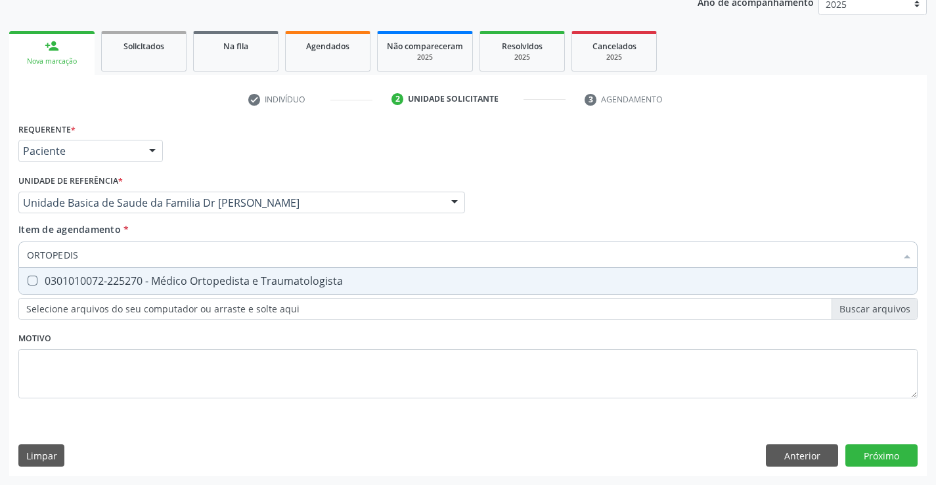
click at [230, 280] on div "0301010072-225270 - Médico Ortopedista e Traumatologista" at bounding box center [468, 281] width 882 height 11
checkbox Traumatologista "true"
click at [880, 453] on div "Requerente * Paciente Profissional de Saúde Paciente Nenhum resultado encontrad…" at bounding box center [467, 298] width 917 height 357
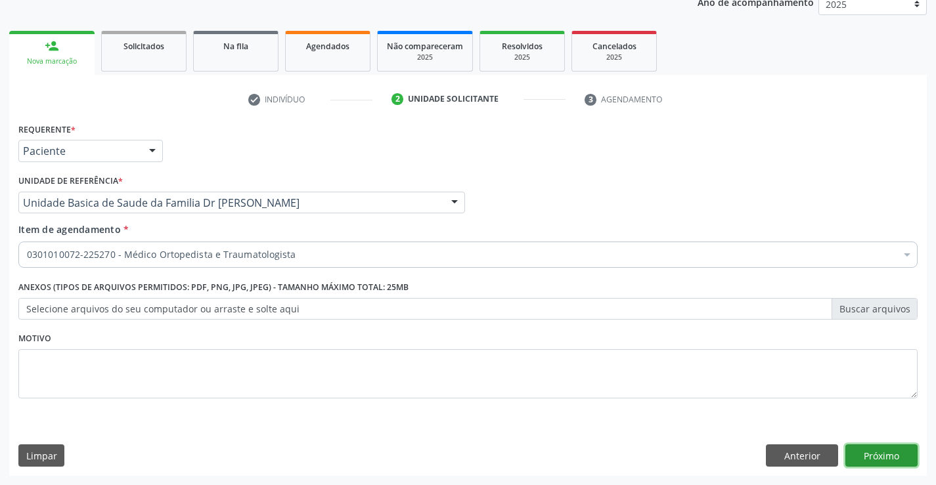
click at [880, 453] on button "Próximo" at bounding box center [881, 456] width 72 height 22
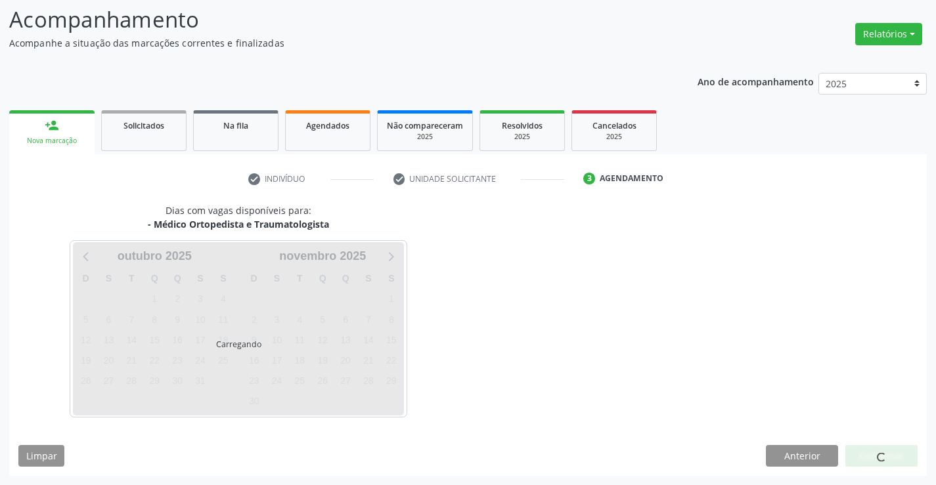
scroll to position [86, 0]
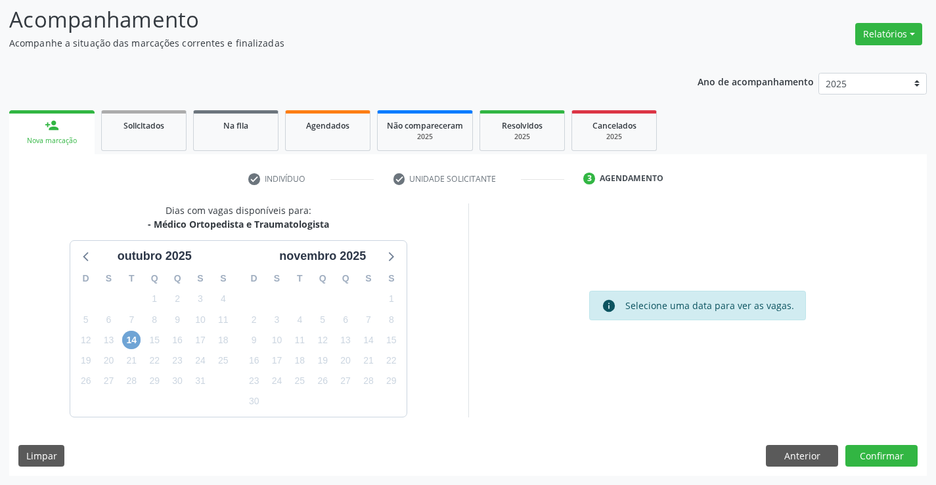
click at [135, 341] on span "14" at bounding box center [131, 340] width 18 height 18
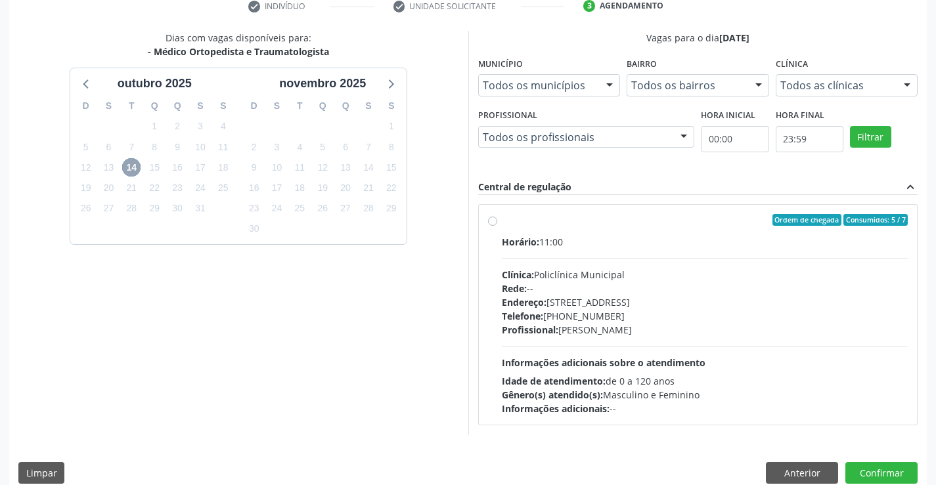
scroll to position [276, 0]
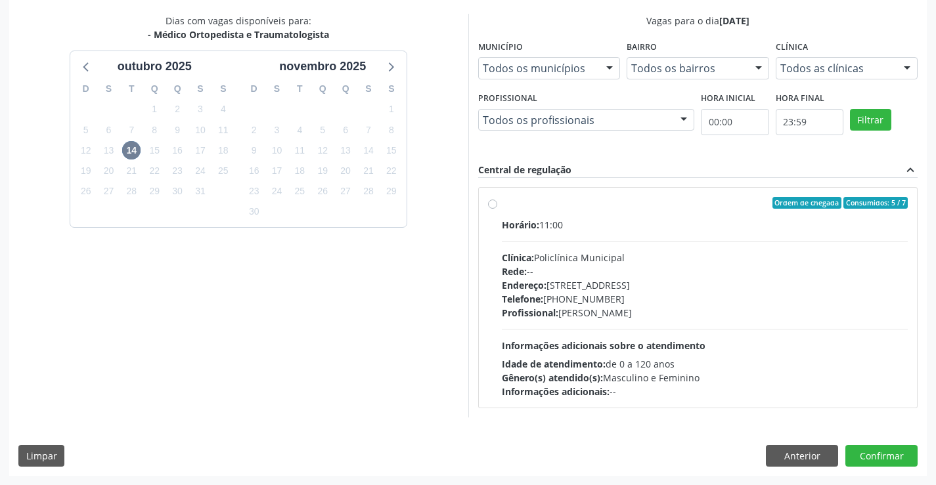
click at [592, 205] on div "Ordem de chegada Consumidos: 5 / 7" at bounding box center [705, 203] width 406 height 12
click at [497, 205] on input "Ordem de chegada Consumidos: 5 / 7 Horário: 11:00 Clínica: Policlínica Municipa…" at bounding box center [492, 203] width 9 height 12
radio input "true"
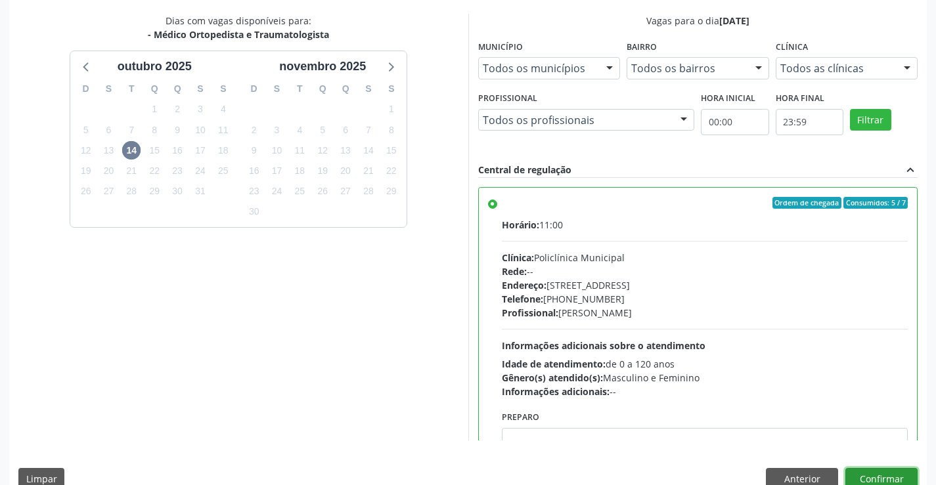
click at [885, 474] on button "Confirmar" at bounding box center [881, 479] width 72 height 22
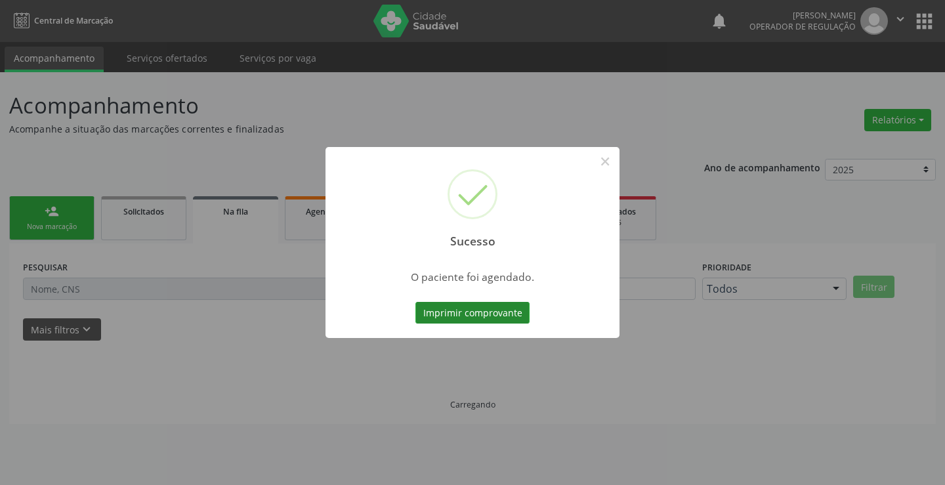
click at [456, 310] on button "Imprimir comprovante" at bounding box center [473, 313] width 114 height 22
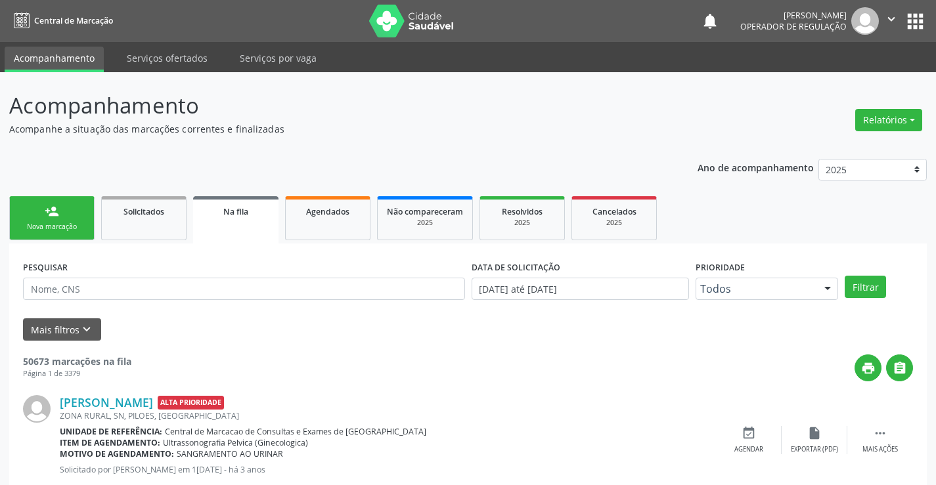
click at [44, 226] on div "Nova marcação" at bounding box center [52, 227] width 66 height 10
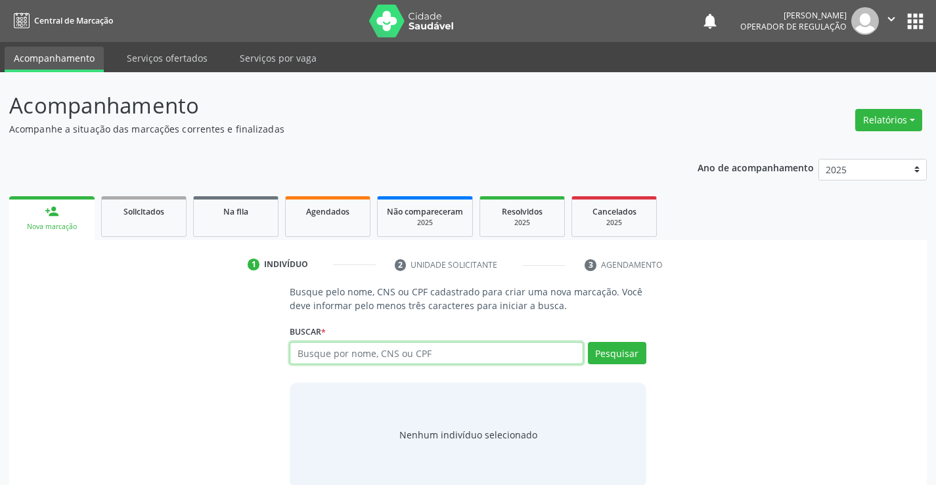
click at [422, 346] on input "text" at bounding box center [436, 353] width 293 height 22
paste input "702006305571180"
type input "702006305571180"
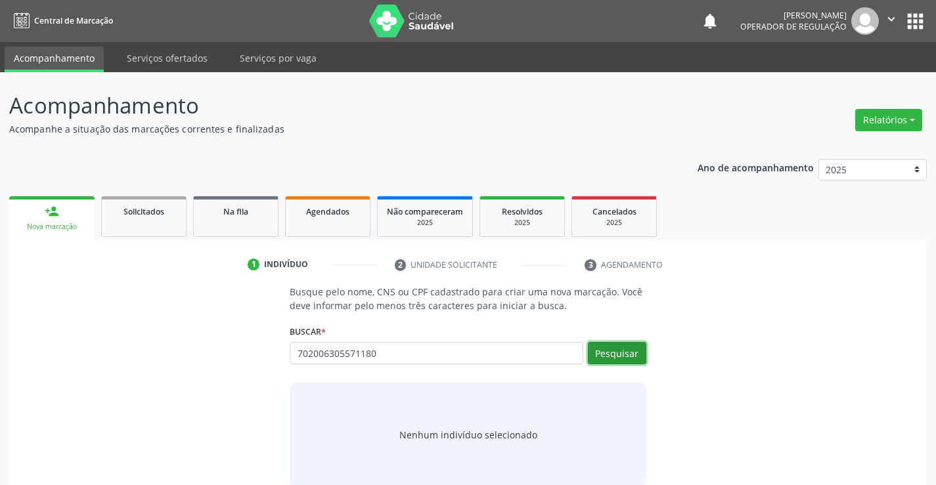
click at [620, 348] on button "Pesquisar" at bounding box center [617, 353] width 58 height 22
click at [620, 348] on div "702006305571180 Busque por nome, CNS ou CPF [PERSON_NAME] CPF: -- CNS: 702 0063…" at bounding box center [468, 358] width 356 height 32
click at [619, 353] on button "Pesquisar" at bounding box center [617, 353] width 58 height 22
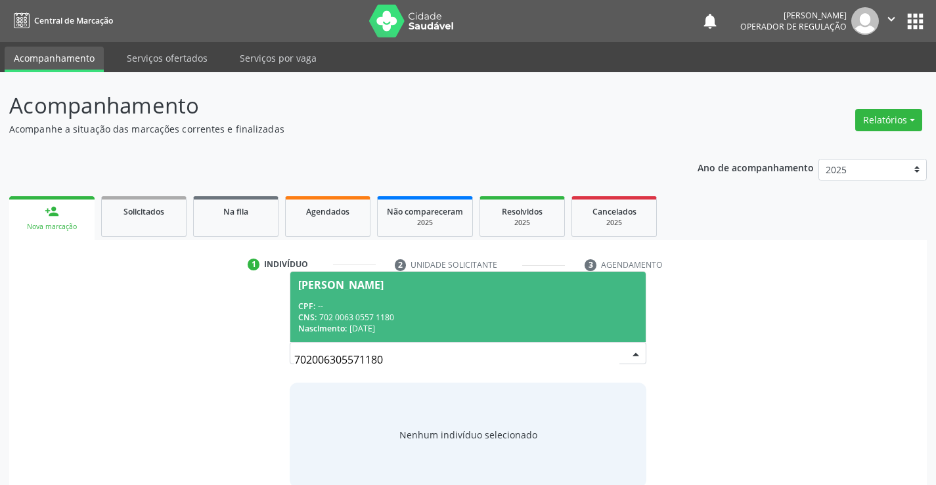
click at [383, 289] on div "[PERSON_NAME]" at bounding box center [340, 285] width 85 height 11
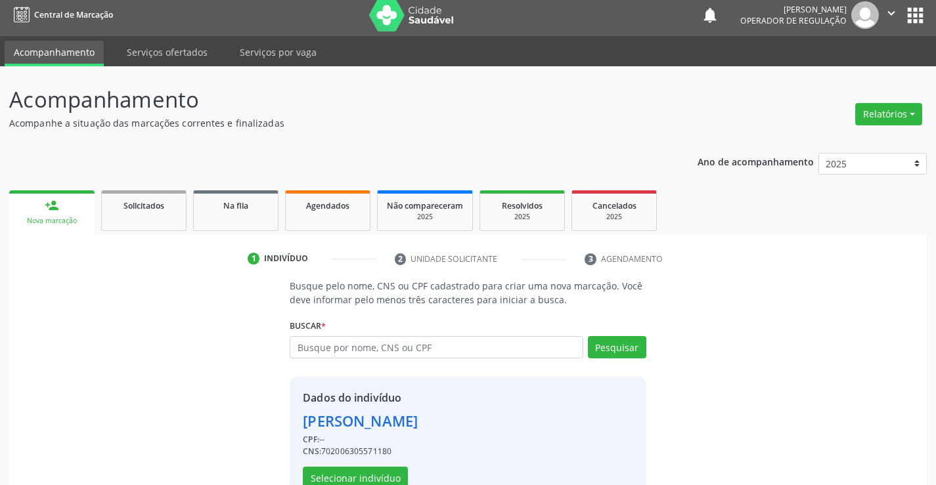
scroll to position [41, 0]
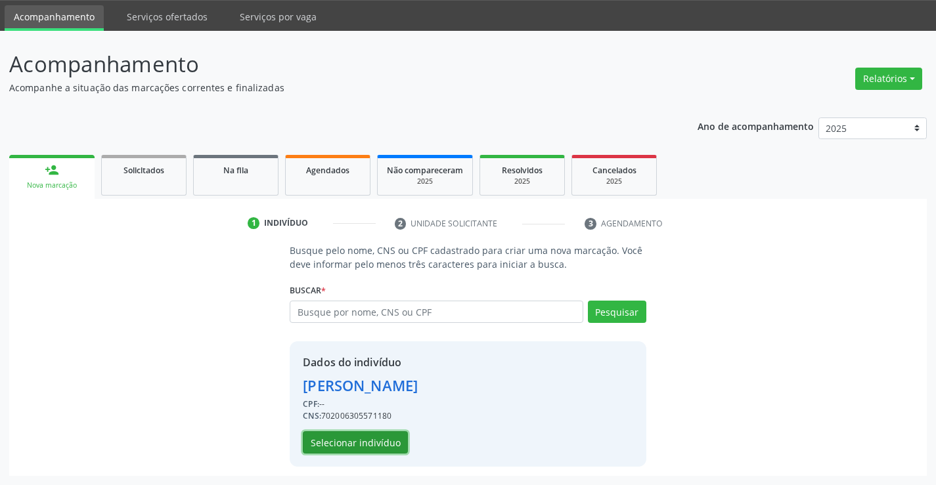
click at [372, 438] on button "Selecionar indivíduo" at bounding box center [355, 442] width 105 height 22
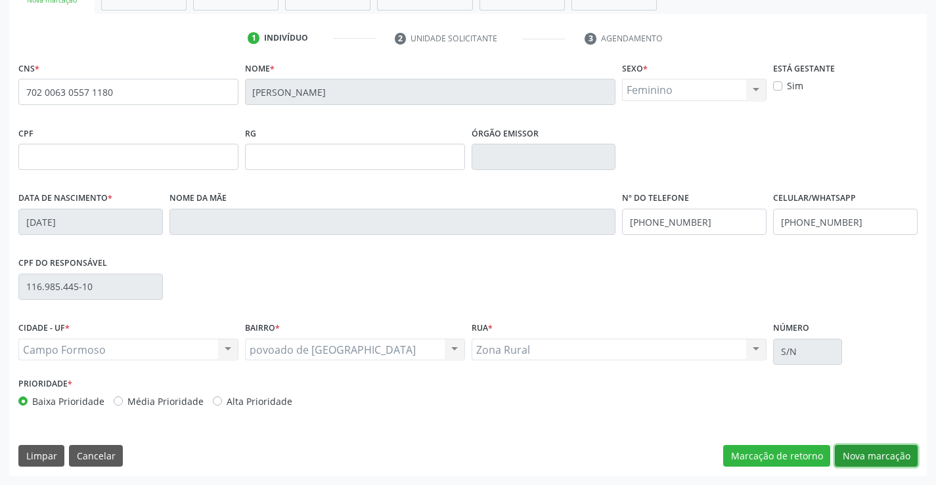
click at [876, 451] on button "Nova marcação" at bounding box center [876, 456] width 83 height 22
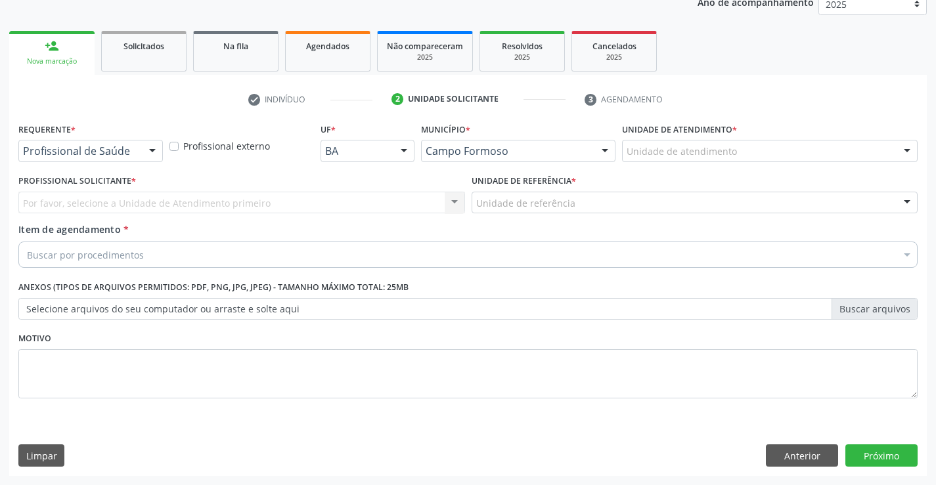
scroll to position [165, 0]
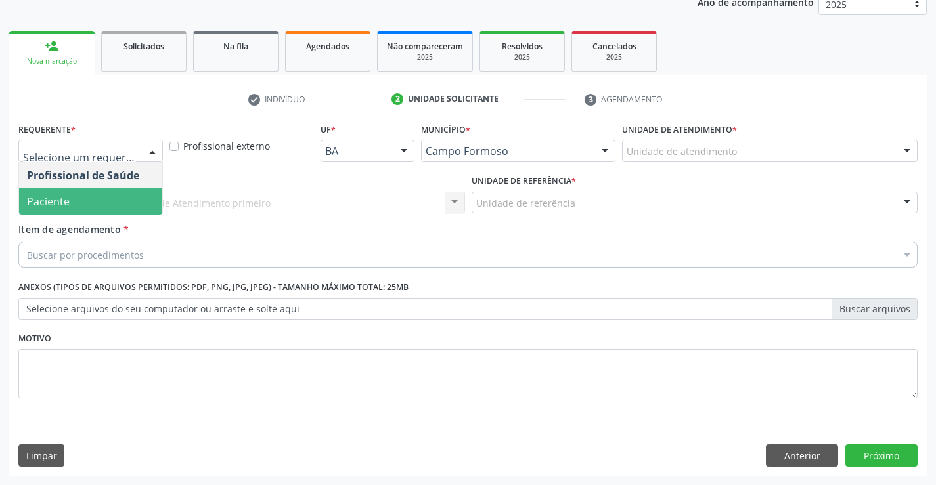
click at [77, 200] on span "Paciente" at bounding box center [90, 201] width 143 height 26
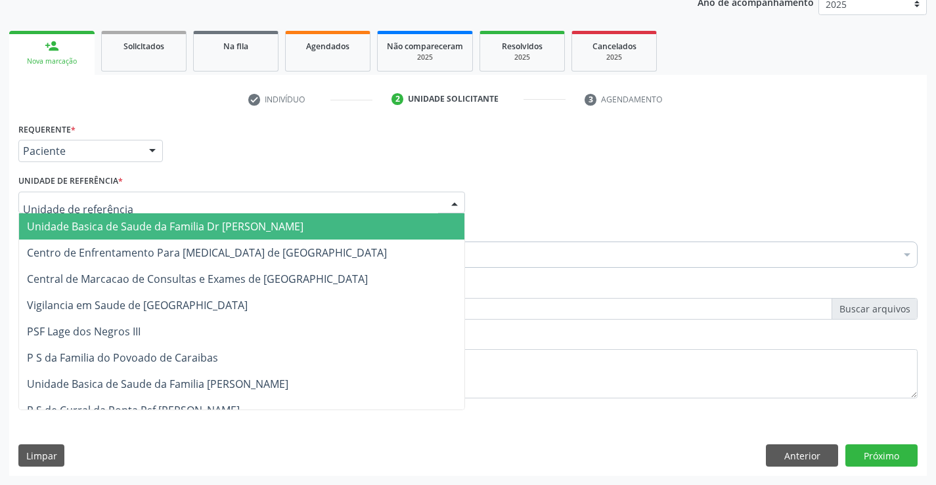
click at [83, 215] on span "Unidade Basica de Saude da Familia Dr [PERSON_NAME]" at bounding box center [241, 226] width 445 height 26
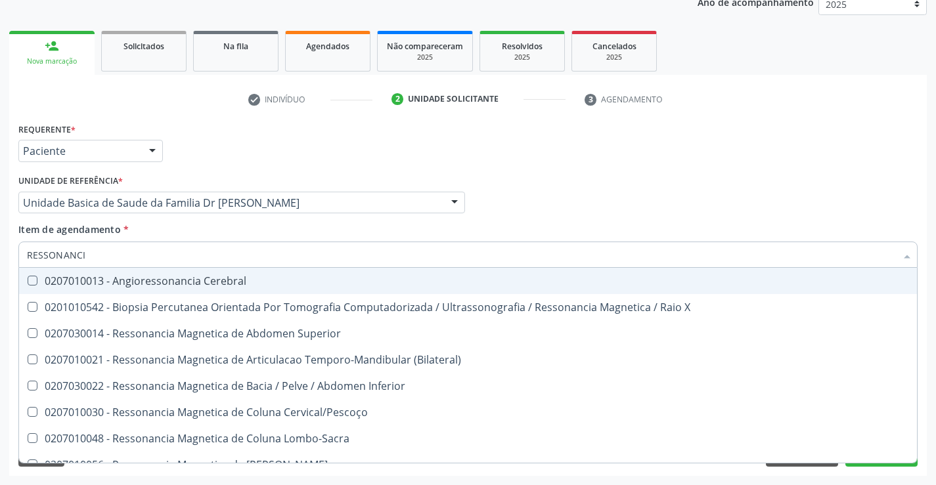
type input "RESSONANCIA"
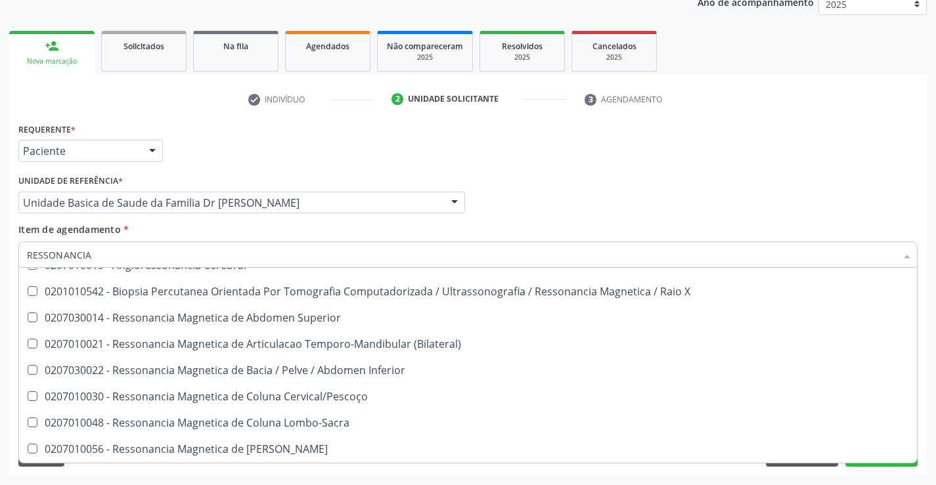
scroll to position [0, 0]
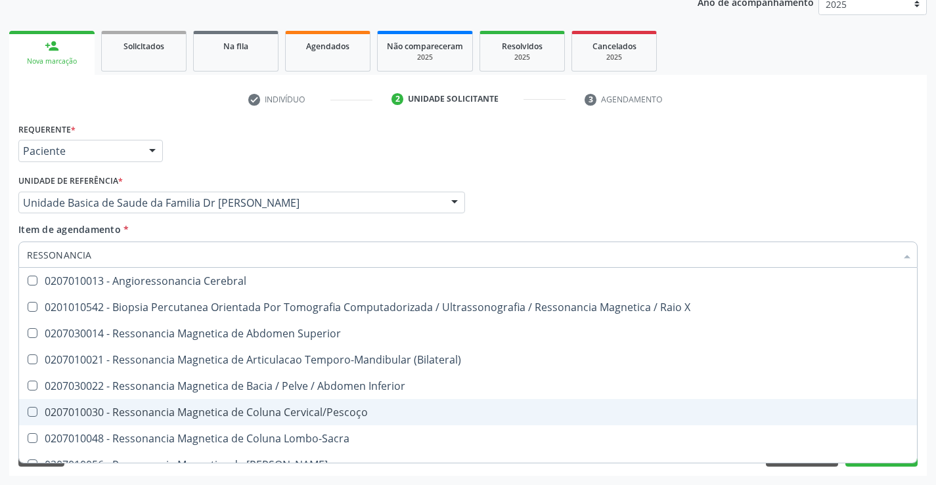
click at [343, 412] on div "0207010030 - Ressonancia Magnetica de Coluna Cervical/Pescoço" at bounding box center [468, 412] width 882 height 11
checkbox Cervical\/Pescoço "true"
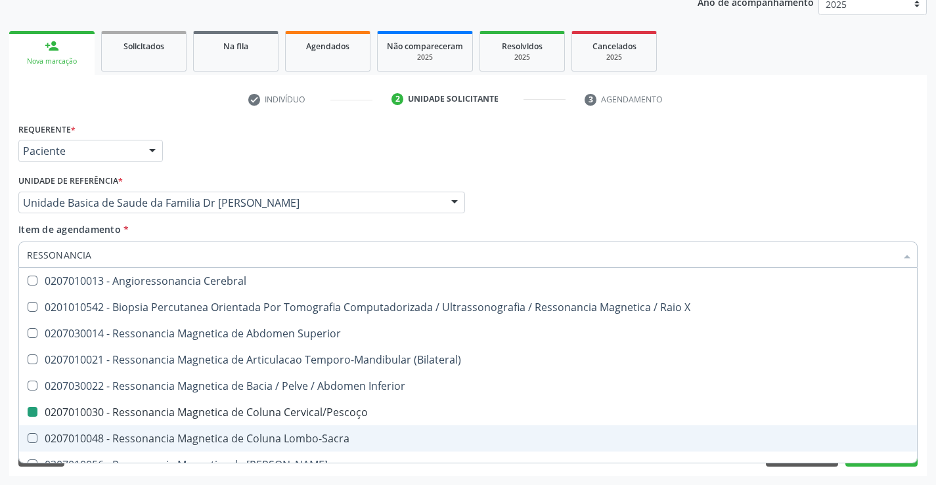
click at [924, 429] on div "Requerente * Paciente Profissional de Saúde Paciente Nenhum resultado encontrad…" at bounding box center [467, 298] width 917 height 357
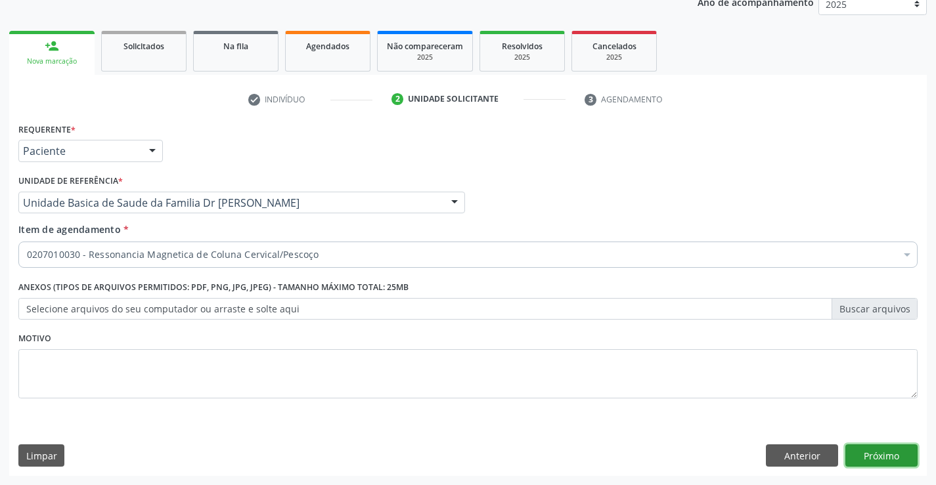
click at [884, 460] on button "Próximo" at bounding box center [881, 456] width 72 height 22
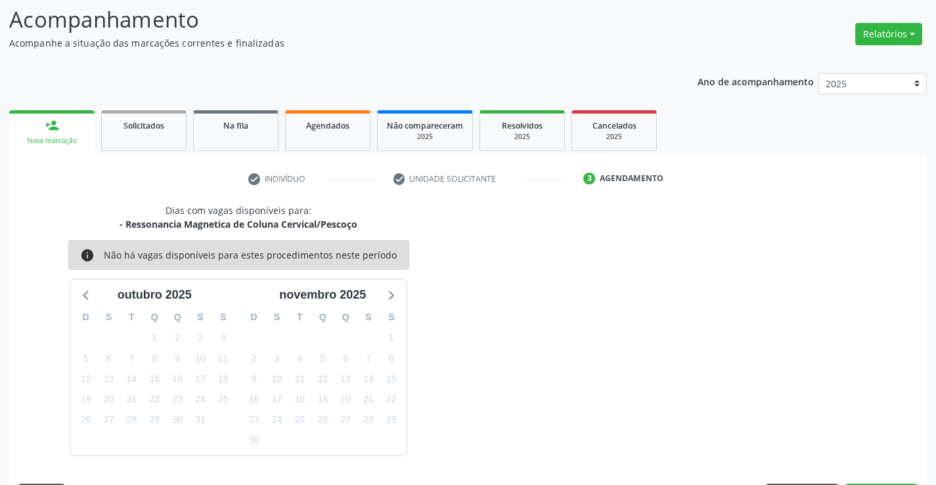
scroll to position [125, 0]
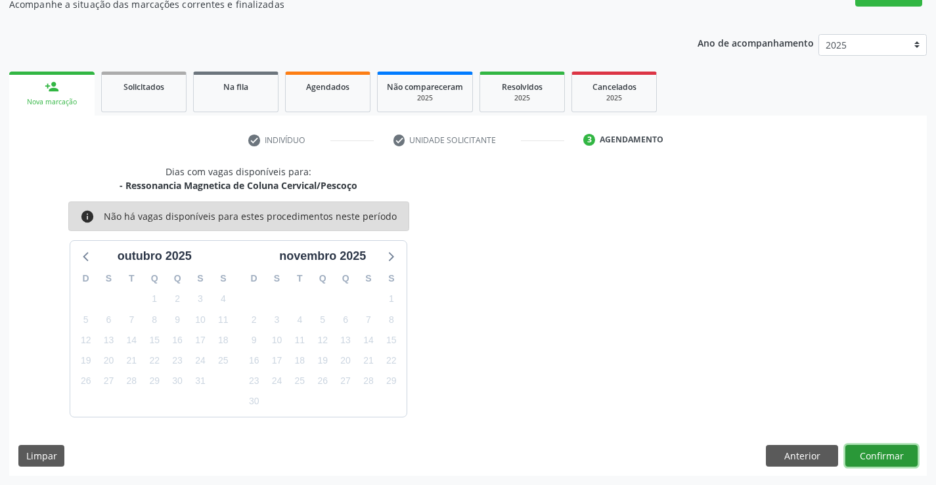
click at [874, 452] on button "Confirmar" at bounding box center [881, 456] width 72 height 22
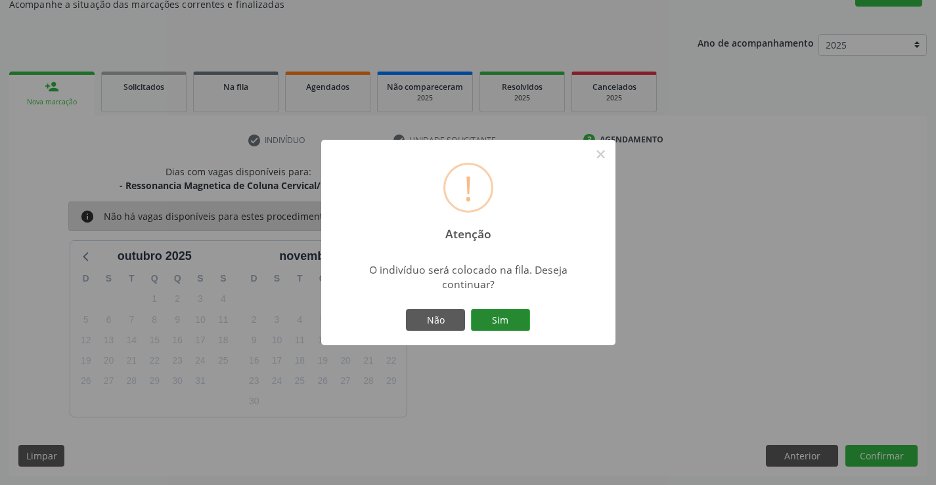
click at [493, 314] on button "Sim" at bounding box center [500, 320] width 59 height 22
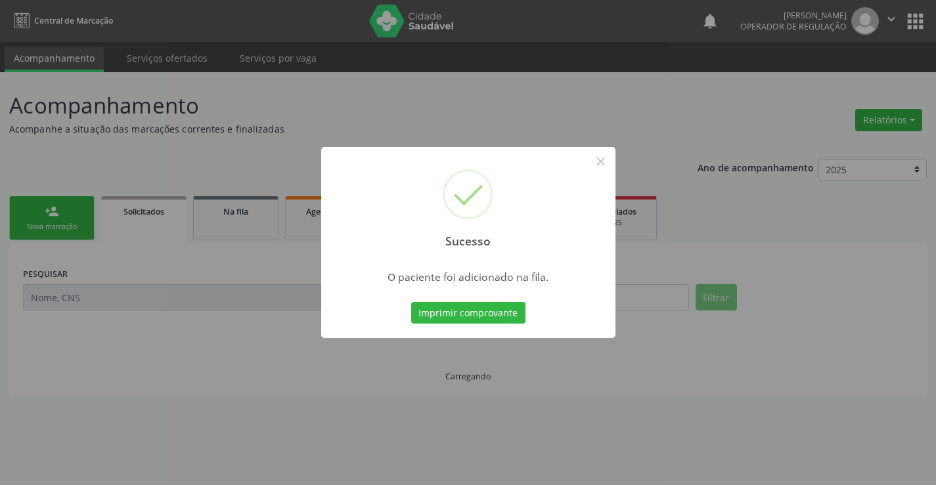
scroll to position [0, 0]
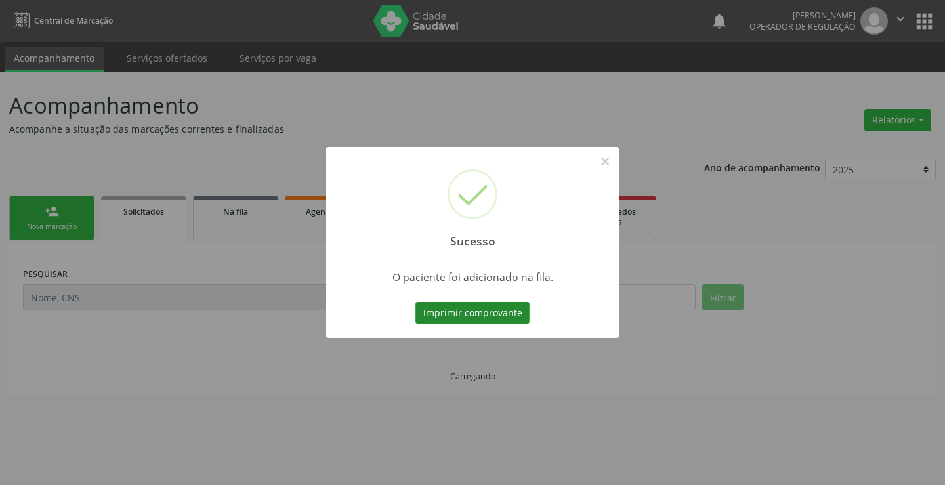
click at [495, 314] on button "Imprimir comprovante" at bounding box center [473, 313] width 114 height 22
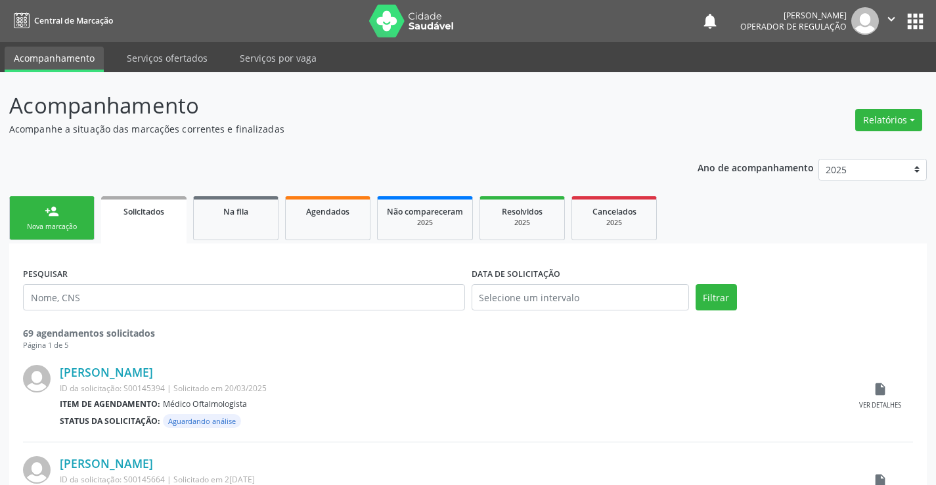
click at [62, 219] on link "person_add Nova marcação" at bounding box center [51, 218] width 85 height 44
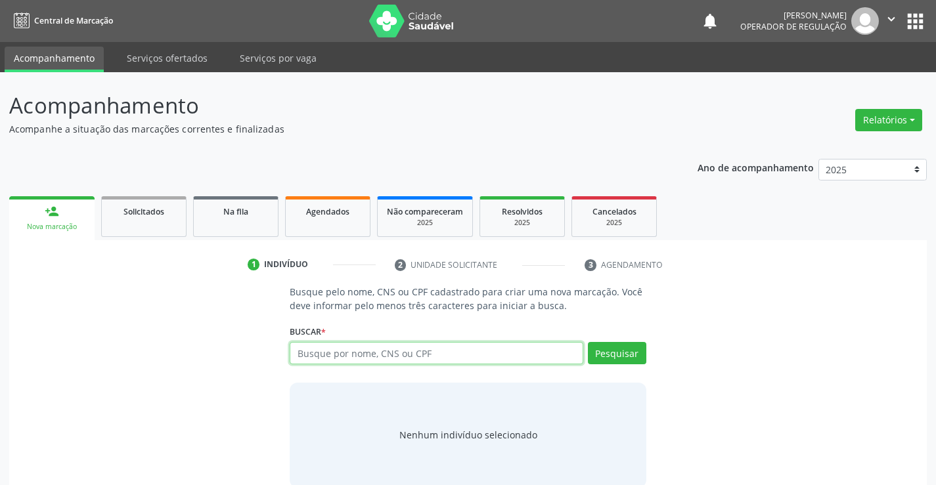
click at [445, 355] on input "text" at bounding box center [436, 353] width 293 height 22
type input "700703918077479"
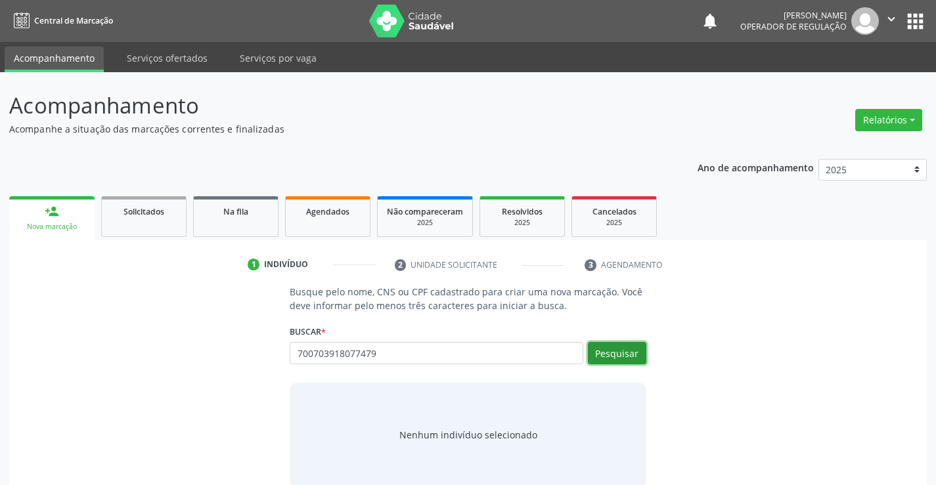
click at [621, 358] on button "Pesquisar" at bounding box center [617, 353] width 58 height 22
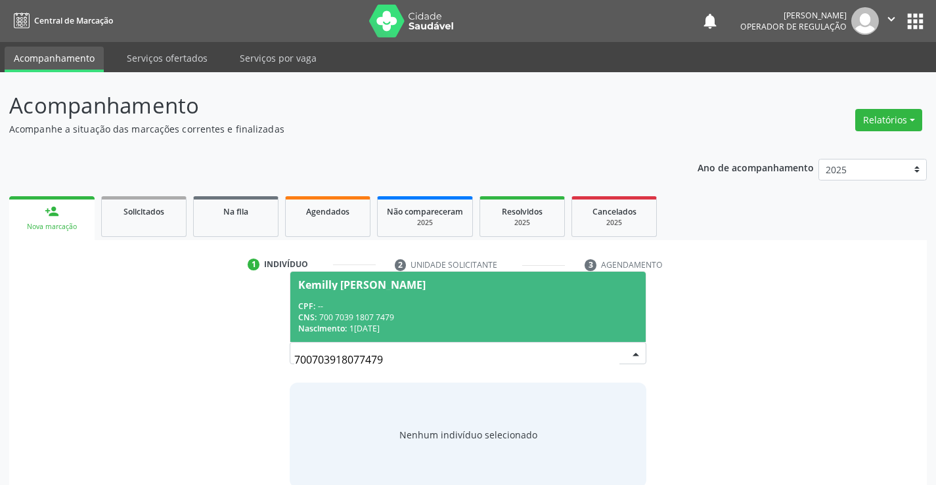
click at [419, 290] on span "Kemilly [PERSON_NAME] CPF: -- CNS: 700 7039 1807 7479 Nascimento: 1[DATE]" at bounding box center [467, 307] width 355 height 70
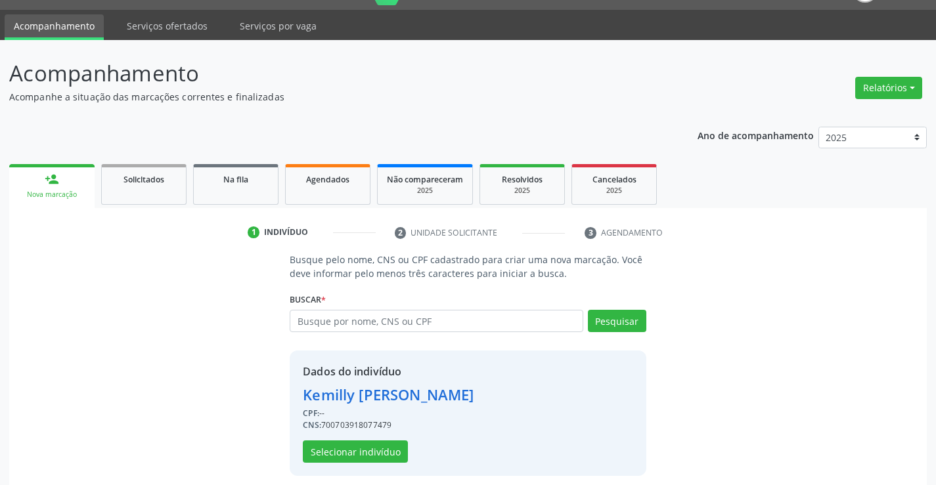
scroll to position [41, 0]
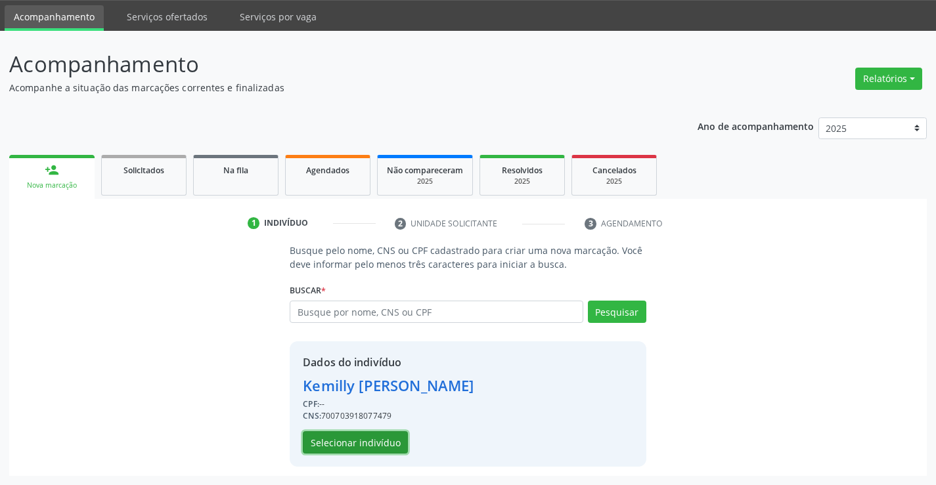
click at [336, 437] on button "Selecionar indivíduo" at bounding box center [355, 442] width 105 height 22
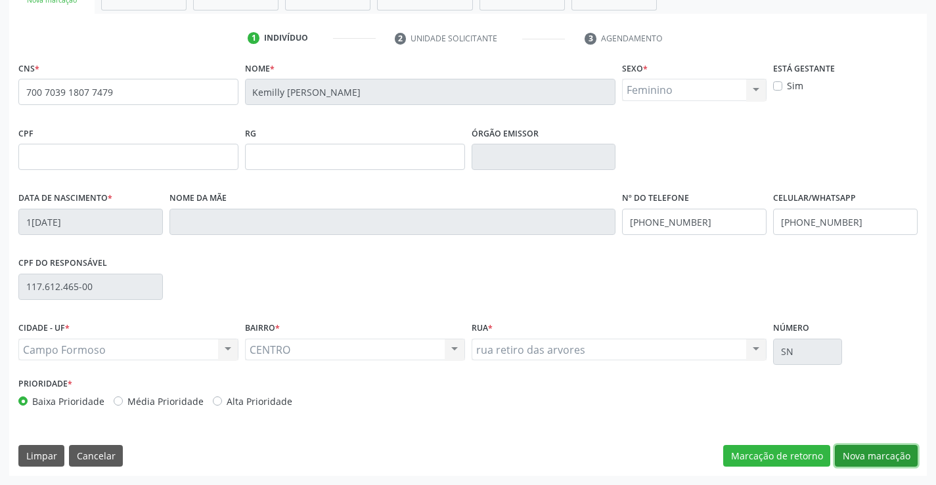
click at [878, 450] on button "Nova marcação" at bounding box center [876, 456] width 83 height 22
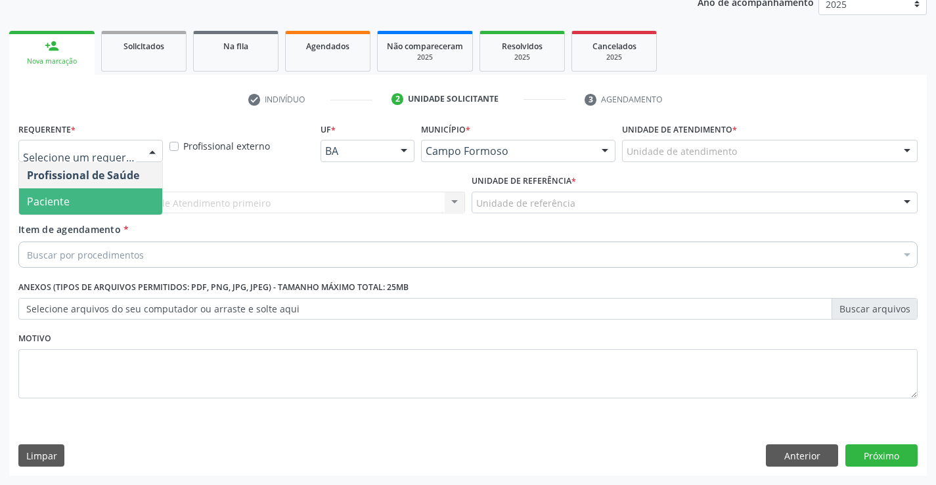
click at [83, 196] on span "Paciente" at bounding box center [90, 201] width 143 height 26
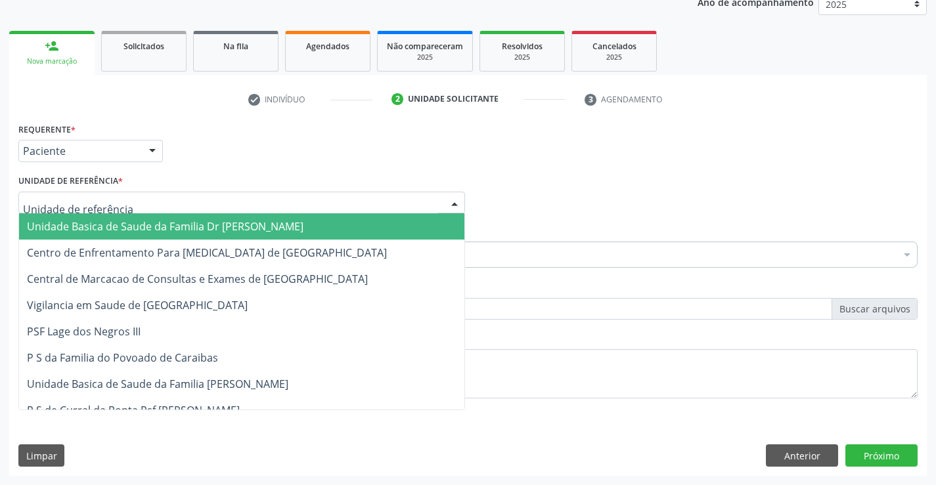
click at [144, 226] on span "Unidade Basica de Saude da Familia Dr [PERSON_NAME]" at bounding box center [165, 226] width 276 height 14
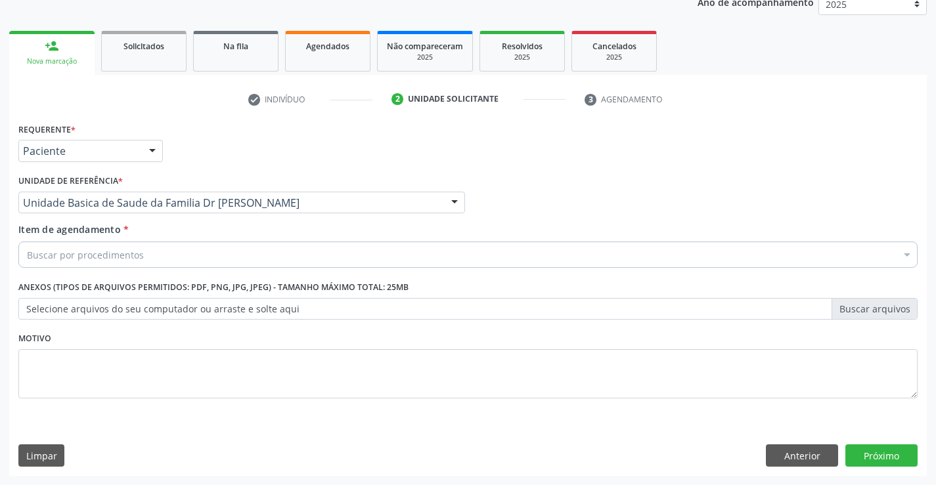
click at [143, 259] on div "Buscar por procedimentos" at bounding box center [467, 255] width 899 height 26
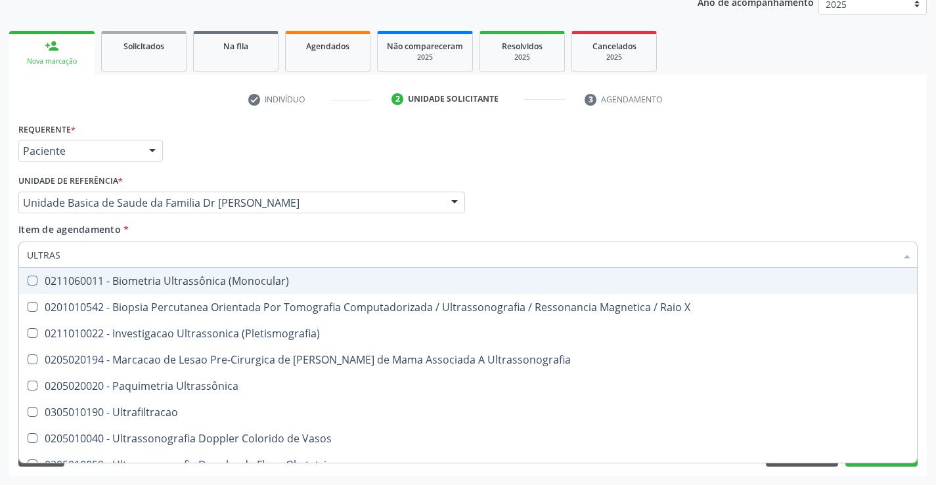
type input "ULTRASS"
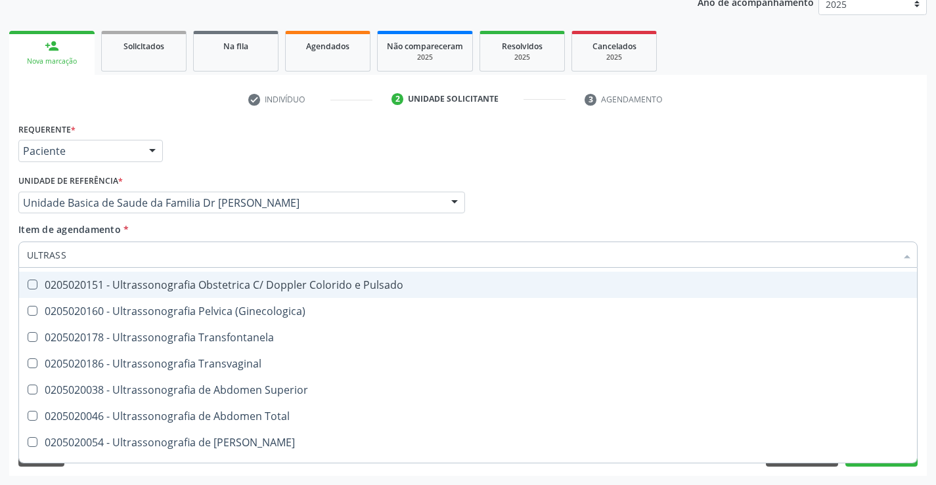
scroll to position [263, 0]
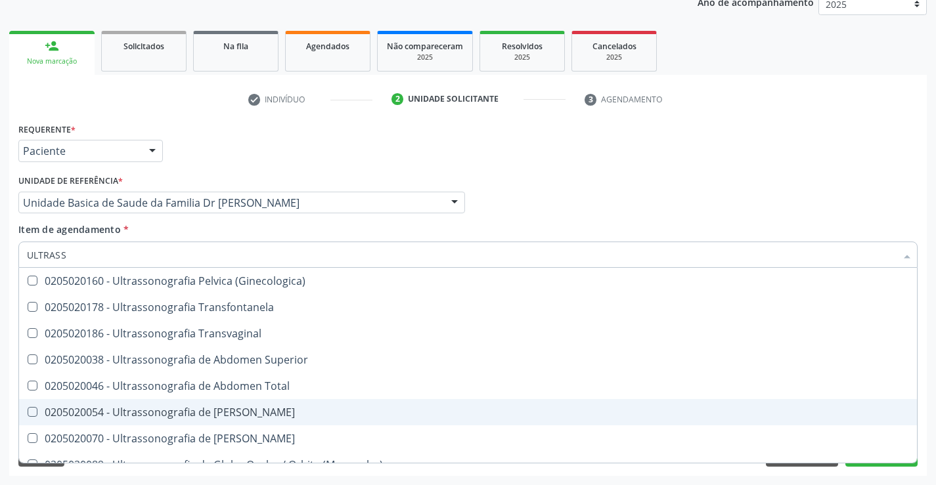
click at [308, 414] on div "0205020054 - Ultrassonografia de [PERSON_NAME]" at bounding box center [468, 412] width 882 height 11
checkbox Urinario "true"
click at [921, 405] on div "Requerente * Paciente Profissional de Saúde Paciente Nenhum resultado encontrad…" at bounding box center [467, 298] width 917 height 357
checkbox X "true"
checkbox Urinario "false"
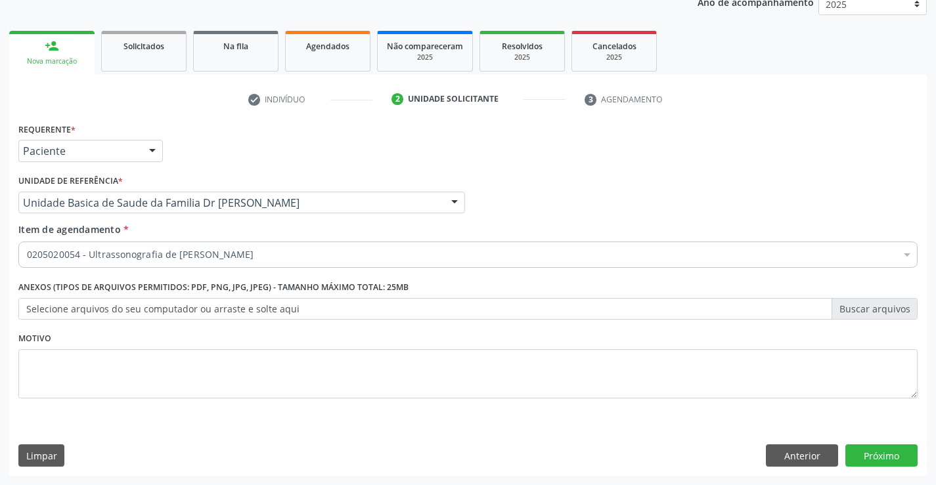
scroll to position [0, 0]
click at [879, 454] on button "Próximo" at bounding box center [881, 456] width 72 height 22
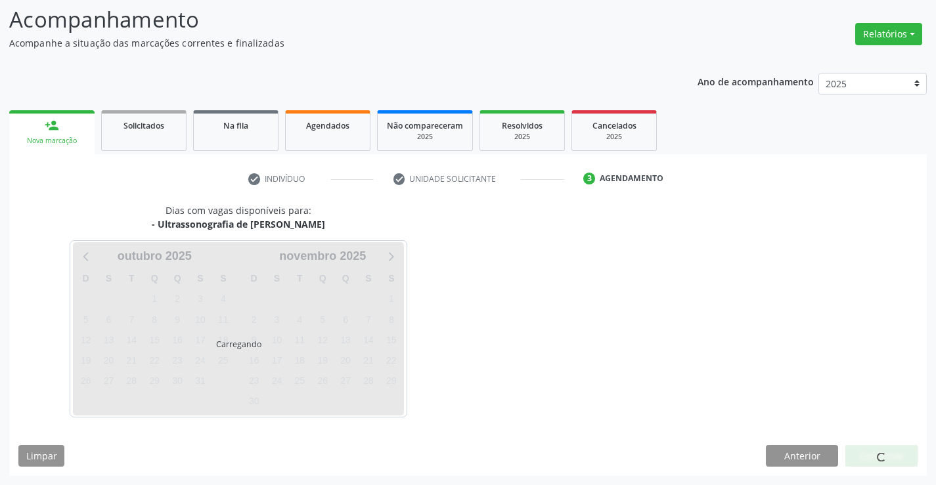
scroll to position [86, 0]
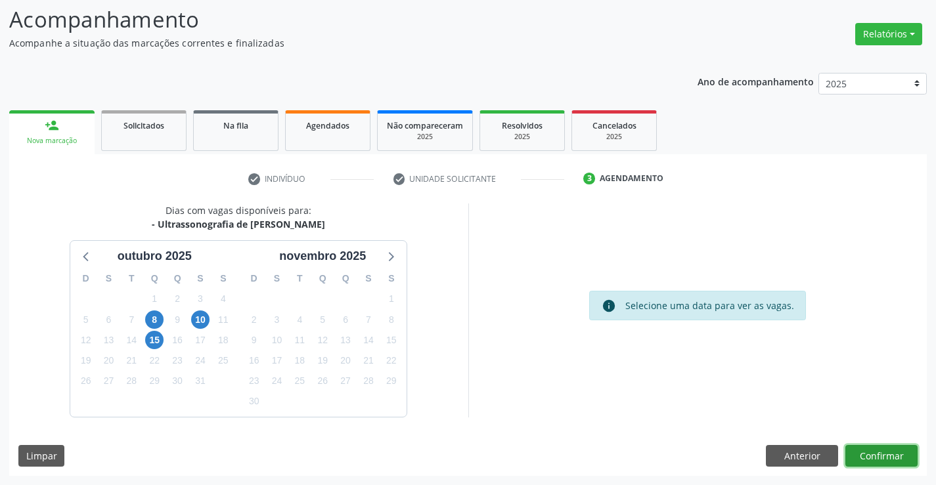
click at [867, 456] on button "Confirmar" at bounding box center [881, 456] width 72 height 22
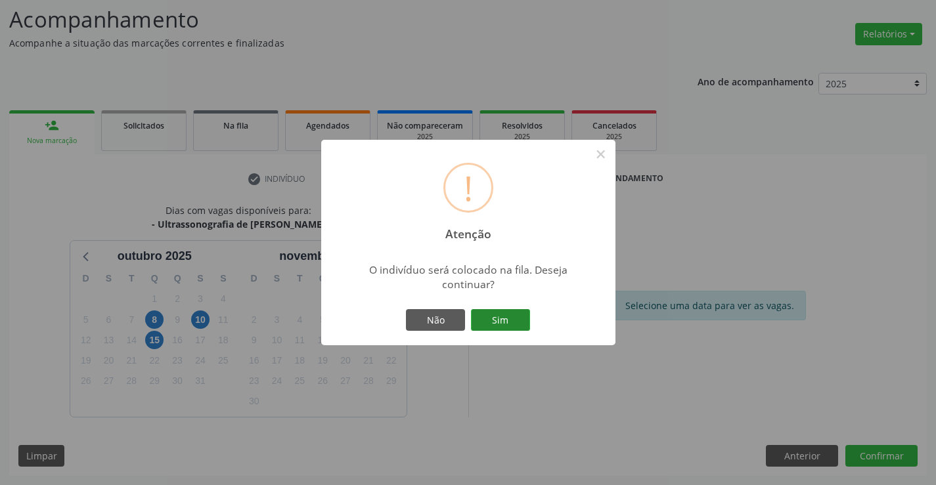
click at [487, 316] on button "Sim" at bounding box center [500, 320] width 59 height 22
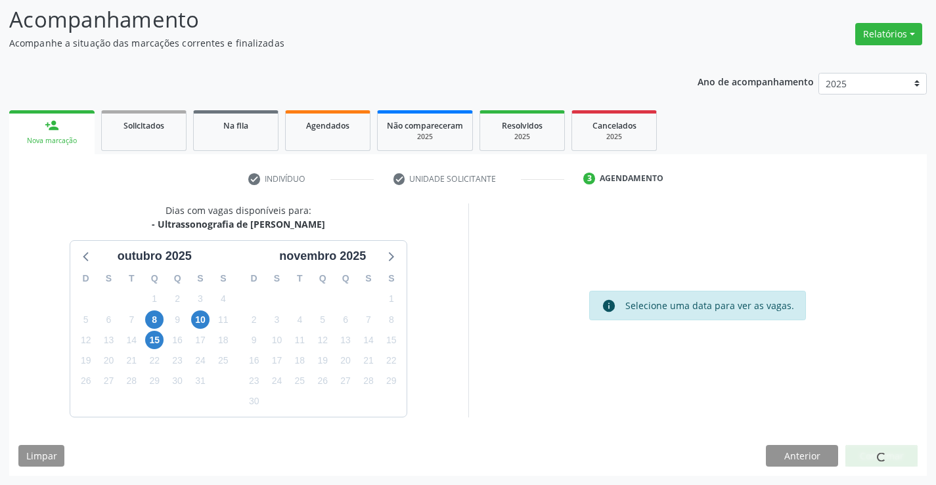
scroll to position [0, 0]
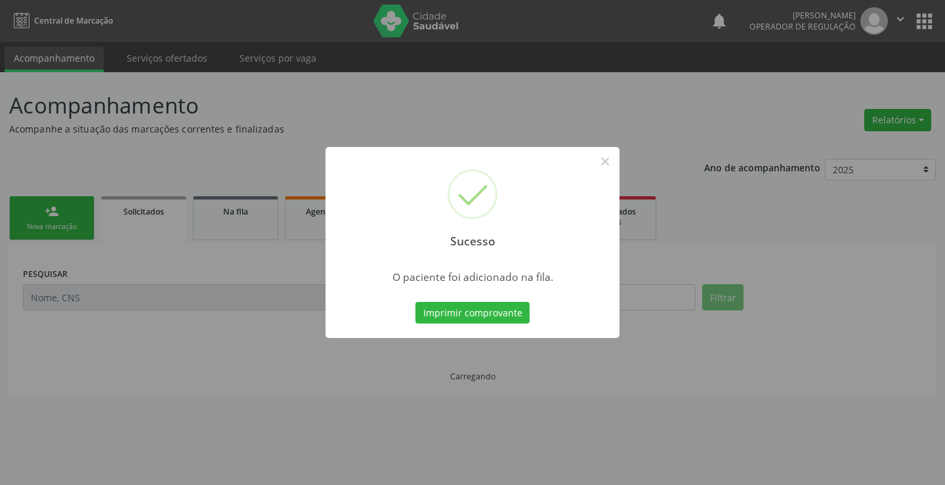
click at [487, 316] on button "Imprimir comprovante" at bounding box center [473, 313] width 114 height 22
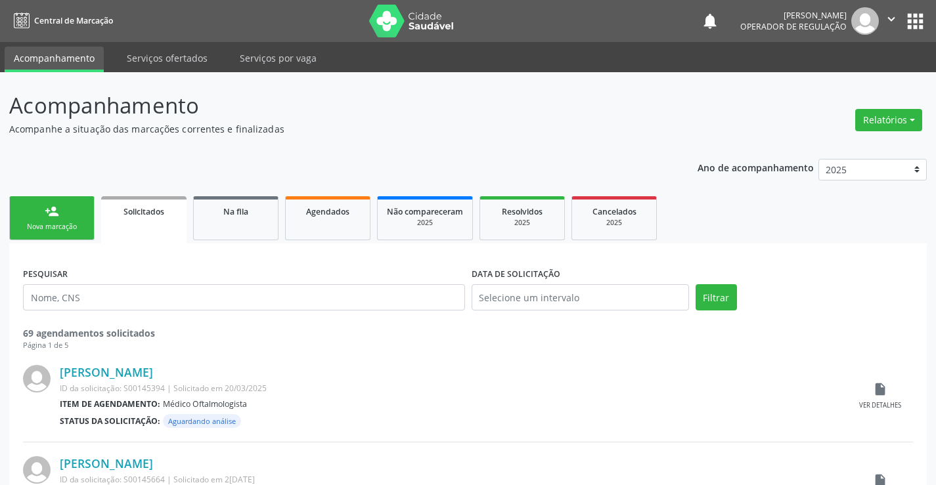
click at [51, 222] on div "Nova marcação" at bounding box center [52, 227] width 66 height 10
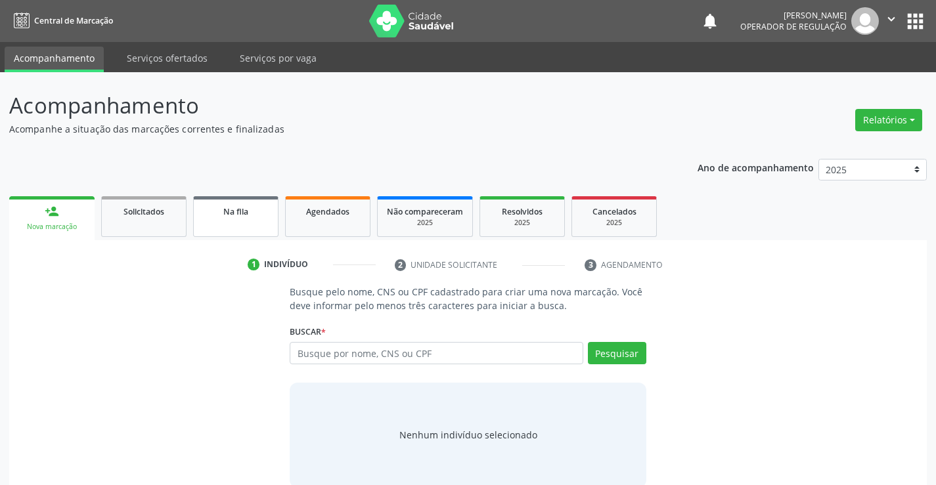
click at [251, 218] on link "Na fila" at bounding box center [235, 216] width 85 height 41
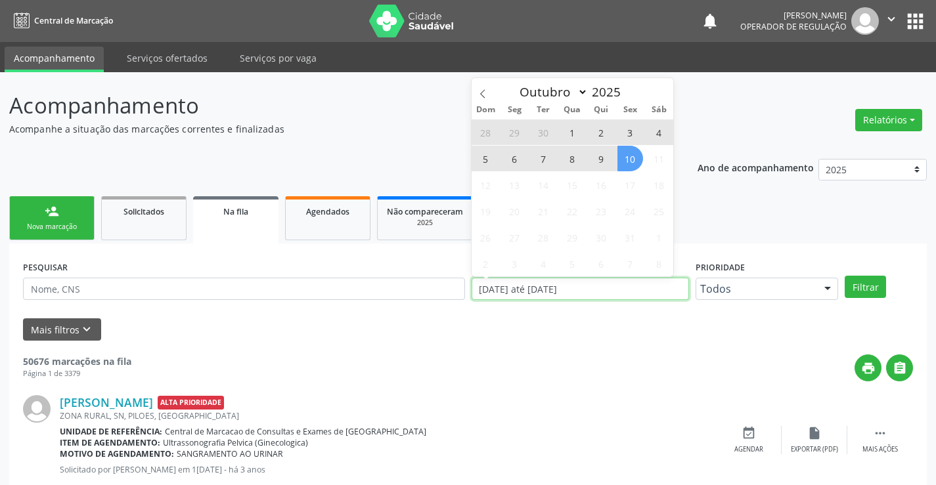
drag, startPoint x: 603, startPoint y: 292, endPoint x: 464, endPoint y: 290, distance: 139.9
click at [464, 290] on div "PESQUISAR DATA DE SOLICITAÇÃO 01/01/2023 até 10/10/2025 Prioridade Todos Todos …" at bounding box center [468, 282] width 896 height 51
type input "2023"
select select "0"
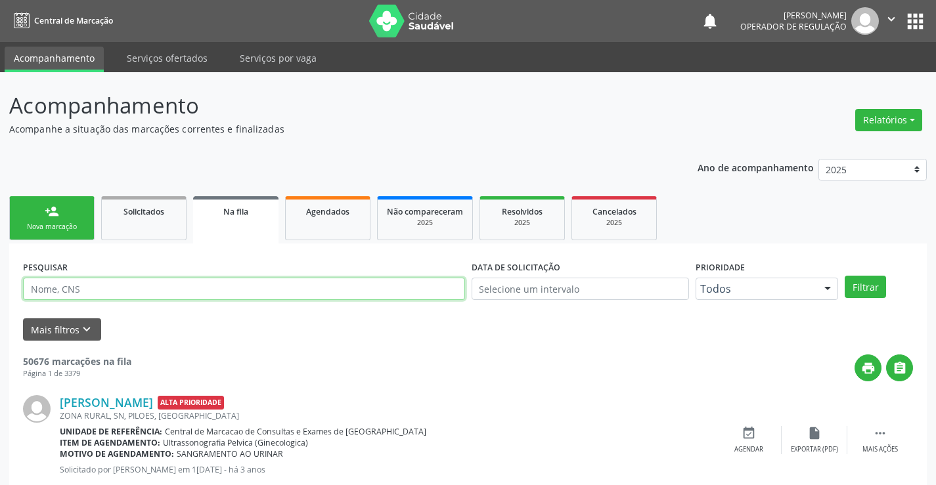
click at [95, 293] on input "text" at bounding box center [244, 289] width 442 height 22
type input "706406136151286"
click at [871, 286] on button "Filtrar" at bounding box center [864, 287] width 41 height 22
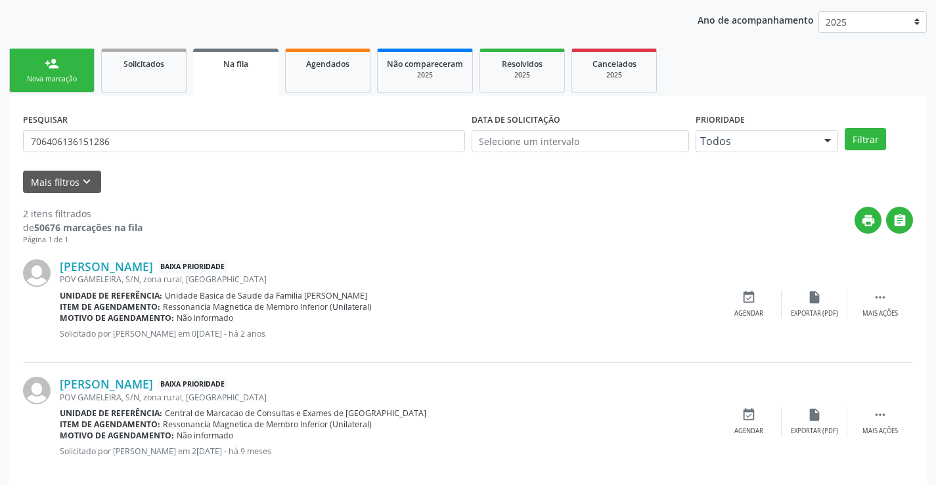
scroll to position [165, 0]
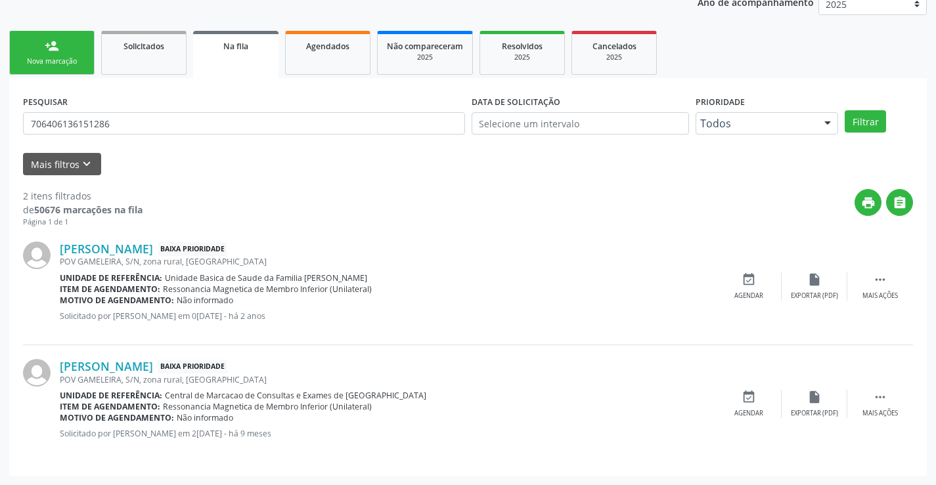
click at [38, 56] on link "person_add Nova marcação" at bounding box center [51, 53] width 85 height 44
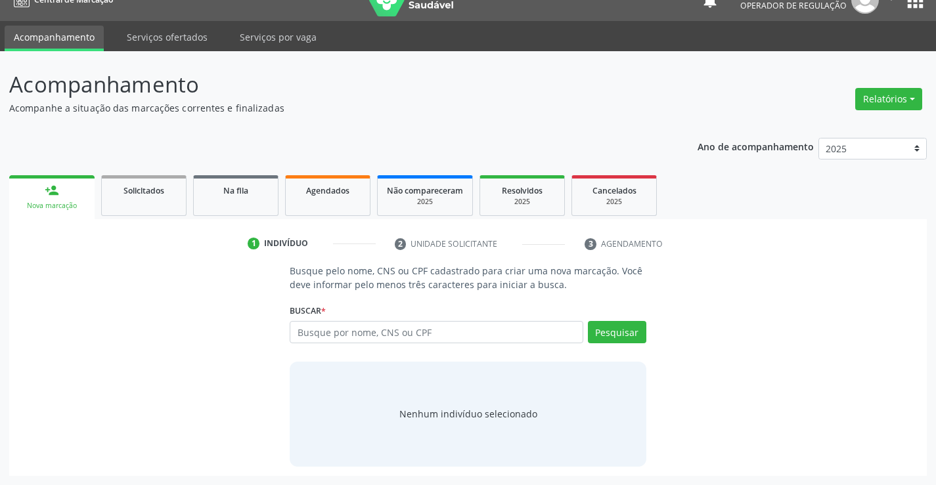
scroll to position [21, 0]
click at [428, 337] on input "text" at bounding box center [436, 332] width 293 height 22
click at [418, 334] on input "text" at bounding box center [436, 332] width 293 height 22
type input "708706194234591"
click at [622, 330] on button "Pesquisar" at bounding box center [617, 332] width 58 height 22
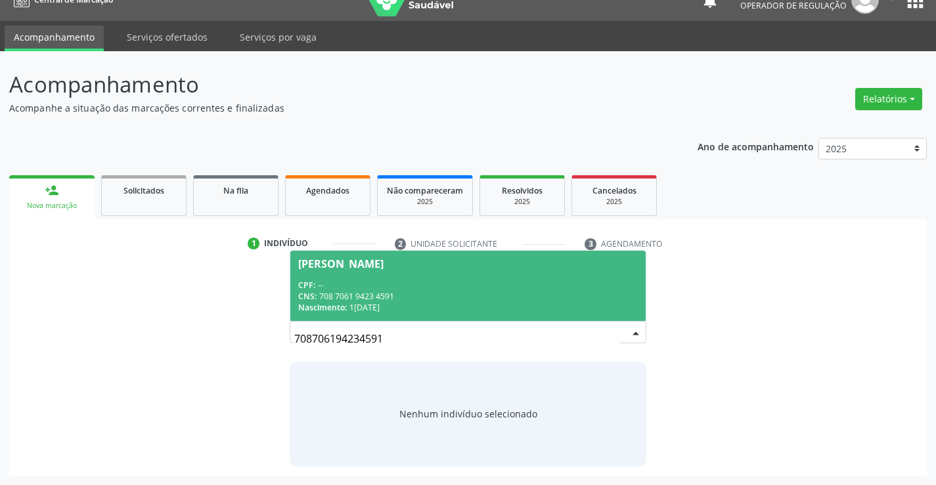
click at [406, 286] on div "CPF: --" at bounding box center [467, 285] width 339 height 11
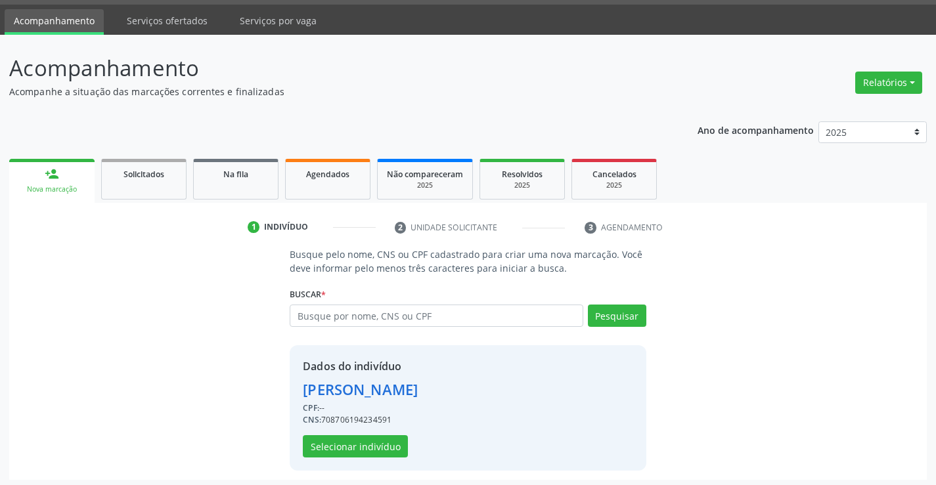
scroll to position [41, 0]
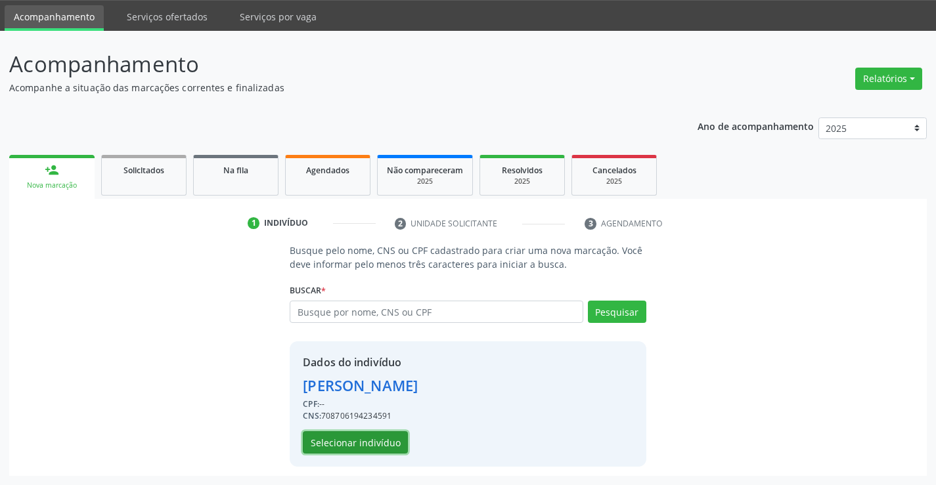
click at [364, 438] on button "Selecionar indivíduo" at bounding box center [355, 442] width 105 height 22
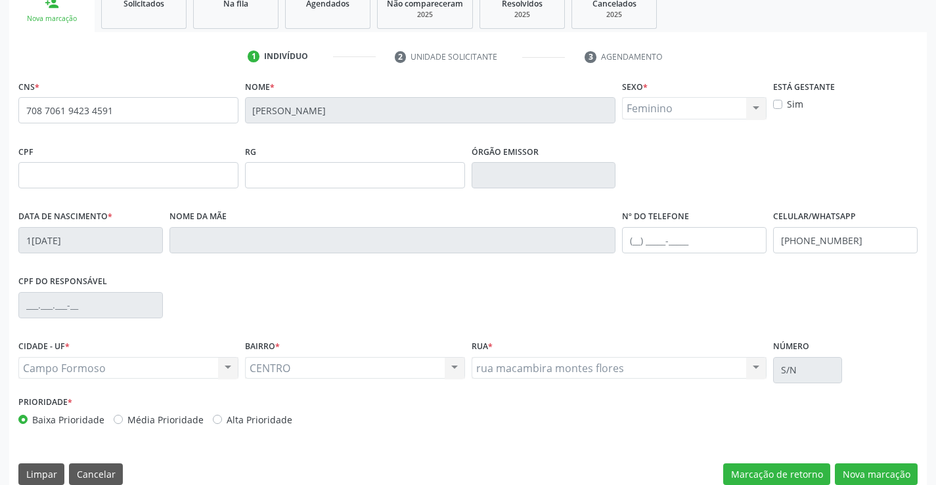
scroll to position [227, 0]
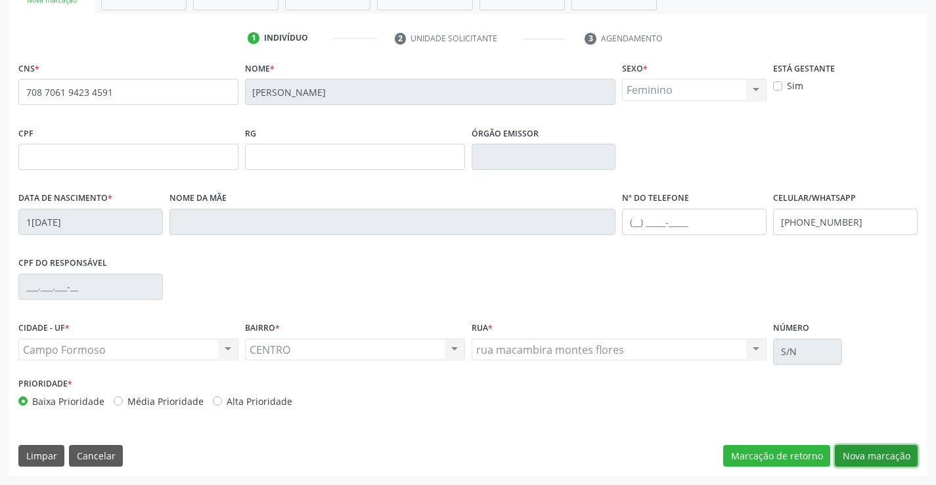
click at [869, 450] on button "Nova marcação" at bounding box center [876, 456] width 83 height 22
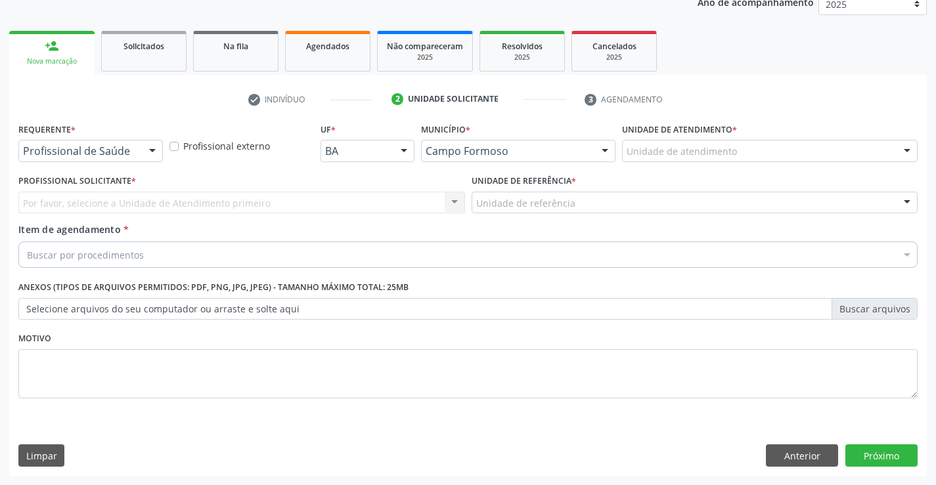
scroll to position [165, 0]
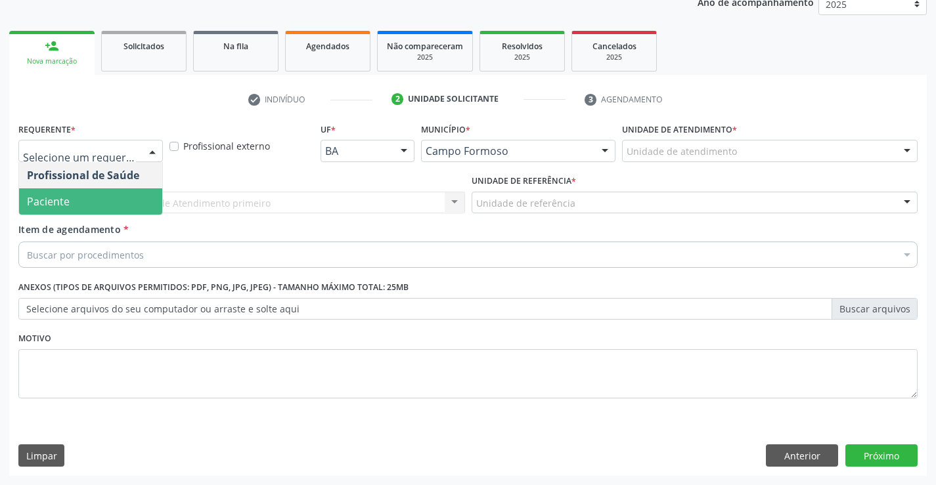
click at [64, 201] on span "Paciente" at bounding box center [48, 201] width 43 height 14
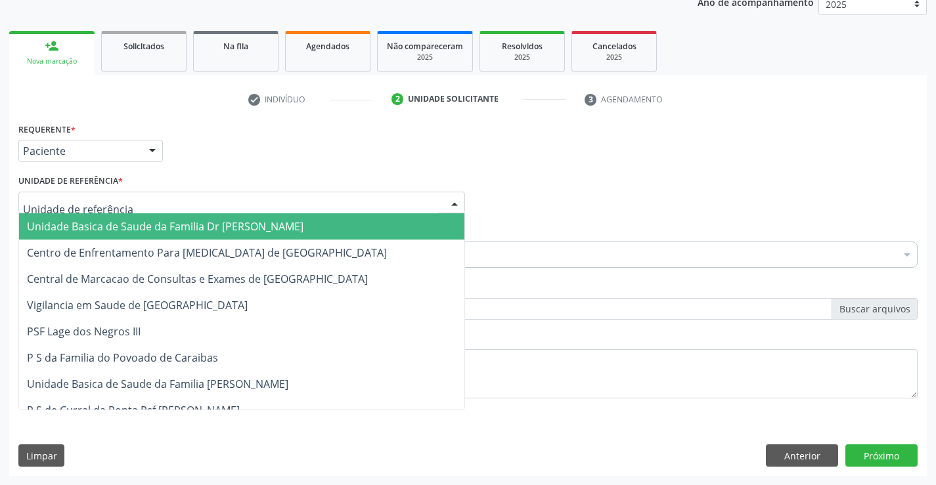
click at [169, 227] on span "Unidade Basica de Saude da Familia Dr [PERSON_NAME]" at bounding box center [165, 226] width 276 height 14
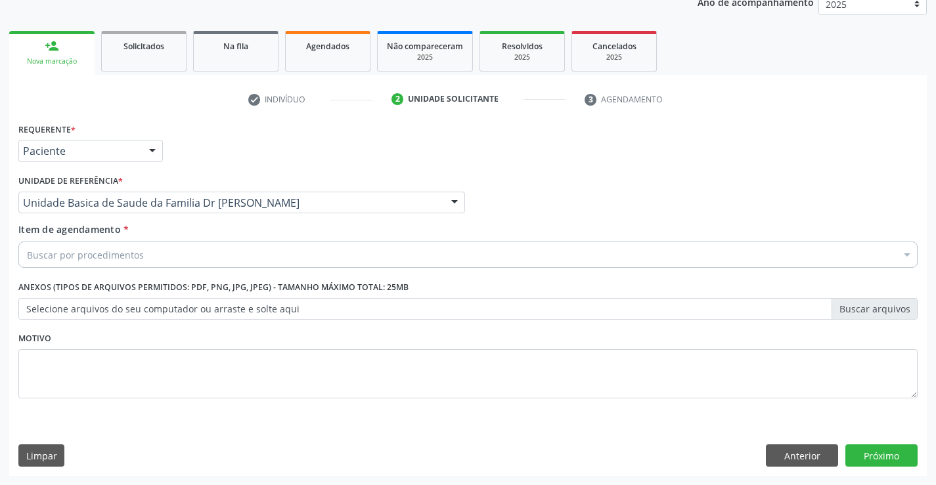
click at [179, 257] on div "Buscar por procedimentos" at bounding box center [467, 255] width 899 height 26
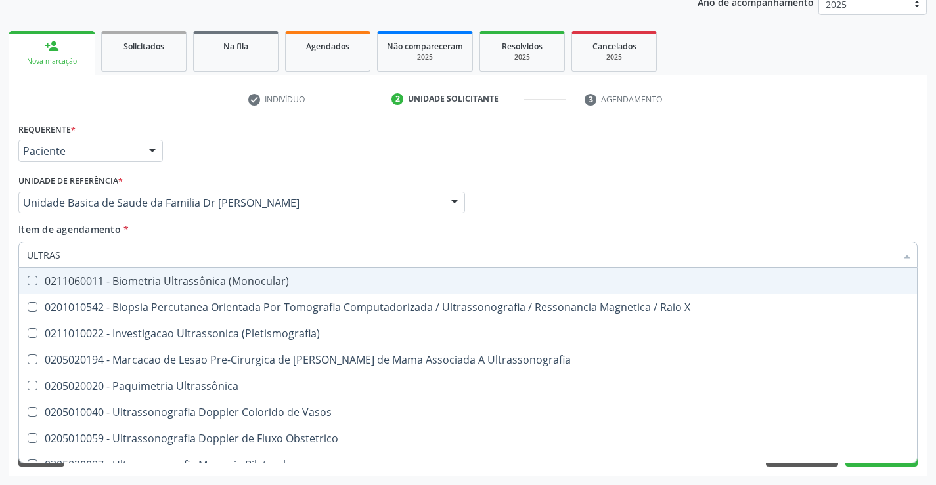
type input "ULTRASS"
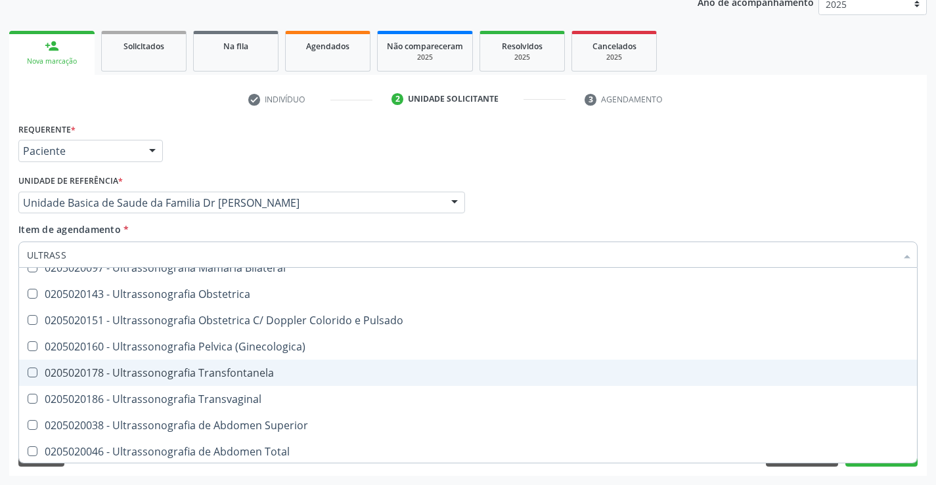
scroll to position [263, 0]
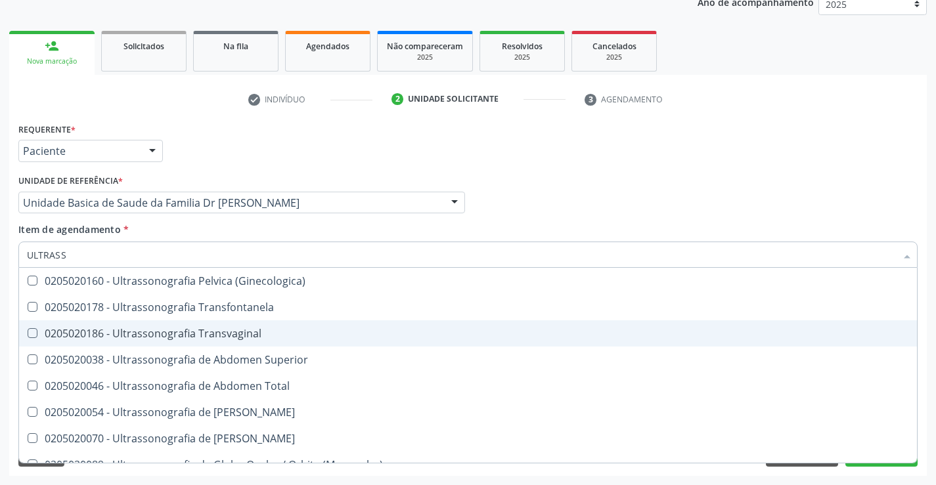
click at [275, 336] on div "0205020186 - Ultrassonografia Transvaginal" at bounding box center [468, 333] width 882 height 11
checkbox Transvaginal "true"
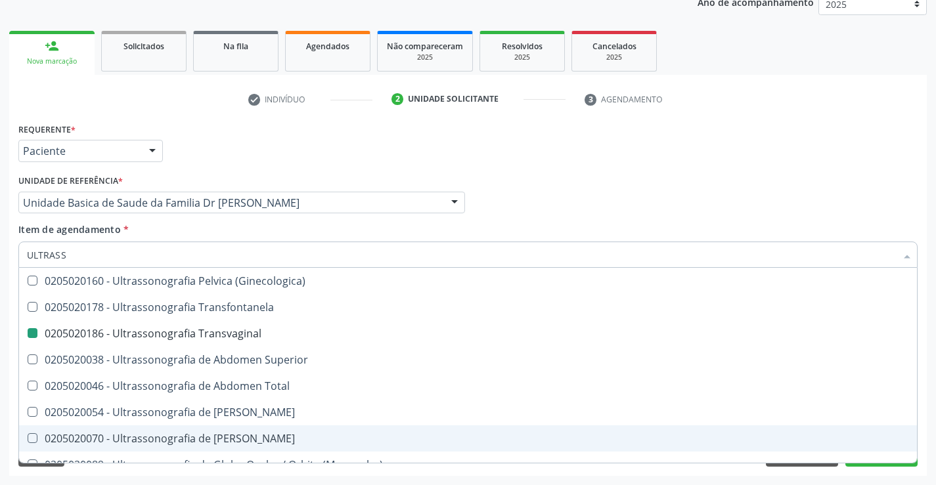
click at [926, 426] on div "Requerente * Paciente Profissional de Saúde Paciente Nenhum resultado encontrad…" at bounding box center [467, 298] width 917 height 357
checkbox X "true"
checkbox Transvaginal "false"
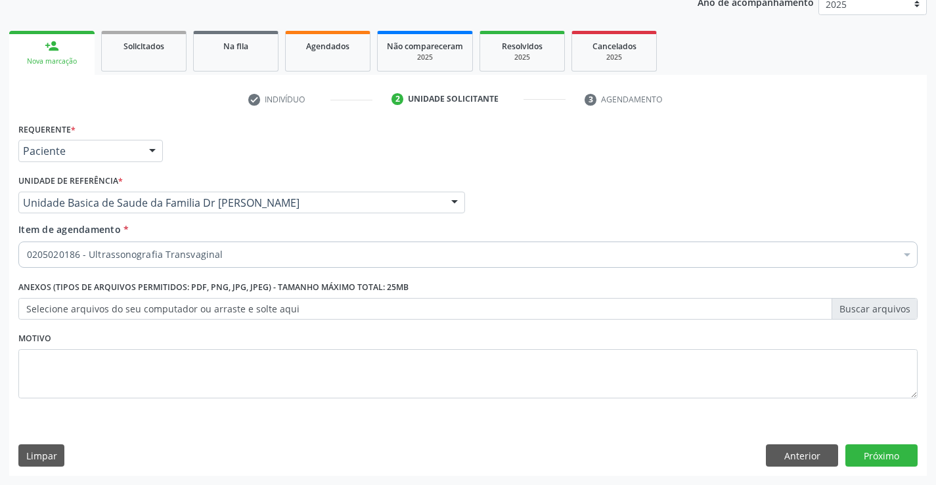
scroll to position [0, 0]
click at [883, 452] on button "Próximo" at bounding box center [881, 456] width 72 height 22
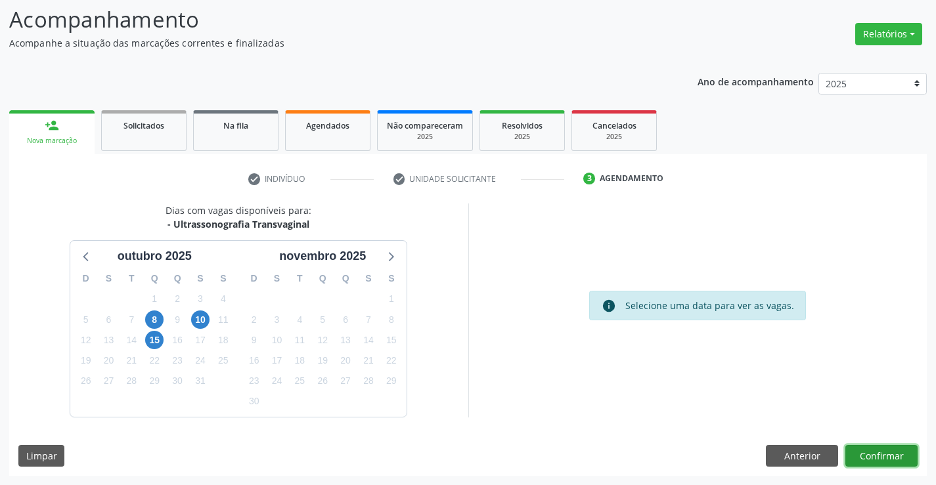
click at [883, 452] on button "Confirmar" at bounding box center [881, 456] width 72 height 22
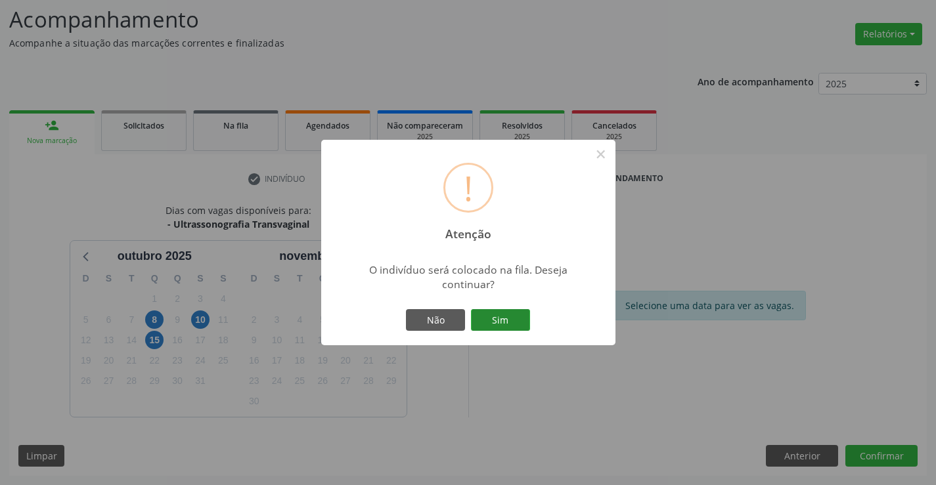
click at [497, 317] on button "Sim" at bounding box center [500, 320] width 59 height 22
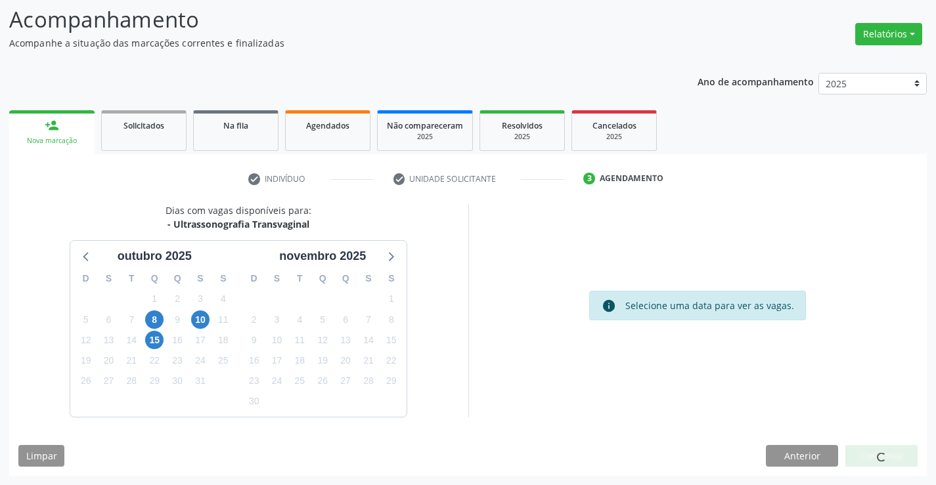
scroll to position [0, 0]
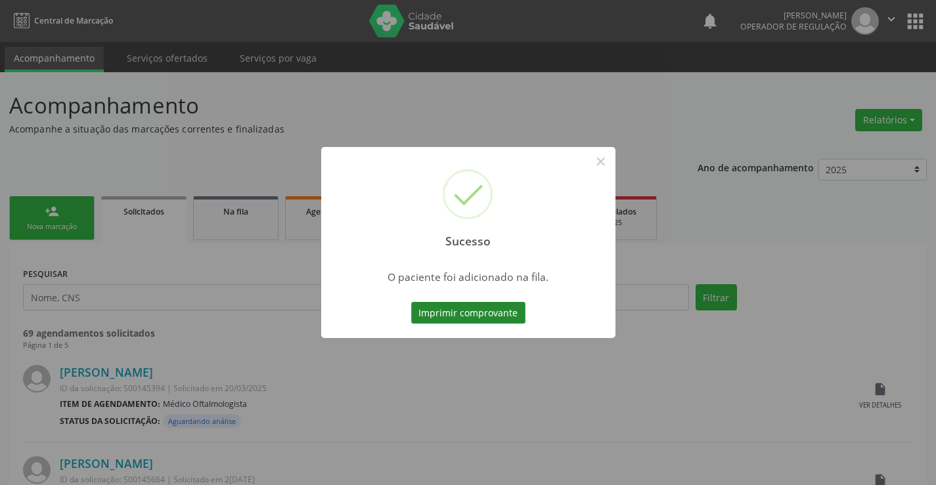
click at [449, 309] on button "Imprimir comprovante" at bounding box center [468, 313] width 114 height 22
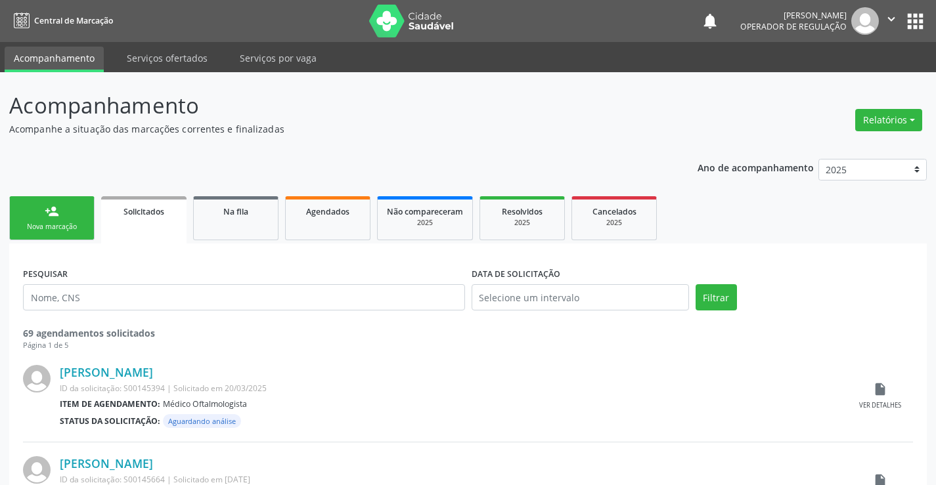
click at [53, 219] on link "person_add Nova marcação" at bounding box center [51, 218] width 85 height 44
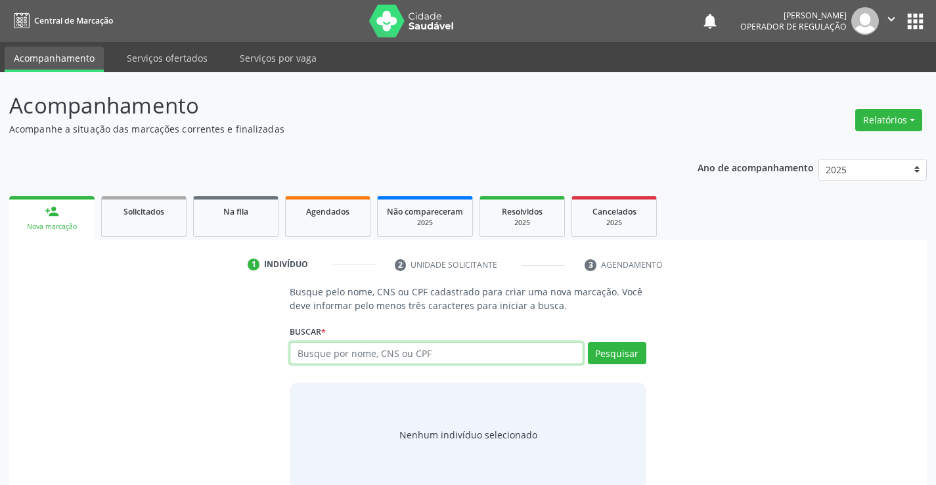
click at [418, 355] on input "text" at bounding box center [436, 353] width 293 height 22
type input "706201013744464"
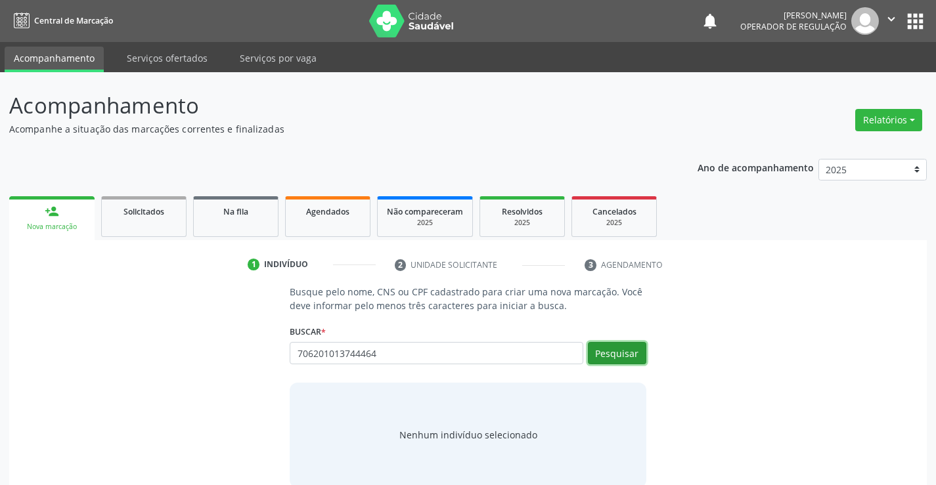
click at [620, 348] on button "Pesquisar" at bounding box center [617, 353] width 58 height 22
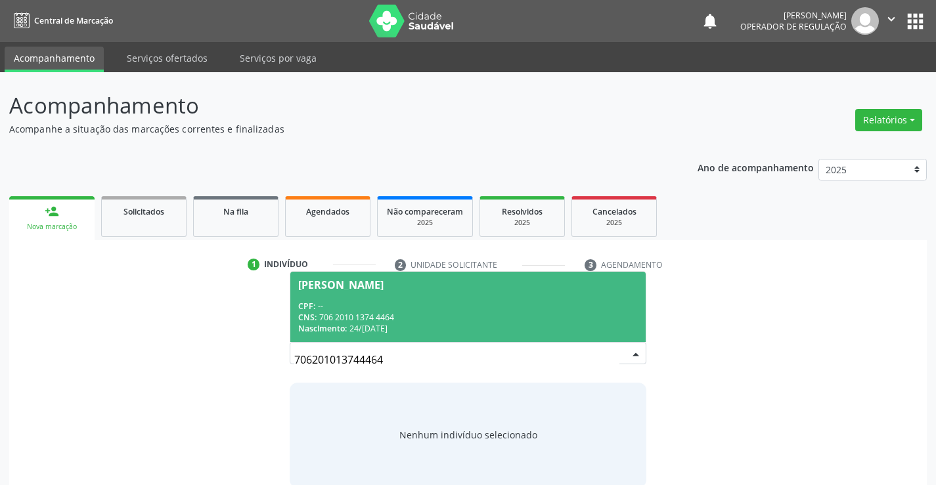
click at [399, 308] on div "CPF: --" at bounding box center [467, 306] width 339 height 11
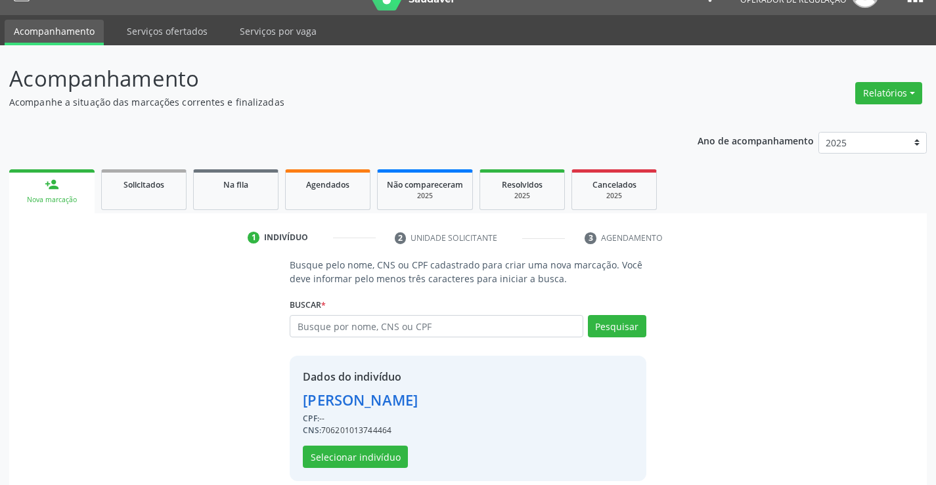
scroll to position [41, 0]
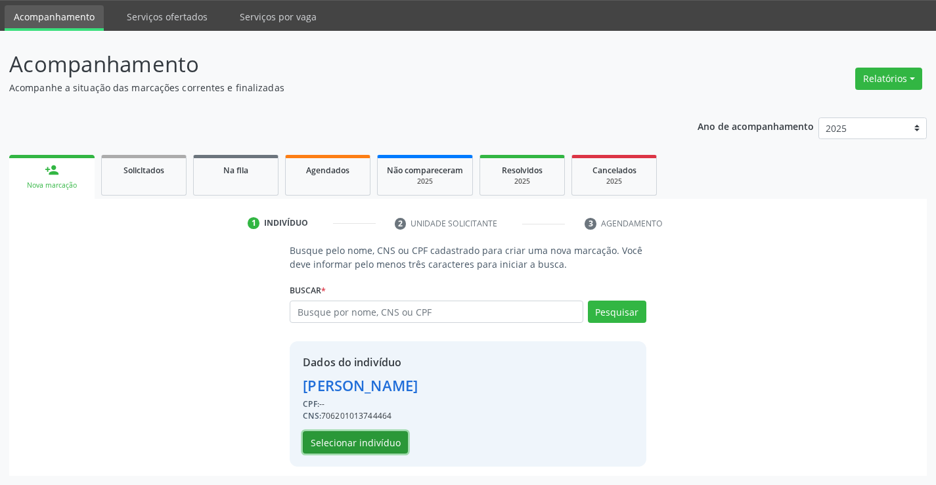
click at [342, 439] on button "Selecionar indivíduo" at bounding box center [355, 442] width 105 height 22
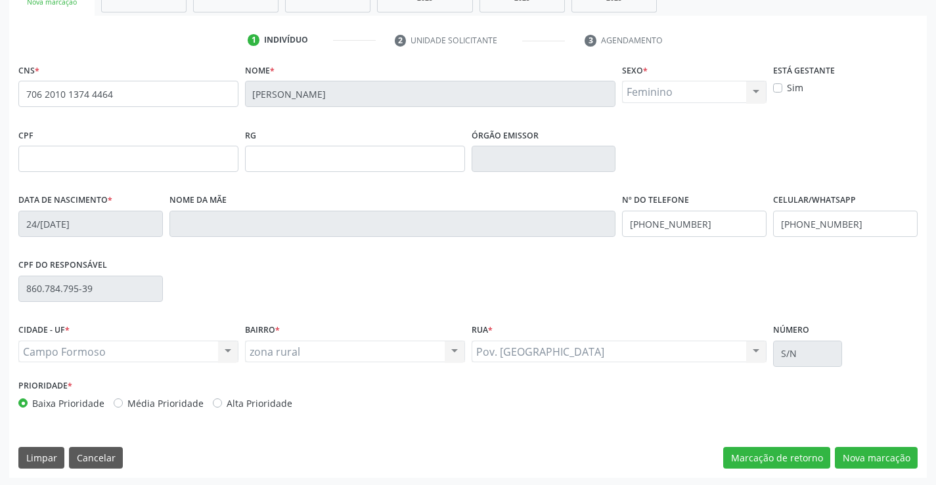
scroll to position [227, 0]
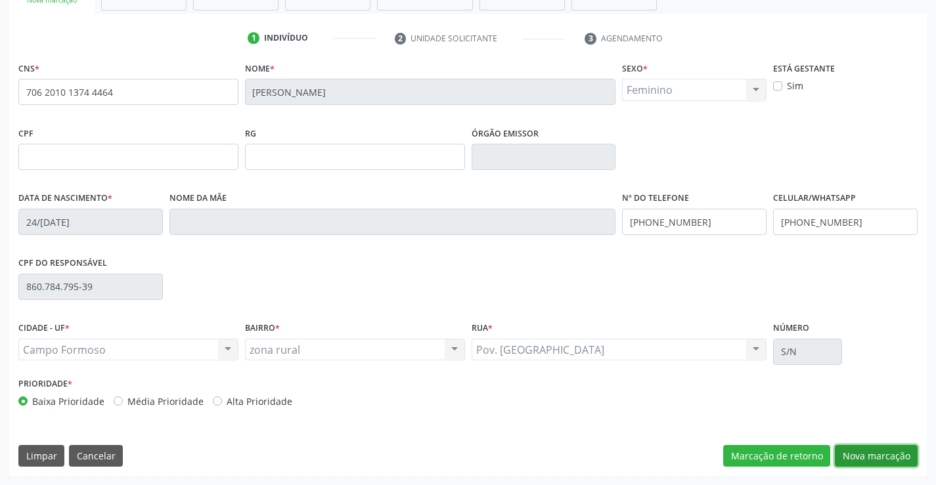
click at [875, 452] on button "Nova marcação" at bounding box center [876, 456] width 83 height 22
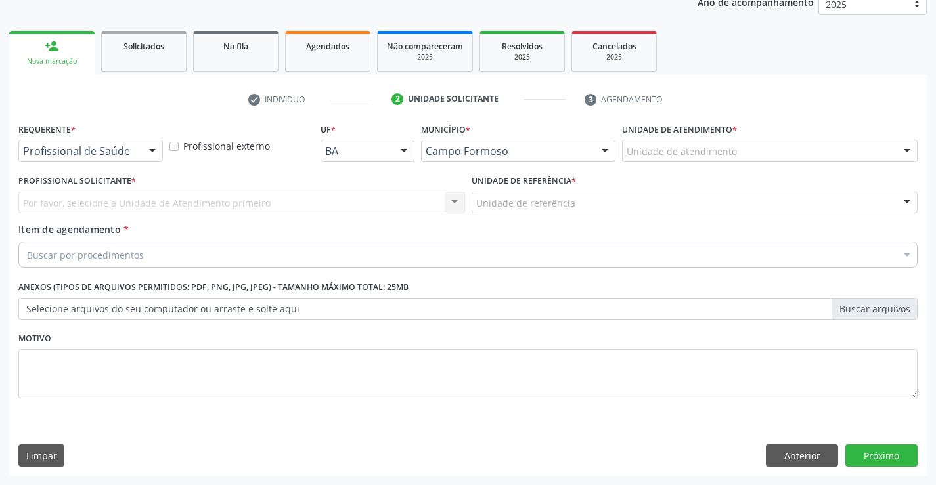
scroll to position [165, 0]
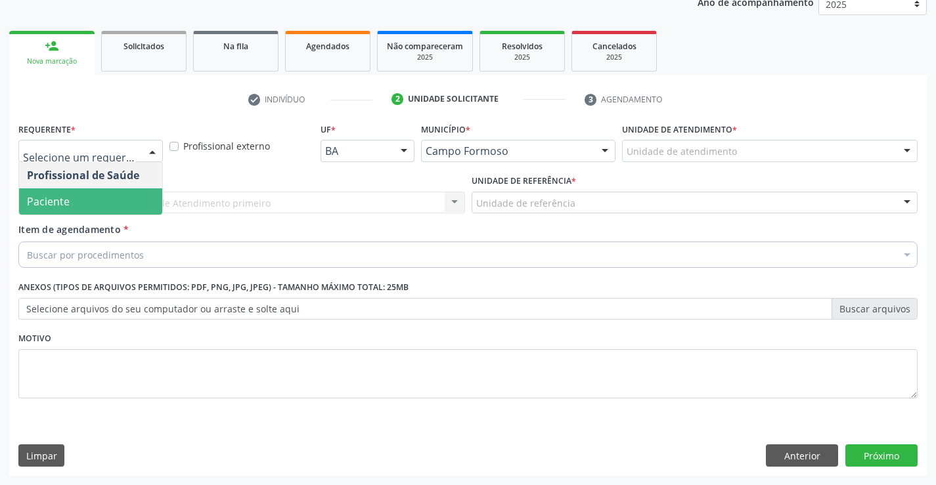
click at [82, 201] on span "Paciente" at bounding box center [90, 201] width 143 height 26
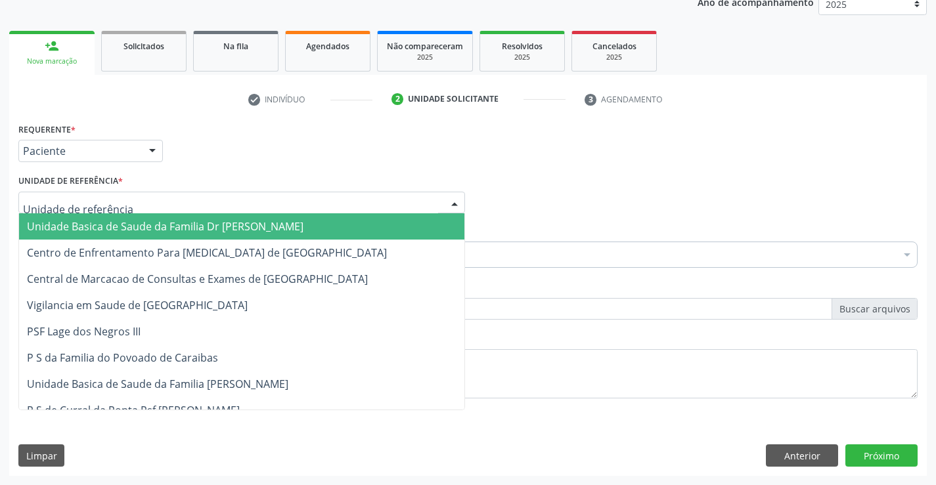
click at [101, 219] on span "Unidade Basica de Saude da Familia Dr [PERSON_NAME]" at bounding box center [241, 226] width 445 height 26
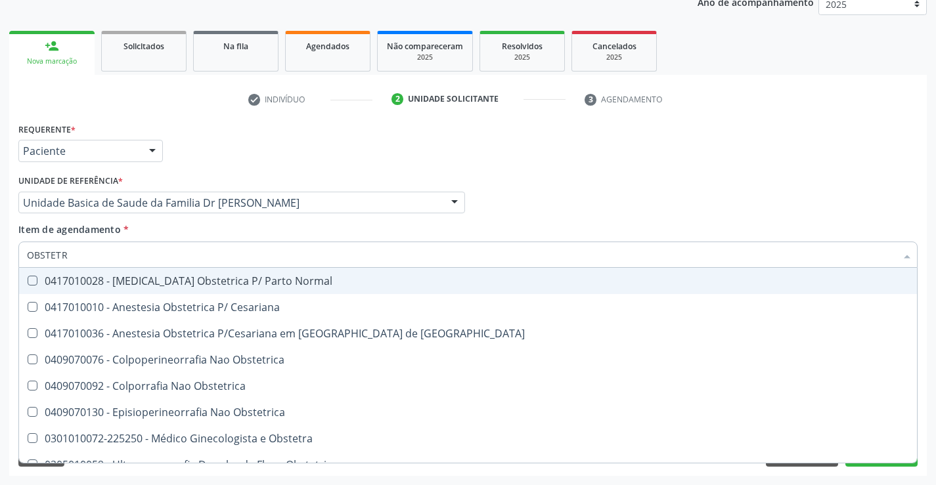
type input "OBSTETRA"
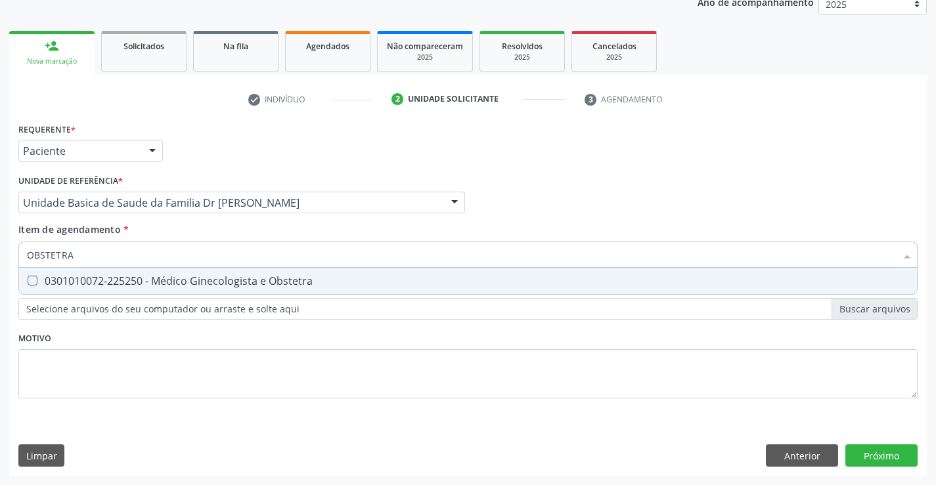
click at [198, 284] on div "0301010072-225250 - Médico Ginecologista e Obstetra" at bounding box center [468, 281] width 882 height 11
checkbox Obstetra "true"
click at [868, 453] on div "Requerente * Paciente Profissional de Saúde Paciente Nenhum resultado encontrad…" at bounding box center [467, 298] width 917 height 357
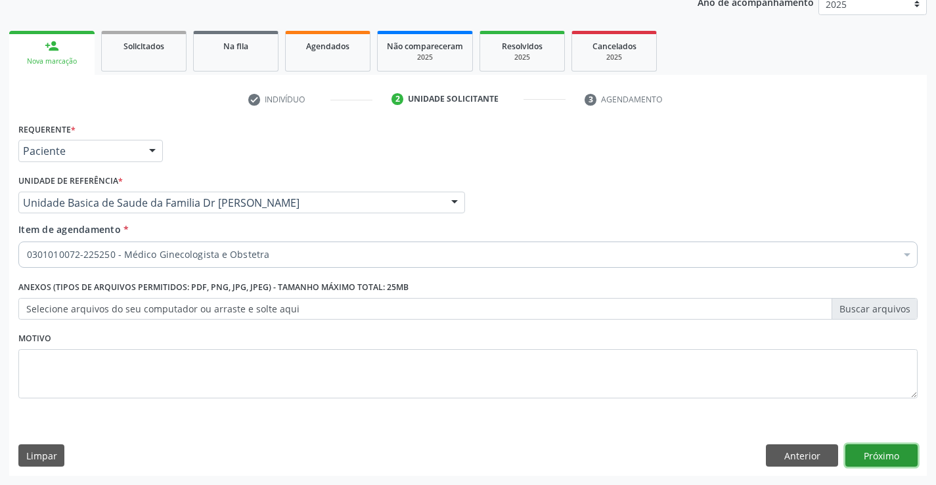
click at [868, 453] on button "Próximo" at bounding box center [881, 456] width 72 height 22
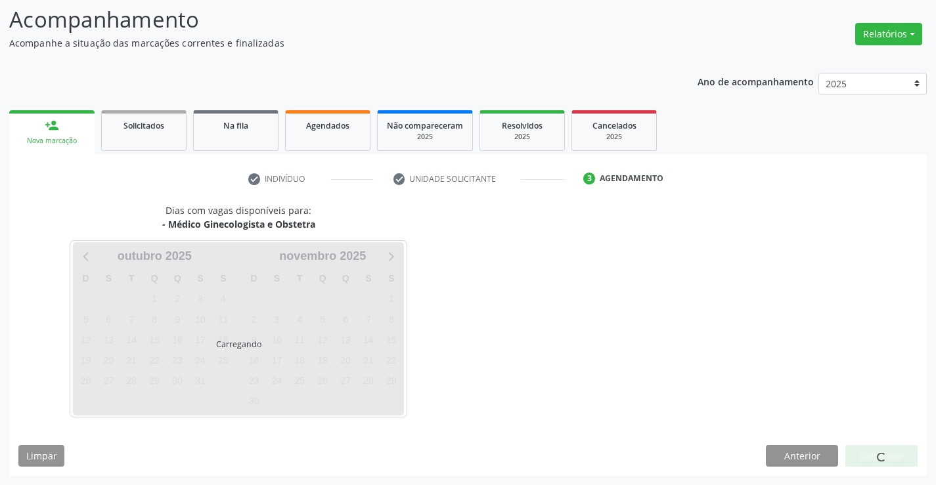
scroll to position [86, 0]
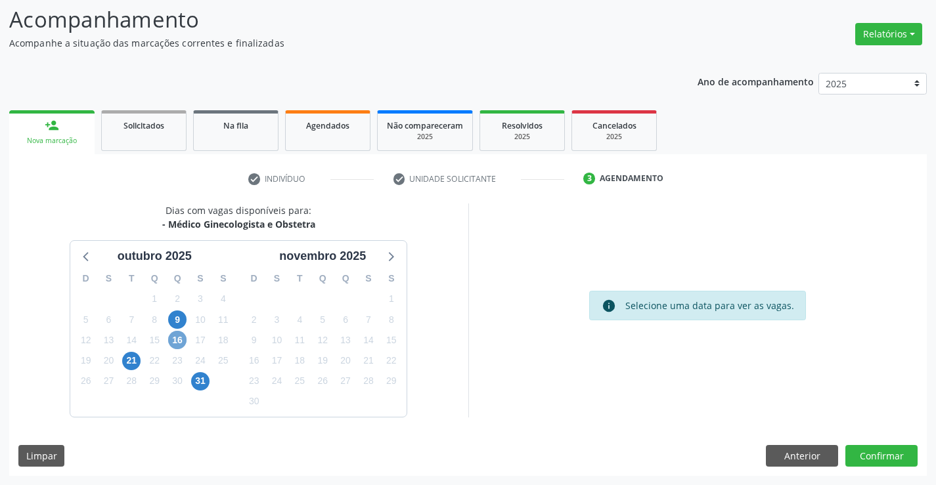
click at [177, 341] on span "16" at bounding box center [177, 340] width 18 height 18
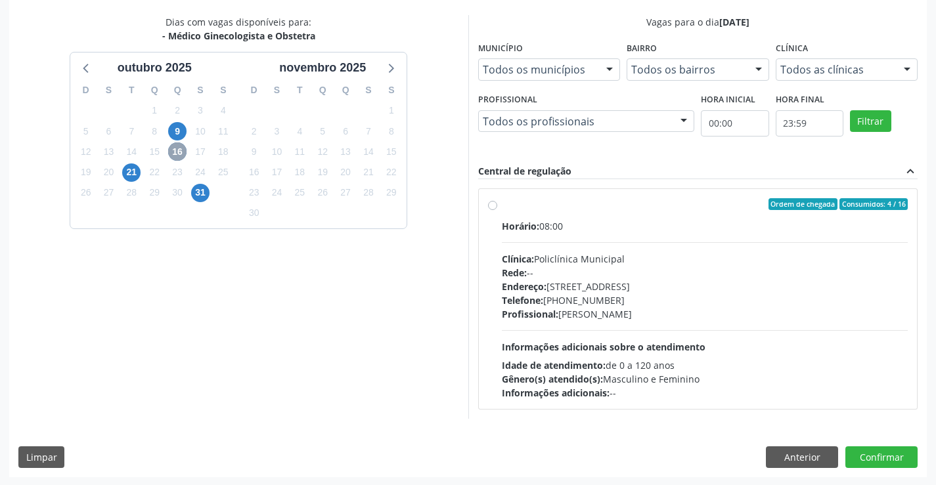
scroll to position [276, 0]
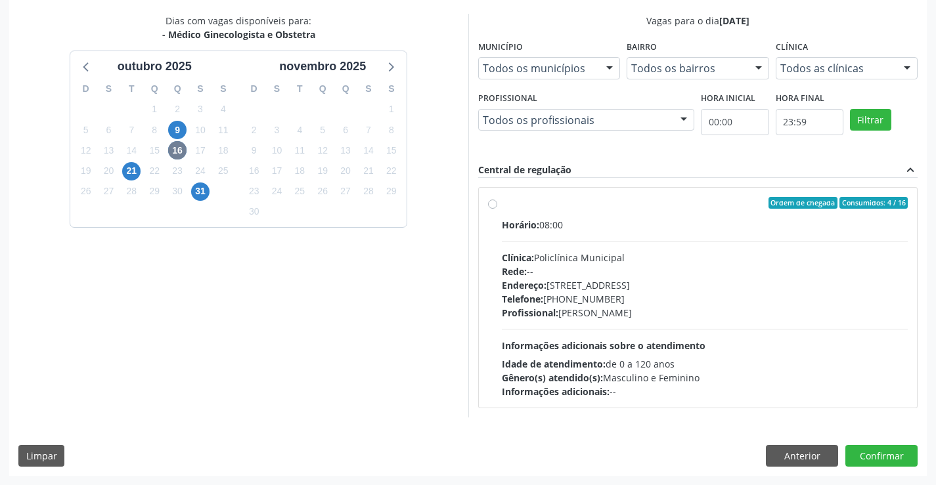
click at [625, 213] on label "Ordem de chegada Consumidos: 4 / 16 Horário: 08:00 Clínica: Policlínica Municip…" at bounding box center [705, 298] width 406 height 202
click at [497, 209] on input "Ordem de chegada Consumidos: 4 / 16 Horário: 08:00 Clínica: Policlínica Municip…" at bounding box center [492, 203] width 9 height 12
radio input "true"
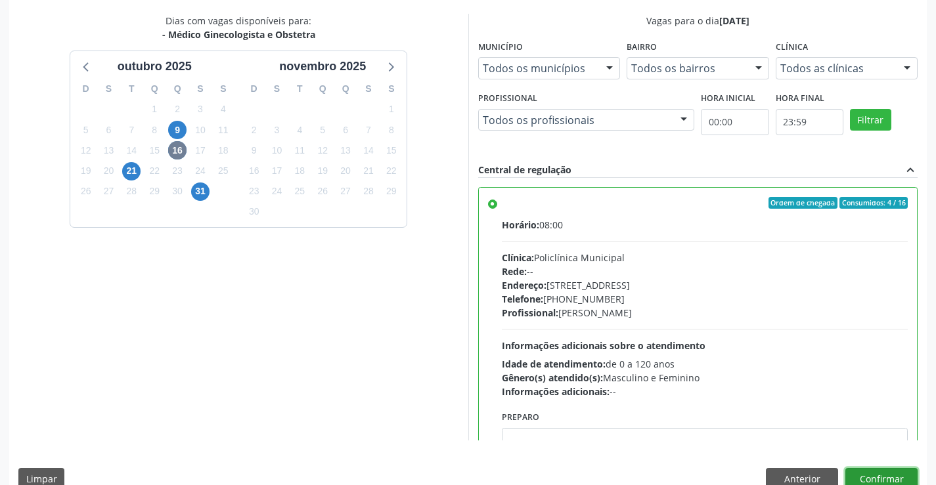
click at [875, 472] on button "Confirmar" at bounding box center [881, 479] width 72 height 22
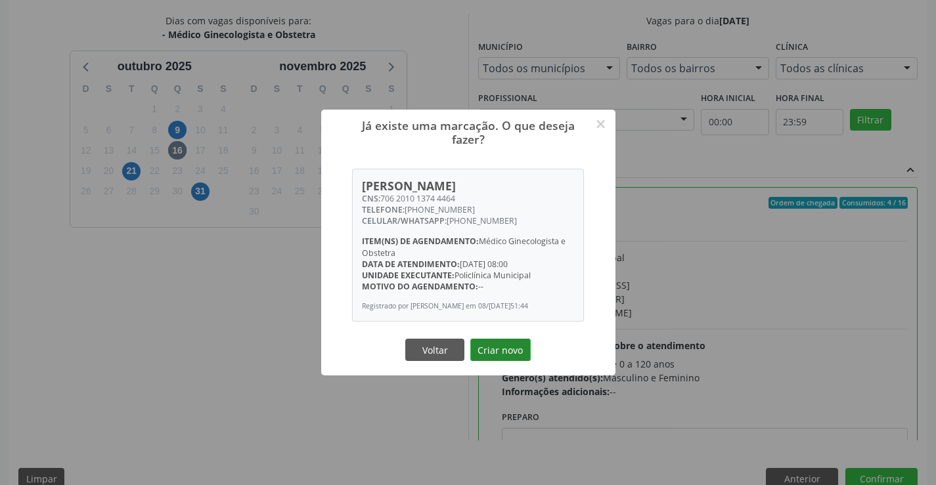
click at [513, 357] on button "Criar novo" at bounding box center [500, 350] width 60 height 22
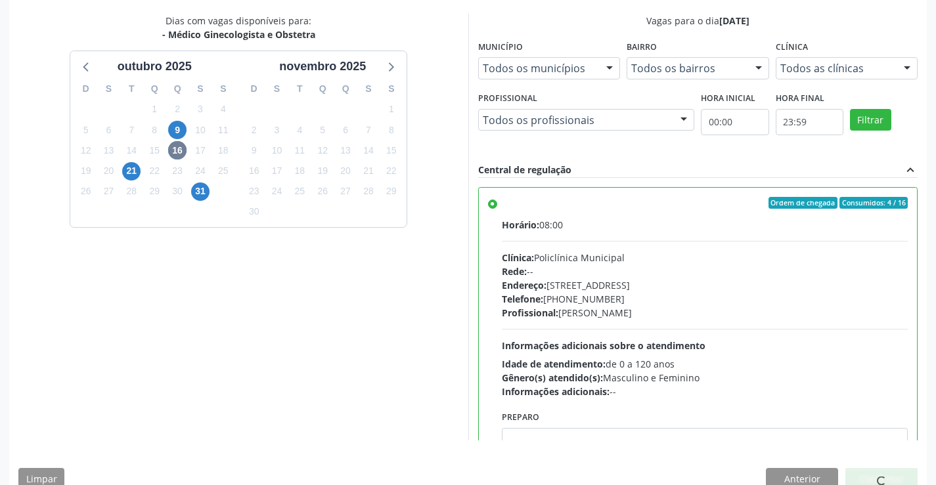
scroll to position [0, 0]
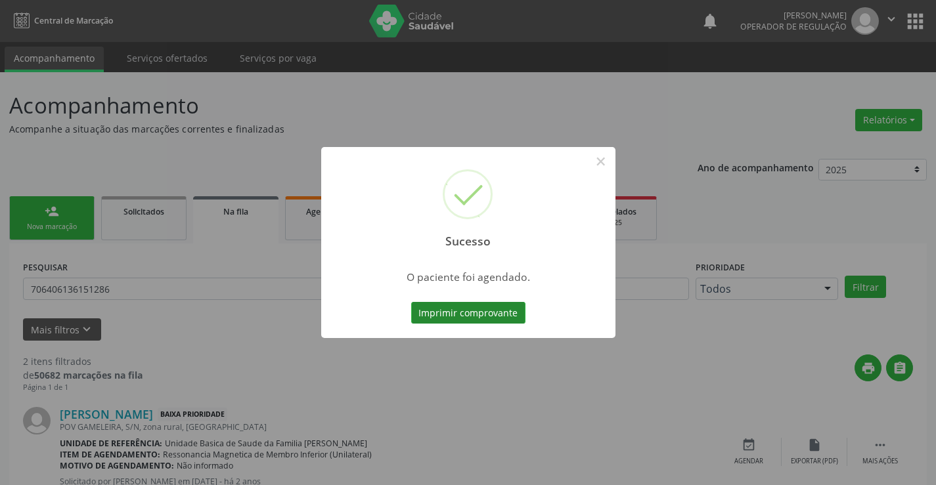
click at [499, 302] on button "Imprimir comprovante" at bounding box center [468, 313] width 114 height 22
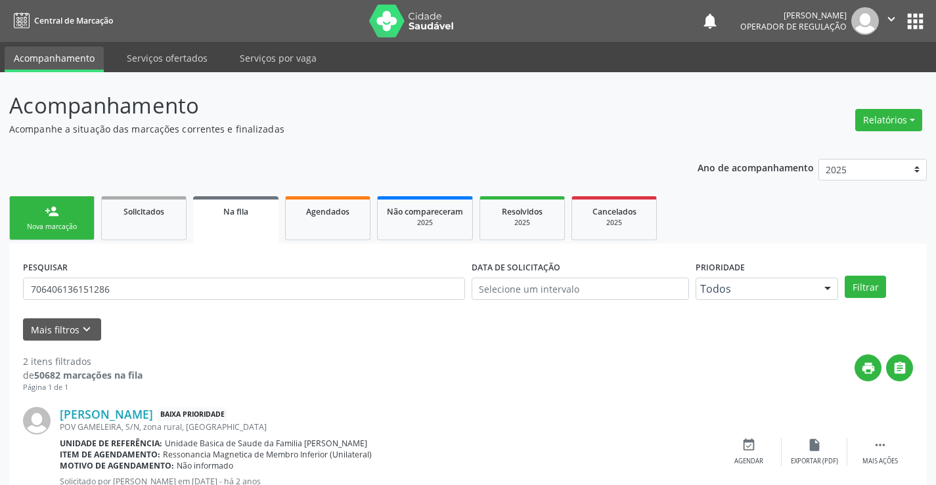
click at [47, 219] on div "Sucesso × O paciente foi agendado. Imprimir comprovante Cancel" at bounding box center [468, 242] width 936 height 485
click at [33, 221] on link "person_add Nova marcação" at bounding box center [51, 218] width 85 height 44
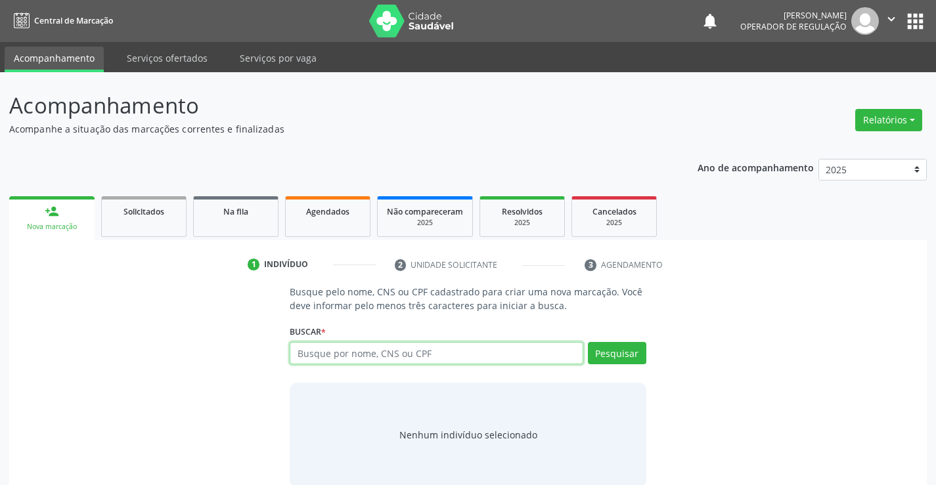
click at [441, 351] on input "text" at bounding box center [436, 353] width 293 height 22
click at [429, 357] on input "text" at bounding box center [436, 353] width 293 height 22
type input "700000517198902"
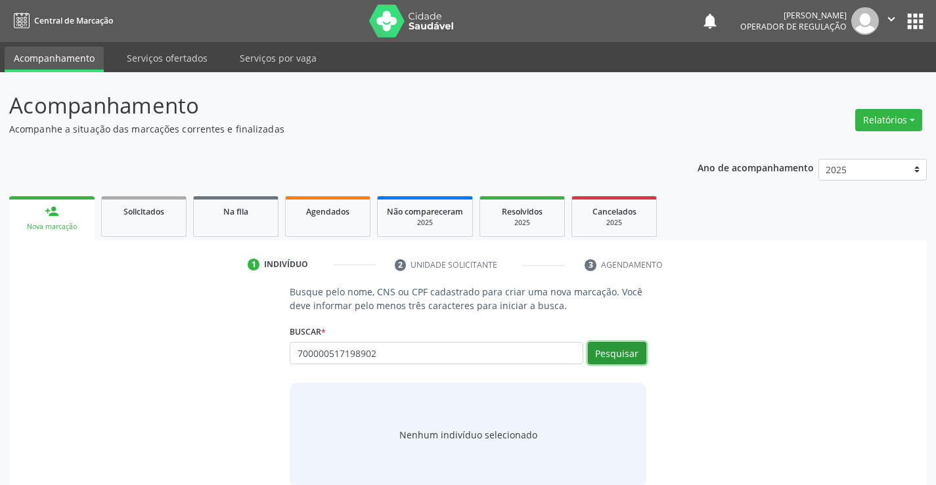
click at [612, 351] on button "Pesquisar" at bounding box center [617, 353] width 58 height 22
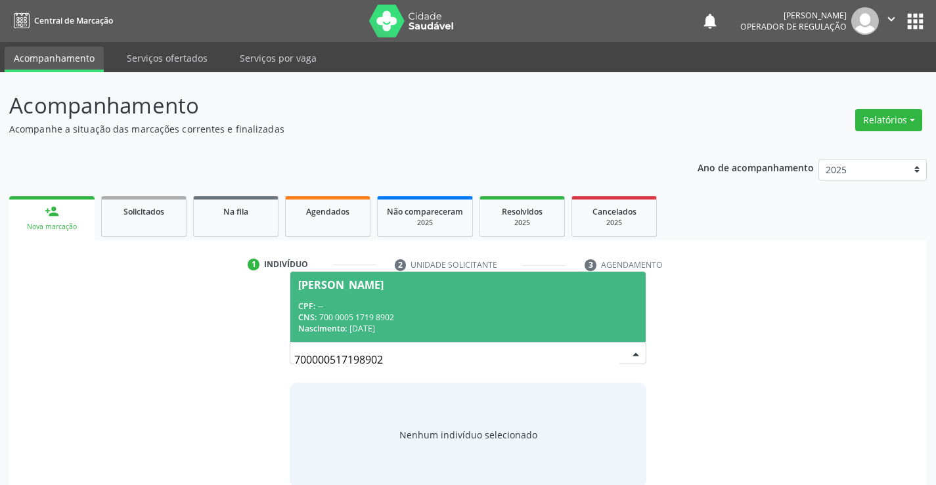
click at [366, 305] on div "CPF: --" at bounding box center [467, 306] width 339 height 11
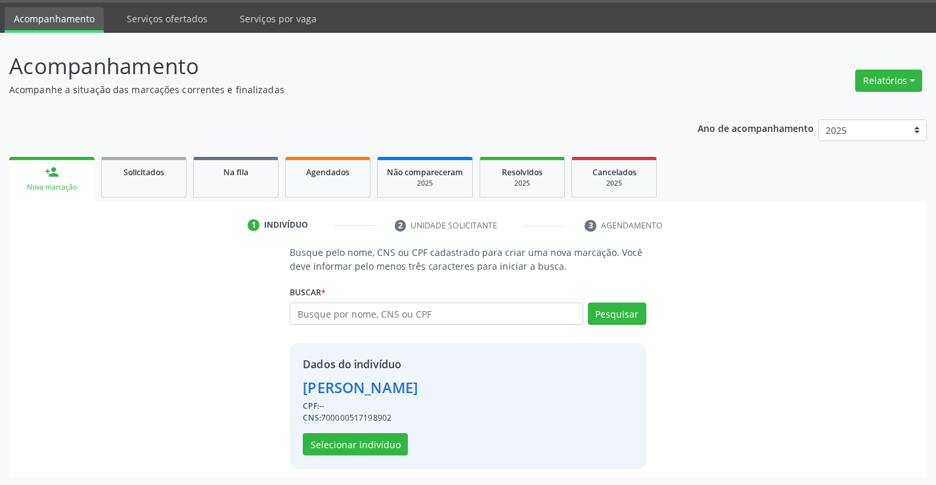
scroll to position [41, 0]
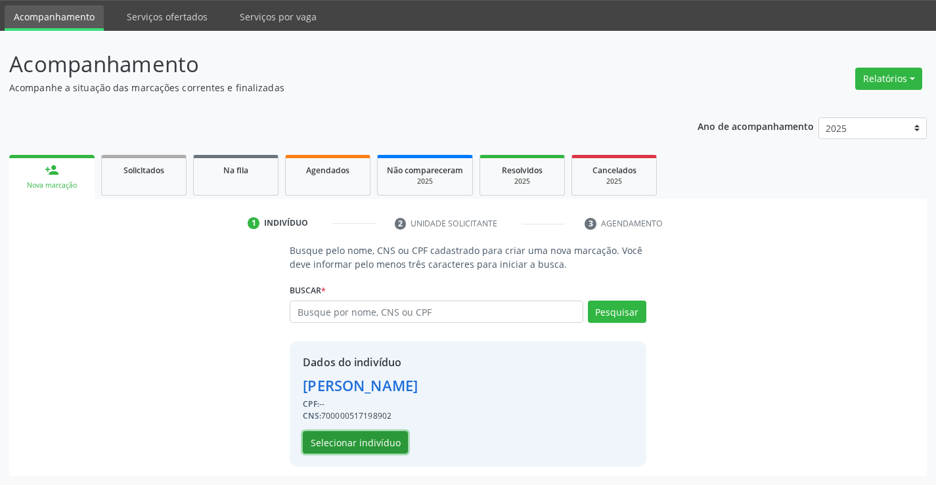
click at [337, 439] on button "Selecionar indivíduo" at bounding box center [355, 442] width 105 height 22
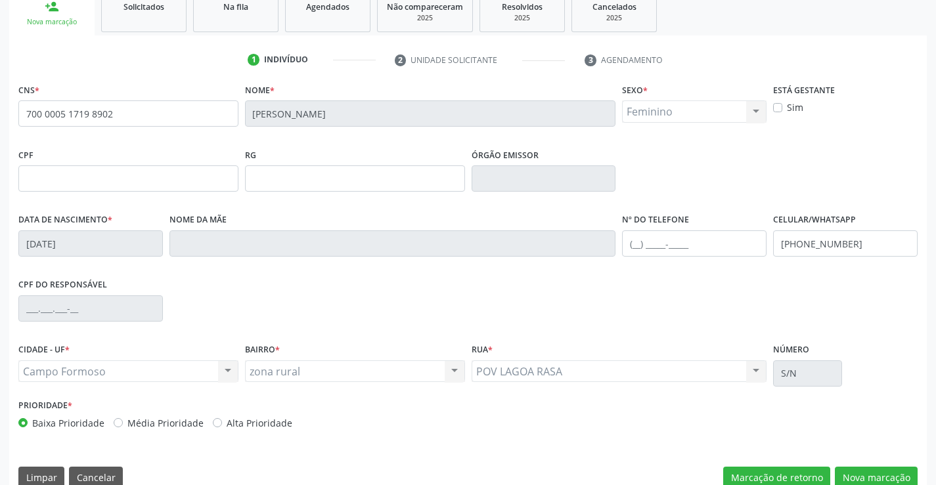
scroll to position [227, 0]
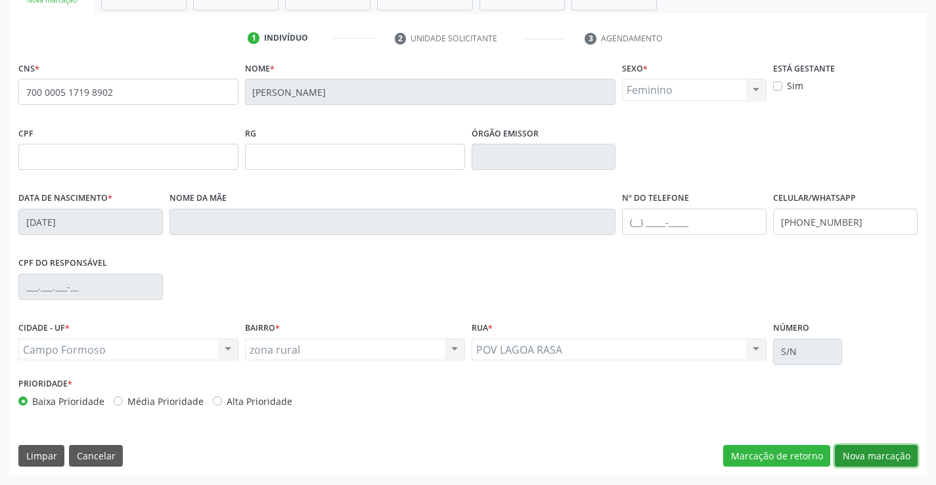
click at [870, 453] on button "Nova marcação" at bounding box center [876, 456] width 83 height 22
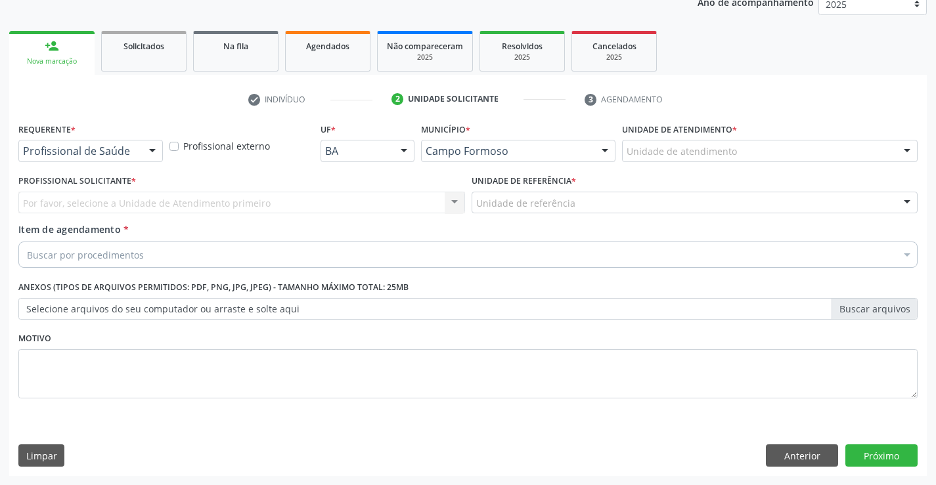
scroll to position [165, 0]
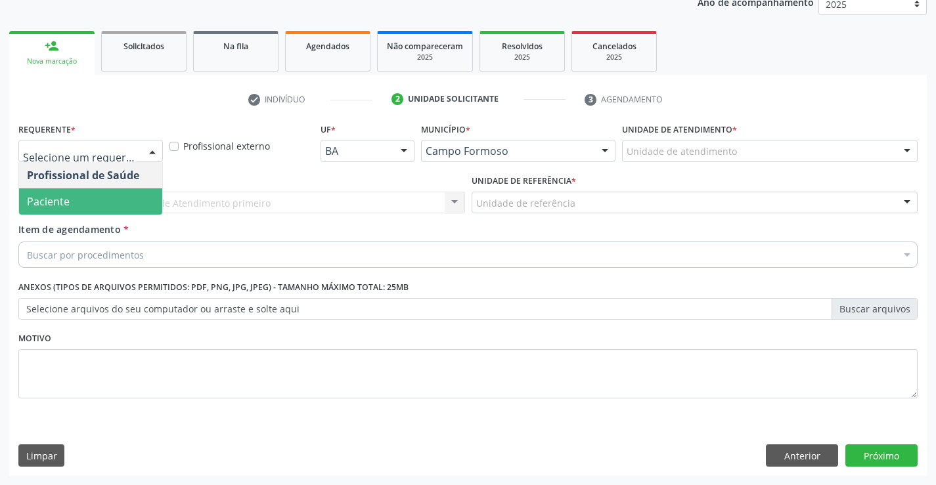
click at [60, 198] on span "Paciente" at bounding box center [48, 201] width 43 height 14
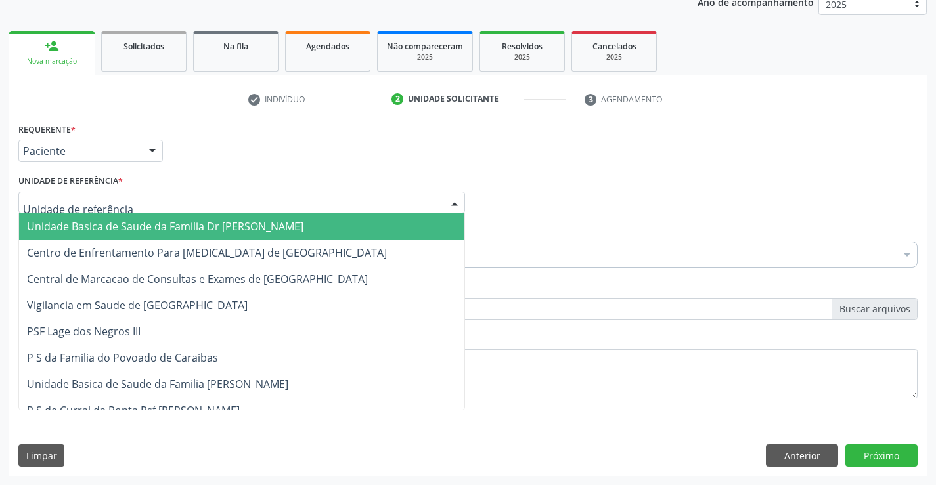
click at [101, 225] on span "Unidade Basica de Saude da Familia Dr [PERSON_NAME]" at bounding box center [165, 226] width 276 height 14
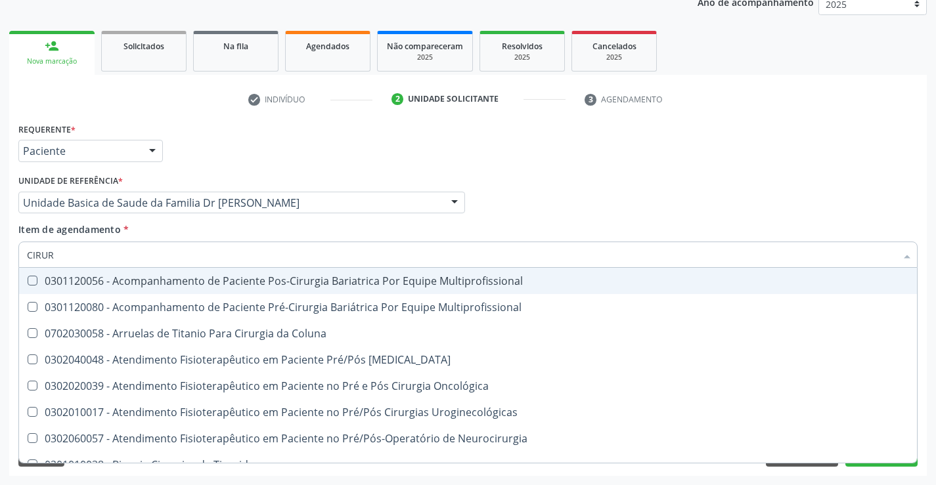
type input "CIRURG"
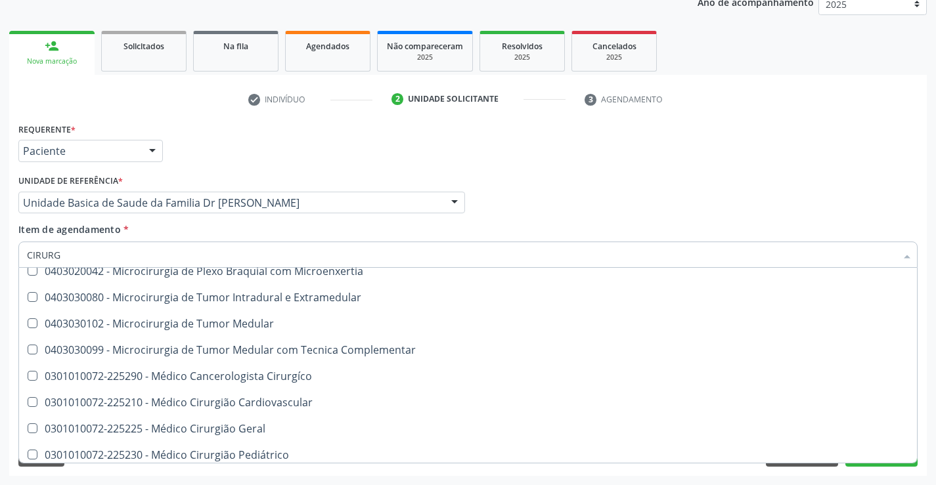
scroll to position [2232, 0]
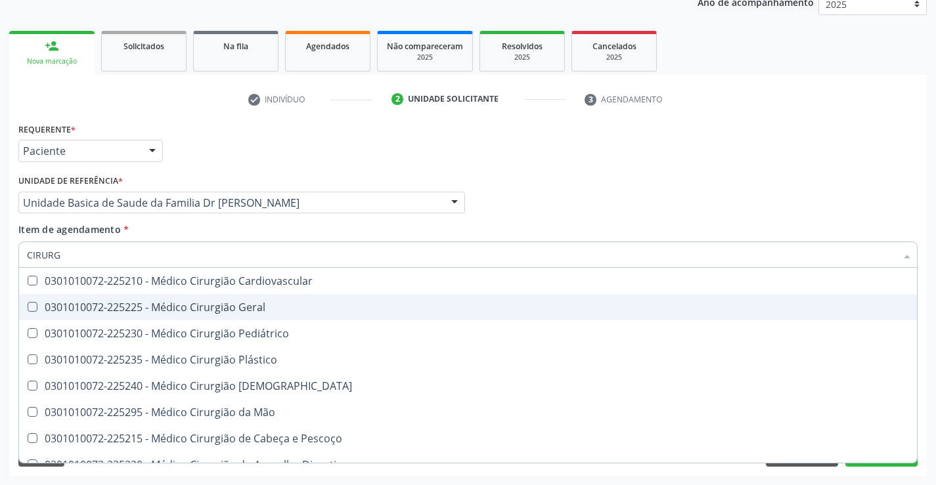
click at [274, 307] on div "0301010072-225225 - Médico Cirurgião Geral" at bounding box center [468, 307] width 882 height 11
checkbox Geral "true"
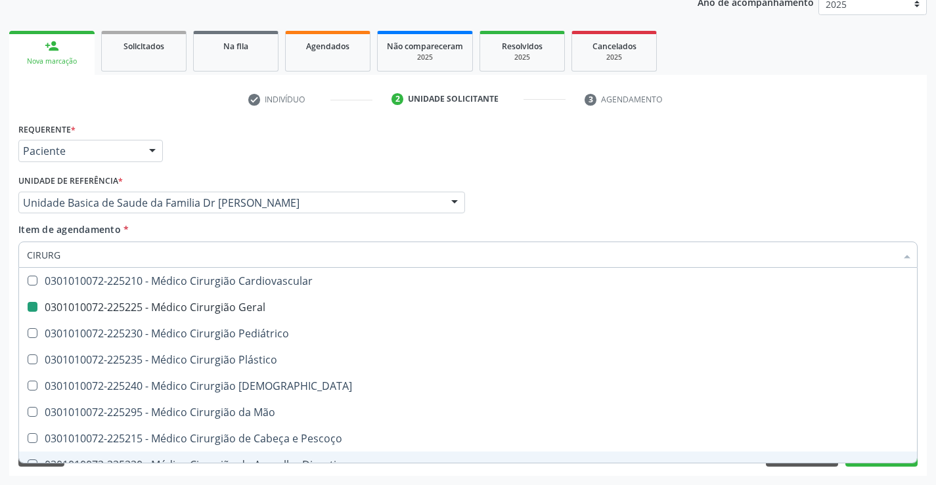
click at [923, 433] on div "Requerente * Paciente Profissional de Saúde Paciente Nenhum resultado encontrad…" at bounding box center [467, 298] width 917 height 357
checkbox Multiprofissional "true"
checkbox Geral "false"
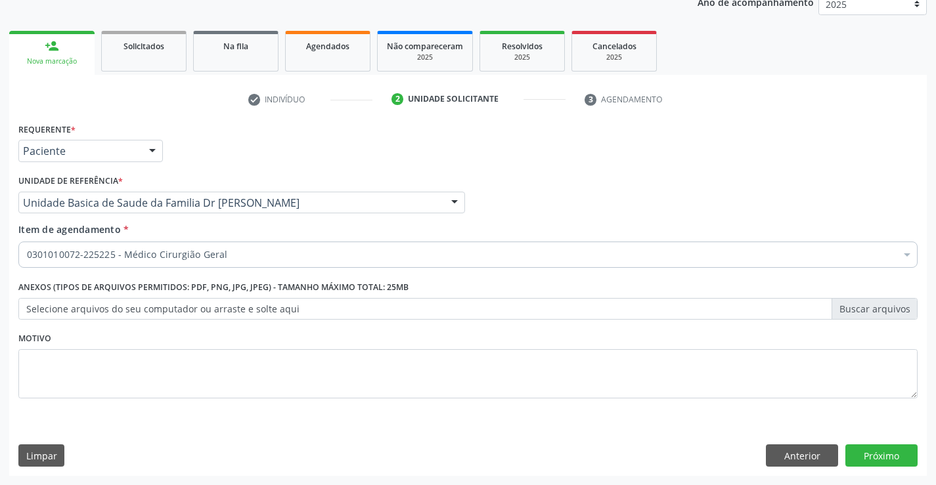
scroll to position [0, 0]
click at [880, 450] on button "Próximo" at bounding box center [881, 456] width 72 height 22
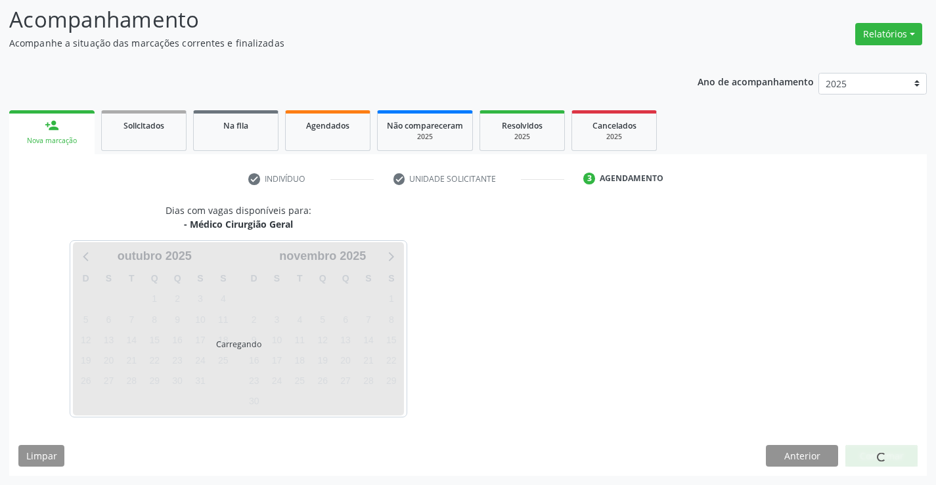
scroll to position [86, 0]
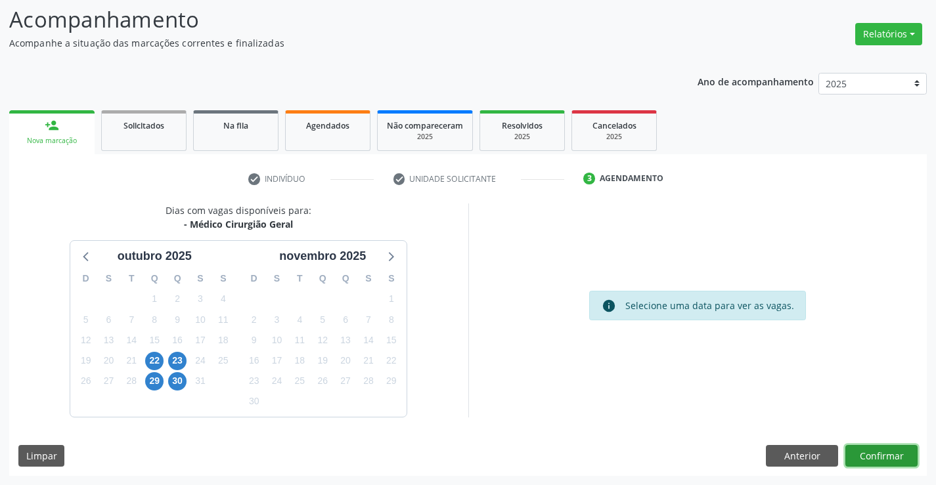
click at [880, 450] on button "Confirmar" at bounding box center [881, 456] width 72 height 22
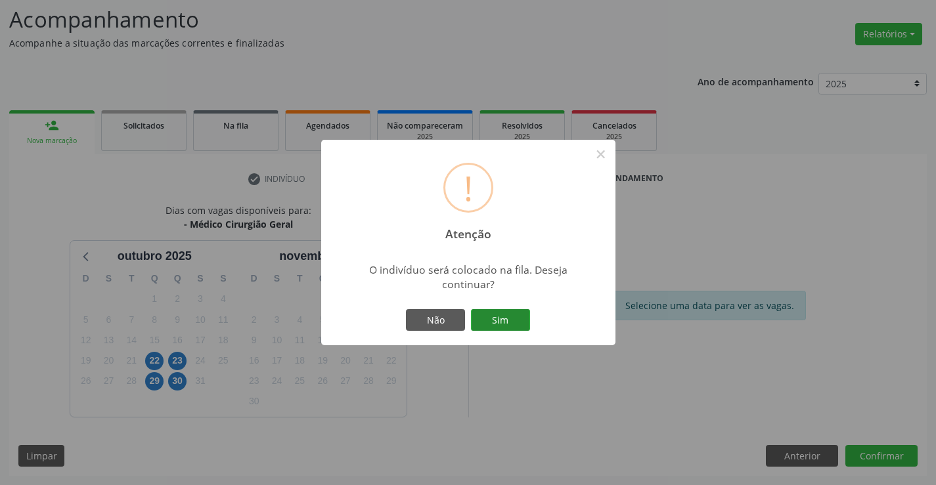
click at [496, 320] on button "Sim" at bounding box center [500, 320] width 59 height 22
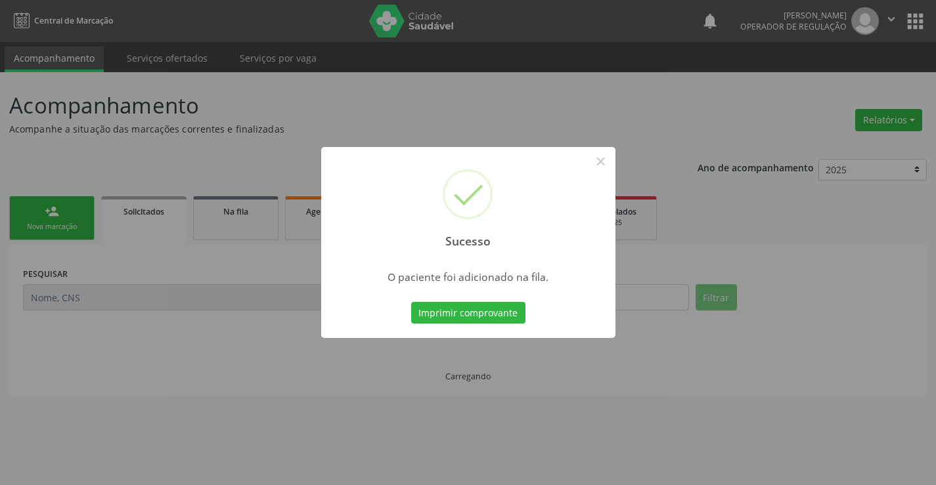
scroll to position [0, 0]
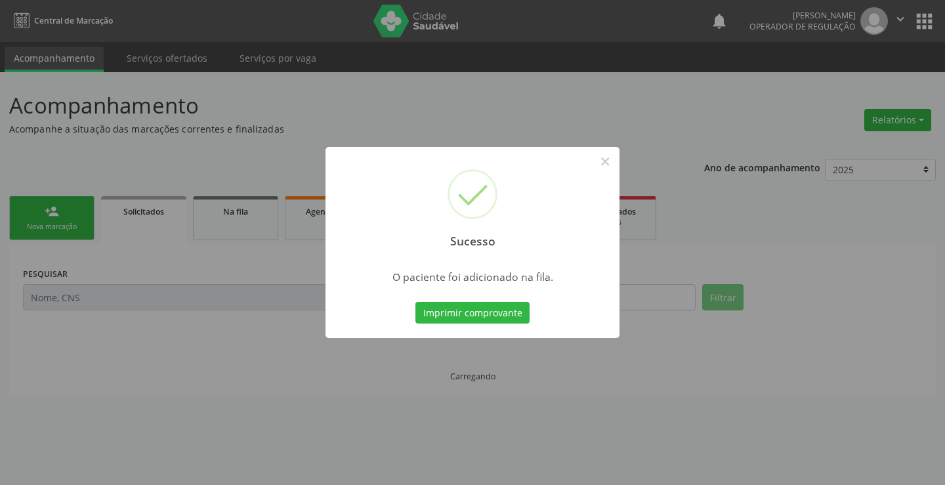
click at [496, 320] on button "Imprimir comprovante" at bounding box center [473, 313] width 114 height 22
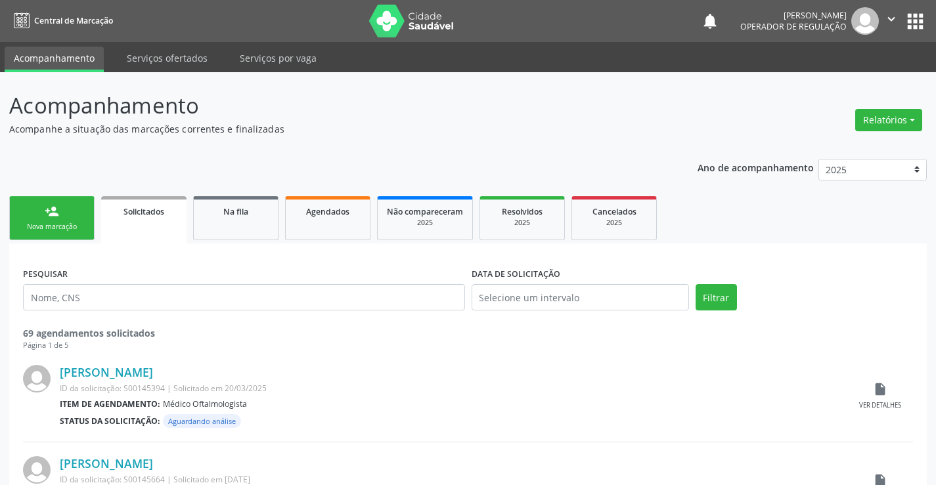
click at [58, 218] on div "person_add" at bounding box center [52, 211] width 14 height 14
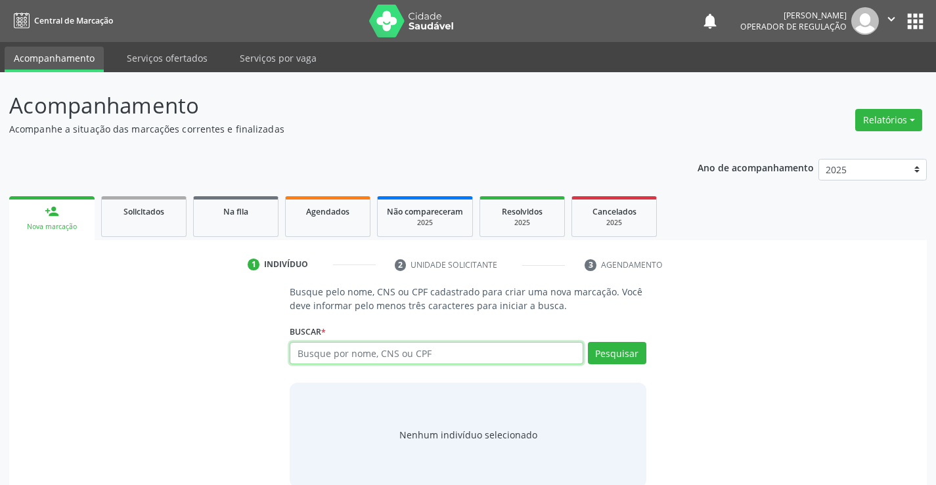
click at [416, 356] on input "text" at bounding box center [436, 353] width 293 height 22
click at [408, 355] on input "text" at bounding box center [436, 353] width 293 height 22
type input "708602062971480"
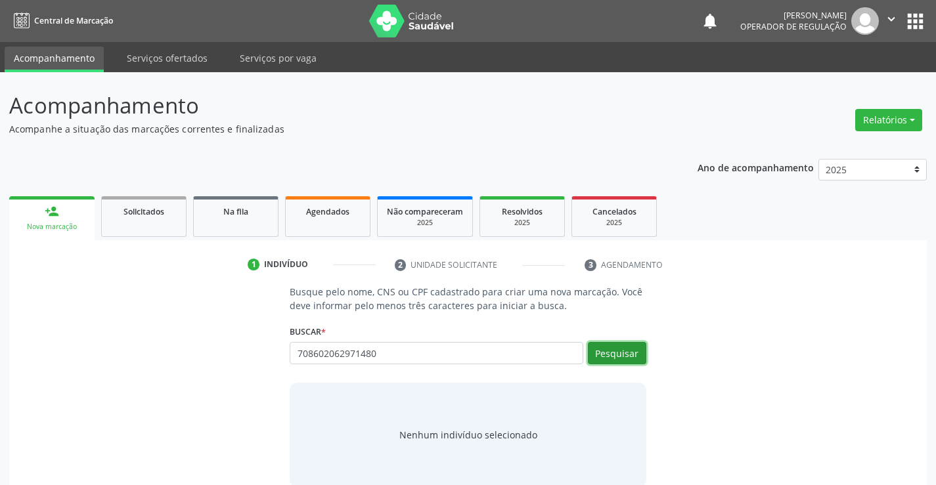
click at [619, 348] on button "Pesquisar" at bounding box center [617, 353] width 58 height 22
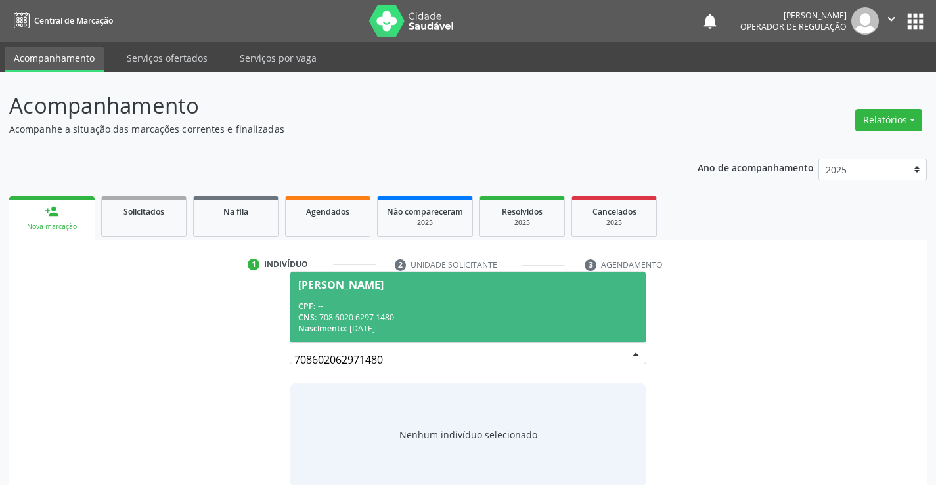
click at [456, 304] on div "CPF: --" at bounding box center [467, 306] width 339 height 11
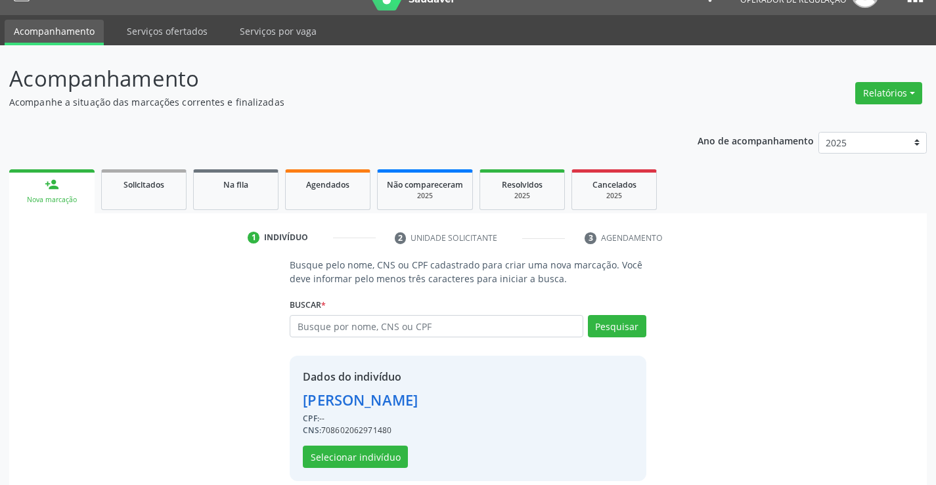
scroll to position [41, 0]
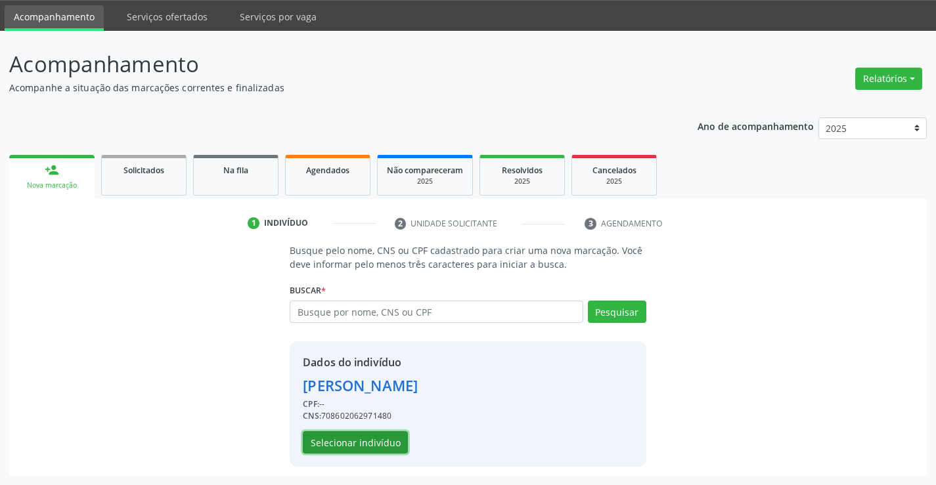
click at [352, 444] on button "Selecionar indivíduo" at bounding box center [355, 442] width 105 height 22
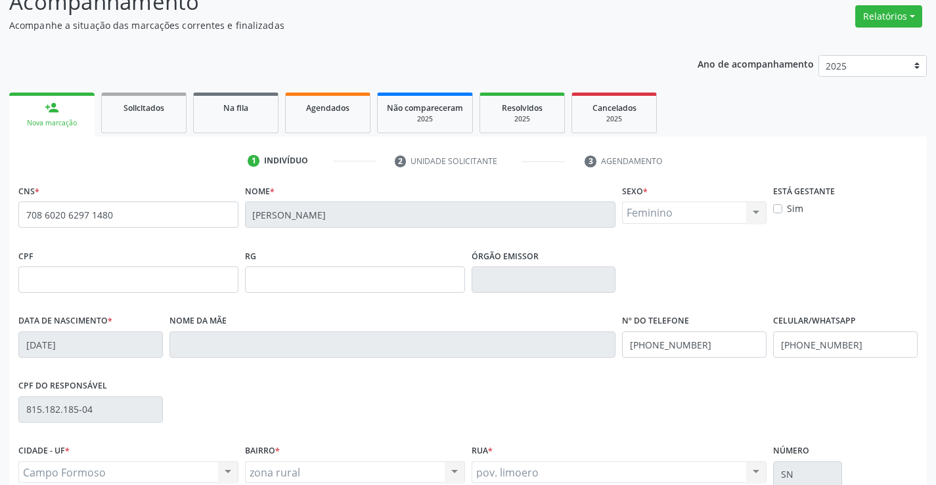
scroll to position [227, 0]
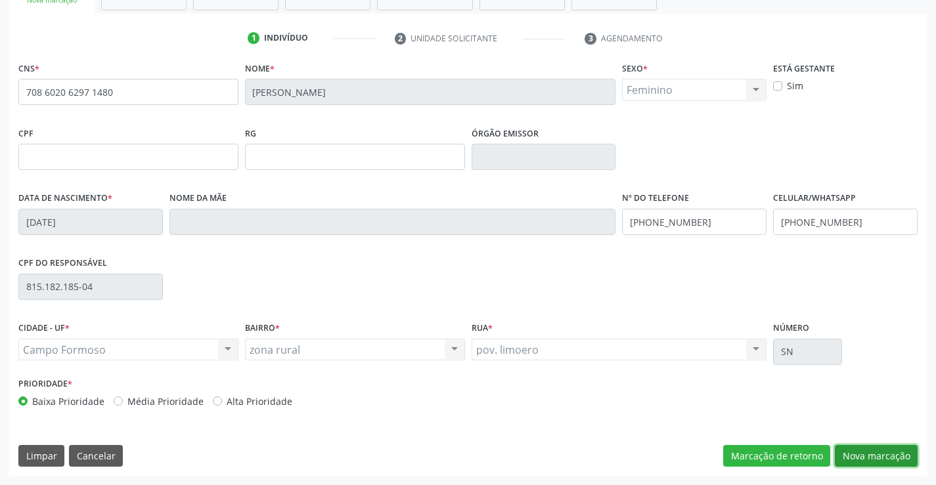
click at [870, 448] on button "Nova marcação" at bounding box center [876, 456] width 83 height 22
click at [0, 0] on button "Próximo" at bounding box center [0, 0] width 0 height 0
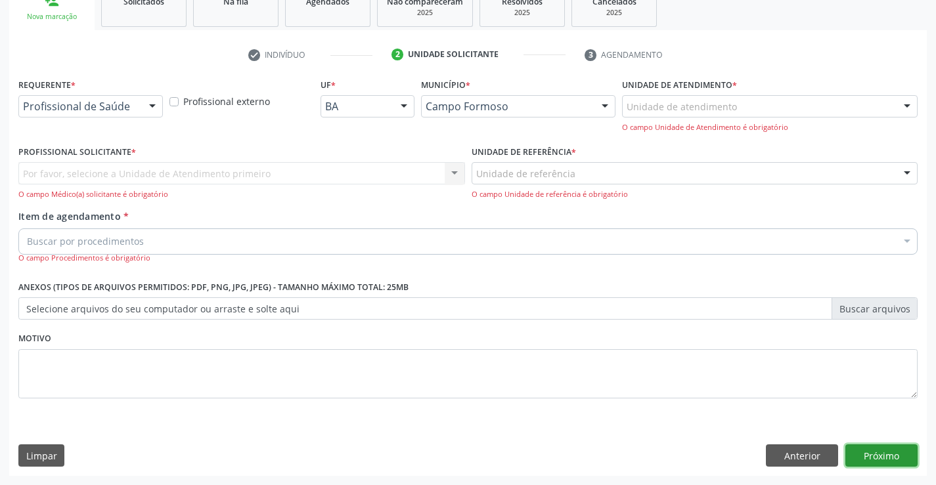
scroll to position [165, 0]
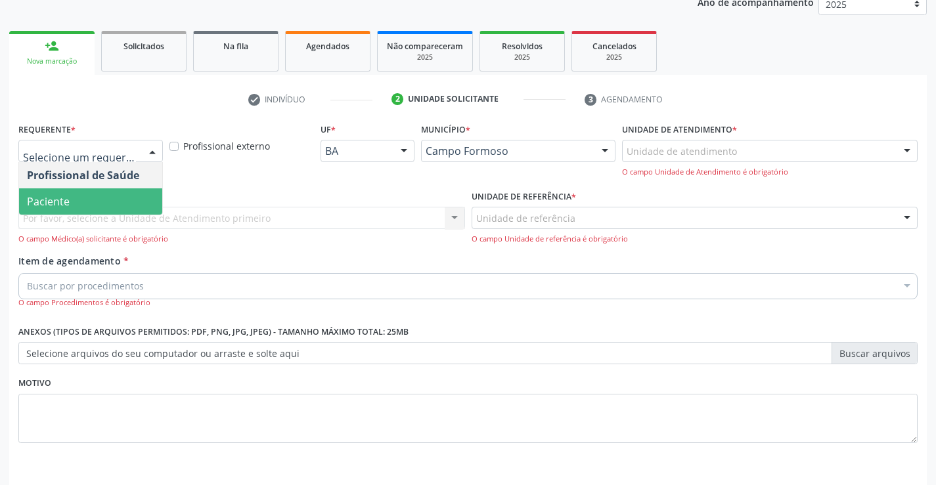
click at [103, 199] on span "Paciente" at bounding box center [90, 201] width 143 height 26
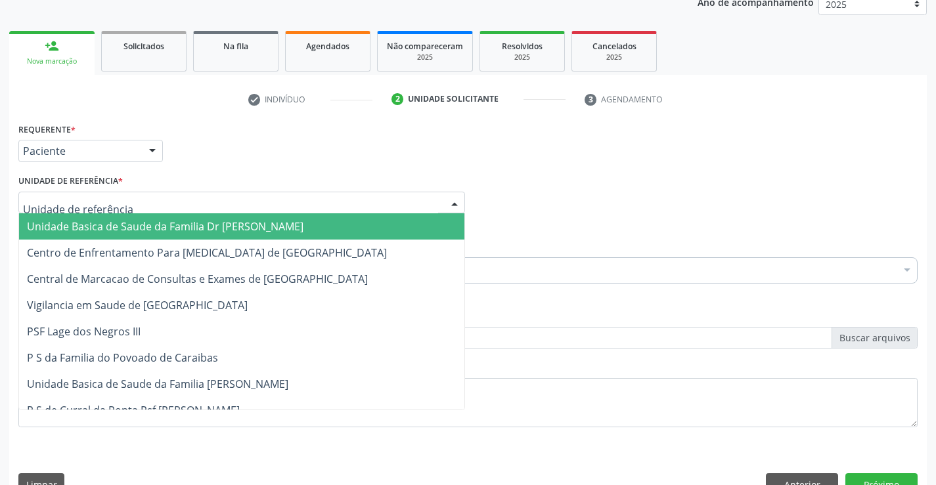
click at [133, 225] on span "Unidade Basica de Saude da Familia Dr [PERSON_NAME]" at bounding box center [165, 226] width 276 height 14
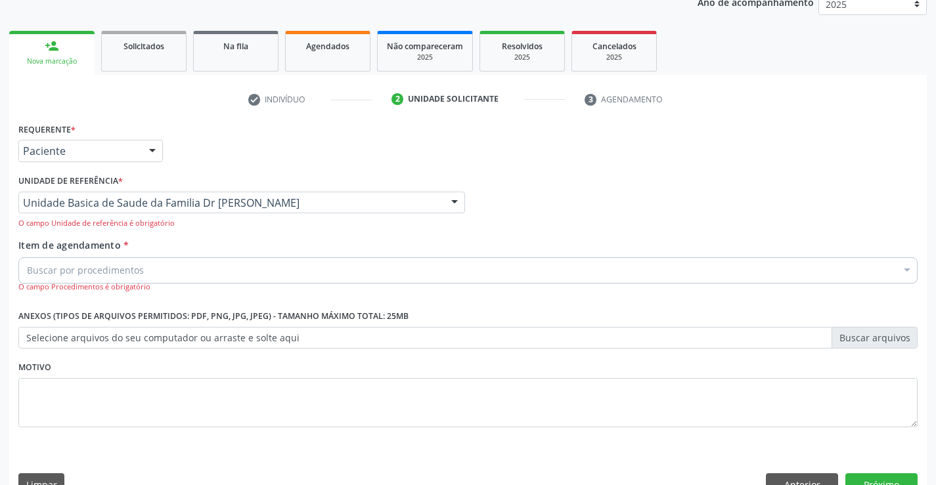
click at [158, 271] on div "Buscar por procedimentos" at bounding box center [467, 270] width 899 height 26
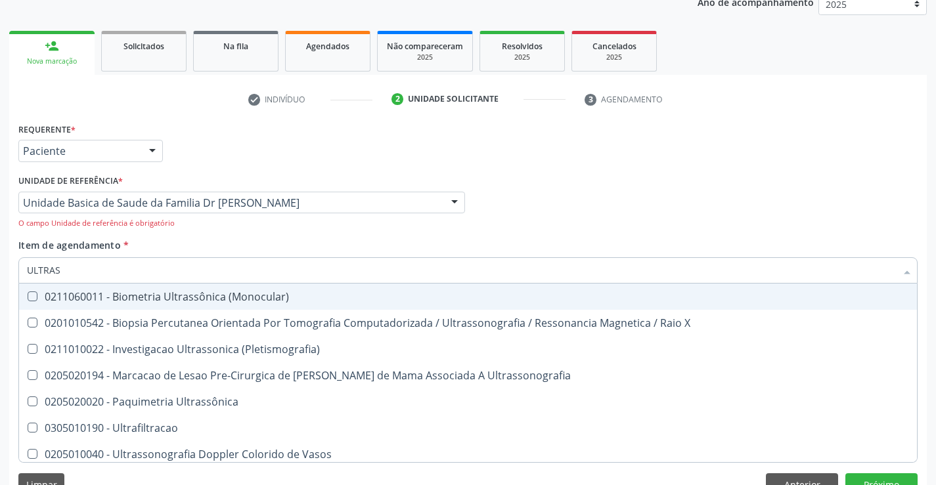
type input "ULTRASS"
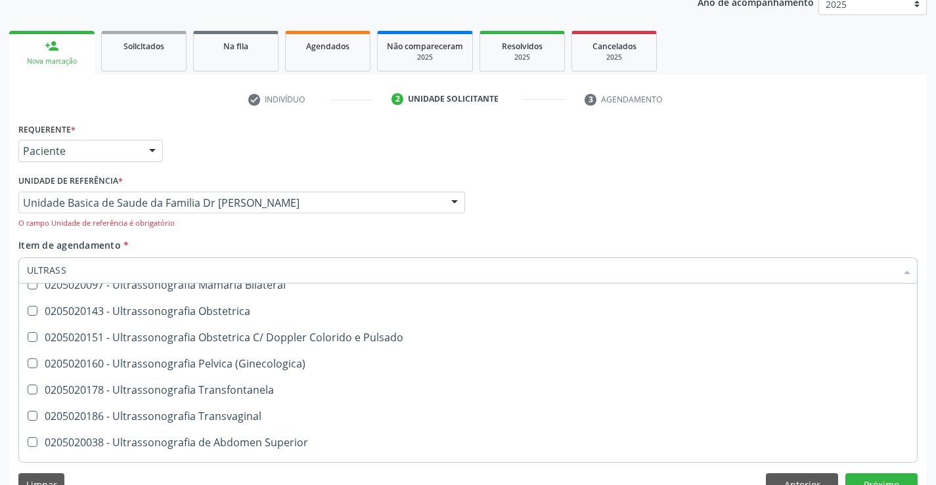
scroll to position [197, 0]
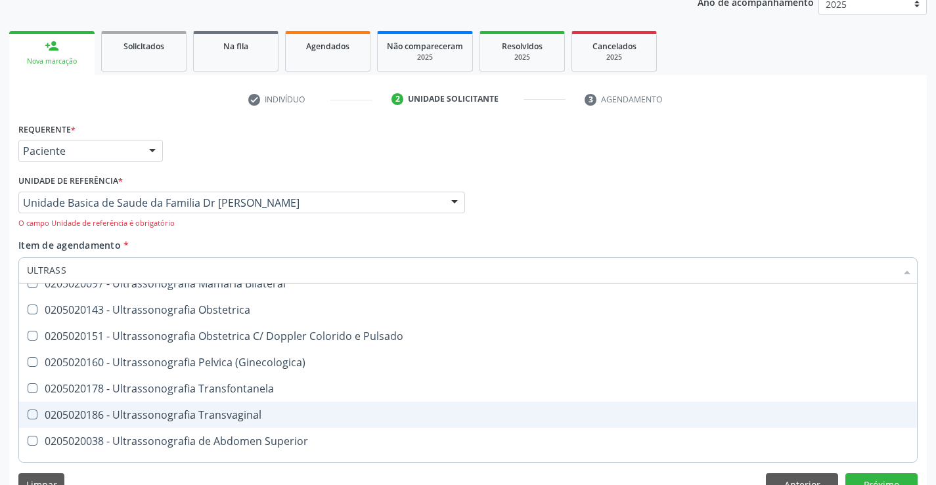
click at [274, 410] on div "0205020186 - Ultrassonografia Transvaginal" at bounding box center [468, 415] width 882 height 11
checkbox Transvaginal "true"
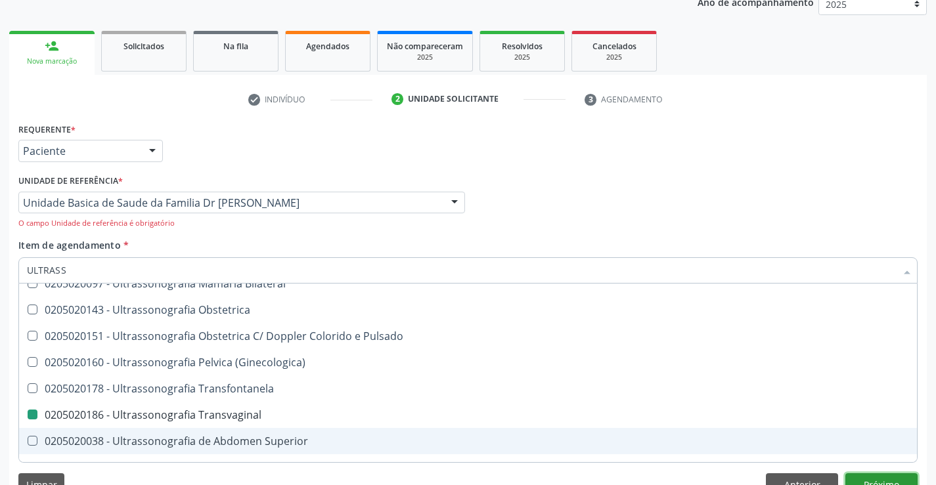
click at [875, 475] on button "Próximo" at bounding box center [881, 484] width 72 height 22
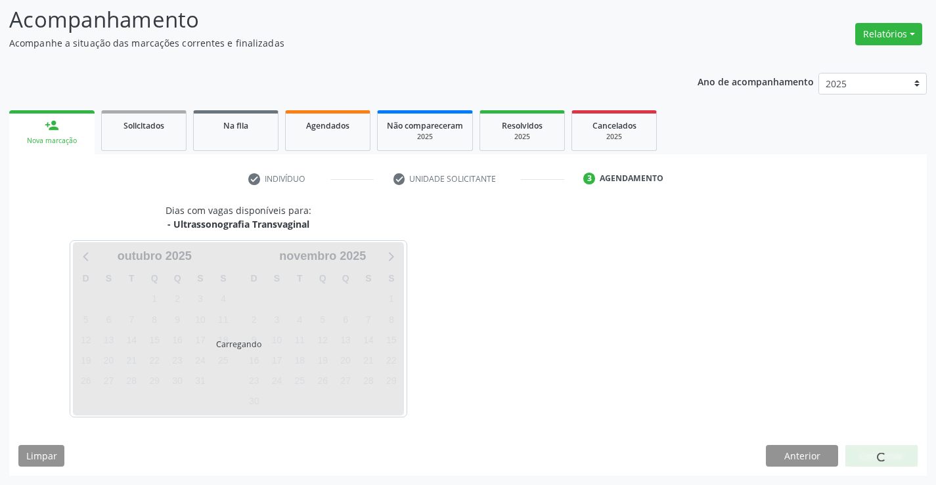
scroll to position [0, 0]
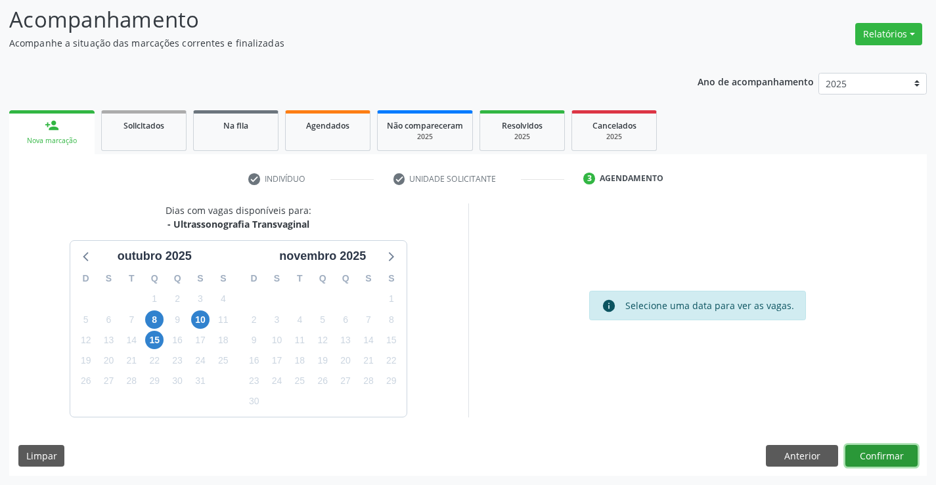
click at [877, 453] on button "Confirmar" at bounding box center [881, 456] width 72 height 22
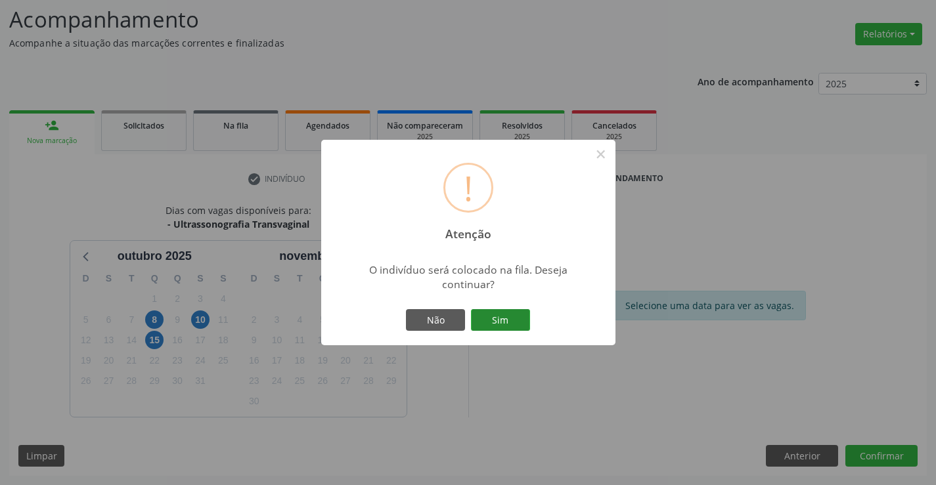
click at [489, 316] on button "Sim" at bounding box center [500, 320] width 59 height 22
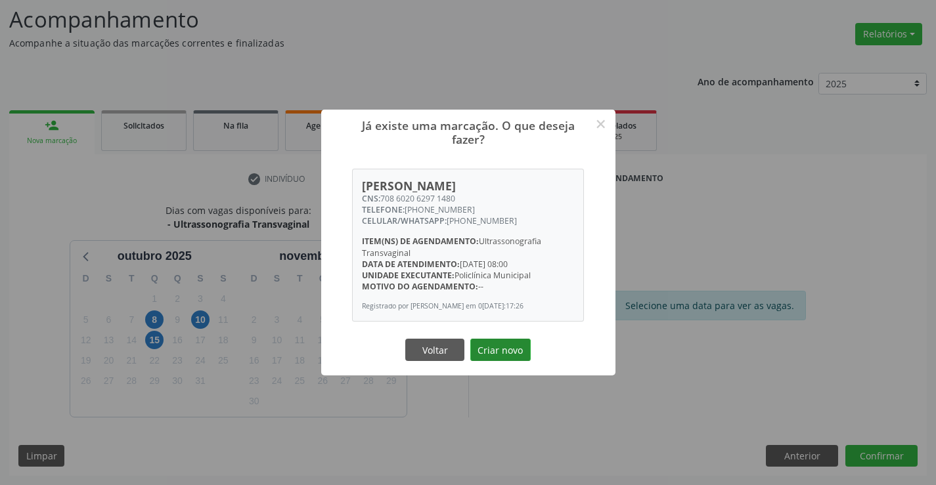
click at [490, 349] on button "Criar novo" at bounding box center [500, 350] width 60 height 22
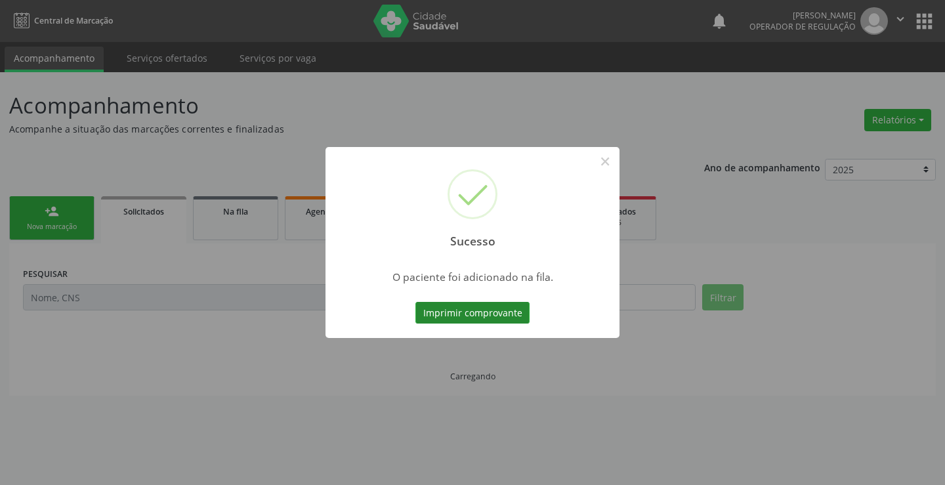
click at [488, 311] on button "Imprimir comprovante" at bounding box center [473, 313] width 114 height 22
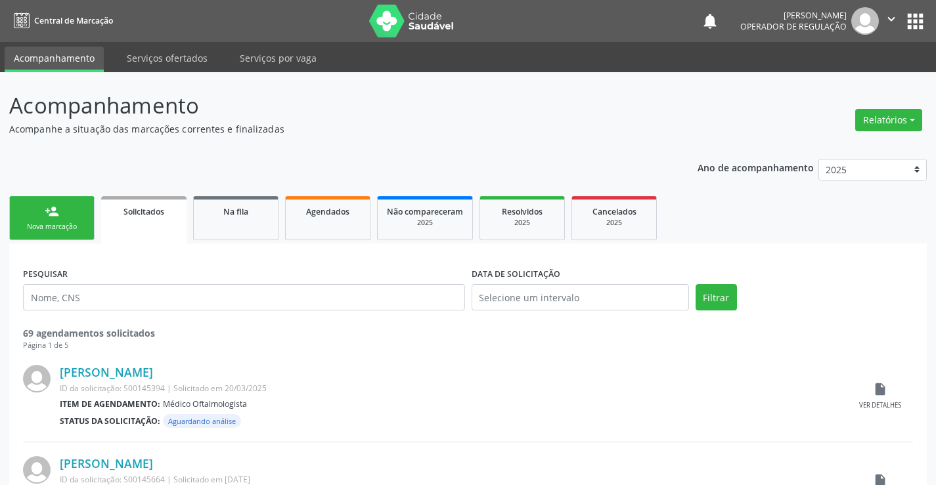
click at [72, 215] on link "person_add Nova marcação" at bounding box center [51, 218] width 85 height 44
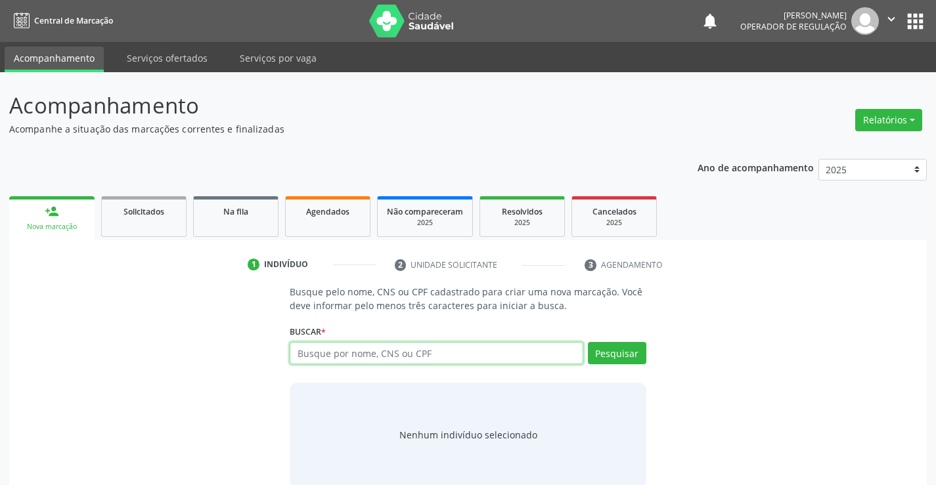
click at [425, 359] on input "text" at bounding box center [436, 353] width 293 height 22
click at [894, 14] on icon "" at bounding box center [891, 19] width 14 height 14
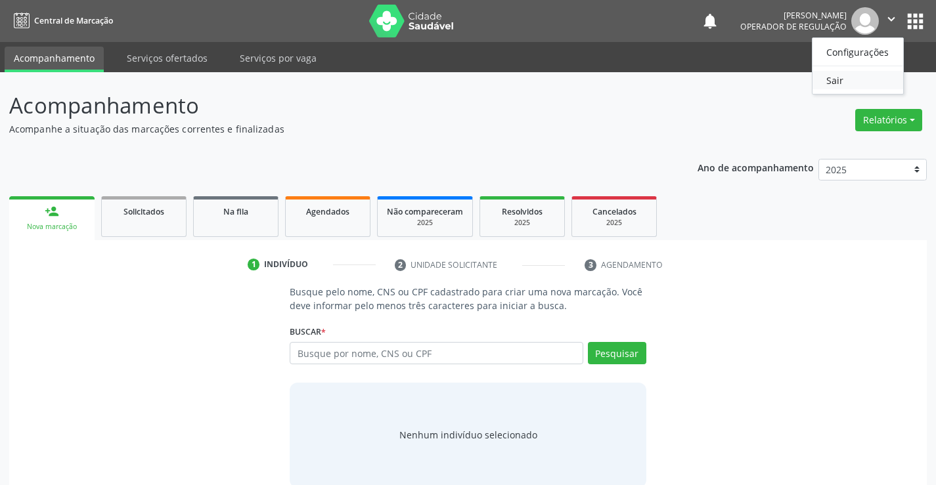
click at [839, 79] on link "Sair" at bounding box center [857, 80] width 91 height 18
